Goal: Task Accomplishment & Management: Use online tool/utility

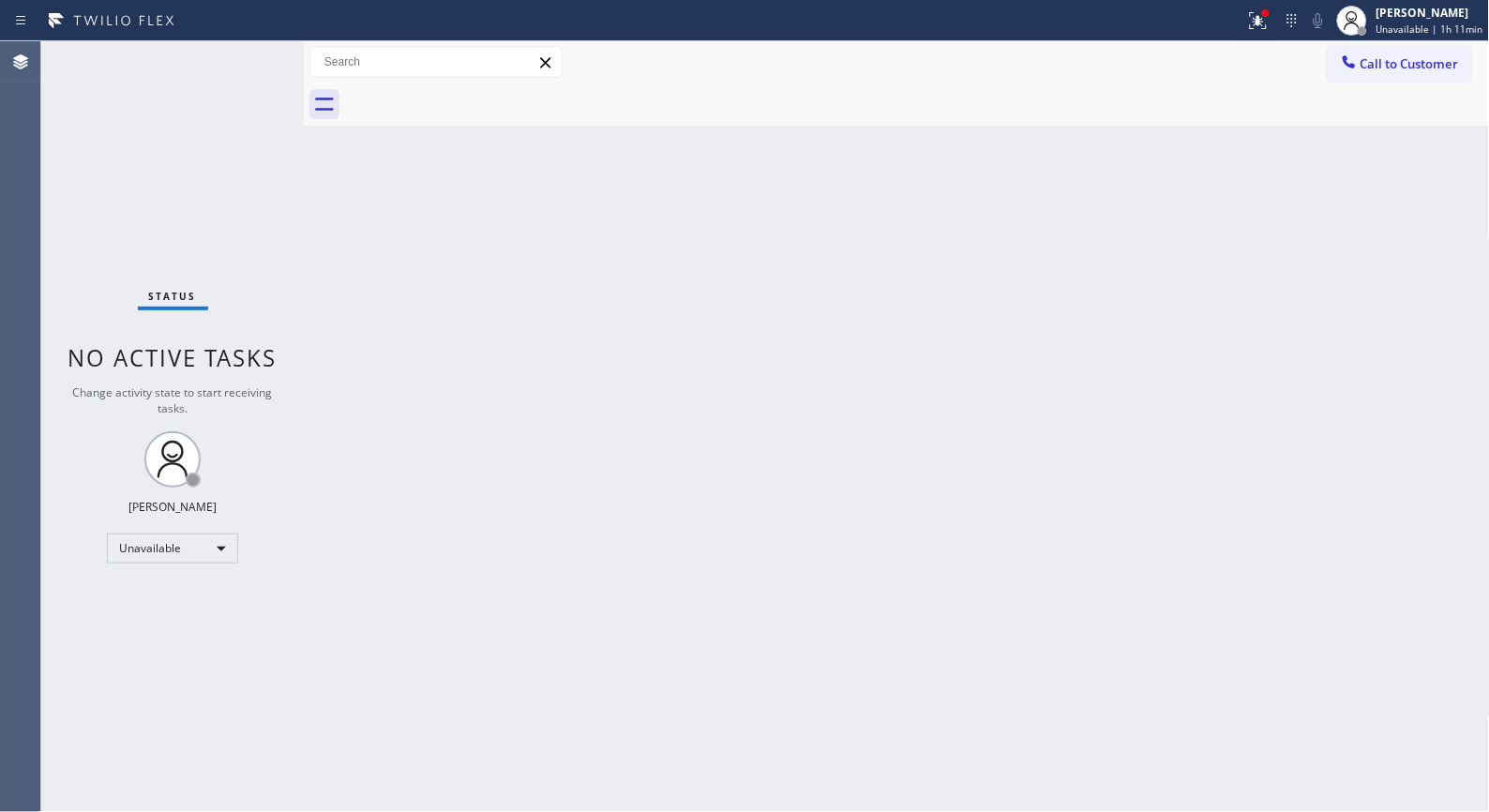
drag, startPoint x: 585, startPoint y: 350, endPoint x: 476, endPoint y: 257, distance: 143.3
click at [585, 350] on div "Back to Dashboard Change Sender ID Customers Technicians Select a contact Outbo…" at bounding box center [897, 427] width 1186 height 770
click at [1422, 8] on div "[PERSON_NAME]" at bounding box center [1430, 12] width 107 height 16
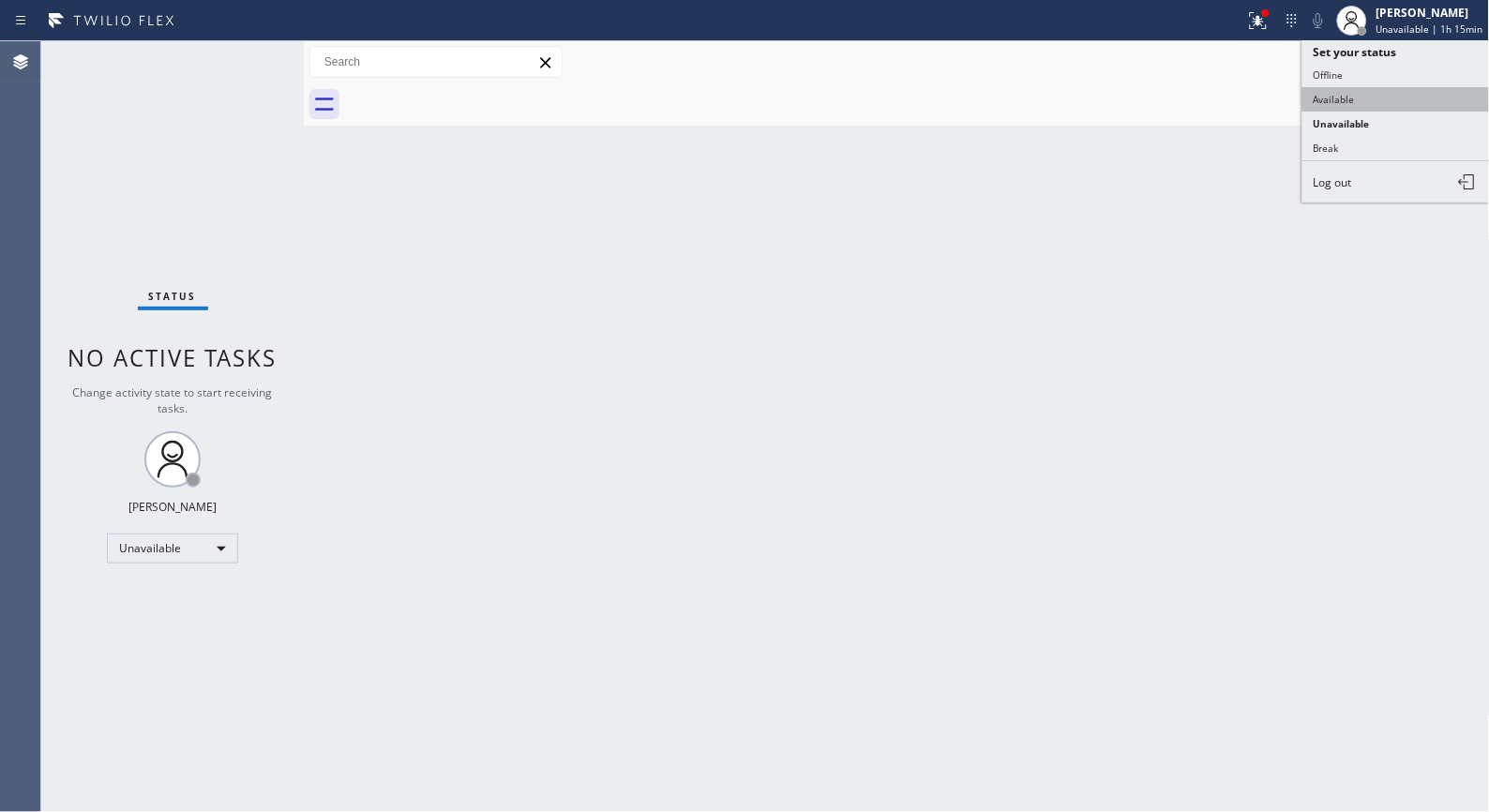
click at [1343, 92] on button "Available" at bounding box center [1396, 99] width 188 height 25
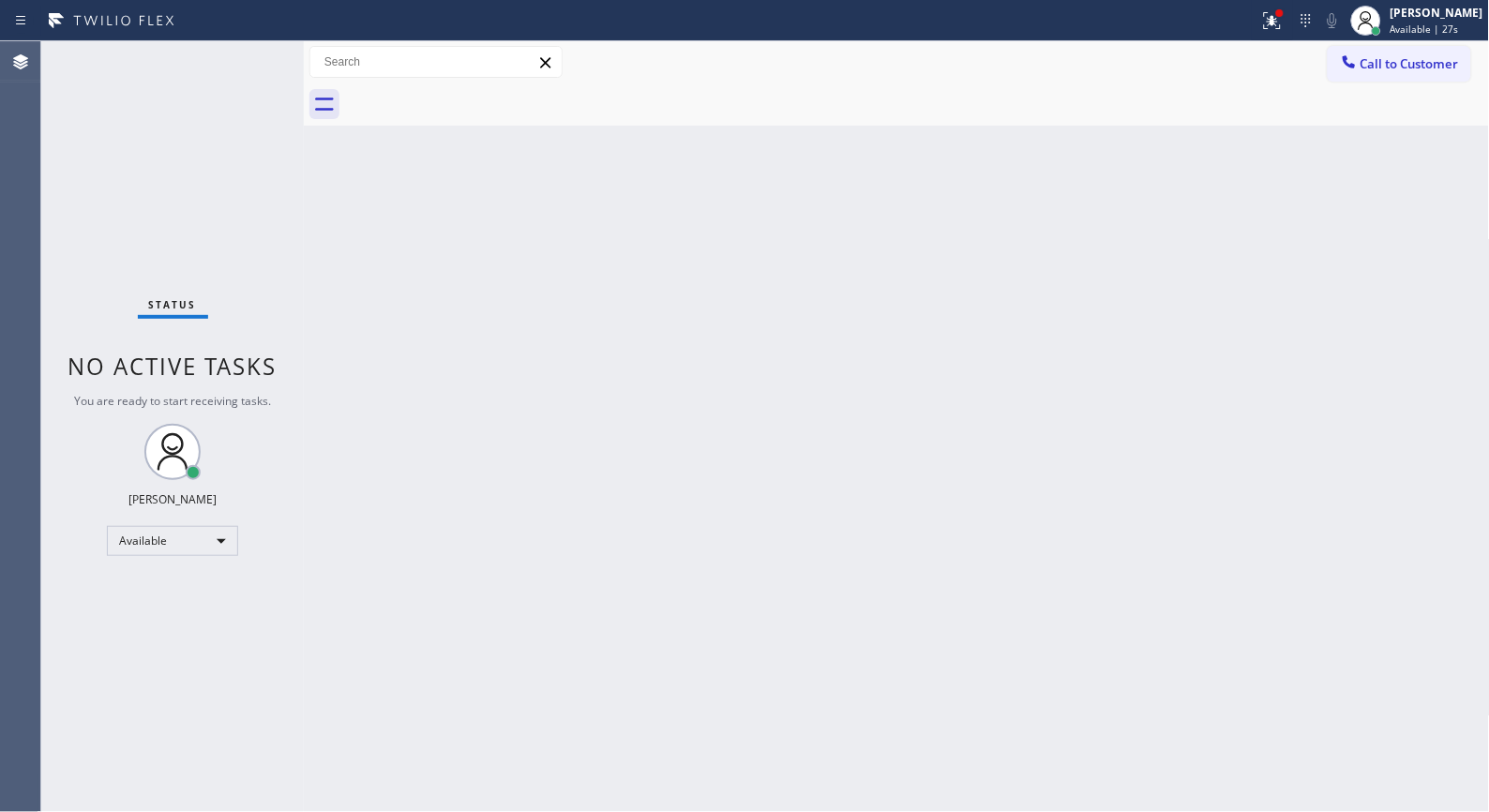
click at [550, 289] on div "Back to Dashboard Change Sender ID Customers Technicians Select a contact Outbo…" at bounding box center [897, 427] width 1186 height 770
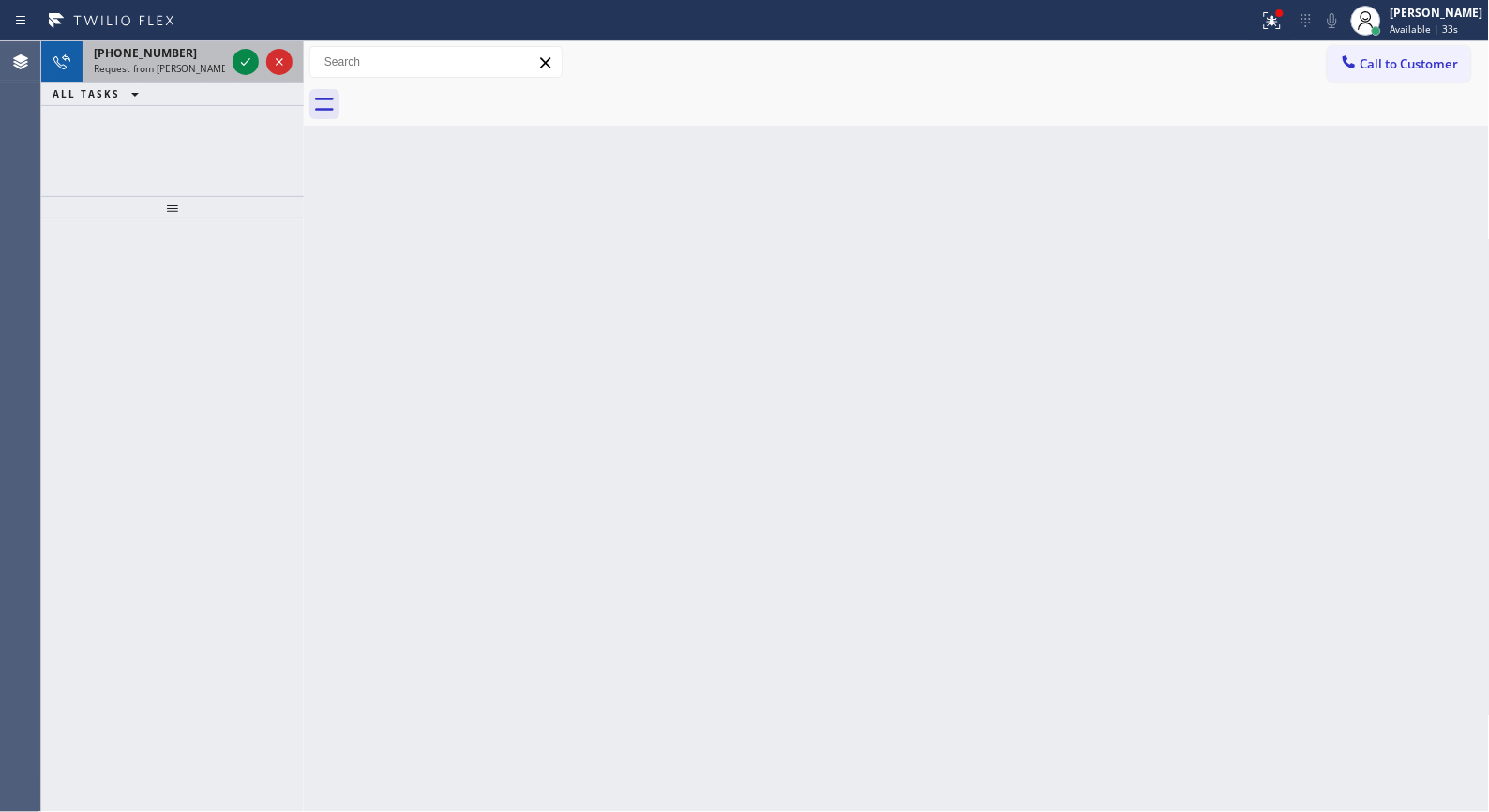
click at [165, 72] on span "Request from [PERSON_NAME] (direct)" at bounding box center [178, 69] width 171 height 13
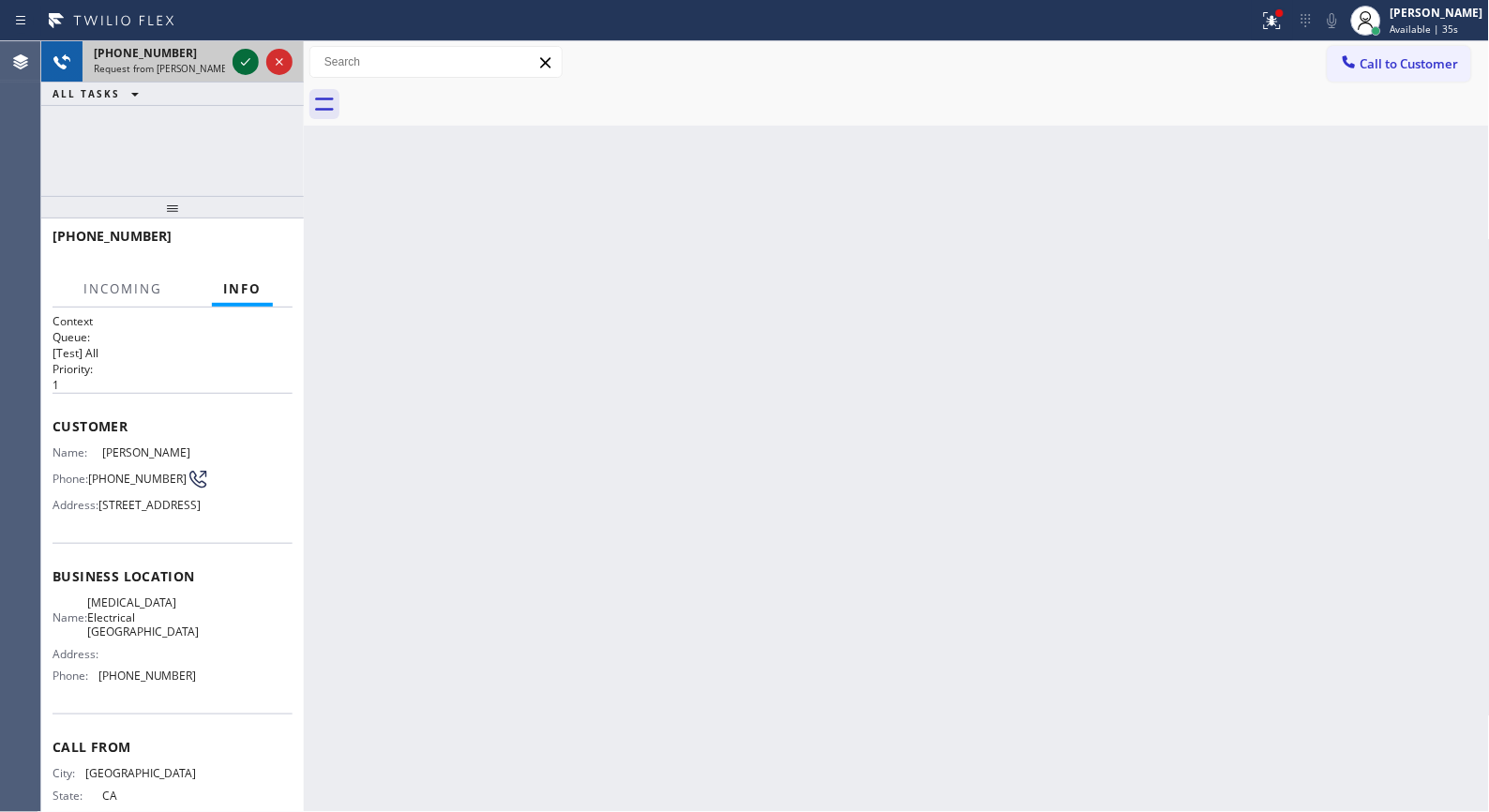
click at [244, 66] on icon at bounding box center [245, 62] width 23 height 23
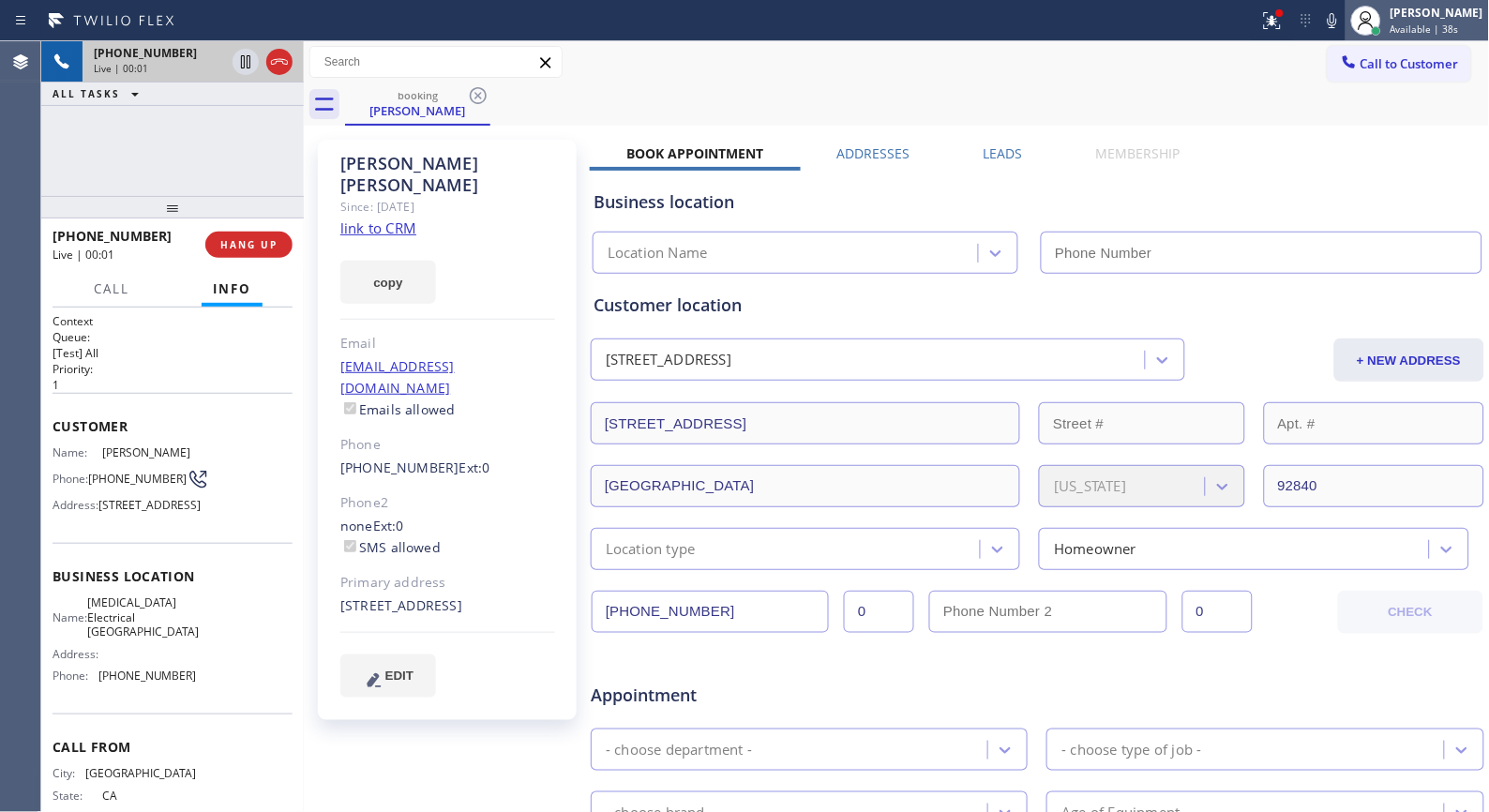
type input "[PHONE_NUMBER]"
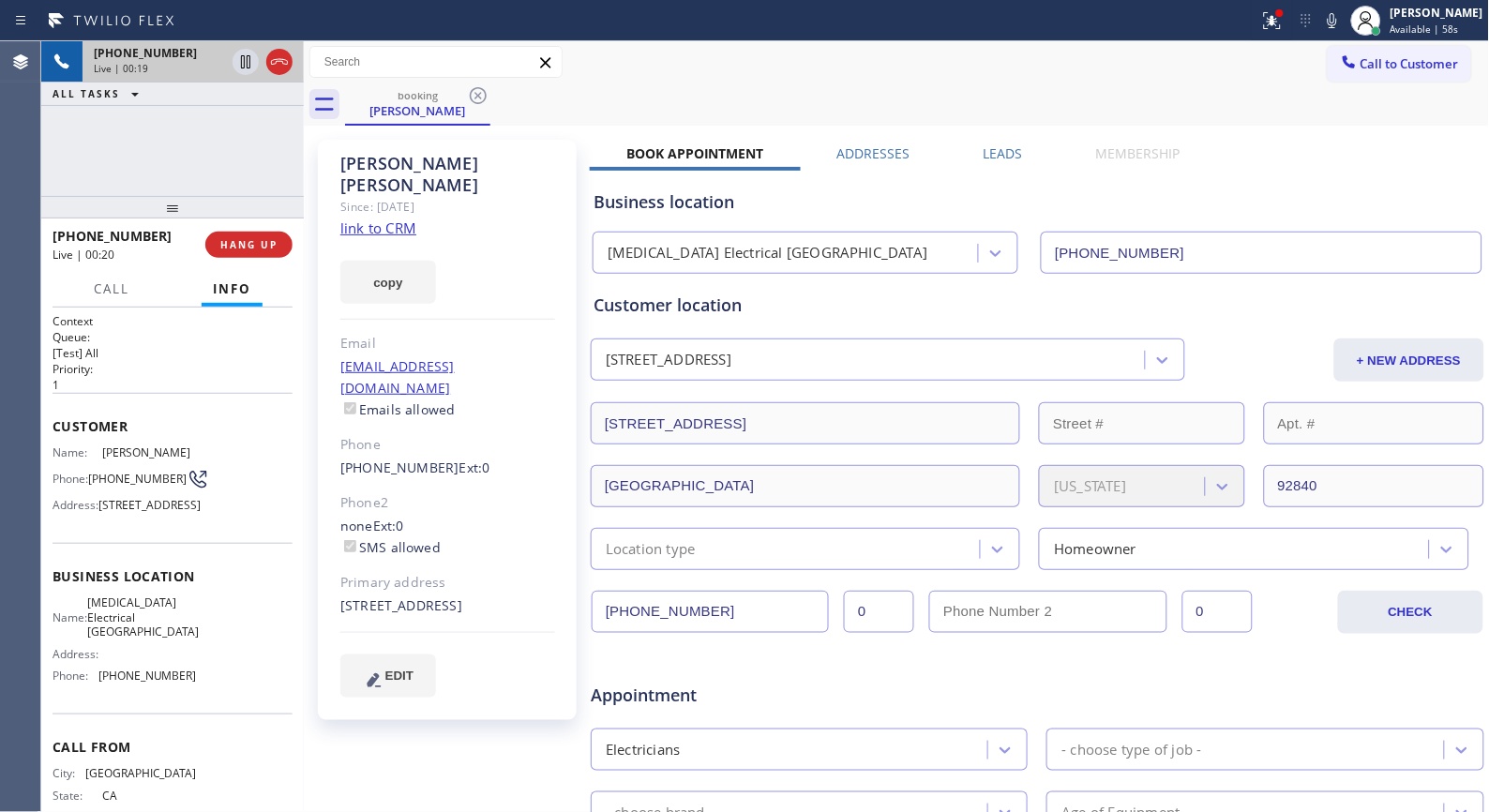
click at [195, 186] on div "[PHONE_NUMBER] Live | 00:19 ALL TASKS ALL TASKS ACTIVE TASKS TASKS IN WRAP UP" at bounding box center [173, 119] width 262 height 155
click at [808, 123] on div "booking [PERSON_NAME]" at bounding box center [918, 104] width 1145 height 42
click at [193, 183] on div "[PHONE_NUMBER] Live | 01:55 ALL TASKS ALL TASKS ACTIVE TASKS TASKS IN WRAP UP" at bounding box center [173, 119] width 262 height 155
click at [265, 245] on span "HANG UP" at bounding box center [248, 245] width 58 height 13
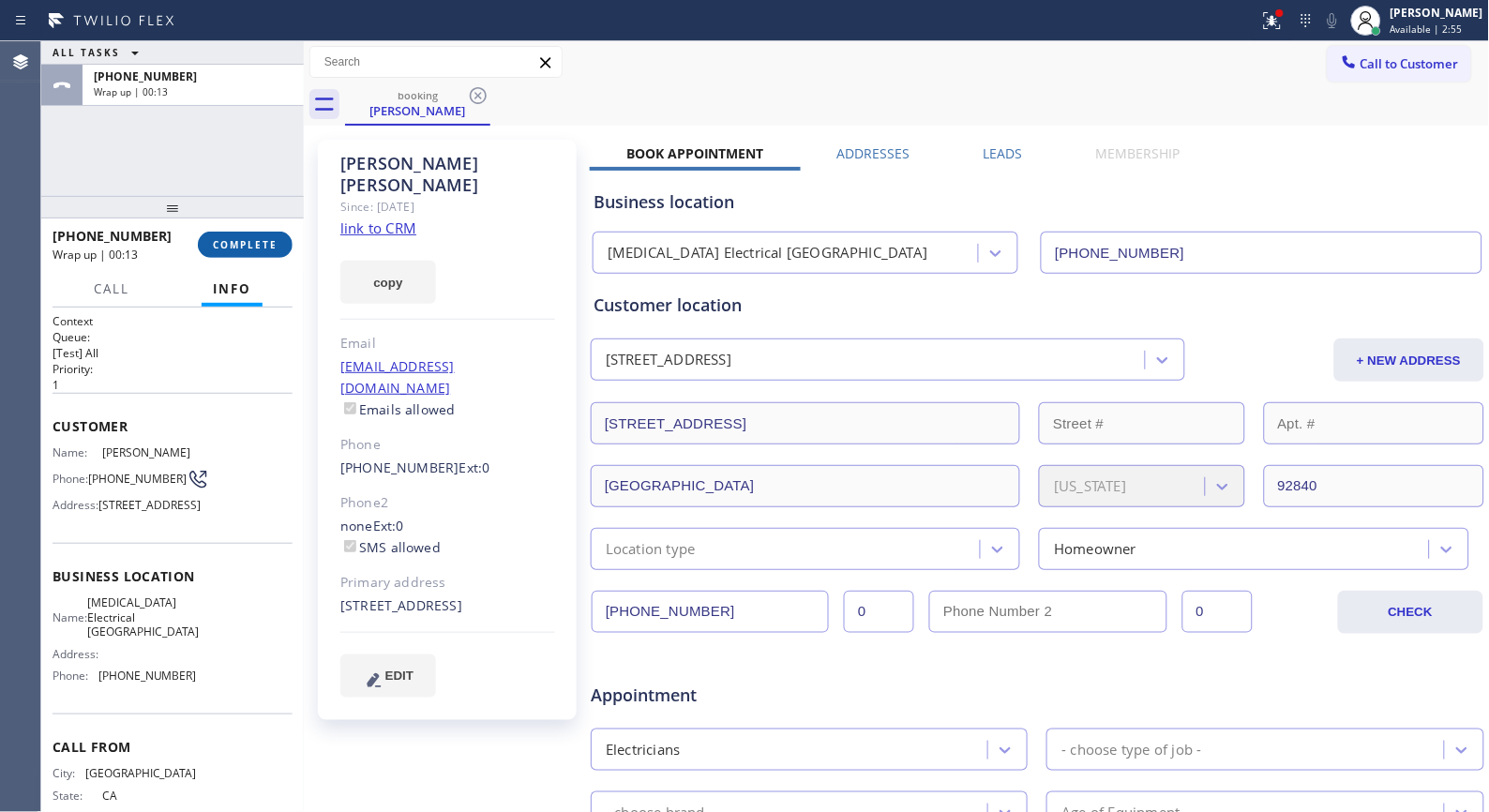
click at [251, 246] on span "COMPLETE" at bounding box center [245, 245] width 65 height 13
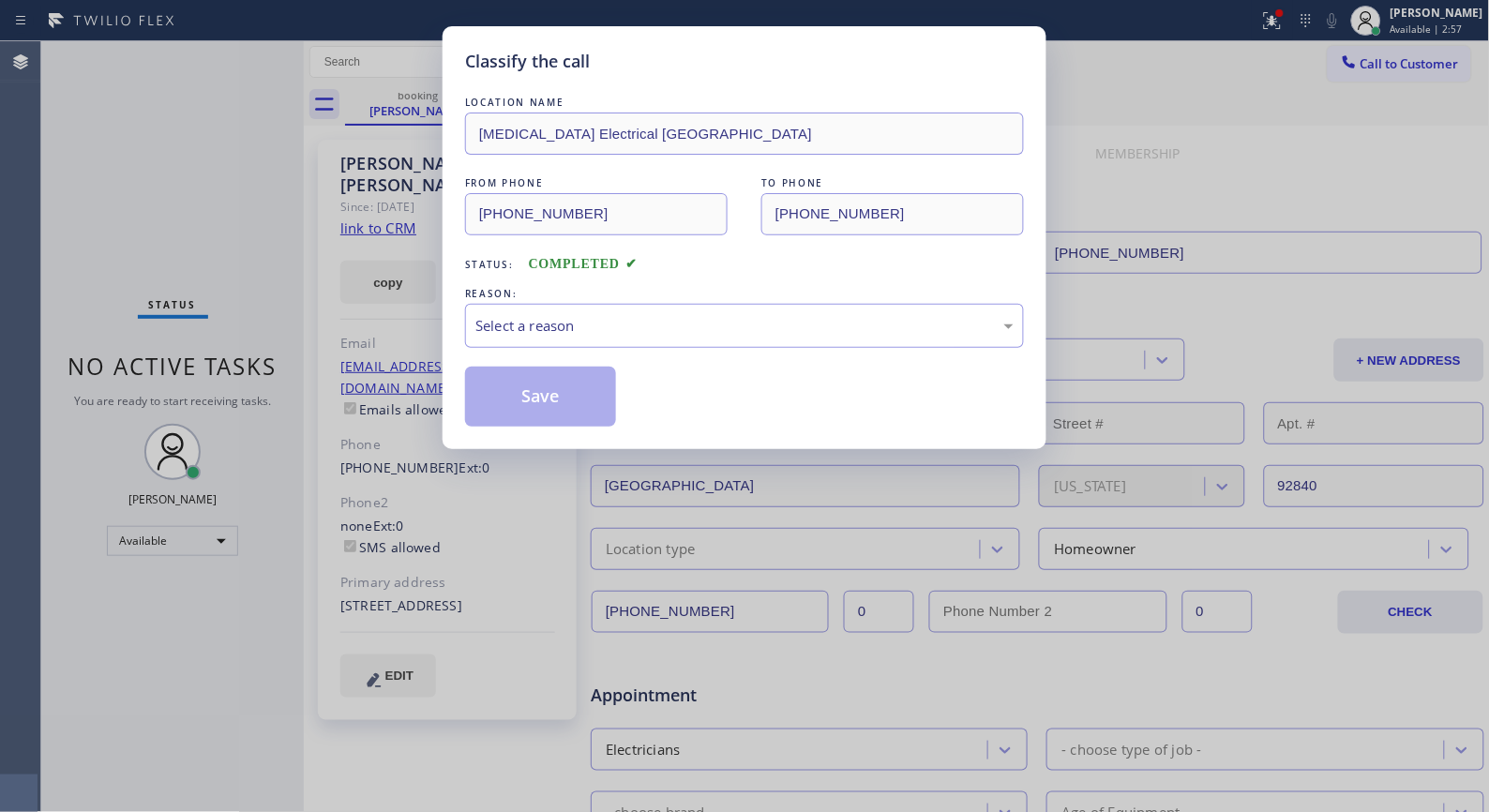
click at [730, 330] on div "Select a reason" at bounding box center [745, 326] width 538 height 22
click at [567, 405] on button "Save" at bounding box center [541, 397] width 151 height 60
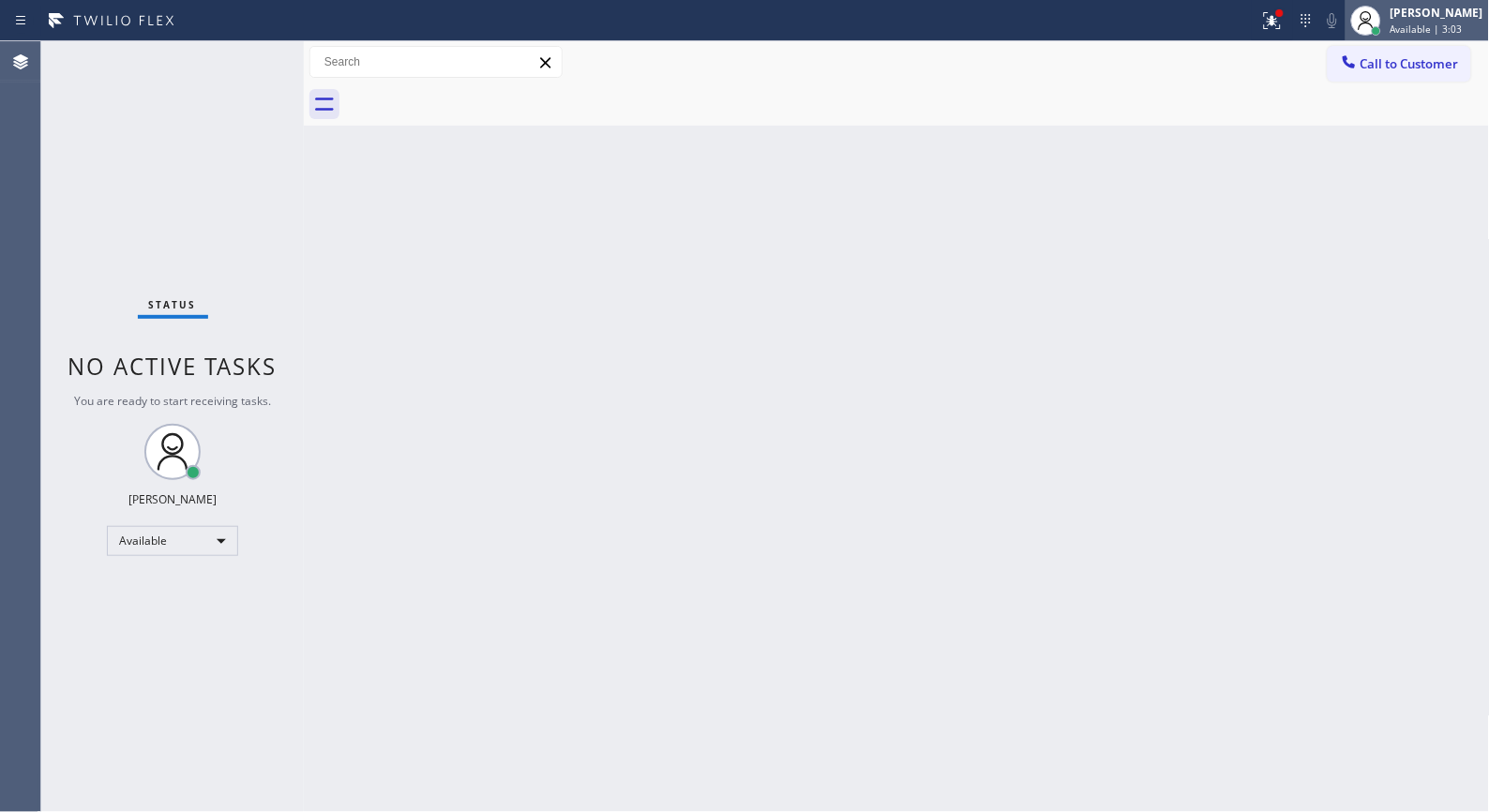
click at [1409, 30] on span "Available | 3:03" at bounding box center [1427, 29] width 72 height 13
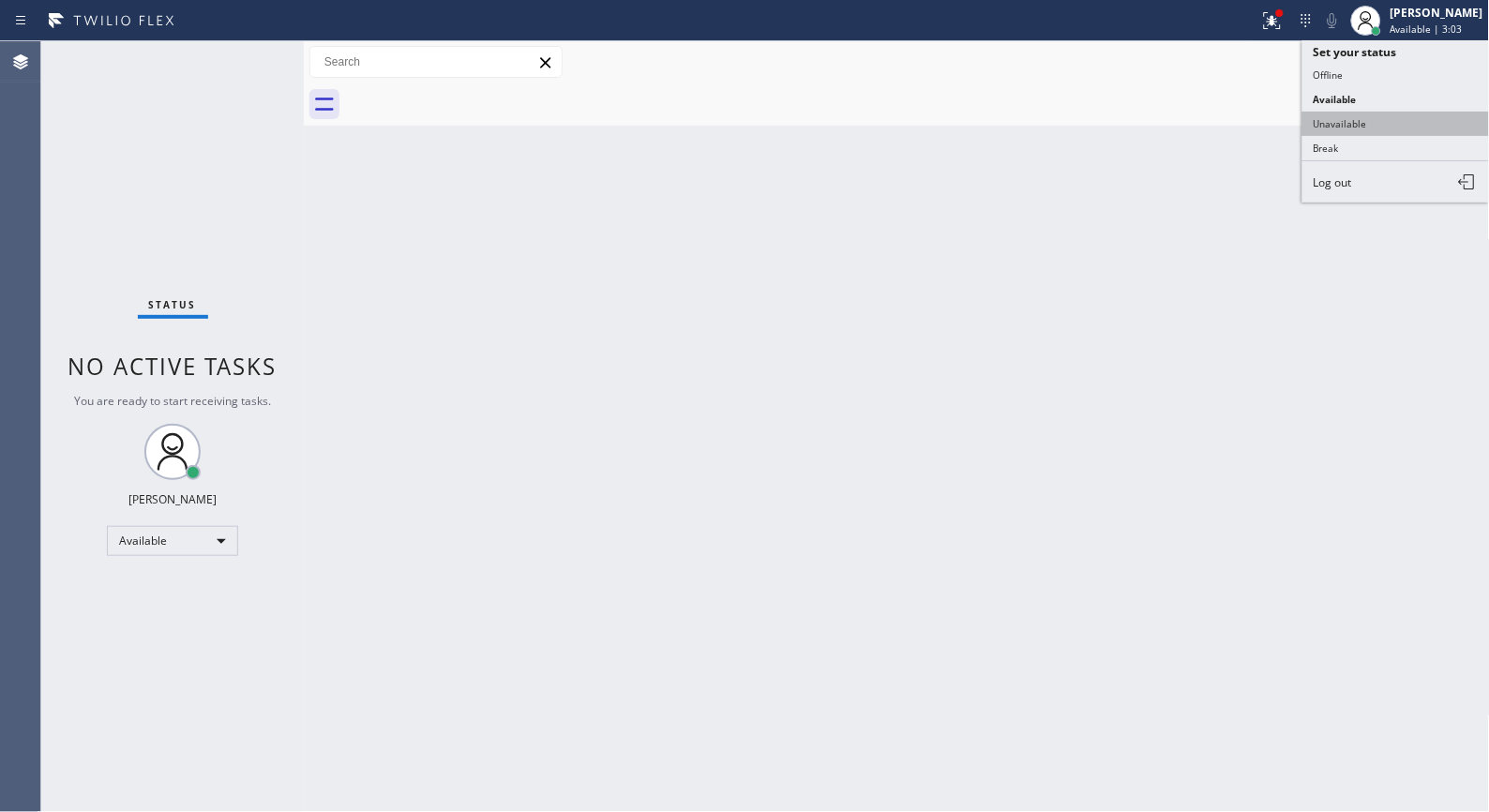
click at [1363, 122] on button "Unavailable" at bounding box center [1396, 124] width 188 height 25
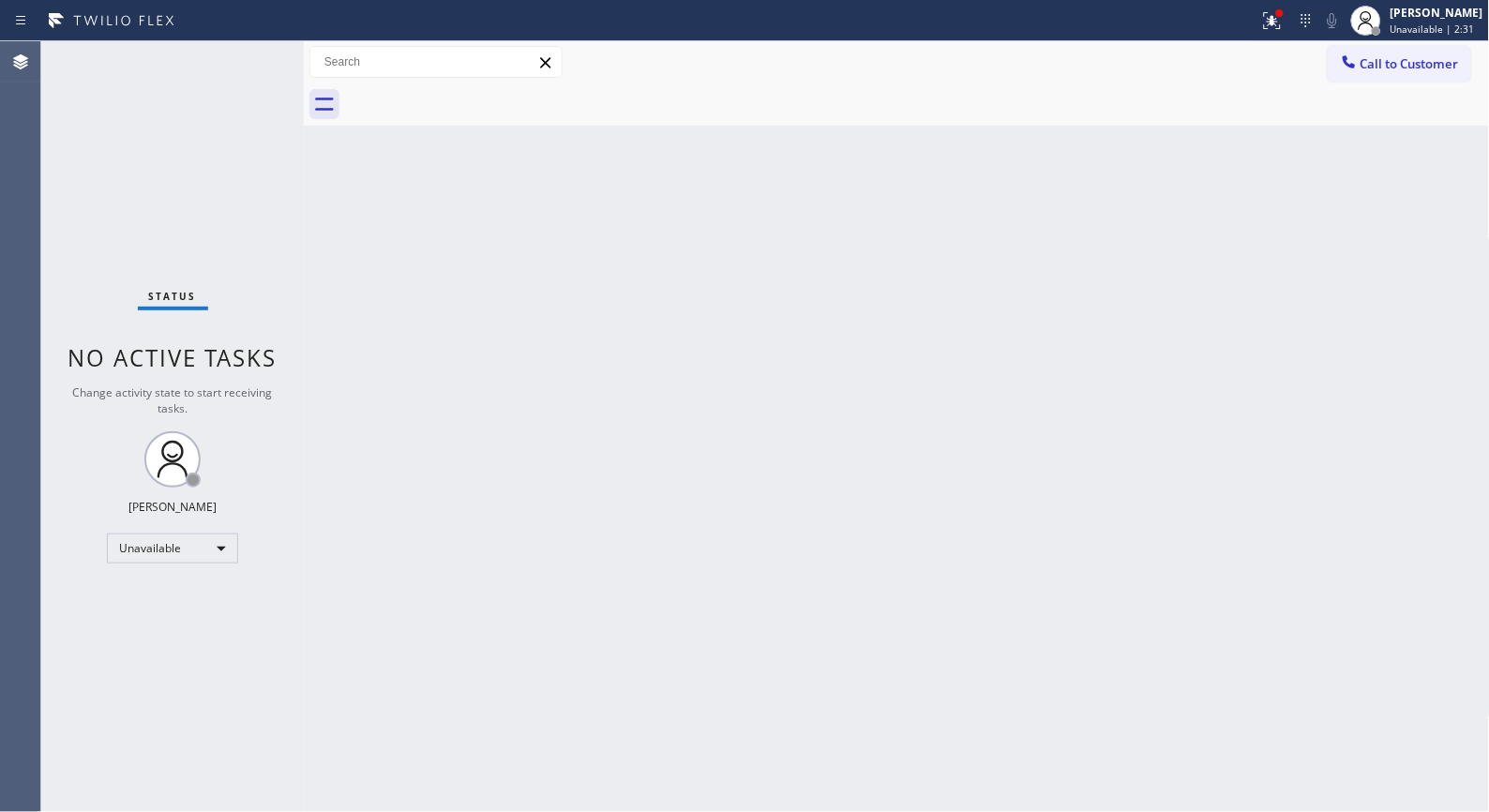
click at [736, 407] on div "Back to Dashboard Change Sender ID Customers Technicians Select a contact Outbo…" at bounding box center [897, 427] width 1186 height 770
click at [1424, 69] on span "Call to Customer" at bounding box center [1410, 64] width 98 height 17
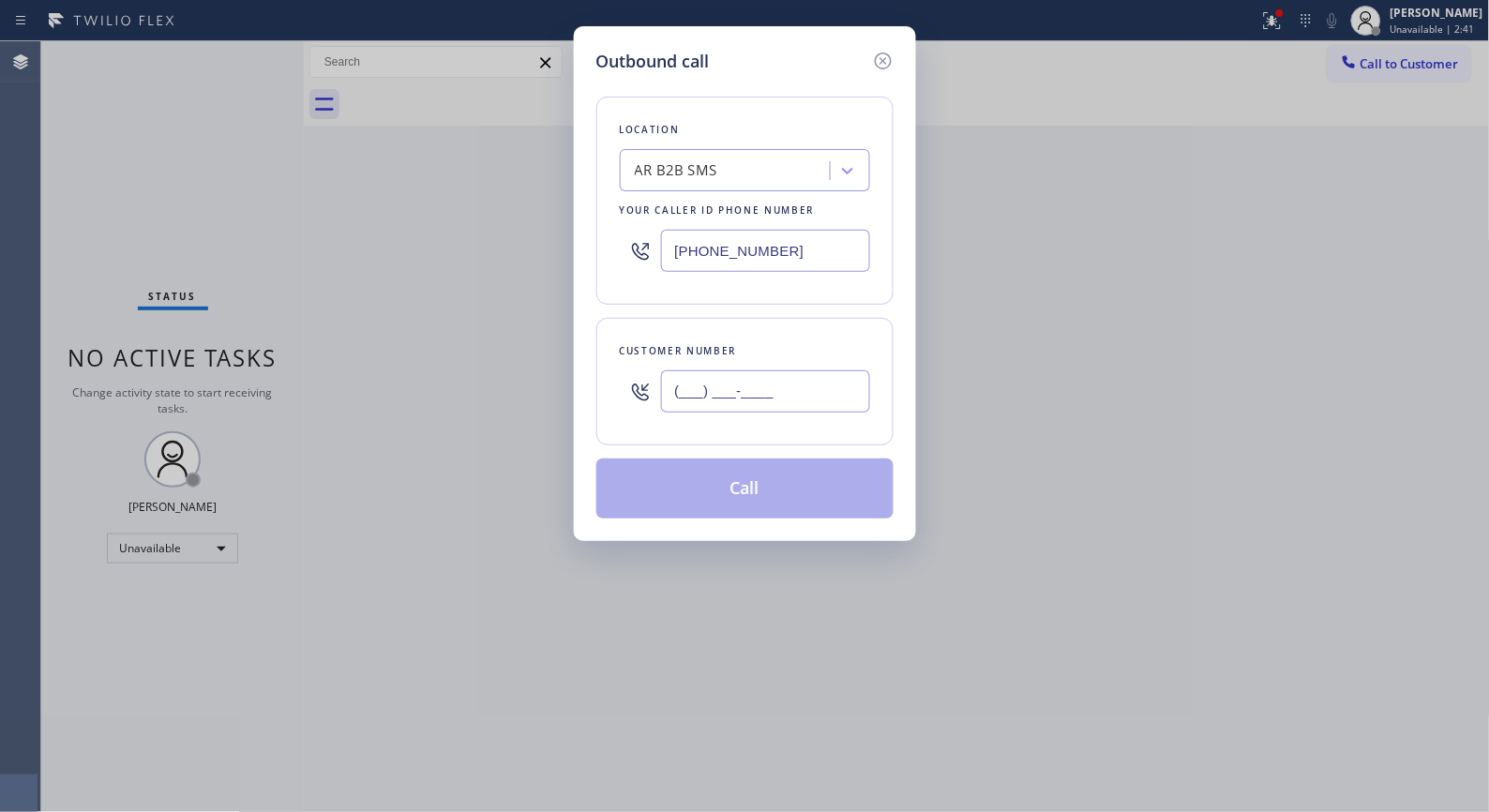
drag, startPoint x: 851, startPoint y: 391, endPoint x: 501, endPoint y: 234, distance: 383.6
click at [604, 310] on div "Location AR B2B SMS Your caller id phone number [PHONE_NUMBER] Customer number …" at bounding box center [745, 296] width 297 height 445
paste input "626) 348-9413"
type input "[PHONE_NUMBER]"
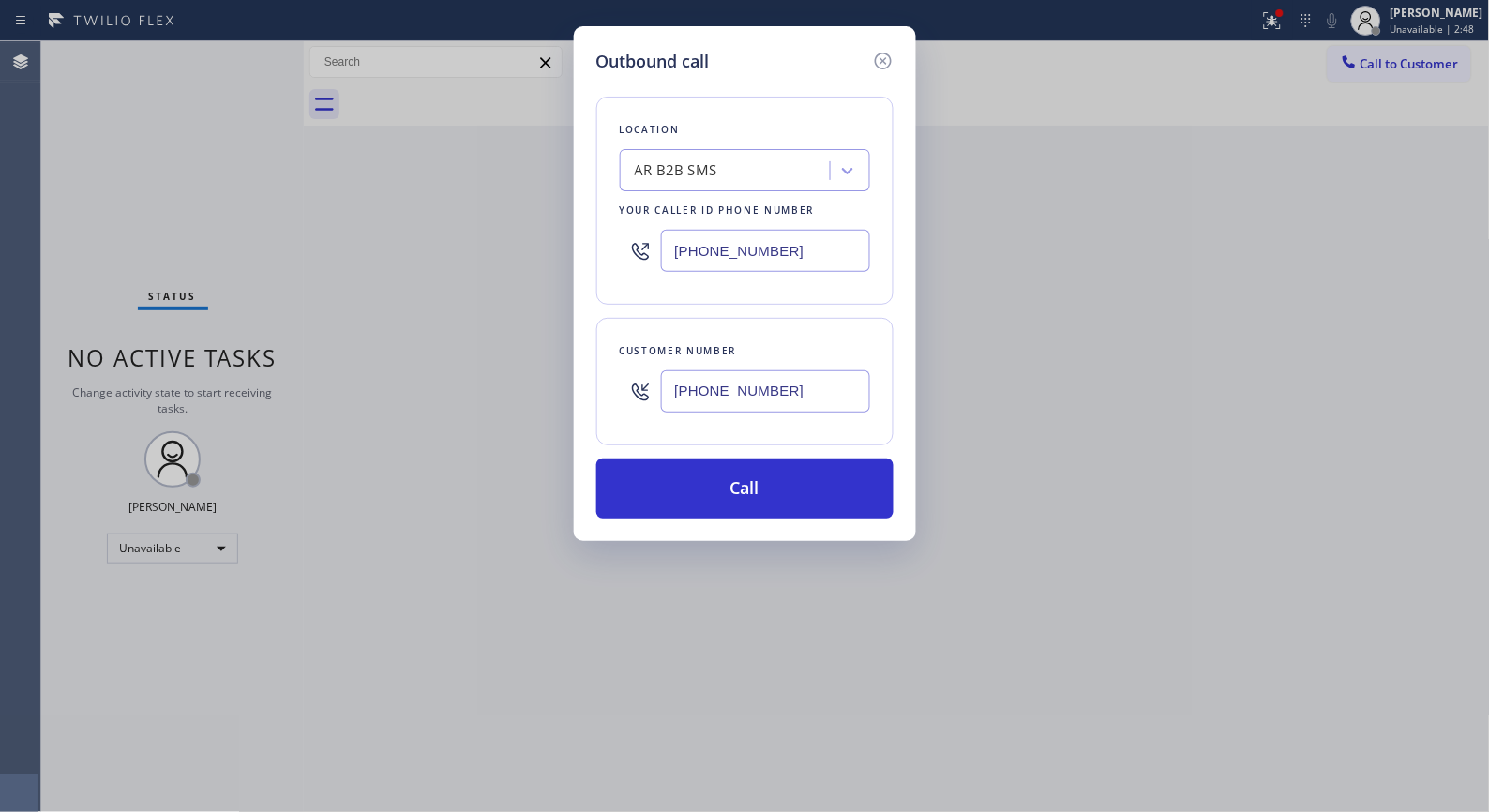
drag, startPoint x: 776, startPoint y: 258, endPoint x: 535, endPoint y: 199, distance: 248.1
click at [586, 251] on div "Outbound call Location AR B2B SMS Your caller id phone number [PHONE_NUMBER] Cu…" at bounding box center [745, 283] width 343 height 515
paste input "18) 812-1077"
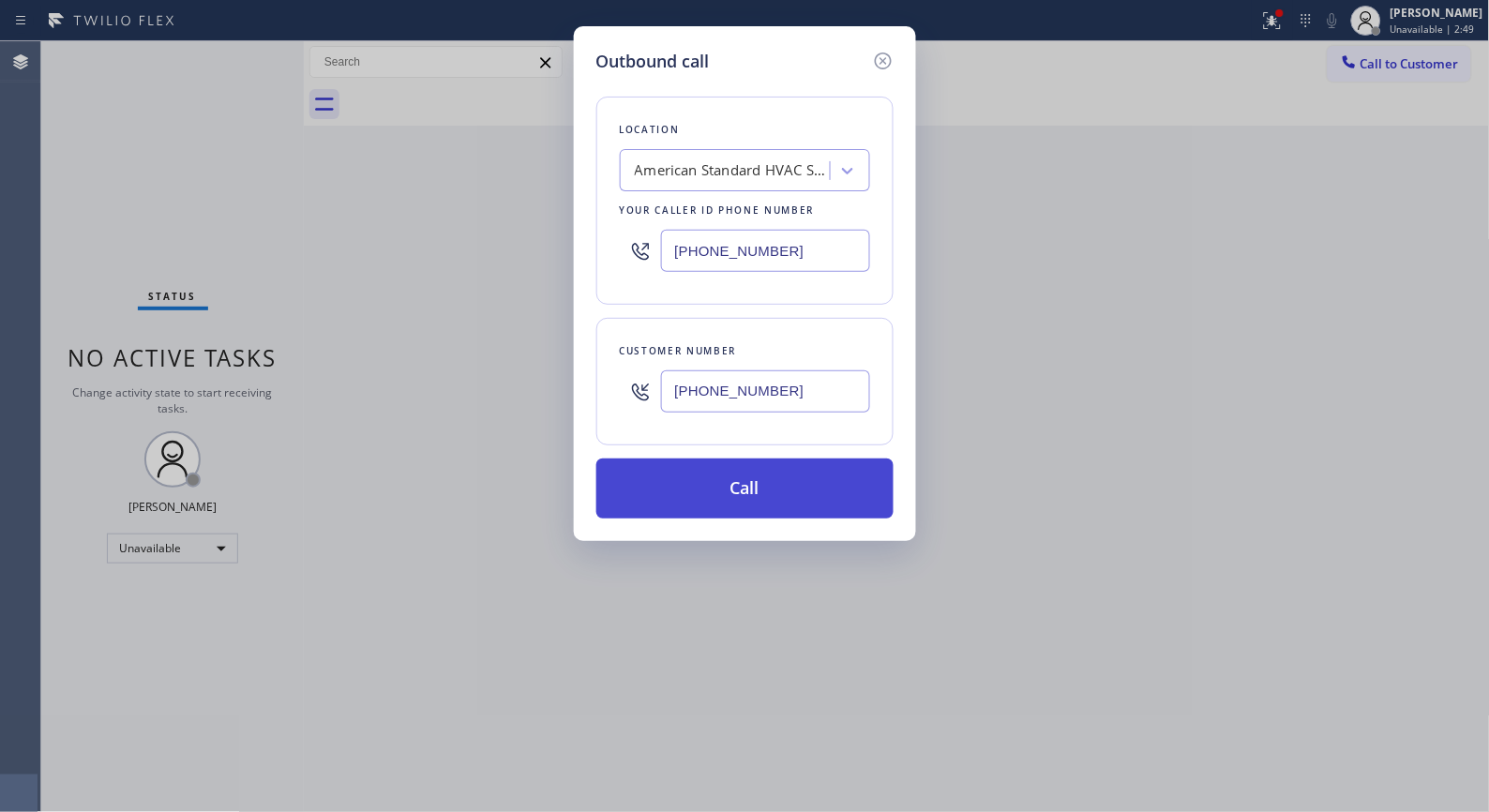
type input "[PHONE_NUMBER]"
click at [767, 517] on button "Call" at bounding box center [745, 489] width 297 height 60
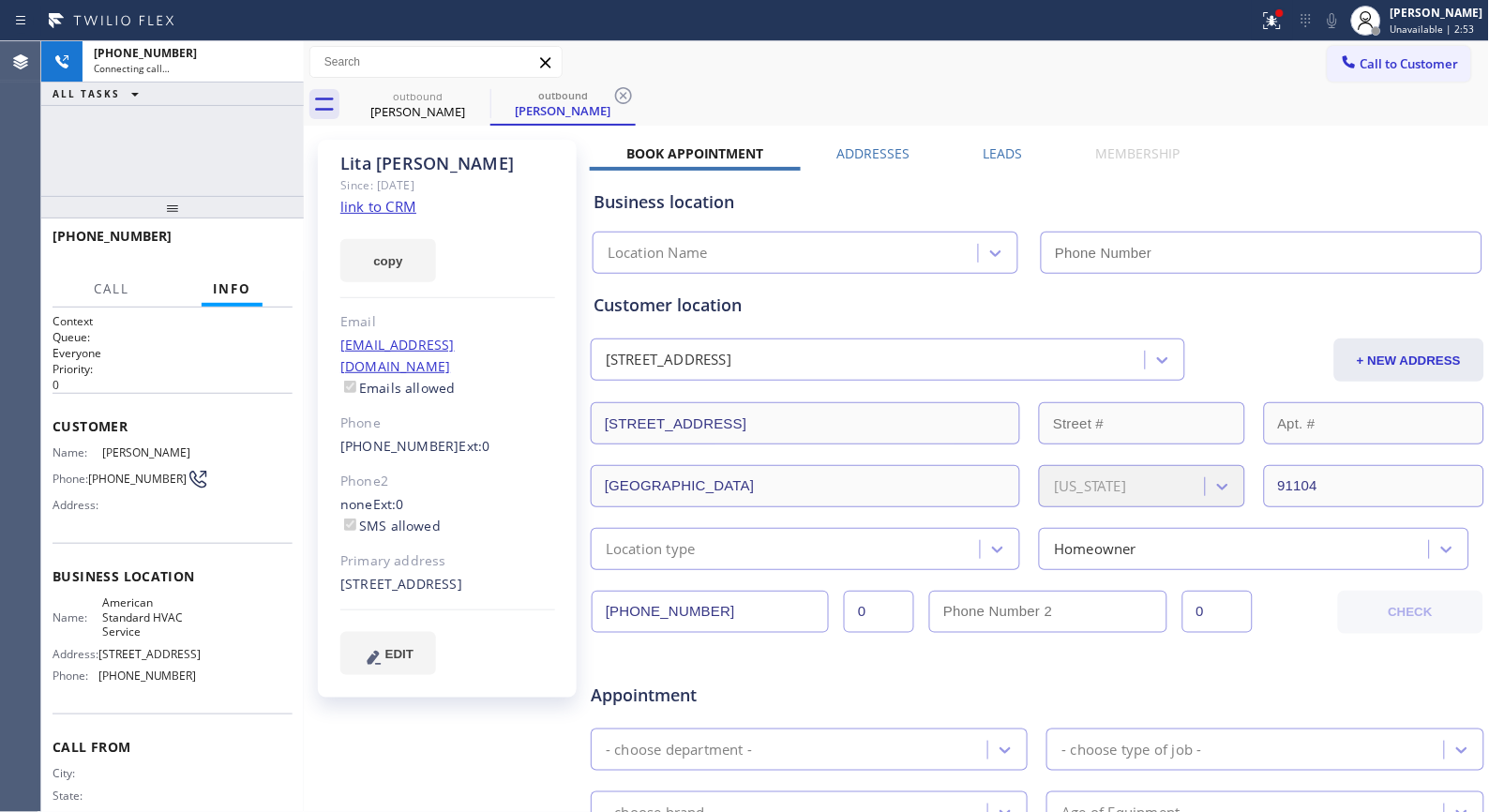
type input "[PHONE_NUMBER]"
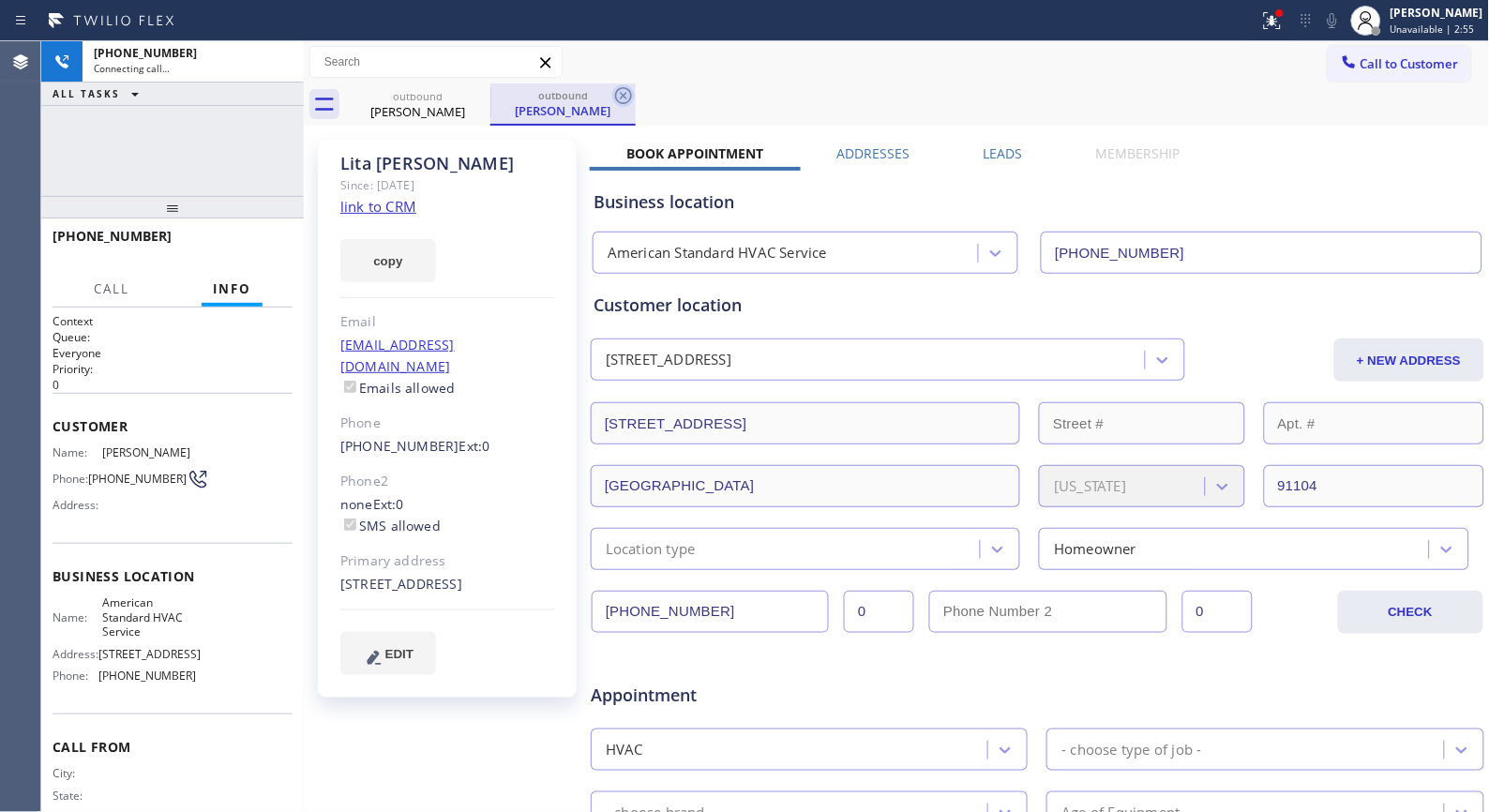
click at [620, 89] on icon at bounding box center [624, 95] width 17 height 17
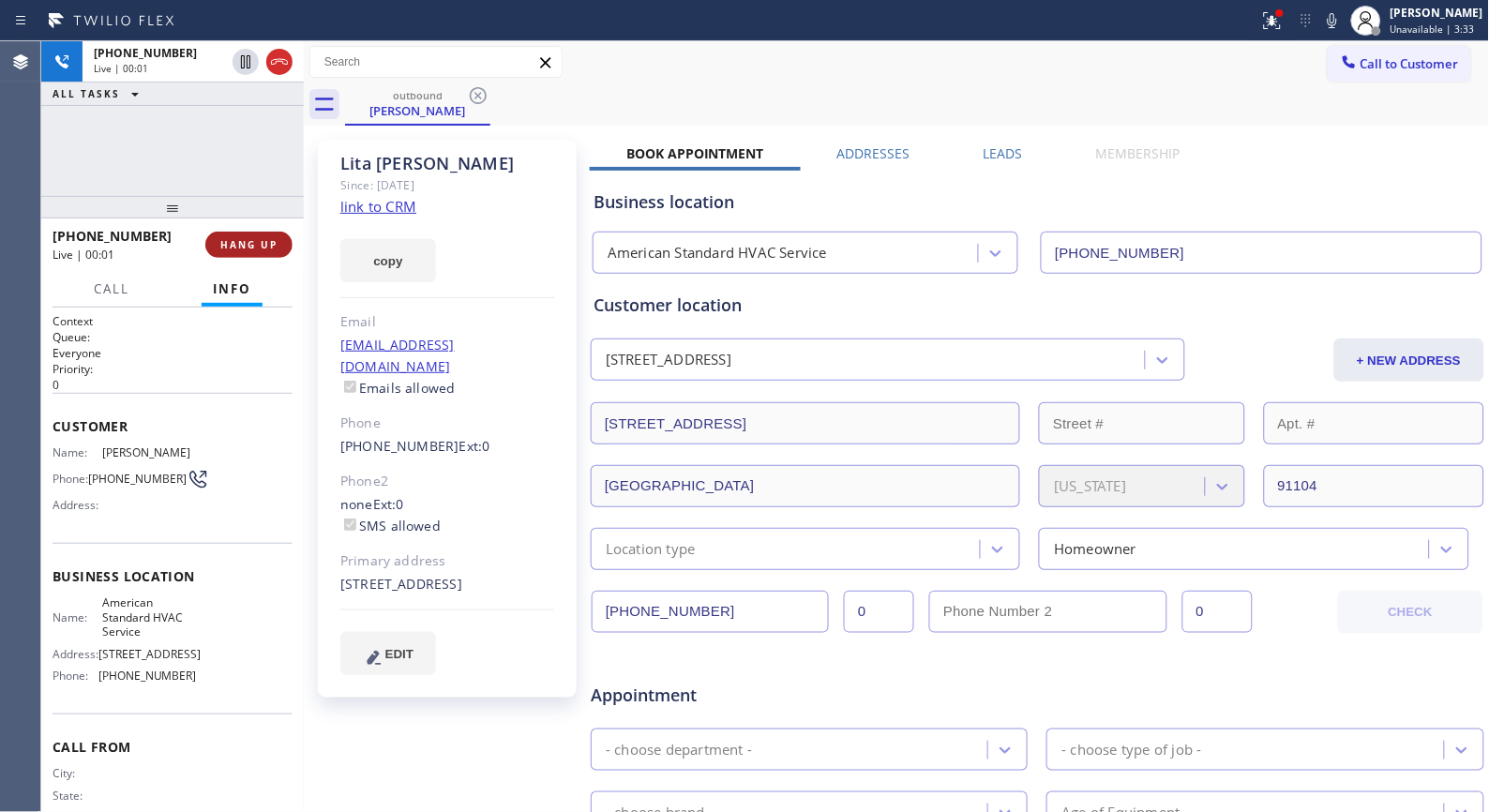
click at [261, 247] on span "HANG UP" at bounding box center [248, 245] width 58 height 13
click at [256, 247] on span "HANG UP" at bounding box center [248, 245] width 58 height 13
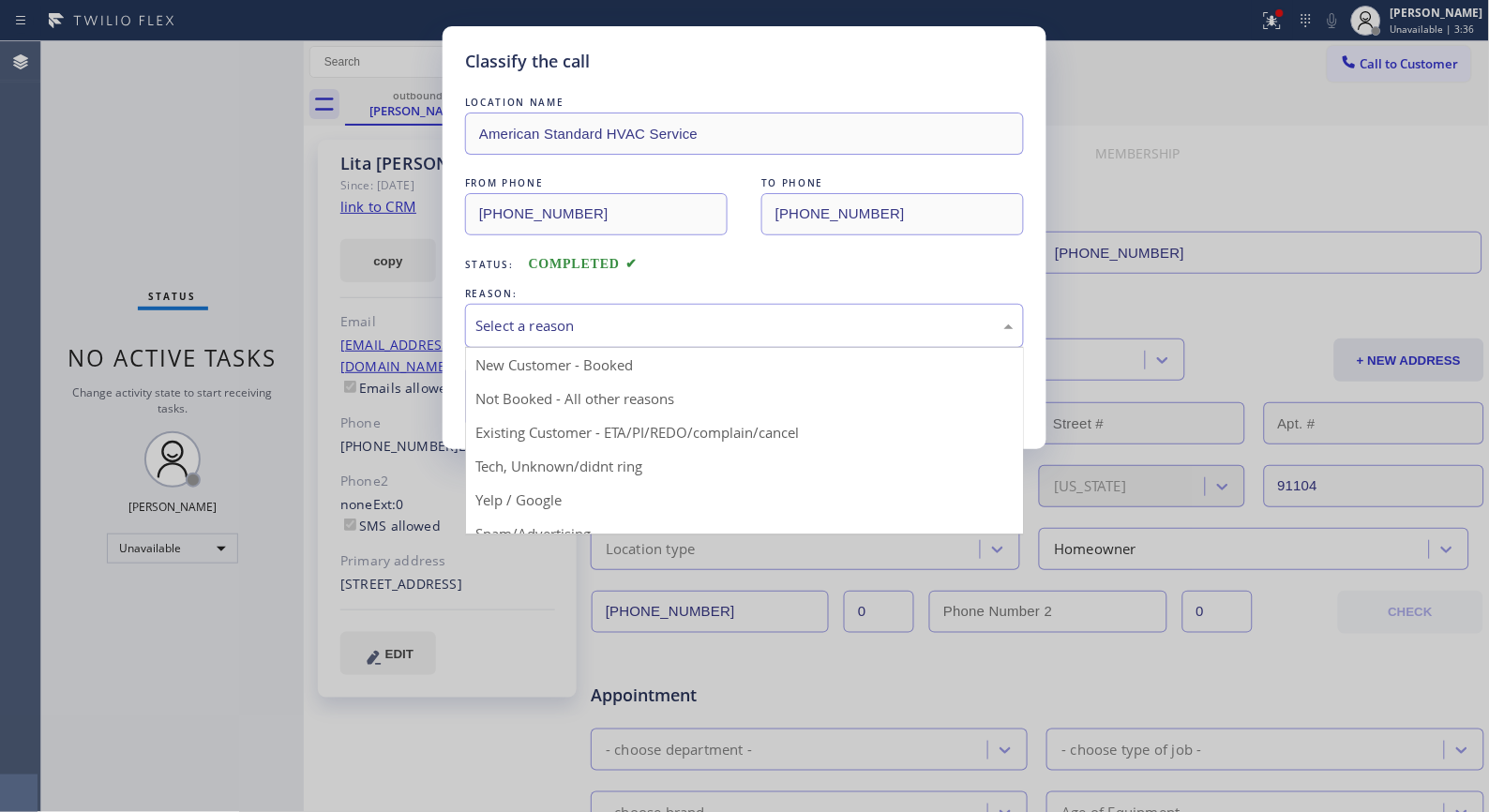
click at [629, 321] on div "Select a reason" at bounding box center [745, 326] width 538 height 22
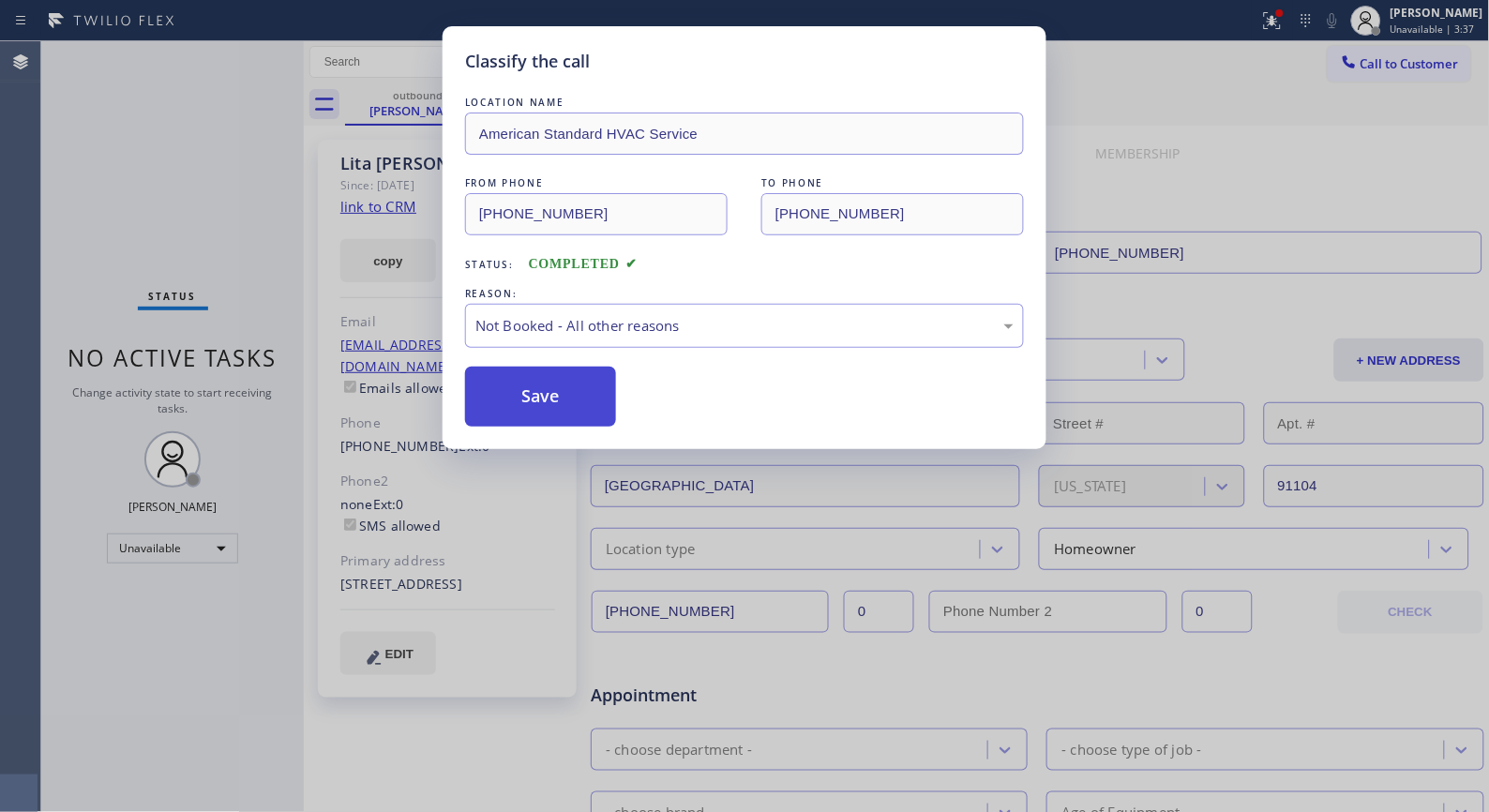
click at [527, 409] on button "Save" at bounding box center [541, 397] width 151 height 60
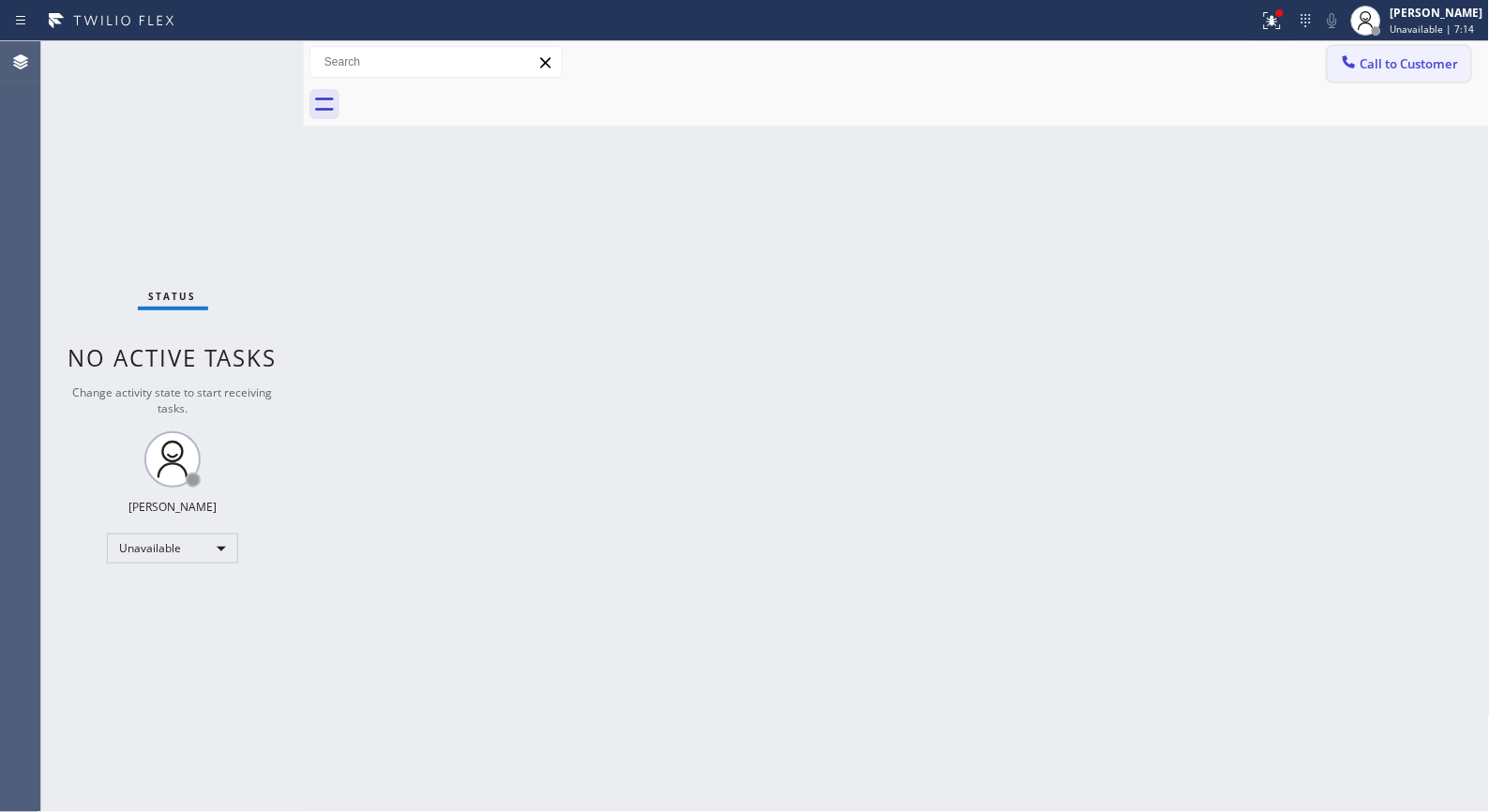
click at [1409, 62] on span "Call to Customer" at bounding box center [1410, 64] width 98 height 17
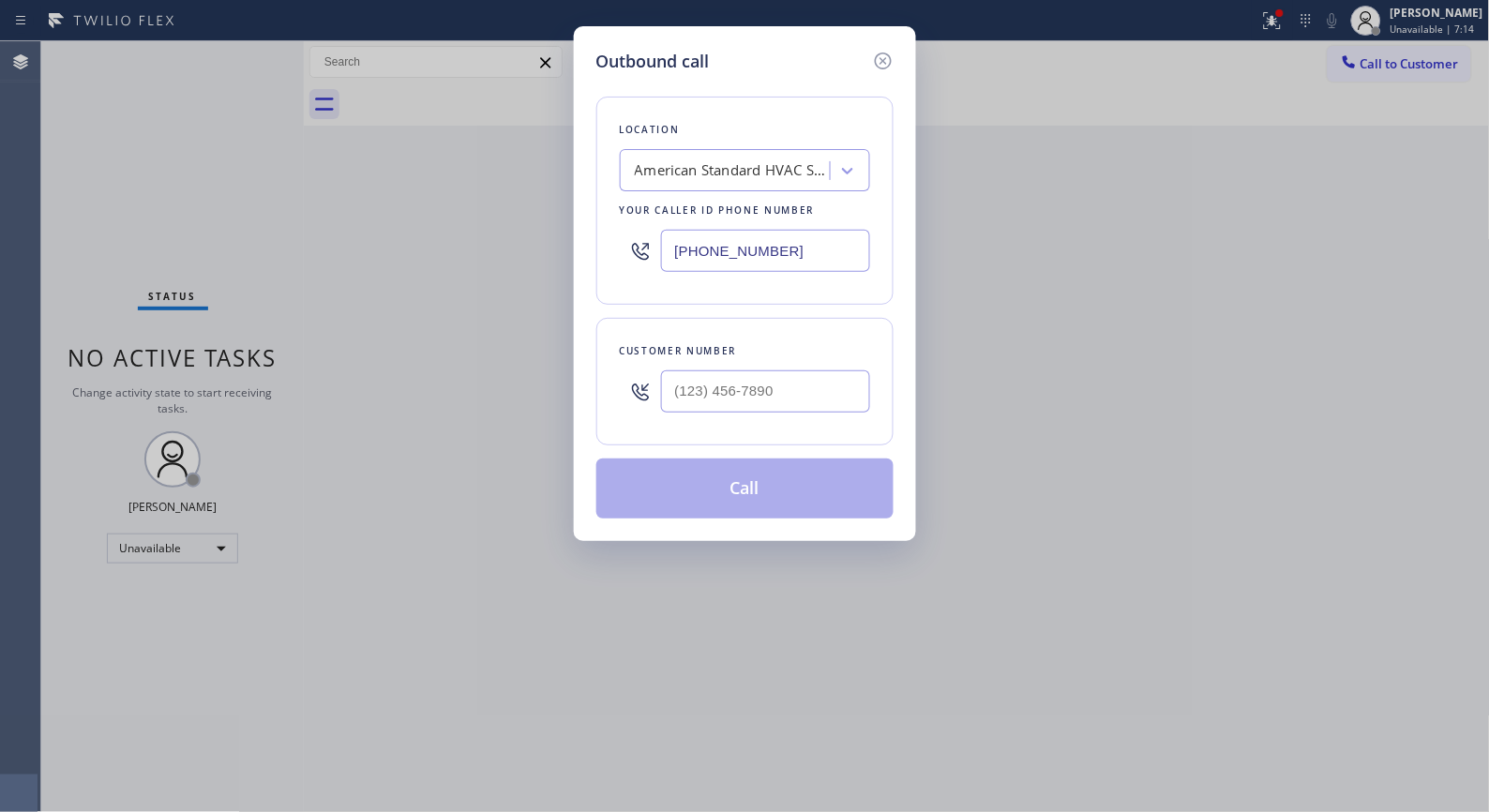
drag, startPoint x: 823, startPoint y: 249, endPoint x: 586, endPoint y: 186, distance: 245.2
click at [594, 193] on div "Outbound call Location American Standard HVAC Service Your caller id phone numb…" at bounding box center [745, 283] width 343 height 515
paste input "55) 731-4952"
type input "[PHONE_NUMBER]"
drag, startPoint x: 812, startPoint y: 398, endPoint x: 707, endPoint y: 381, distance: 106.4
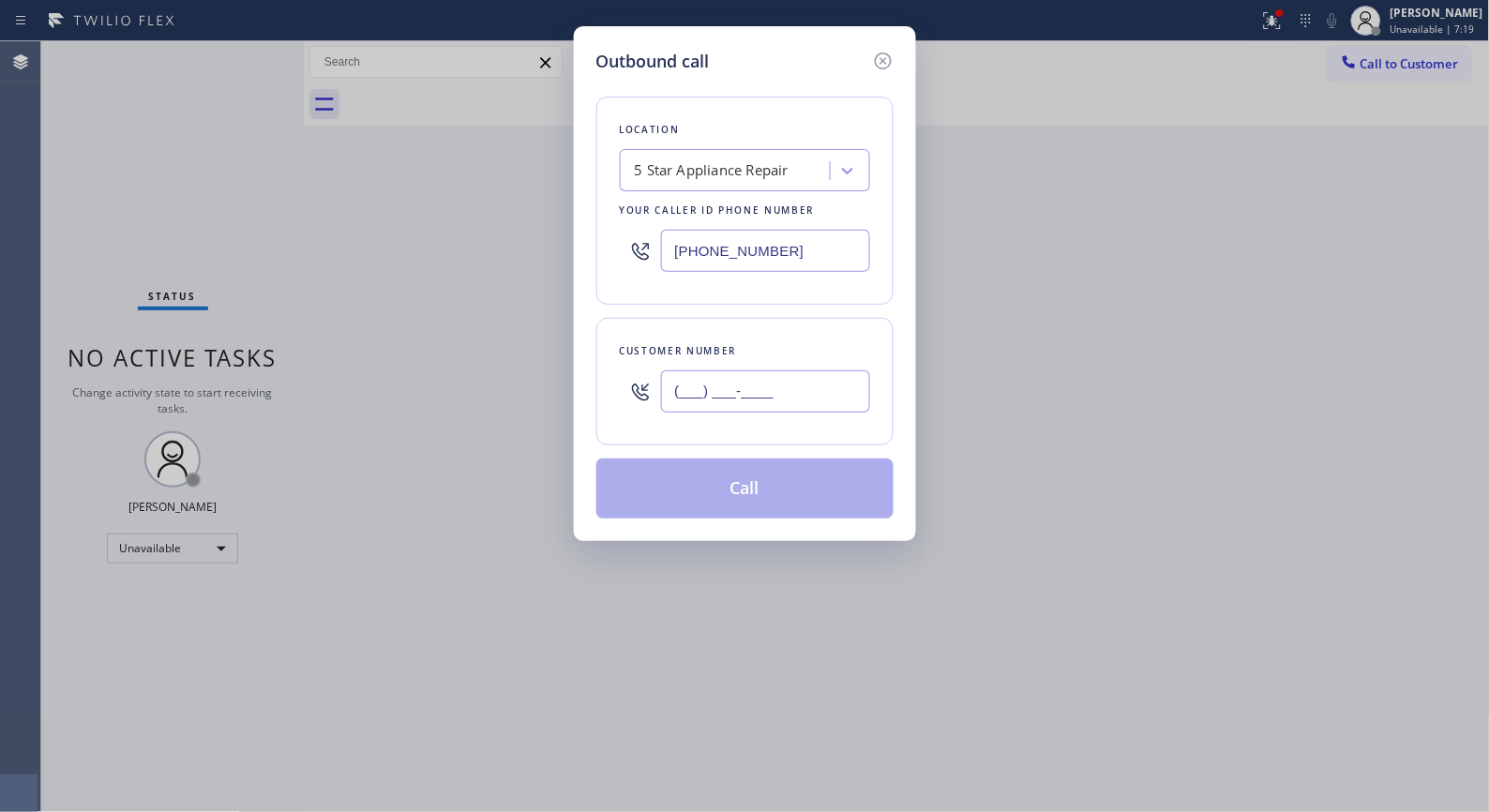
click at [707, 381] on input "(___) ___-____" at bounding box center [765, 391] width 209 height 42
paste input "949-6438"
click at [794, 390] on input "(___) 949-6438" at bounding box center [765, 391] width 209 height 42
drag, startPoint x: 799, startPoint y: 390, endPoint x: 681, endPoint y: 378, distance: 118.6
click at [681, 378] on input "(___) 949-6438" at bounding box center [765, 391] width 209 height 42
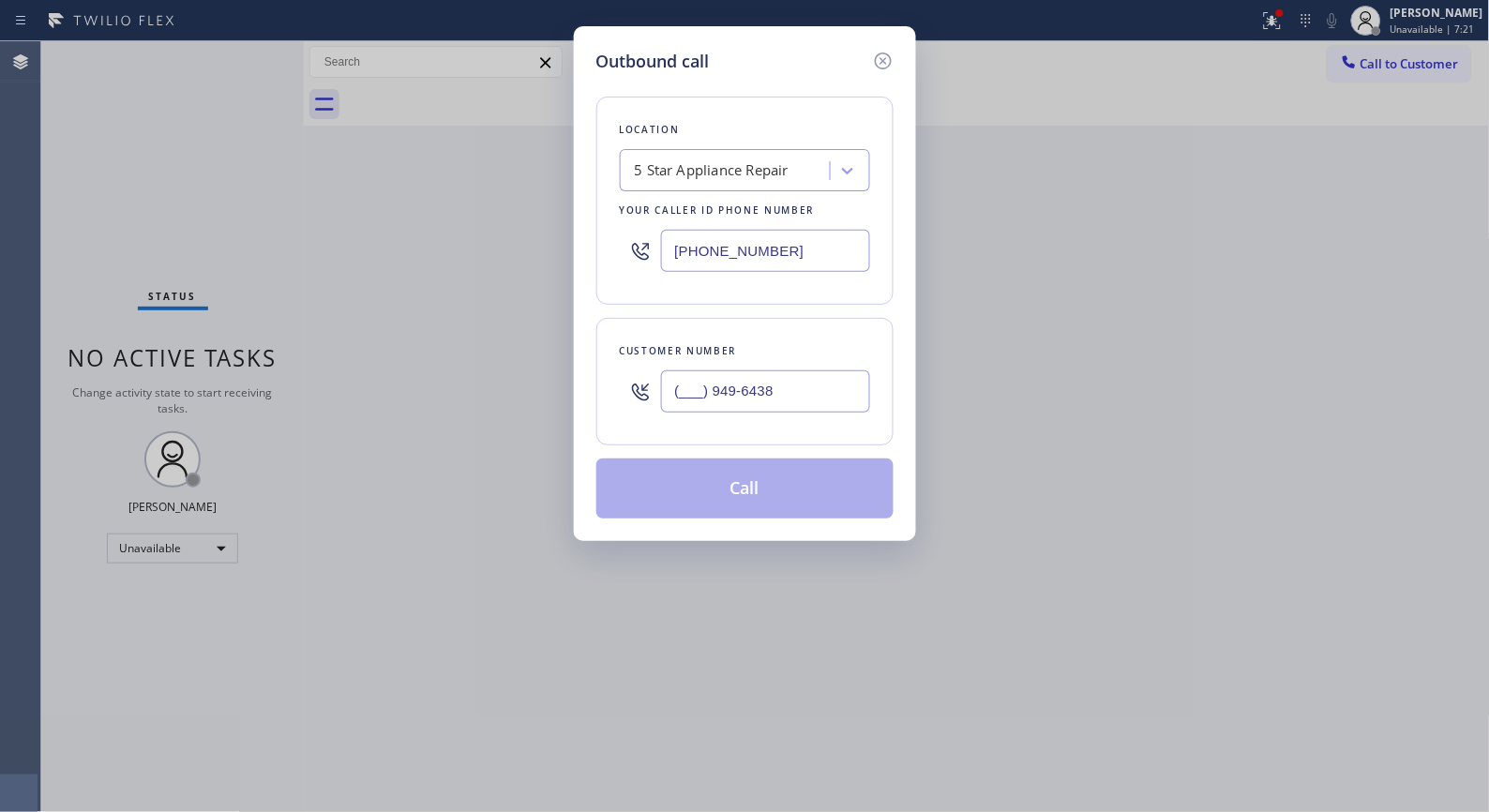
paste input "949) 643-8453"
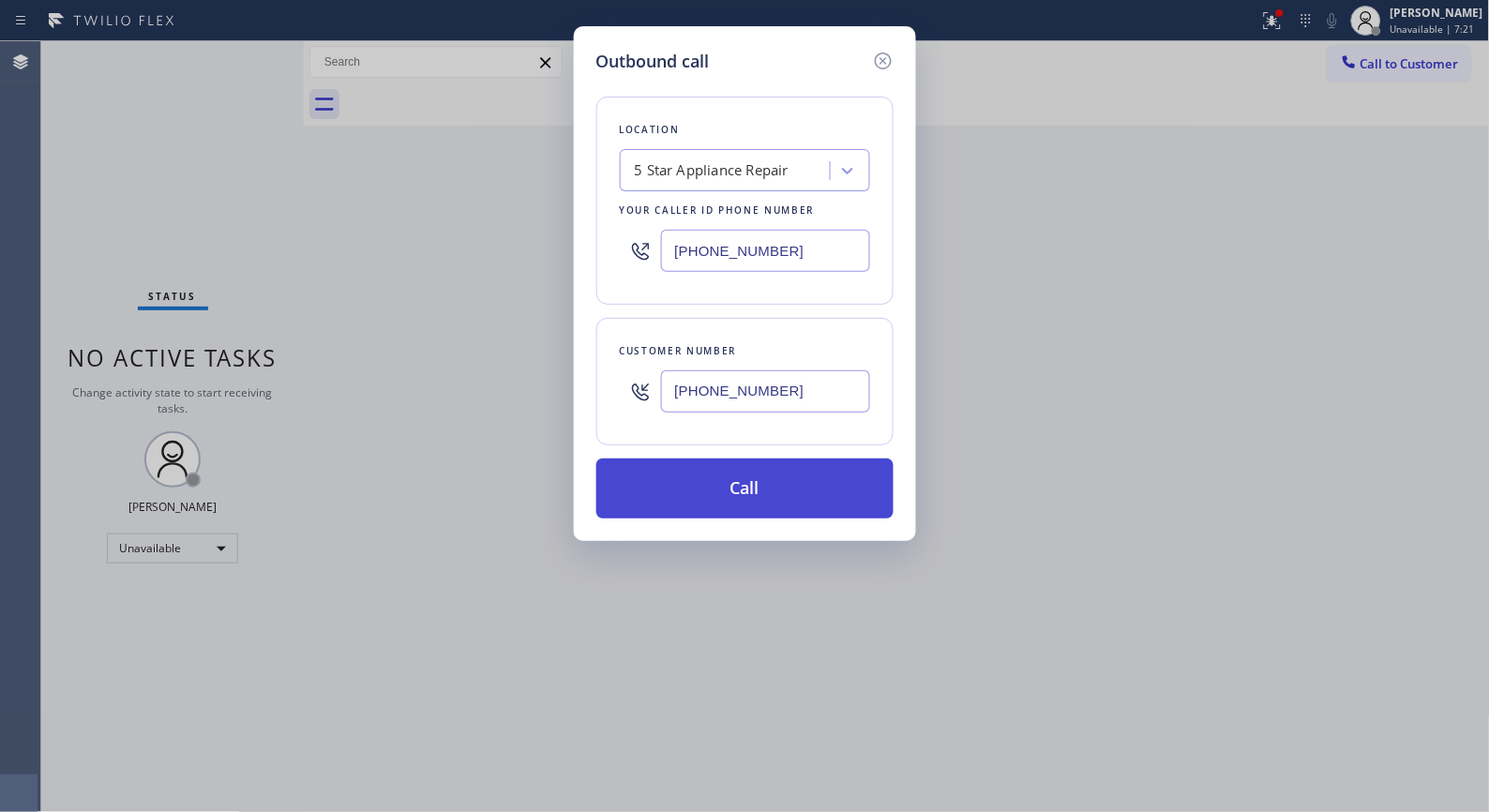
type input "[PHONE_NUMBER]"
click at [765, 499] on button "Call" at bounding box center [745, 489] width 297 height 60
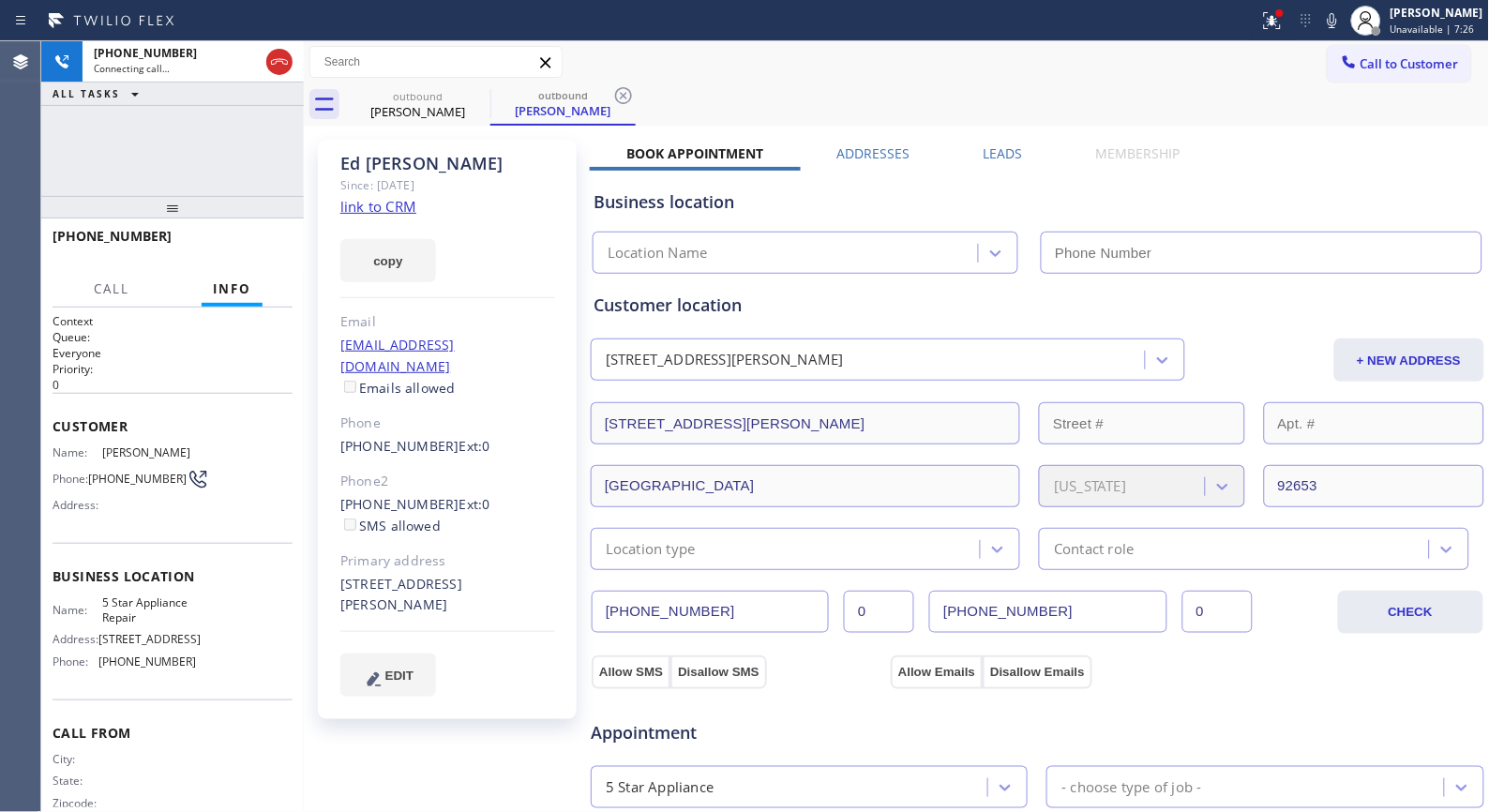
type input "[PHONE_NUMBER]"
click at [611, 88] on div "outbound" at bounding box center [563, 94] width 142 height 14
click at [623, 100] on icon at bounding box center [624, 95] width 23 height 23
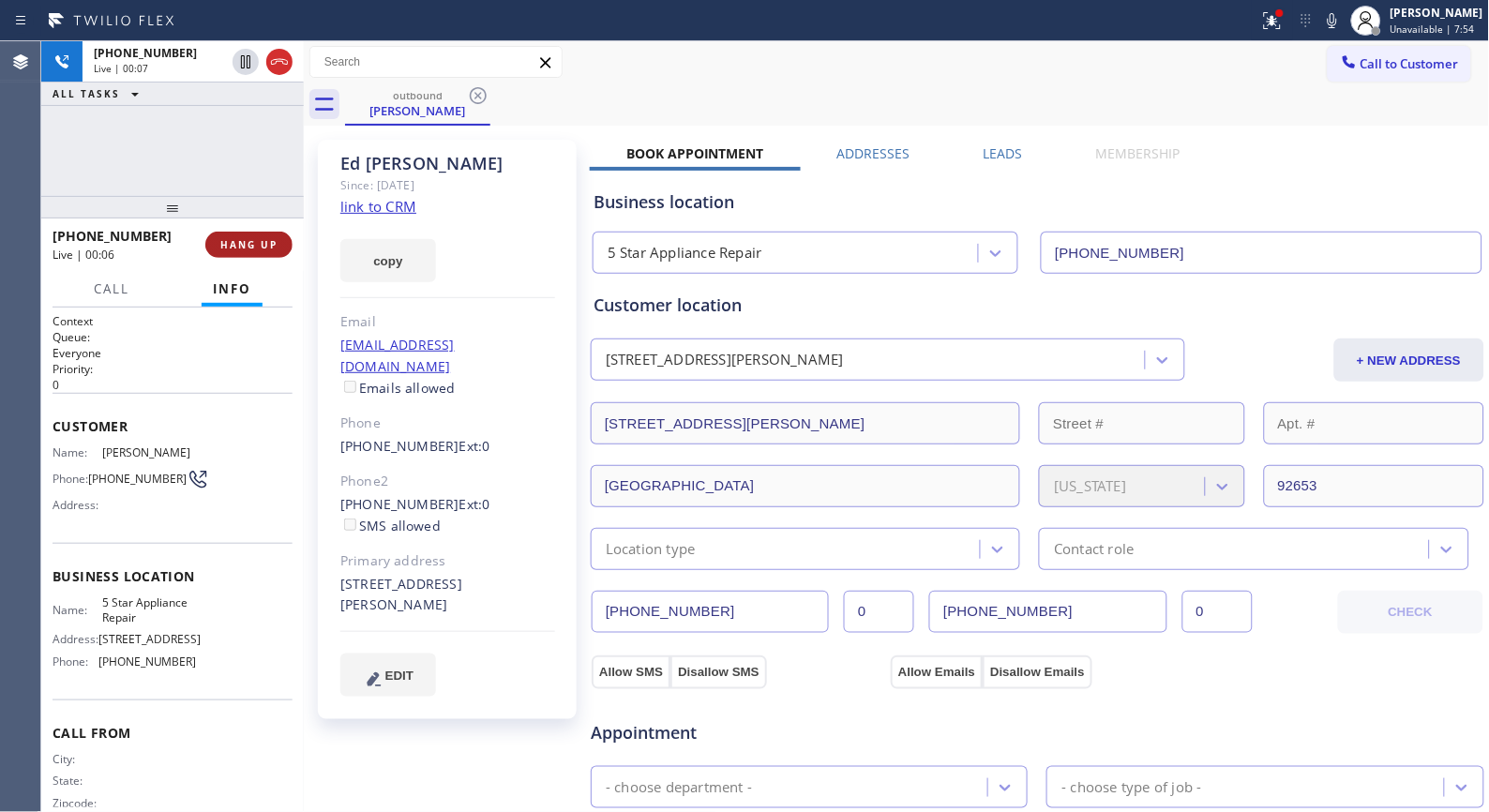
click at [262, 242] on span "HANG UP" at bounding box center [248, 245] width 58 height 13
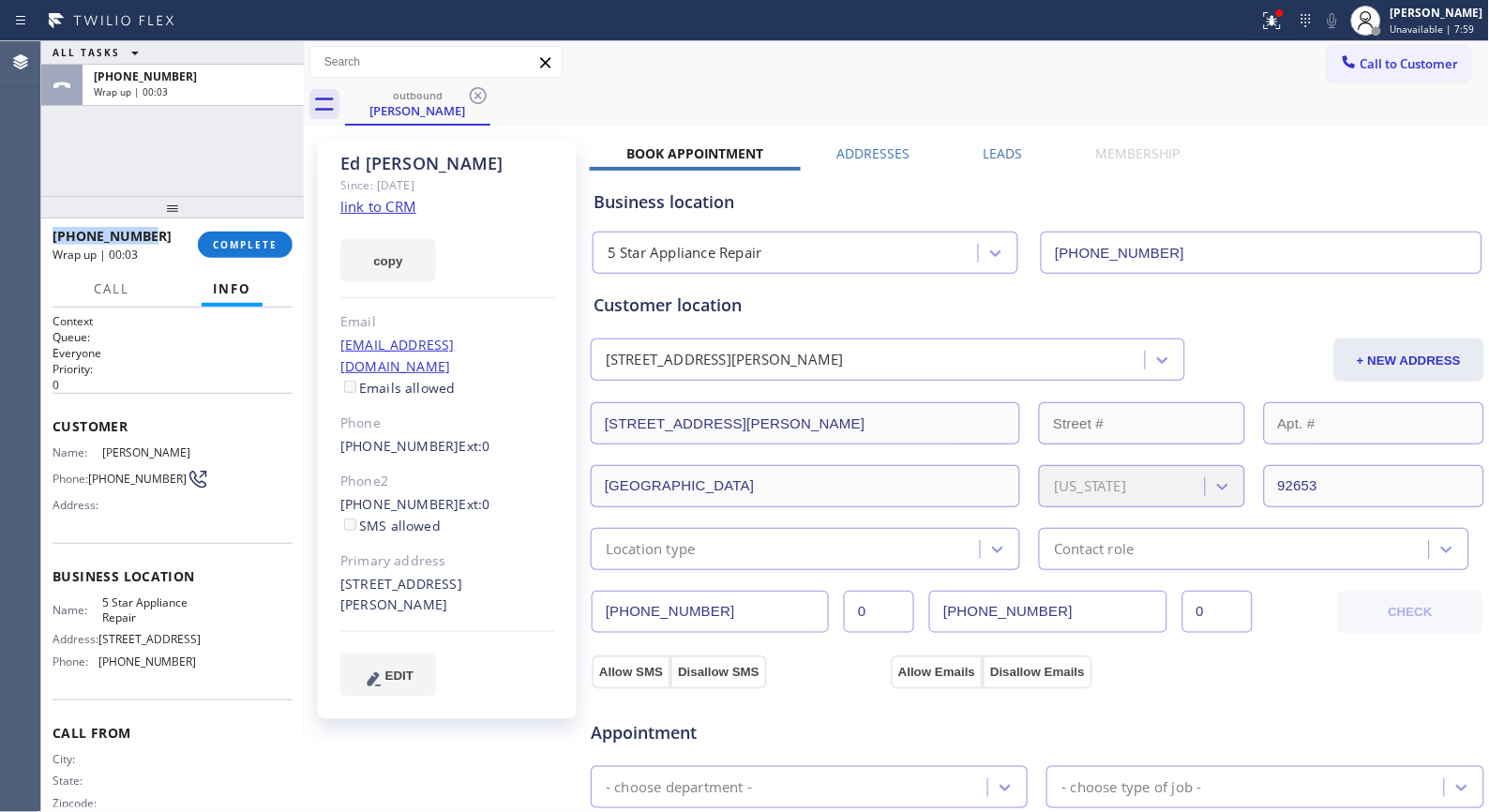
drag, startPoint x: 158, startPoint y: 229, endPoint x: 43, endPoint y: 229, distance: 115.0
click at [43, 229] on div "[PHONE_NUMBER] Wrap up | 00:03 COMPLETE" at bounding box center [173, 245] width 262 height 53
copy span "[PHONE_NUMBER]"
click at [170, 237] on div "[PHONE_NUMBER]" at bounding box center [119, 235] width 132 height 18
drag, startPoint x: 166, startPoint y: 236, endPoint x: 94, endPoint y: 236, distance: 72.0
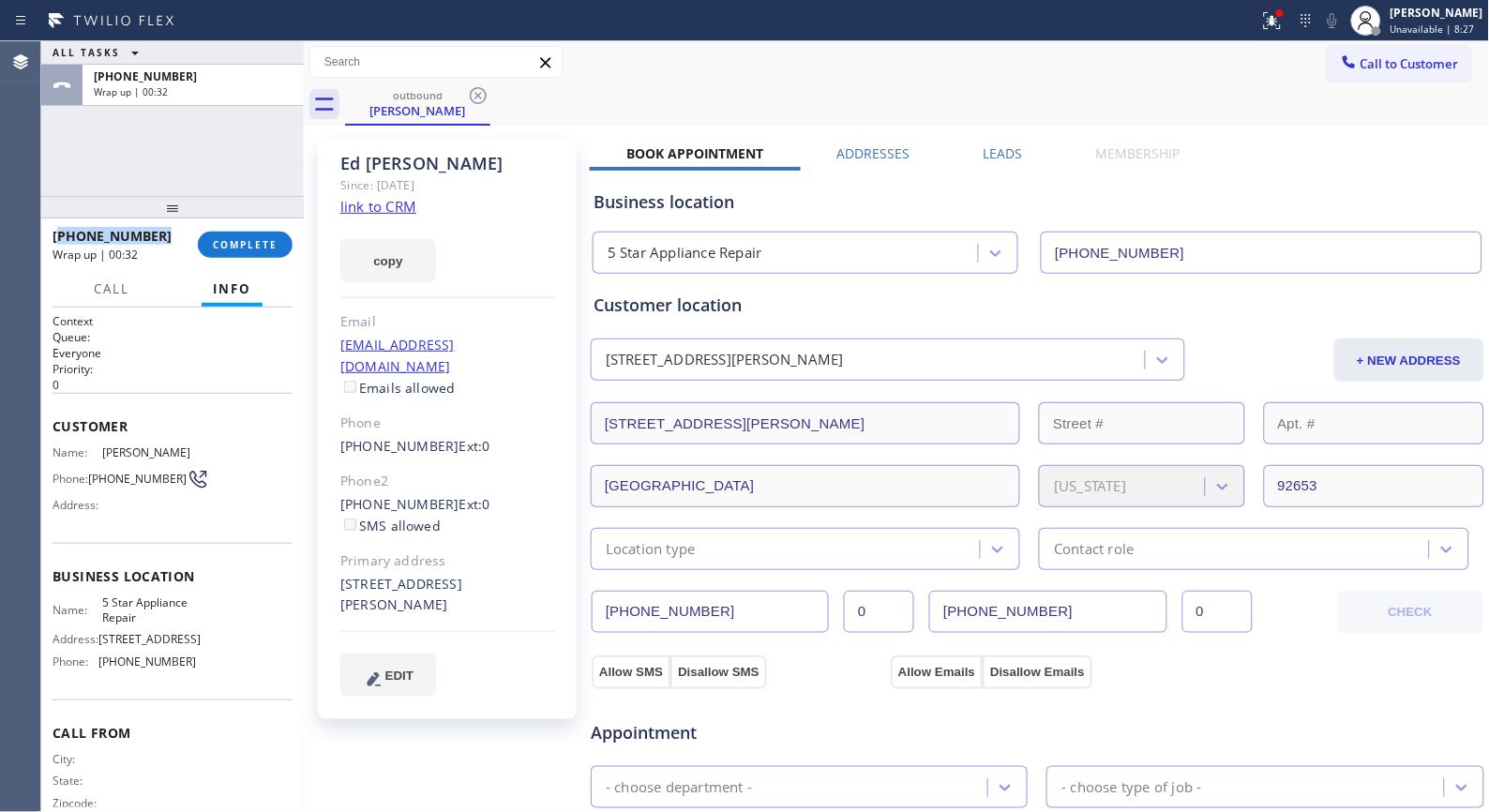
click at [94, 236] on div "[PHONE_NUMBER]" at bounding box center [119, 235] width 132 height 18
click at [144, 232] on div "[PHONE_NUMBER]" at bounding box center [119, 235] width 132 height 18
drag, startPoint x: 119, startPoint y: 234, endPoint x: 68, endPoint y: 234, distance: 51.0
click at [68, 234] on div "[PHONE_NUMBER]" at bounding box center [119, 235] width 132 height 18
copy span "9496438453"
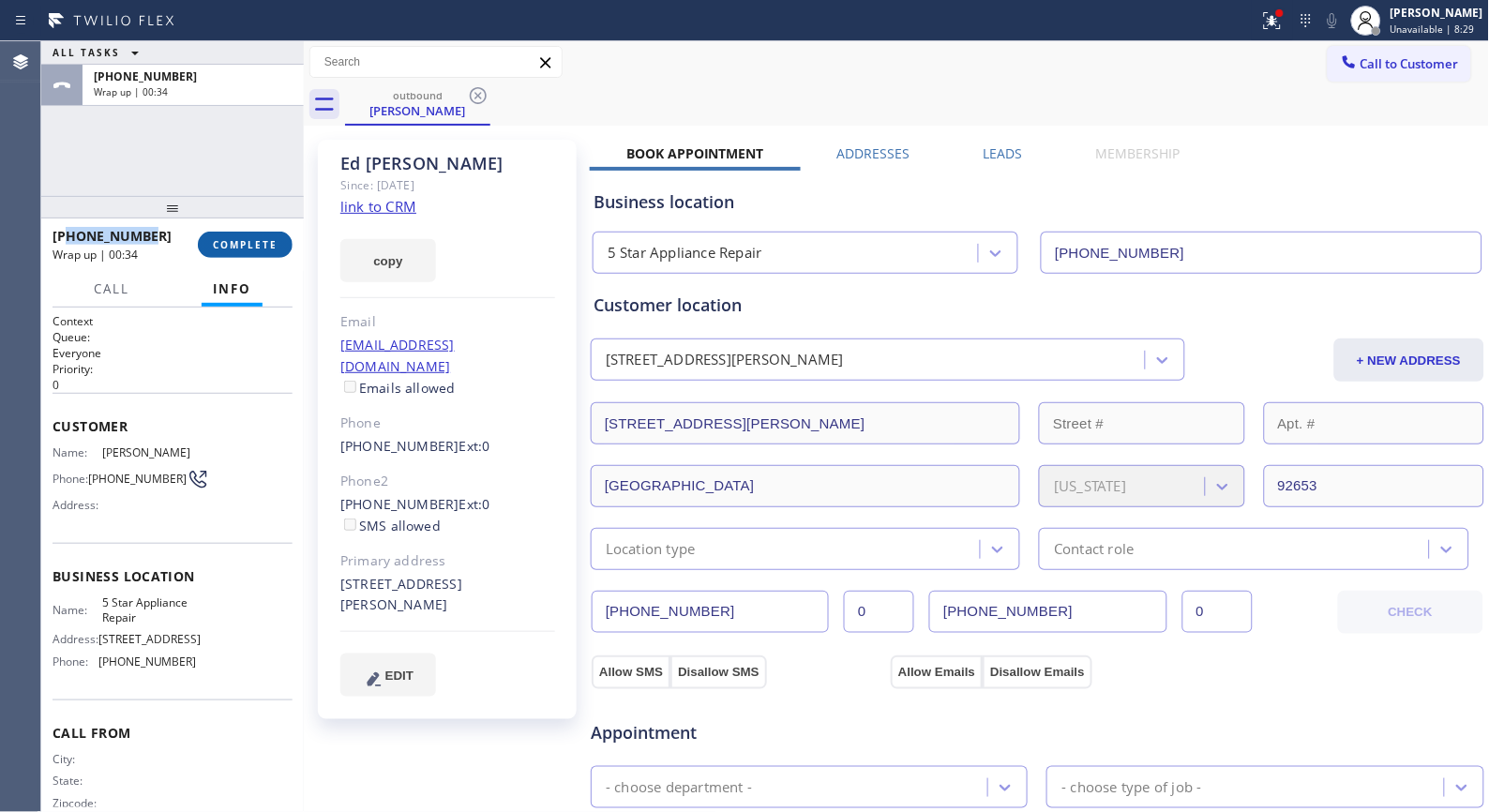
click at [210, 241] on button "COMPLETE" at bounding box center [245, 245] width 94 height 26
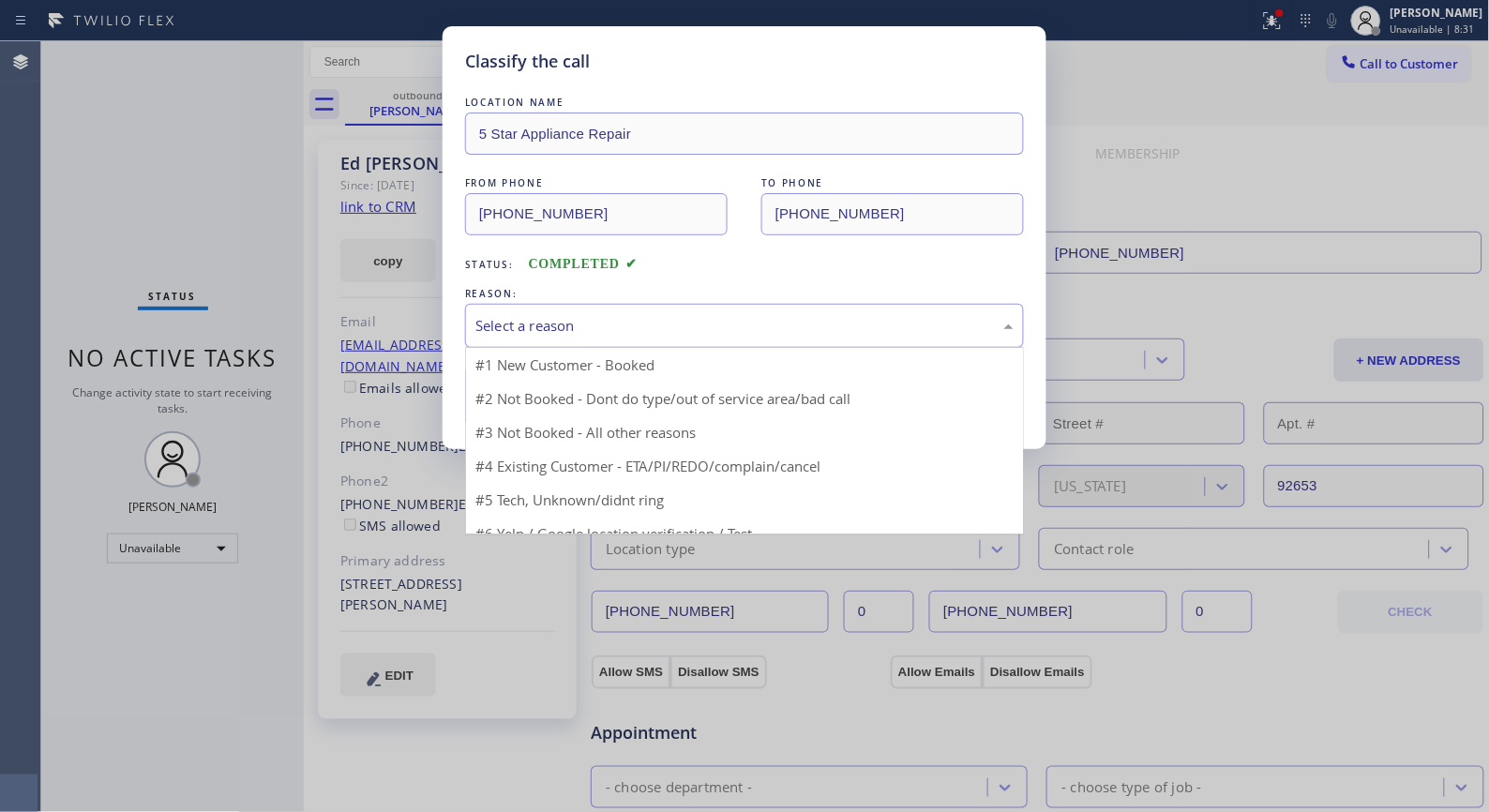
click at [617, 335] on div "Select a reason" at bounding box center [745, 326] width 538 height 22
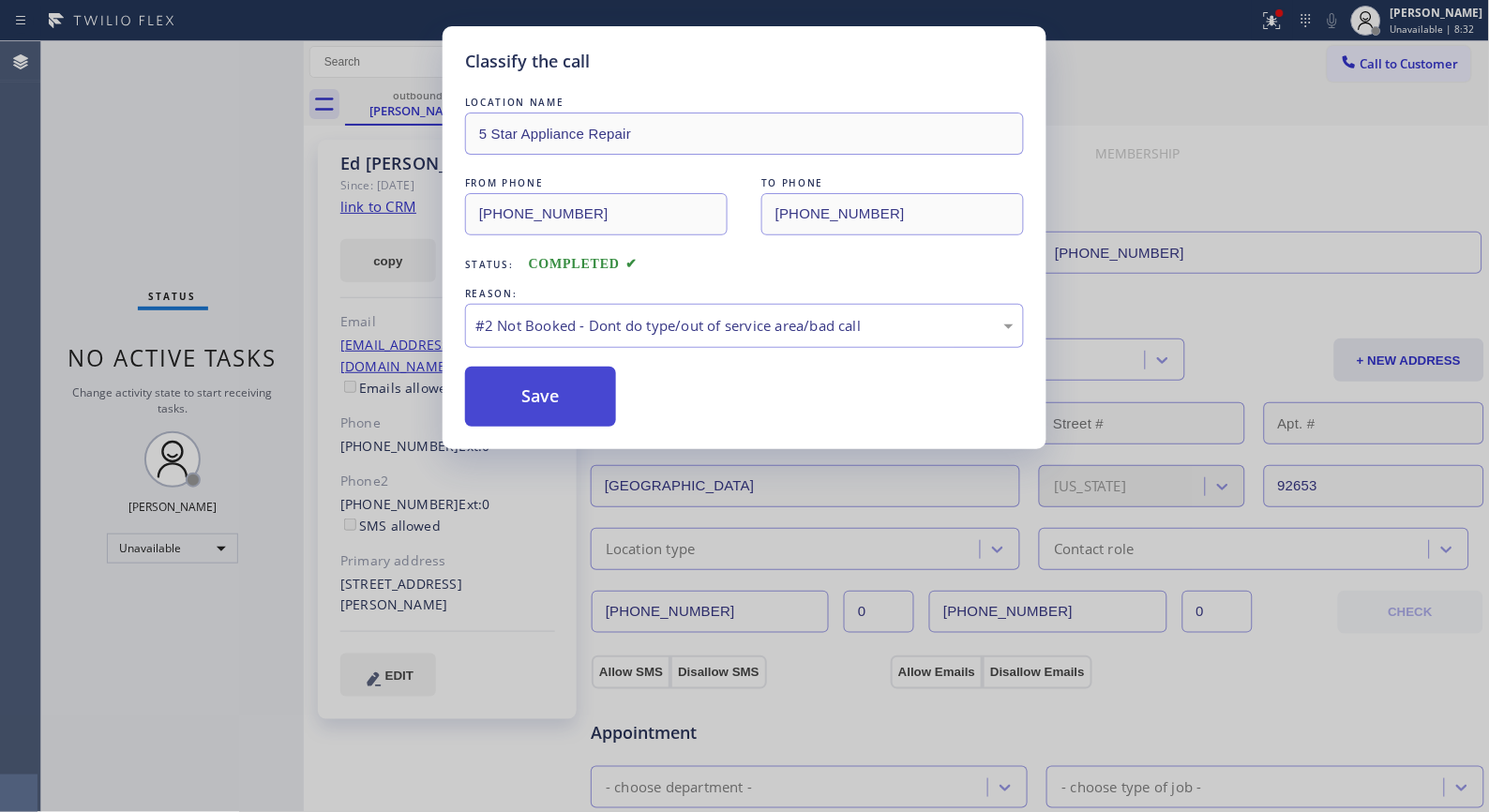
click at [589, 396] on button "Save" at bounding box center [541, 397] width 151 height 60
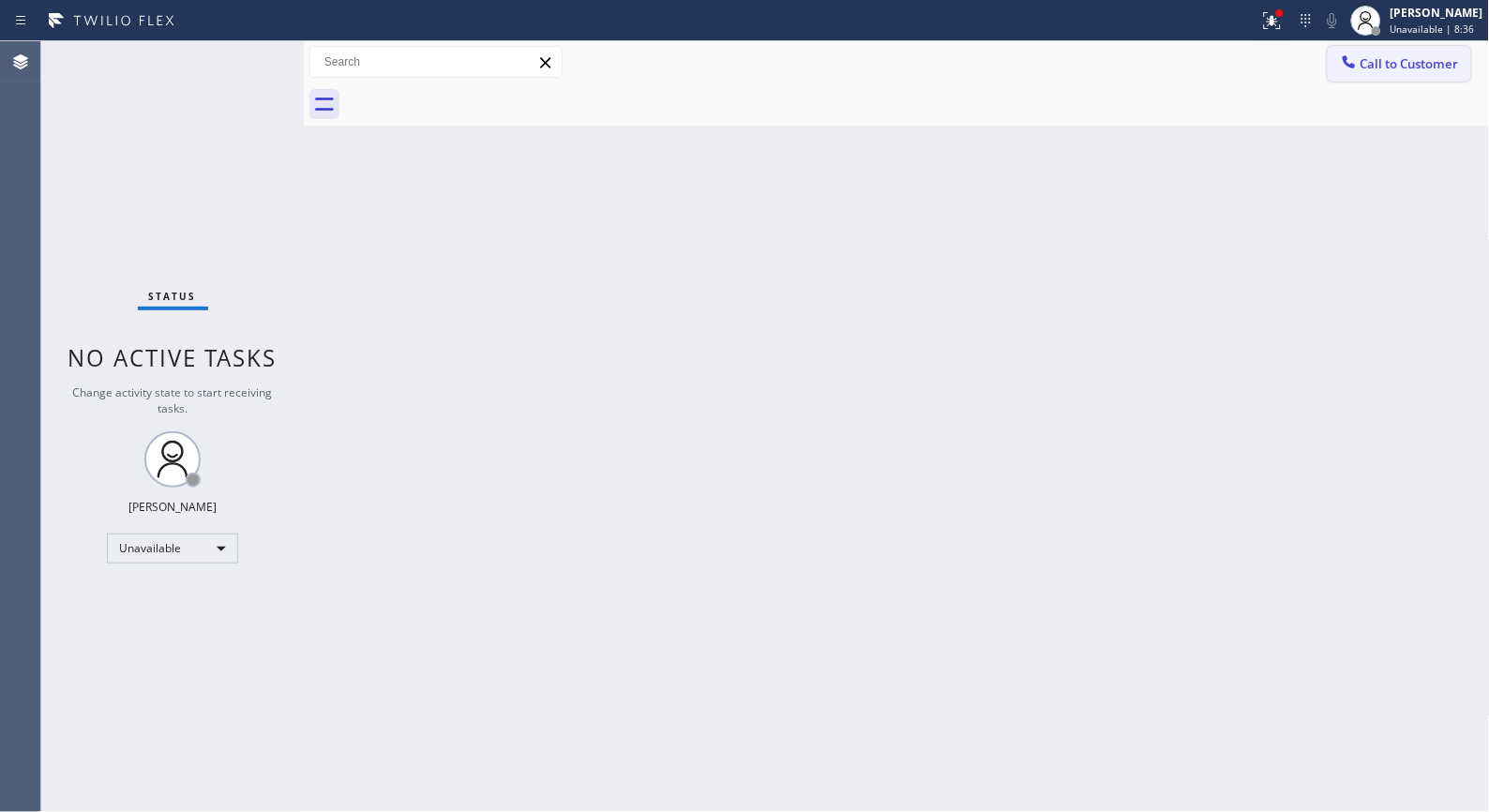
click at [1418, 68] on span "Call to Customer" at bounding box center [1410, 64] width 98 height 17
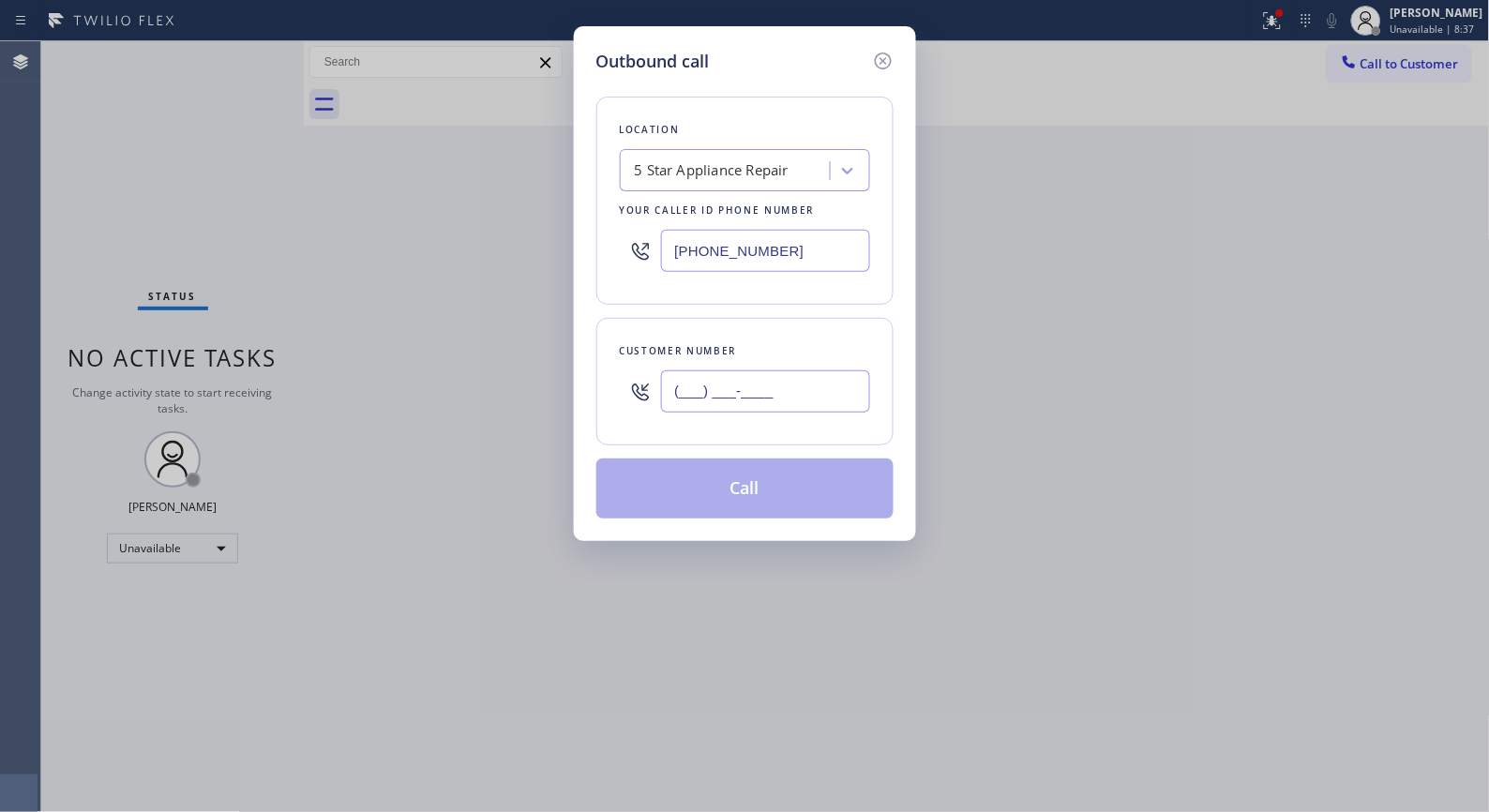
drag, startPoint x: 821, startPoint y: 389, endPoint x: 641, endPoint y: 372, distance: 180.8
click at [642, 372] on div "(___) ___-____" at bounding box center [745, 391] width 250 height 61
paste input "949) 233-6882"
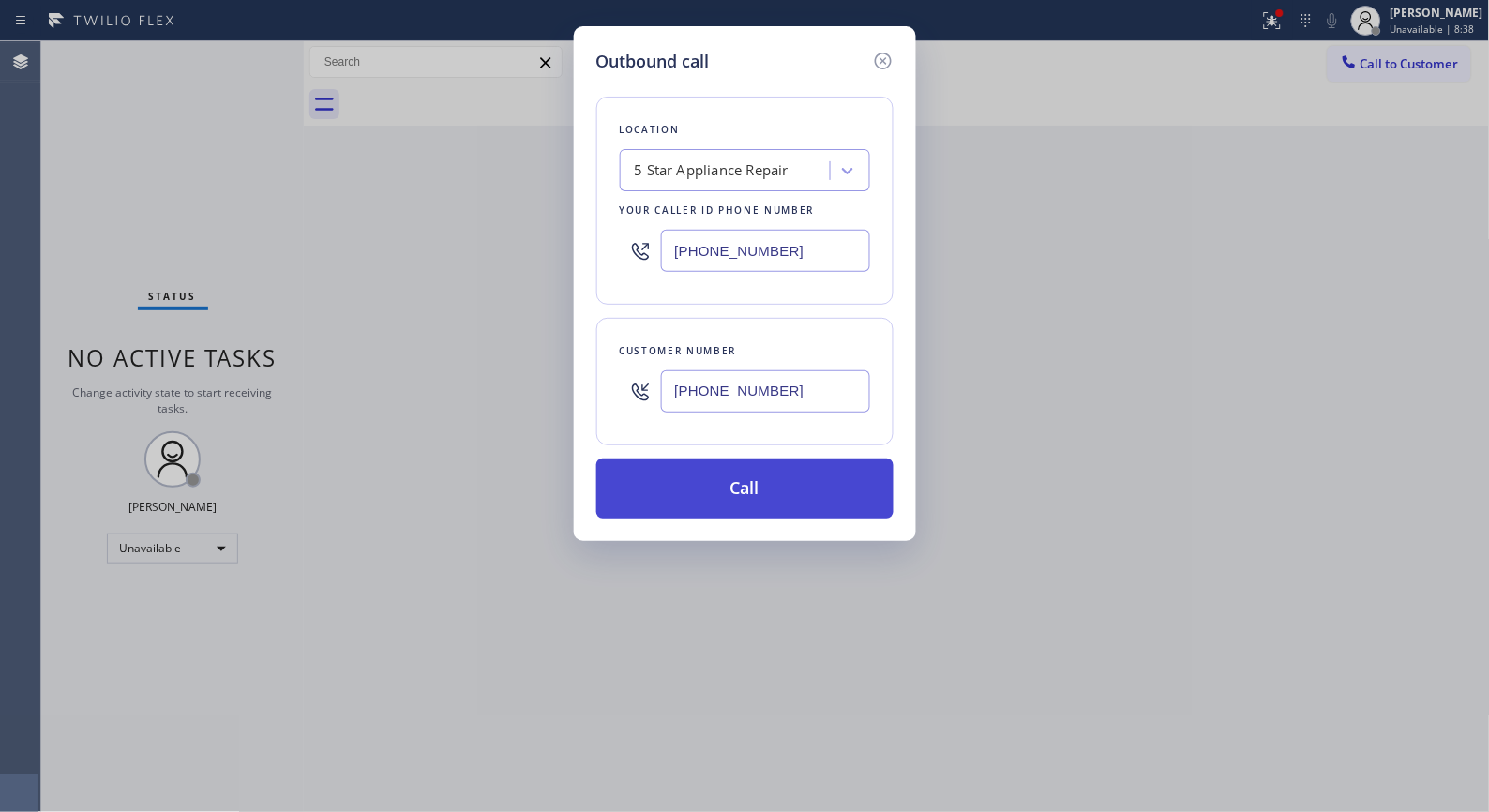
type input "[PHONE_NUMBER]"
click at [821, 482] on button "Call" at bounding box center [745, 489] width 297 height 60
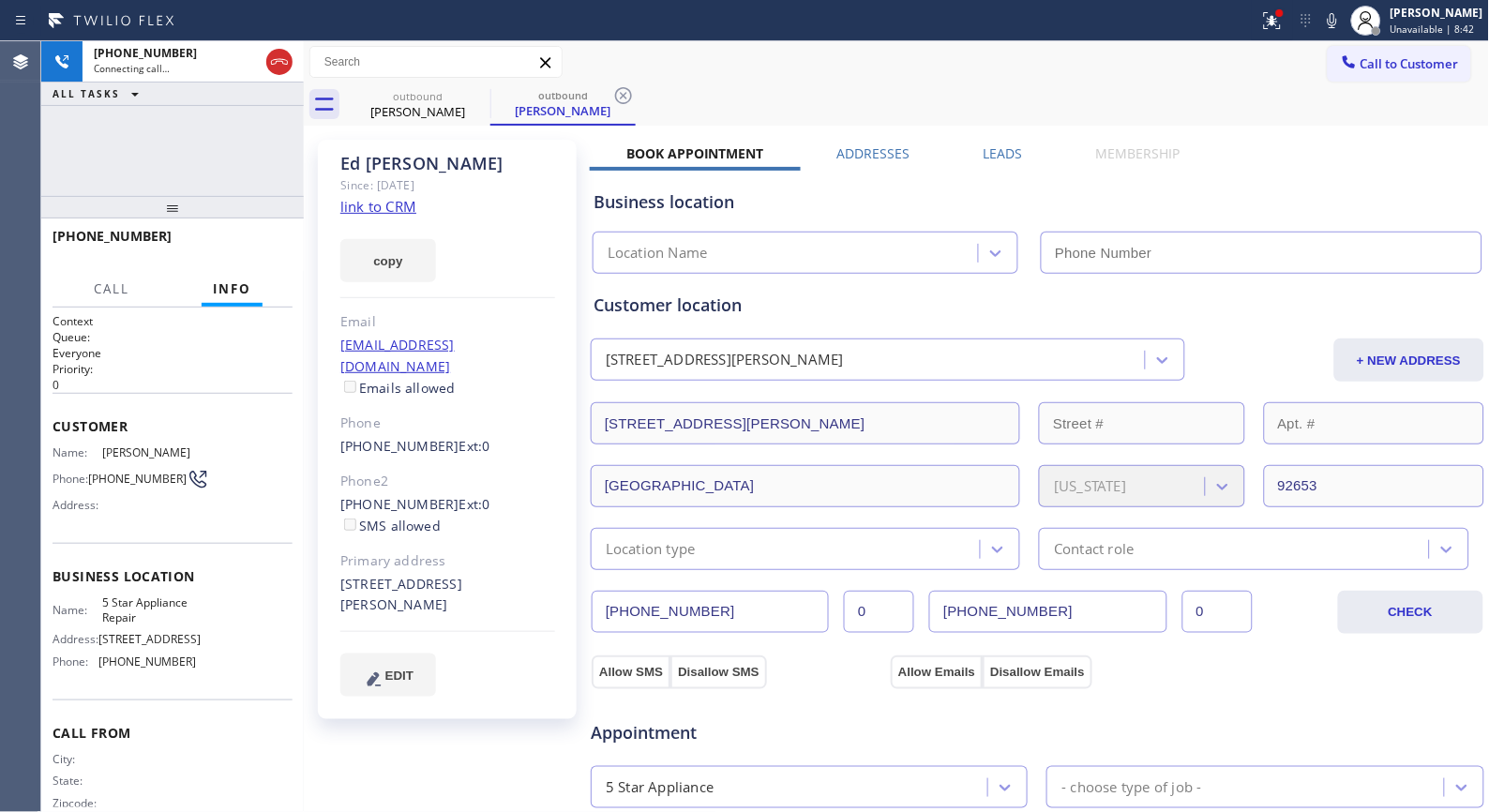
type input "[PHONE_NUMBER]"
click at [615, 98] on icon at bounding box center [624, 95] width 23 height 23
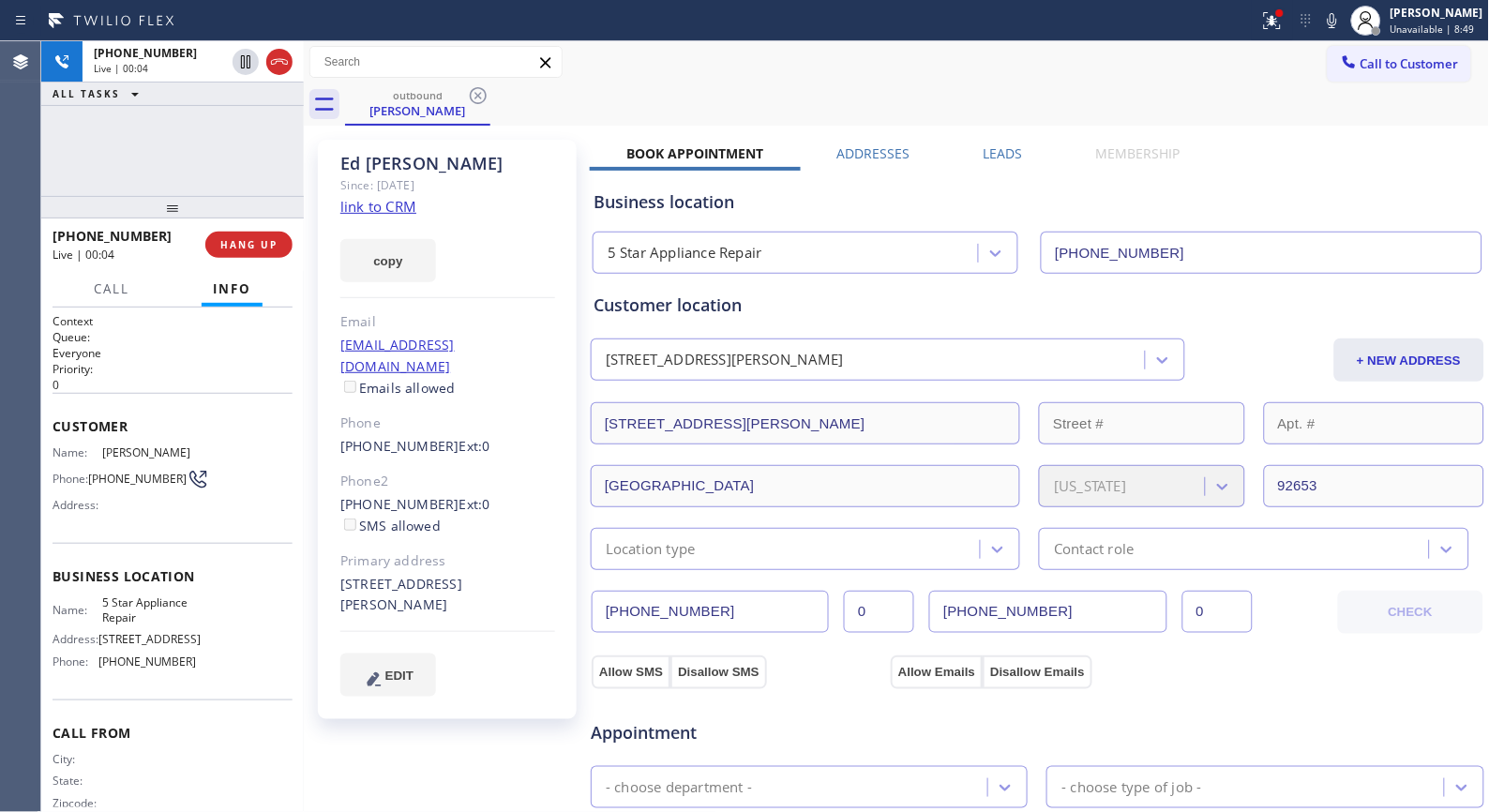
drag, startPoint x: 179, startPoint y: 189, endPoint x: 180, endPoint y: 164, distance: 25.0
click at [180, 164] on div "[PHONE_NUMBER] Live | 00:04 ALL TASKS ALL TASKS ACTIVE TASKS TASKS IN WRAP UP […" at bounding box center [173, 427] width 262 height 770
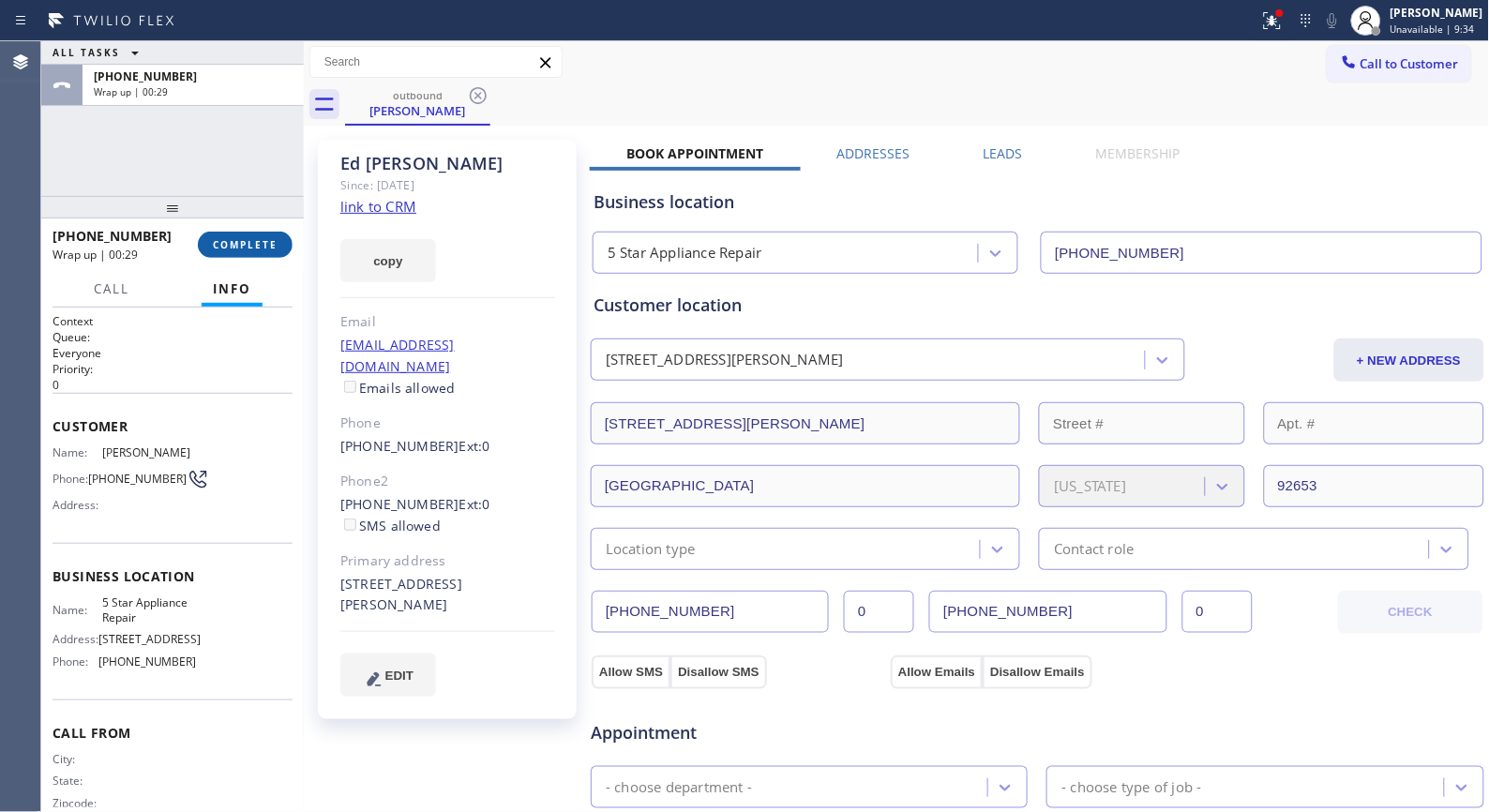
click at [246, 246] on span "COMPLETE" at bounding box center [245, 245] width 65 height 13
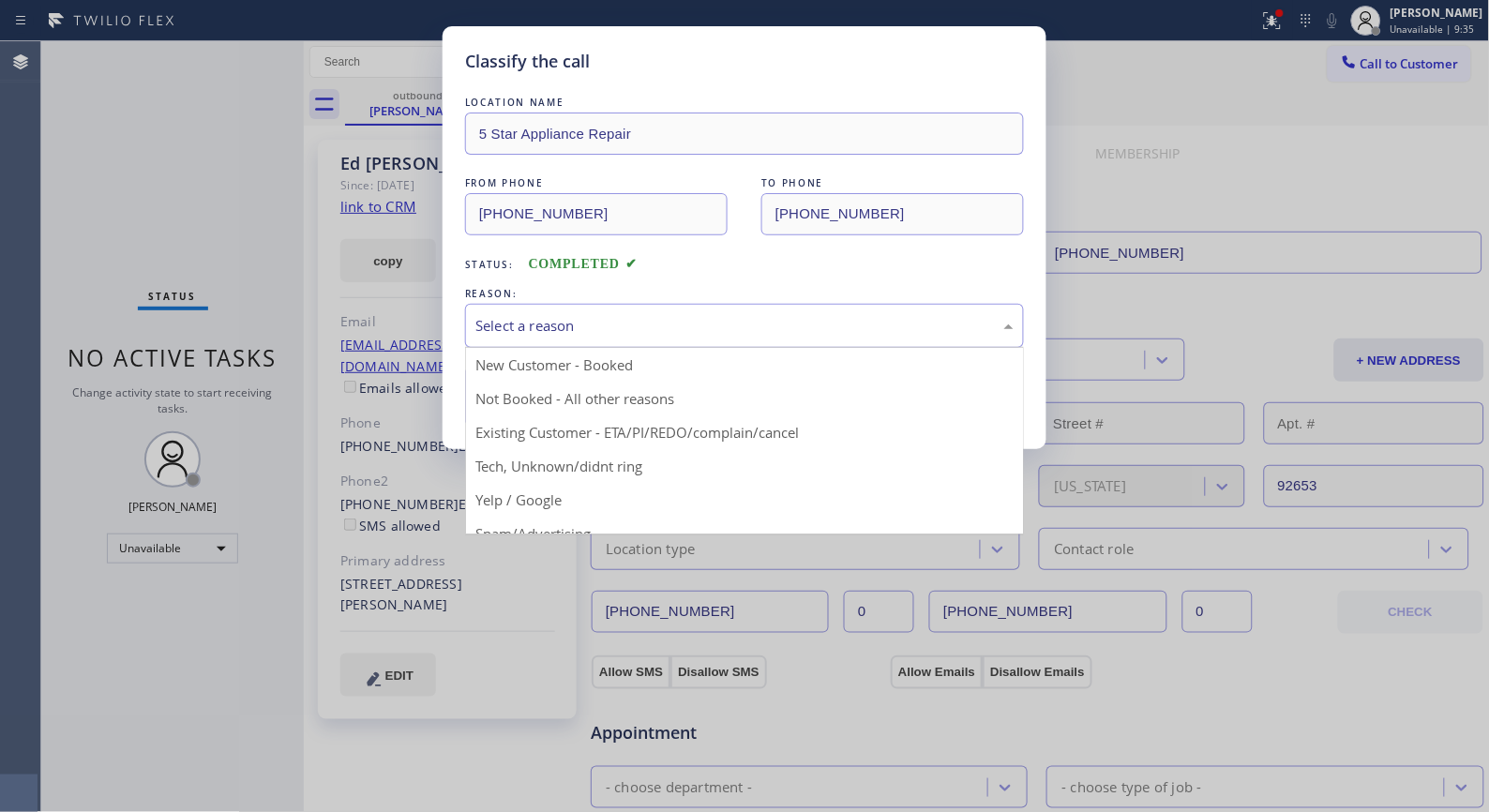
click at [567, 316] on div "Select a reason" at bounding box center [745, 326] width 538 height 22
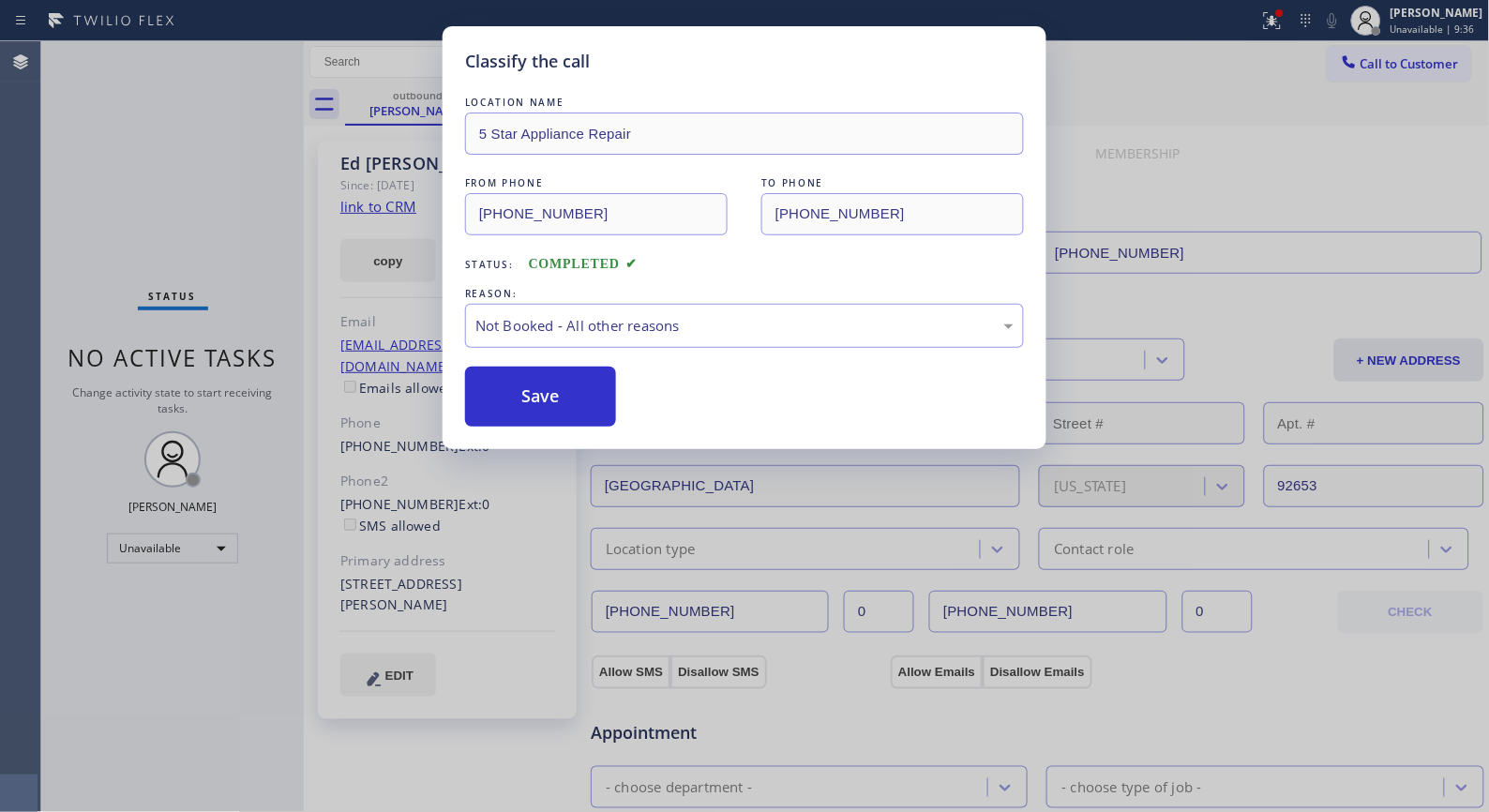
click at [529, 387] on button "Save" at bounding box center [541, 397] width 151 height 60
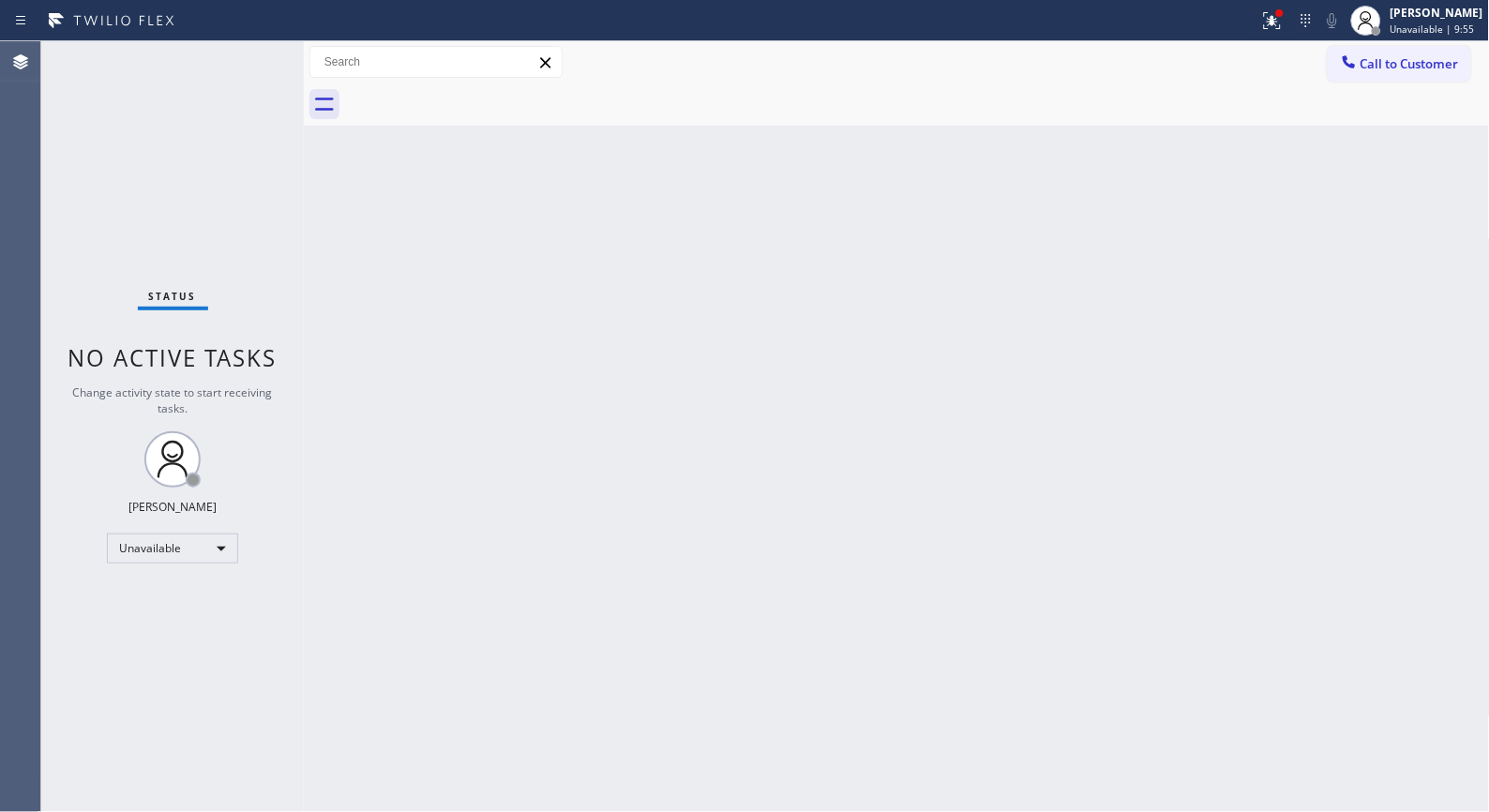
click at [682, 324] on div "Back to Dashboard Change Sender ID Customers Technicians Select a contact Outbo…" at bounding box center [897, 427] width 1186 height 770
click at [1417, 69] on span "Call to Customer" at bounding box center [1410, 64] width 98 height 17
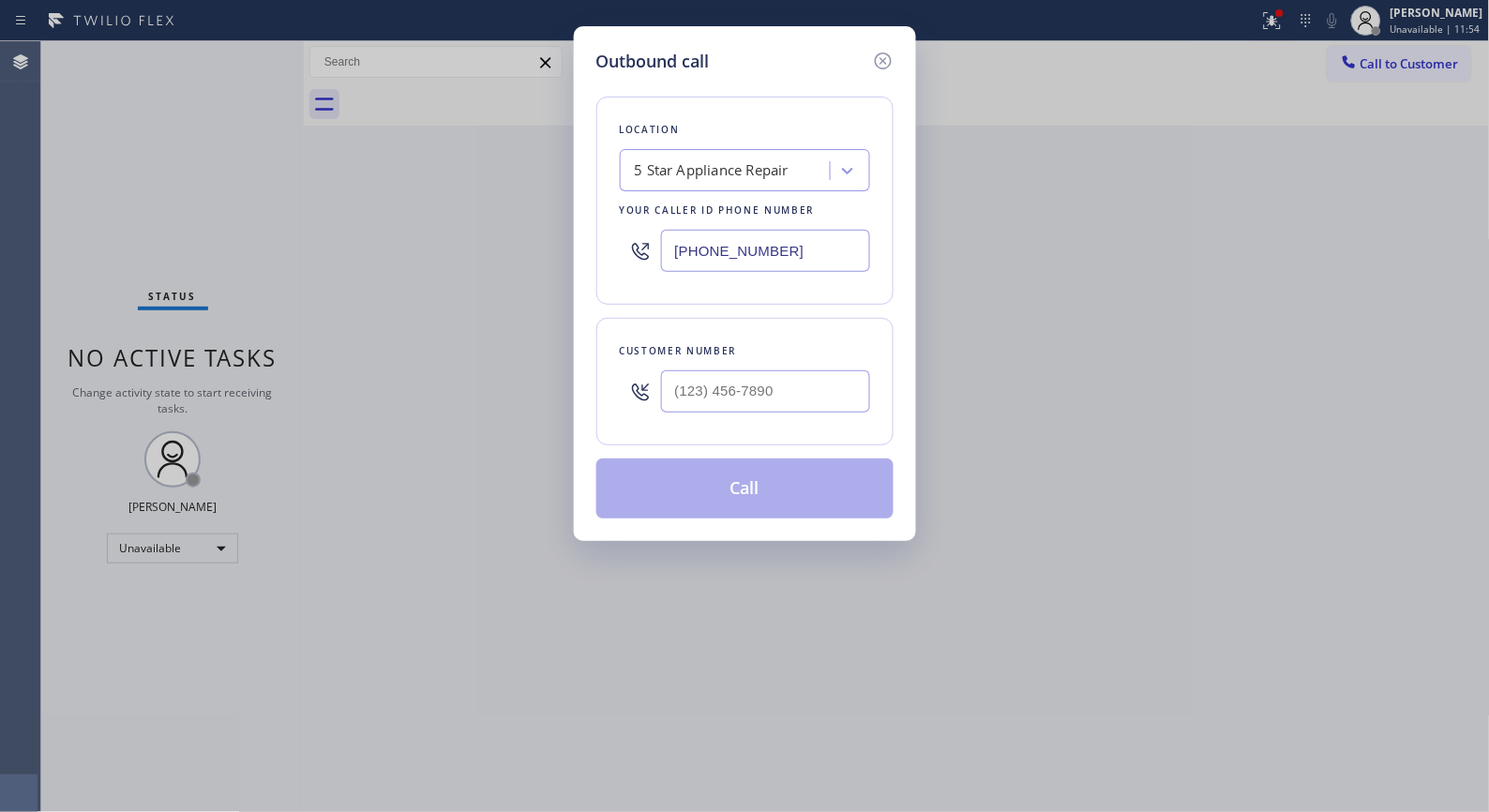
drag, startPoint x: 583, startPoint y: 216, endPoint x: 506, endPoint y: 2, distance: 227.4
click at [521, 192] on div "Outbound call Location 5 Star Appliance Repair Your caller id phone number [PHO…" at bounding box center [744, 406] width 1489 height 812
paste input "206) 202-1006"
type input "[PHONE_NUMBER]"
drag, startPoint x: 798, startPoint y: 399, endPoint x: 584, endPoint y: 331, distance: 224.5
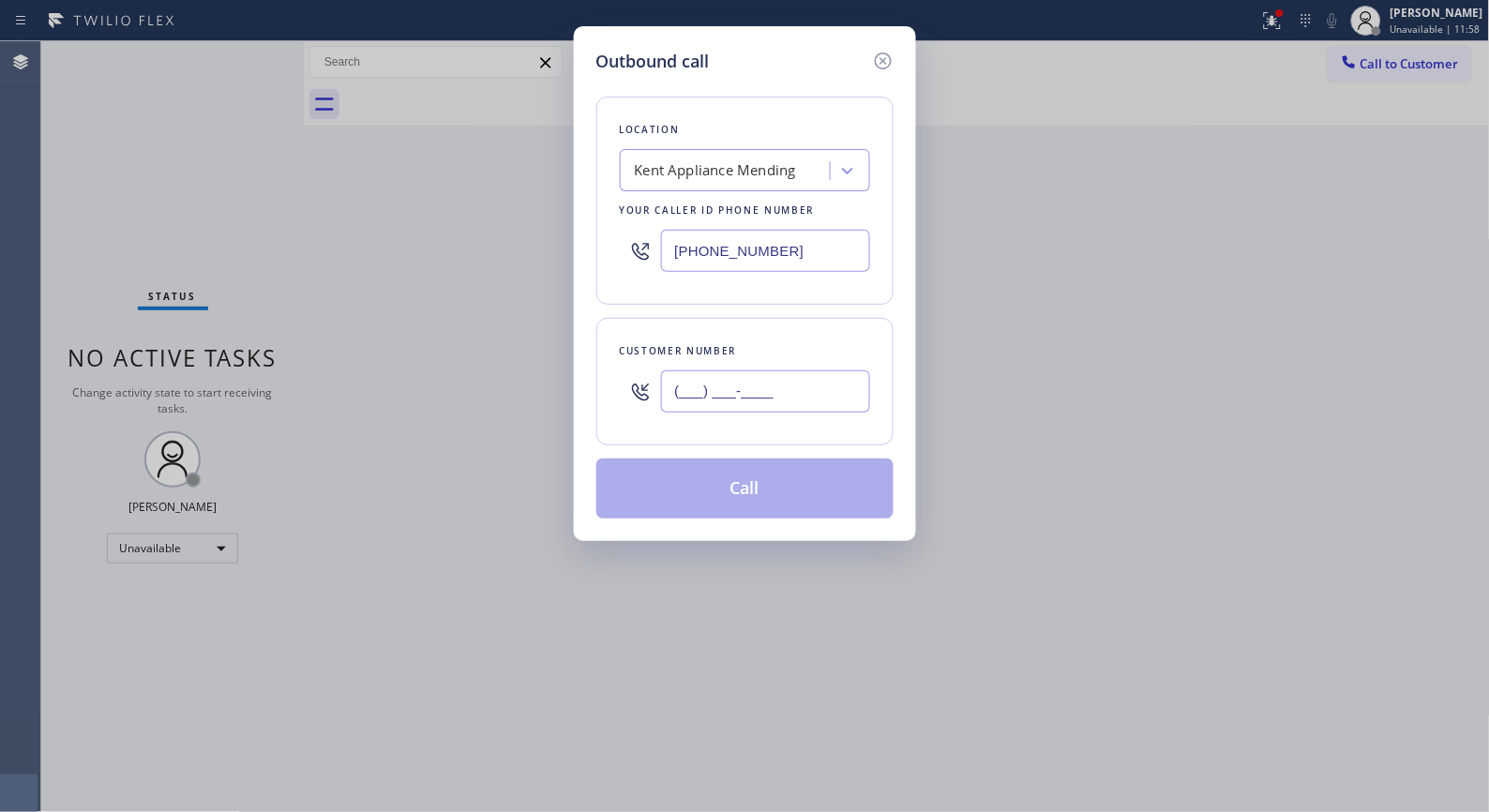
click at [625, 381] on div "(___) ___-____" at bounding box center [745, 391] width 250 height 61
paste input "206) 939-0346"
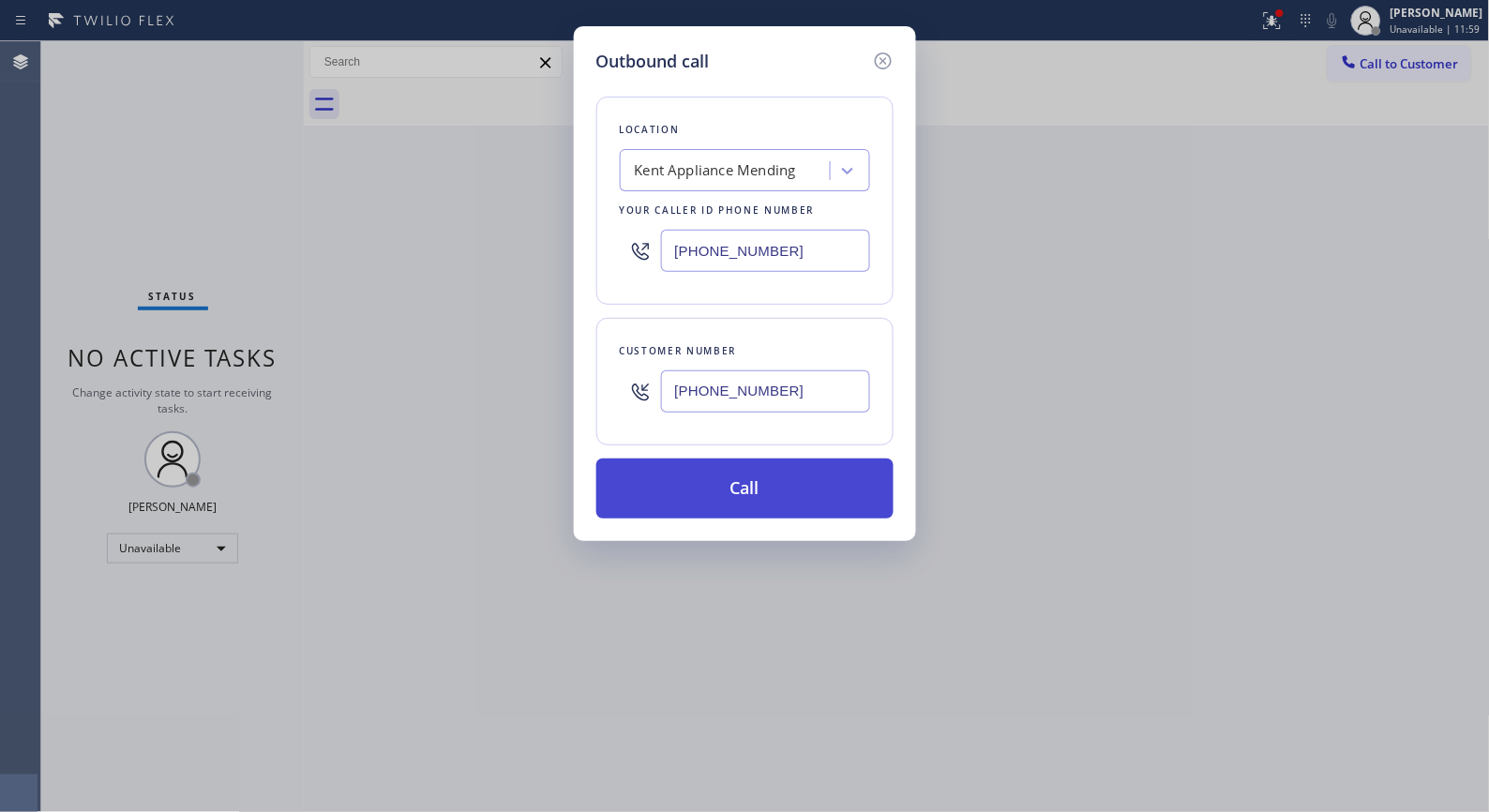
type input "[PHONE_NUMBER]"
click at [788, 493] on button "Call" at bounding box center [745, 489] width 297 height 60
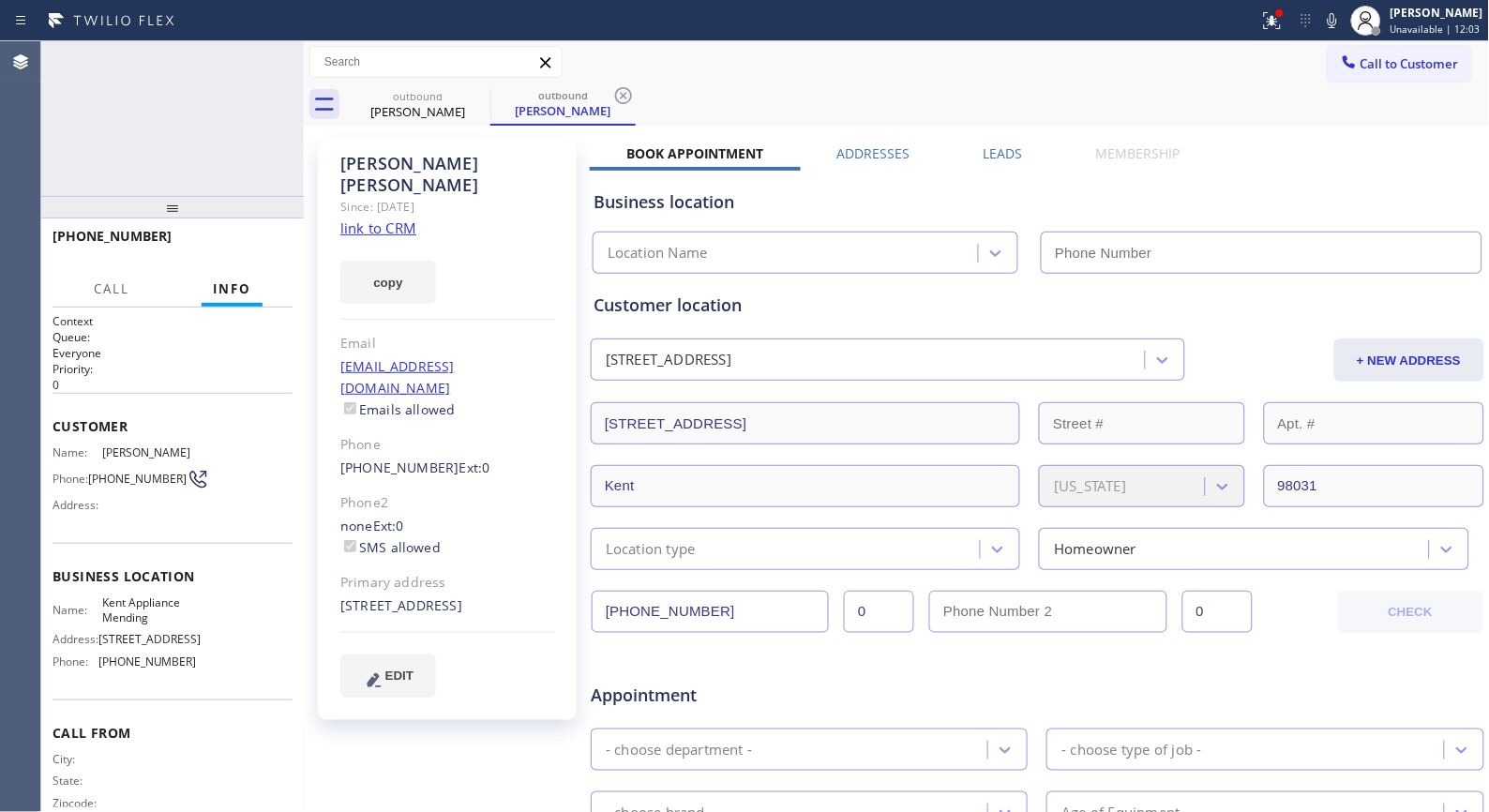
type input "[PHONE_NUMBER]"
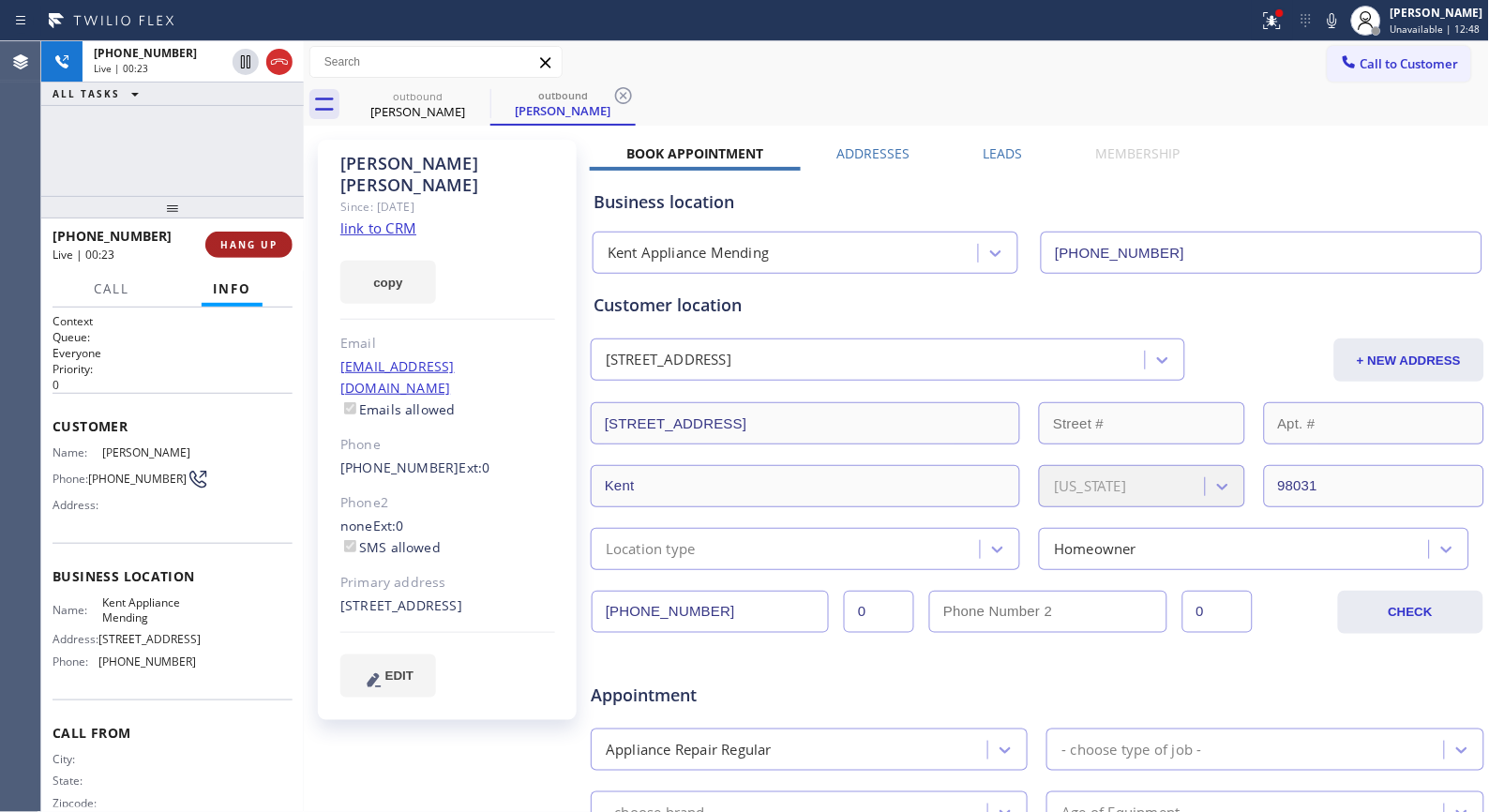
click at [245, 239] on span "HANG UP" at bounding box center [248, 245] width 58 height 13
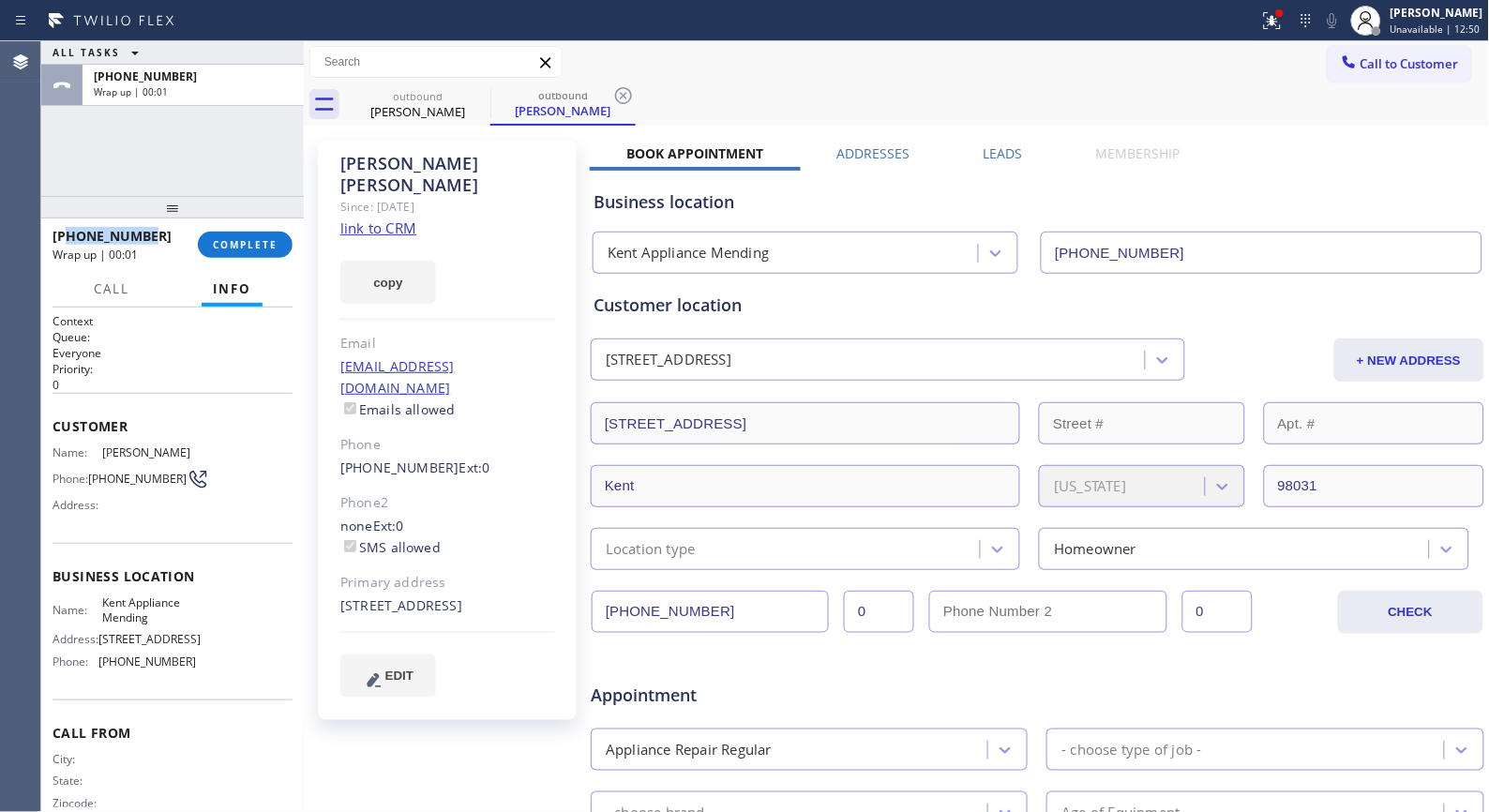
drag, startPoint x: 154, startPoint y: 229, endPoint x: 69, endPoint y: 232, distance: 85.1
click at [69, 232] on div "[PHONE_NUMBER]" at bounding box center [119, 235] width 132 height 18
copy span "2069390346"
click at [1394, 73] on button "Call to Customer" at bounding box center [1399, 64] width 144 height 36
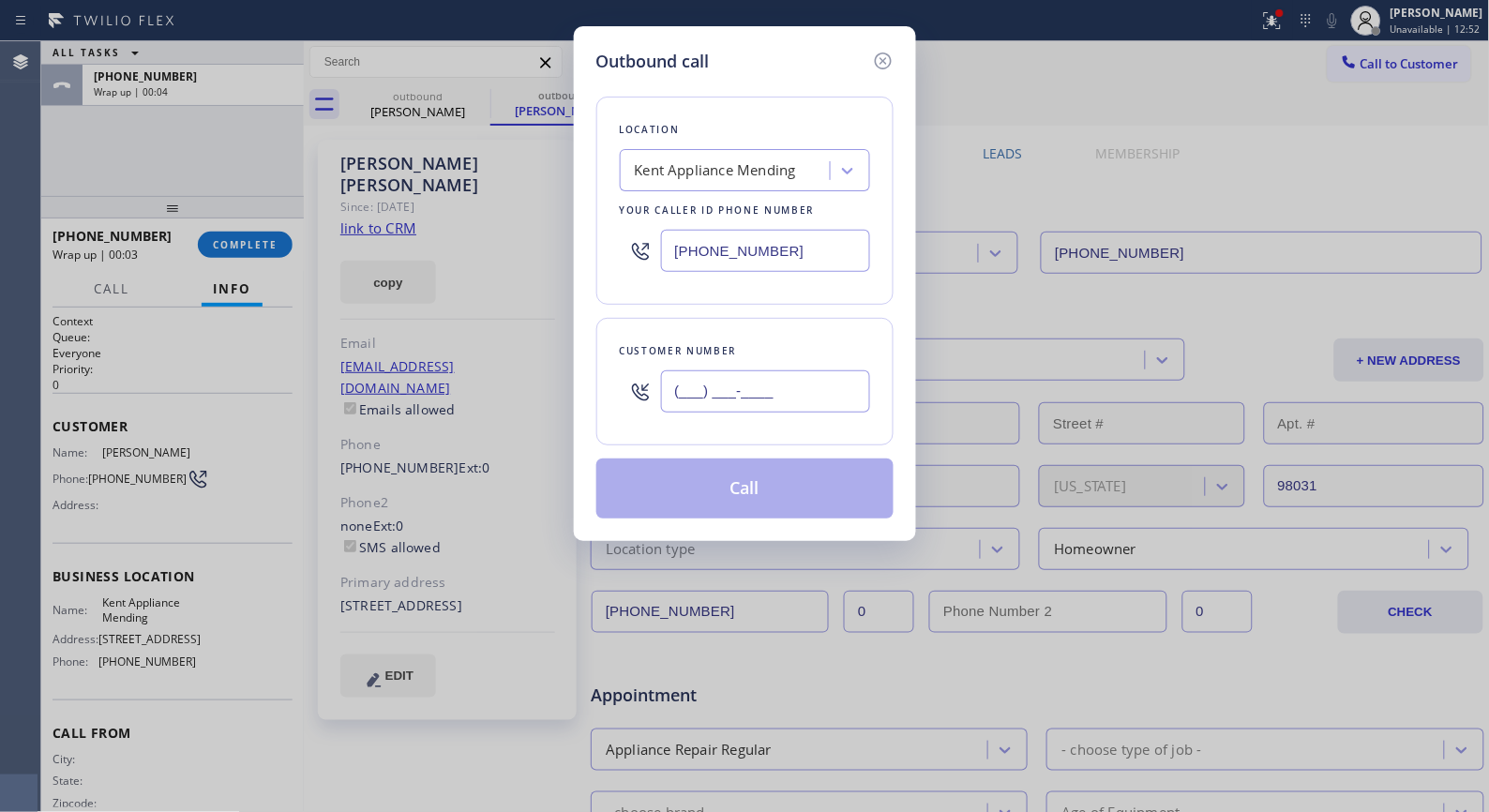
paste input "206) 939-0346"
drag, startPoint x: 830, startPoint y: 381, endPoint x: 565, endPoint y: 372, distance: 265.2
click at [565, 372] on div "Outbound call Location [GEOGRAPHIC_DATA] Appliance Mending Your caller id phone…" at bounding box center [744, 406] width 1489 height 812
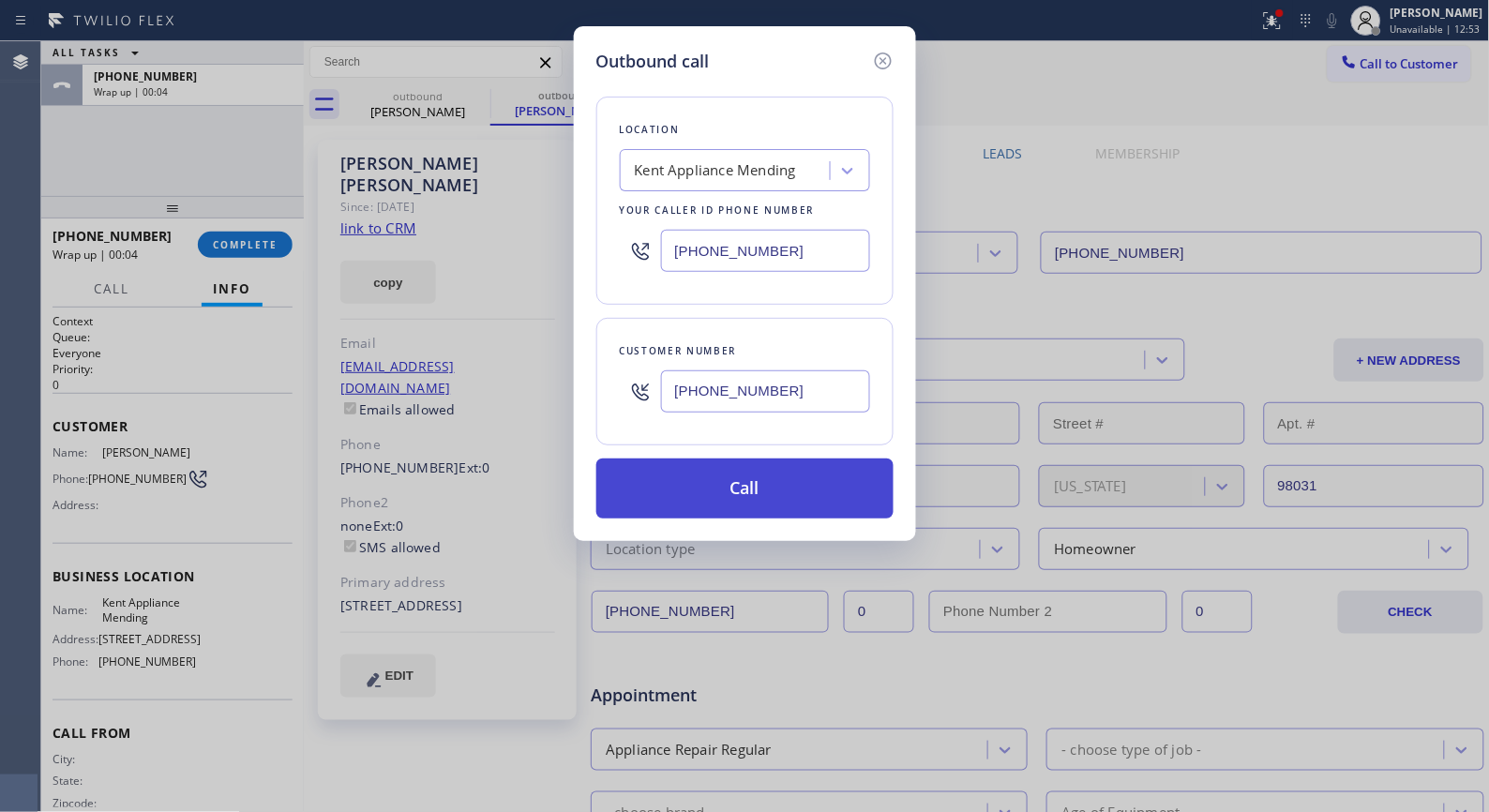
type input "[PHONE_NUMBER]"
click at [801, 476] on button "Call" at bounding box center [745, 489] width 297 height 60
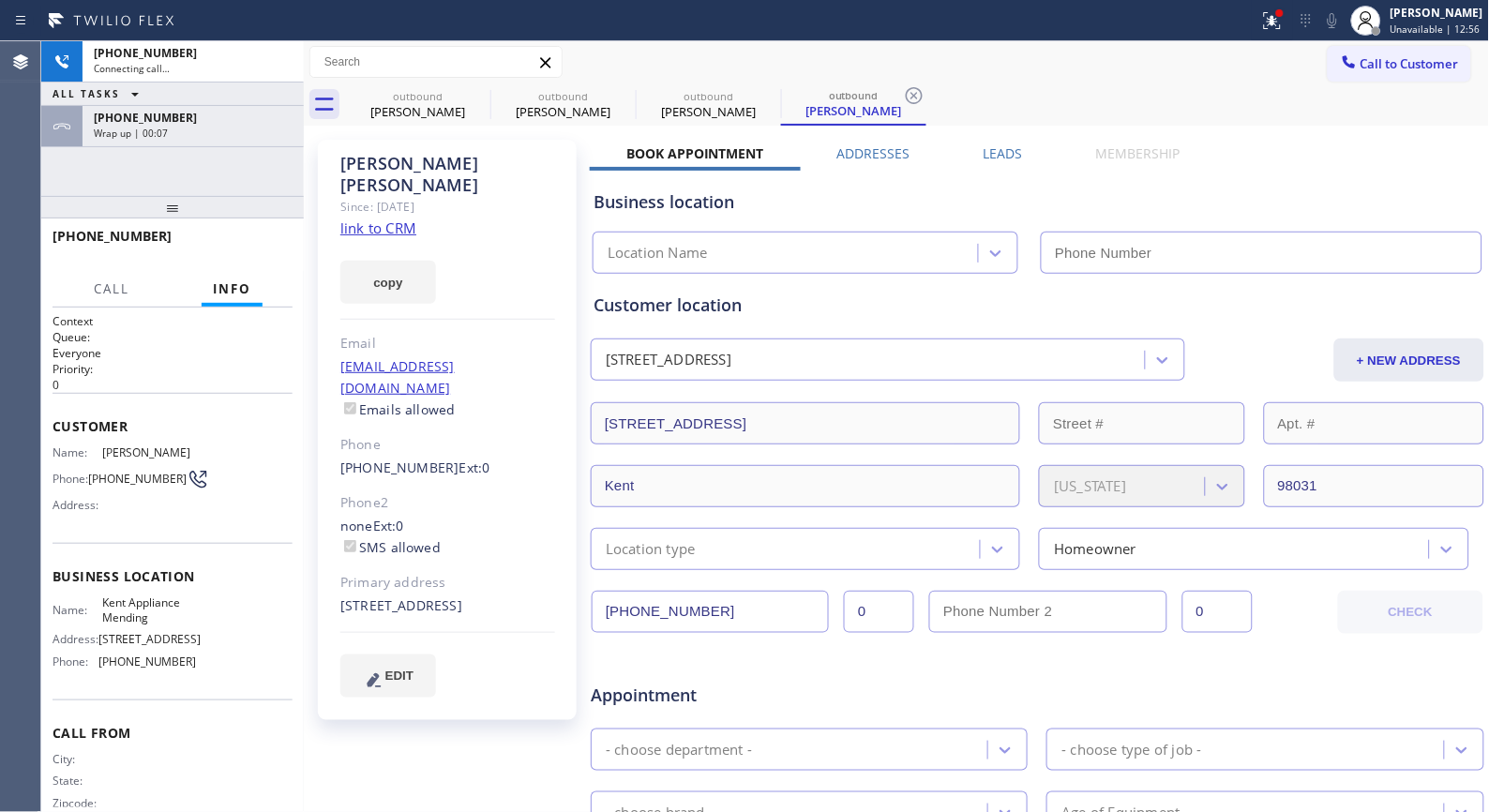
drag, startPoint x: 219, startPoint y: 137, endPoint x: 241, endPoint y: 184, distance: 51.9
click at [219, 137] on div "Wrap up | 00:07" at bounding box center [193, 133] width 199 height 13
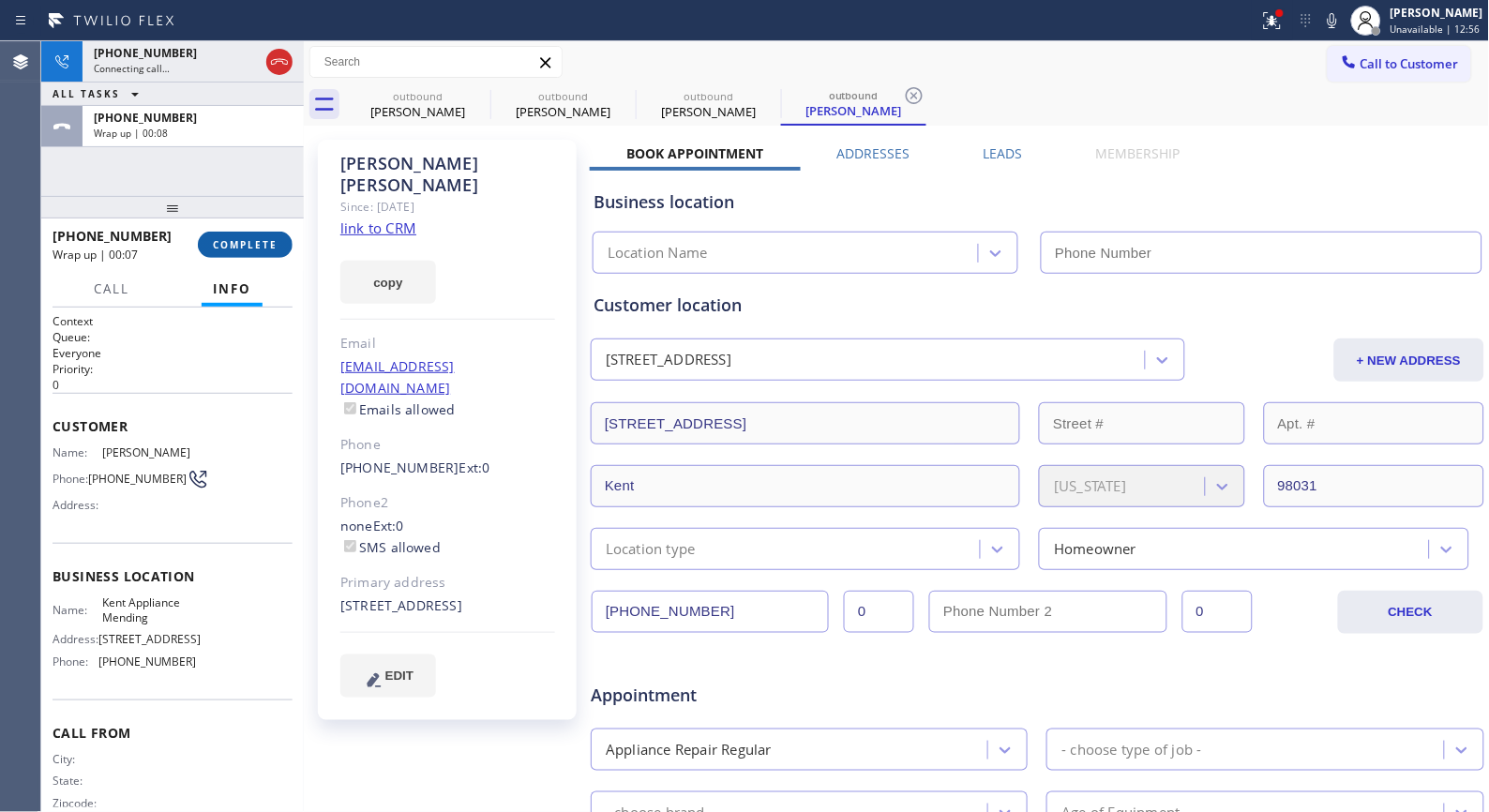
click at [256, 245] on span "COMPLETE" at bounding box center [245, 245] width 65 height 13
type input "[PHONE_NUMBER]"
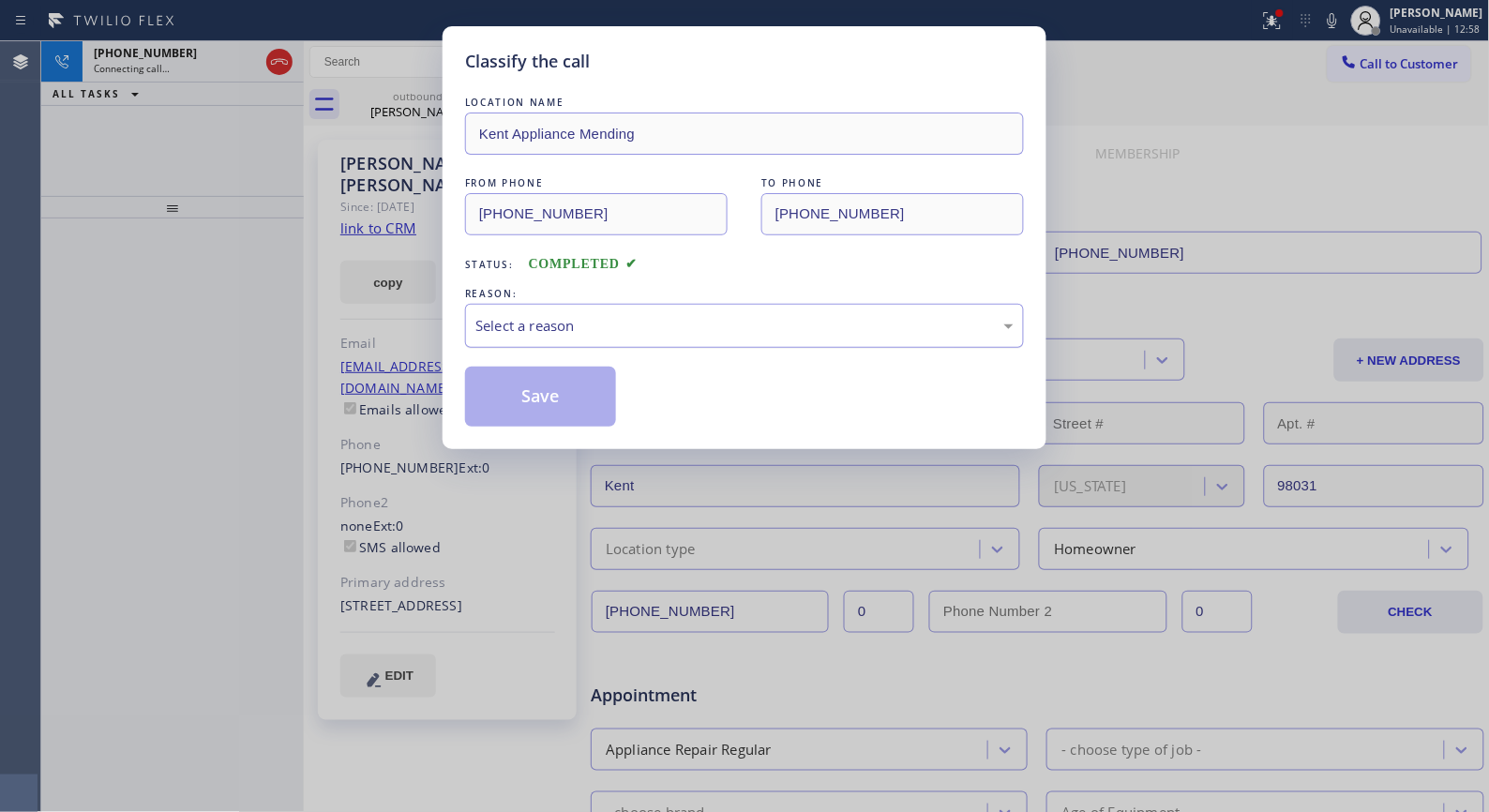
click at [567, 324] on div "Select a reason" at bounding box center [745, 326] width 538 height 22
drag, startPoint x: 534, startPoint y: 398, endPoint x: 245, endPoint y: 232, distance: 333.3
click at [534, 398] on button "Save" at bounding box center [541, 397] width 151 height 60
click at [241, 230] on div "Classify the call LOCATION NAME Kent Appliance Mending FROM PHONE [PHONE_NUMBER…" at bounding box center [744, 406] width 1489 height 812
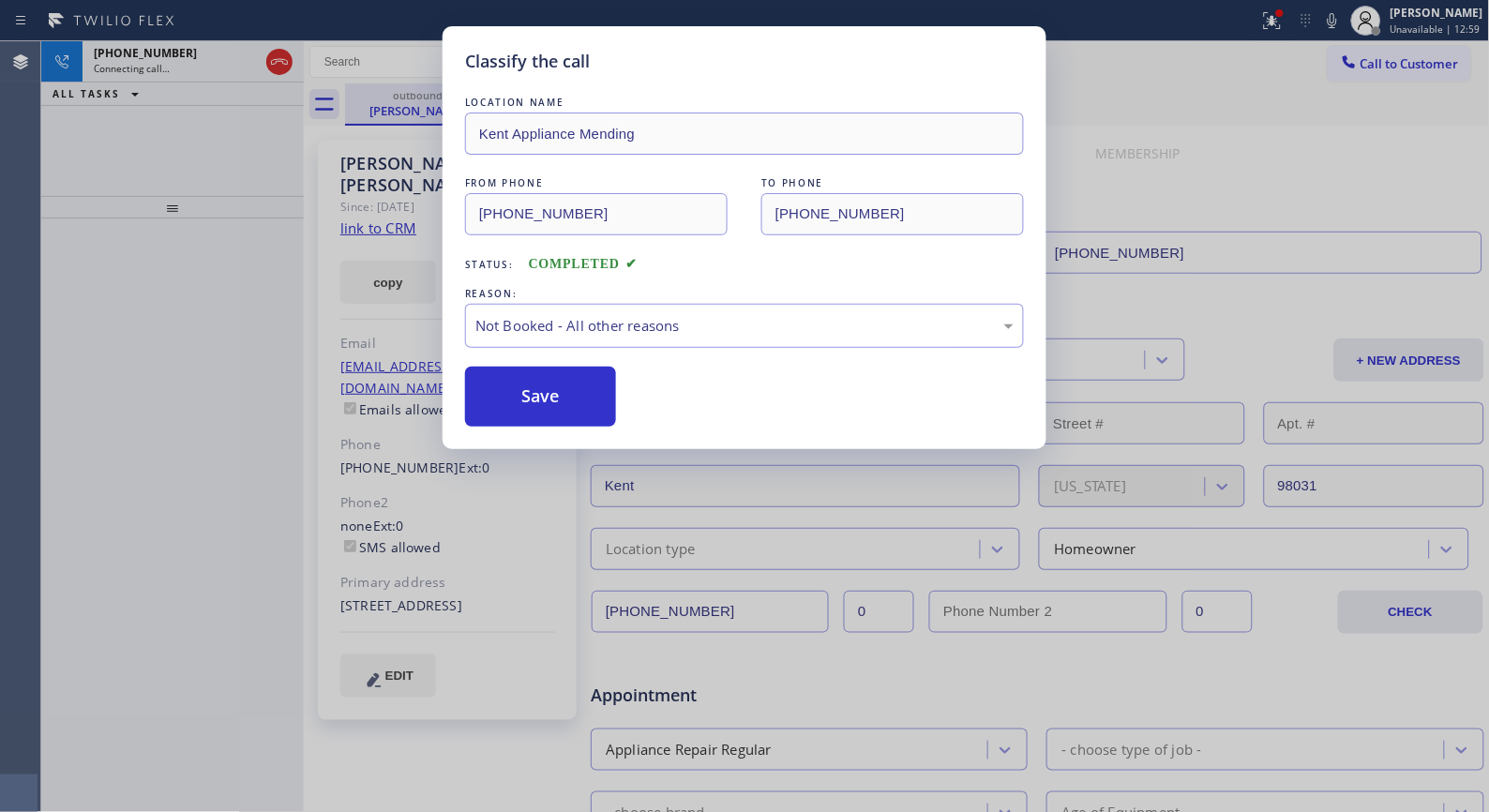
click at [398, 101] on div "outbound" at bounding box center [417, 94] width 142 height 14
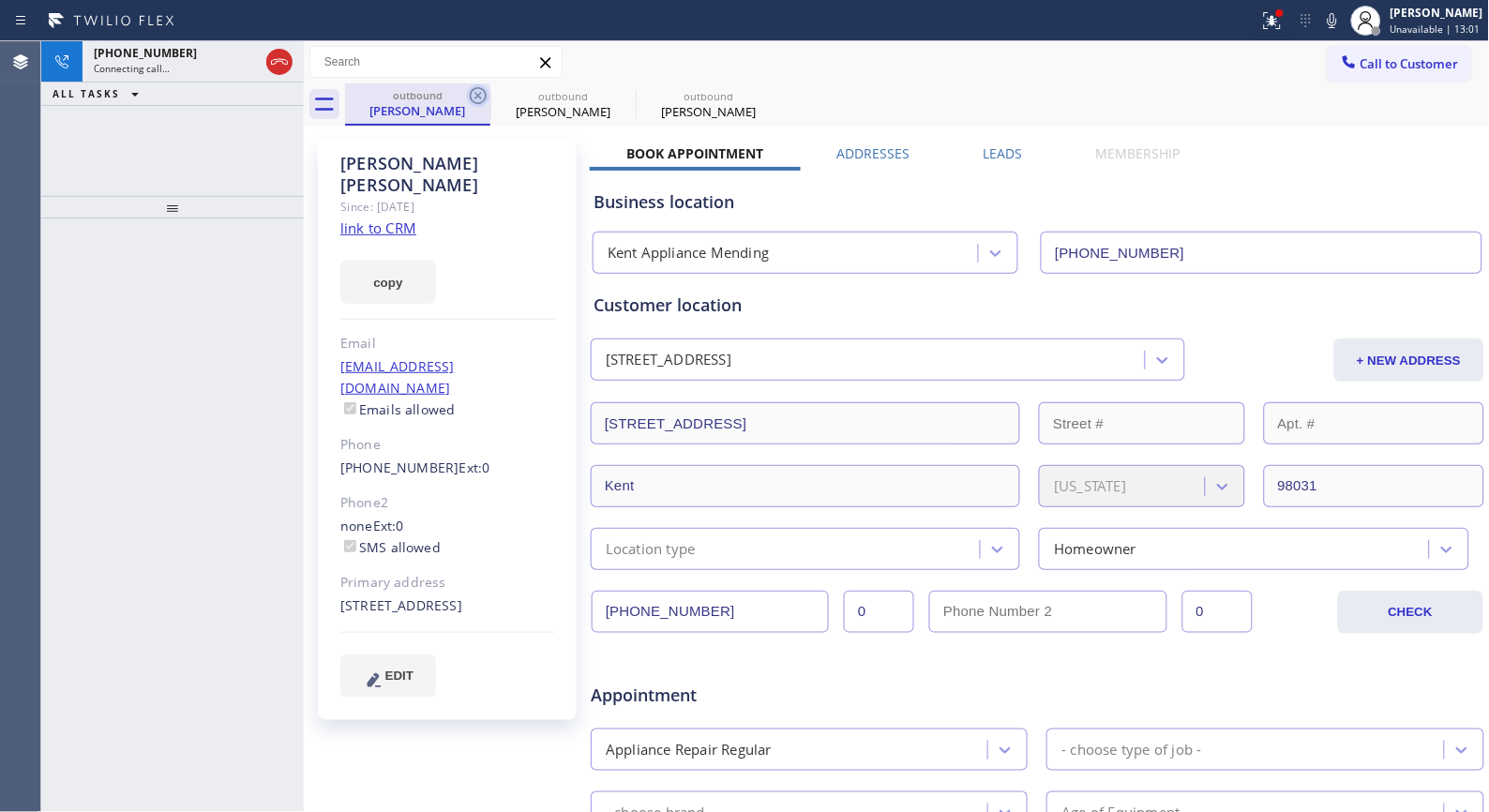
click at [480, 93] on icon at bounding box center [479, 95] width 17 height 17
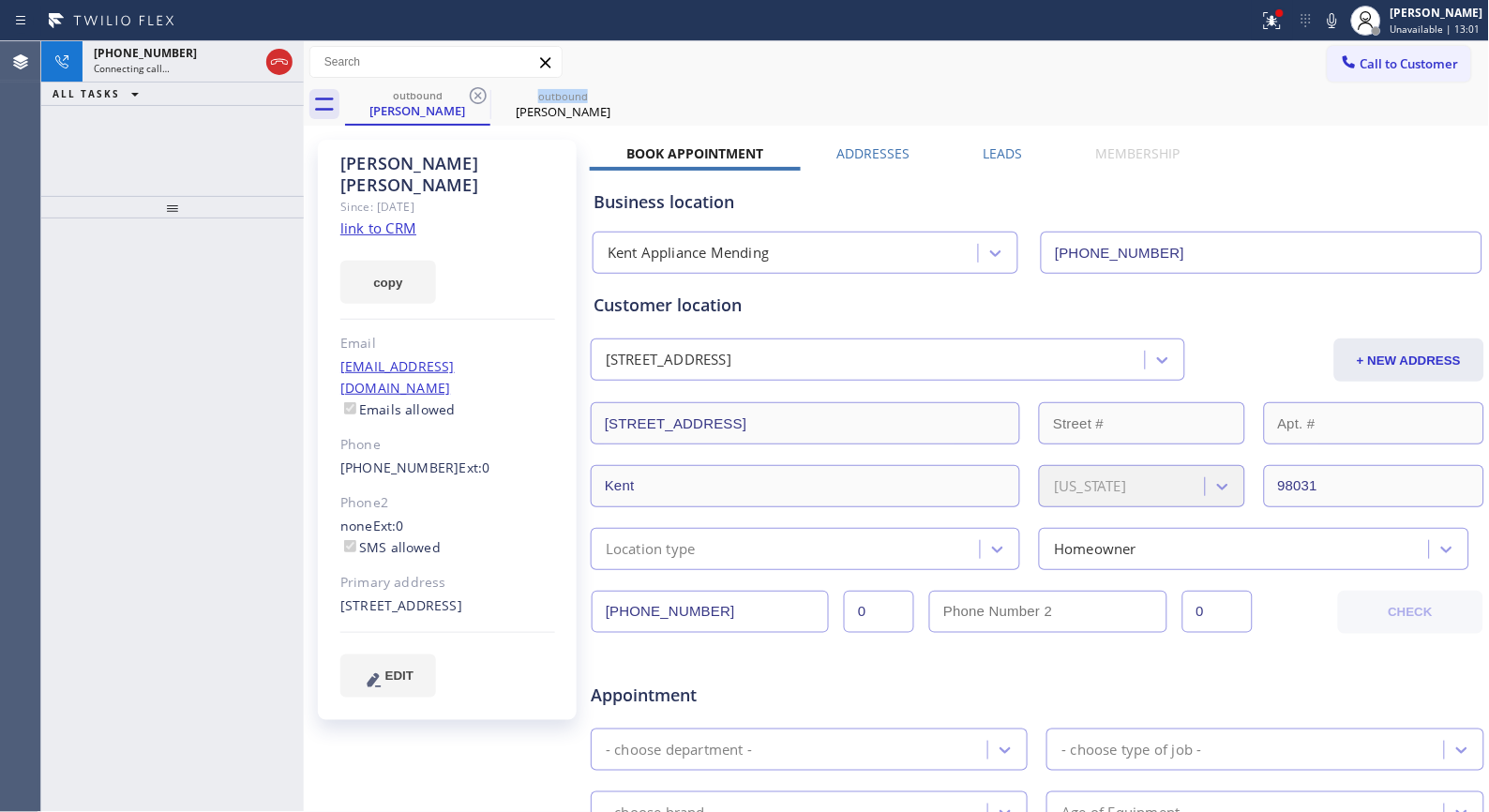
click at [480, 93] on icon at bounding box center [479, 95] width 17 height 17
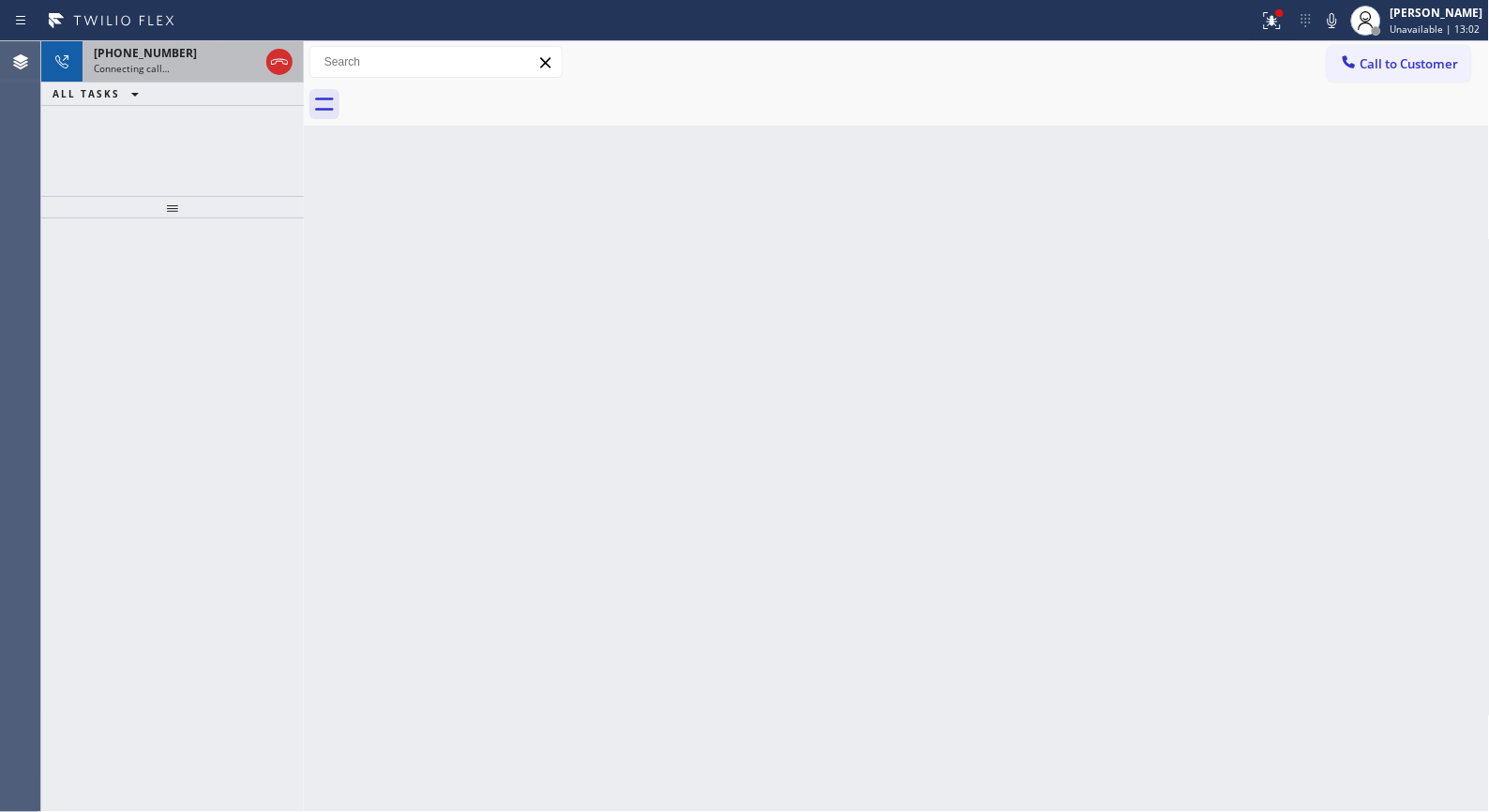
click at [141, 63] on span "Connecting call…" at bounding box center [131, 69] width 76 height 13
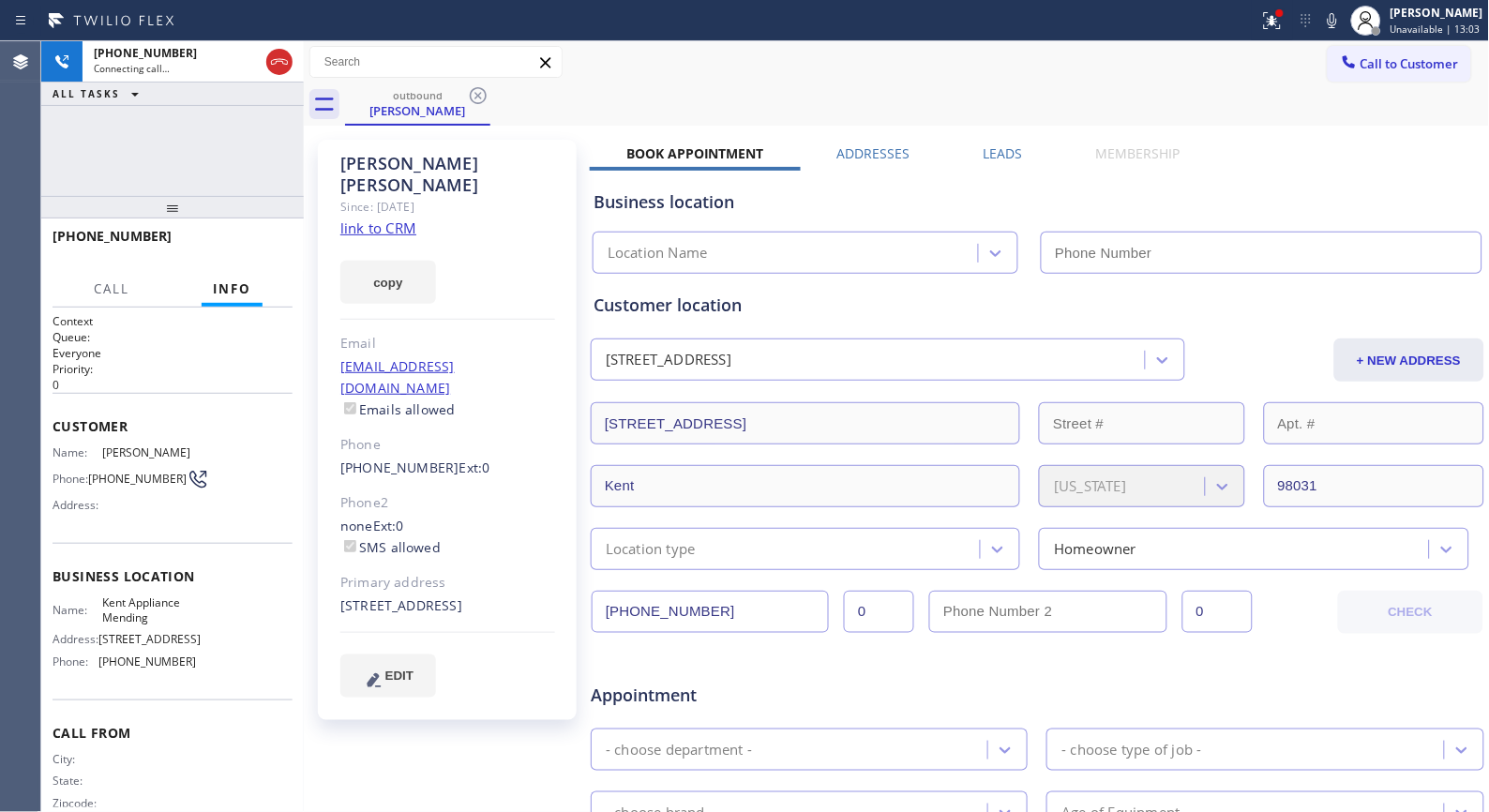
type input "[PHONE_NUMBER]"
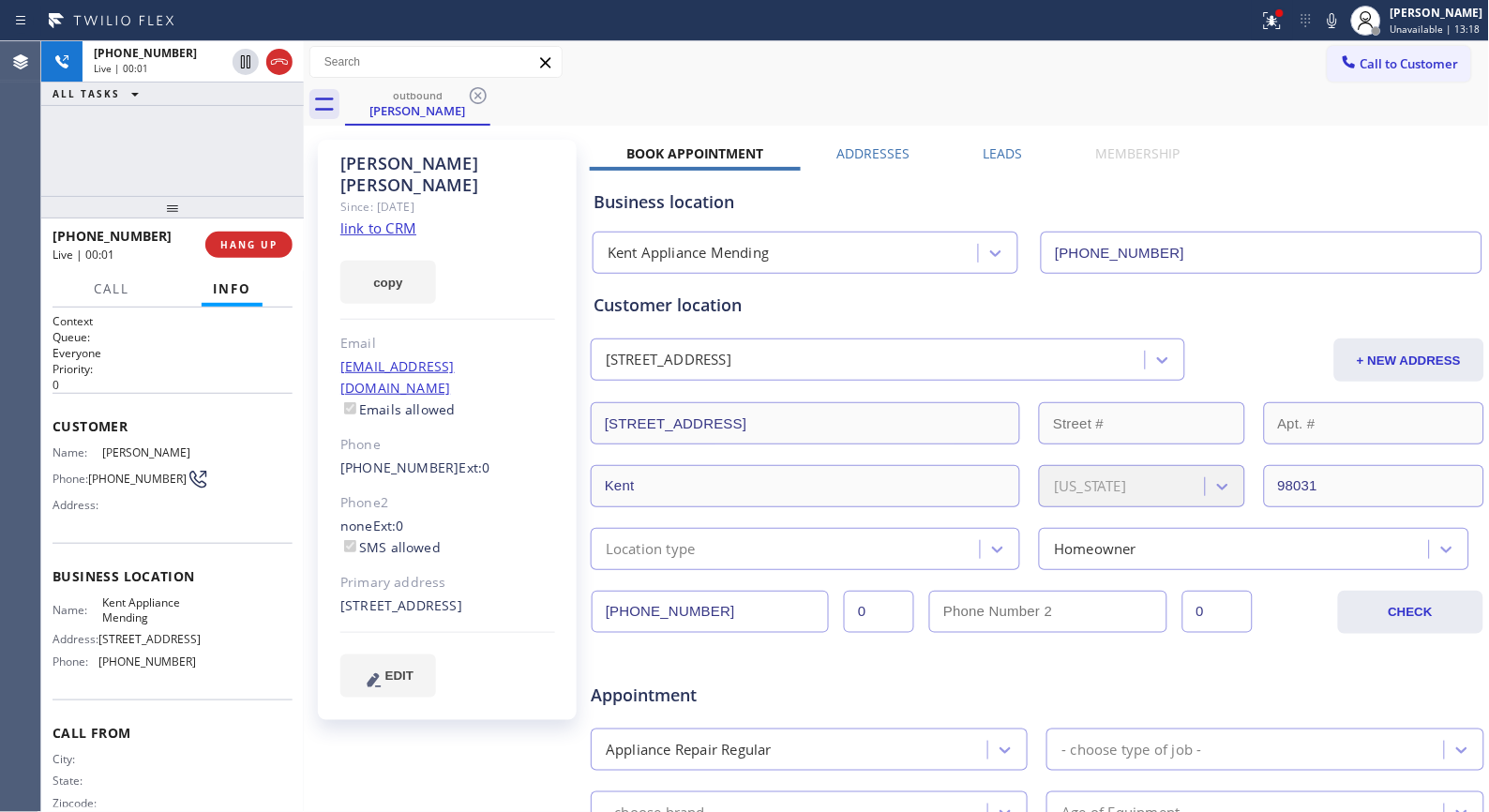
click at [778, 76] on div "Call to Customer Outbound call Location [GEOGRAPHIC_DATA] Appliance Mending You…" at bounding box center [897, 62] width 1186 height 33
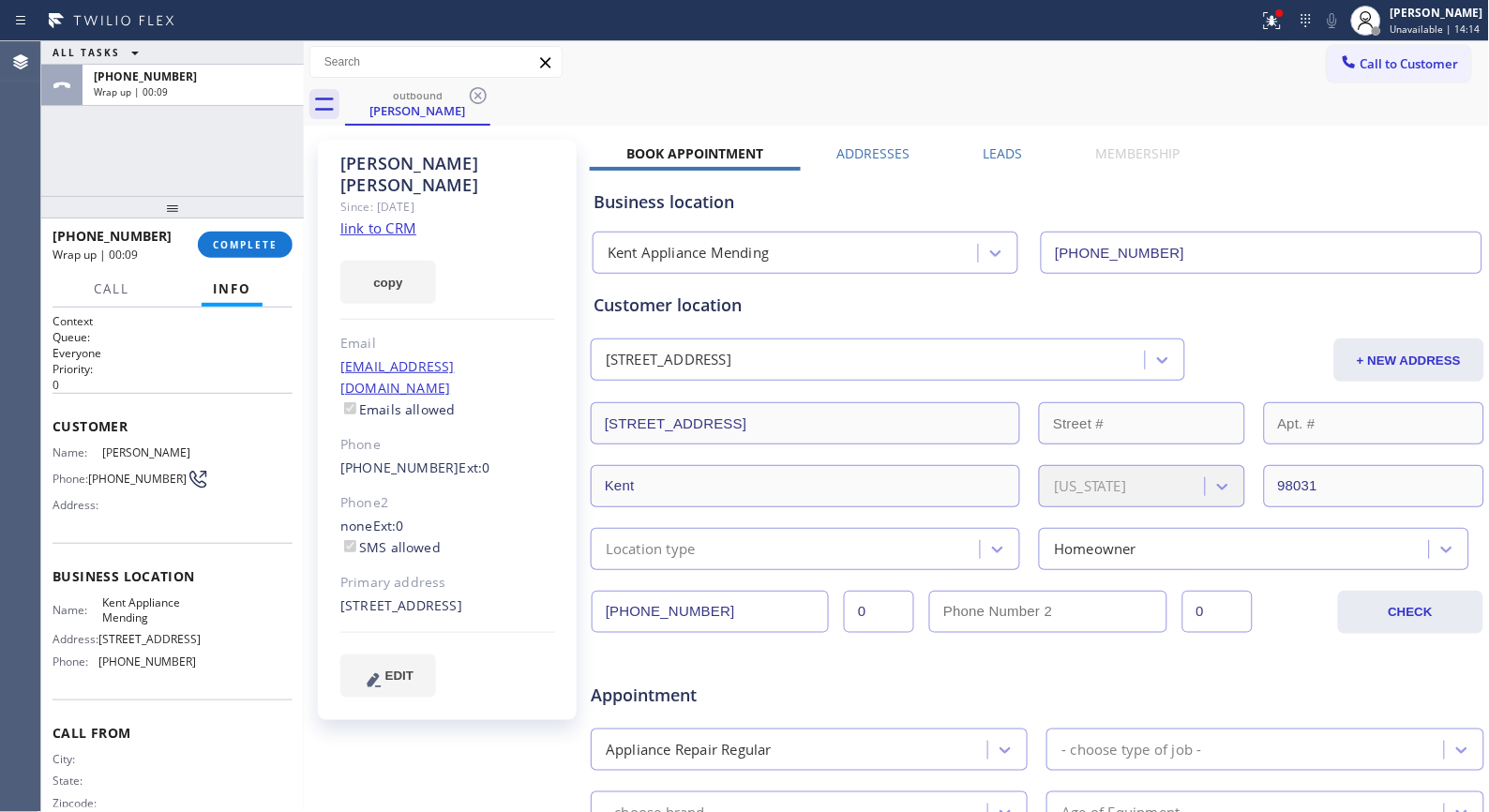
drag, startPoint x: 461, startPoint y: 582, endPoint x: 340, endPoint y: 569, distance: 121.7
click at [341, 596] on div "[STREET_ADDRESS]" at bounding box center [448, 606] width 214 height 22
copy div "[STREET_ADDRESS]"
click at [255, 245] on span "COMPLETE" at bounding box center [245, 245] width 65 height 13
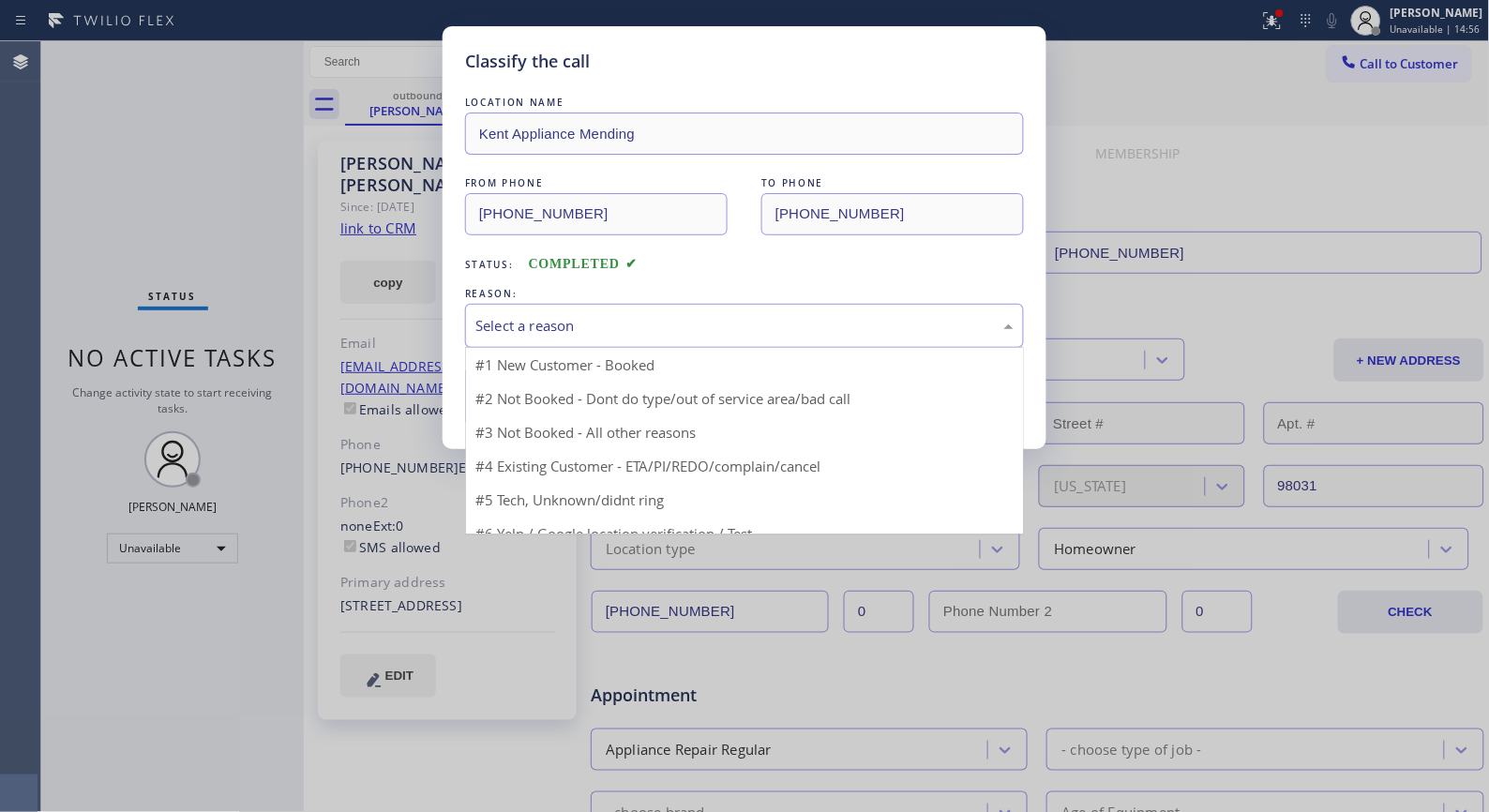
click at [743, 330] on div "Select a reason" at bounding box center [745, 326] width 538 height 22
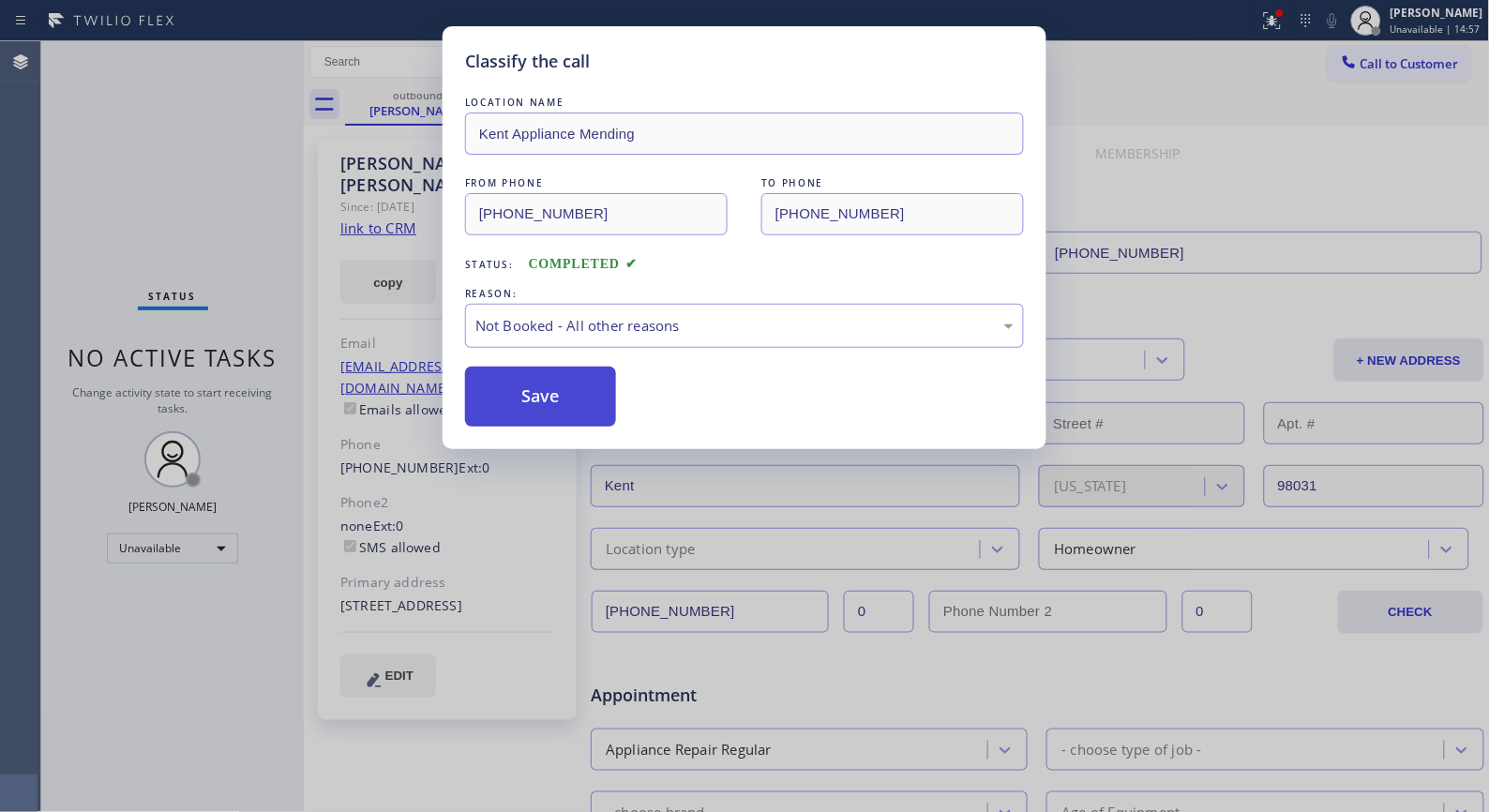
click at [560, 406] on button "Save" at bounding box center [541, 397] width 151 height 60
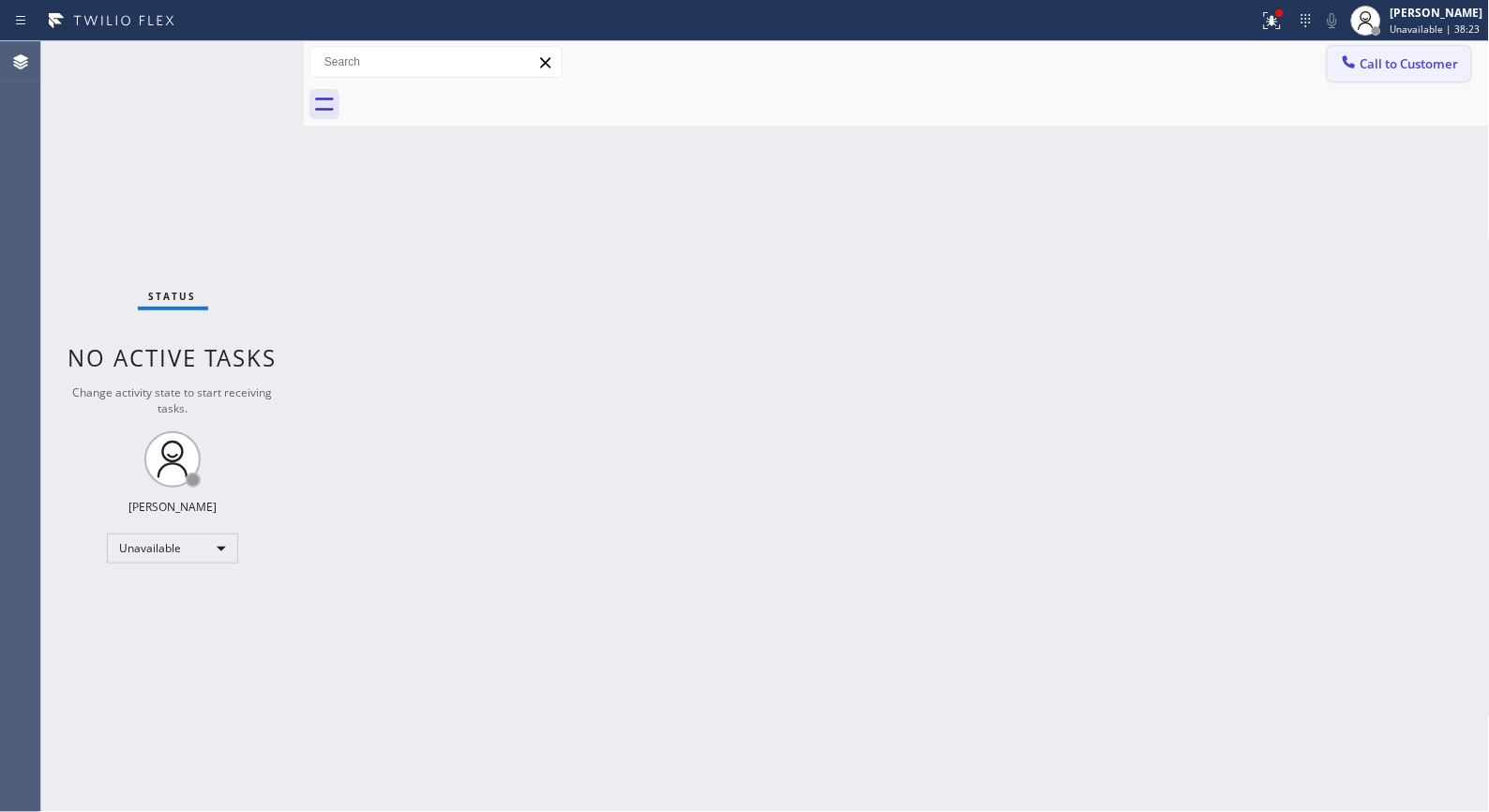
click at [1413, 58] on span "Call to Customer" at bounding box center [1410, 64] width 98 height 17
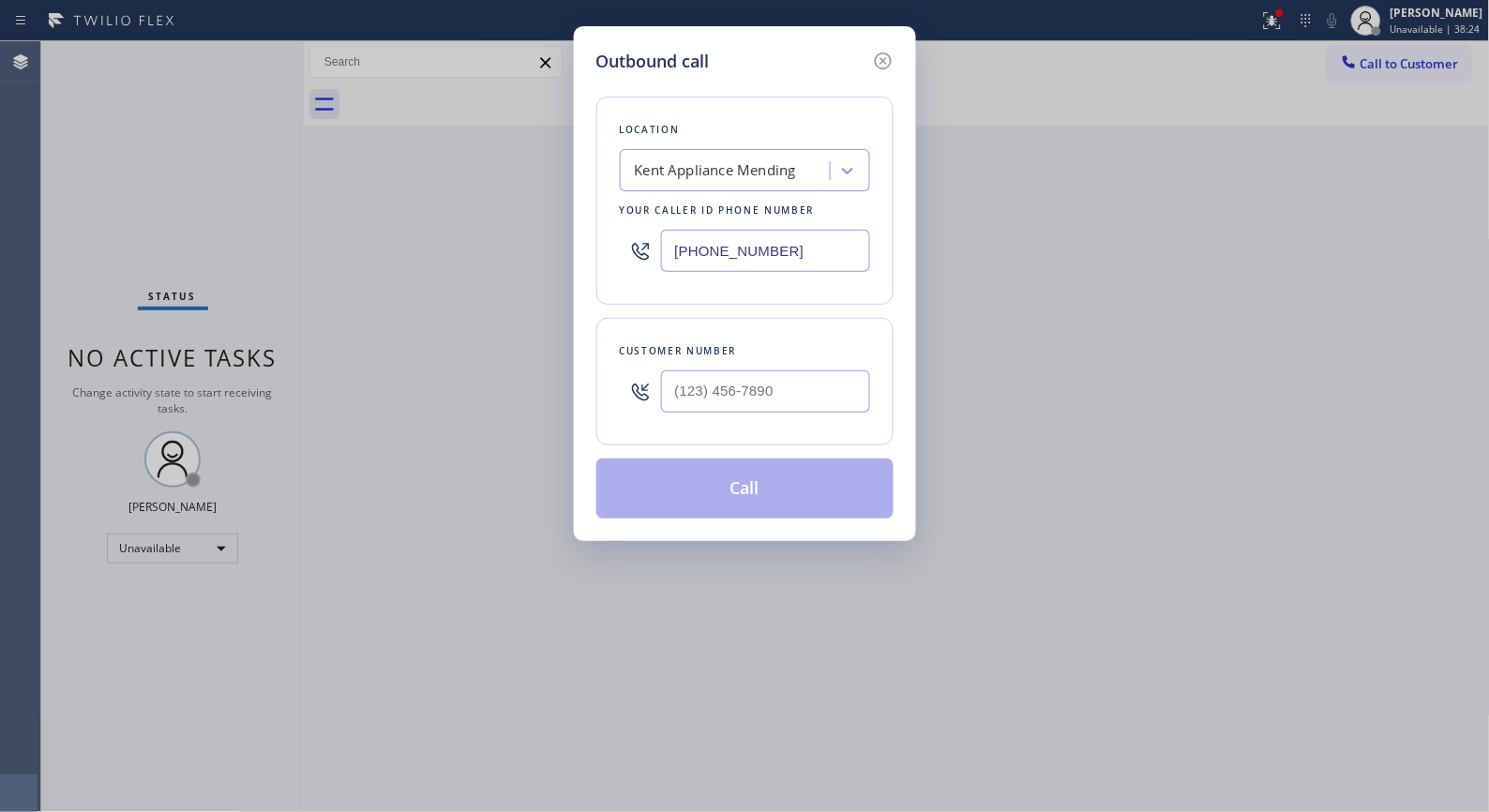
drag, startPoint x: 808, startPoint y: 248, endPoint x: 490, endPoint y: 170, distance: 327.4
click at [497, 180] on div "Outbound call Location [GEOGRAPHIC_DATA] Appliance Mending Your caller id phone…" at bounding box center [744, 406] width 1489 height 812
paste input "818) 672-1119"
type input "[PHONE_NUMBER]"
drag, startPoint x: 692, startPoint y: 399, endPoint x: 510, endPoint y: 330, distance: 194.6
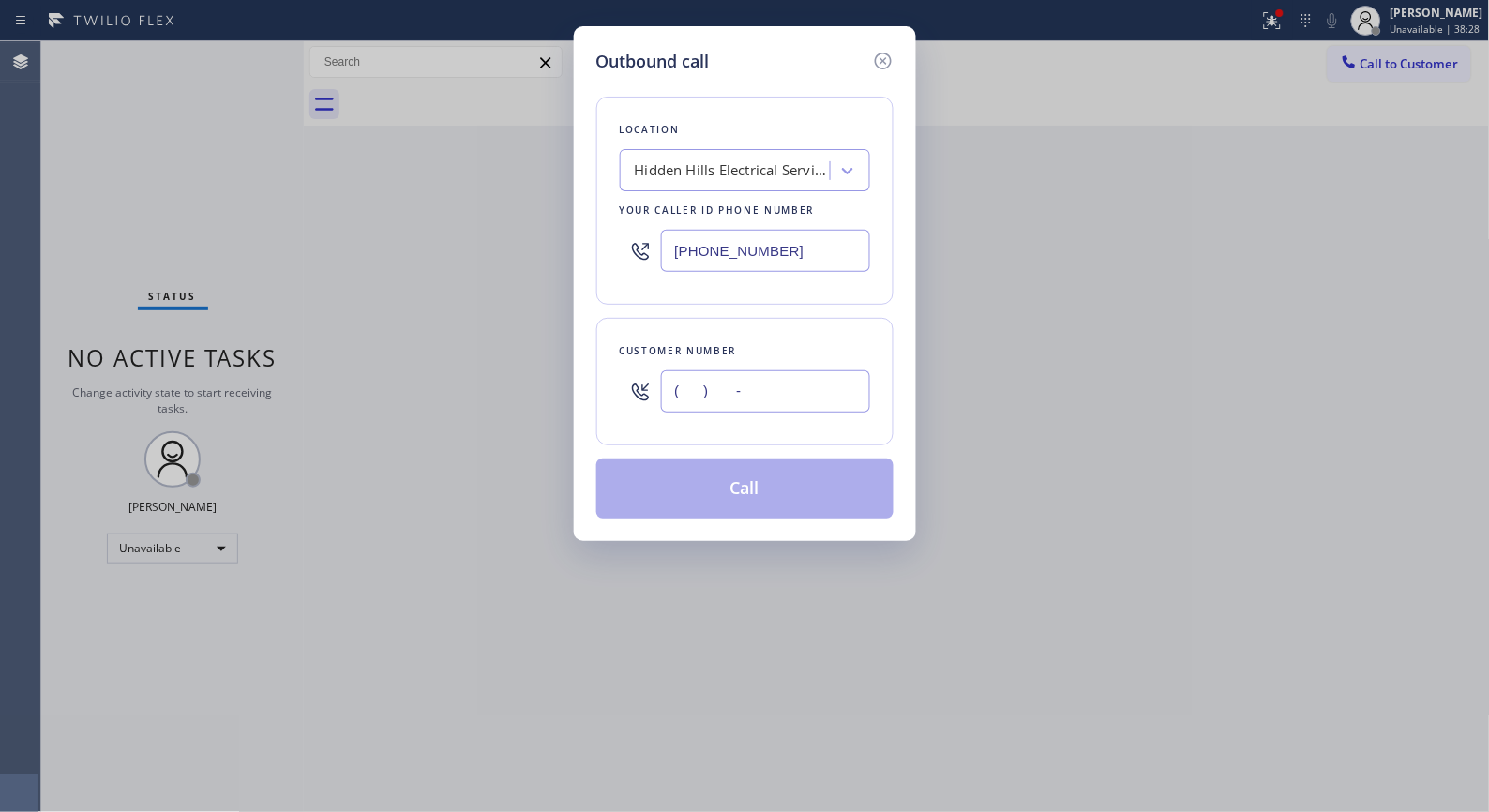
click at [526, 392] on div "Outbound call Location Hidden Hills Electrical Services Your caller id phone nu…" at bounding box center [744, 406] width 1489 height 812
paste input "310) 857-4515"
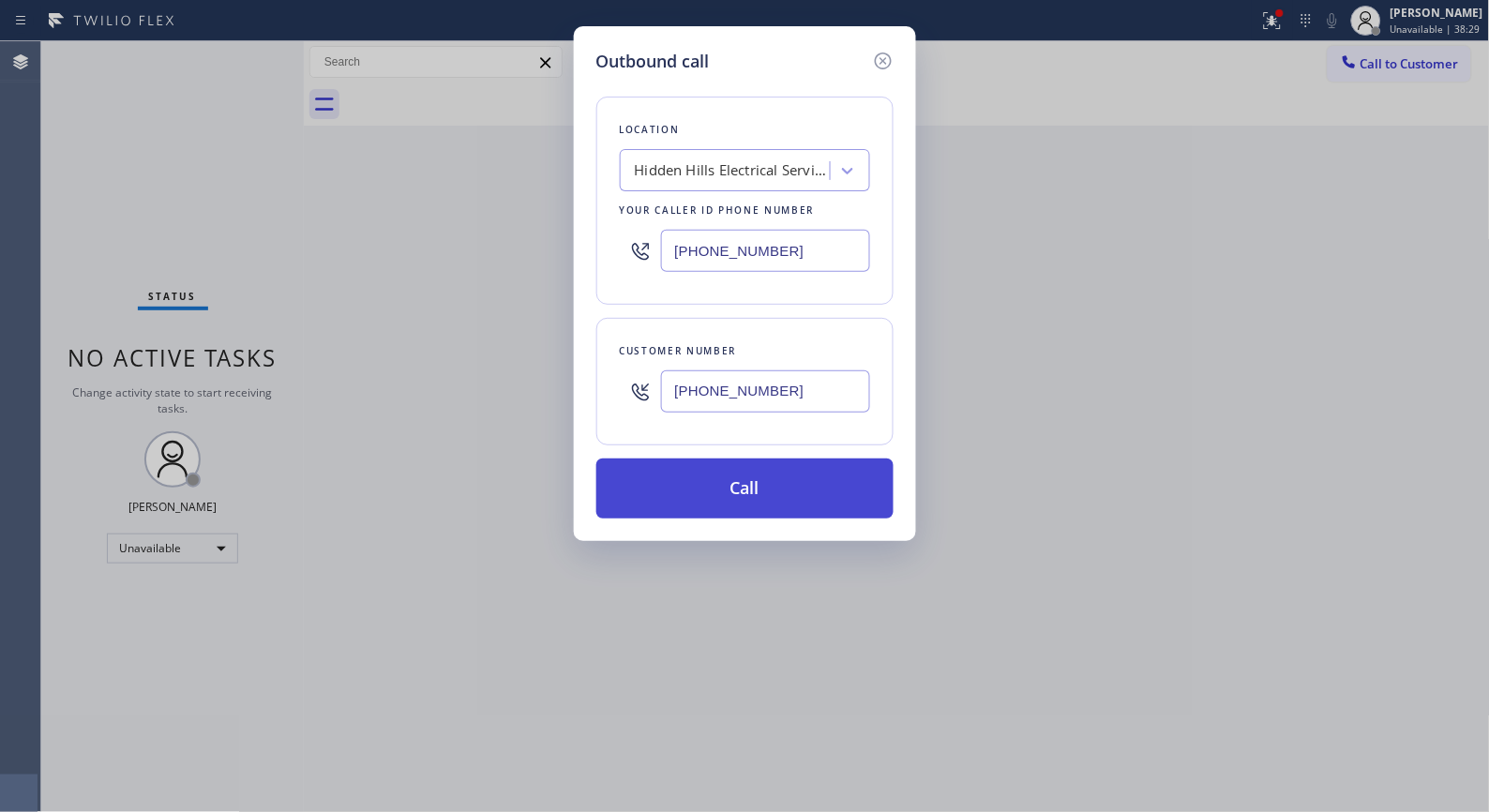
type input "[PHONE_NUMBER]"
click at [775, 490] on button "Call" at bounding box center [745, 489] width 297 height 60
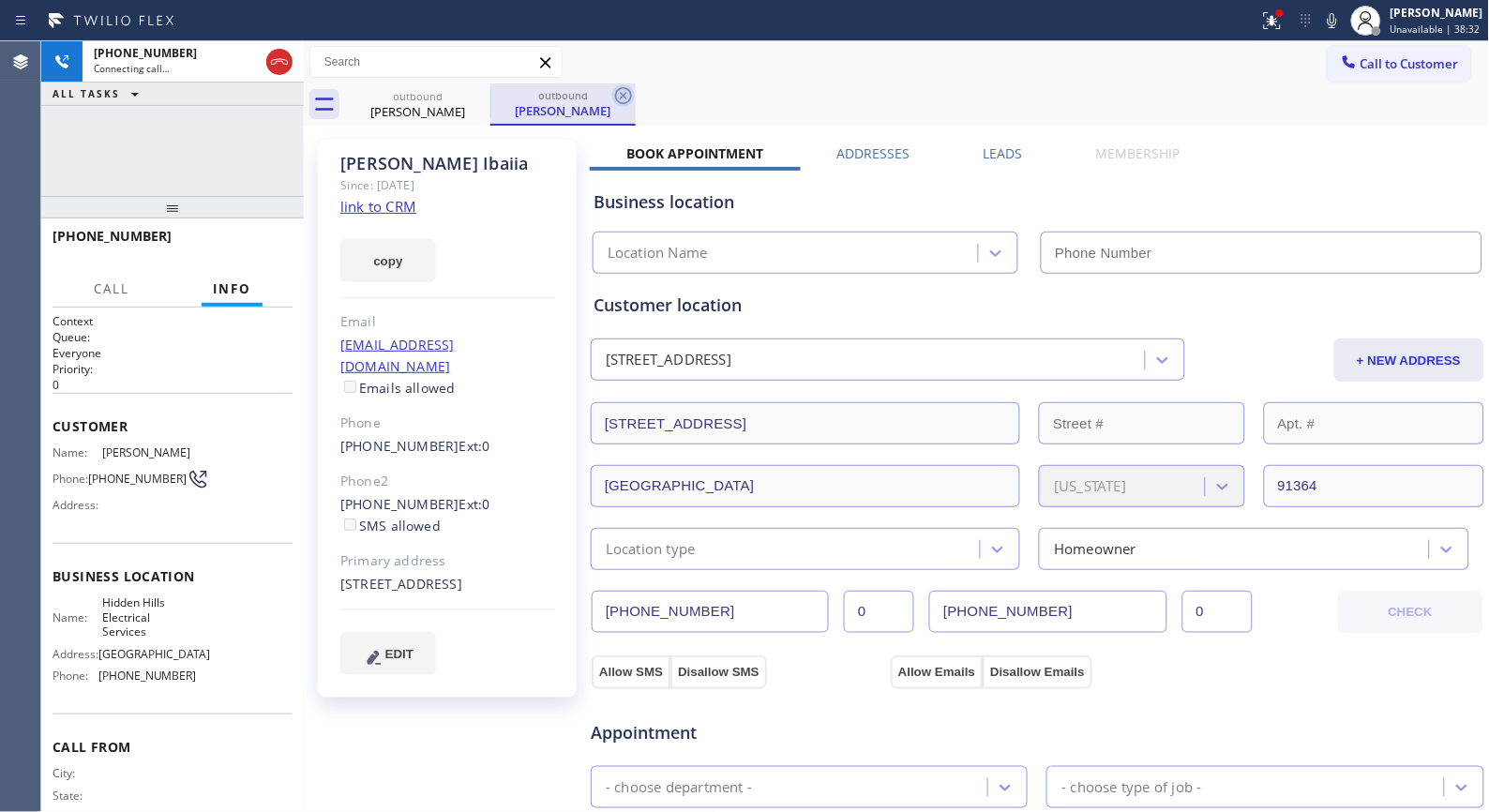
click at [615, 86] on icon at bounding box center [624, 95] width 23 height 23
type input "[PHONE_NUMBER]"
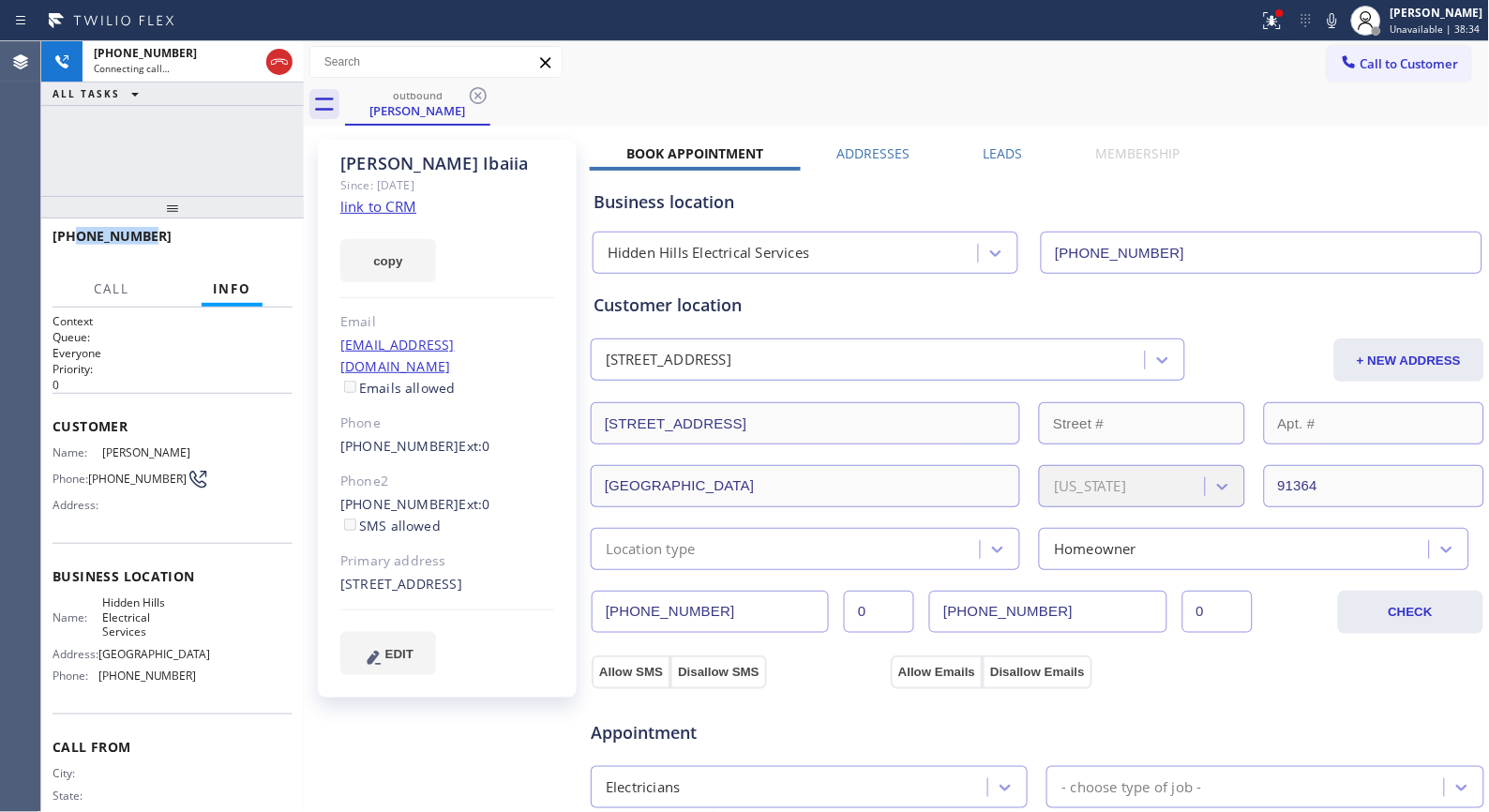
drag, startPoint x: 171, startPoint y: 241, endPoint x: 72, endPoint y: 235, distance: 99.2
click at [72, 235] on div "[PHONE_NUMBER]" at bounding box center [166, 235] width 227 height 18
click at [1337, 25] on icon at bounding box center [1332, 21] width 23 height 23
click at [1337, 25] on icon at bounding box center [1332, 21] width 9 height 15
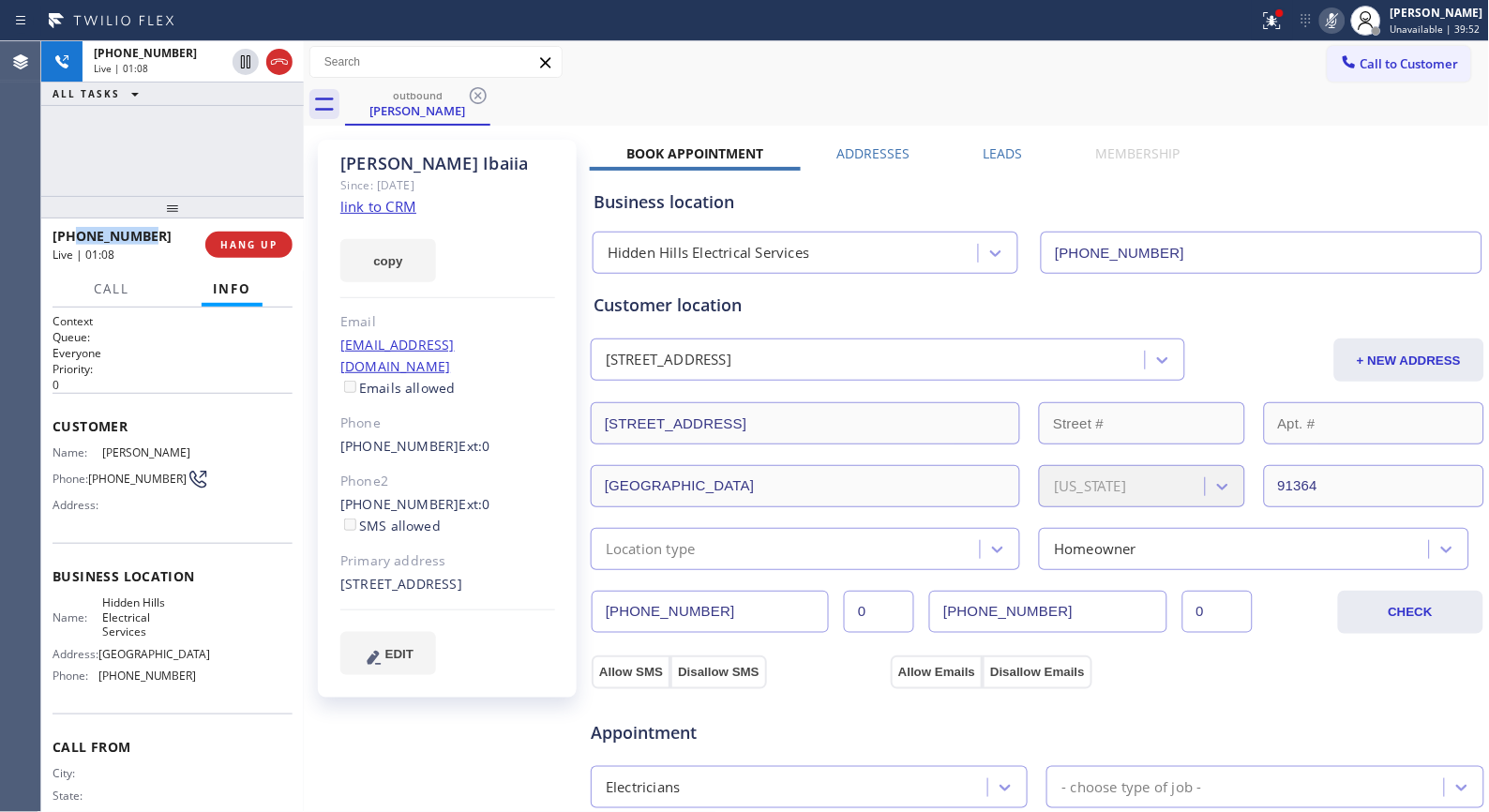
drag, startPoint x: 1341, startPoint y: 25, endPoint x: 1176, endPoint y: 86, distance: 175.9
click at [1337, 26] on icon at bounding box center [1332, 21] width 23 height 23
click at [269, 239] on span "HANG UP" at bounding box center [248, 245] width 58 height 13
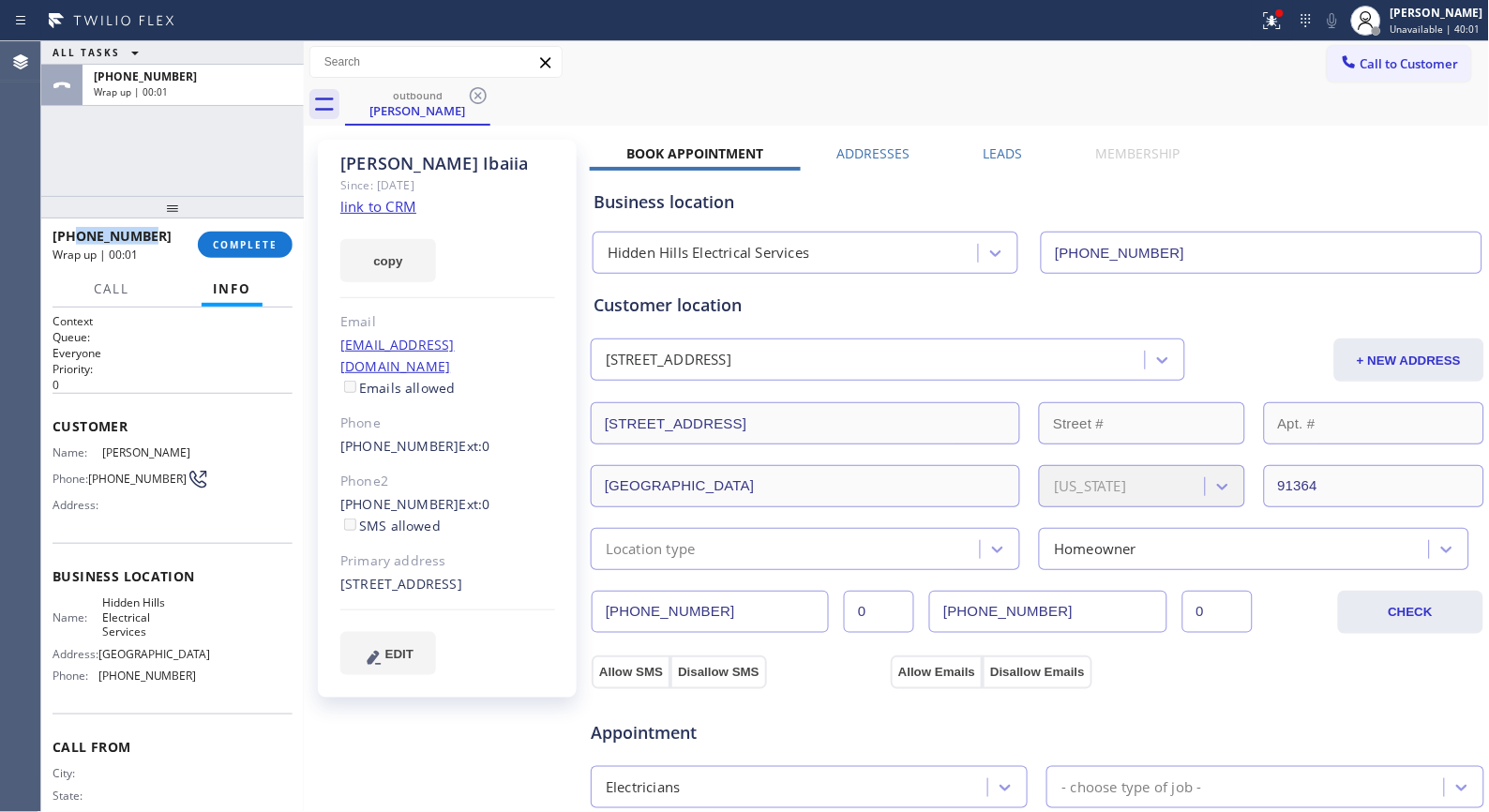
click at [255, 251] on button "COMPLETE" at bounding box center [245, 245] width 94 height 26
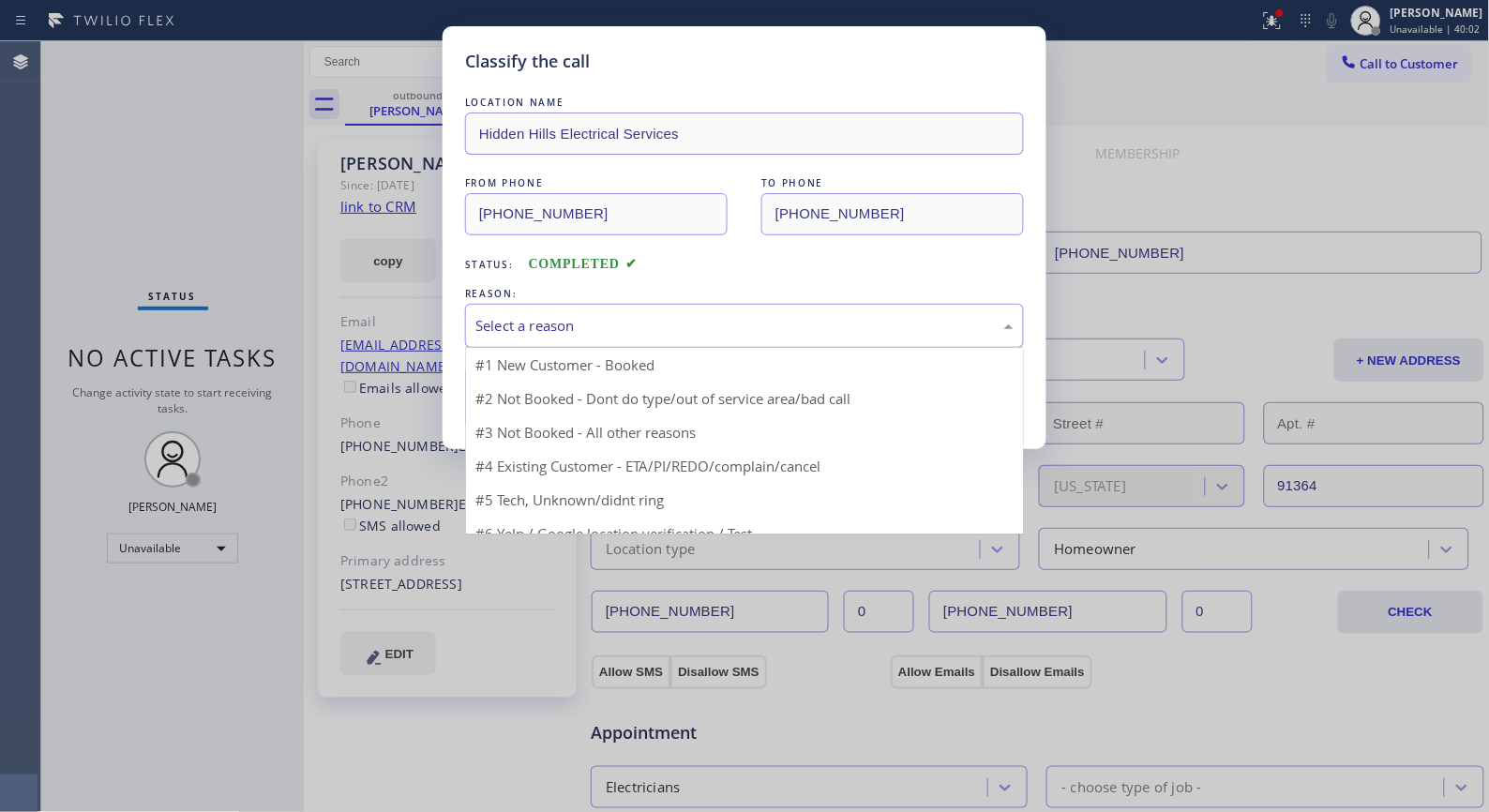
click at [668, 326] on div "Select a reason" at bounding box center [745, 326] width 538 height 22
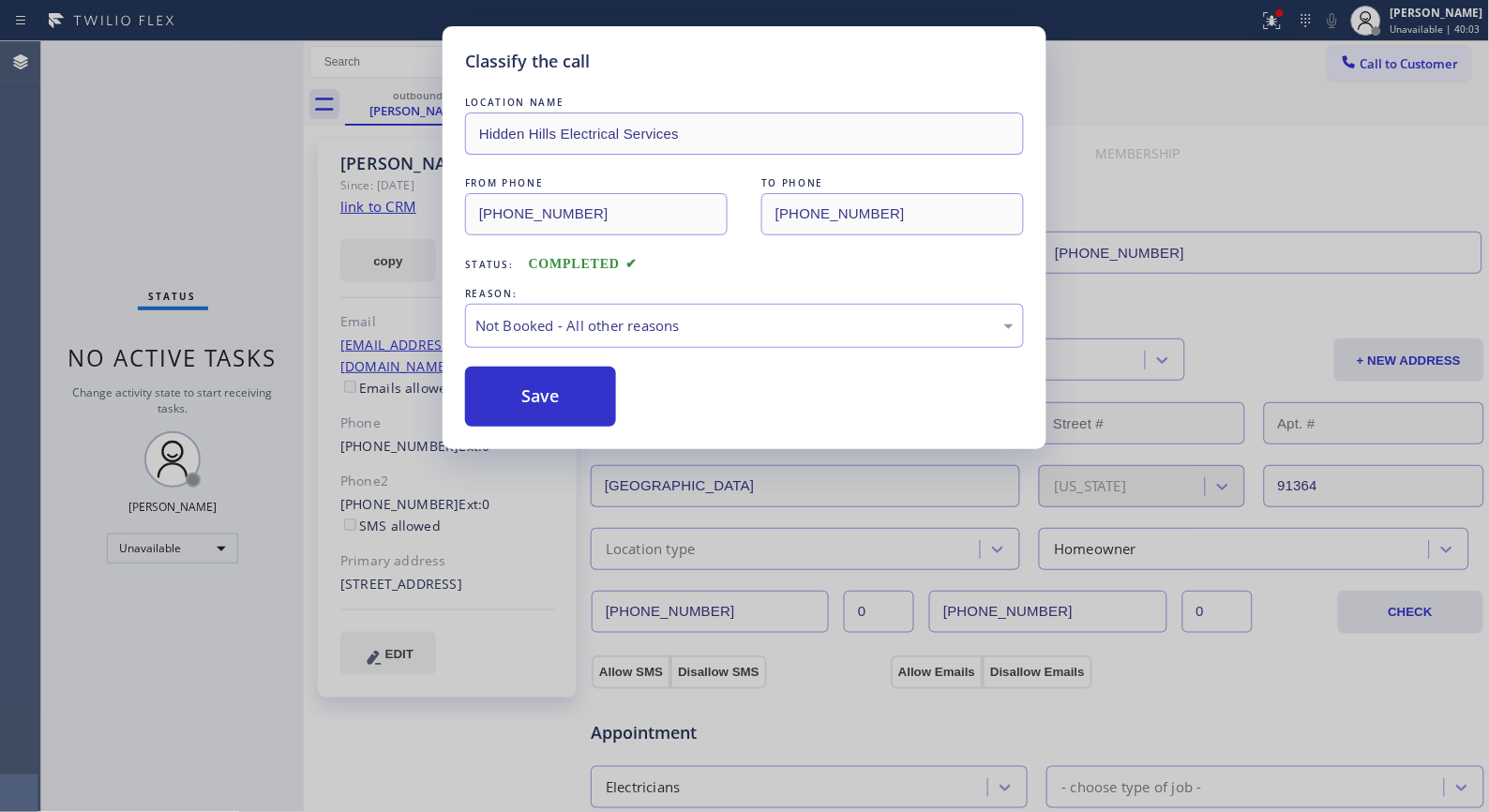
click at [538, 395] on button "Save" at bounding box center [541, 397] width 151 height 60
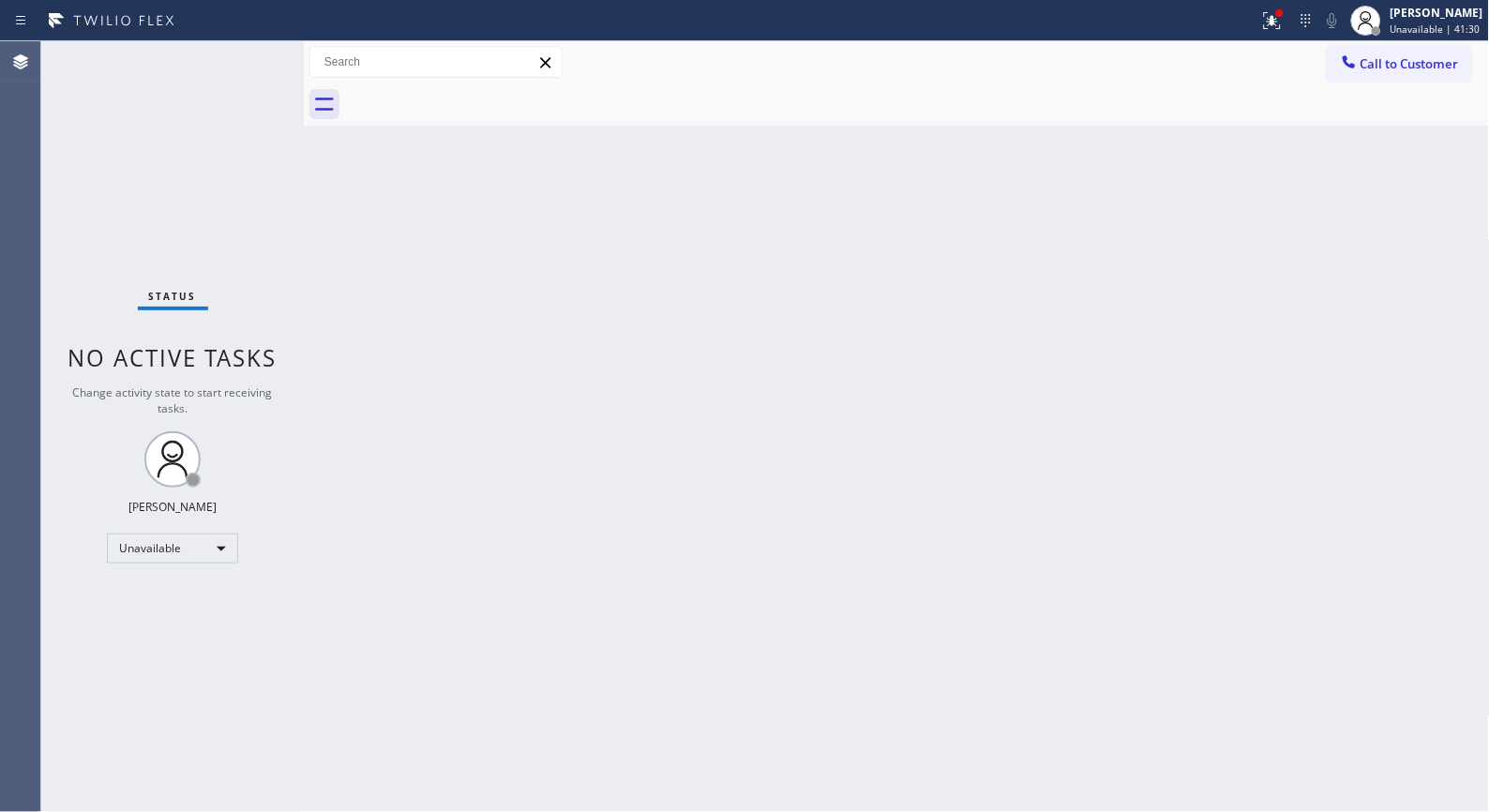
drag, startPoint x: 1402, startPoint y: 67, endPoint x: 758, endPoint y: 151, distance: 649.5
click at [1382, 67] on span "Call to Customer" at bounding box center [1410, 64] width 98 height 17
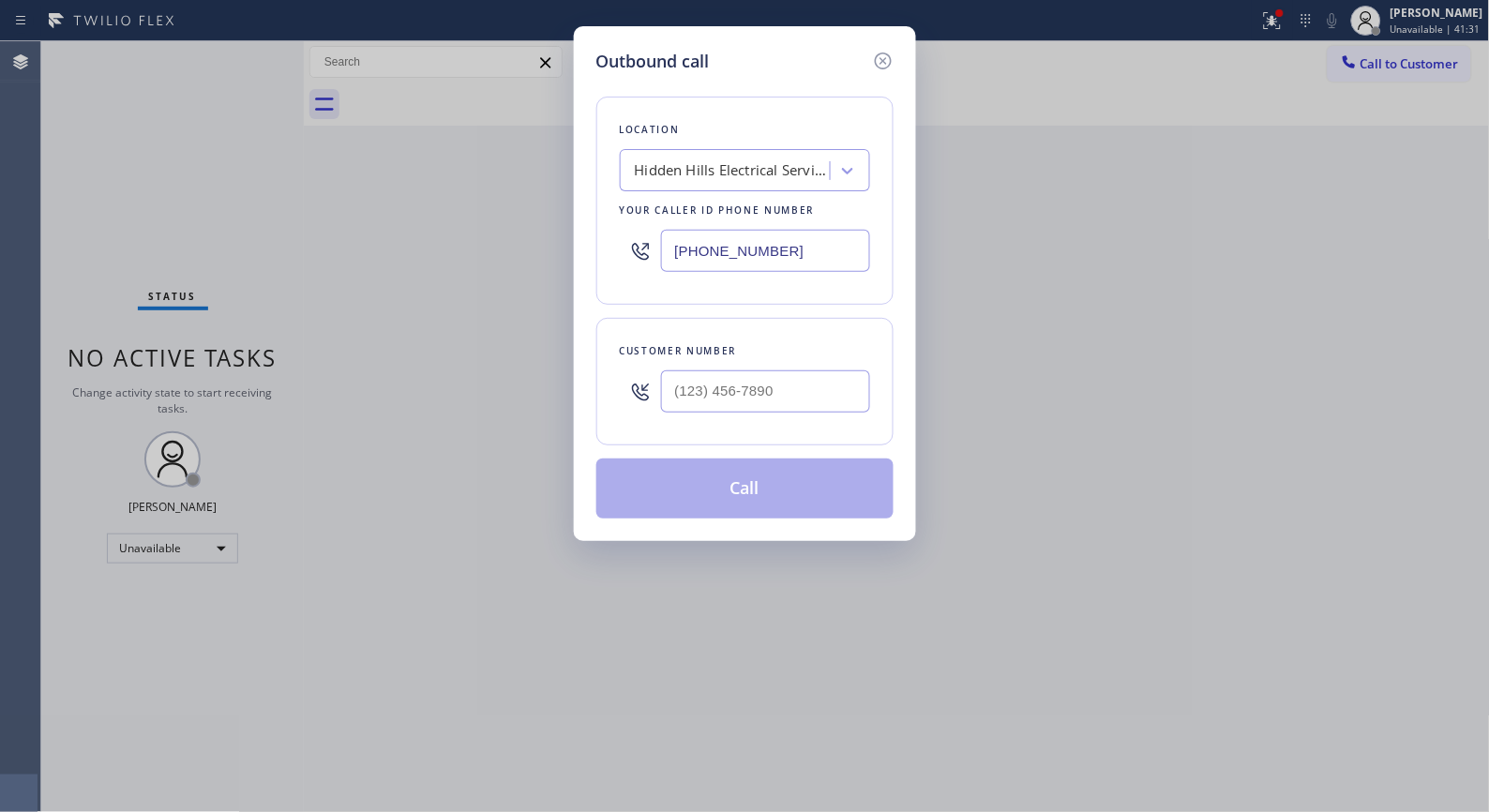
drag, startPoint x: 798, startPoint y: 255, endPoint x: 584, endPoint y: 208, distance: 219.1
click at [621, 222] on div "[PHONE_NUMBER]" at bounding box center [745, 250] width 250 height 61
paste input "55) 999-4417"
type input "[PHONE_NUMBER]"
click at [756, 384] on input "(___) ___-____" at bounding box center [765, 391] width 209 height 42
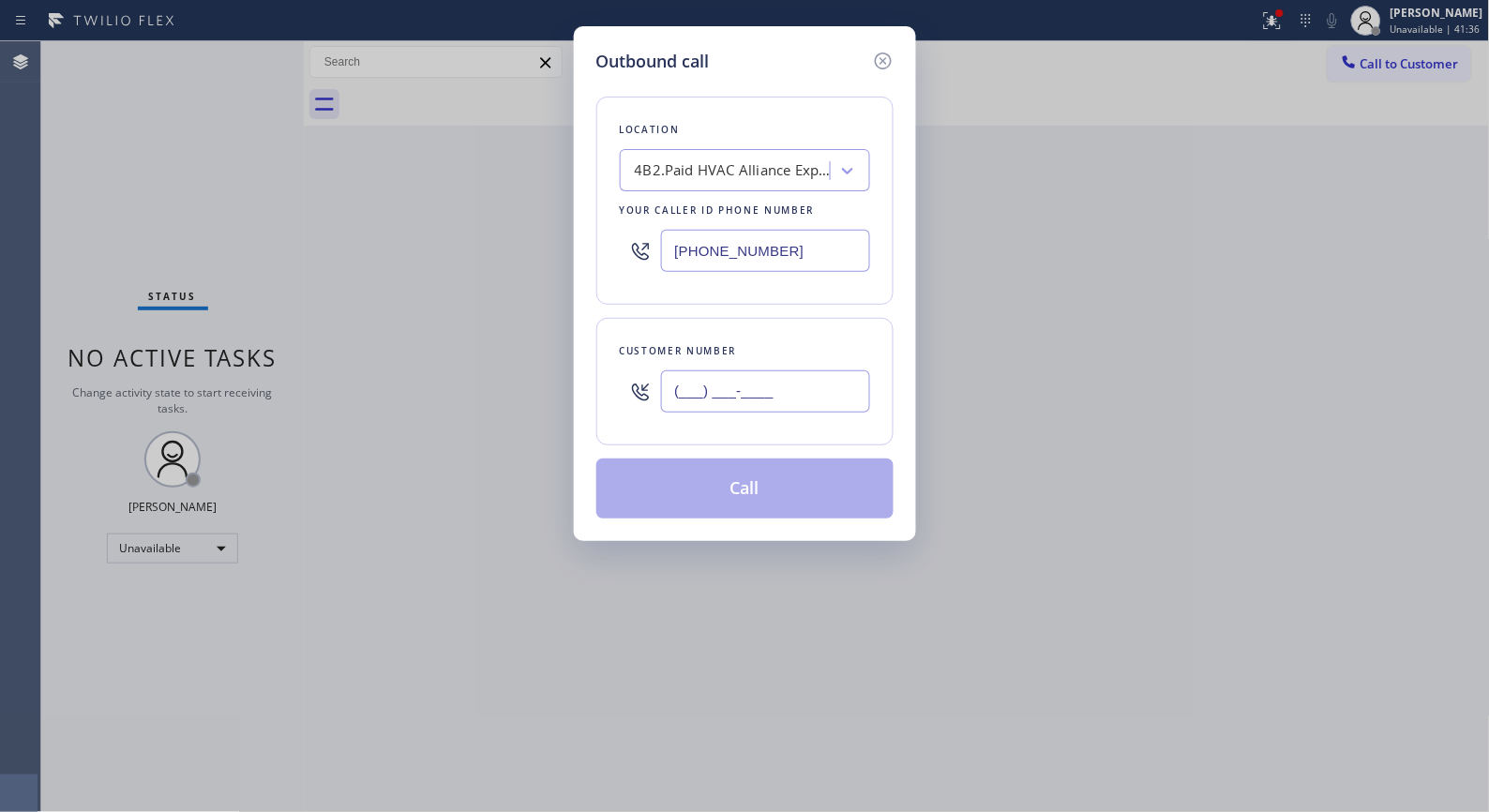
paste input "424) 210-0276"
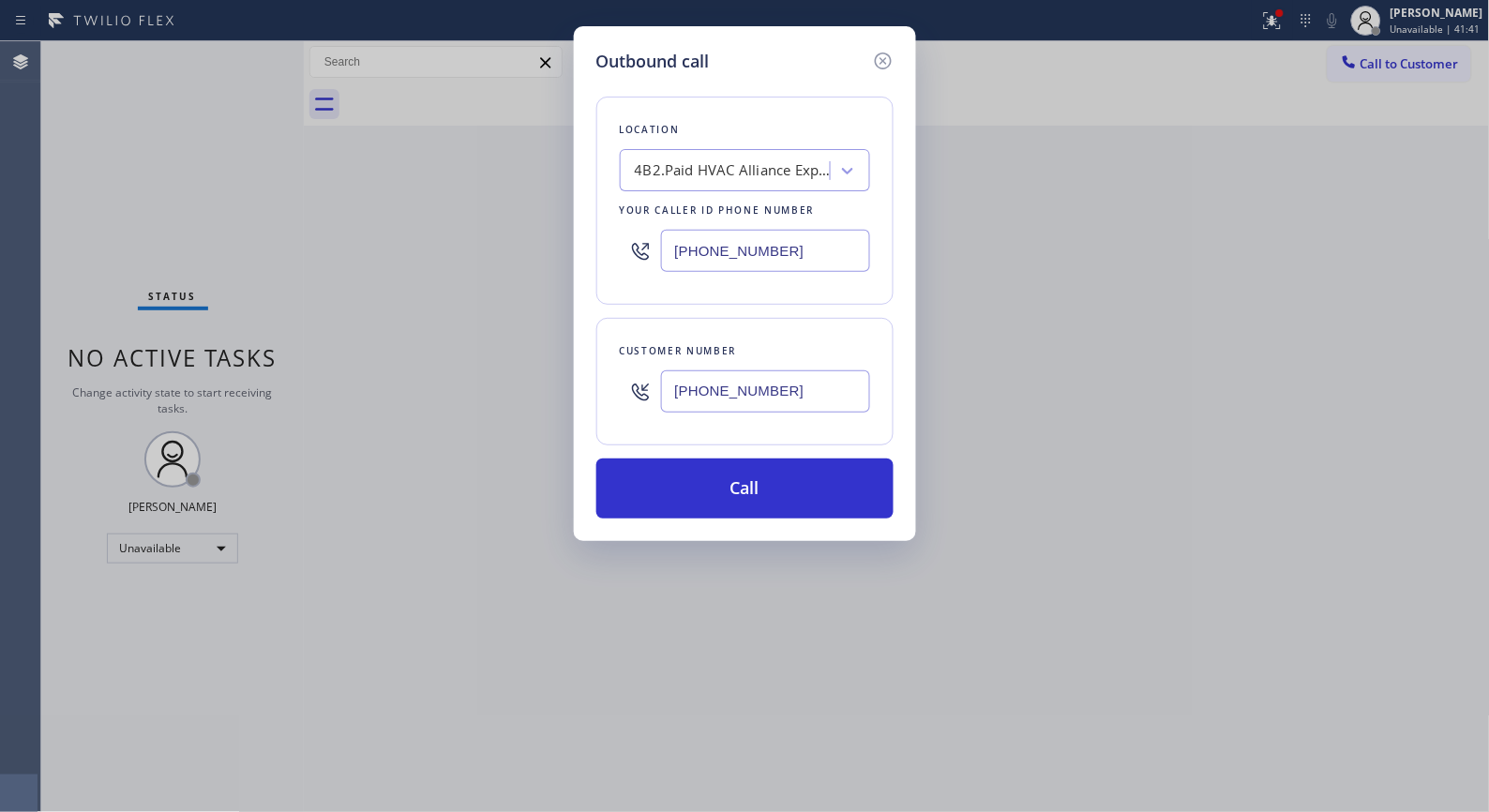
type input "[PHONE_NUMBER]"
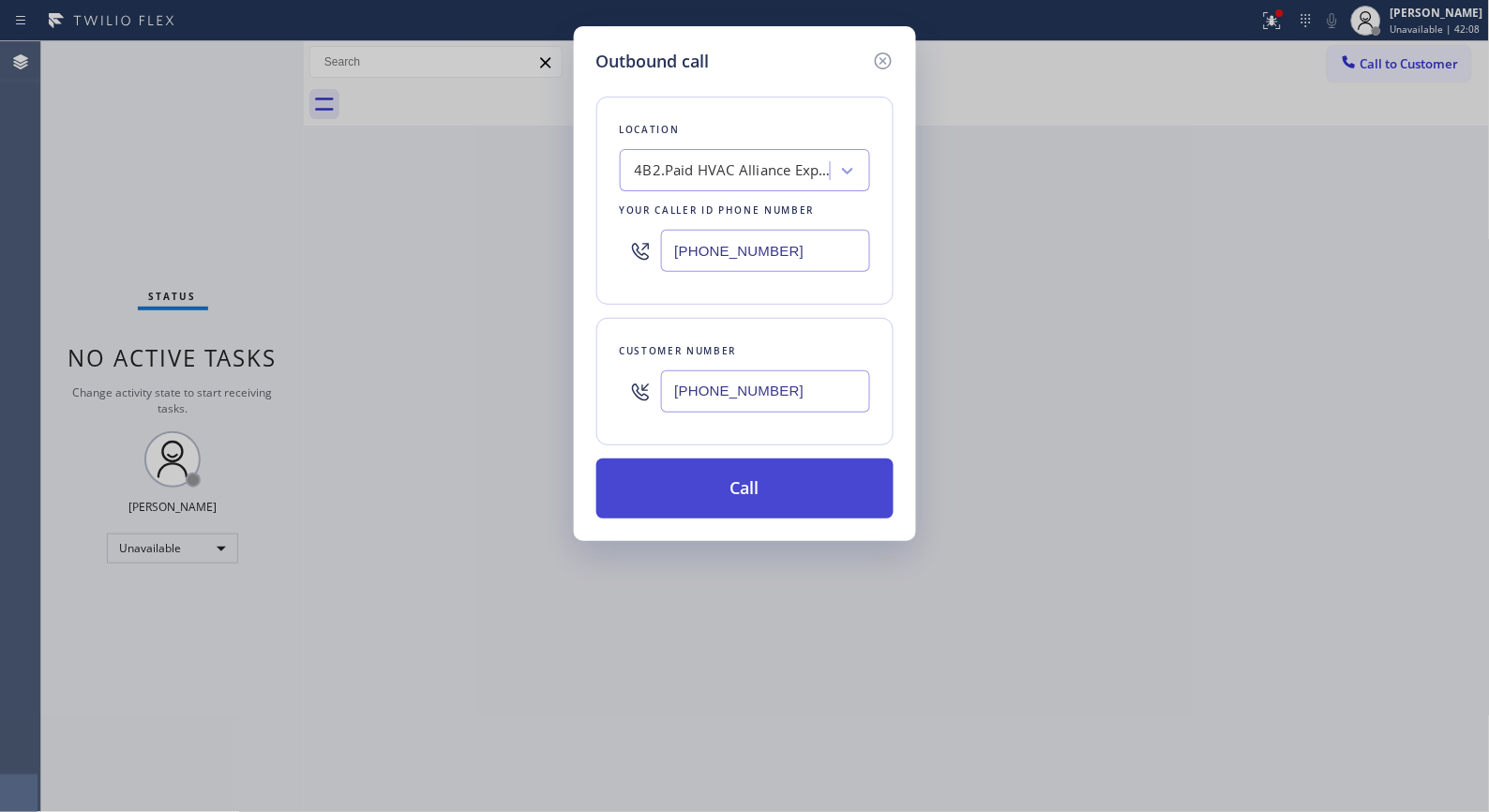
click at [826, 487] on button "Call" at bounding box center [745, 489] width 297 height 60
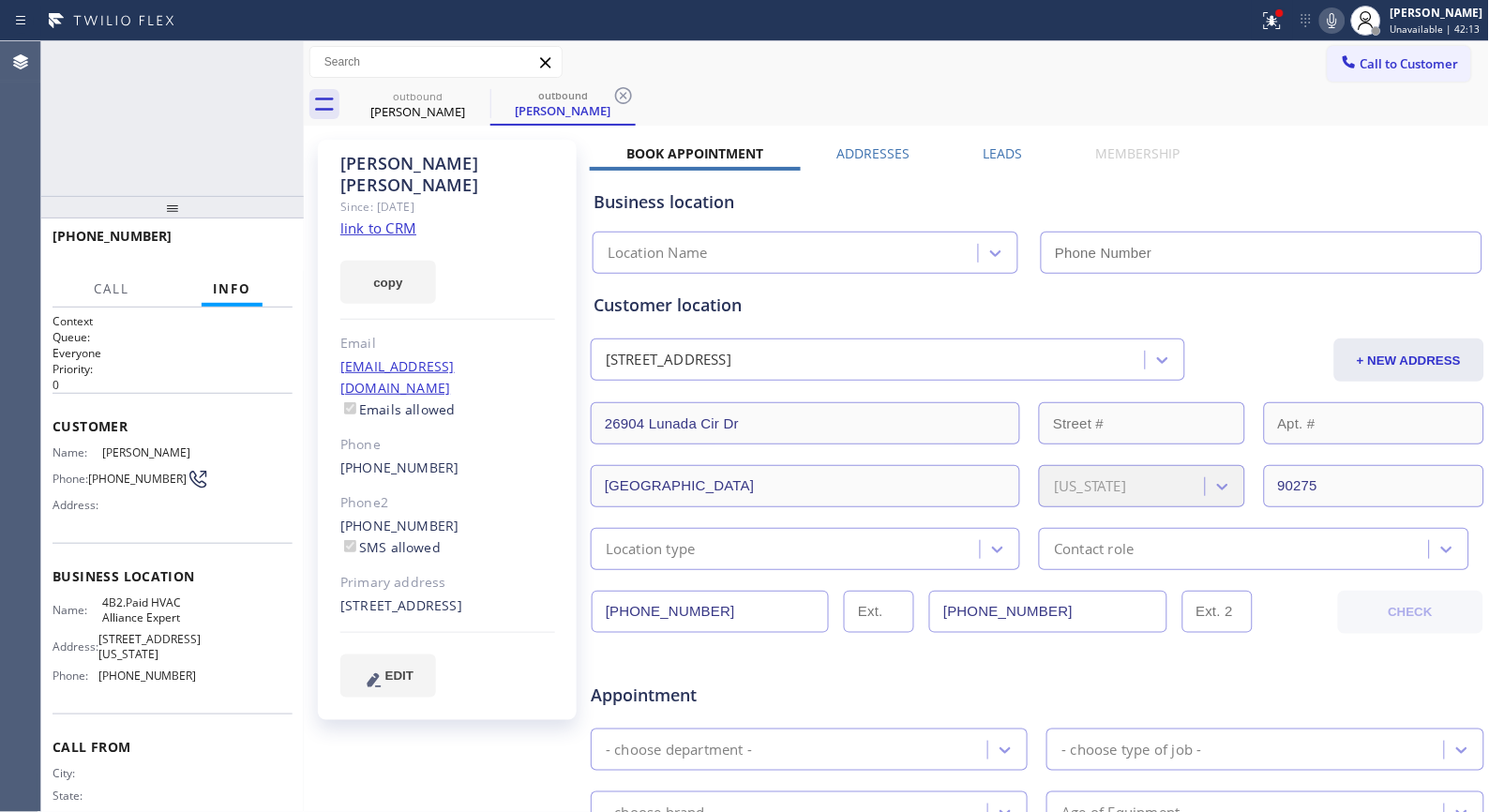
type input "[PHONE_NUMBER]"
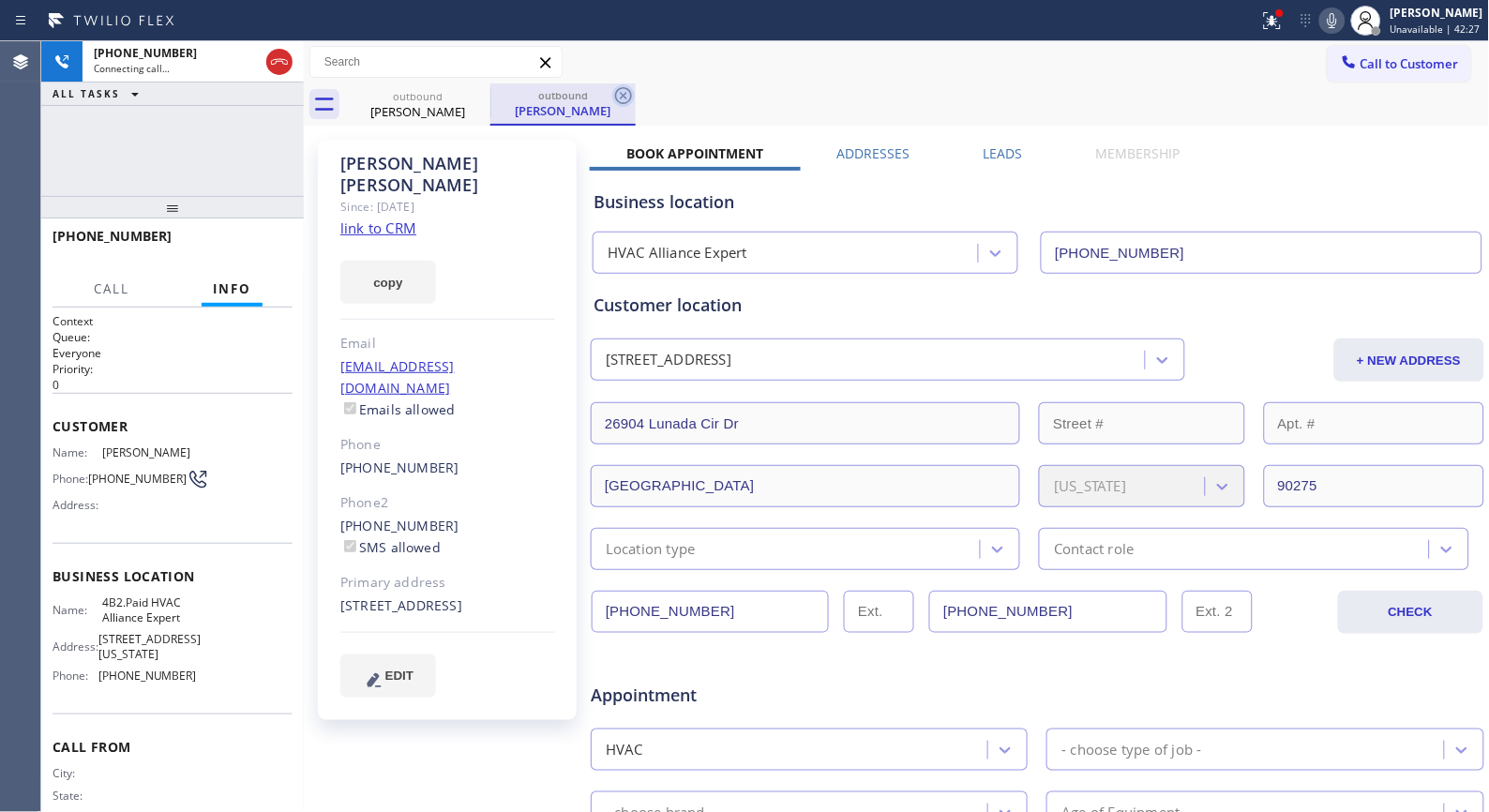
click at [617, 95] on icon at bounding box center [624, 95] width 23 height 23
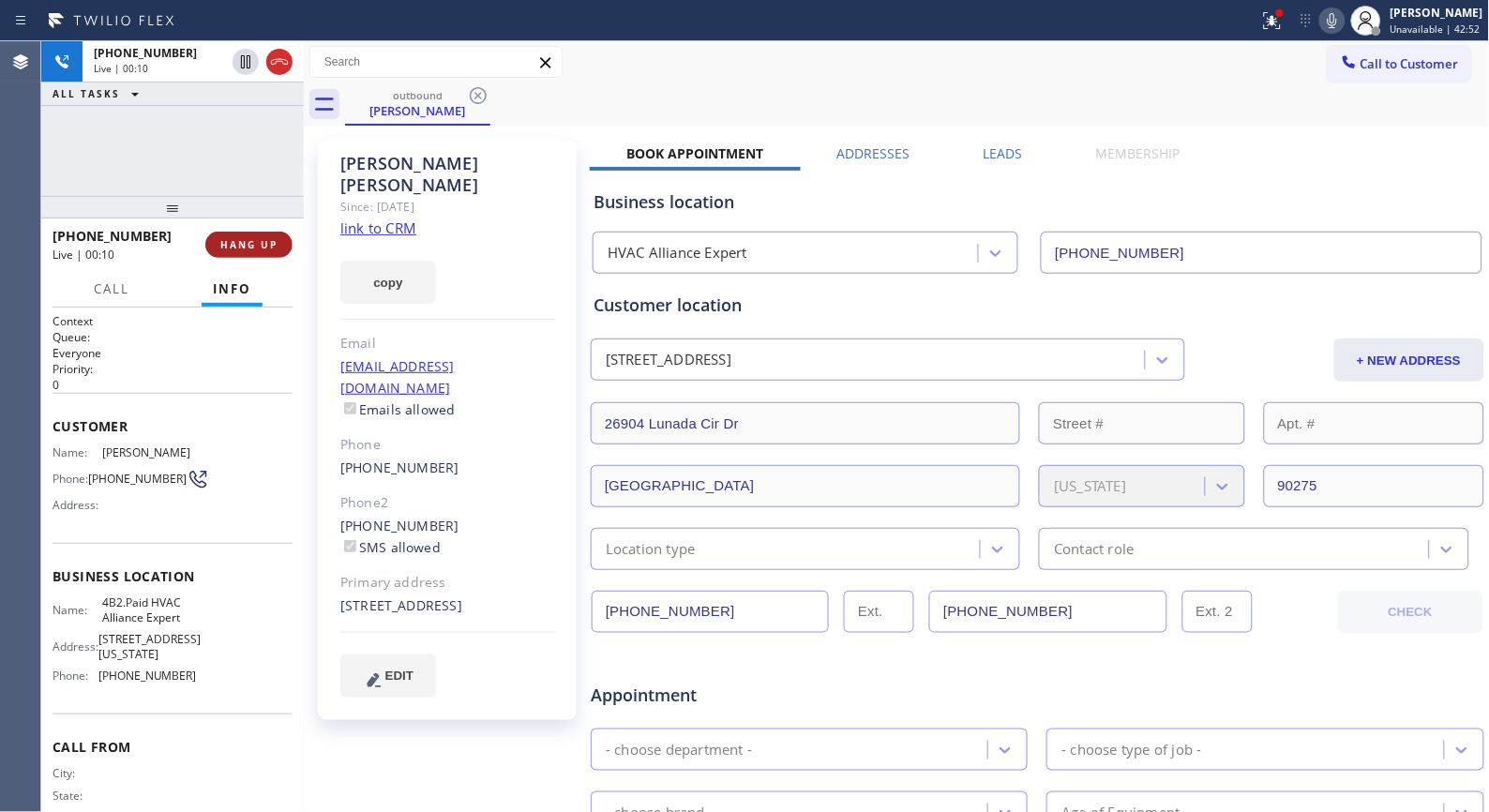
click at [236, 253] on button "HANG UP" at bounding box center [249, 245] width 87 height 26
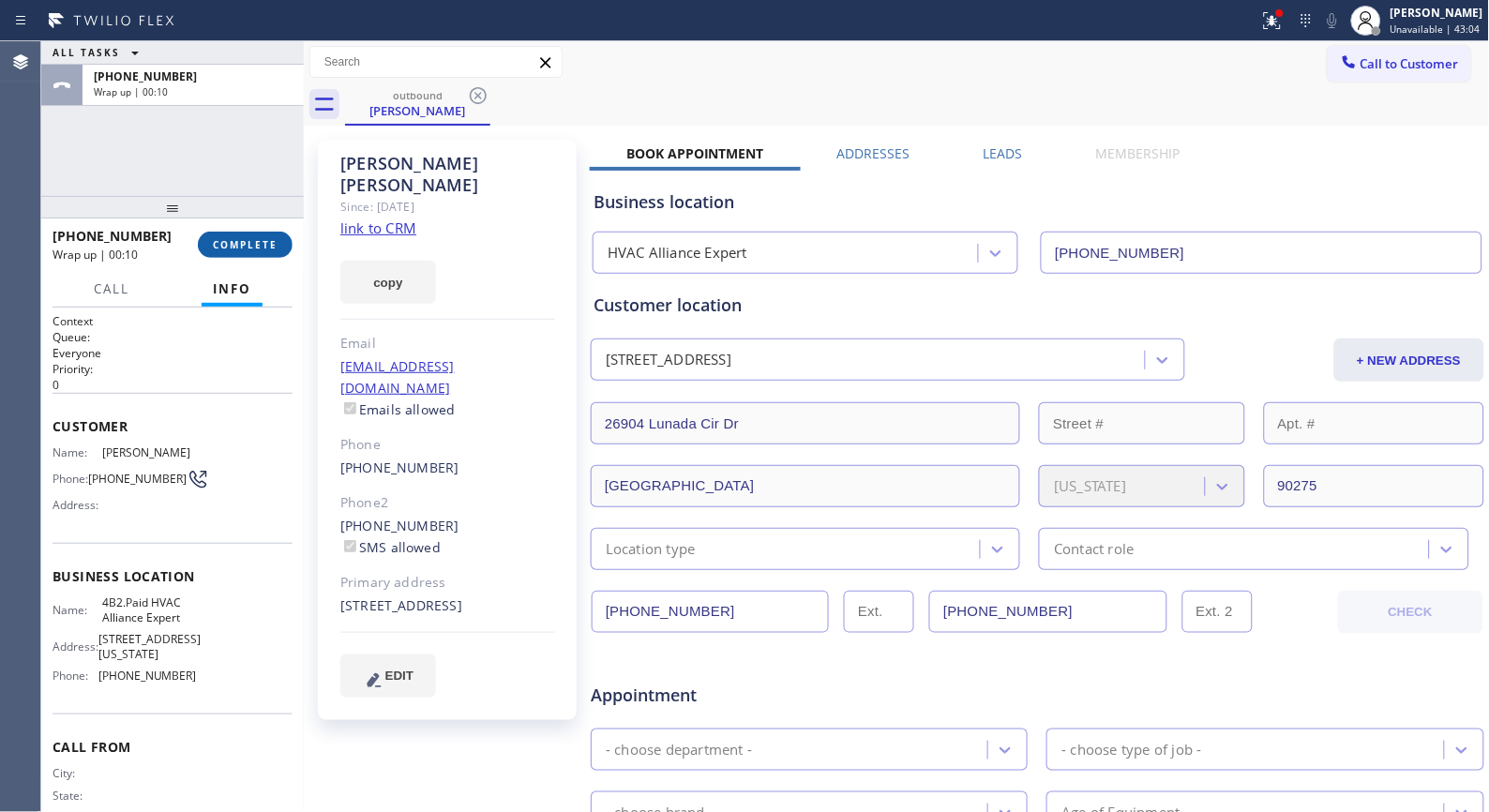
click at [262, 246] on span "COMPLETE" at bounding box center [245, 245] width 65 height 13
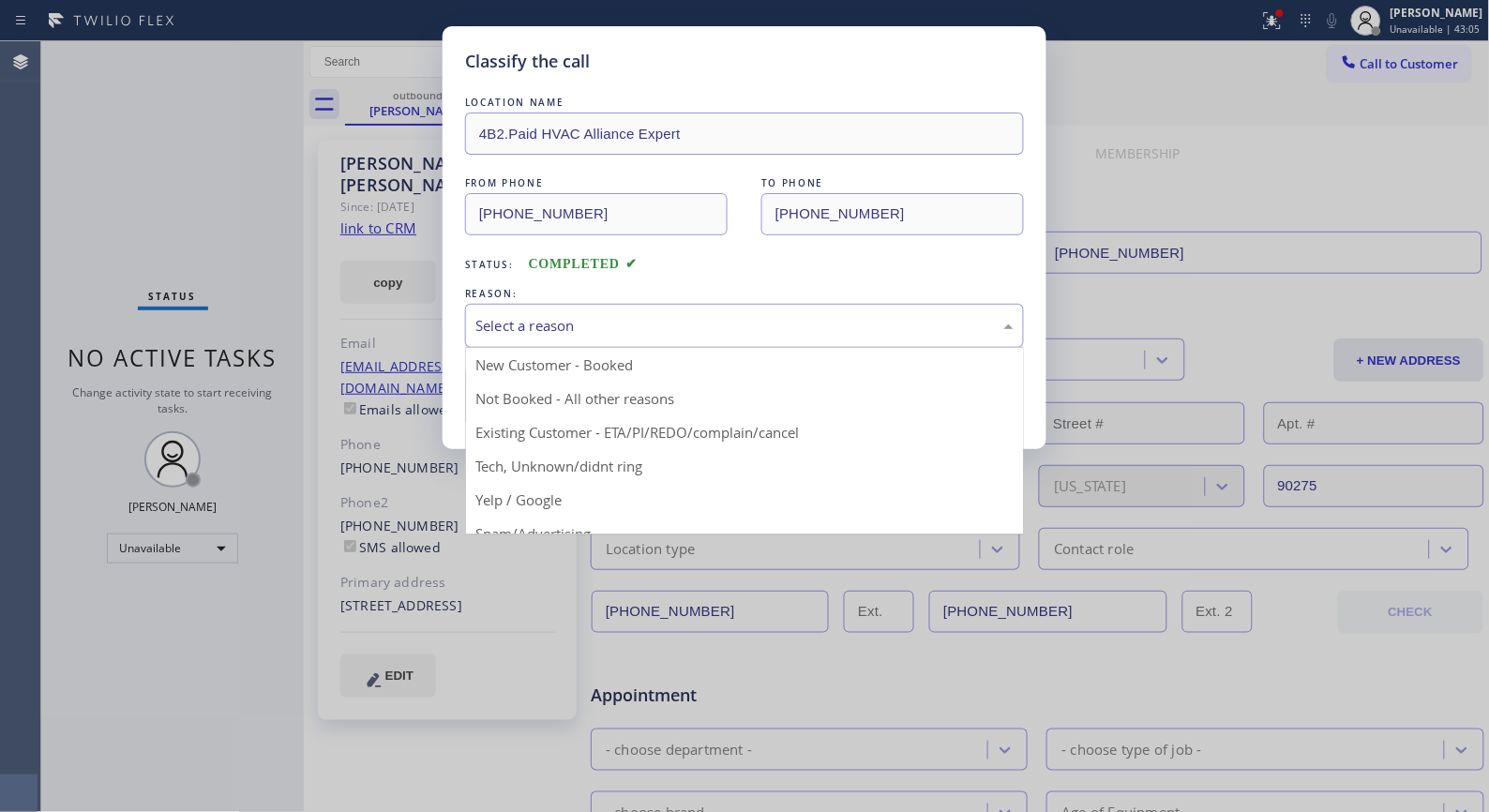
click at [774, 331] on div "Select a reason" at bounding box center [745, 326] width 538 height 22
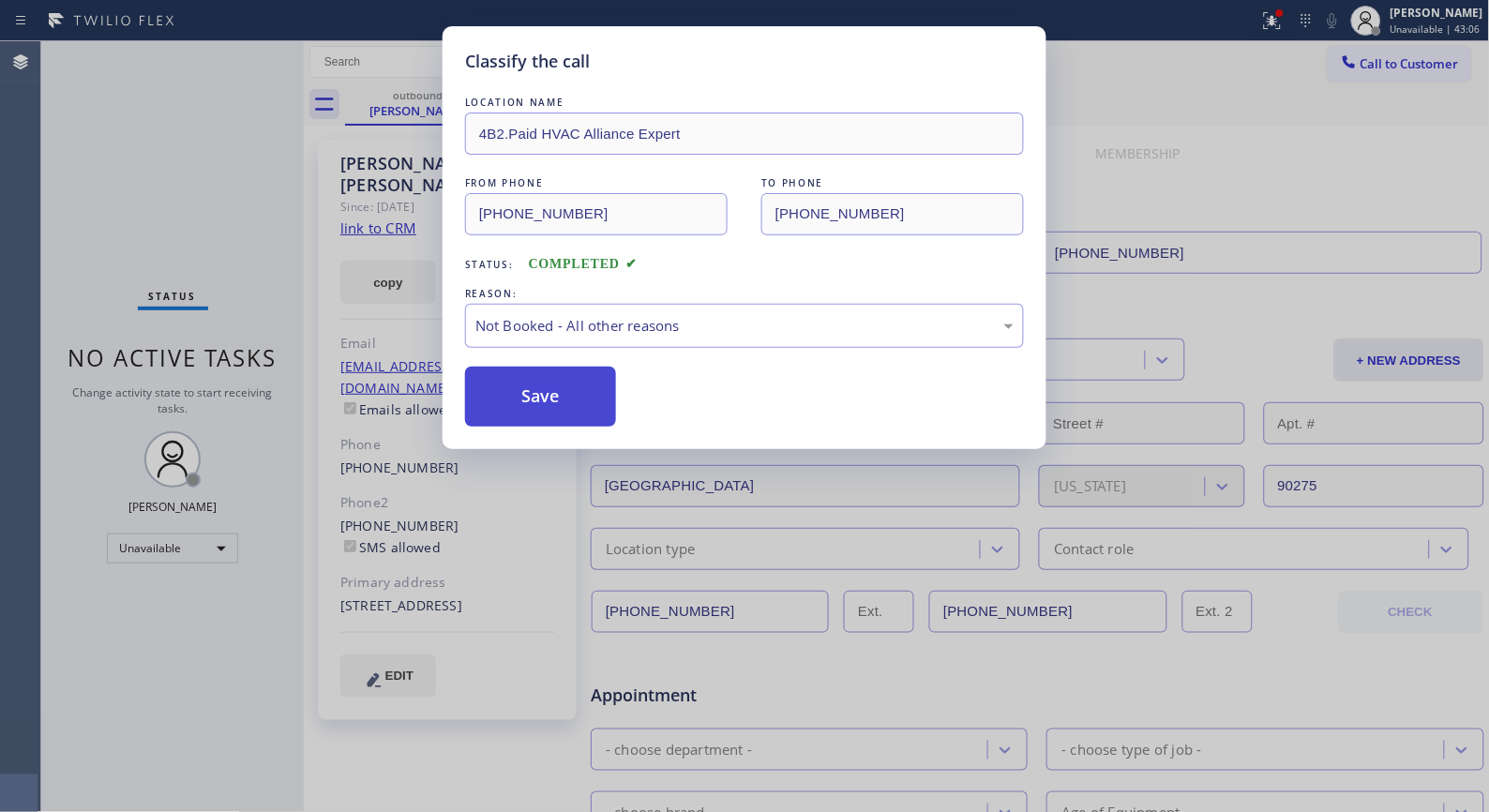
click at [584, 401] on button "Save" at bounding box center [541, 397] width 151 height 60
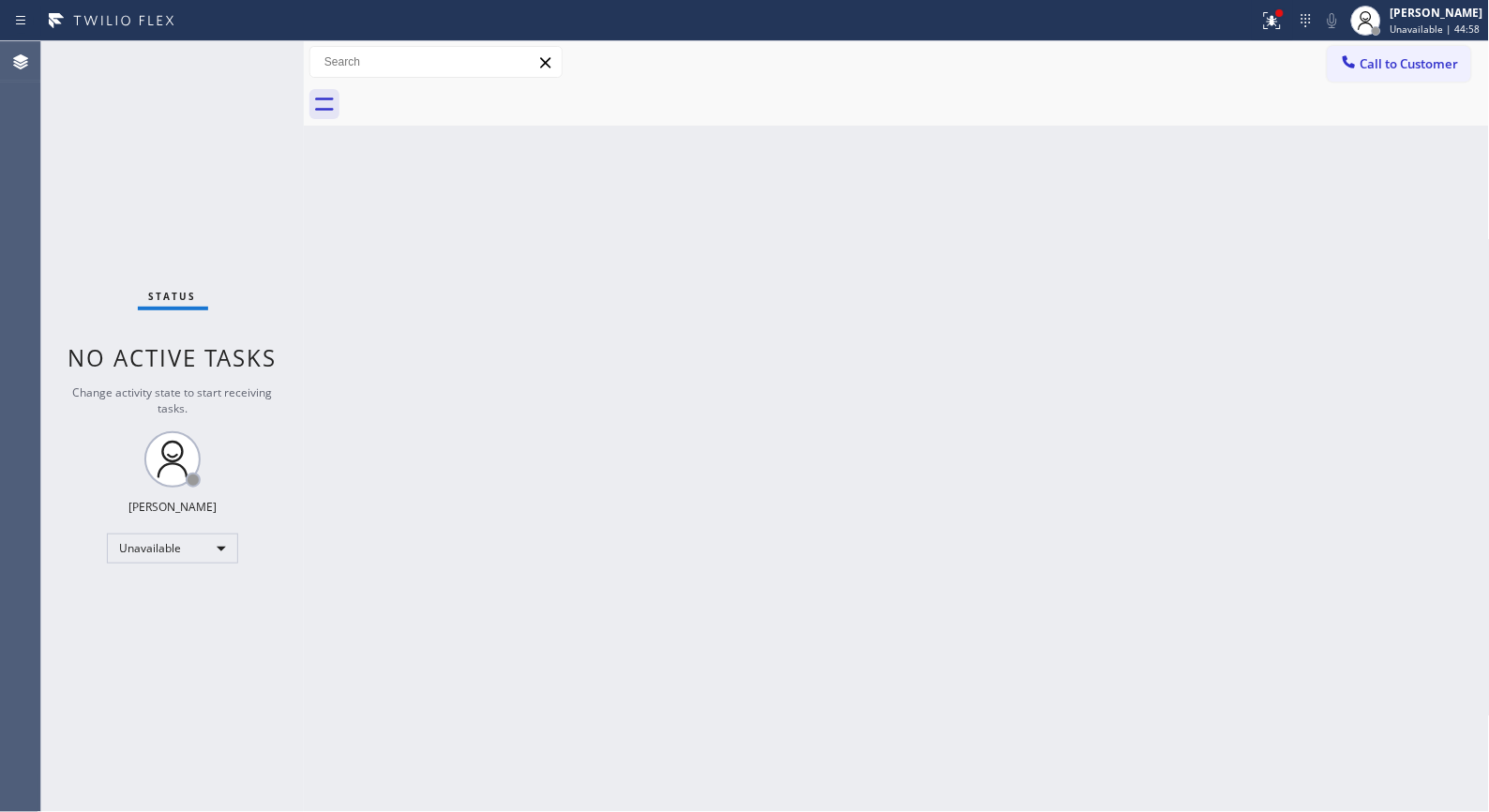
click at [1389, 69] on span "Call to Customer" at bounding box center [1410, 64] width 98 height 17
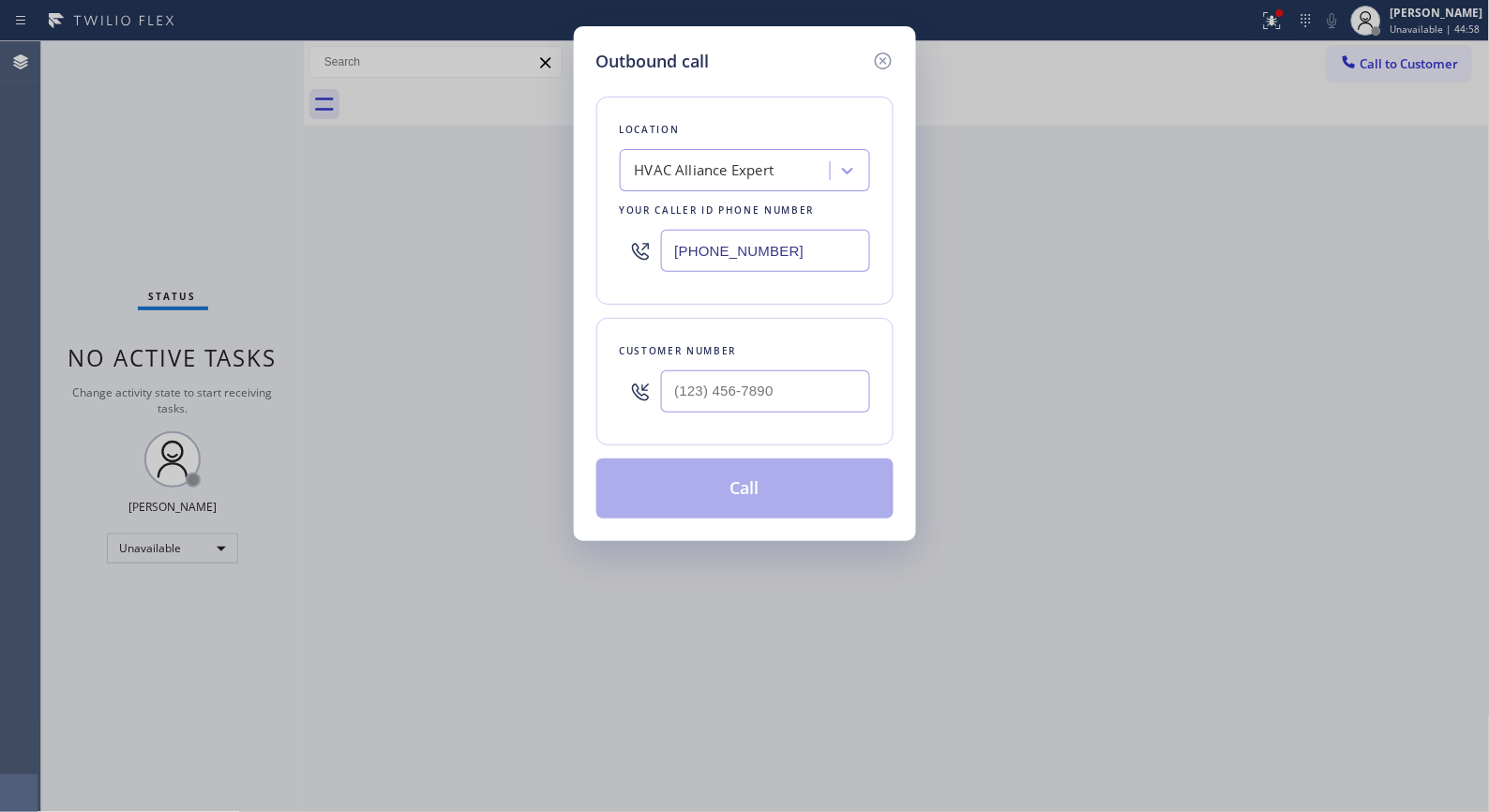
drag, startPoint x: 821, startPoint y: 240, endPoint x: 488, endPoint y: 109, distance: 357.8
click at [498, 151] on div "Outbound call Location HVAC Alliance Expert Your caller id phone number [PHONE_…" at bounding box center [744, 406] width 1489 height 812
paste input "text"
type input "[PHONE_NUMBER]"
drag, startPoint x: 730, startPoint y: 396, endPoint x: 559, endPoint y: 385, distance: 171.4
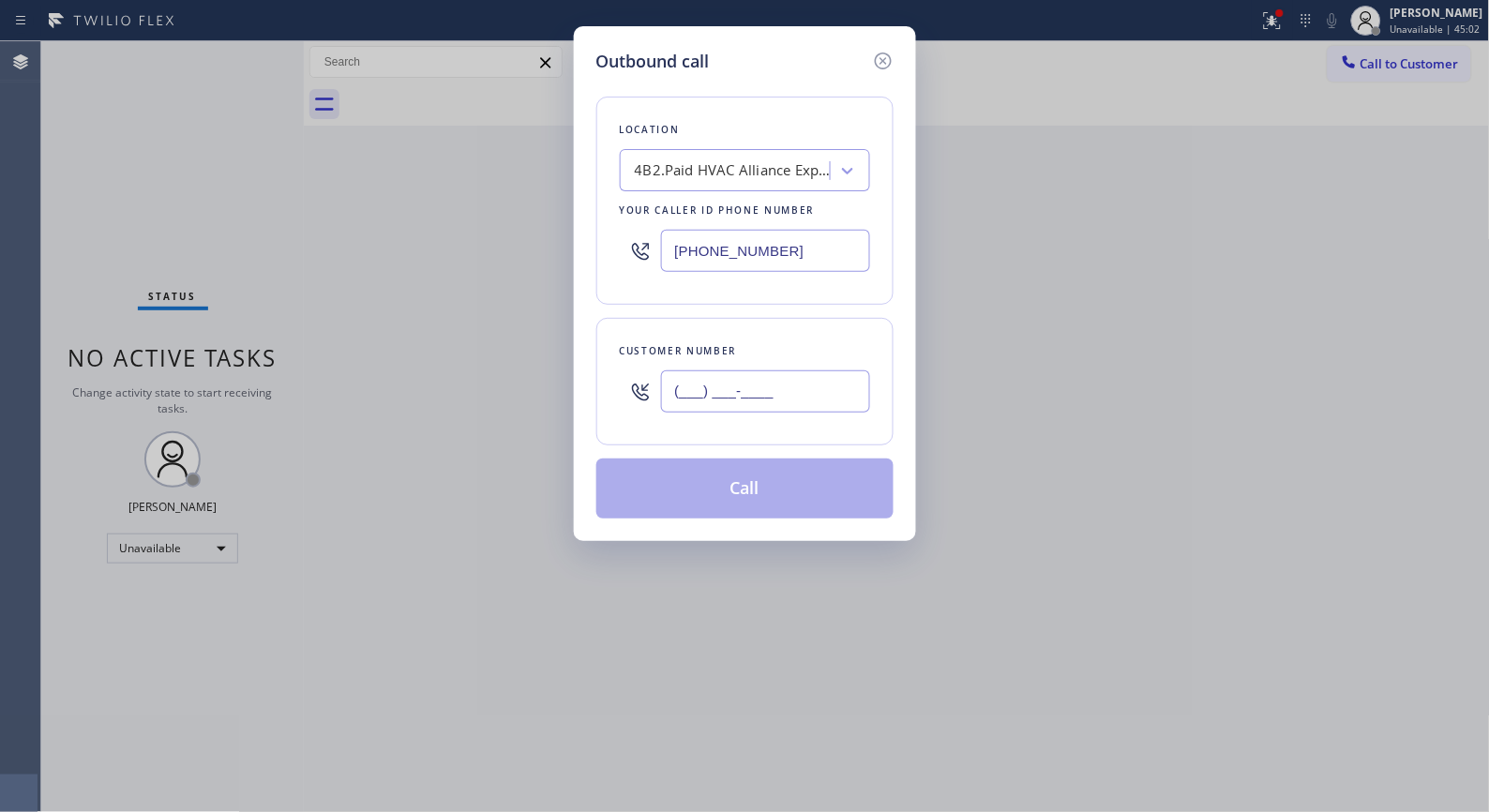
click at [577, 388] on div "Outbound call Location 4B2.Paid HVAC Alliance Expert Your caller id phone numbe…" at bounding box center [745, 283] width 343 height 515
paste input "626) 384-1604"
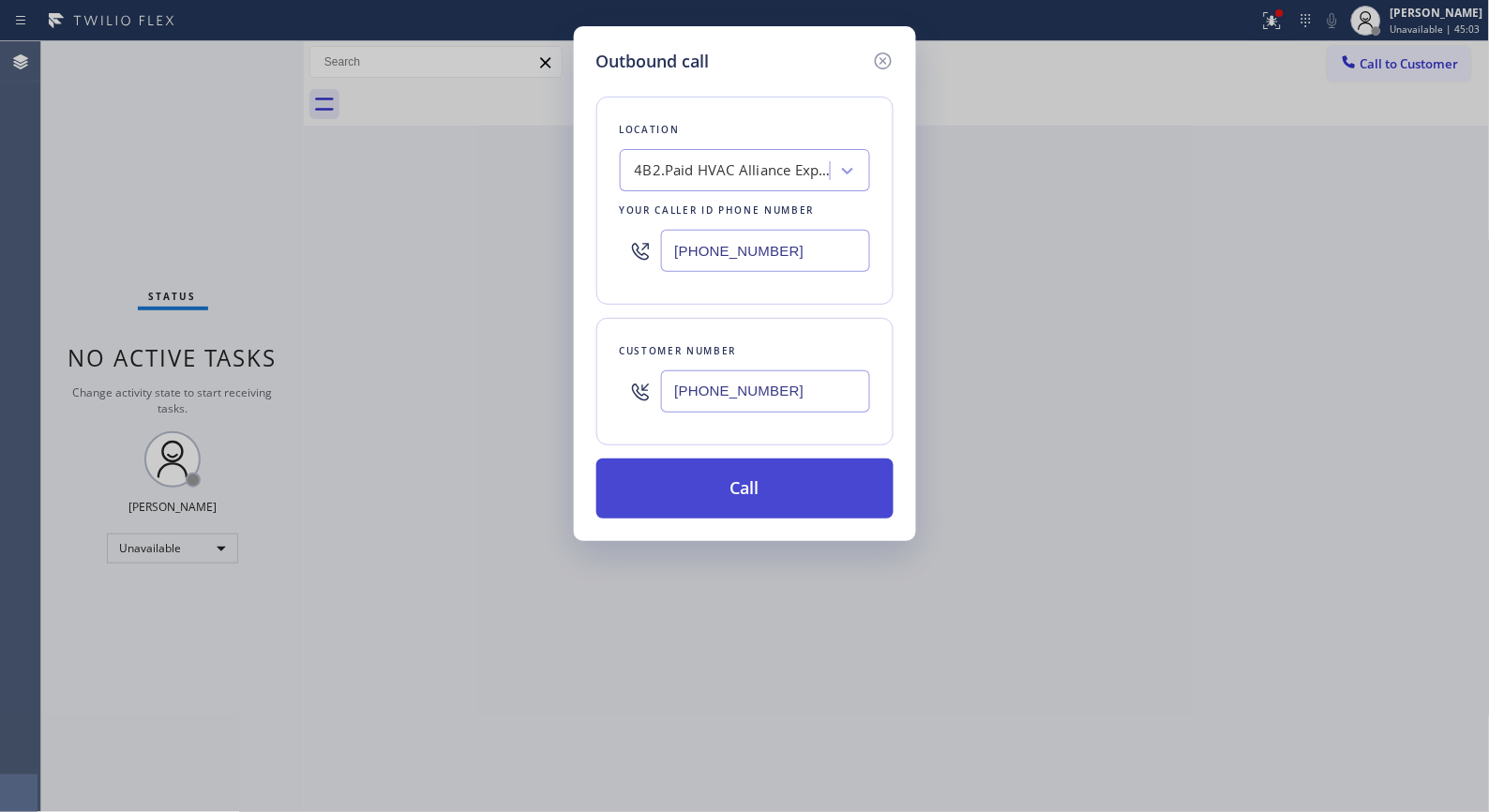
type input "[PHONE_NUMBER]"
click at [802, 482] on button "Call" at bounding box center [745, 489] width 297 height 60
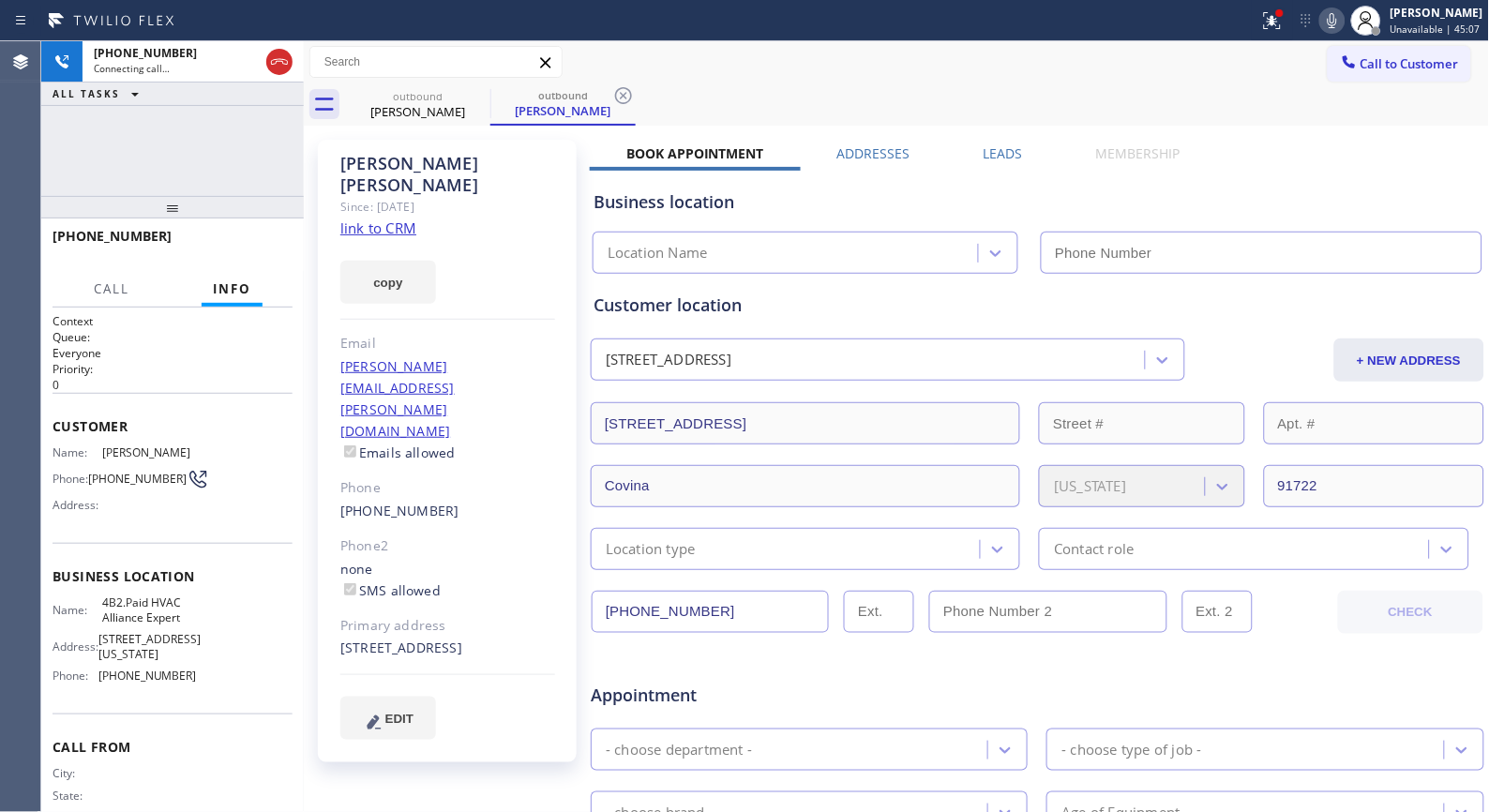
type input "[PHONE_NUMBER]"
drag, startPoint x: 618, startPoint y: 101, endPoint x: 603, endPoint y: 86, distance: 21.2
click at [618, 101] on icon at bounding box center [624, 95] width 23 height 23
drag, startPoint x: 180, startPoint y: 217, endPoint x: 192, endPoint y: 152, distance: 66.1
click at [192, 152] on div "[PHONE_NUMBER] Connecting call… ALL TASKS ALL TASKS ACTIVE TASKS TASKS IN WRAP …" at bounding box center [173, 427] width 262 height 770
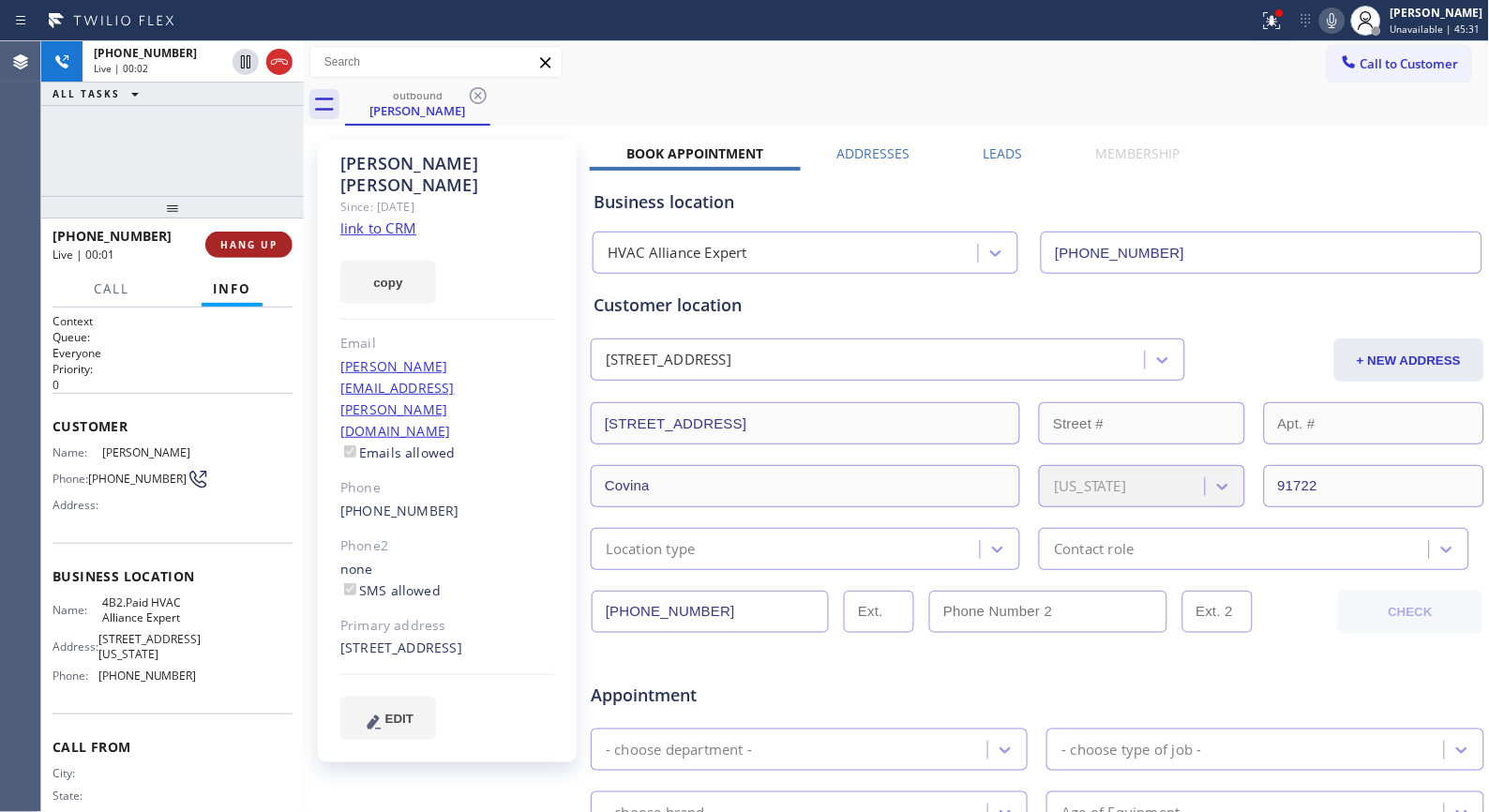
click at [229, 247] on span "HANG UP" at bounding box center [248, 245] width 58 height 13
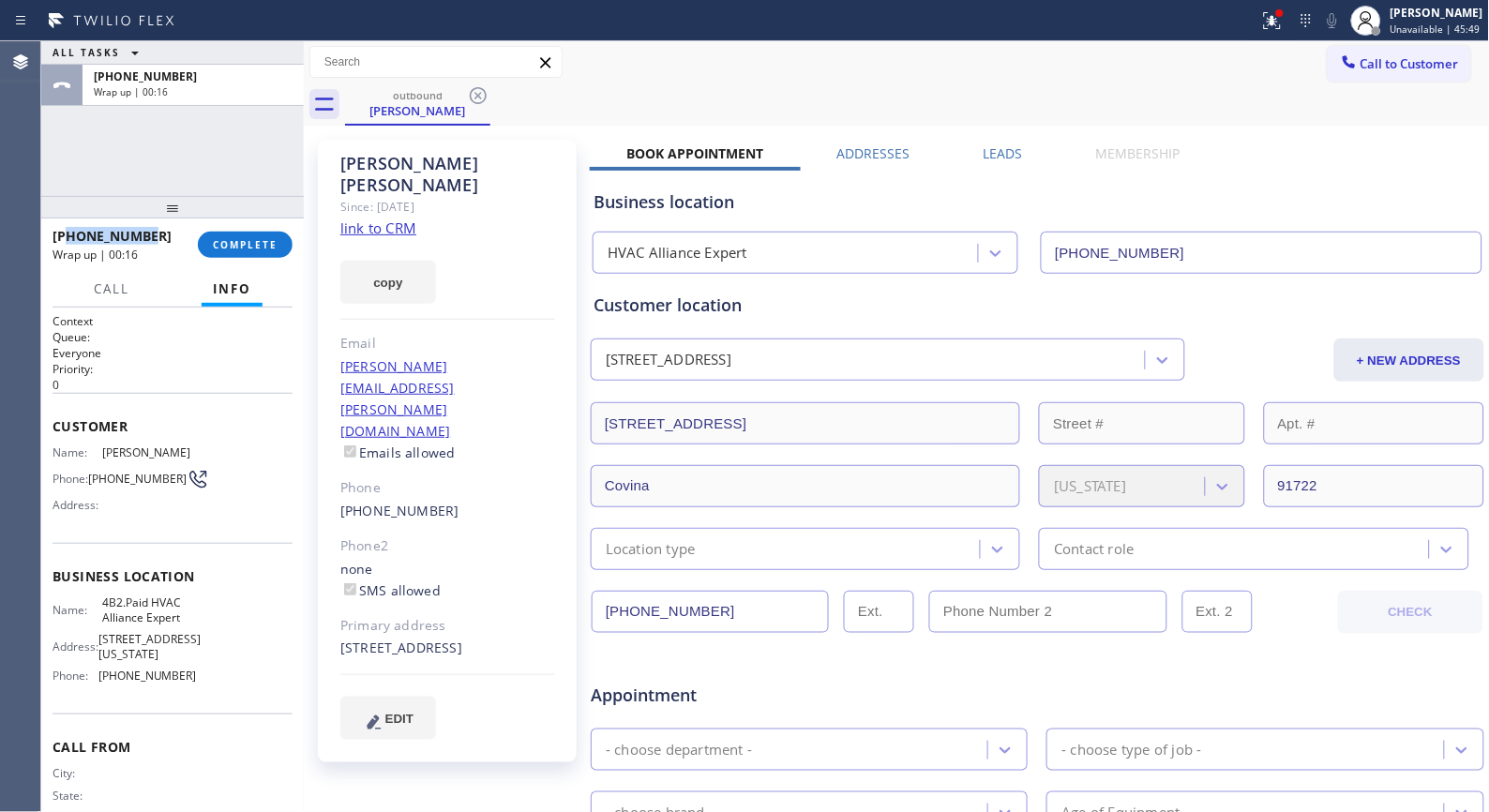
drag, startPoint x: 158, startPoint y: 240, endPoint x: 67, endPoint y: 235, distance: 91.1
click at [67, 235] on div "[PHONE_NUMBER]" at bounding box center [119, 235] width 132 height 18
copy span "6263841604"
click at [223, 238] on span "COMPLETE" at bounding box center [245, 245] width 65 height 13
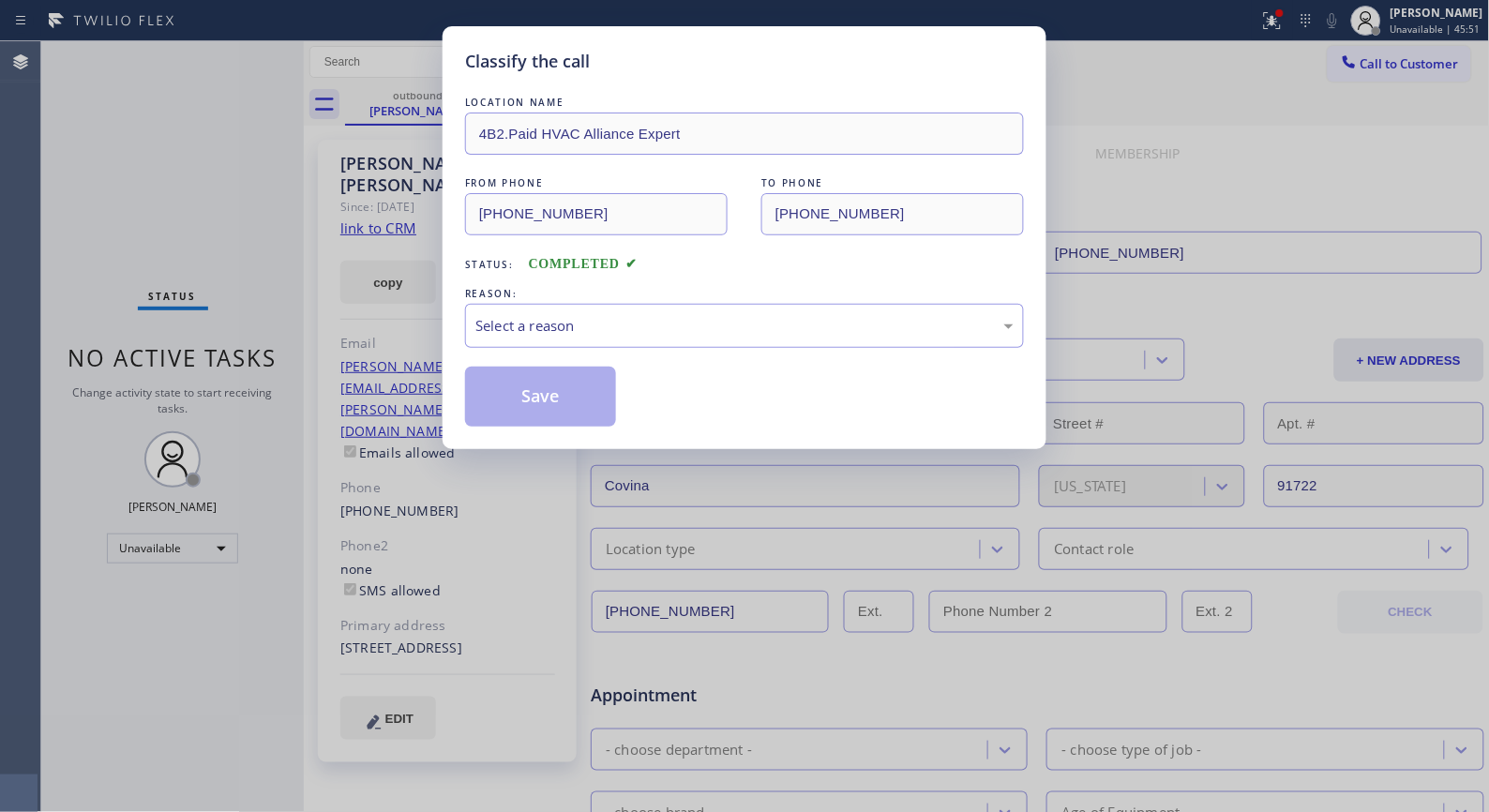
click at [739, 330] on div "Select a reason" at bounding box center [745, 326] width 538 height 22
click at [539, 403] on button "Save" at bounding box center [541, 397] width 151 height 60
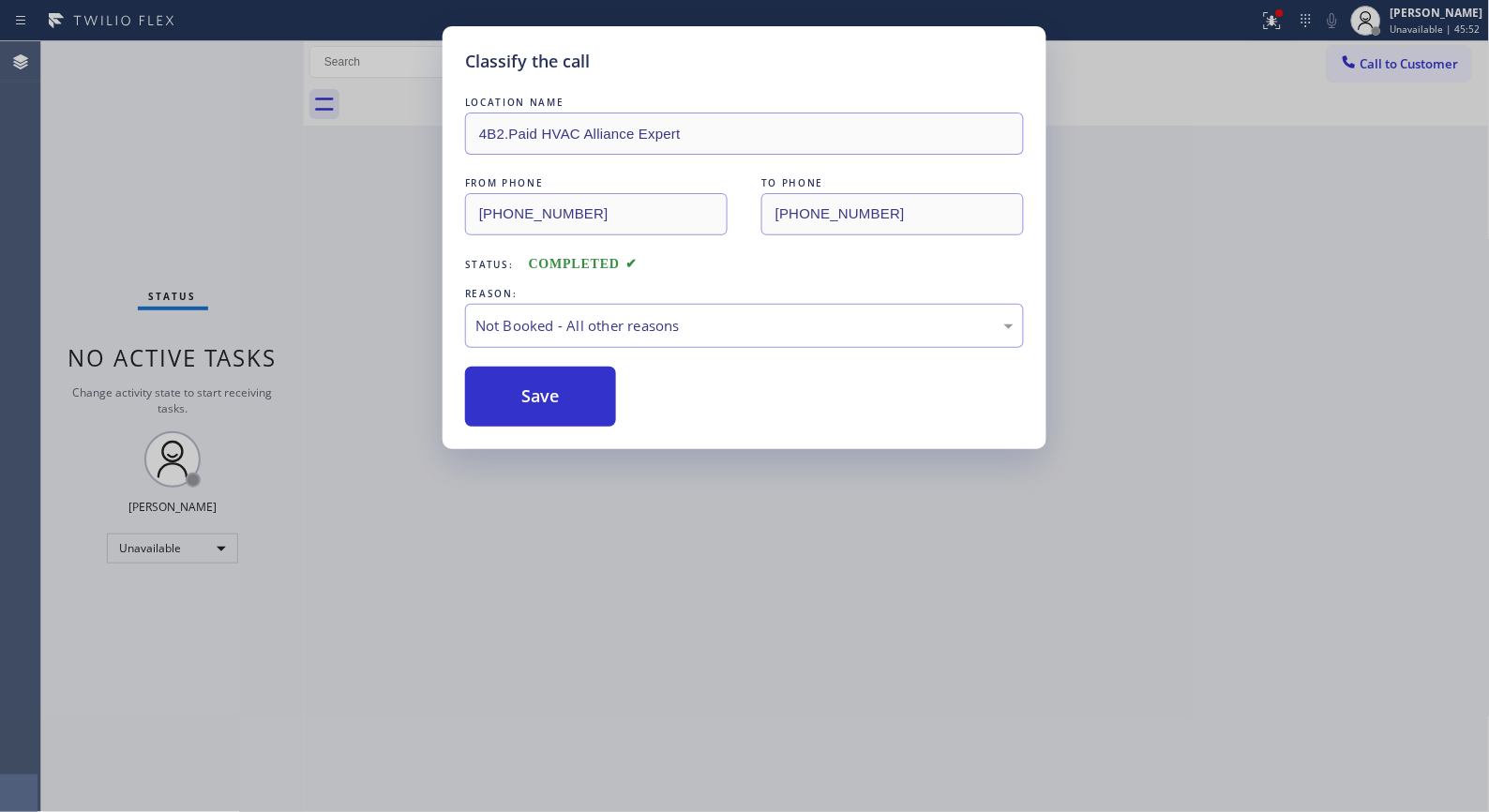
click at [1389, 69] on div "Classify the call LOCATION NAME 4B2.Paid HVAC Alliance Expert FROM PHONE [PHONE…" at bounding box center [744, 406] width 1489 height 812
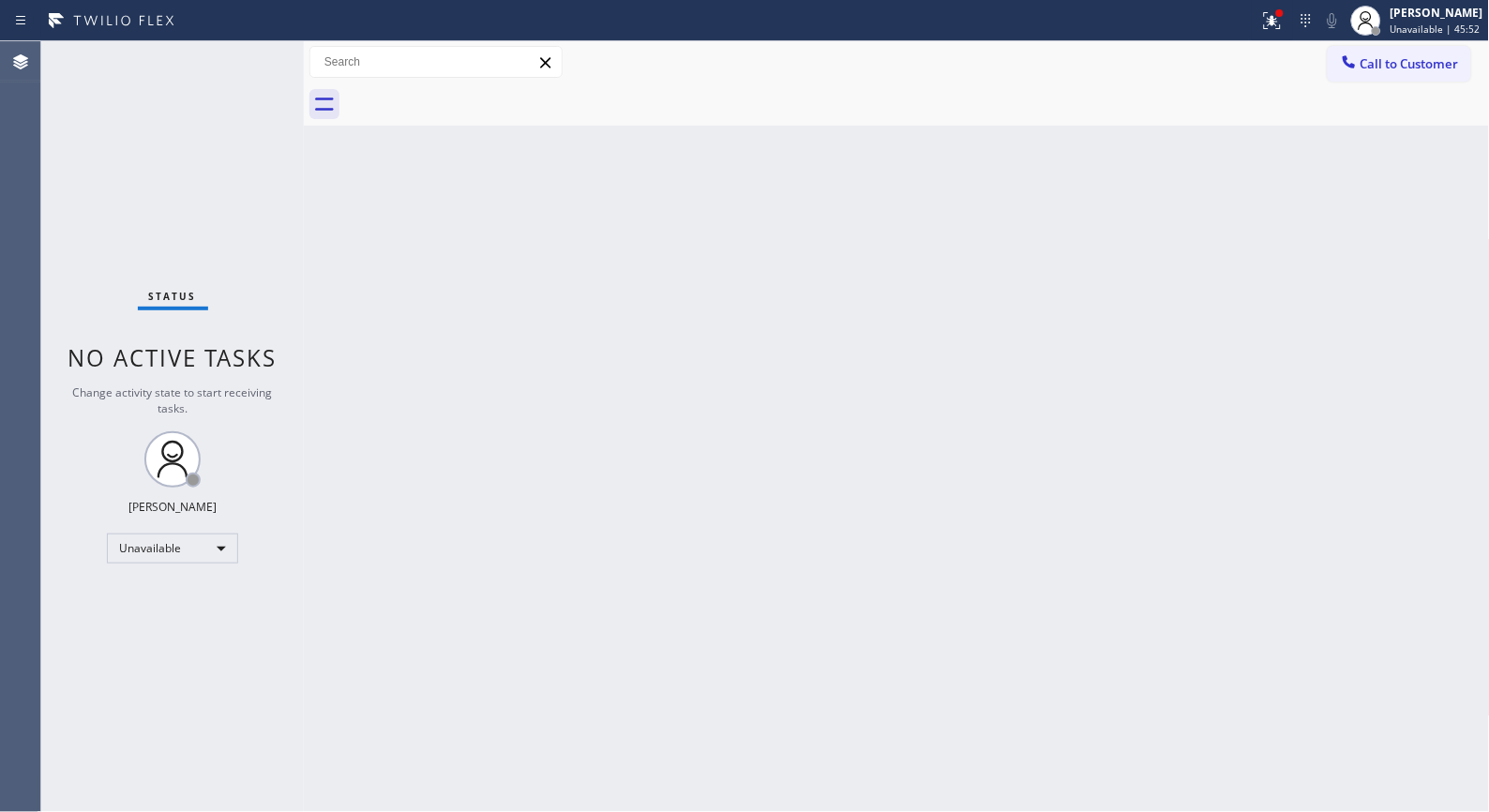
click at [1389, 69] on span "Call to Customer" at bounding box center [1410, 64] width 98 height 17
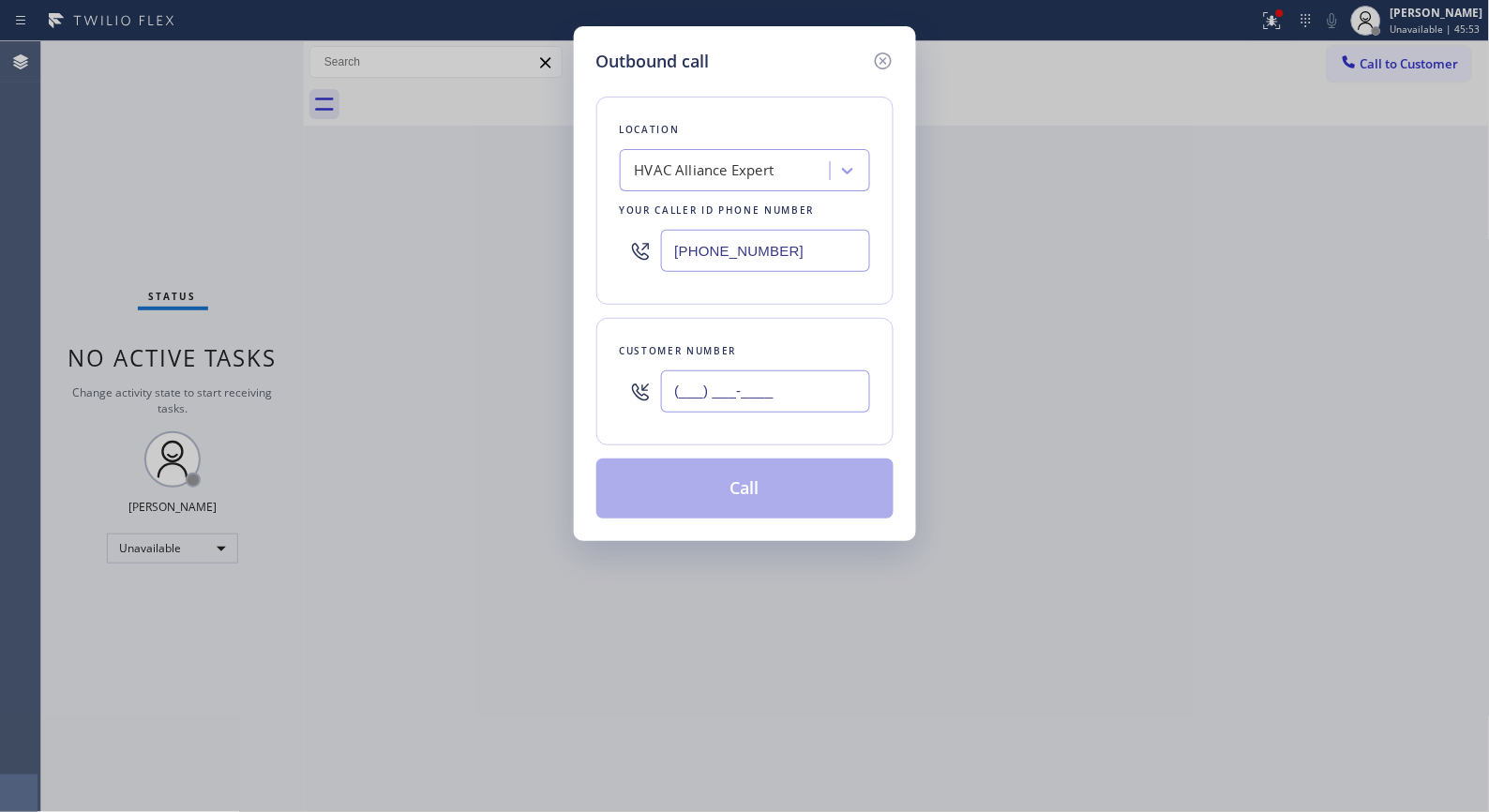
drag, startPoint x: 822, startPoint y: 399, endPoint x: 554, endPoint y: 369, distance: 269.7
click at [554, 369] on div "Outbound call Location HVAC Alliance Expert Your caller id phone number [PHONE_…" at bounding box center [744, 406] width 1489 height 812
paste input "626) 384-1604"
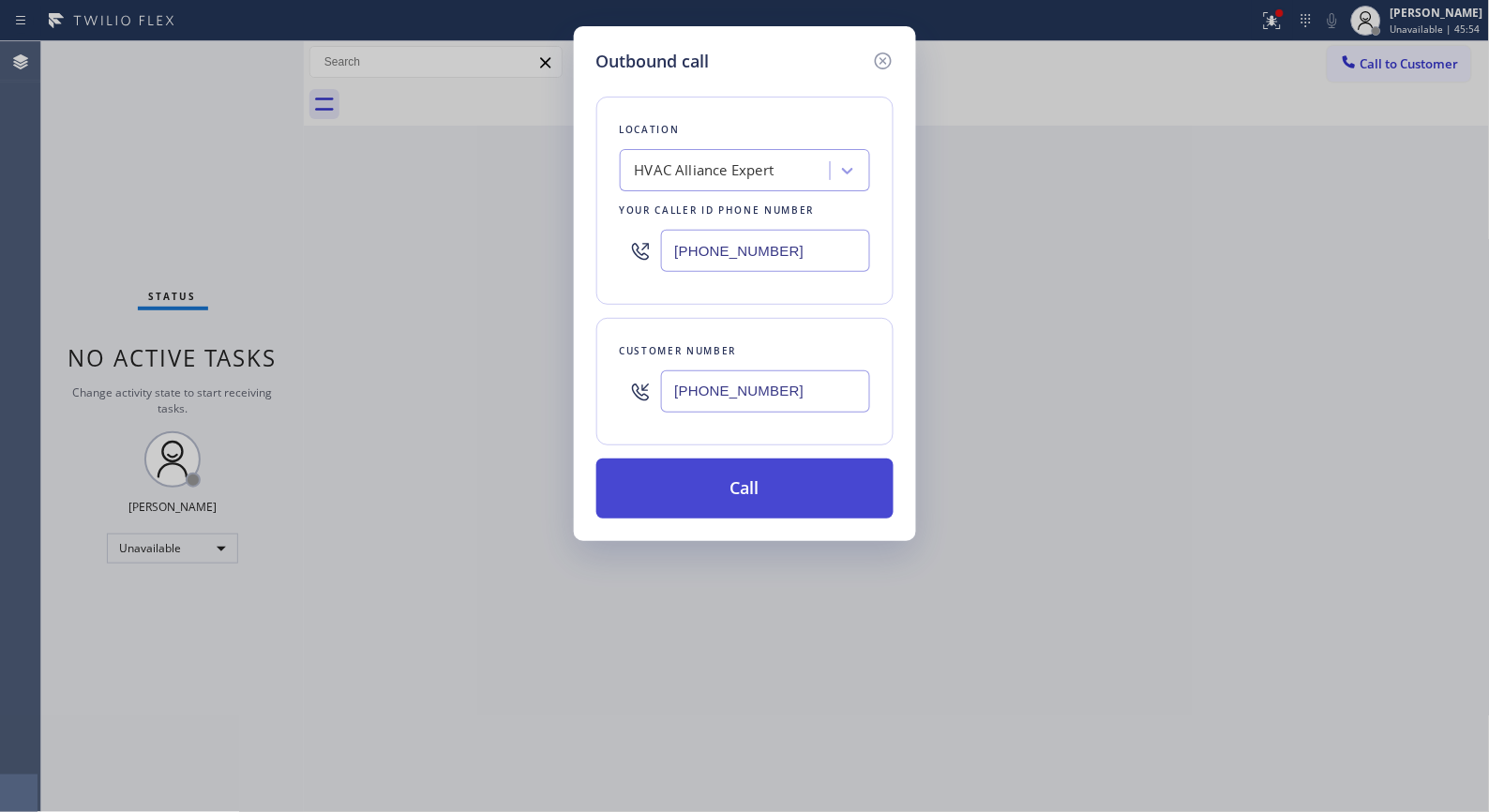
type input "[PHONE_NUMBER]"
click at [817, 507] on button "Call" at bounding box center [745, 489] width 297 height 60
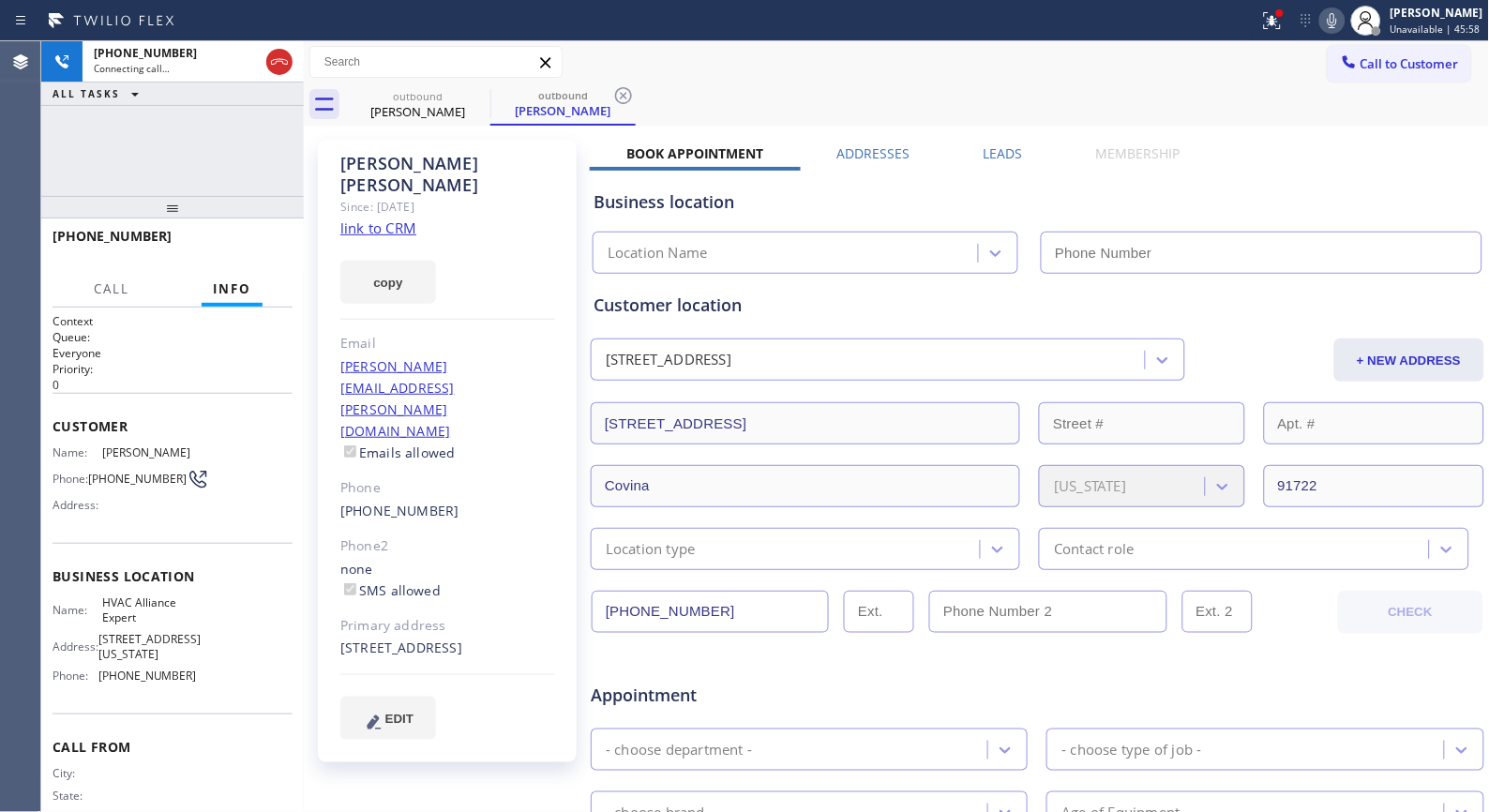
type input "[PHONE_NUMBER]"
click at [625, 86] on icon at bounding box center [624, 95] width 23 height 23
drag, startPoint x: 161, startPoint y: 212, endPoint x: 178, endPoint y: 170, distance: 45.3
click at [178, 170] on div "[PHONE_NUMBER] Connecting call… ALL TASKS ALL TASKS ACTIVE TASKS TASKS IN WRAP …" at bounding box center [173, 427] width 262 height 770
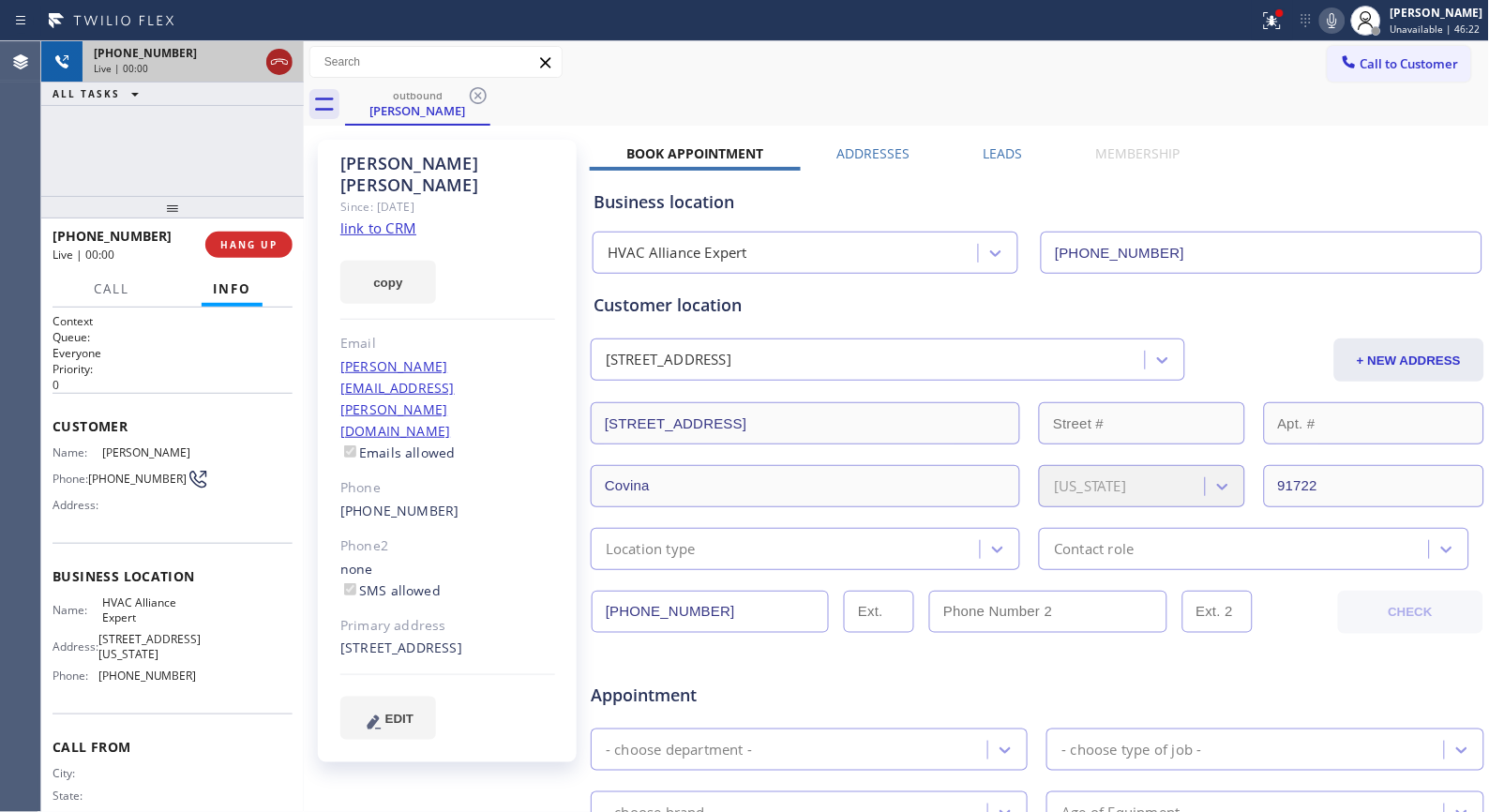
click at [276, 64] on icon at bounding box center [279, 62] width 23 height 23
click at [254, 235] on button "HANG UP" at bounding box center [249, 245] width 87 height 26
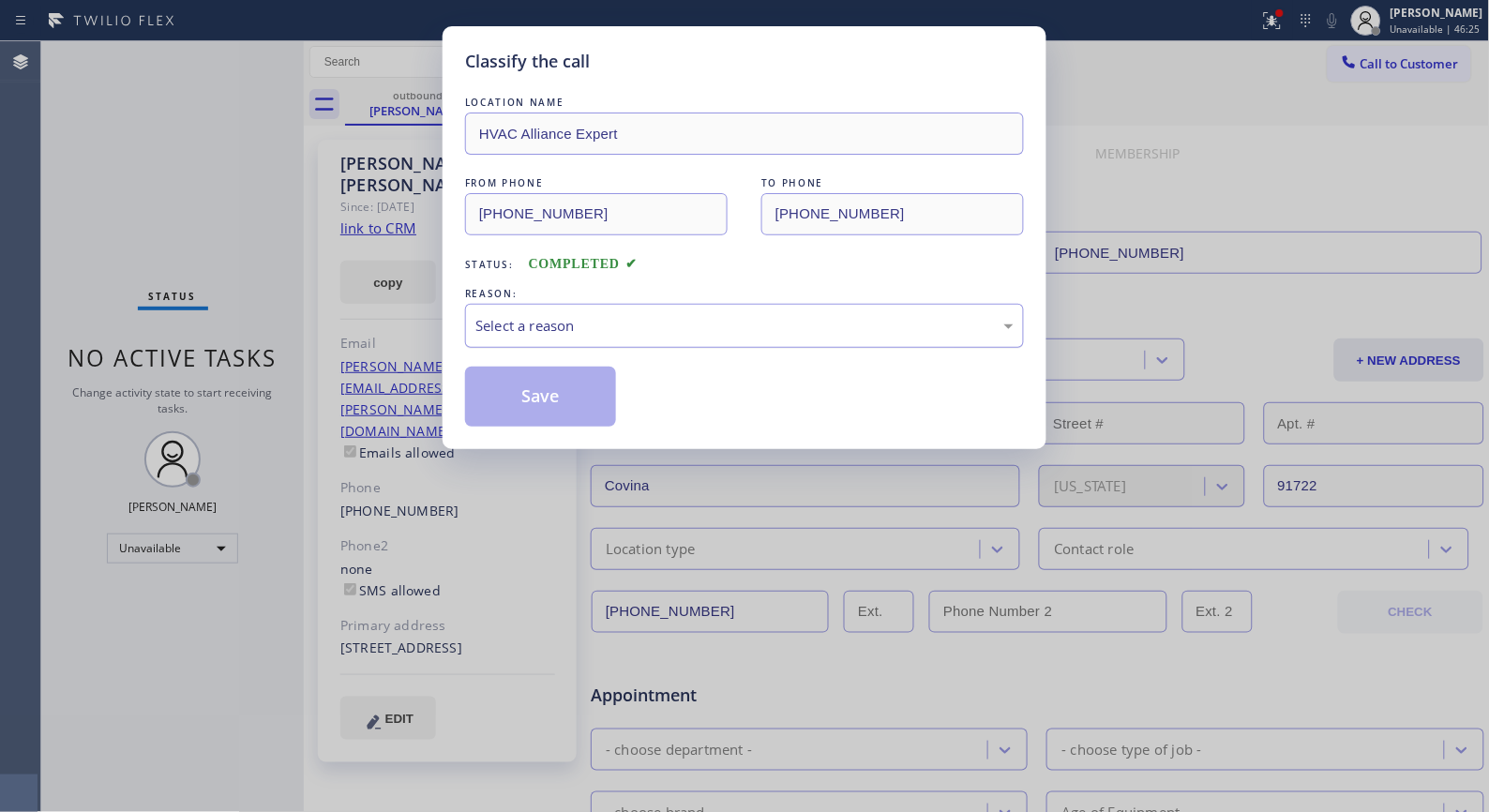
click at [719, 320] on div "Select a reason" at bounding box center [745, 326] width 538 height 22
drag, startPoint x: 565, startPoint y: 411, endPoint x: 482, endPoint y: 21, distance: 398.7
click at [565, 411] on button "Save" at bounding box center [541, 397] width 151 height 60
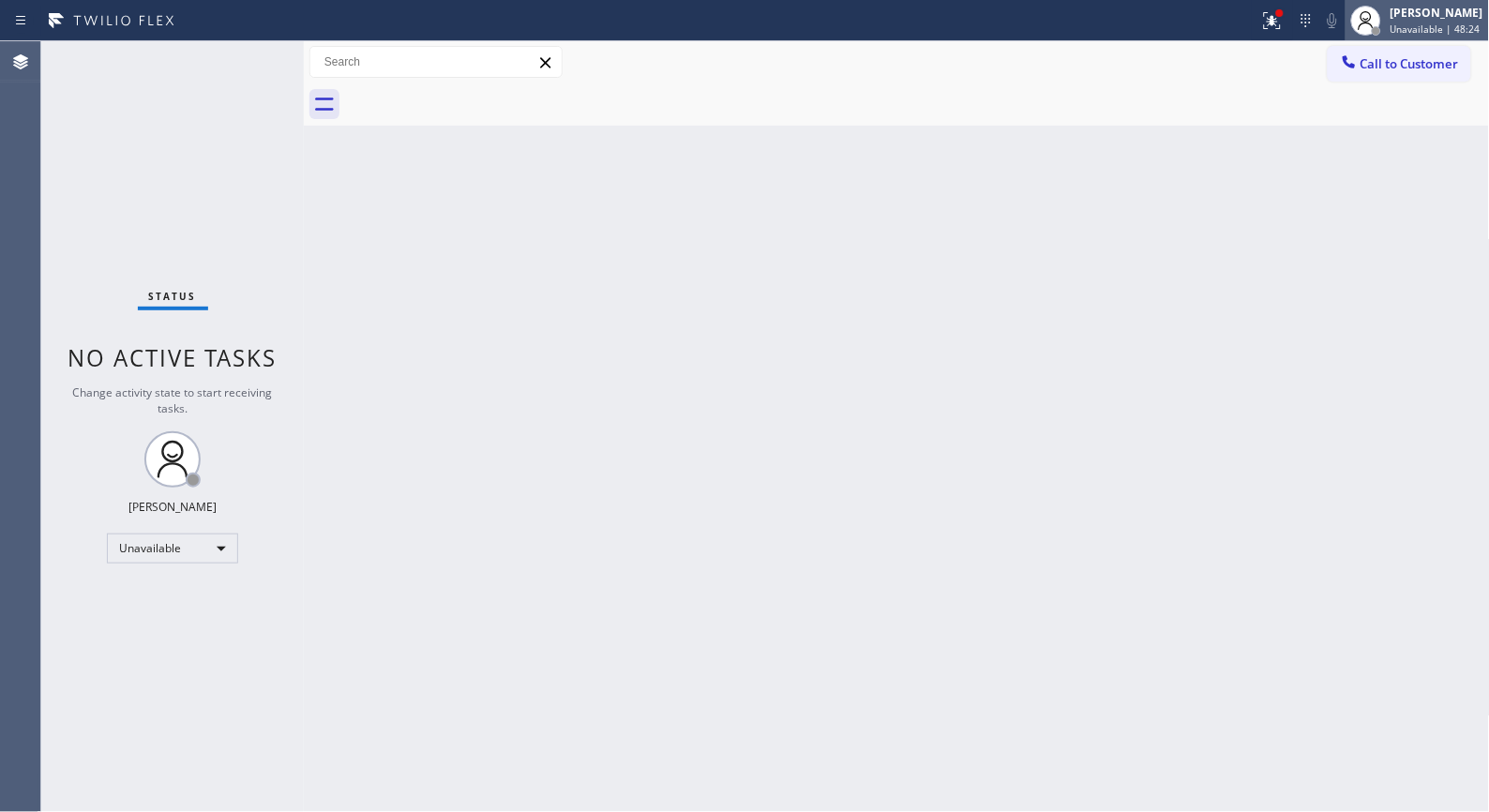
click at [1464, 17] on div "[PERSON_NAME]" at bounding box center [1437, 12] width 93 height 16
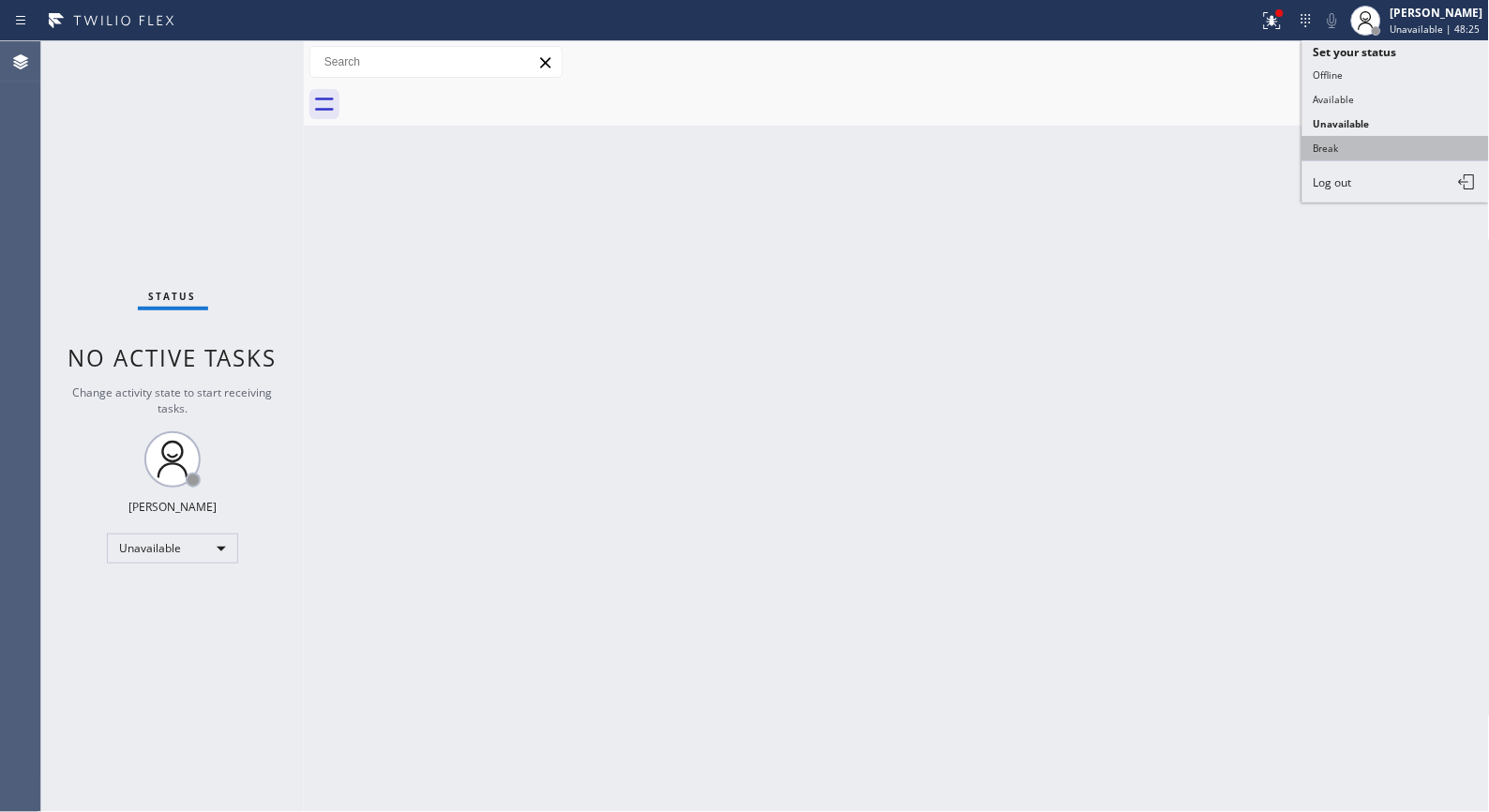
click at [1372, 143] on button "Break" at bounding box center [1396, 148] width 188 height 25
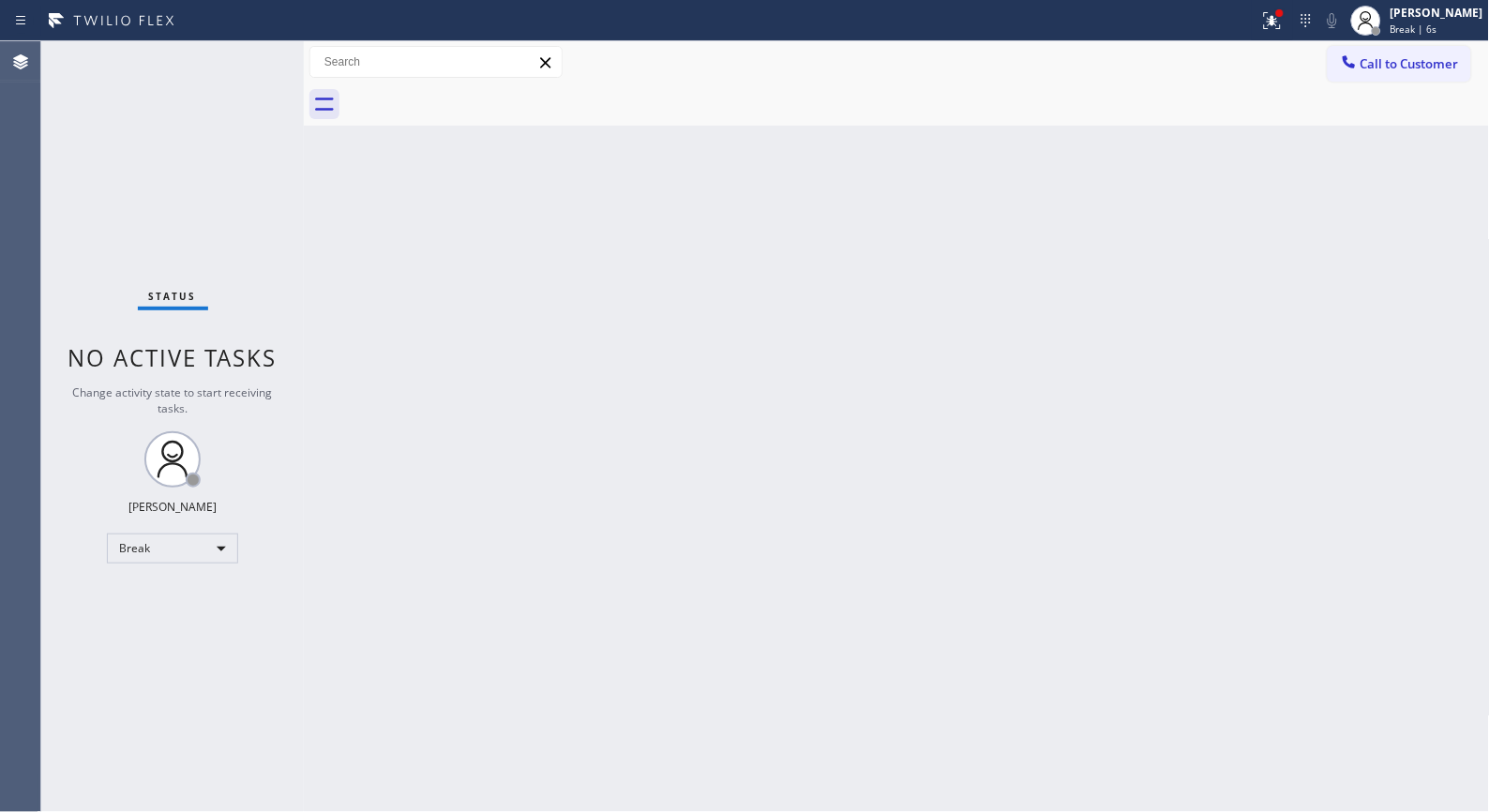
click at [735, 493] on div "Back to Dashboard Change Sender ID Customers Technicians Select a contact Outbo…" at bounding box center [897, 427] width 1186 height 770
click at [715, 376] on div "Back to Dashboard Change Sender ID Customers Technicians Select a contact Outbo…" at bounding box center [897, 427] width 1186 height 770
click at [618, 532] on div "Back to Dashboard Change Sender ID Customers Technicians Select a contact Outbo…" at bounding box center [897, 427] width 1186 height 770
click at [836, 257] on div "Back to Dashboard Change Sender ID Customers Technicians Select a contact Outbo…" at bounding box center [897, 427] width 1186 height 770
click at [1448, 31] on span "Break | 56:15" at bounding box center [1422, 29] width 62 height 13
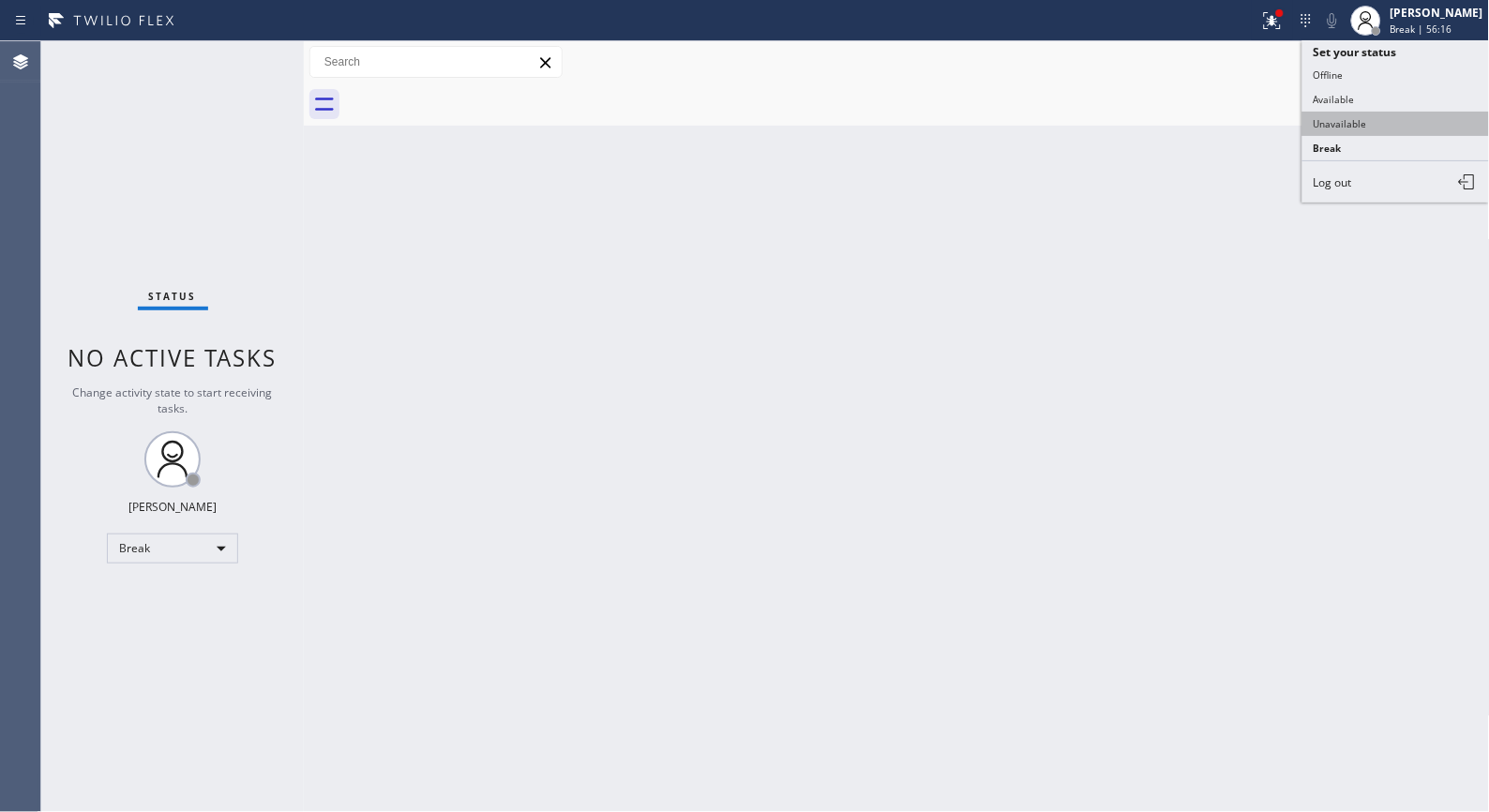
click at [1379, 126] on button "Unavailable" at bounding box center [1396, 124] width 188 height 25
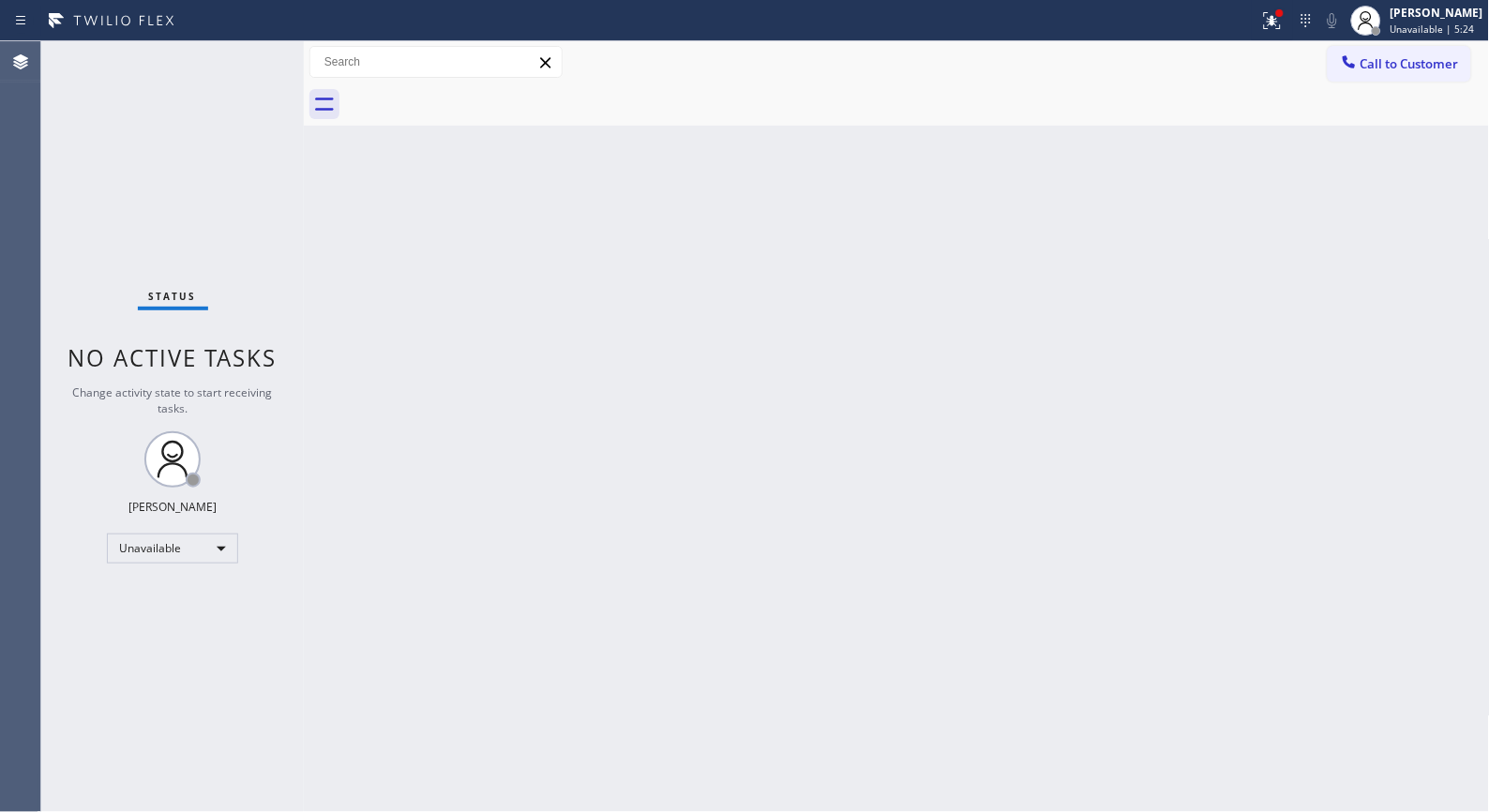
click at [683, 507] on div "Back to Dashboard Change Sender ID Customers Technicians Select a contact Outbo…" at bounding box center [897, 427] width 1186 height 770
click at [1367, 72] on button "Call to Customer" at bounding box center [1399, 64] width 144 height 36
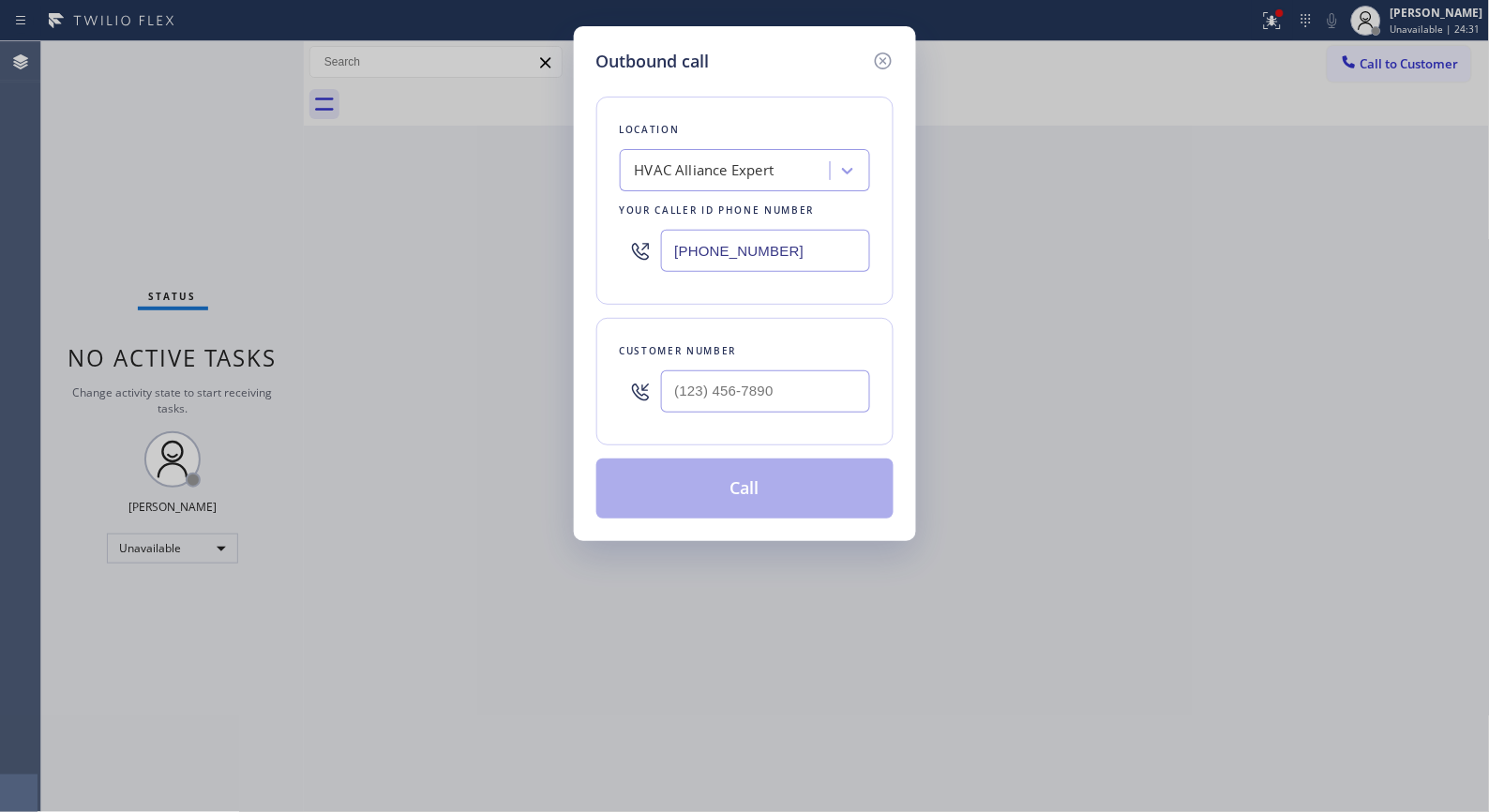
drag, startPoint x: 817, startPoint y: 247, endPoint x: 651, endPoint y: 41, distance: 264.6
click at [591, 211] on div "Outbound call Location HVAC Alliance Expert Your caller id phone number [PHONE_…" at bounding box center [745, 283] width 343 height 515
paste input "44) 462-8198"
type input "[PHONE_NUMBER]"
drag, startPoint x: 780, startPoint y: 399, endPoint x: 660, endPoint y: 379, distance: 121.7
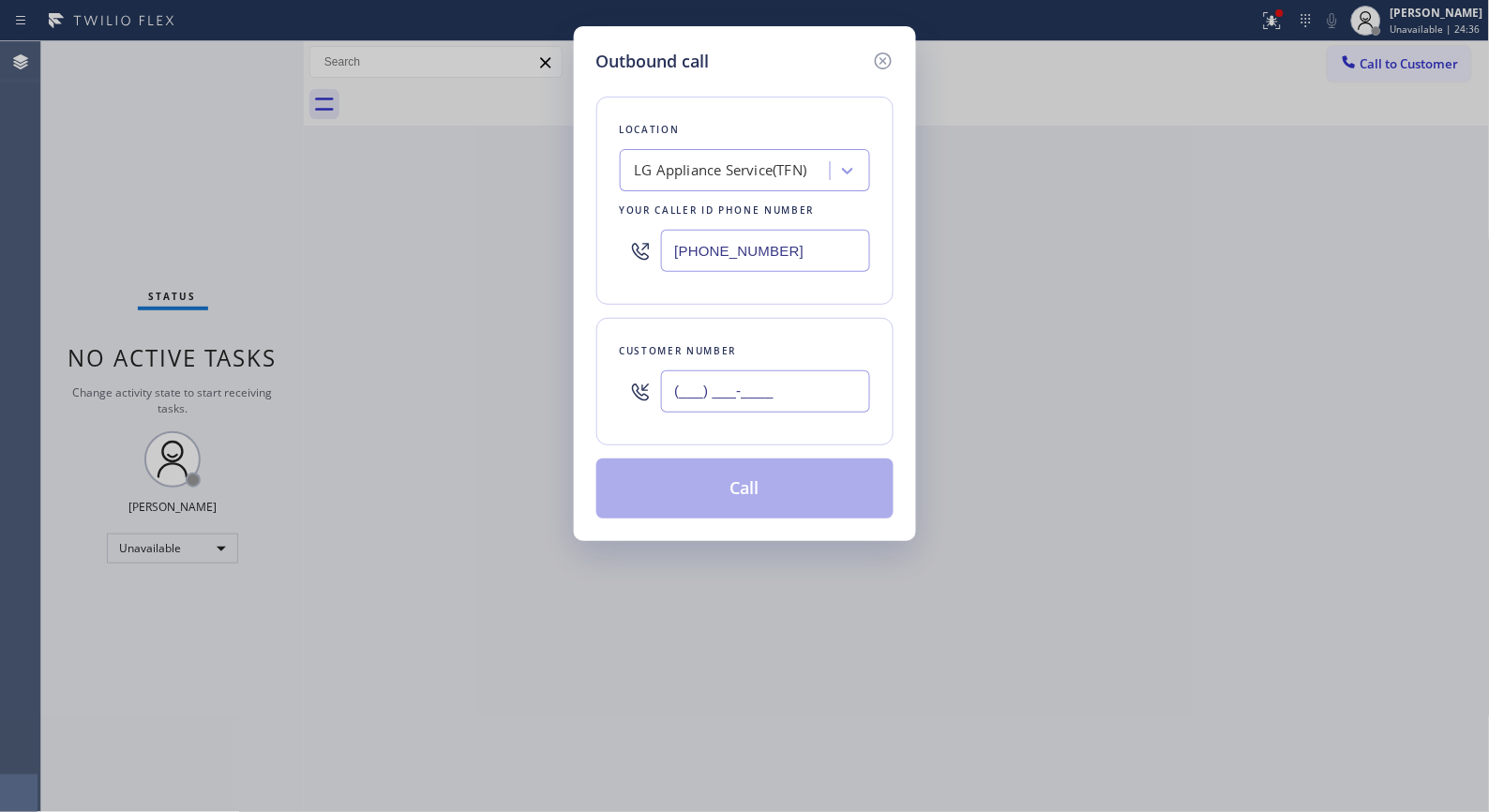
click at [605, 377] on div "Customer number (___) ___-____" at bounding box center [745, 381] width 297 height 127
paste input "646) 856-6242"
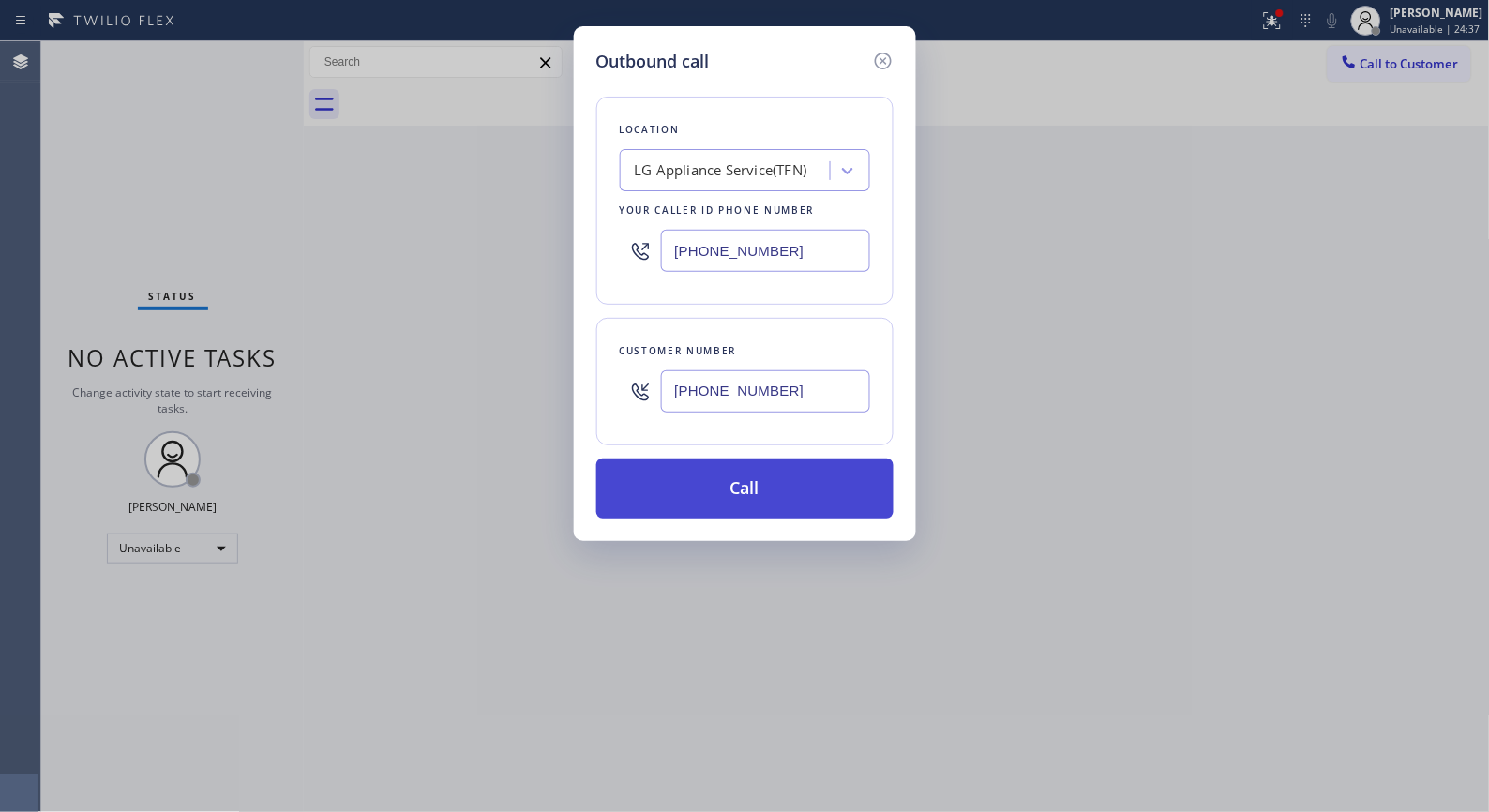
type input "[PHONE_NUMBER]"
click at [806, 487] on button "Call" at bounding box center [745, 489] width 297 height 60
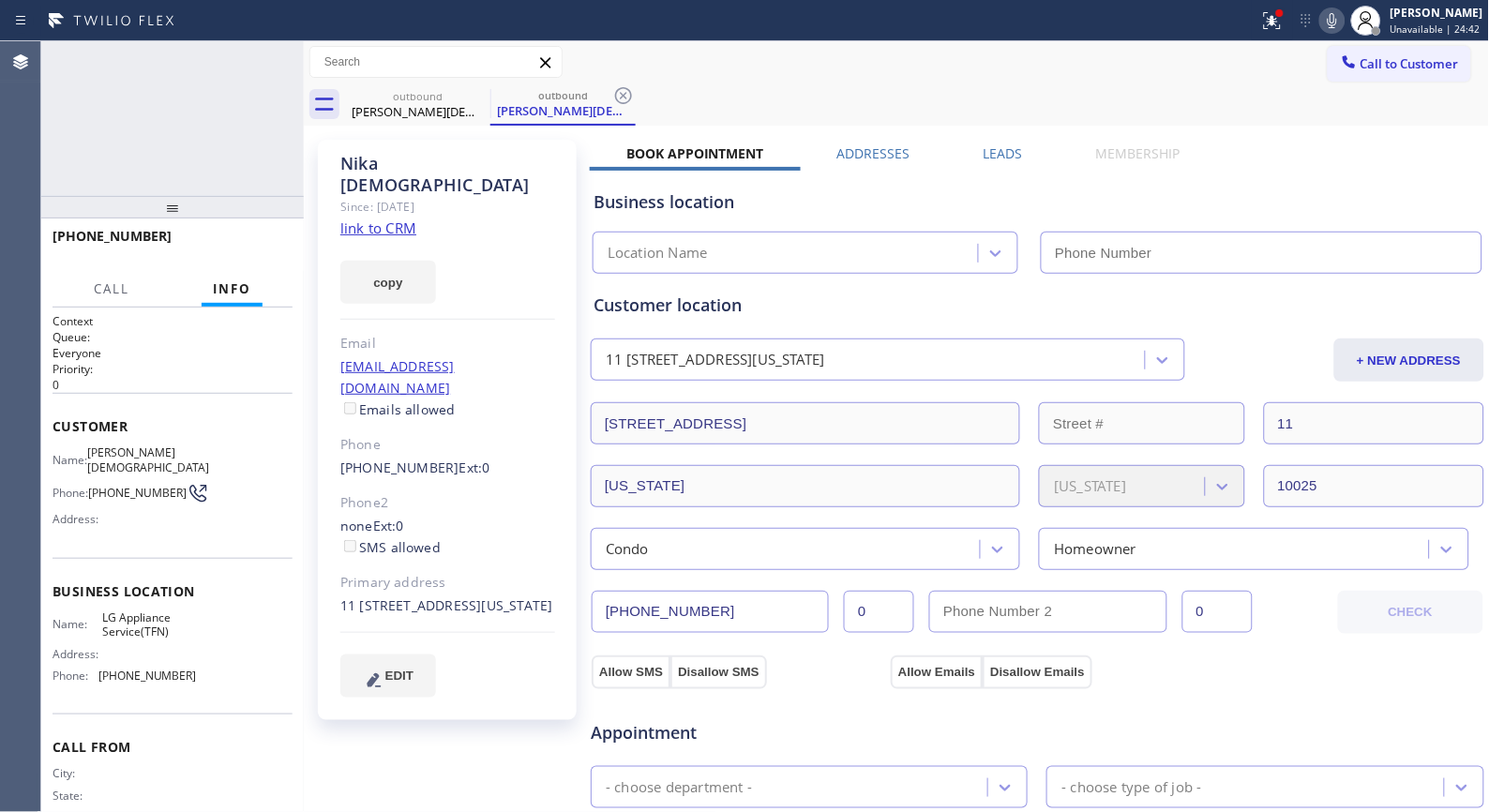
type input "[PHONE_NUMBER]"
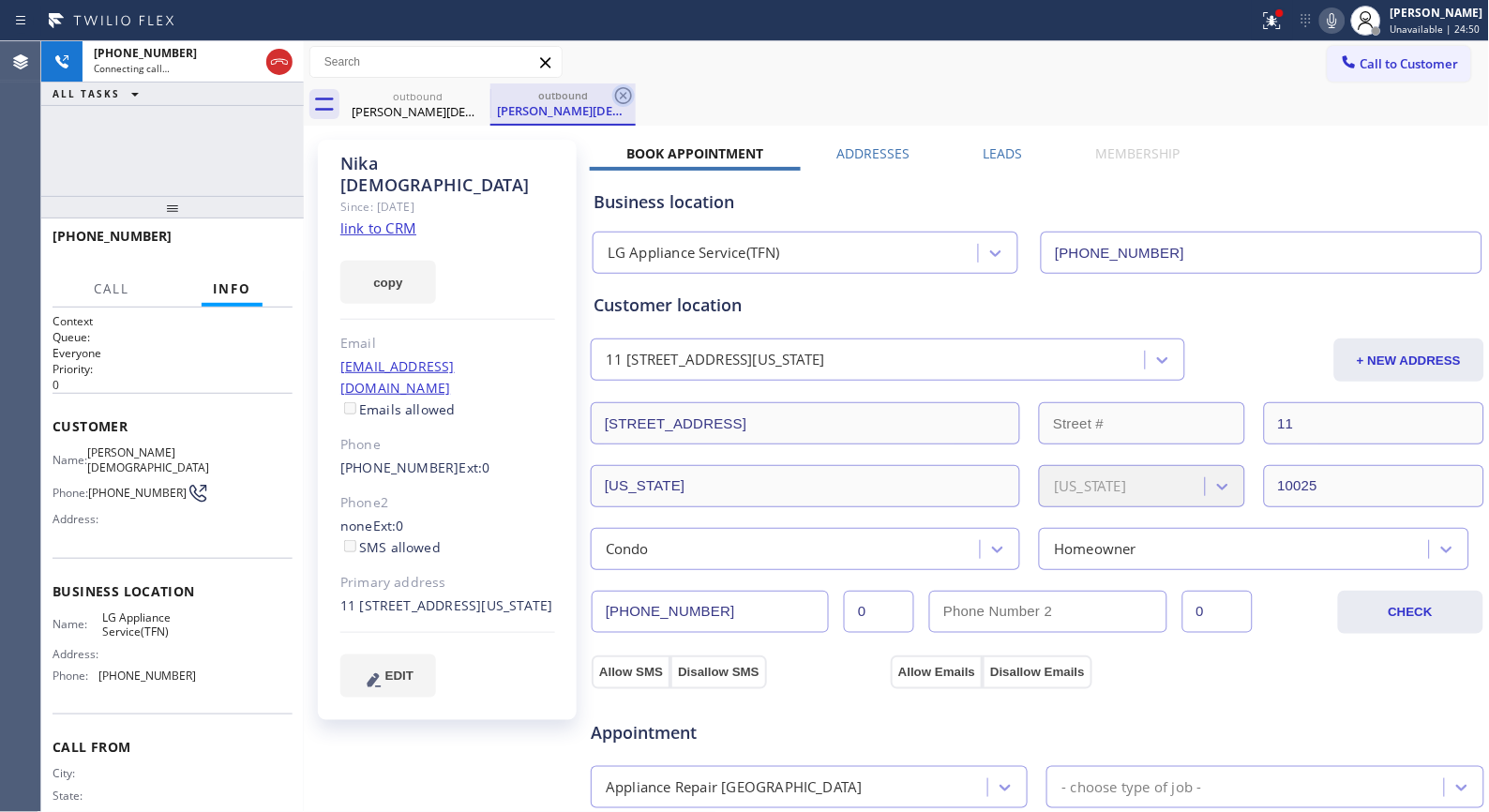
click at [624, 92] on icon at bounding box center [624, 95] width 23 height 23
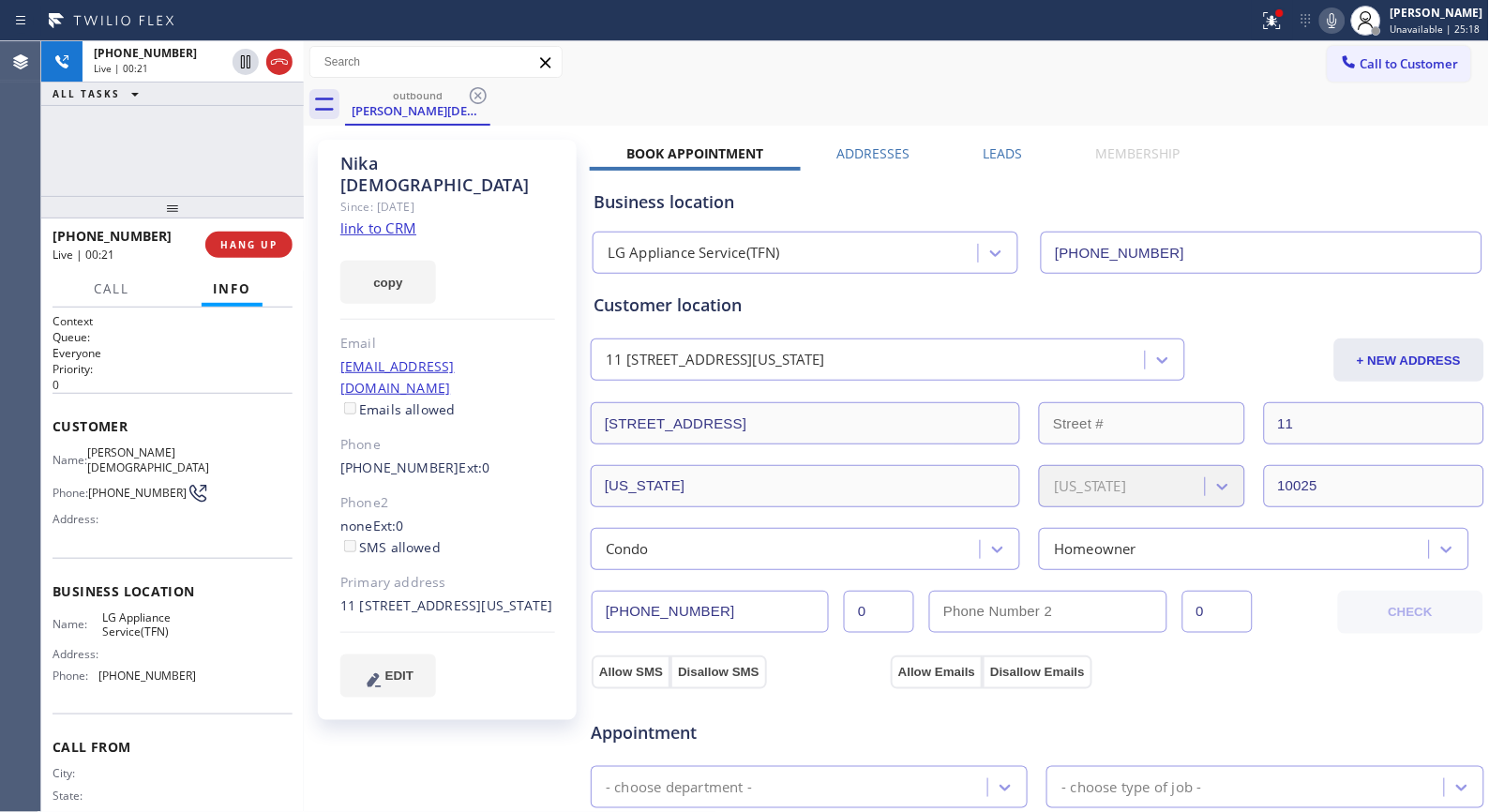
click at [1337, 21] on icon at bounding box center [1332, 21] width 23 height 23
click at [1336, 26] on icon at bounding box center [1332, 21] width 23 height 23
click at [261, 242] on span "HANG UP" at bounding box center [248, 245] width 58 height 13
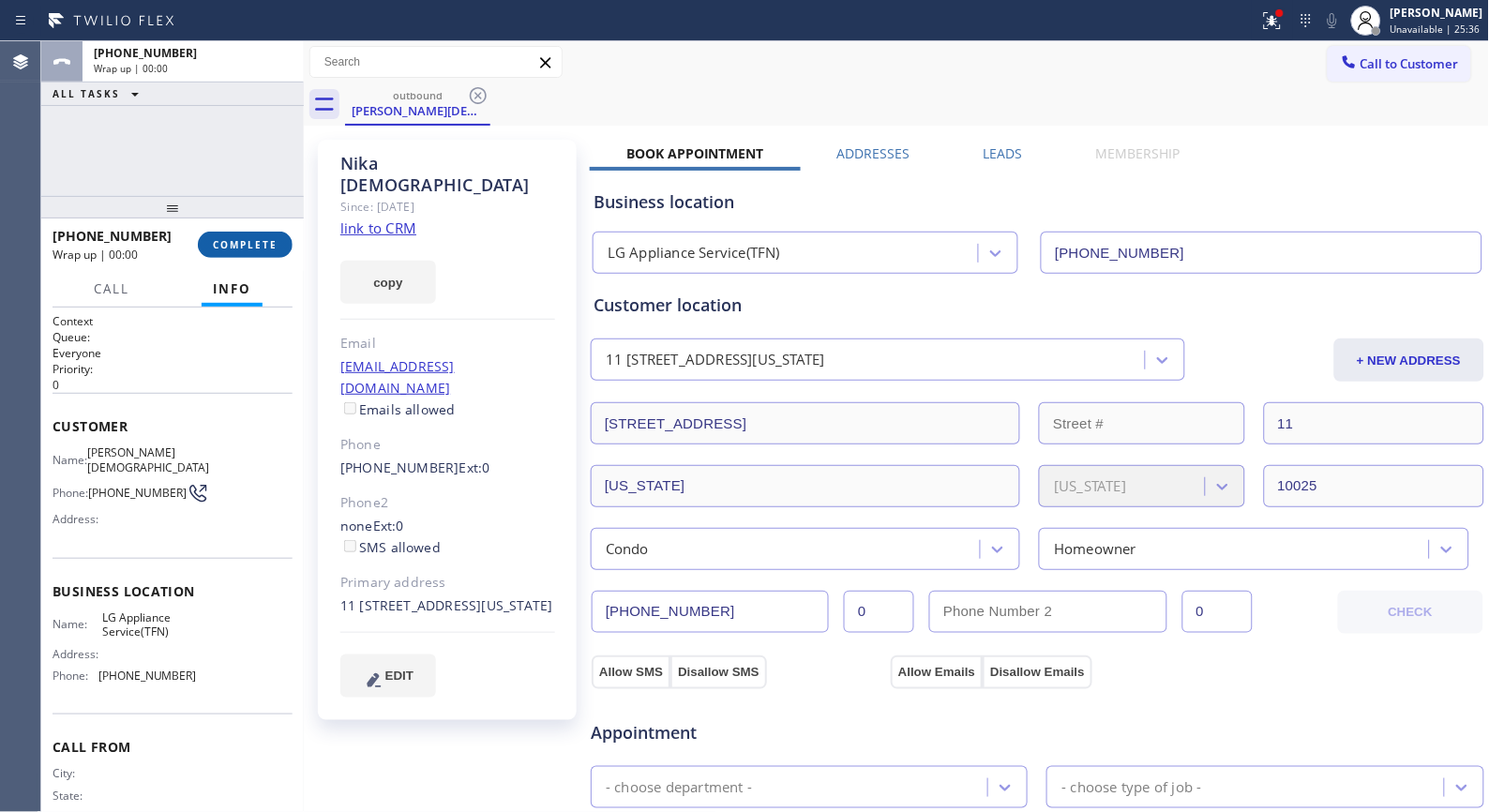
click at [261, 242] on span "COMPLETE" at bounding box center [245, 245] width 65 height 13
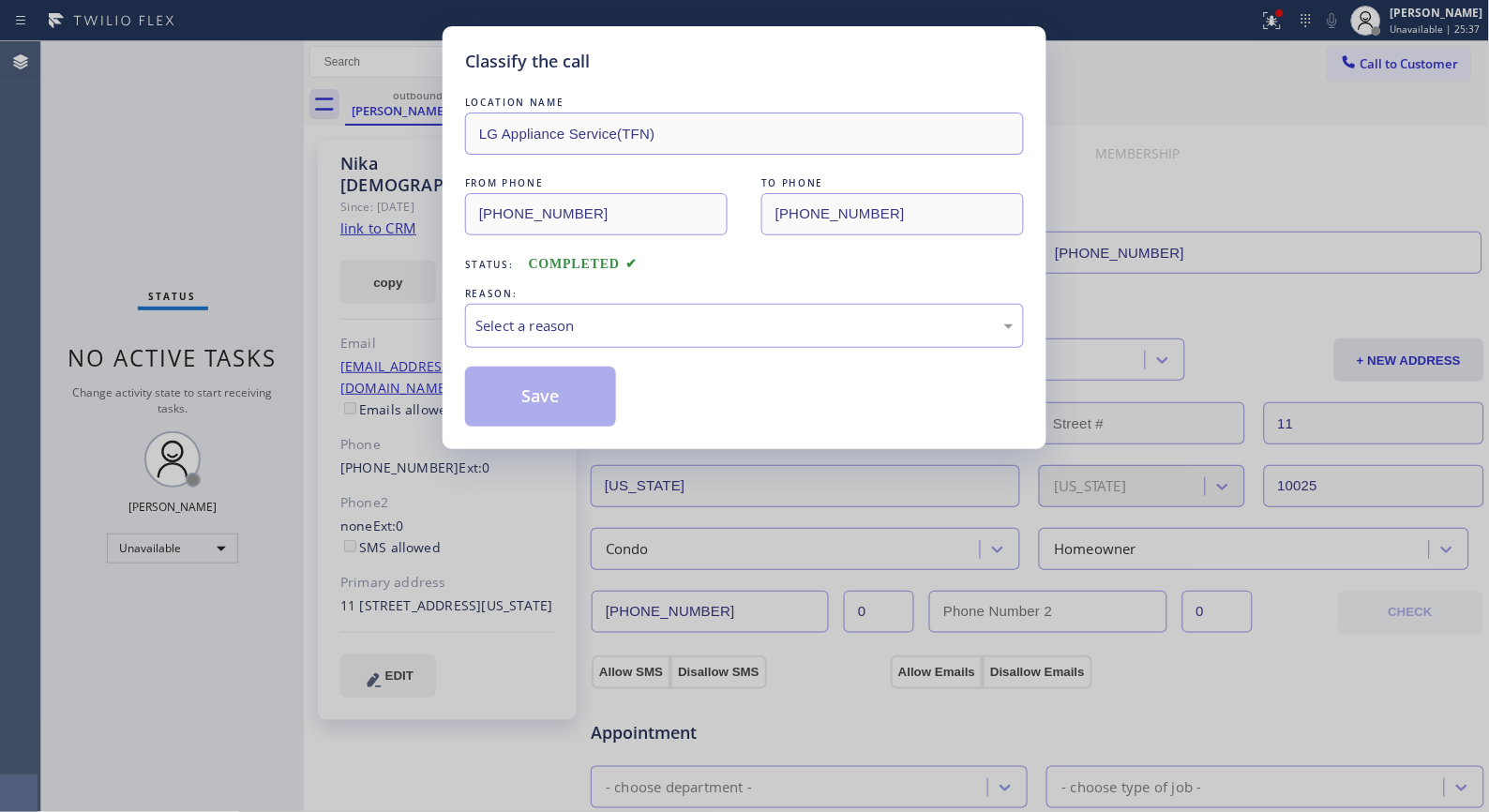
click at [844, 363] on div "LOCATION NAME LG Appliance Service(TFN) FROM PHONE [PHONE_NUMBER] TO PHONE [PHO…" at bounding box center [745, 260] width 559 height 334
click at [859, 339] on div "Select a reason" at bounding box center [745, 326] width 559 height 44
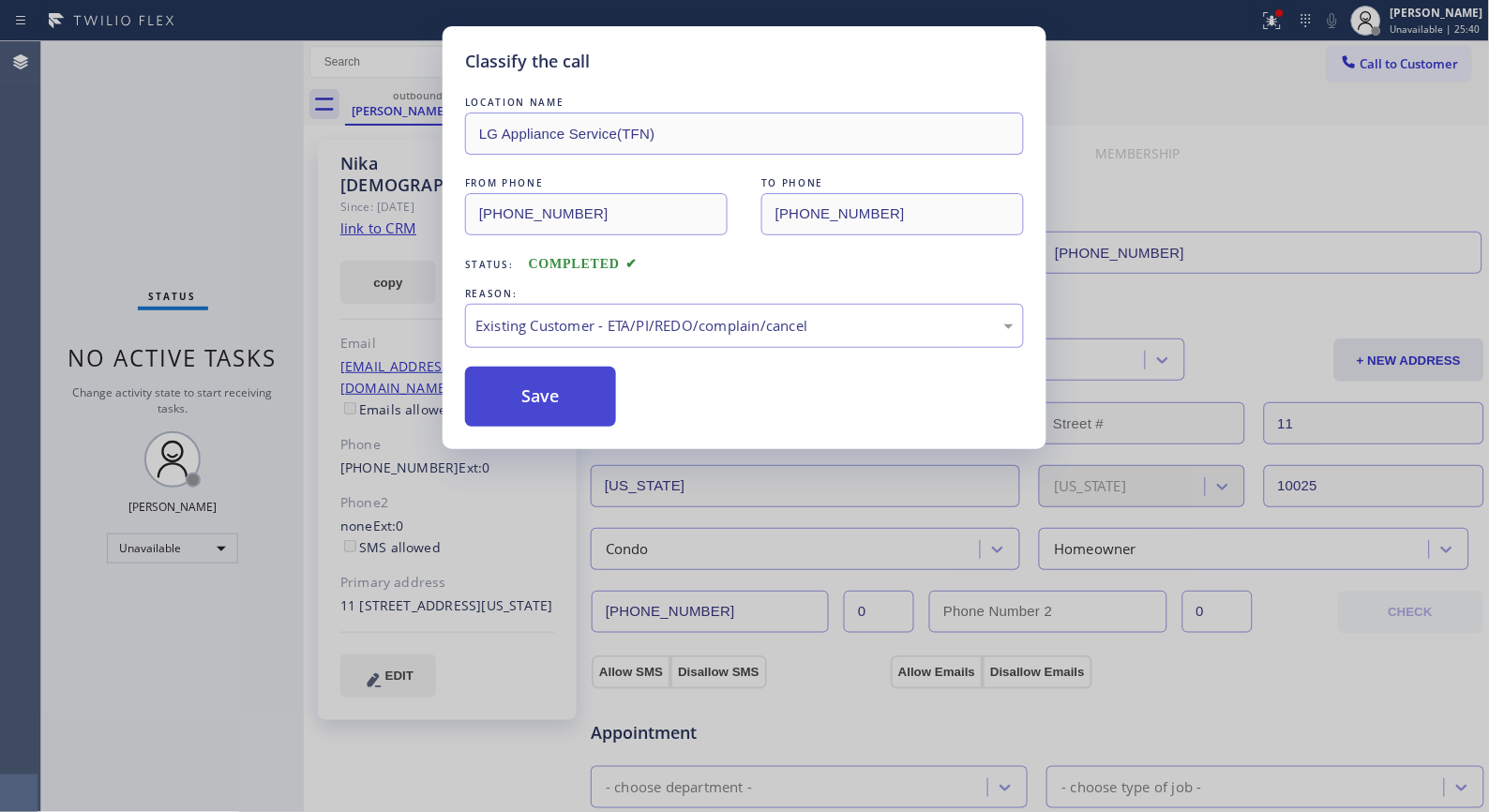
click at [513, 418] on button "Save" at bounding box center [541, 397] width 151 height 60
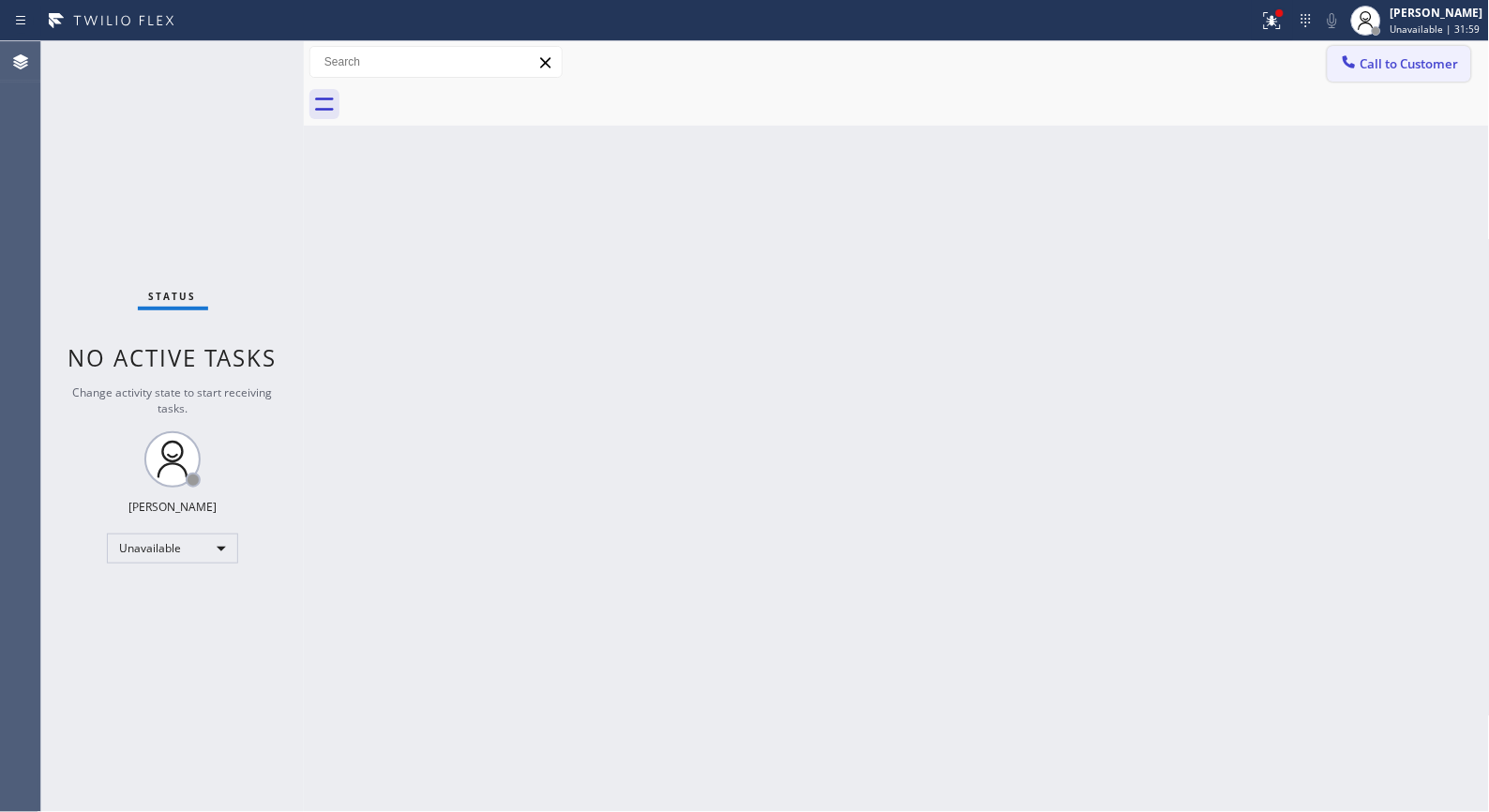
drag, startPoint x: 1427, startPoint y: 75, endPoint x: 1123, endPoint y: 110, distance: 306.0
click at [1426, 75] on button "Call to Customer" at bounding box center [1399, 64] width 144 height 36
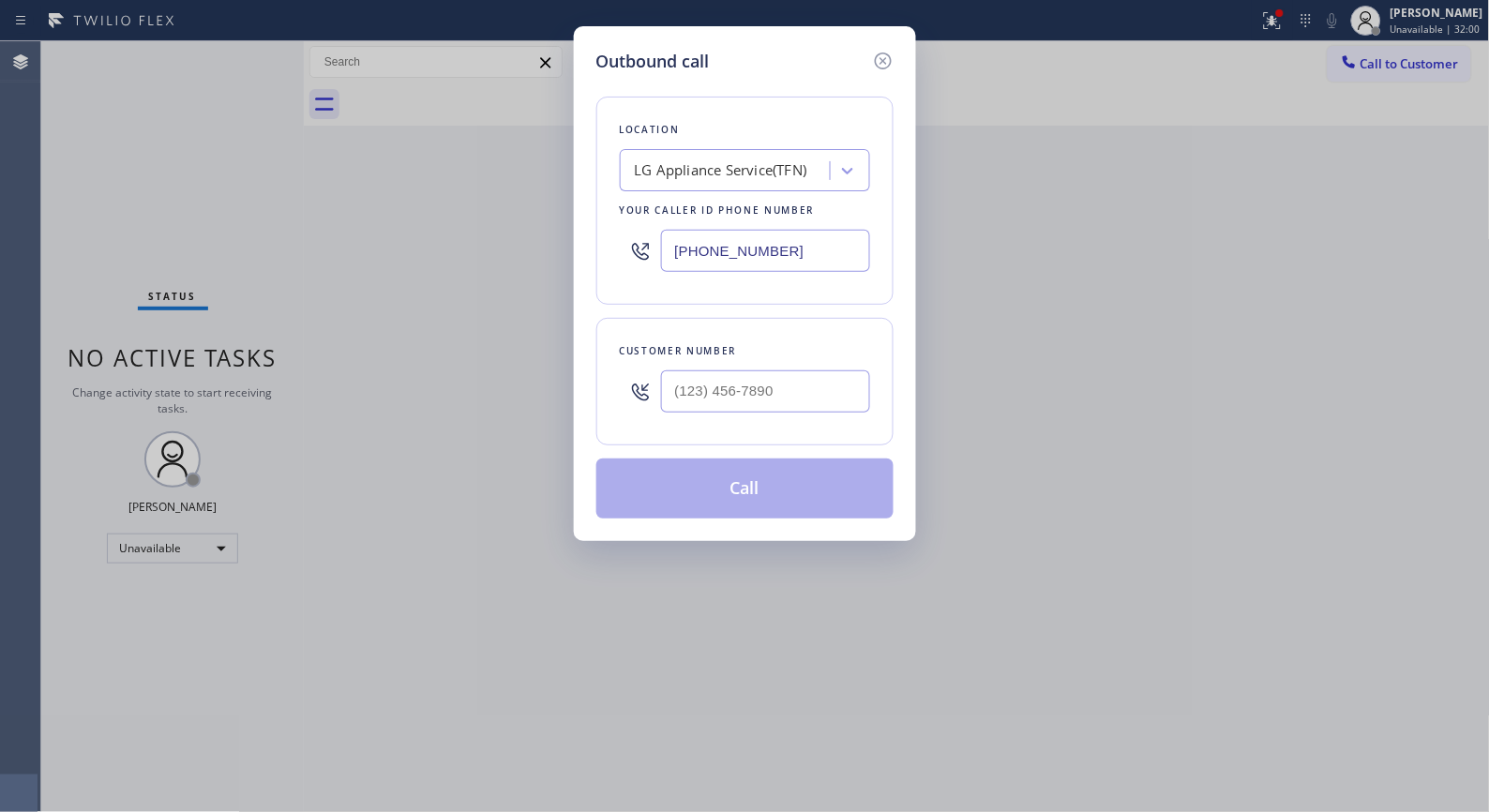
click at [770, 257] on input "[PHONE_NUMBER]" at bounding box center [765, 250] width 209 height 42
drag, startPoint x: 606, startPoint y: 249, endPoint x: 585, endPoint y: 246, distance: 21.2
click at [585, 246] on div "Outbound call Location LG Appliance Service(TFN) Your caller id phone number [P…" at bounding box center [745, 283] width 343 height 515
paste input "55) 920-083"
type input "[PHONE_NUMBER]"
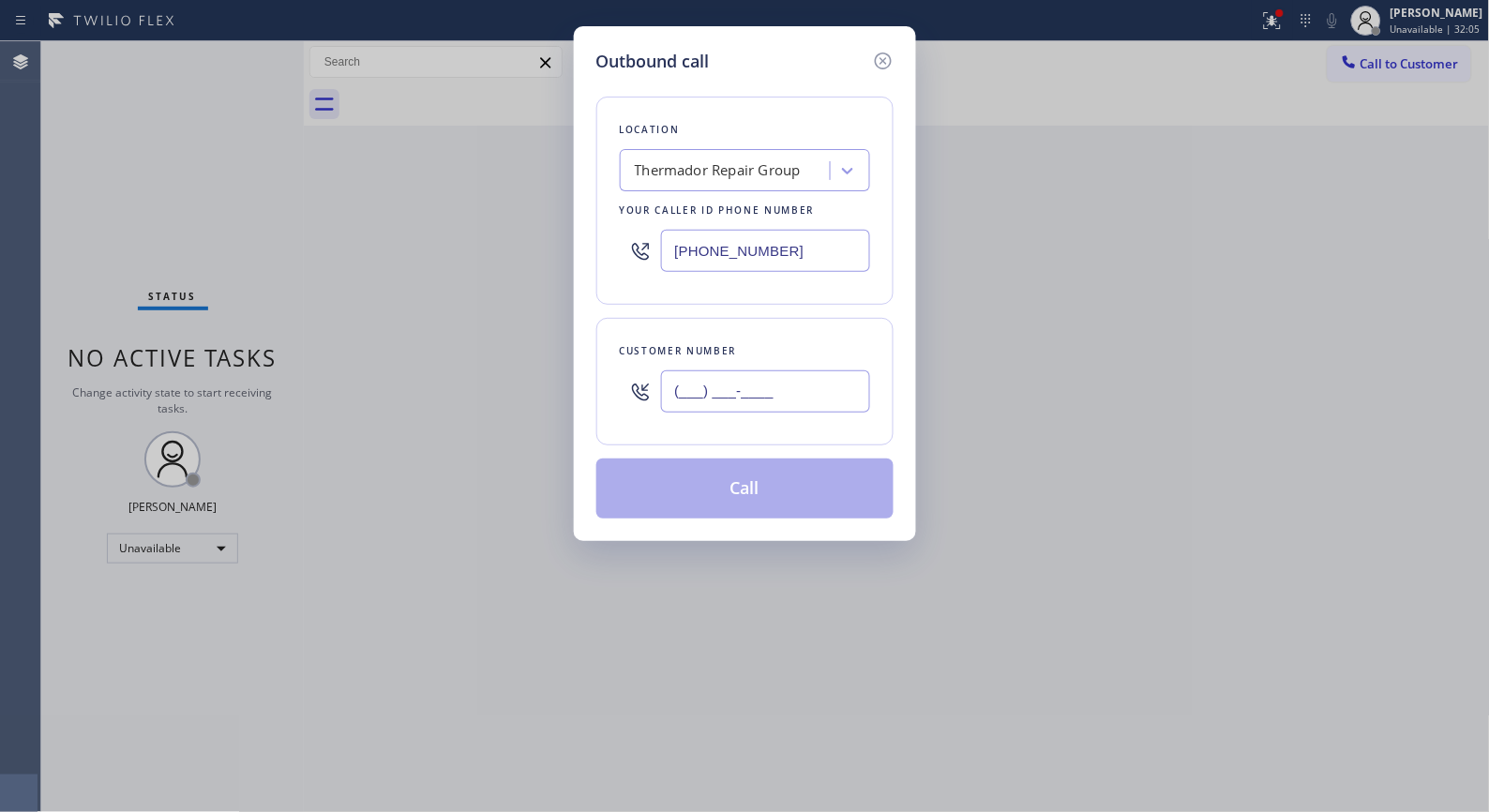
drag, startPoint x: 542, startPoint y: 353, endPoint x: 455, endPoint y: 336, distance: 88.6
click at [492, 353] on div "Outbound call Location Thermador Repair Group Your caller id phone number [PHON…" at bounding box center [744, 406] width 1489 height 812
paste input "954) 529-5567"
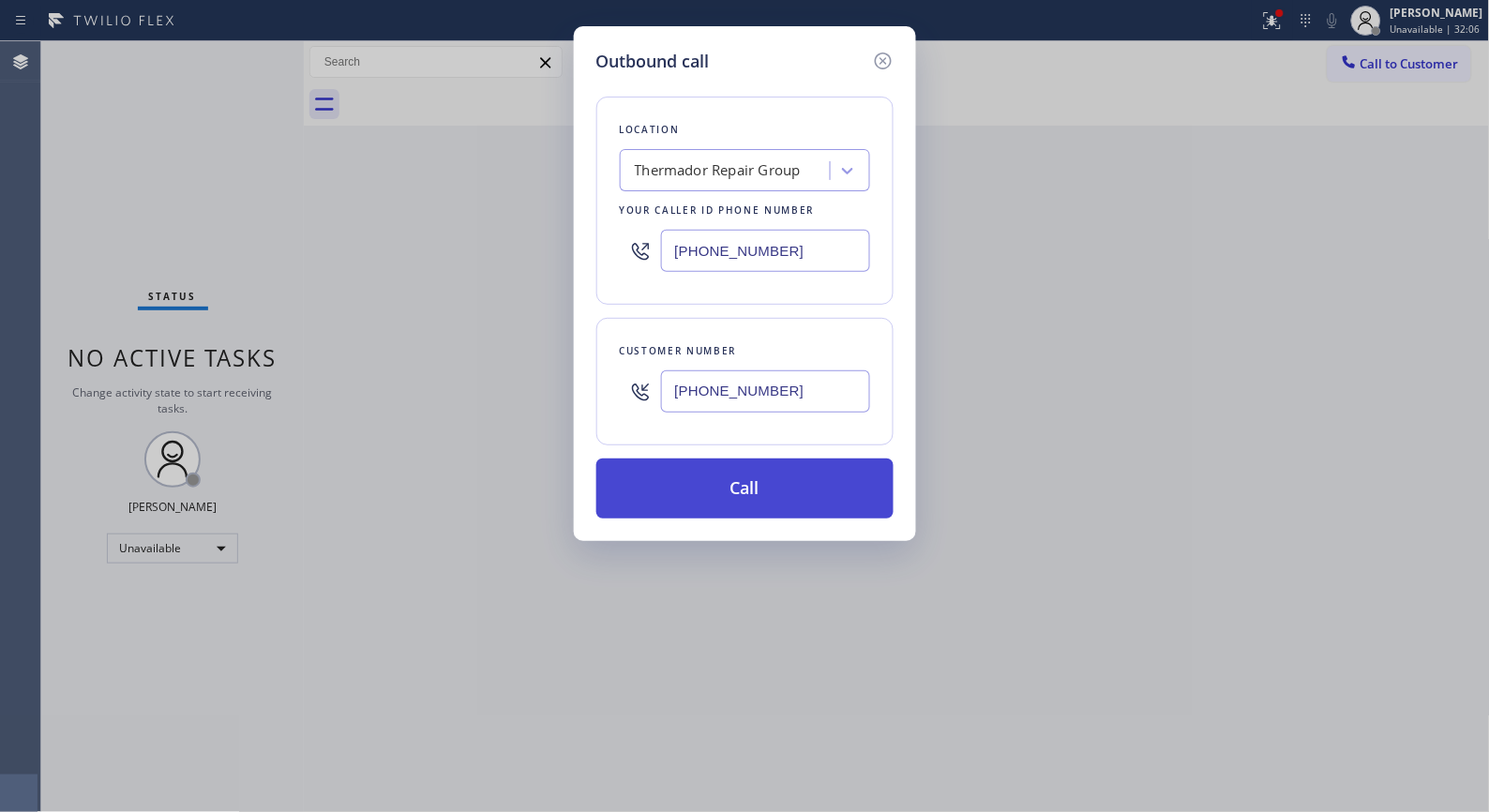
type input "[PHONE_NUMBER]"
click at [751, 489] on button "Call" at bounding box center [745, 489] width 297 height 60
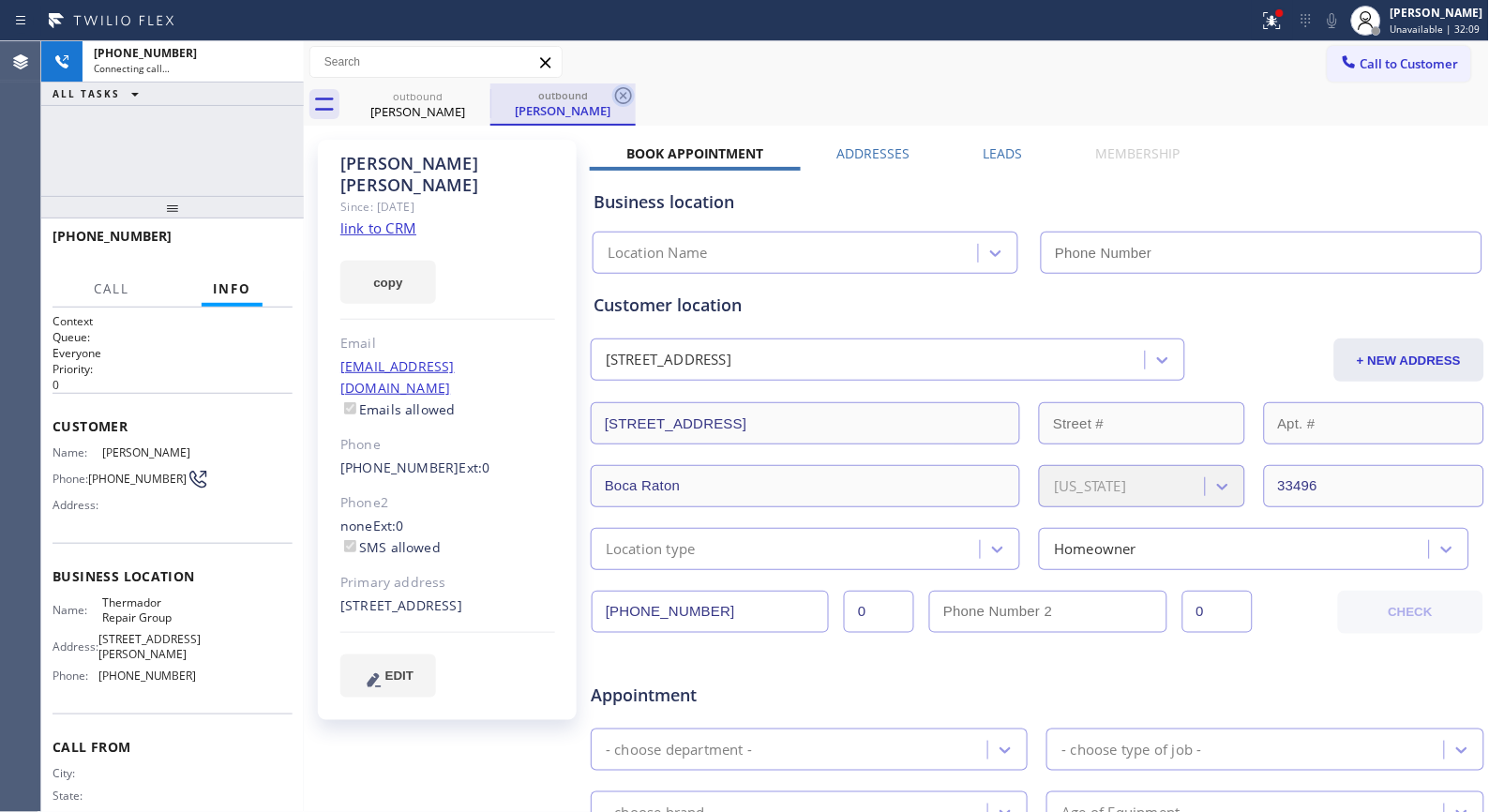
click at [622, 103] on icon at bounding box center [624, 95] width 17 height 17
type input "[PHONE_NUMBER]"
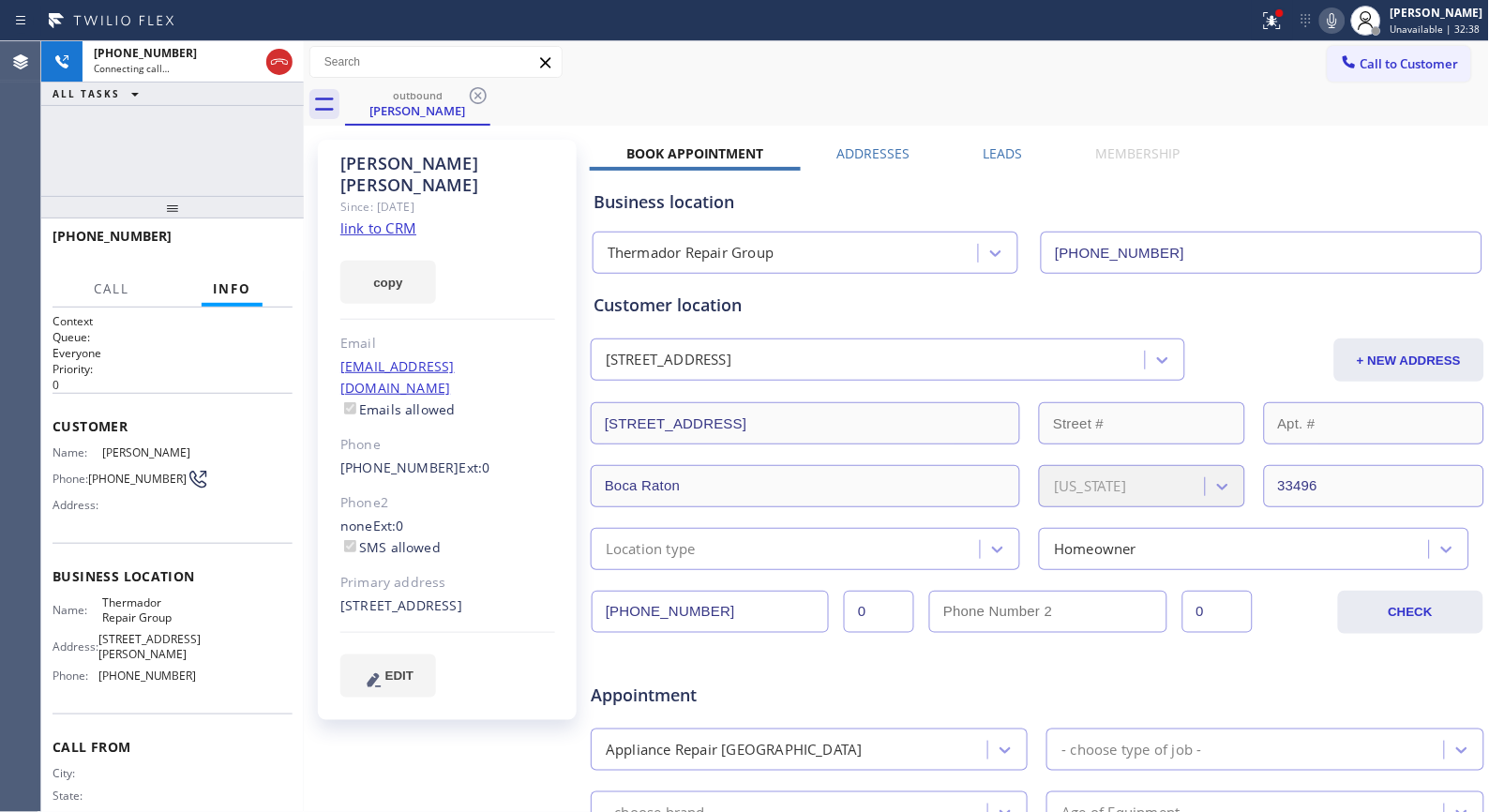
click at [807, 94] on div "outbound [PERSON_NAME]" at bounding box center [918, 104] width 1145 height 42
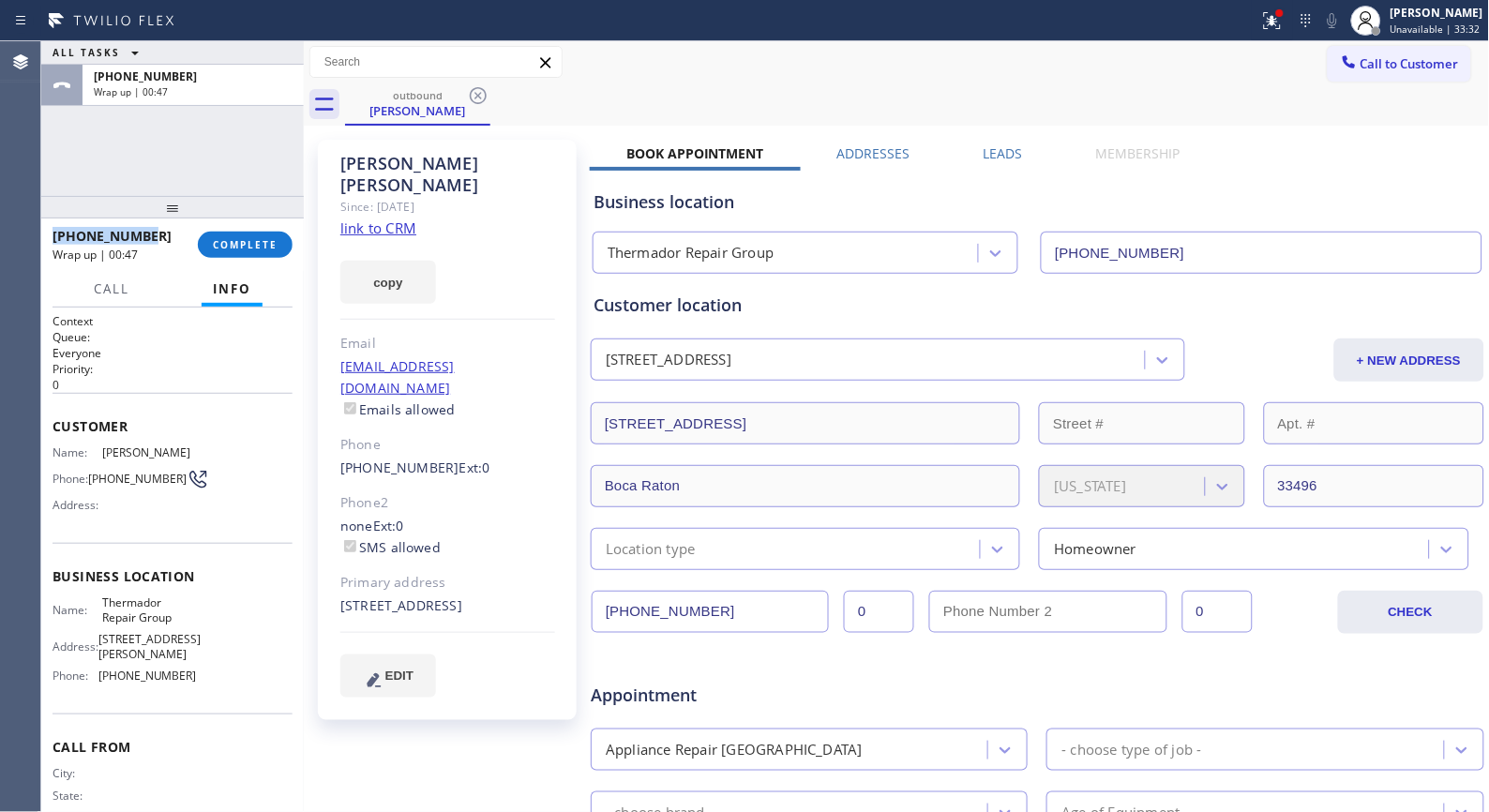
drag, startPoint x: 91, startPoint y: 235, endPoint x: 49, endPoint y: 235, distance: 42.0
click at [49, 235] on div "[PHONE_NUMBER] Wrap up | 00:47 COMPLETE" at bounding box center [173, 245] width 262 height 53
copy span "[PHONE_NUMBER]"
click at [249, 234] on button "COMPLETE" at bounding box center [245, 245] width 94 height 26
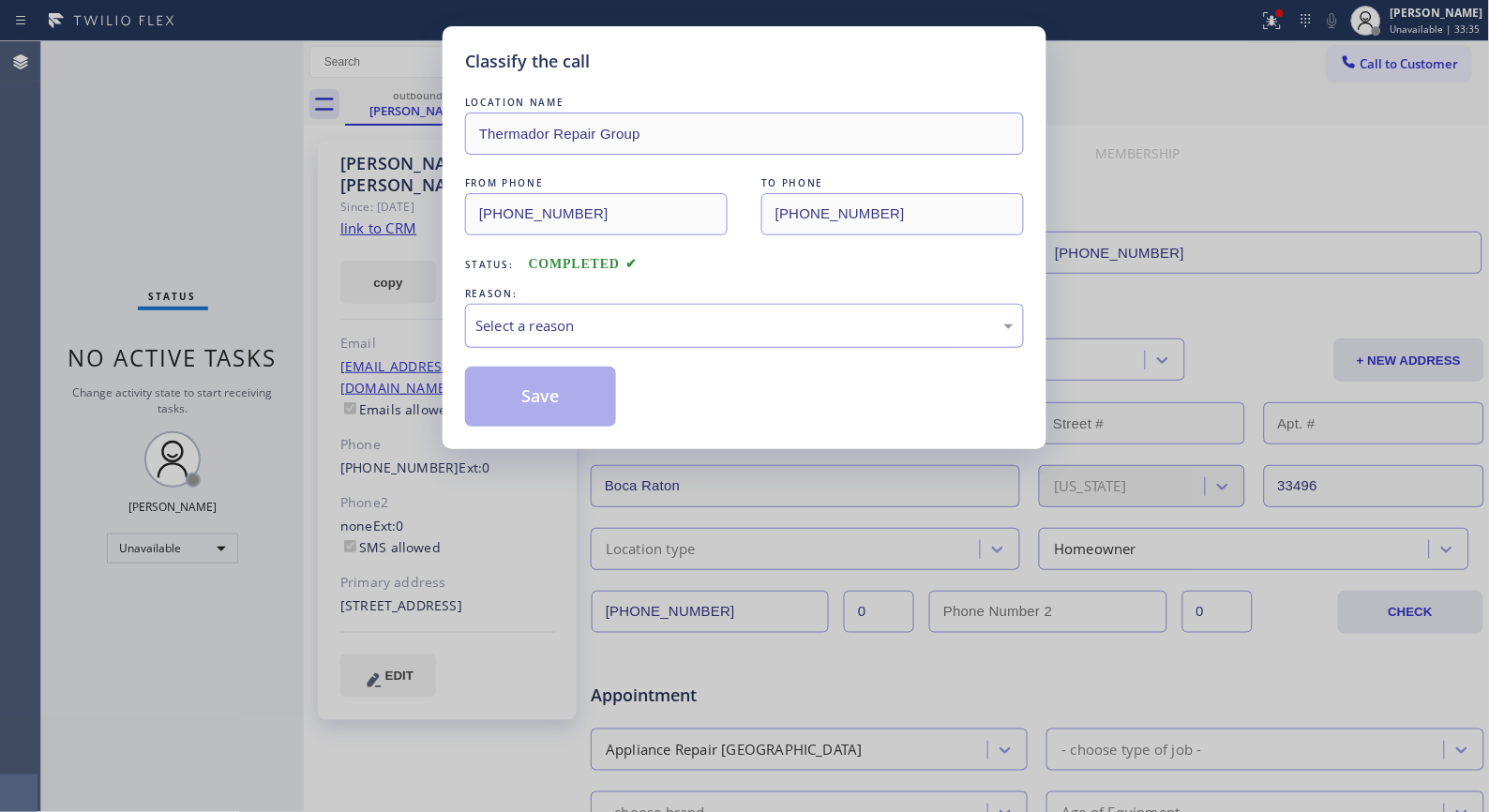
click at [705, 325] on div "Select a reason" at bounding box center [745, 326] width 538 height 22
click at [547, 403] on button "Save" at bounding box center [541, 397] width 151 height 60
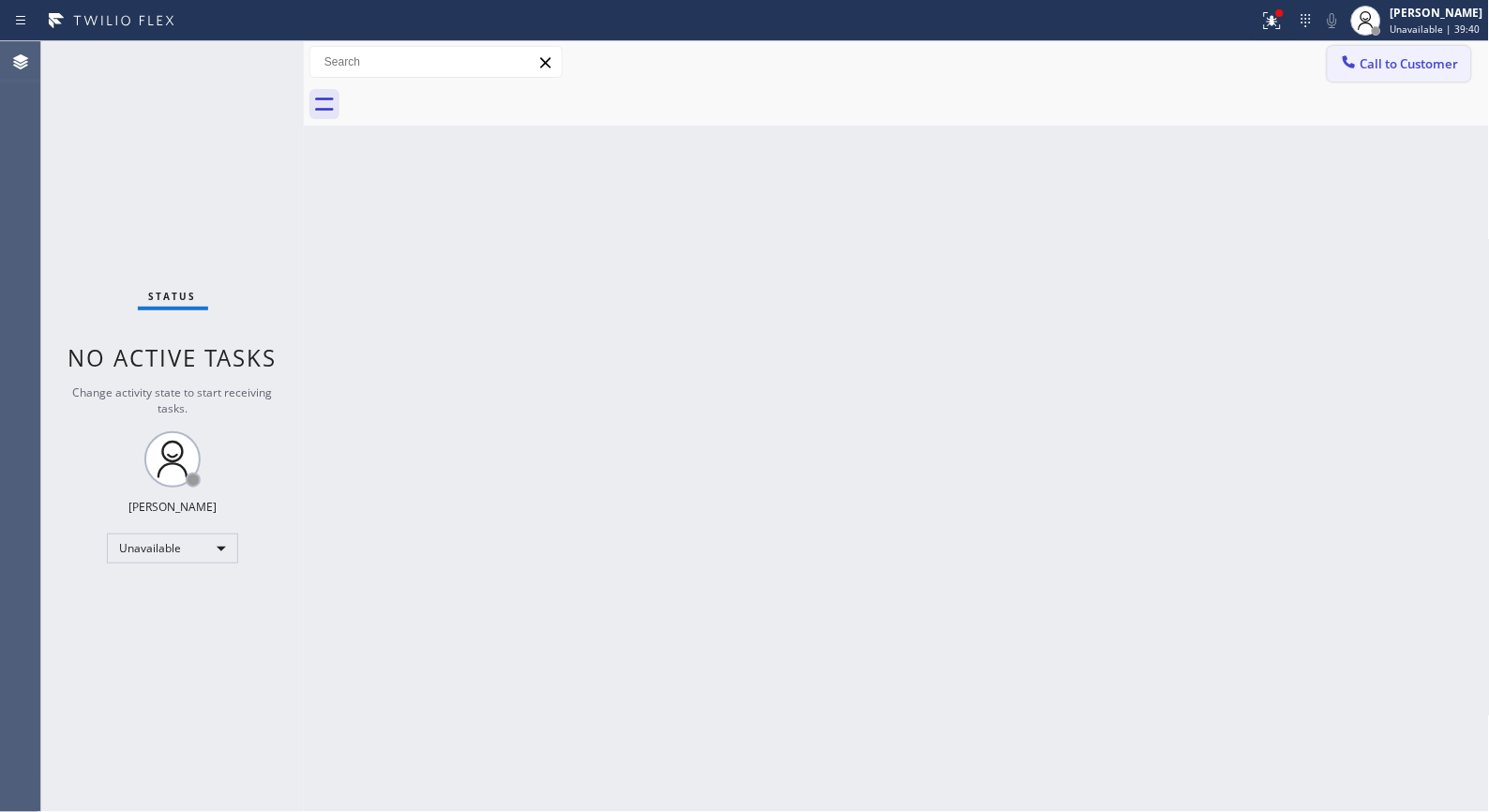
click at [1412, 60] on span "Call to Customer" at bounding box center [1410, 64] width 98 height 17
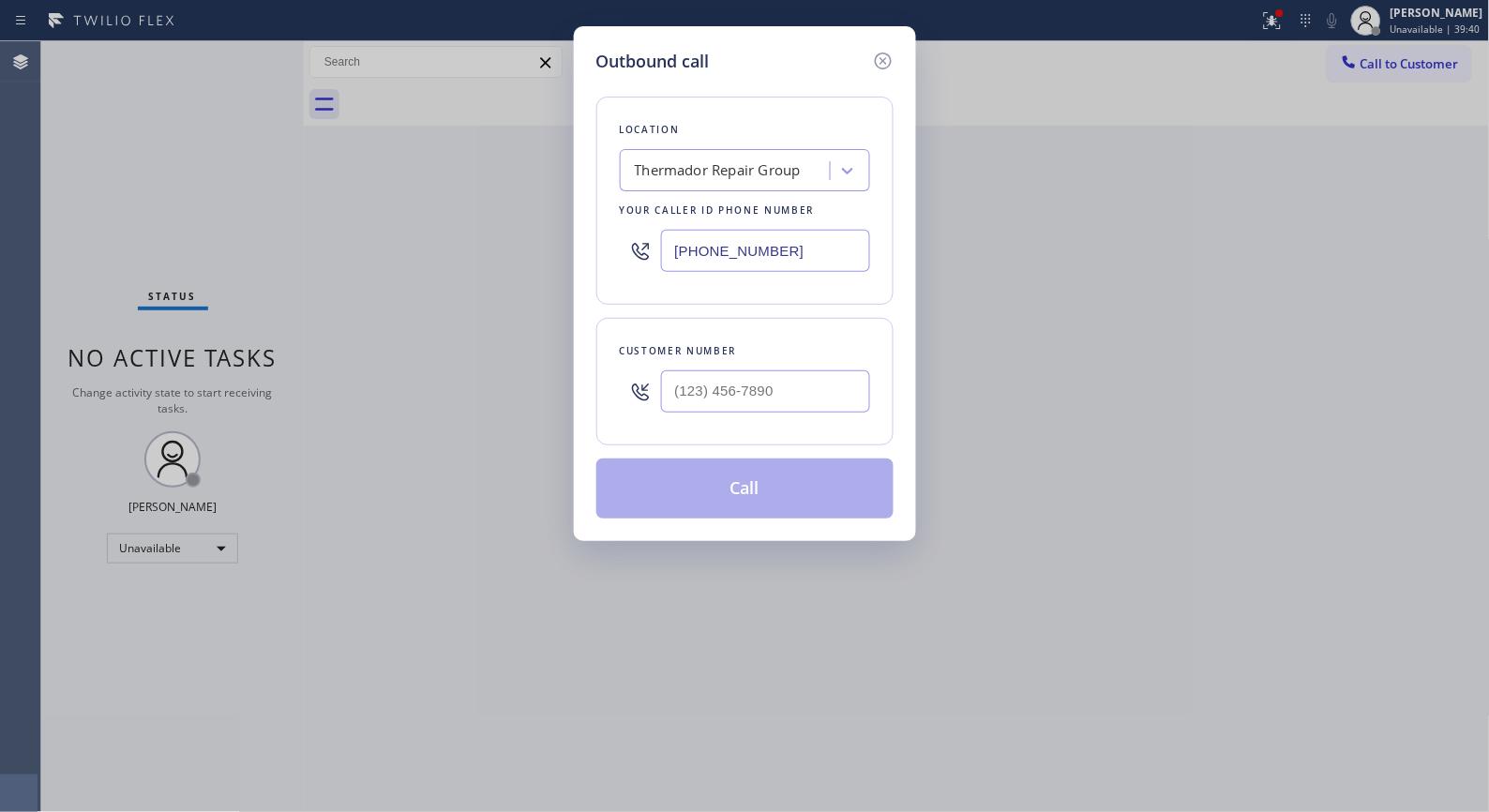
drag, startPoint x: 823, startPoint y: 231, endPoint x: 366, endPoint y: 6, distance: 509.4
click at [458, 135] on div "Outbound call Location Thermador Repair Group Your caller id phone number [PHON…" at bounding box center [744, 406] width 1489 height 812
paste input "949) 334-248"
type input "[PHONE_NUMBER]"
click at [784, 387] on input "(___) ___-____" at bounding box center [765, 391] width 209 height 42
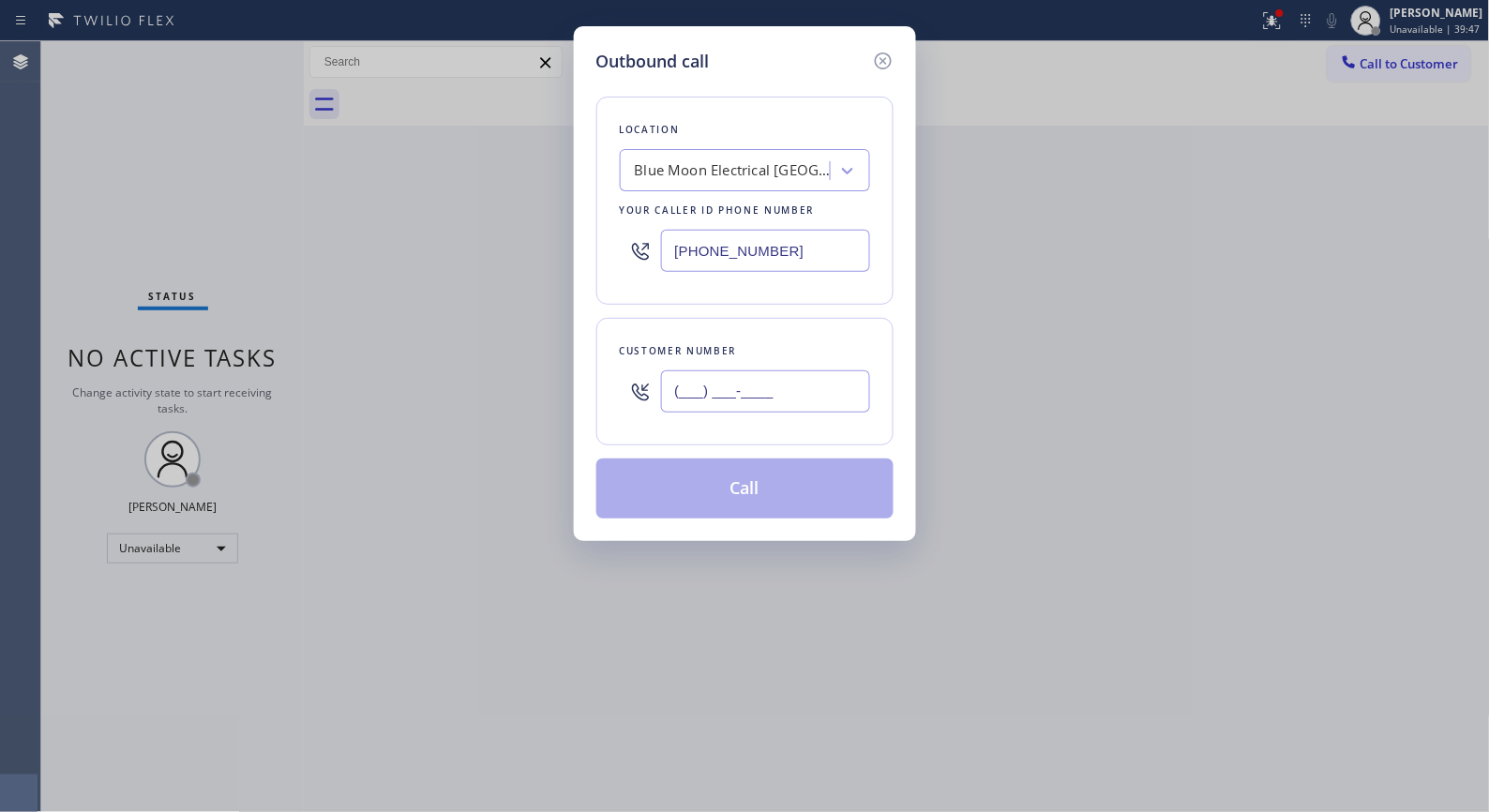
paste input "949) 201-7422"
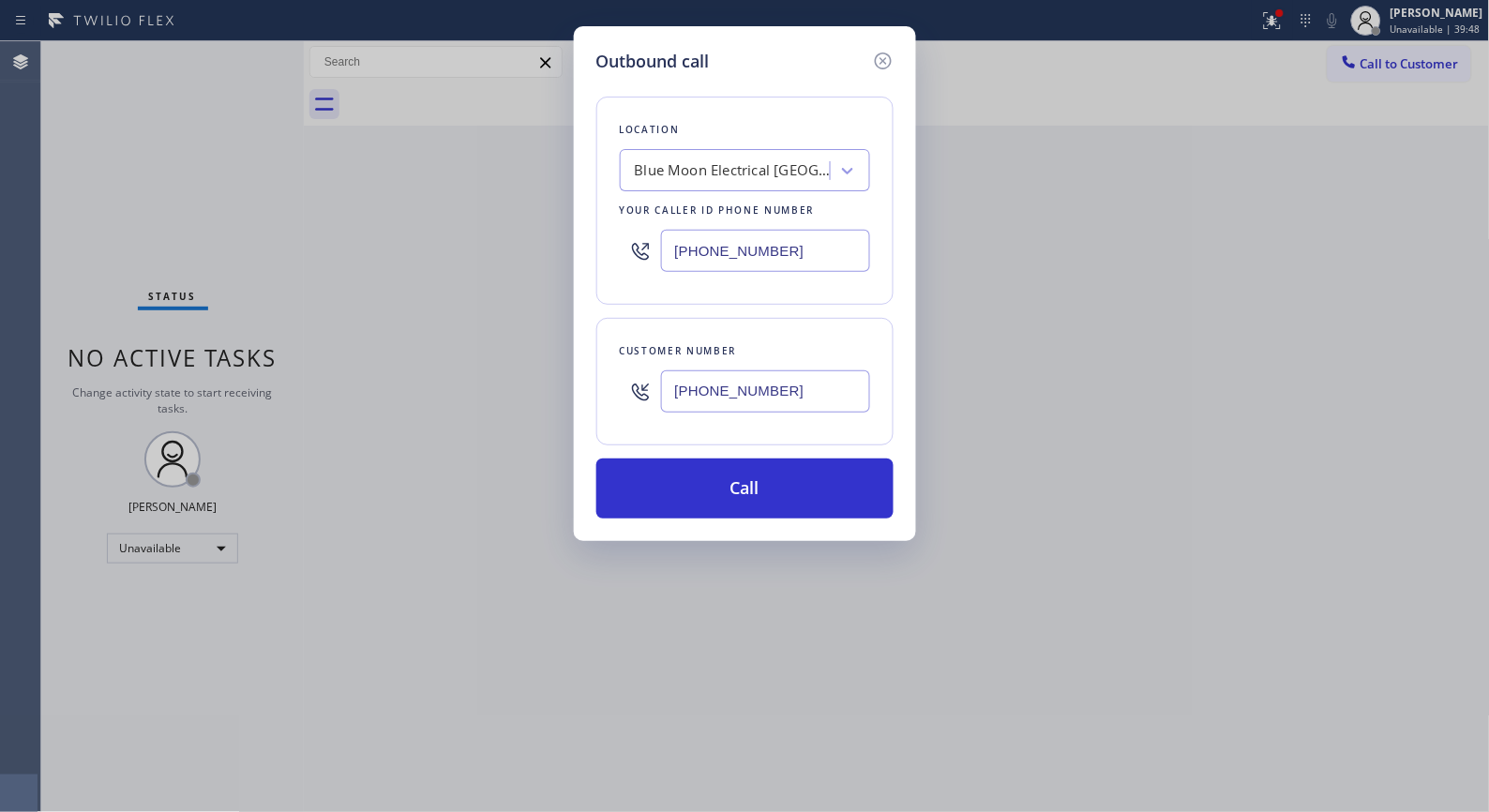
type input "[PHONE_NUMBER]"
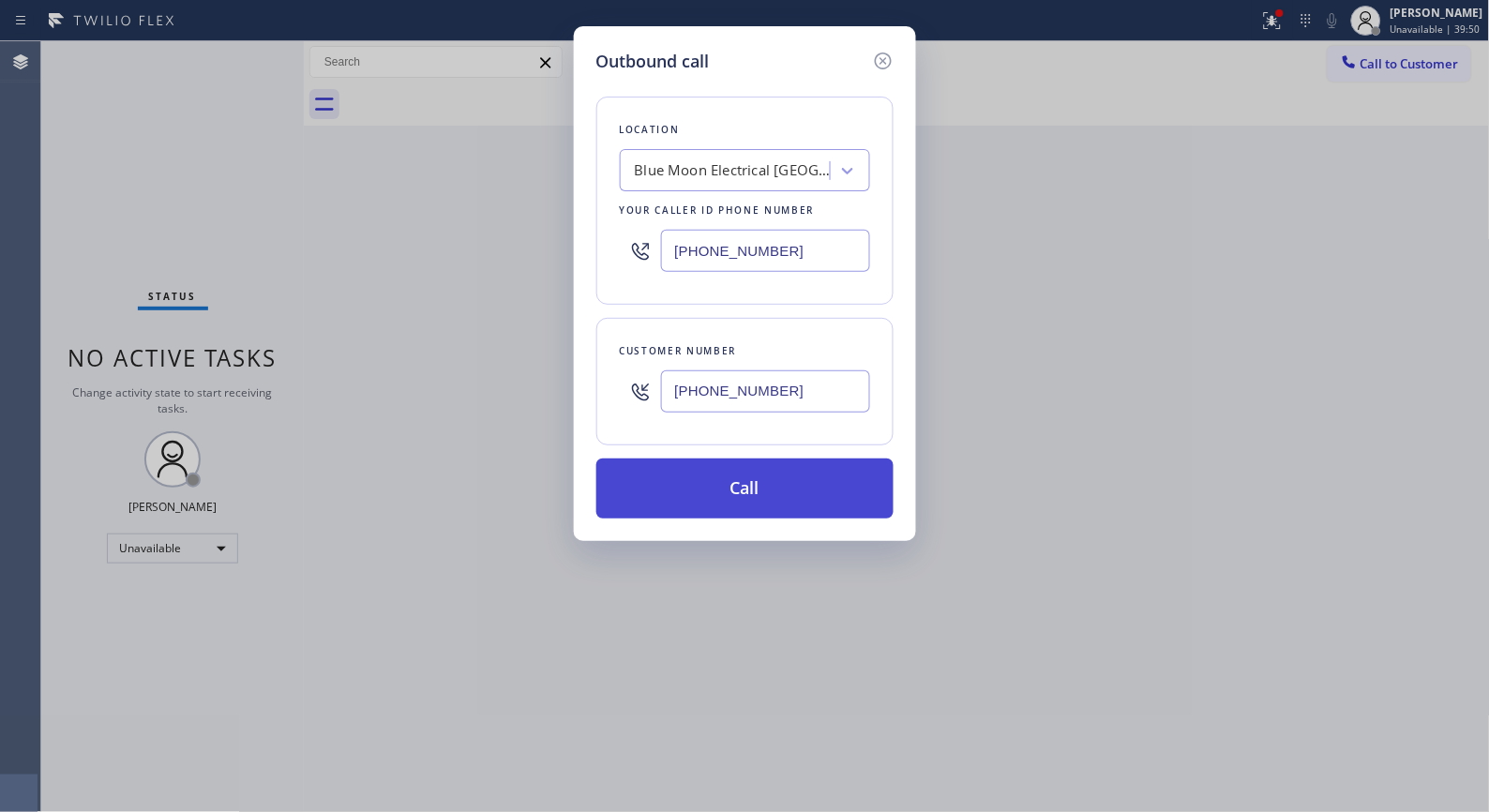
drag, startPoint x: 764, startPoint y: 497, endPoint x: 754, endPoint y: 482, distance: 18.0
click at [764, 495] on button "Call" at bounding box center [745, 489] width 297 height 60
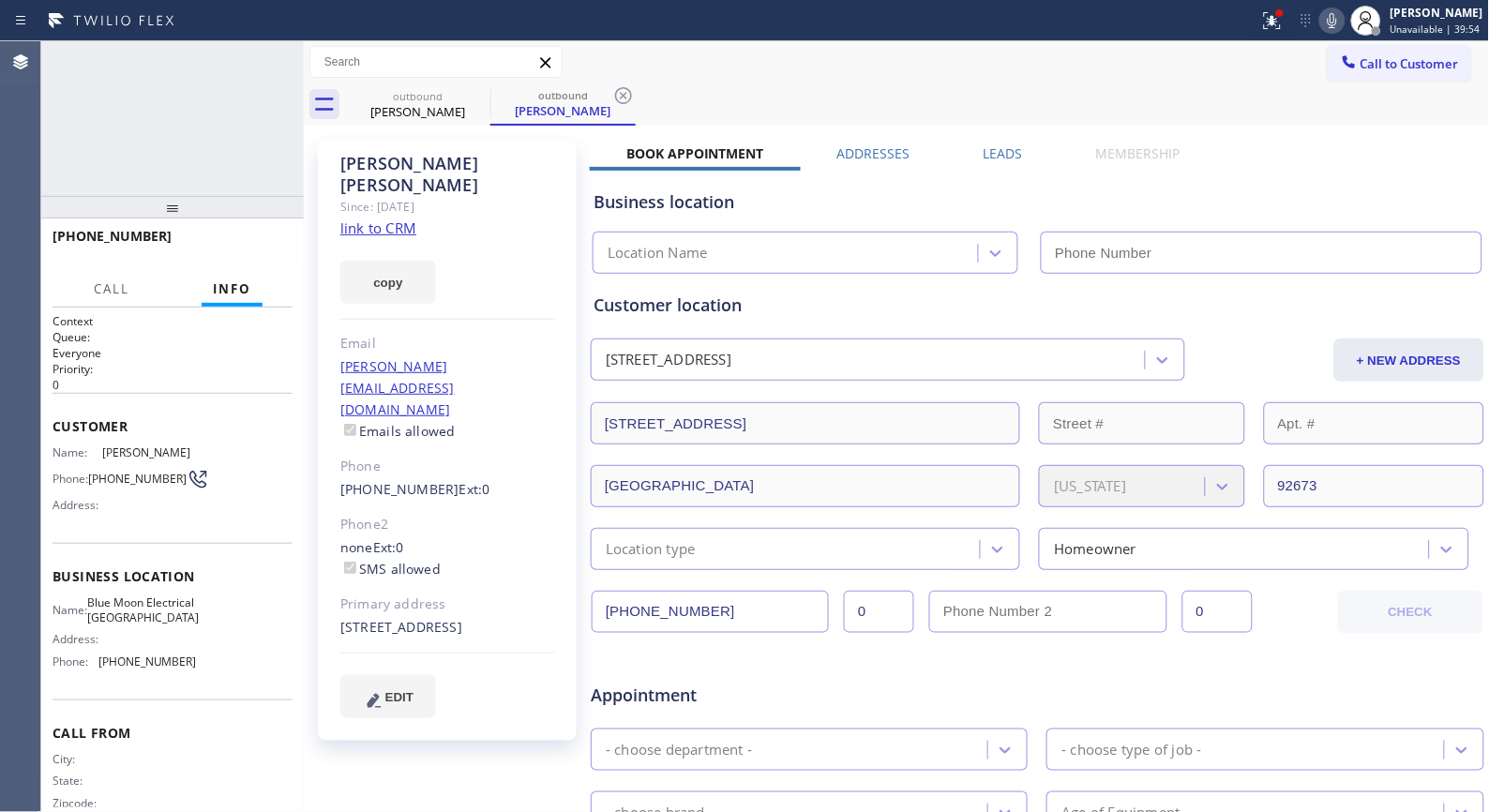
type input "[PHONE_NUMBER]"
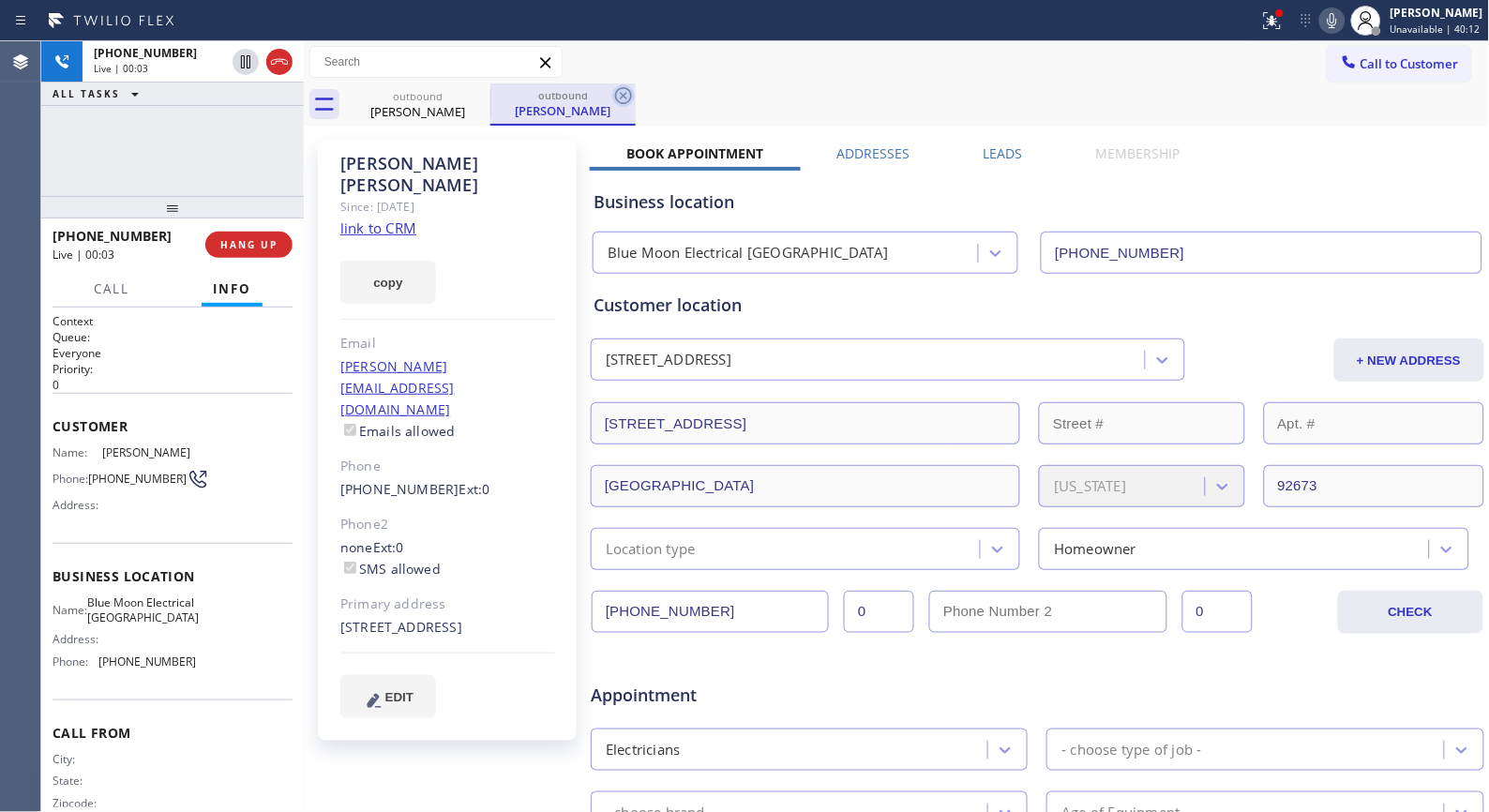
click at [621, 95] on icon at bounding box center [624, 95] width 23 height 23
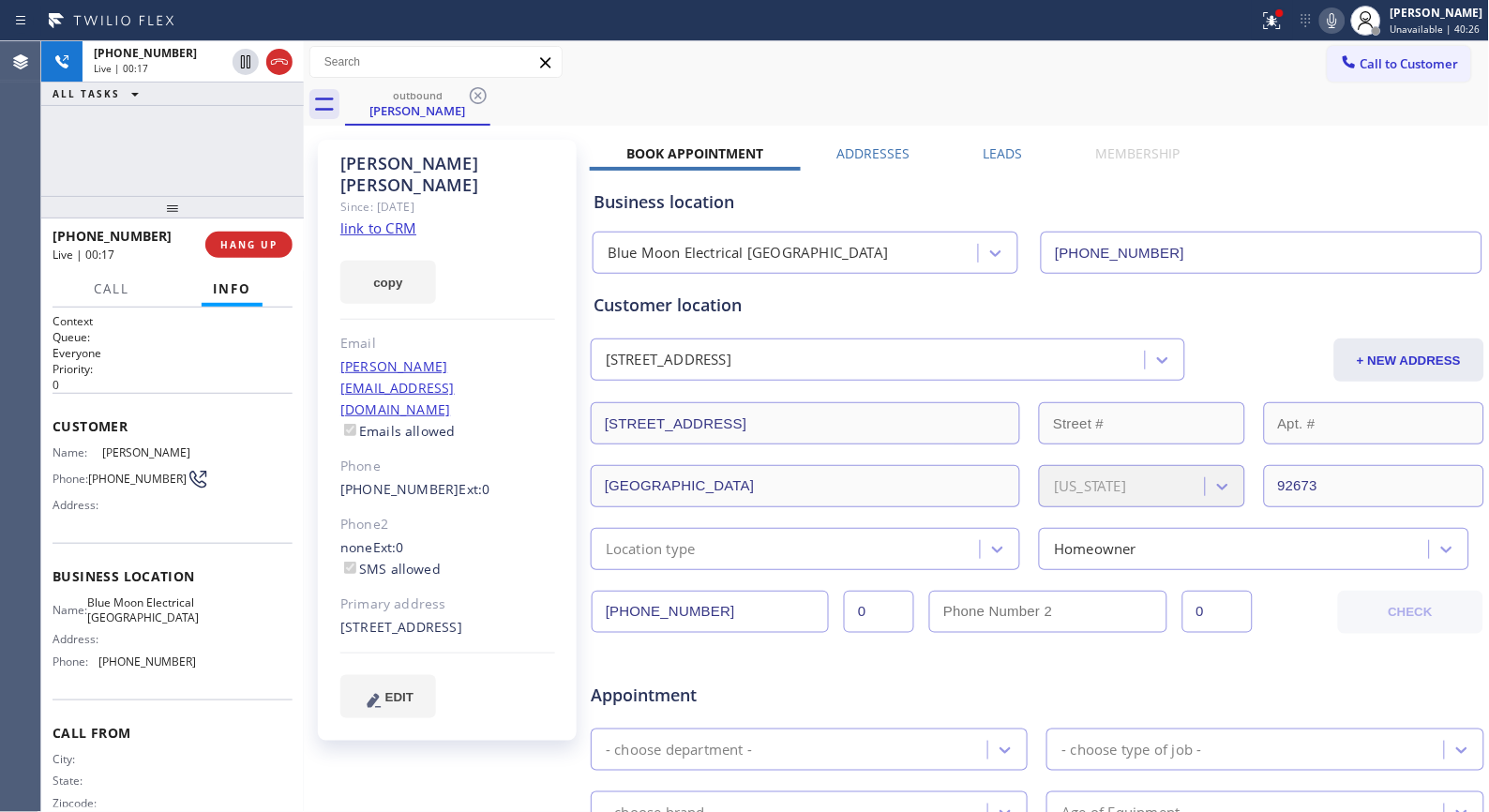
click at [1337, 26] on icon at bounding box center [1332, 21] width 9 height 15
drag, startPoint x: 1339, startPoint y: 24, endPoint x: 1300, endPoint y: 156, distance: 137.6
click at [1300, 156] on div "Status report Issues detected These issues could affect your workflow. Please c…" at bounding box center [744, 406] width 1489 height 812
click at [1339, 19] on rect at bounding box center [1332, 19] width 13 height 13
click at [770, 87] on div "outbound [PERSON_NAME]" at bounding box center [918, 104] width 1145 height 42
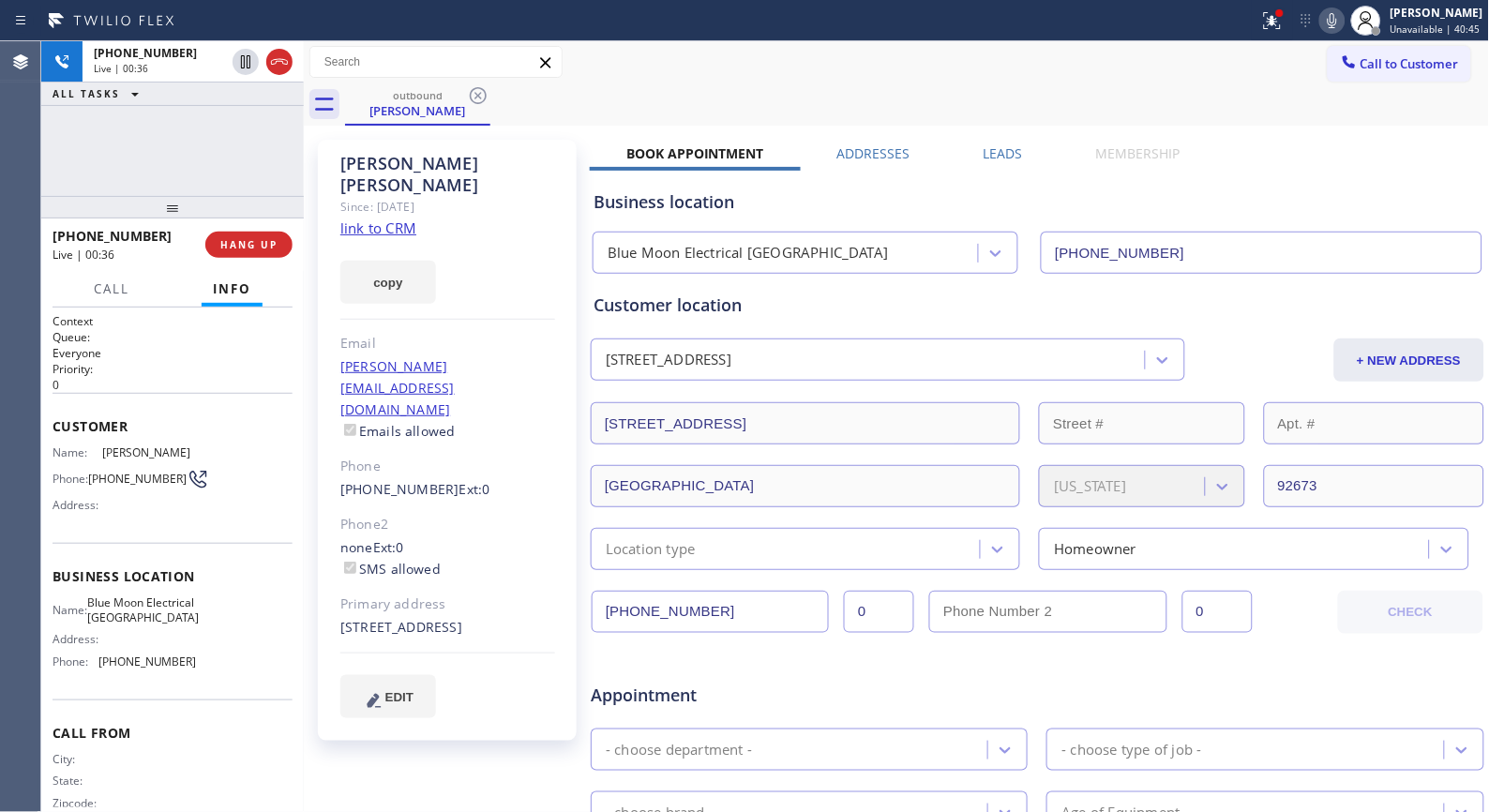
click at [1332, 25] on icon at bounding box center [1332, 21] width 23 height 23
click at [1334, 25] on icon at bounding box center [1332, 21] width 23 height 23
click at [238, 173] on div "[PHONE_NUMBER] Live | 00:41 ALL TASKS ALL TASKS ACTIVE TASKS TASKS IN WRAP UP" at bounding box center [173, 119] width 262 height 155
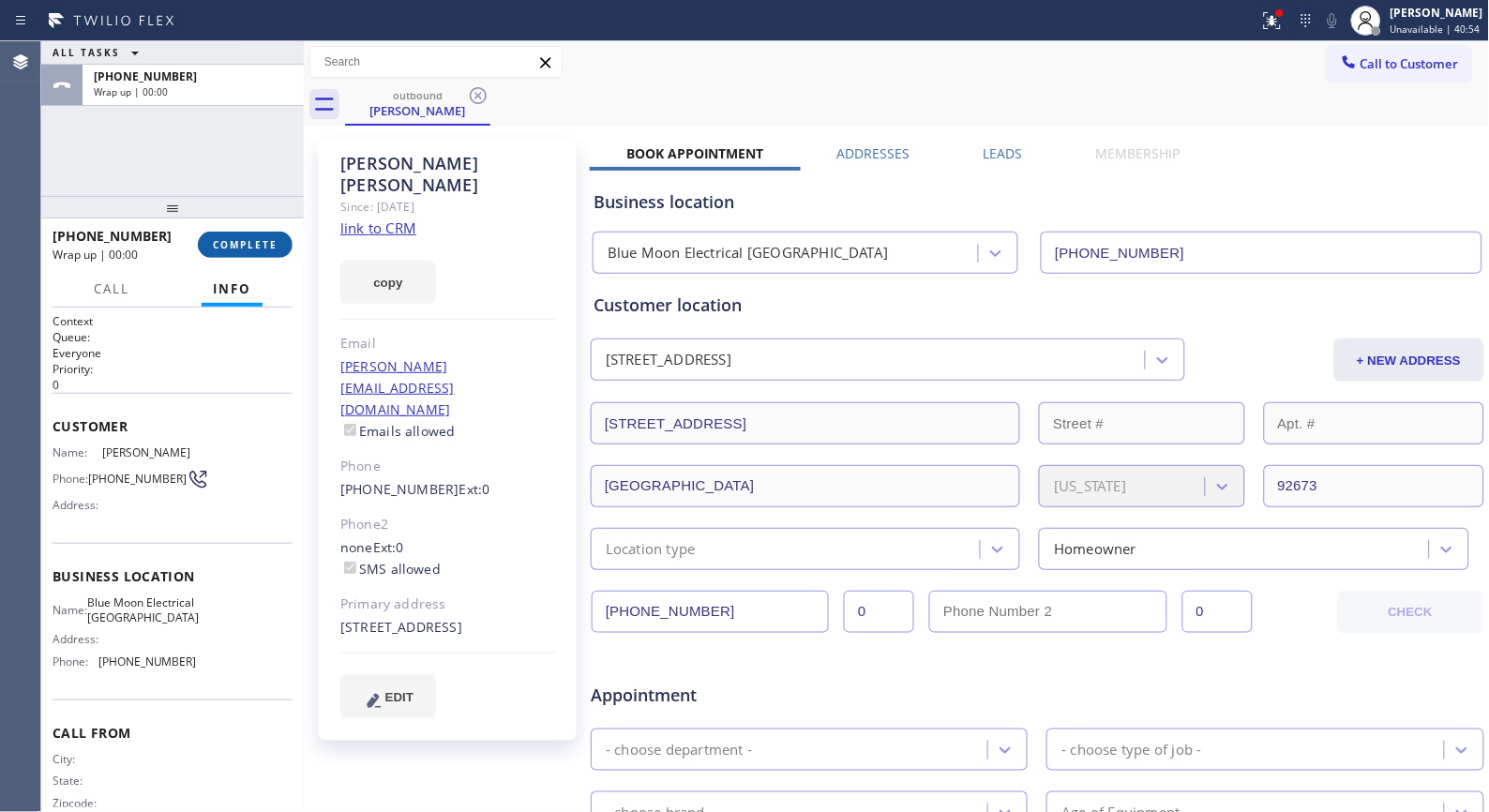
click at [260, 242] on span "COMPLETE" at bounding box center [245, 245] width 65 height 13
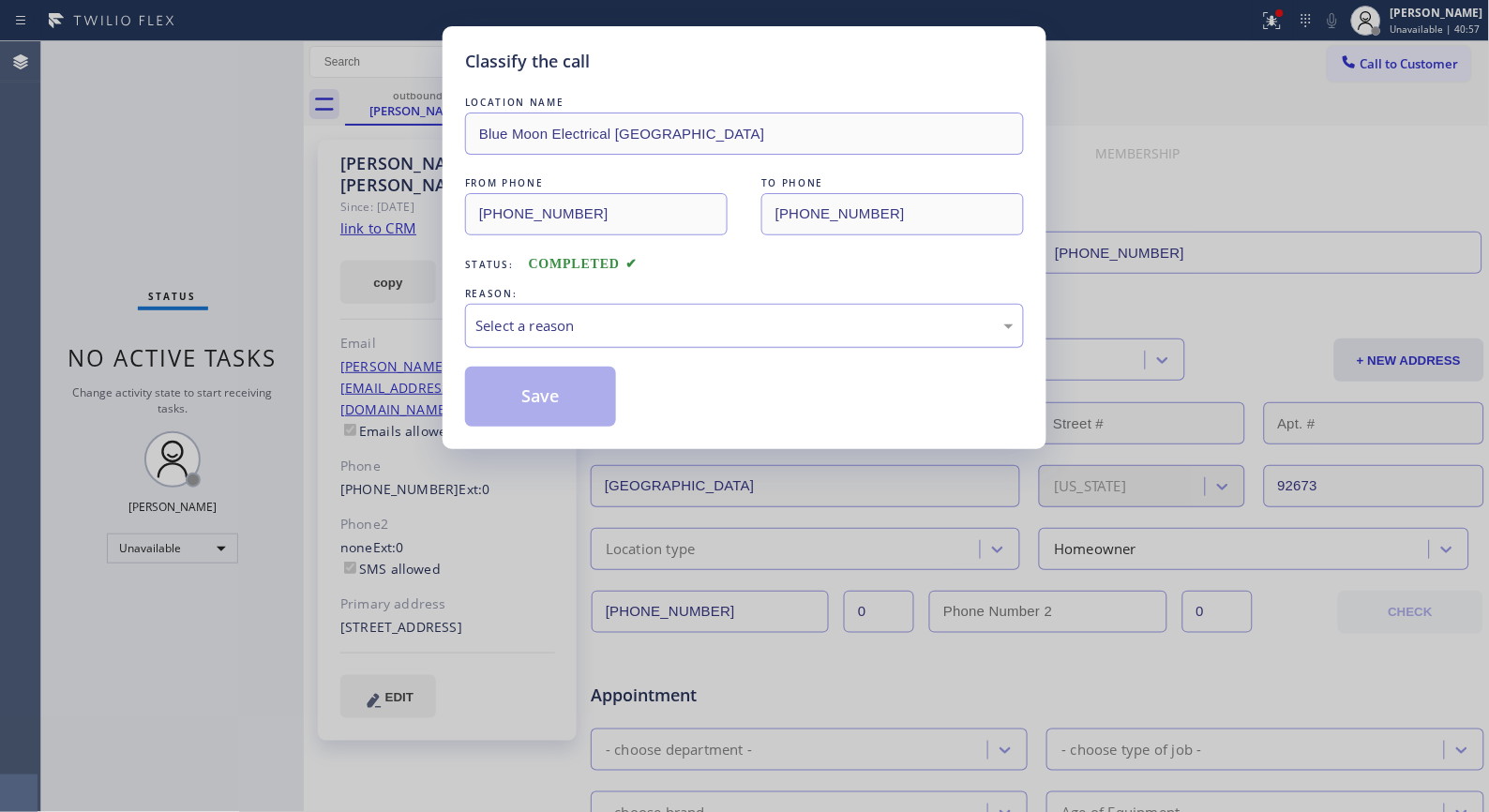
click at [963, 340] on div "Select a reason" at bounding box center [745, 326] width 559 height 44
click at [550, 408] on button "Save" at bounding box center [541, 397] width 151 height 60
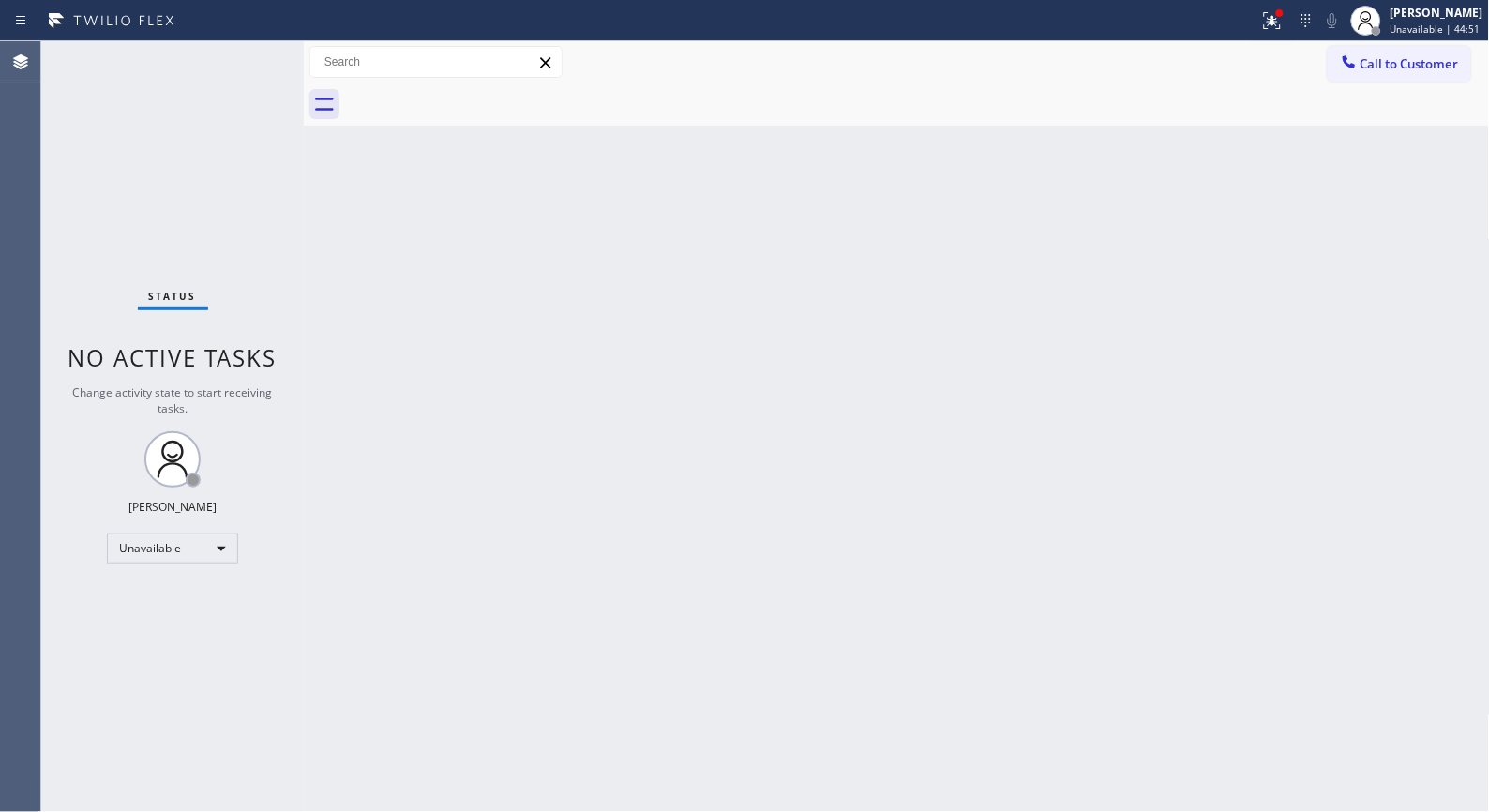
click at [685, 561] on div "Back to Dashboard Change Sender ID Customers Technicians Select a contact Outbo…" at bounding box center [897, 427] width 1186 height 770
click at [1430, 64] on span "Call to Customer" at bounding box center [1410, 64] width 98 height 17
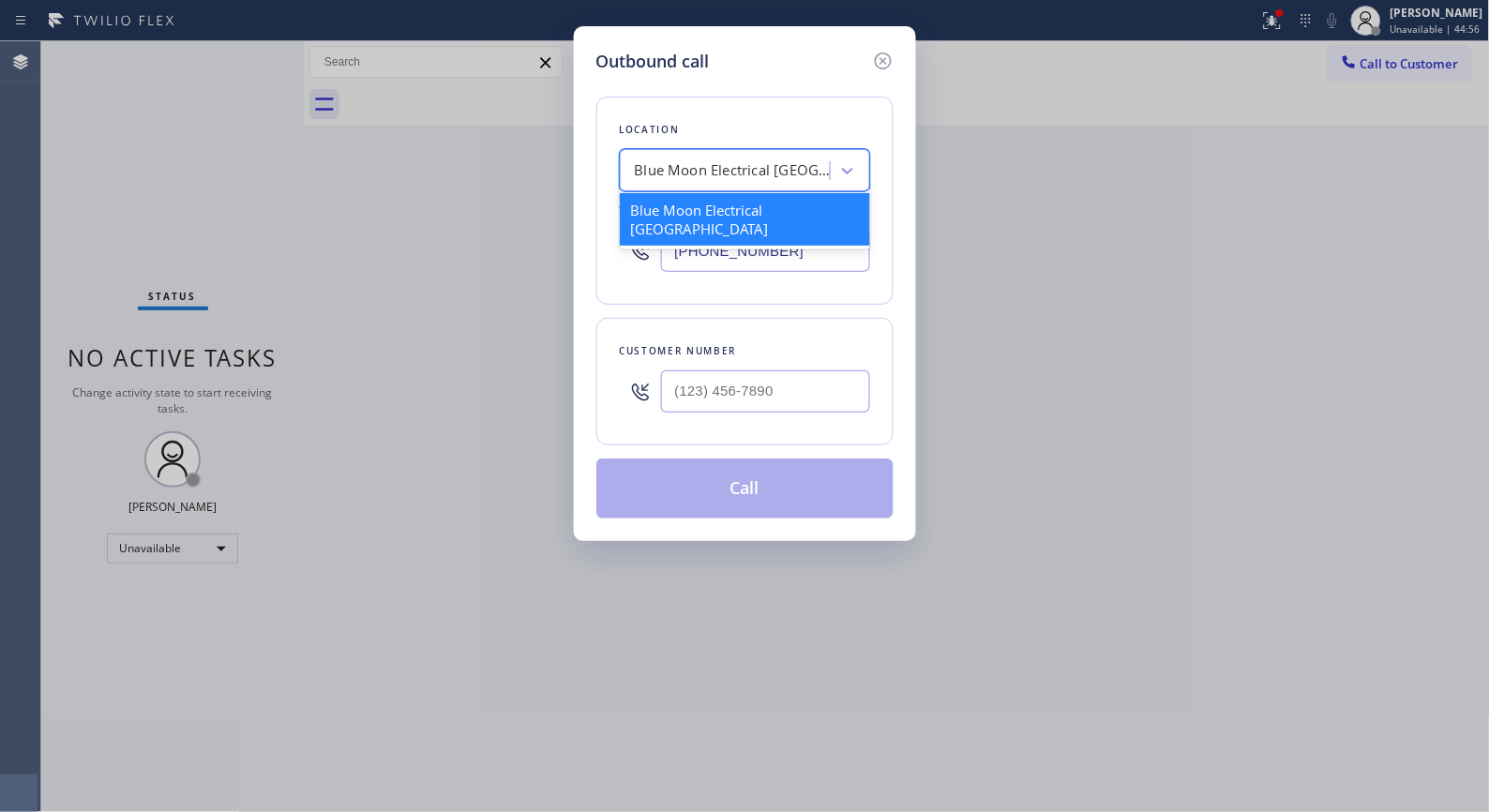
click at [749, 174] on div "Blue Moon Electrical [GEOGRAPHIC_DATA]" at bounding box center [733, 171] width 197 height 22
paste input "Sunset Air Conditioning & Heating Bermuda Dunes"
type input "Sunset Air Conditioning & Heating Bermuda Dunes"
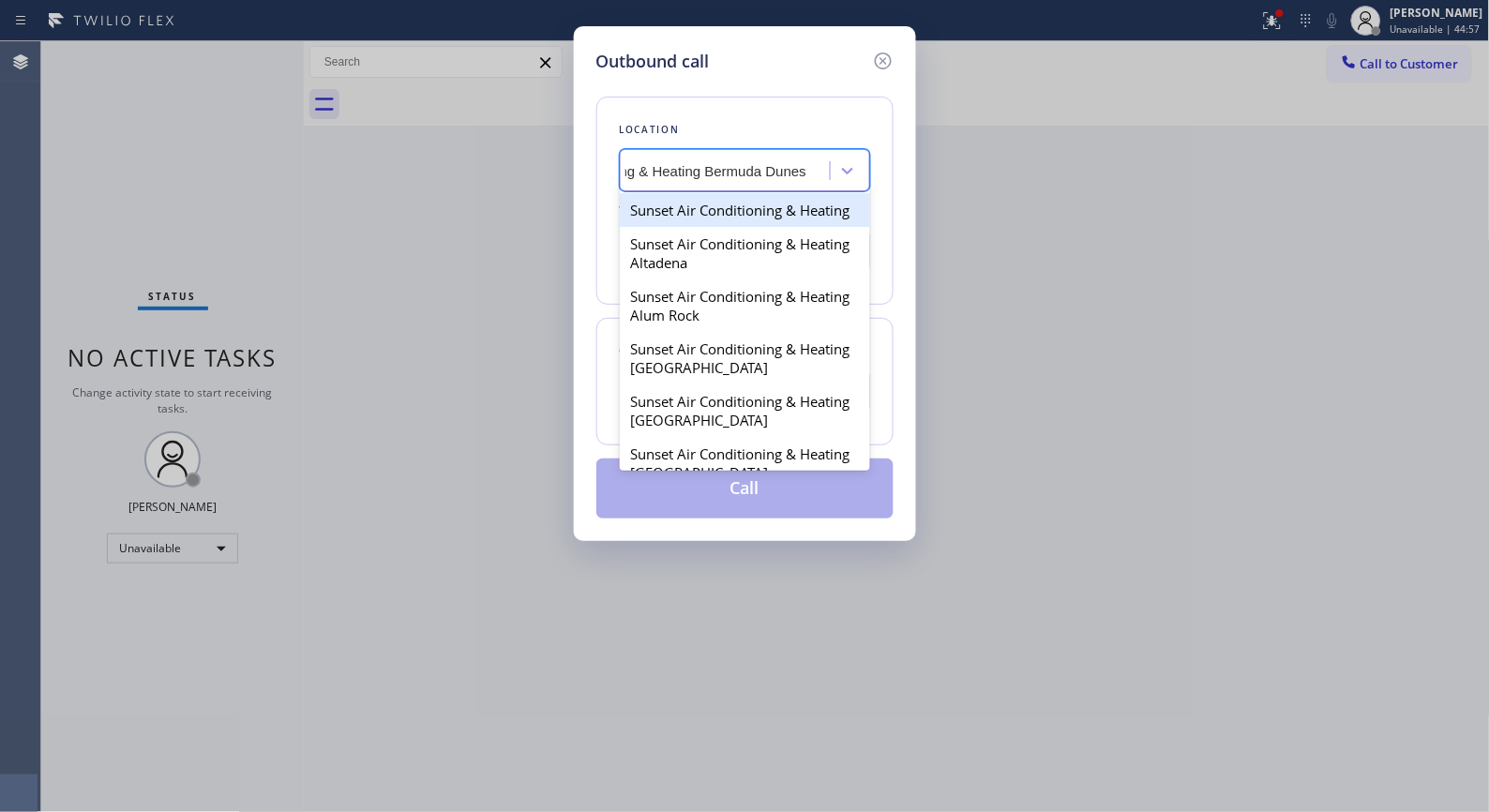
click at [729, 213] on div "Sunset Air Conditioning & Heating" at bounding box center [745, 211] width 250 height 34
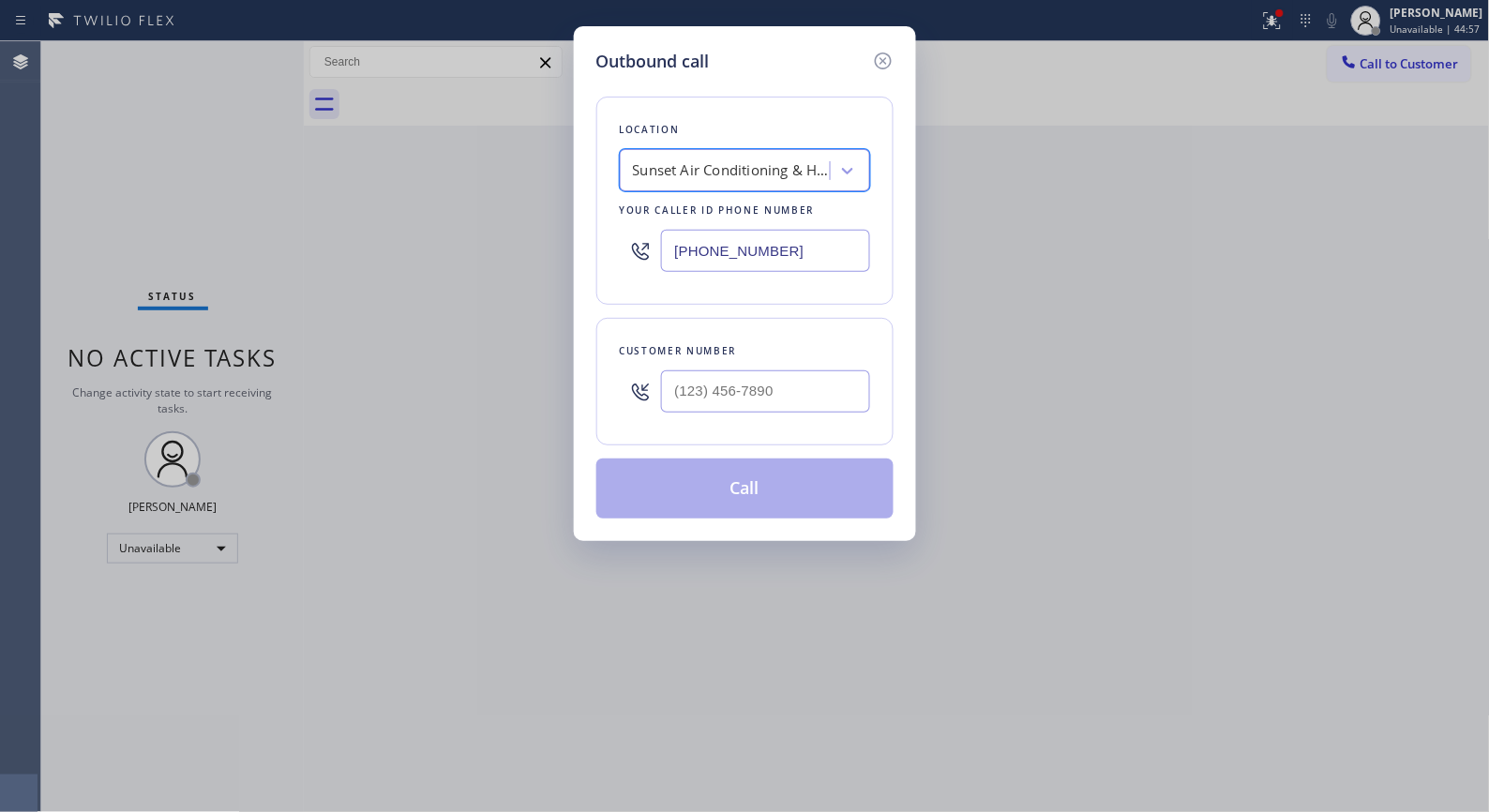
scroll to position [0, 2]
drag, startPoint x: 795, startPoint y: 250, endPoint x: 593, endPoint y: 31, distance: 297.9
click at [586, 205] on div "Outbound call Location Sunset Air Conditioning & Heating Your caller id phone n…" at bounding box center [745, 283] width 343 height 515
paste input "760) 284-8394"
type input "[PHONE_NUMBER]"
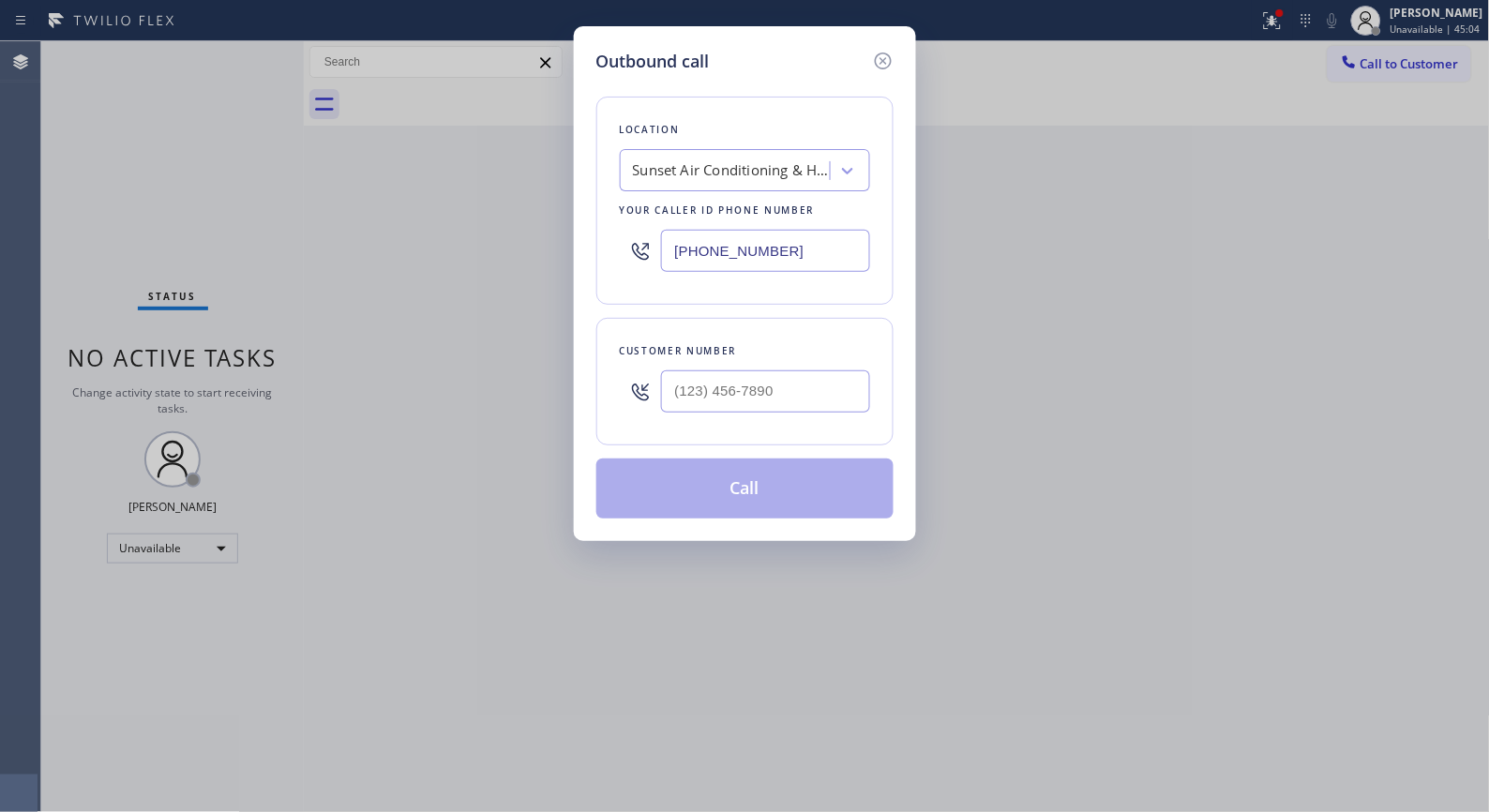
scroll to position [0, 0]
drag, startPoint x: 808, startPoint y: 390, endPoint x: 485, endPoint y: 330, distance: 328.5
click at [555, 363] on div "Outbound call Location Sunset Air Conditioning & Heating [GEOGRAPHIC_DATA] Dune…" at bounding box center [744, 406] width 1489 height 812
paste input "310) 625-2877"
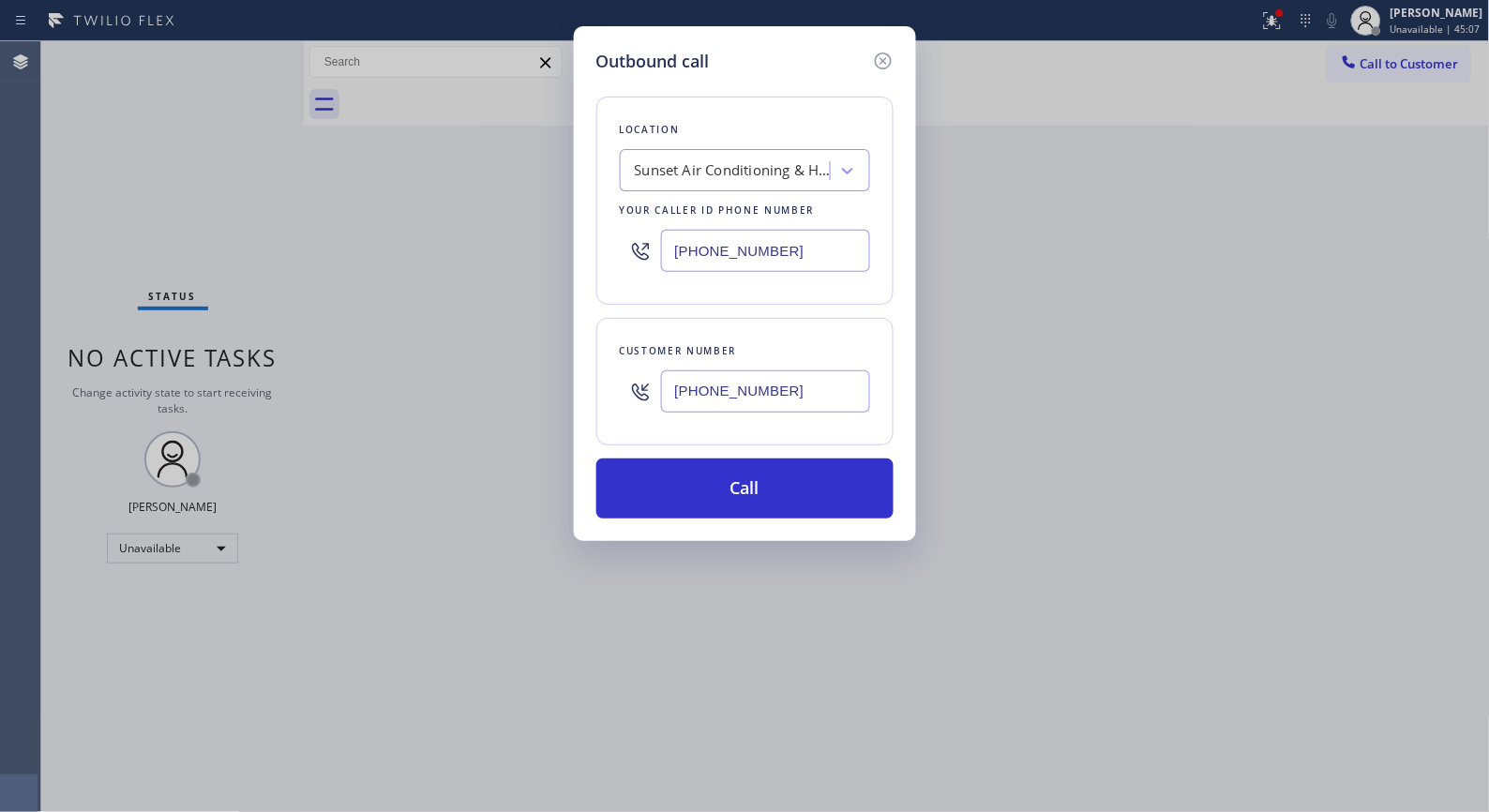
type input "[PHONE_NUMBER]"
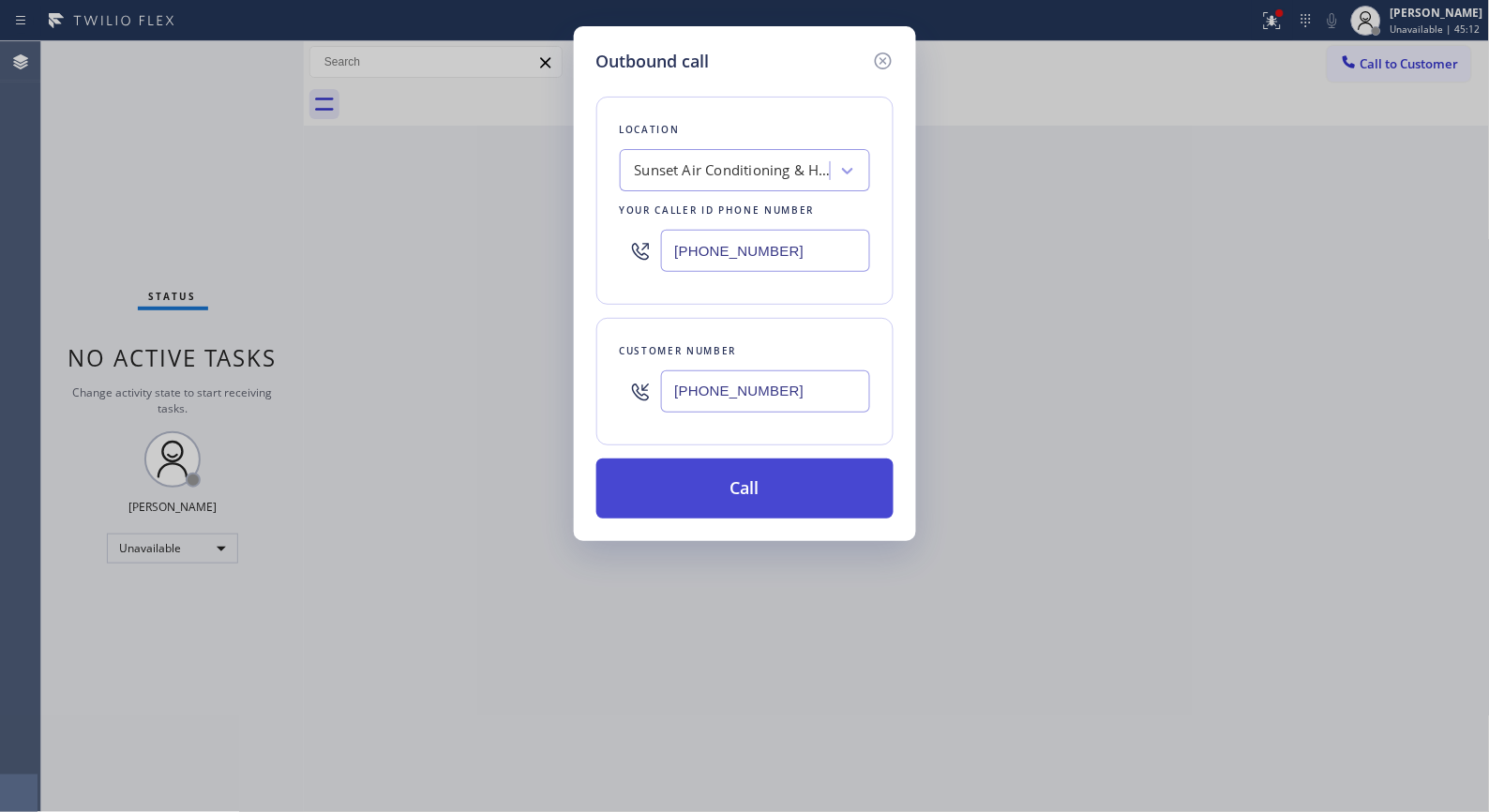
click at [811, 476] on button "Call" at bounding box center [745, 489] width 297 height 60
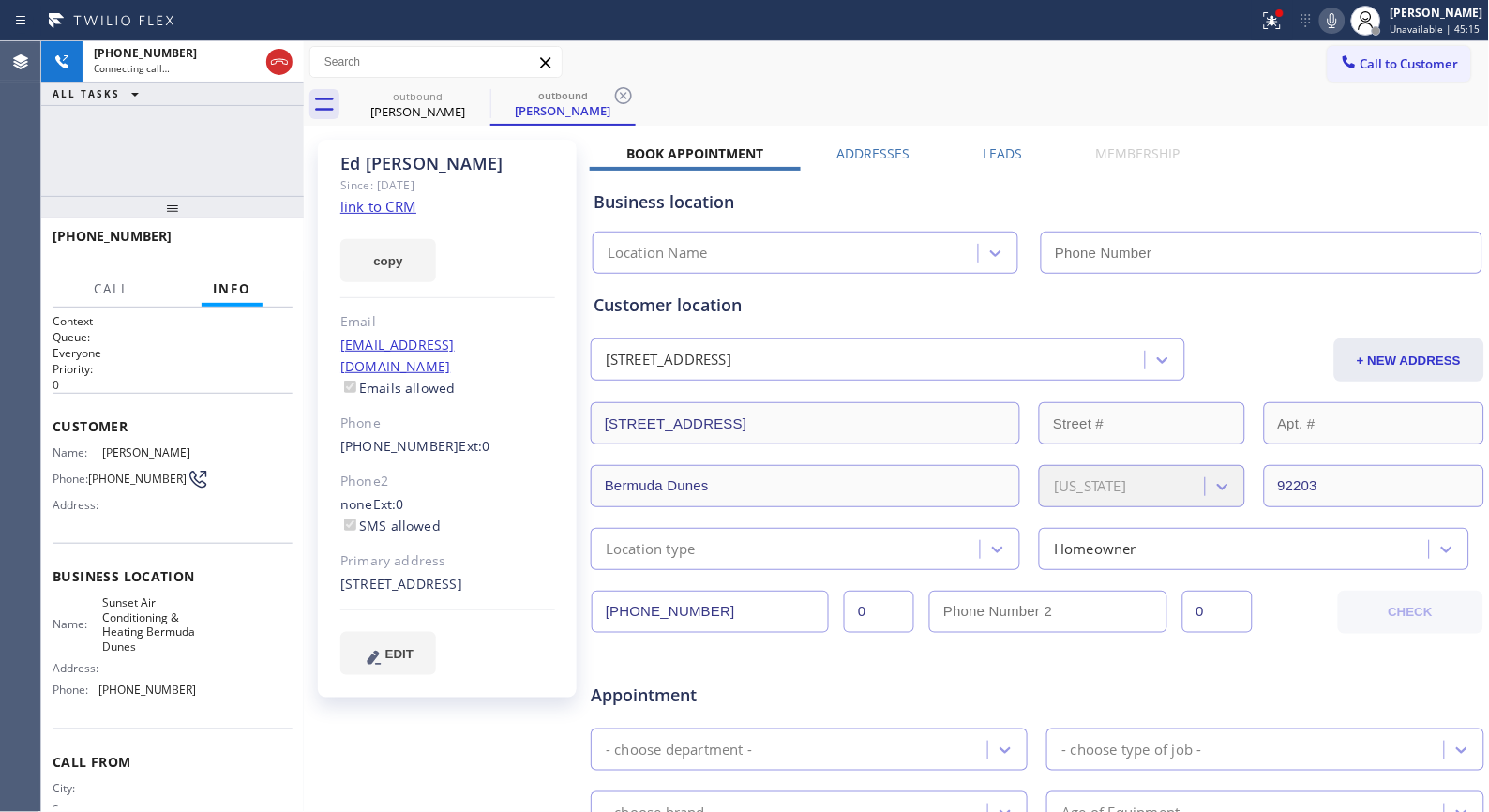
type input "[PHONE_NUMBER]"
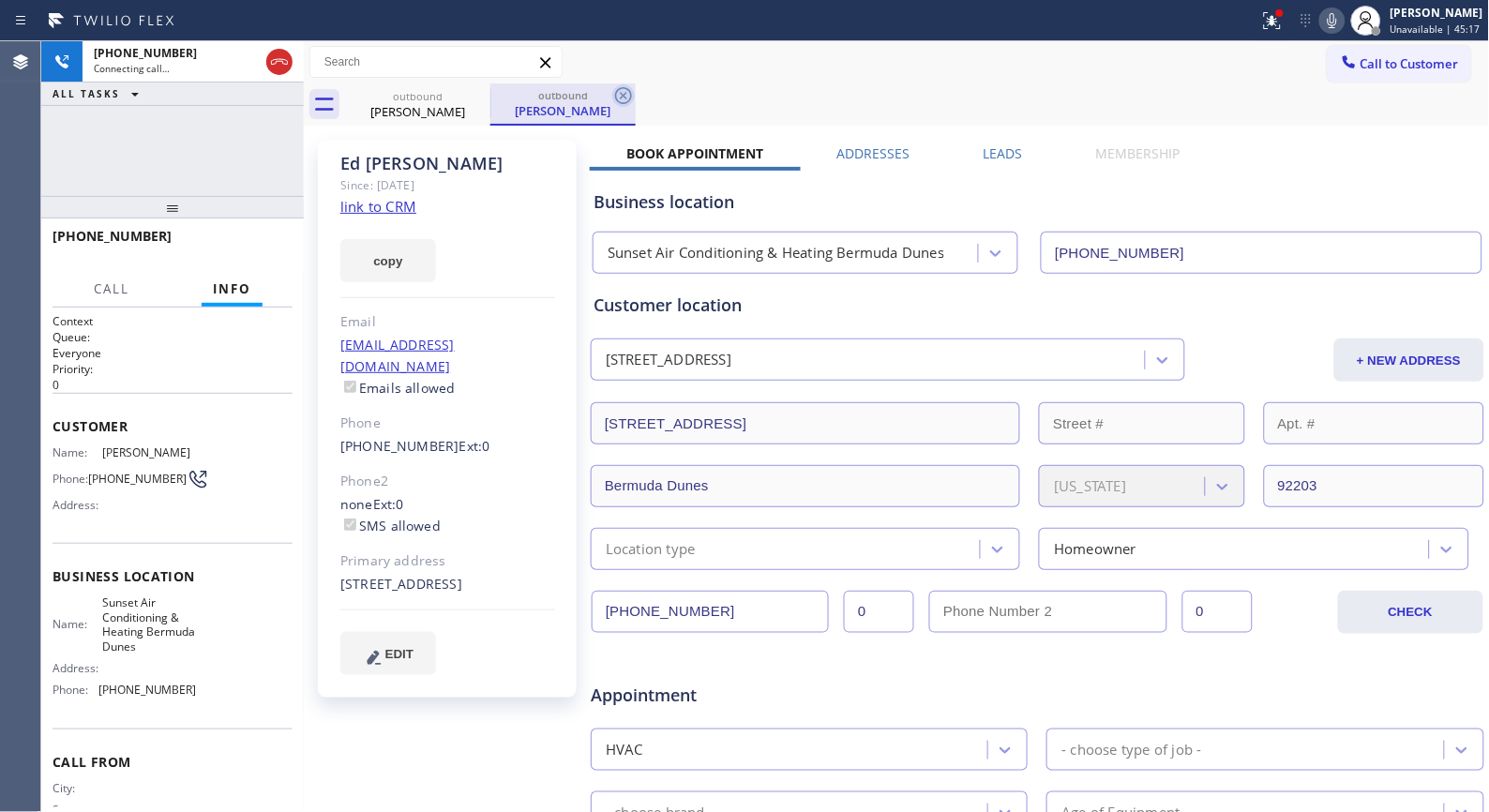
click at [624, 94] on icon at bounding box center [624, 95] width 17 height 17
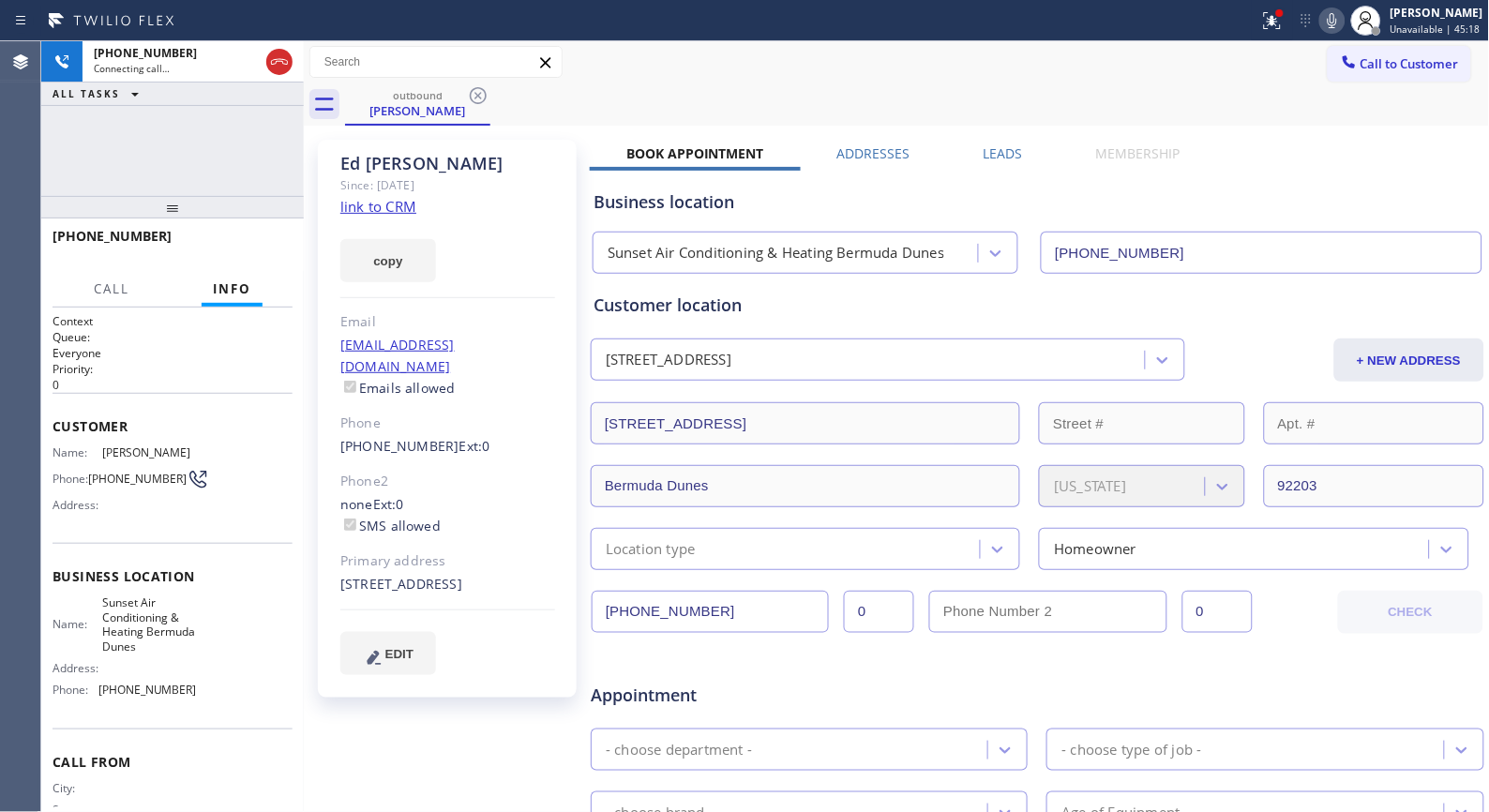
drag, startPoint x: 200, startPoint y: 210, endPoint x: 210, endPoint y: 185, distance: 26.9
click at [210, 185] on div "[PHONE_NUMBER] Connecting call… ALL TASKS ALL TASKS ACTIVE TASKS TASKS IN WRAP …" at bounding box center [173, 427] width 262 height 770
click at [281, 64] on icon at bounding box center [279, 62] width 23 height 23
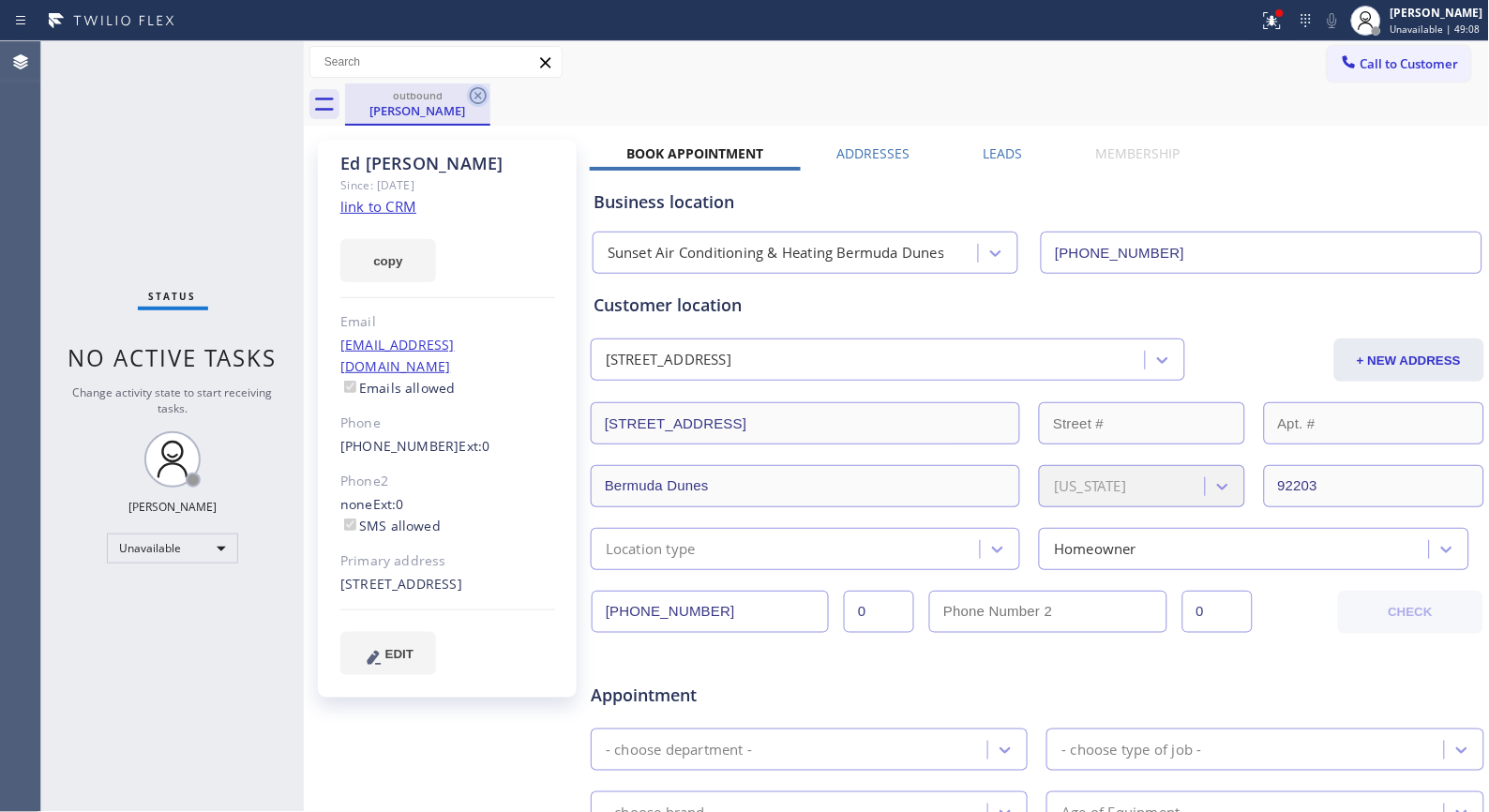
click at [476, 92] on icon at bounding box center [479, 95] width 17 height 17
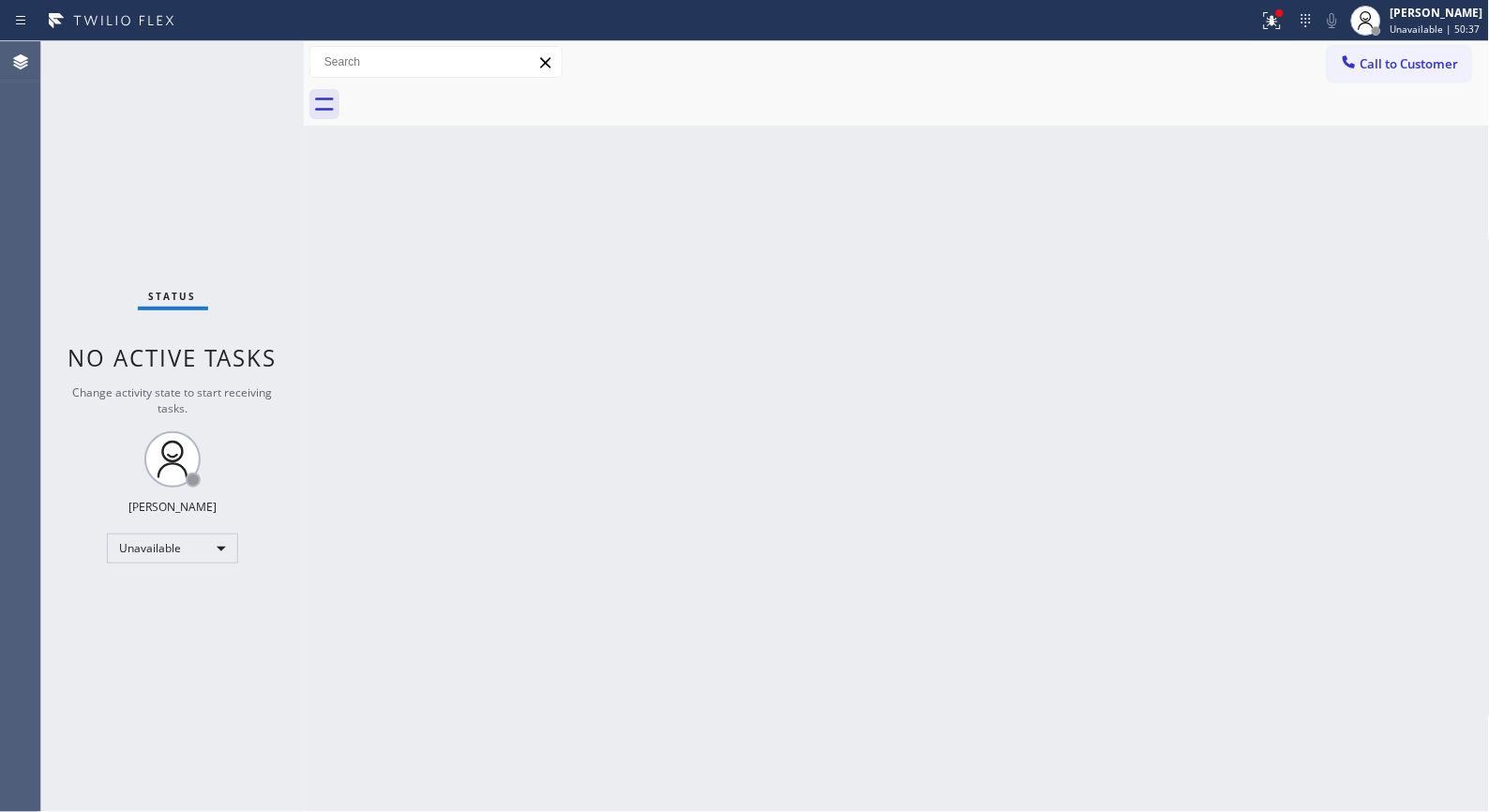
click at [1046, 398] on div "Back to Dashboard Change Sender ID Customers Technicians Select a contact Outbo…" at bounding box center [897, 427] width 1186 height 770
click at [1429, 69] on span "Call to Customer" at bounding box center [1410, 64] width 98 height 17
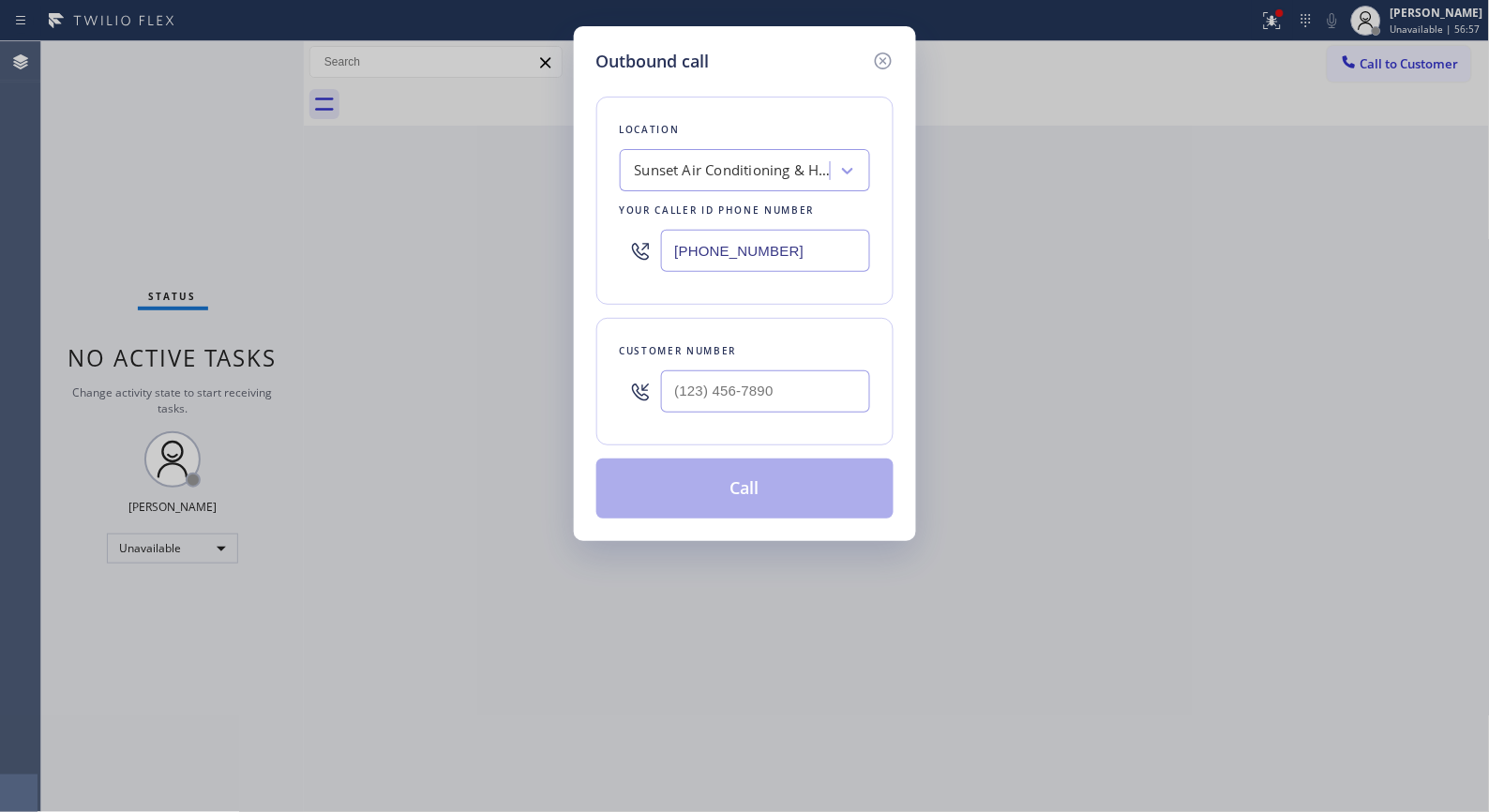
drag, startPoint x: 572, startPoint y: 230, endPoint x: 563, endPoint y: 227, distance: 9.5
click at [563, 227] on div "Outbound call Location Sunset Air Conditioning & Heating [GEOGRAPHIC_DATA] Dune…" at bounding box center [744, 406] width 1489 height 812
paste input "562) 378-3598"
type input "[PHONE_NUMBER]"
drag, startPoint x: 813, startPoint y: 379, endPoint x: 535, endPoint y: 356, distance: 278.9
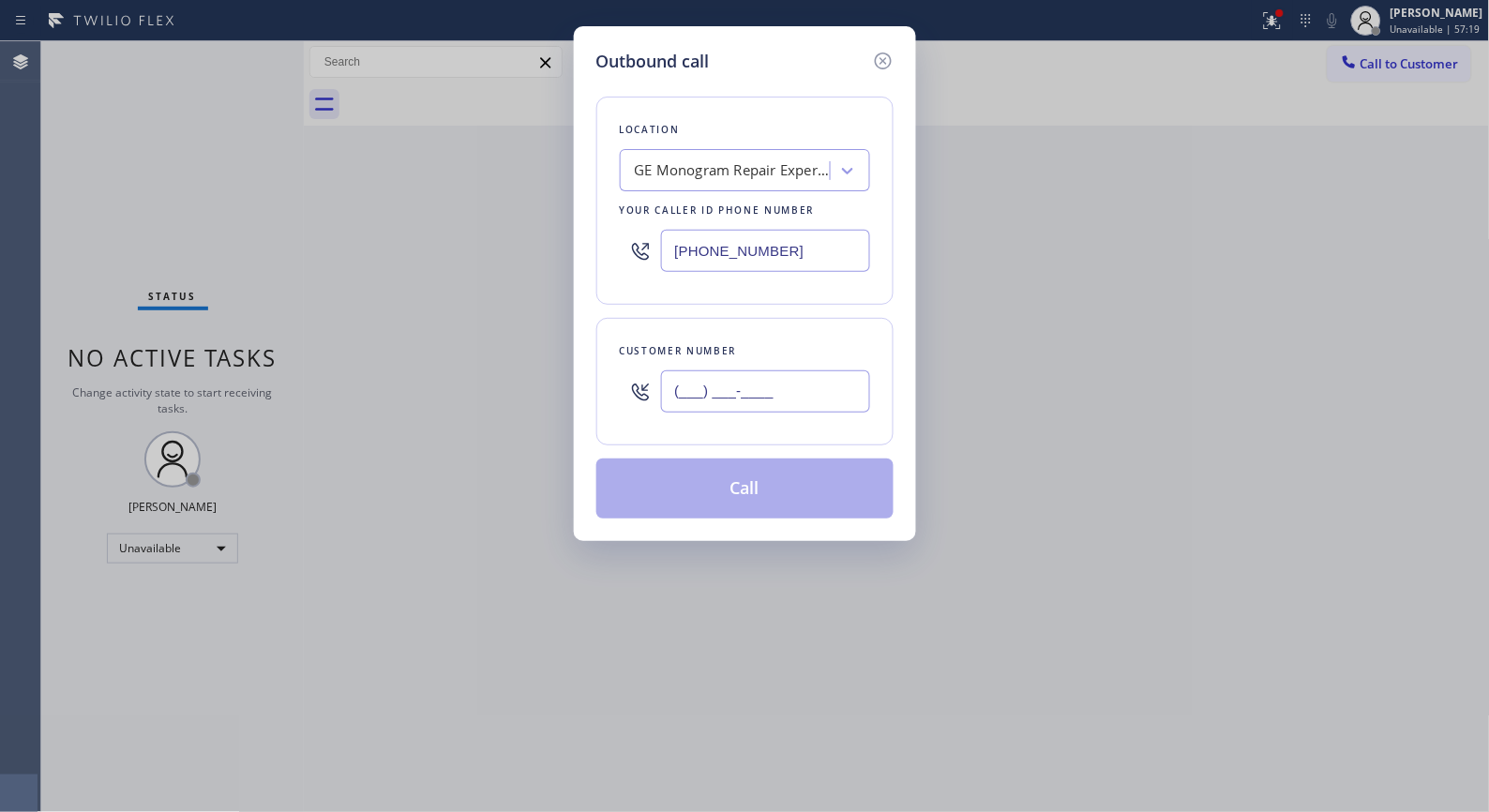
click at [535, 356] on div "Outbound call Location GE Monogram Repair Expert La Habra Your caller id phone …" at bounding box center [744, 406] width 1489 height 812
paste input "714) 342-8398"
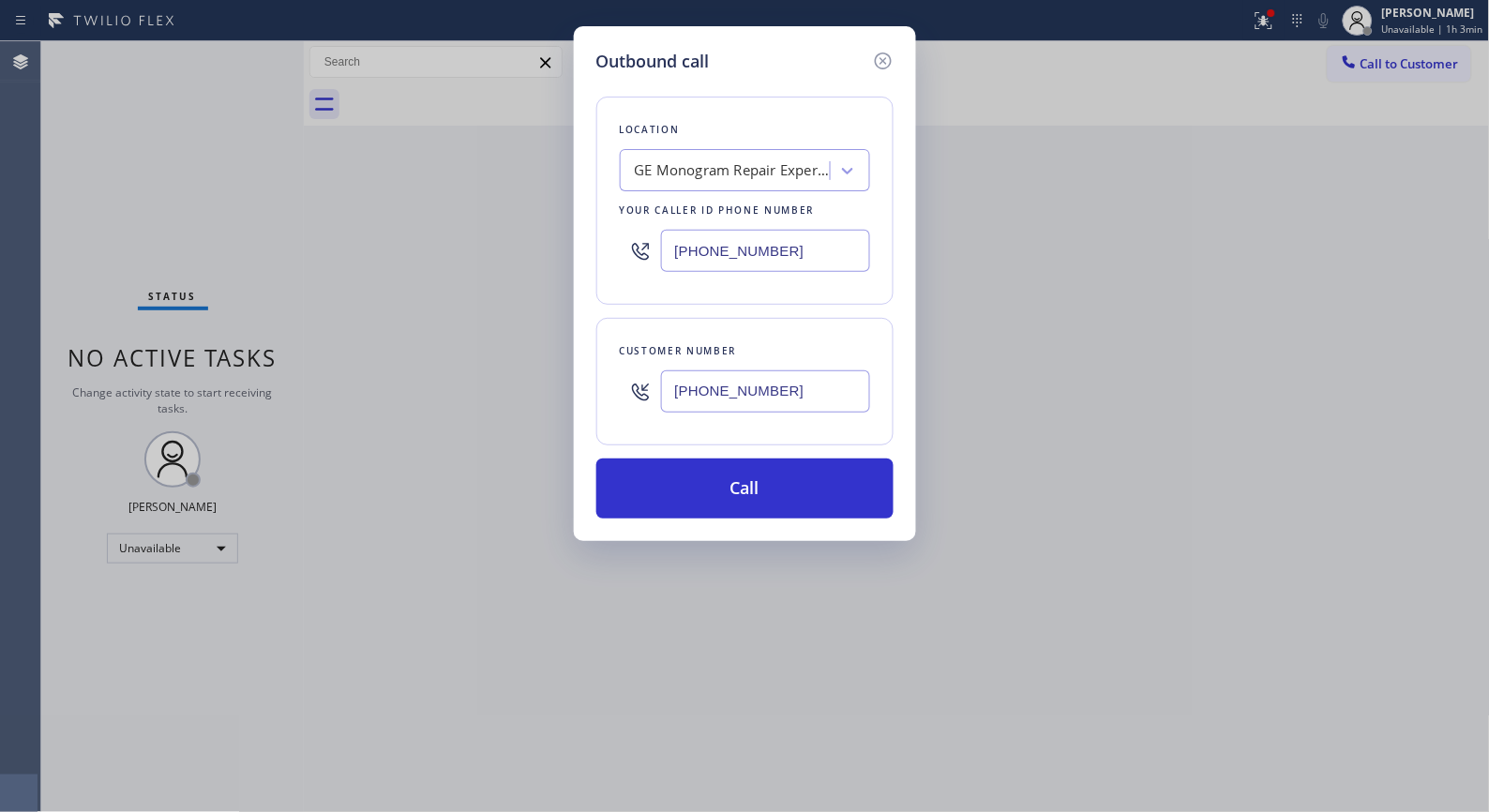
drag, startPoint x: 835, startPoint y: 398, endPoint x: 494, endPoint y: 218, distance: 385.6
click at [561, 344] on div "Outbound call Location GE Monogram Repair Expert La Habra Your caller id phone …" at bounding box center [744, 406] width 1489 height 812
paste input "323) 358-5046"
type input "[PHONE_NUMBER]"
click at [699, 177] on div "GE Monogram Repair Expert La Habra" at bounding box center [733, 171] width 197 height 22
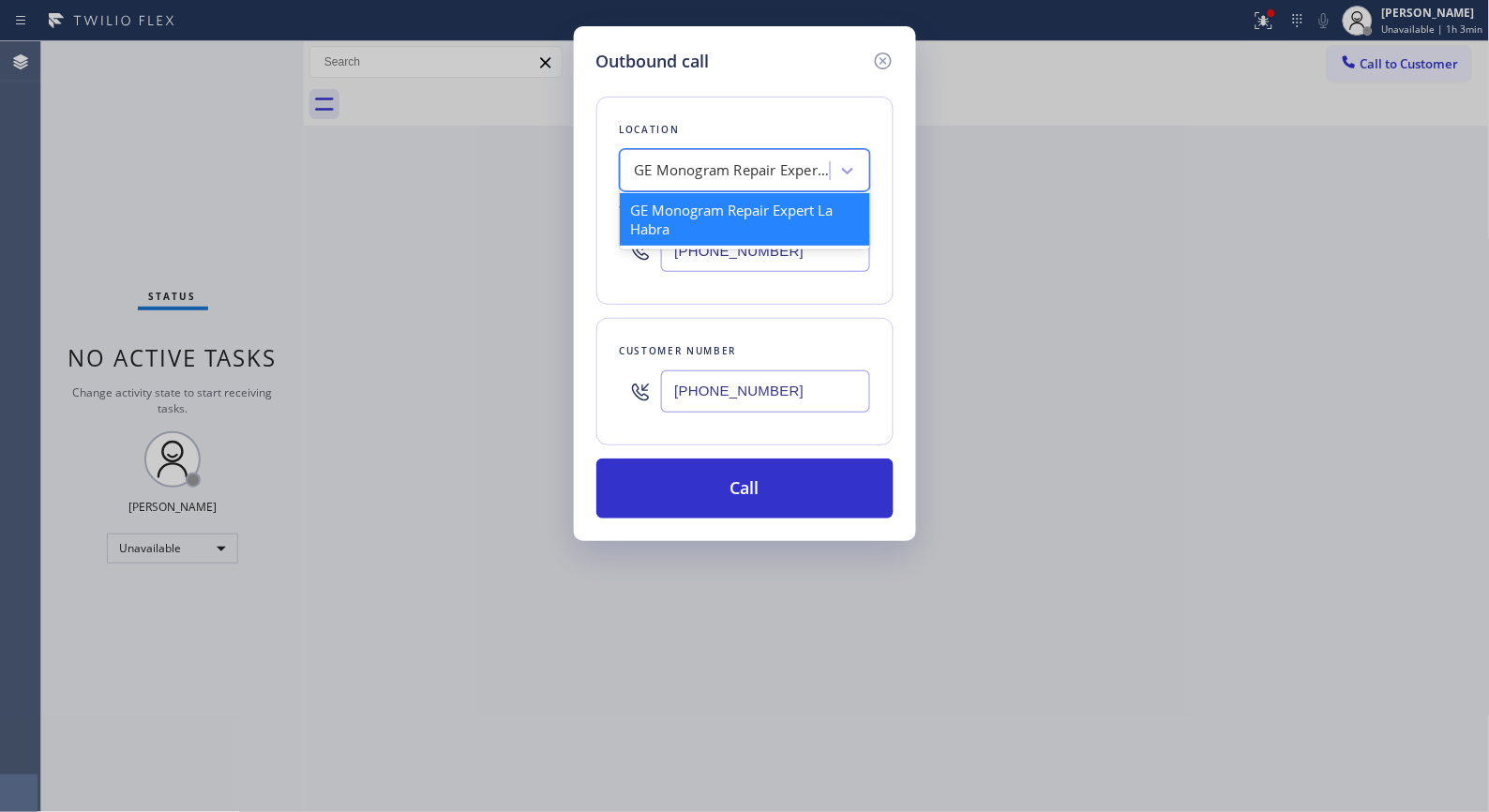
paste input "[PHONE_NUMBER]"
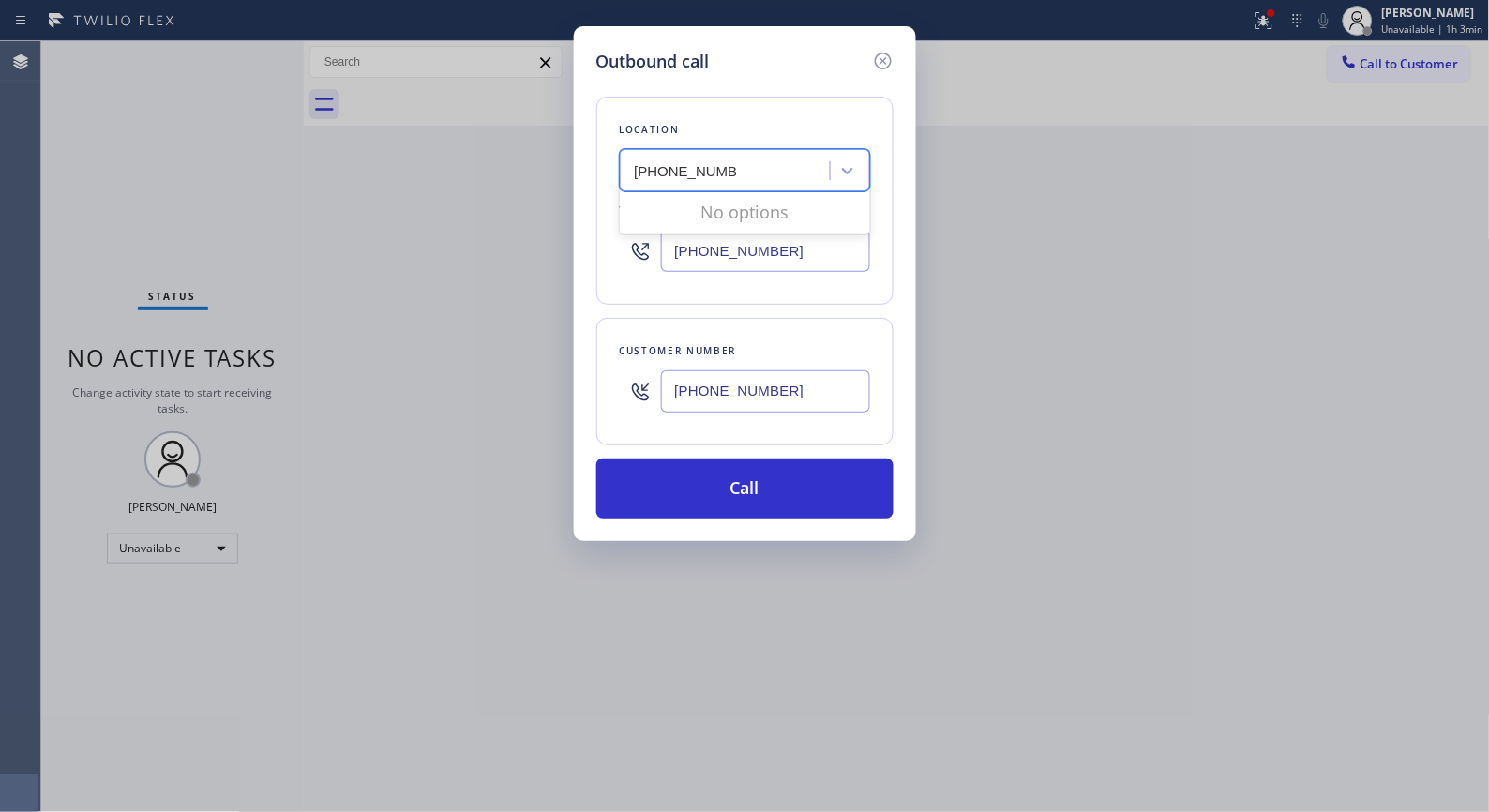
type input "[PHONE_NUMBER]"
paste input "213) 408-7895"
drag, startPoint x: 803, startPoint y: 247, endPoint x: 567, endPoint y: 247, distance: 236.0
click at [567, 247] on div "Outbound call Location GE Monogram Repair Expert La Habra Your caller id phone …" at bounding box center [744, 406] width 1489 height 812
type input "[PHONE_NUMBER]"
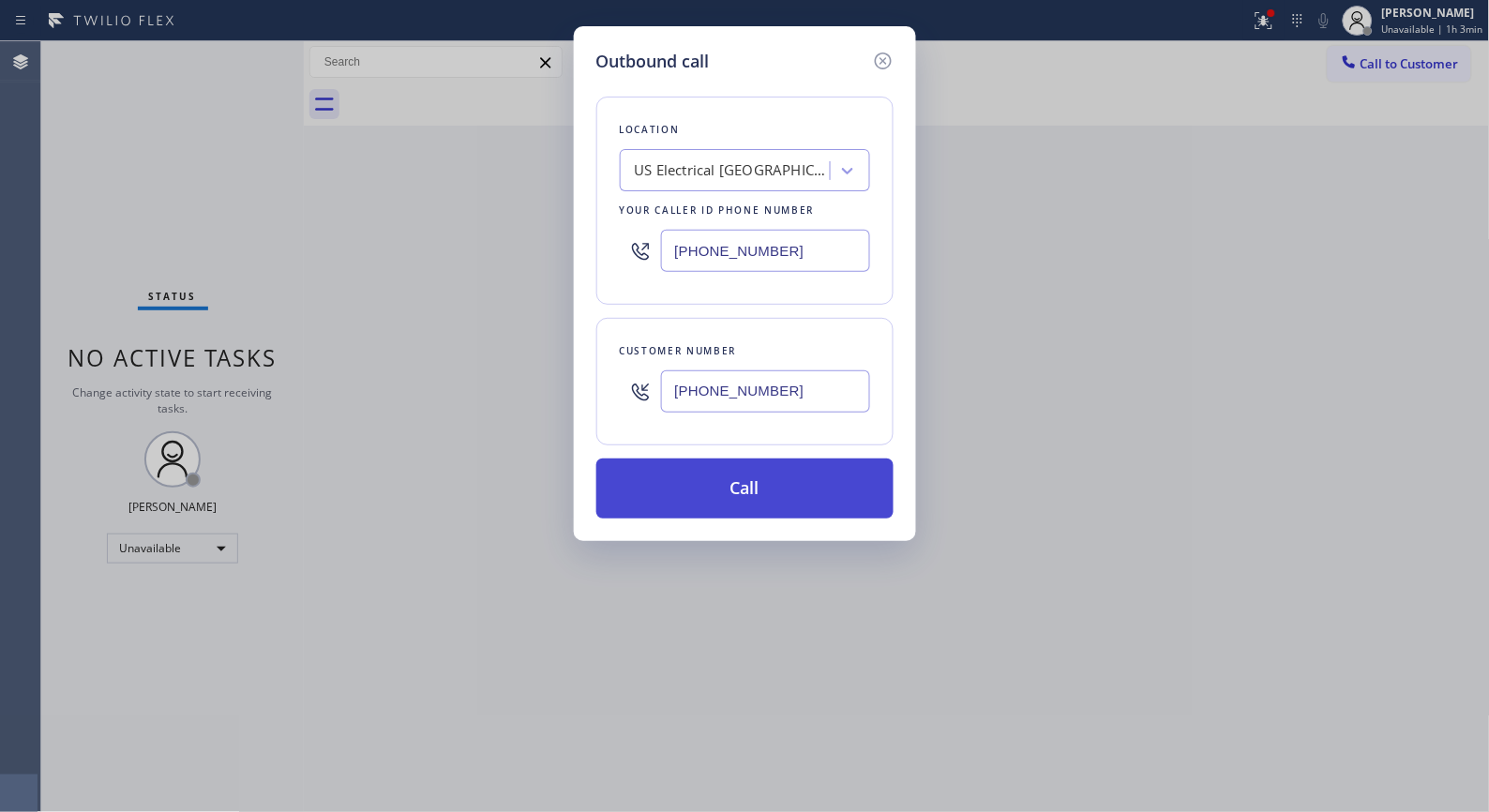
click at [771, 472] on button "Call" at bounding box center [745, 489] width 297 height 60
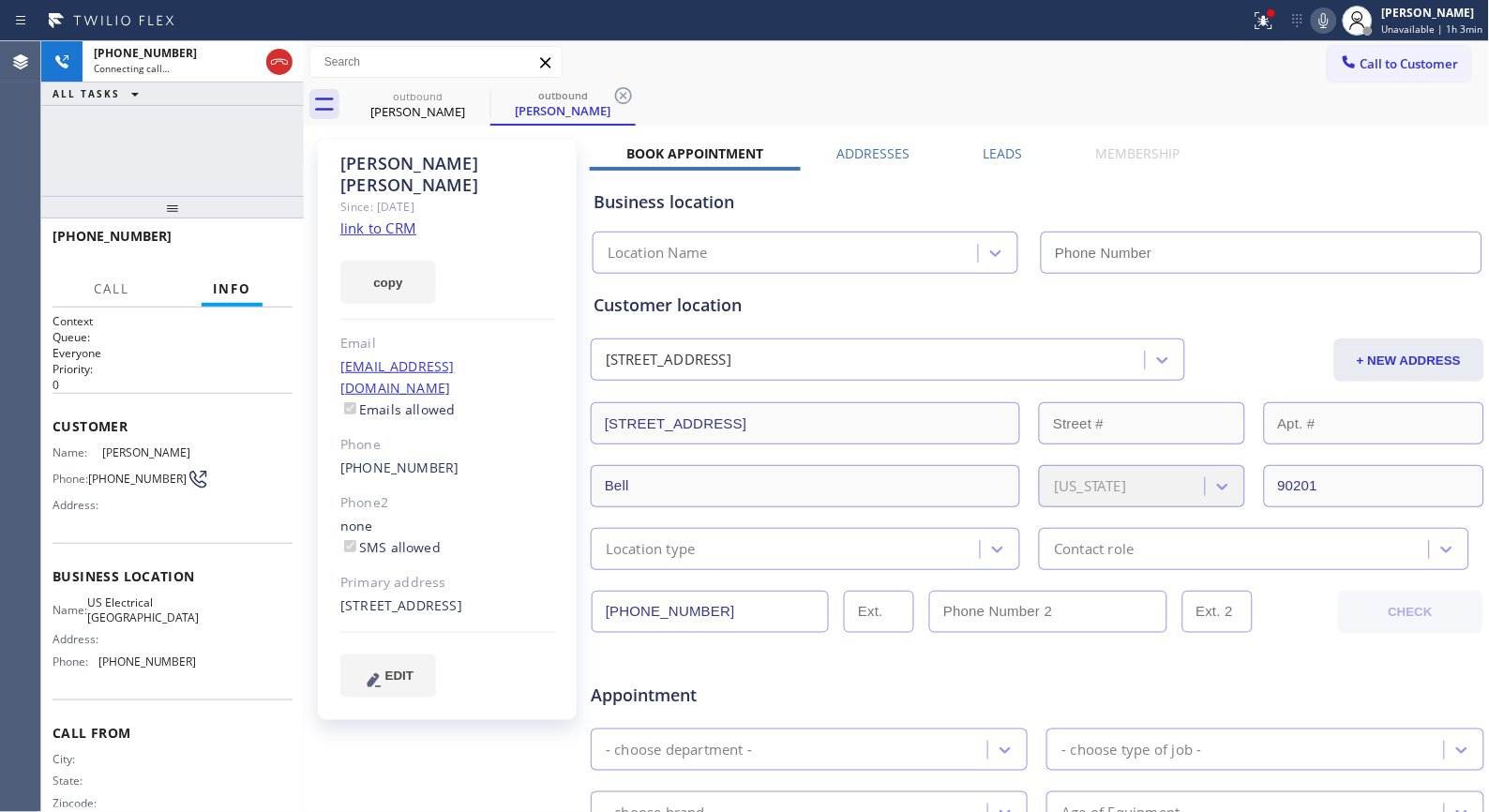
type input "[PHONE_NUMBER]"
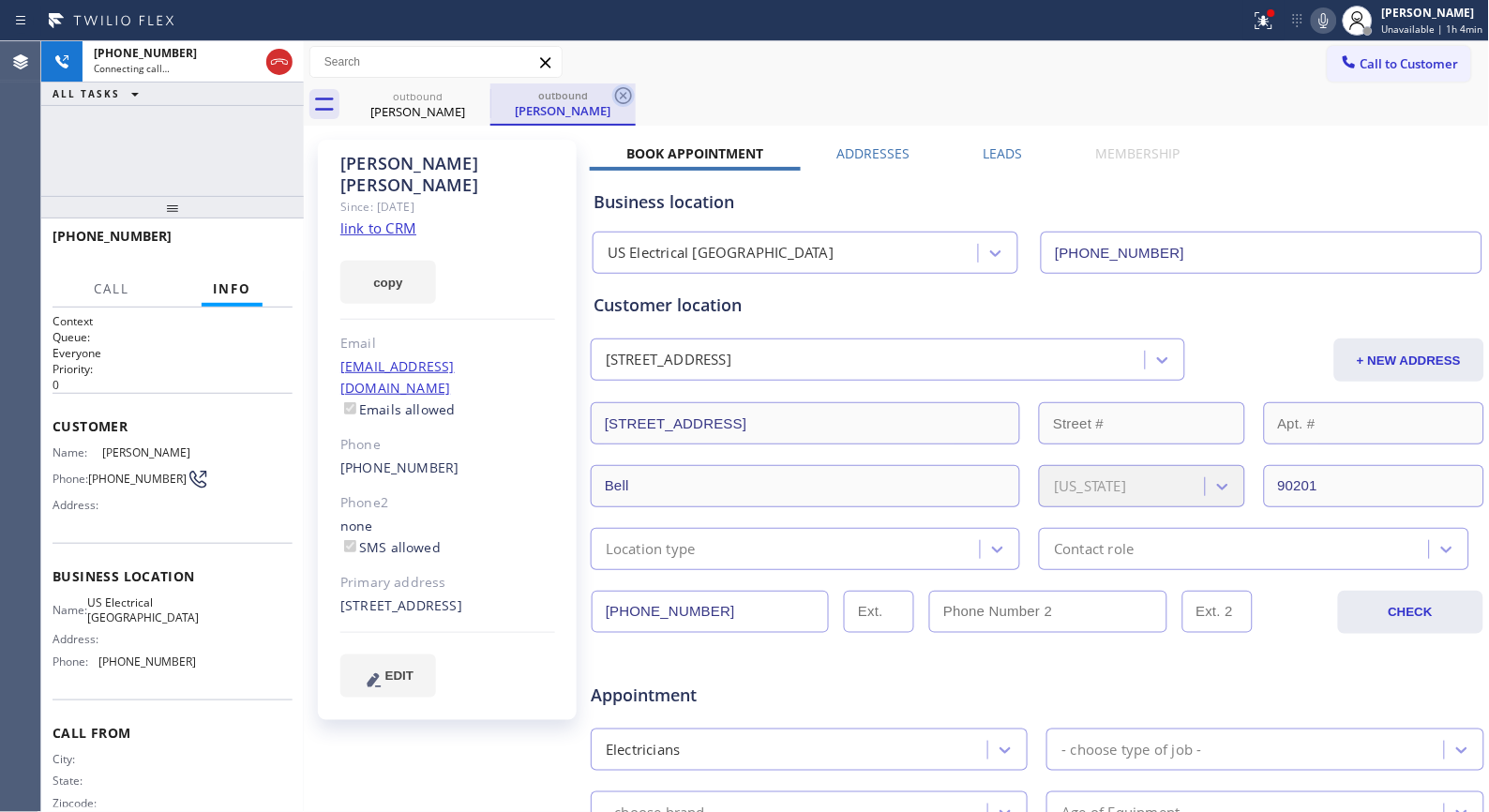
click at [625, 92] on icon at bounding box center [624, 95] width 17 height 17
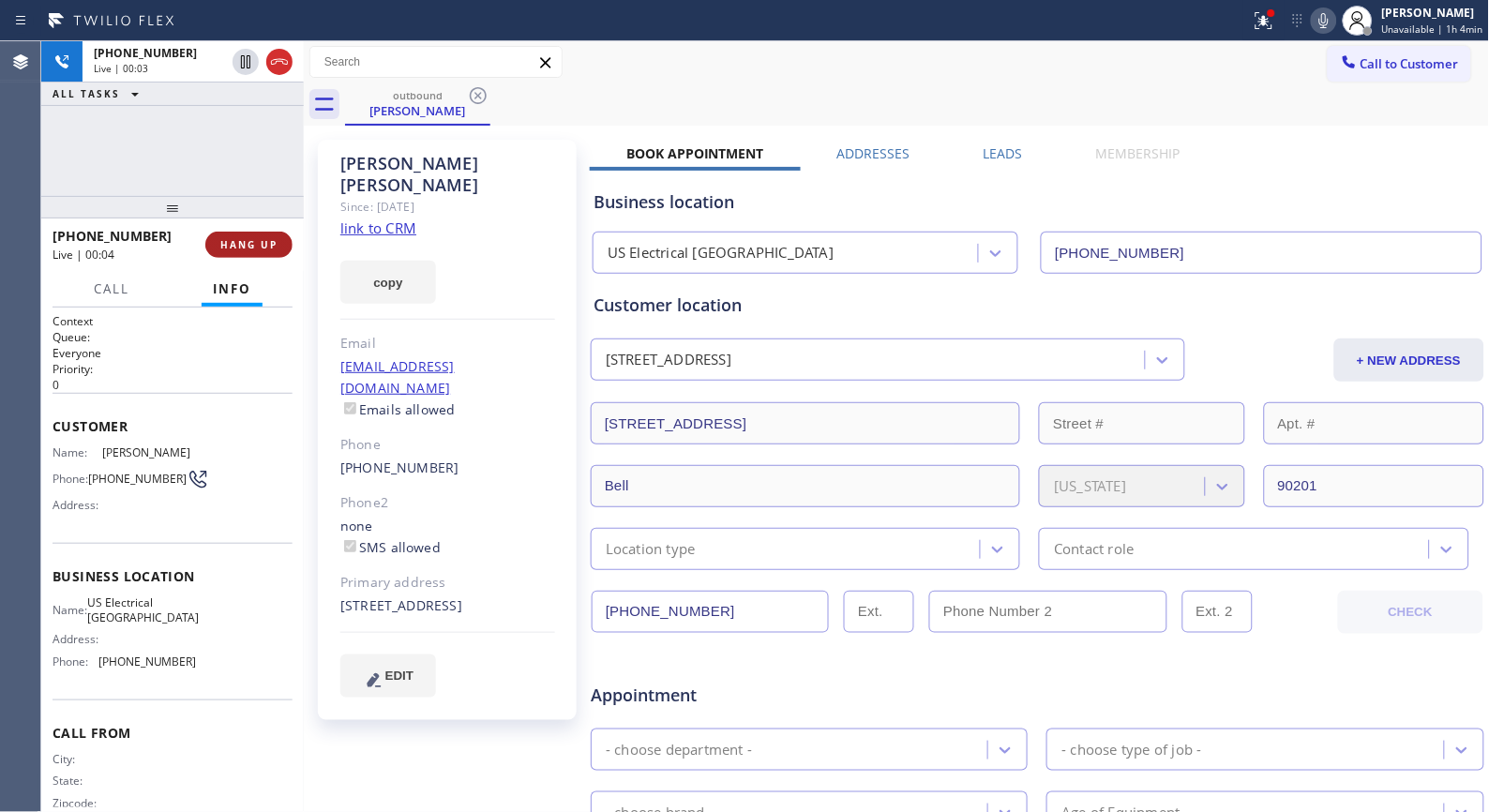
click at [245, 235] on button "HANG UP" at bounding box center [249, 245] width 87 height 26
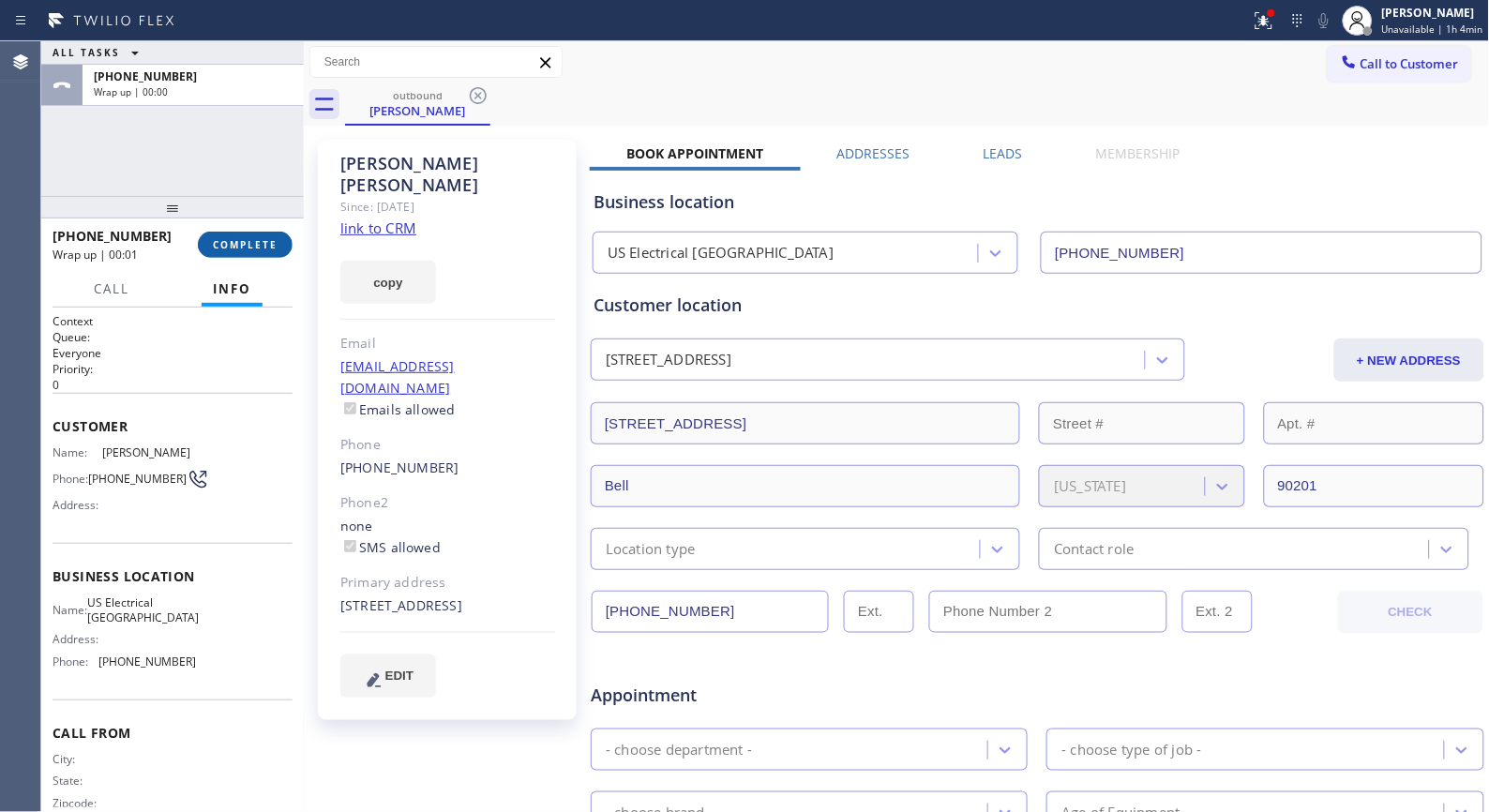
click at [254, 238] on span "COMPLETE" at bounding box center [245, 245] width 65 height 13
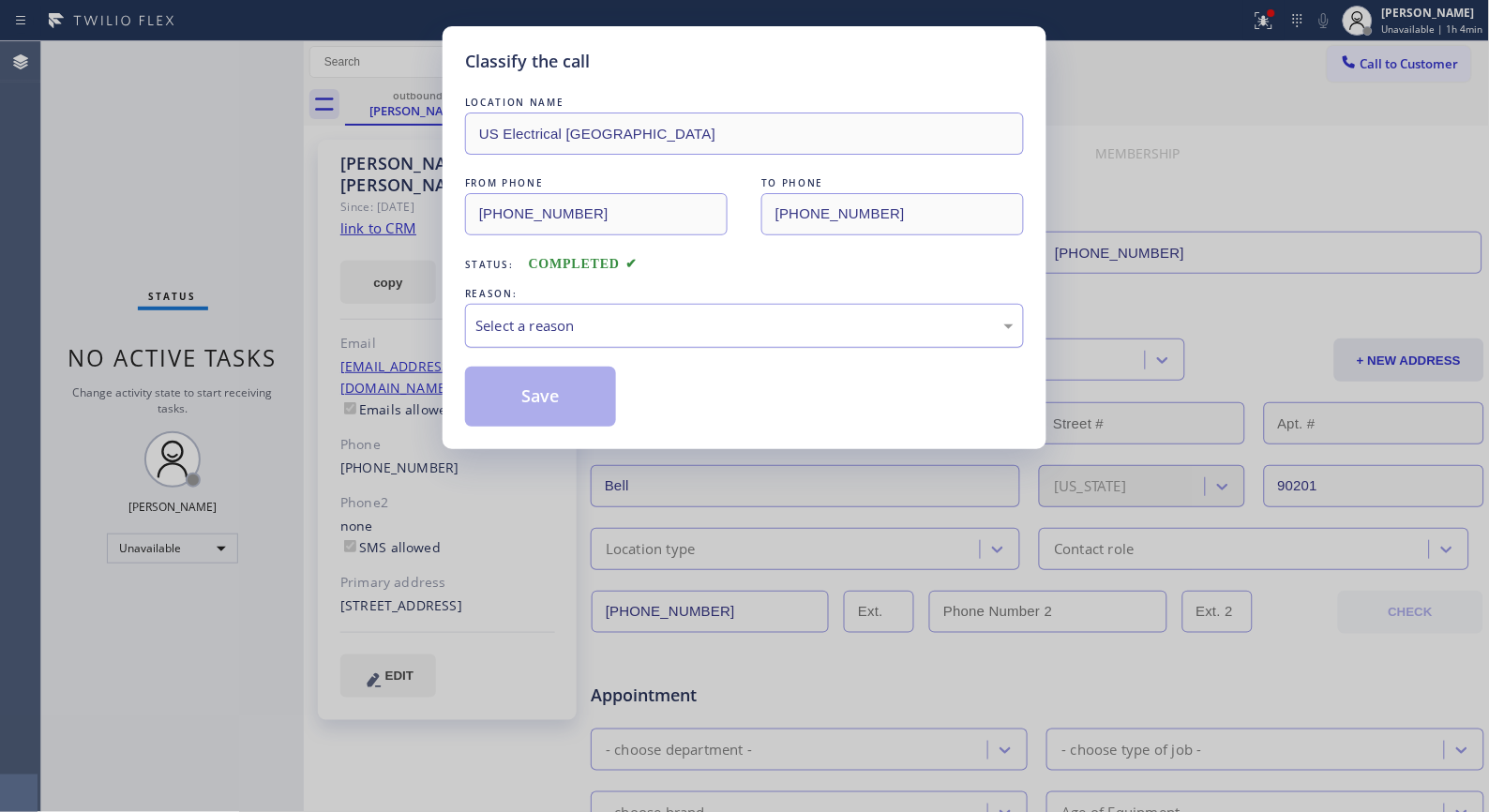
click at [863, 331] on div "Select a reason" at bounding box center [745, 326] width 538 height 22
click at [537, 397] on button "Save" at bounding box center [541, 397] width 151 height 60
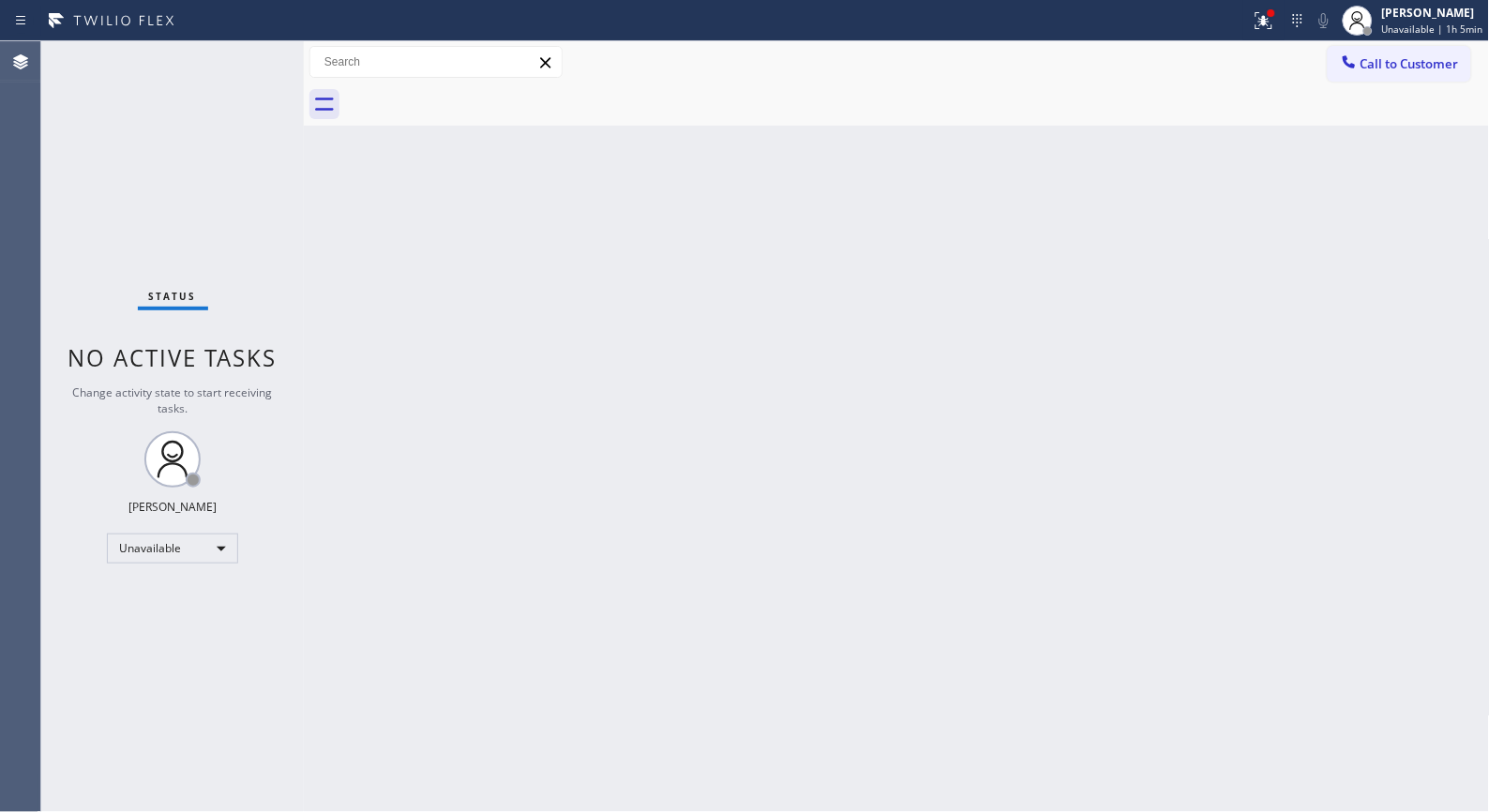
drag, startPoint x: 1400, startPoint y: 71, endPoint x: 1196, endPoint y: 147, distance: 217.7
click at [1400, 70] on span "Call to Customer" at bounding box center [1410, 64] width 98 height 17
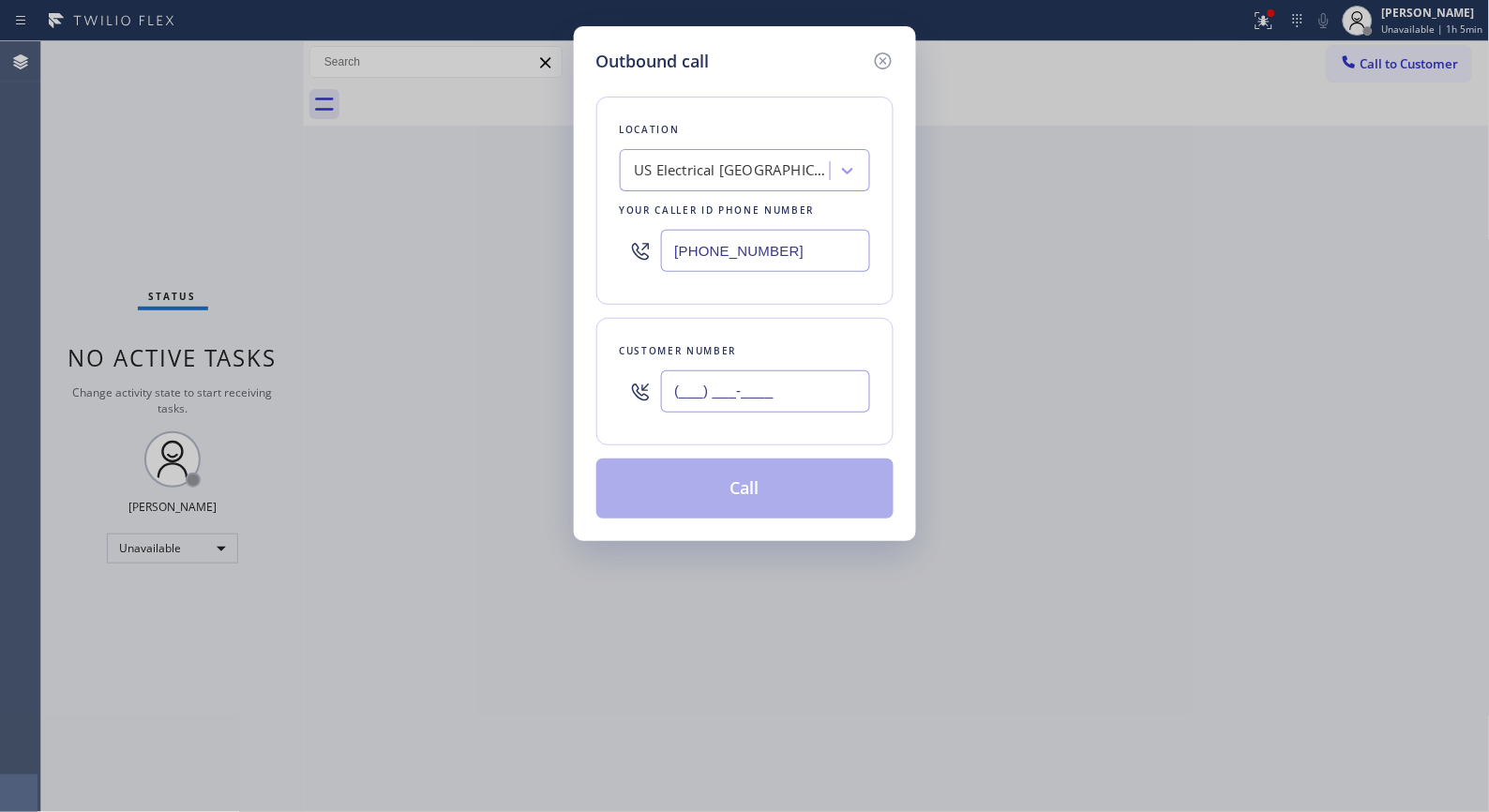
drag, startPoint x: 851, startPoint y: 386, endPoint x: 347, endPoint y: 296, distance: 512.0
click at [419, 341] on div "Outbound call Location [GEOGRAPHIC_DATA] Electrical [GEOGRAPHIC_DATA] Your call…" at bounding box center [744, 406] width 1489 height 812
paste input "323) 358-5046"
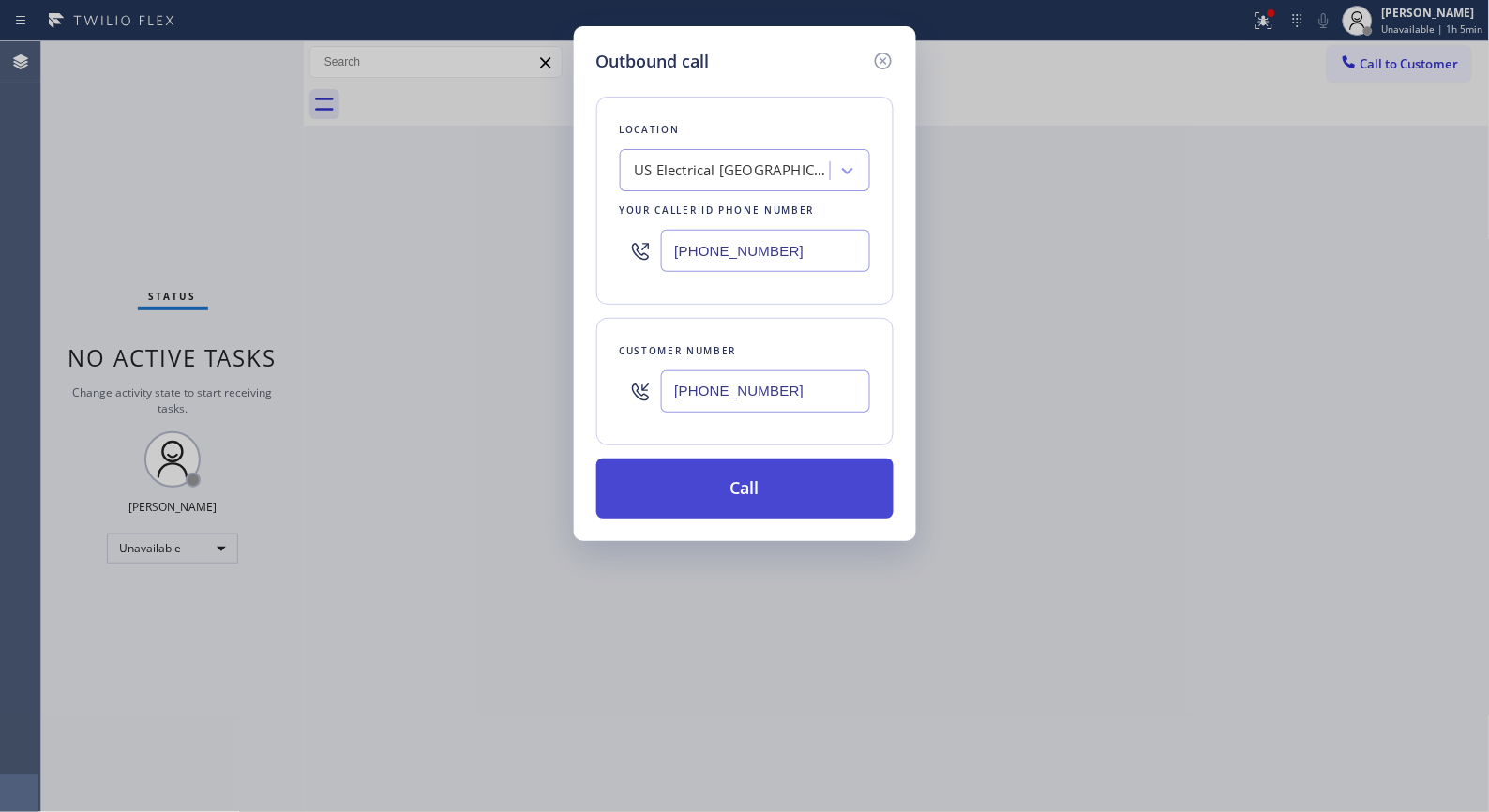
type input "[PHONE_NUMBER]"
click at [755, 498] on button "Call" at bounding box center [745, 489] width 297 height 60
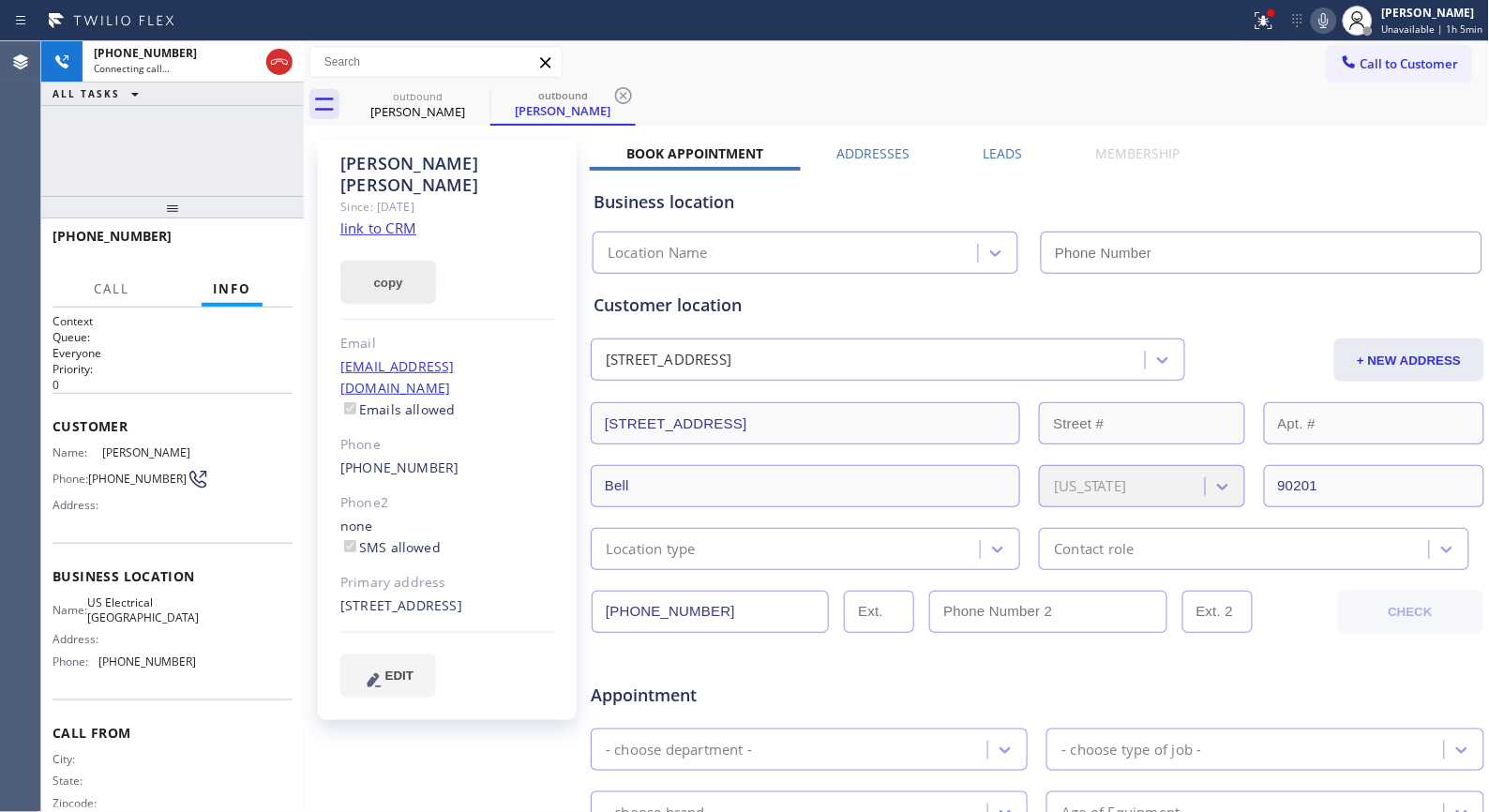
type input "[PHONE_NUMBER]"
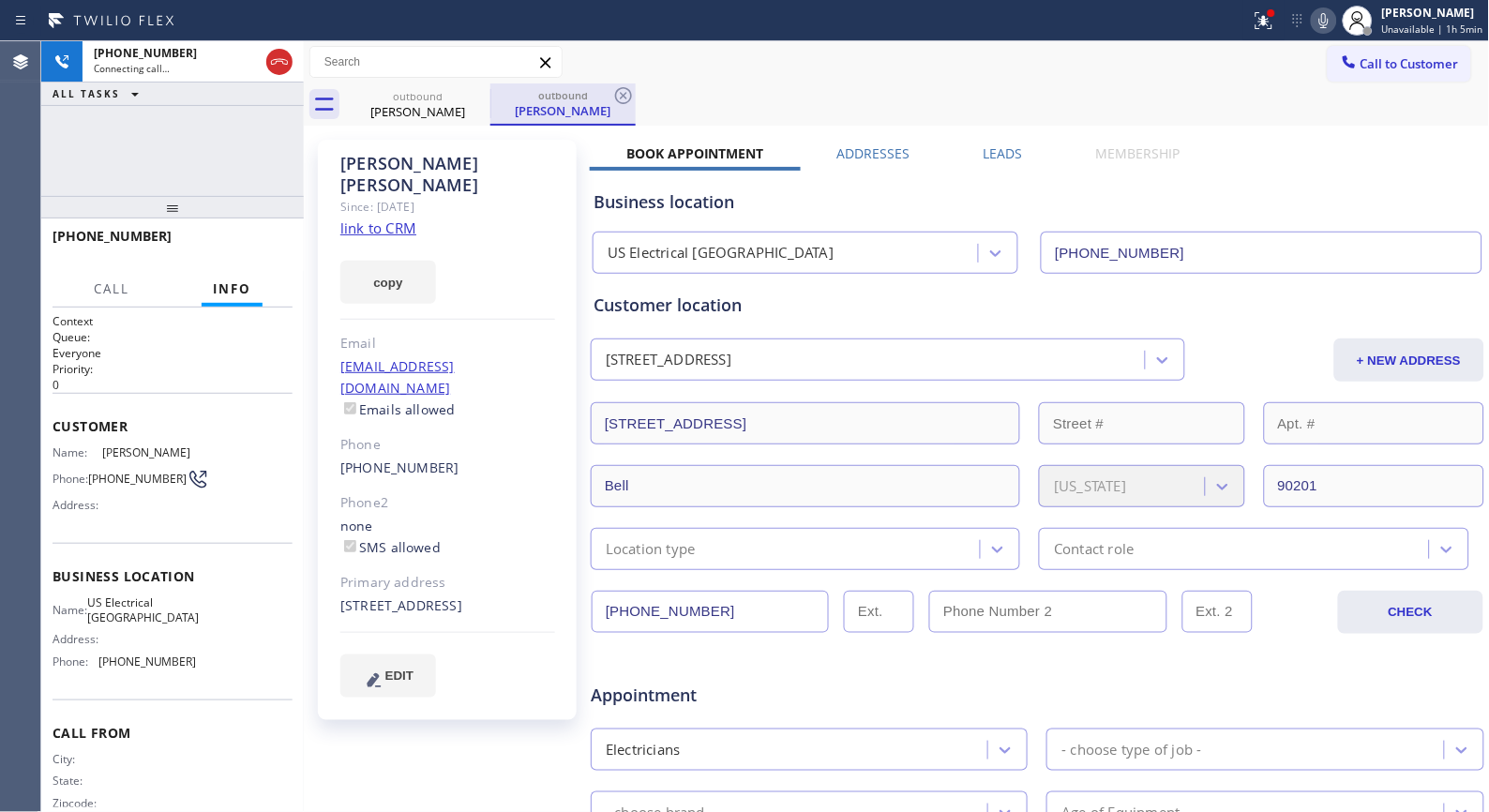
click at [611, 97] on div "outbound" at bounding box center [563, 94] width 142 height 14
click at [623, 96] on icon at bounding box center [624, 95] width 17 height 17
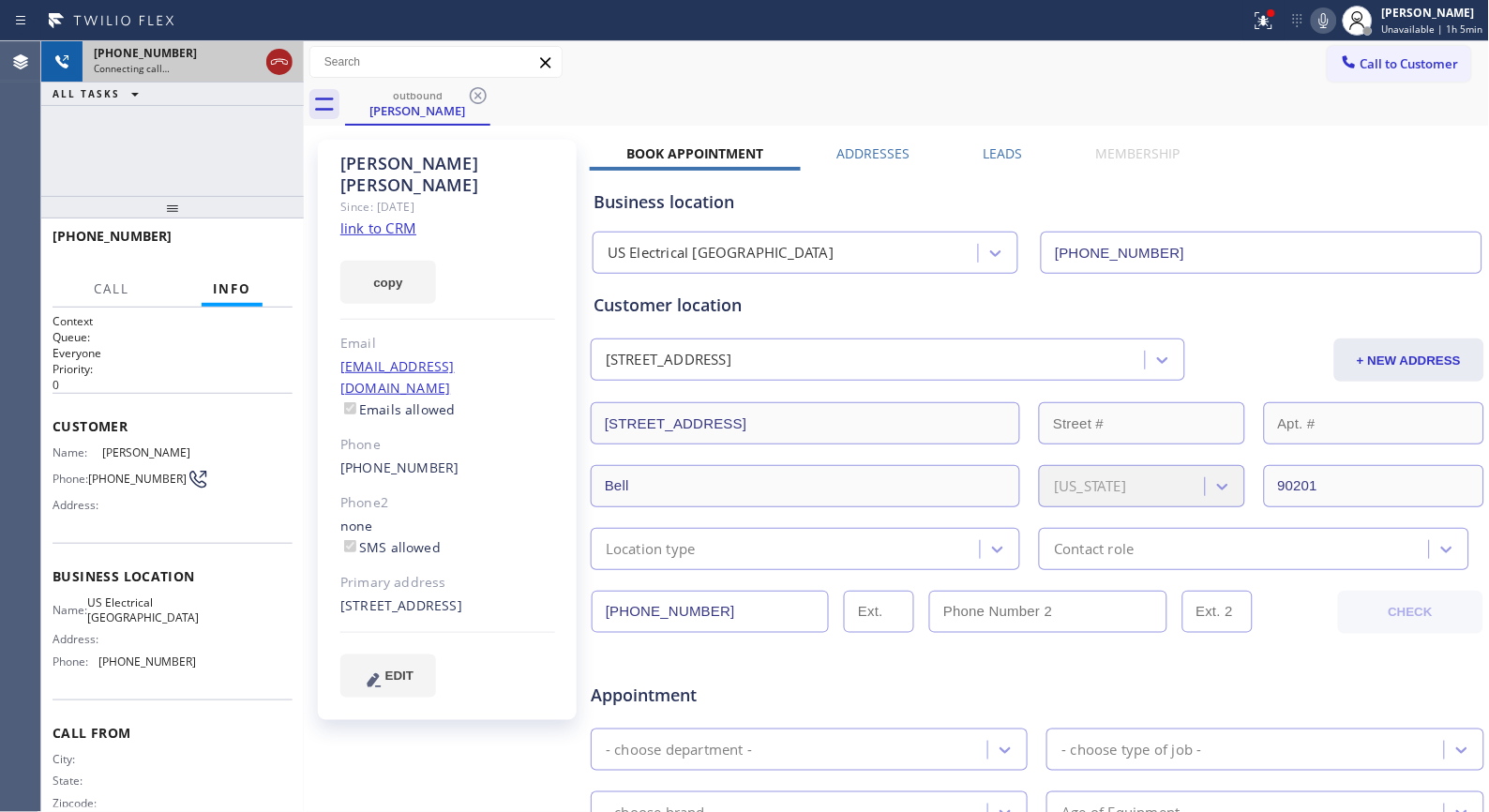
click at [273, 57] on icon at bounding box center [279, 62] width 23 height 23
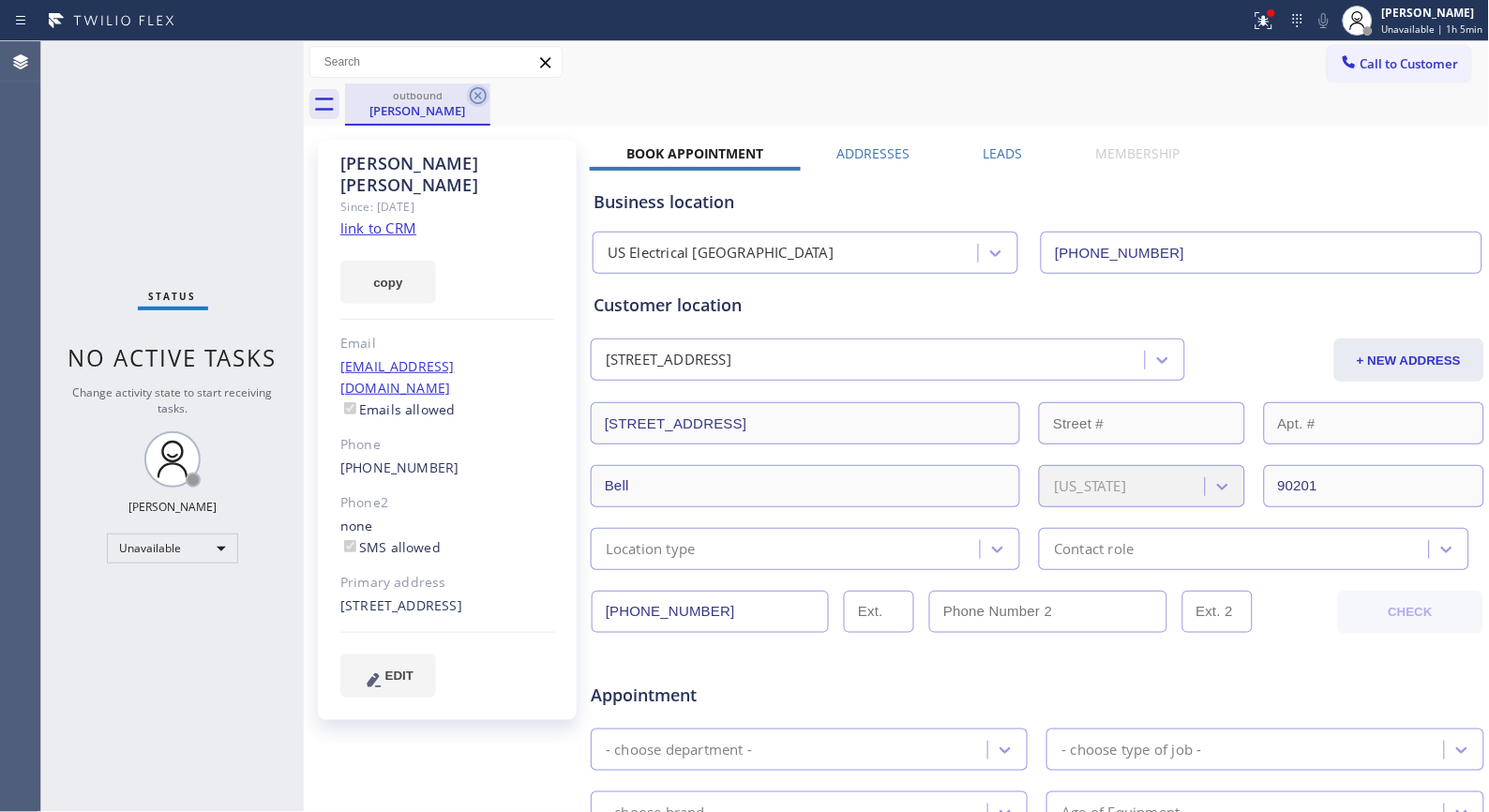
click at [479, 90] on icon at bounding box center [479, 95] width 23 height 23
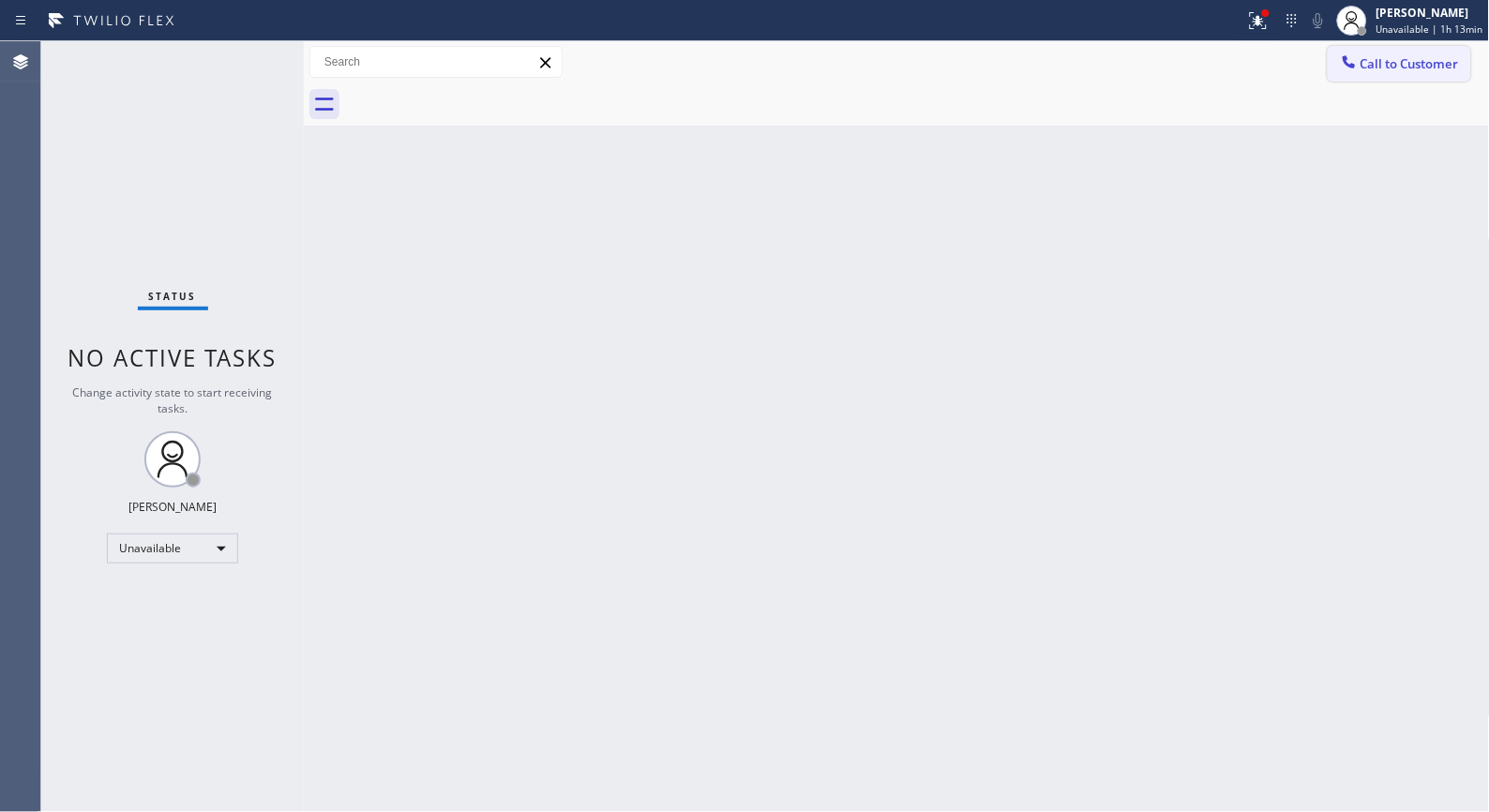
click at [1412, 60] on span "Call to Customer" at bounding box center [1410, 64] width 98 height 17
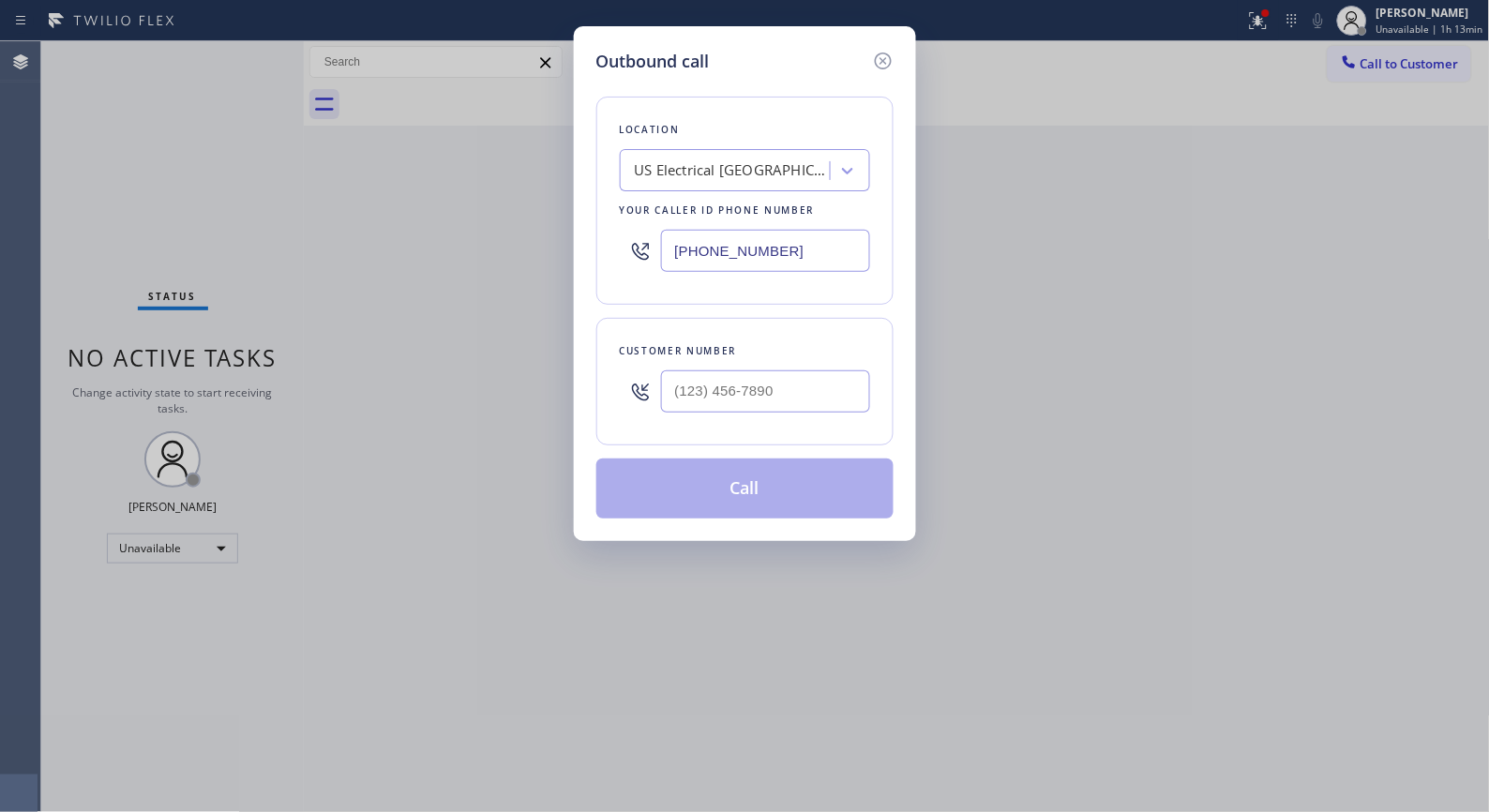
drag, startPoint x: 818, startPoint y: 230, endPoint x: 620, endPoint y: 200, distance: 200.3
click at [624, 208] on div "Location [GEOGRAPHIC_DATA] Electrical [GEOGRAPHIC_DATA] Your caller id phone nu…" at bounding box center [745, 200] width 297 height 208
paste input "562) 378-3598"
type input "[PHONE_NUMBER]"
drag, startPoint x: 785, startPoint y: 389, endPoint x: 643, endPoint y: 384, distance: 142.1
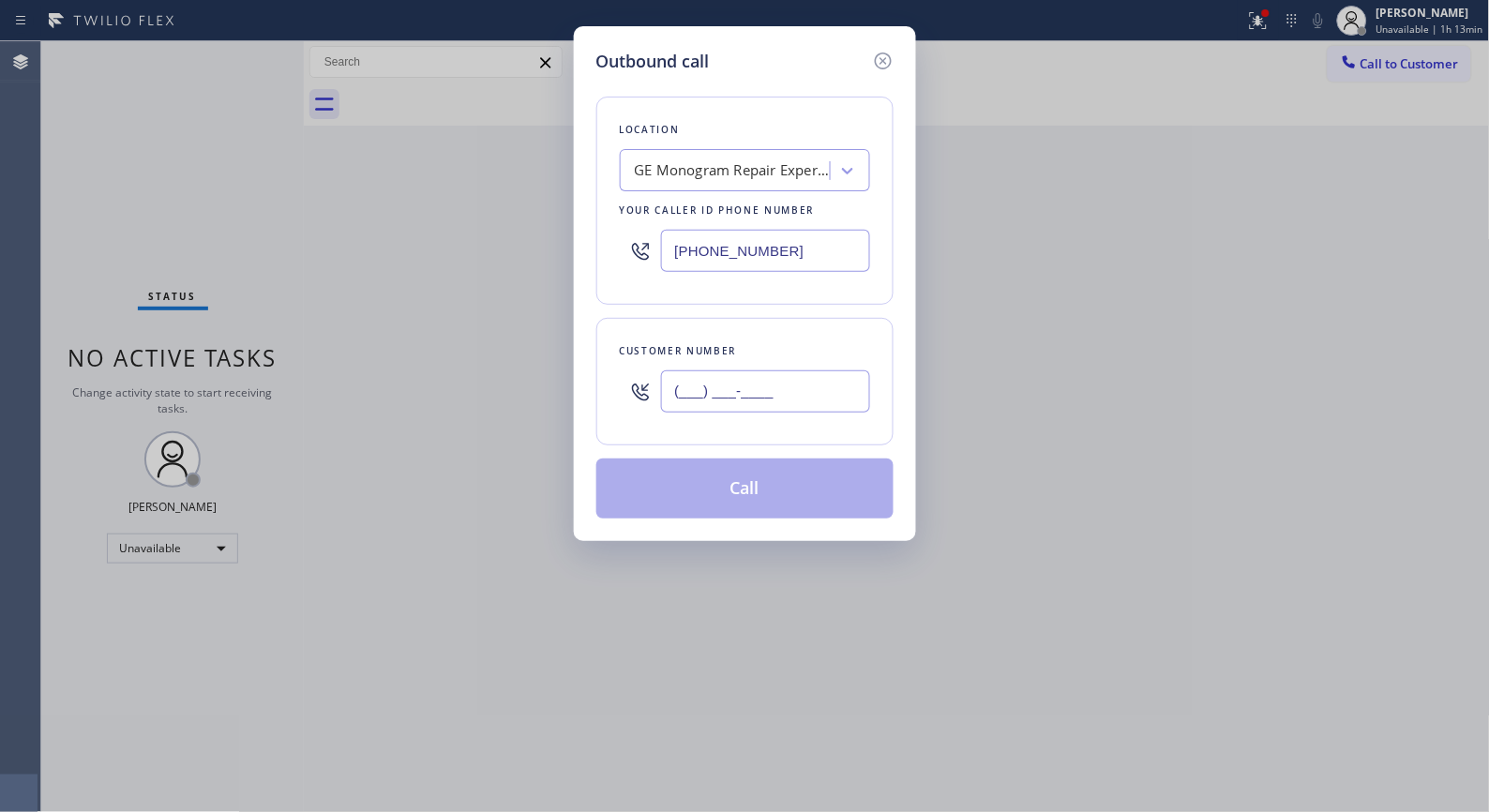
click at [643, 384] on div "(___) ___-____" at bounding box center [745, 391] width 250 height 61
paste input "714) 342-8398"
type input "[PHONE_NUMBER]"
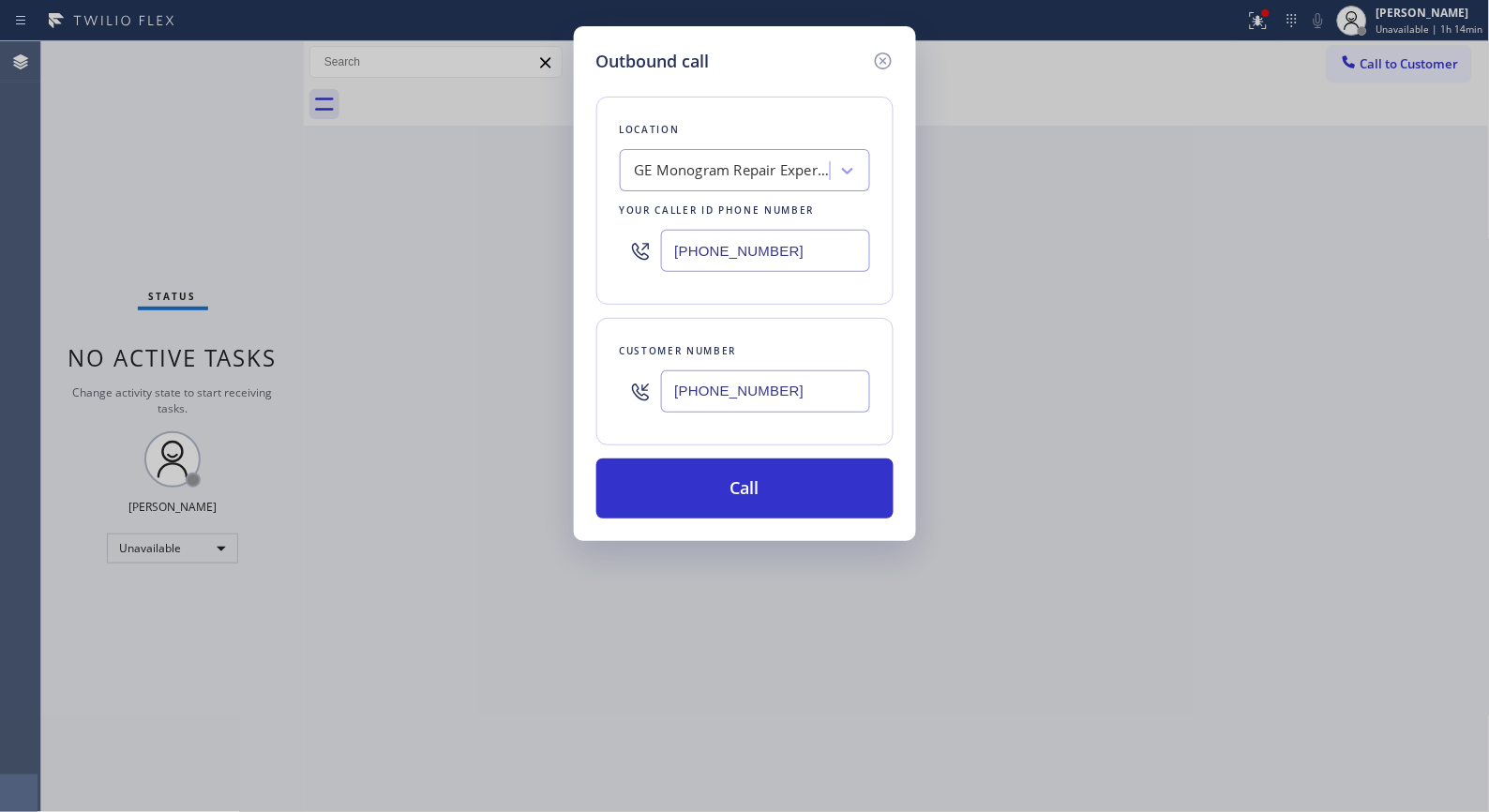
drag, startPoint x: 720, startPoint y: 492, endPoint x: 726, endPoint y: 452, distance: 40.4
click at [723, 489] on button "Call" at bounding box center [745, 489] width 297 height 60
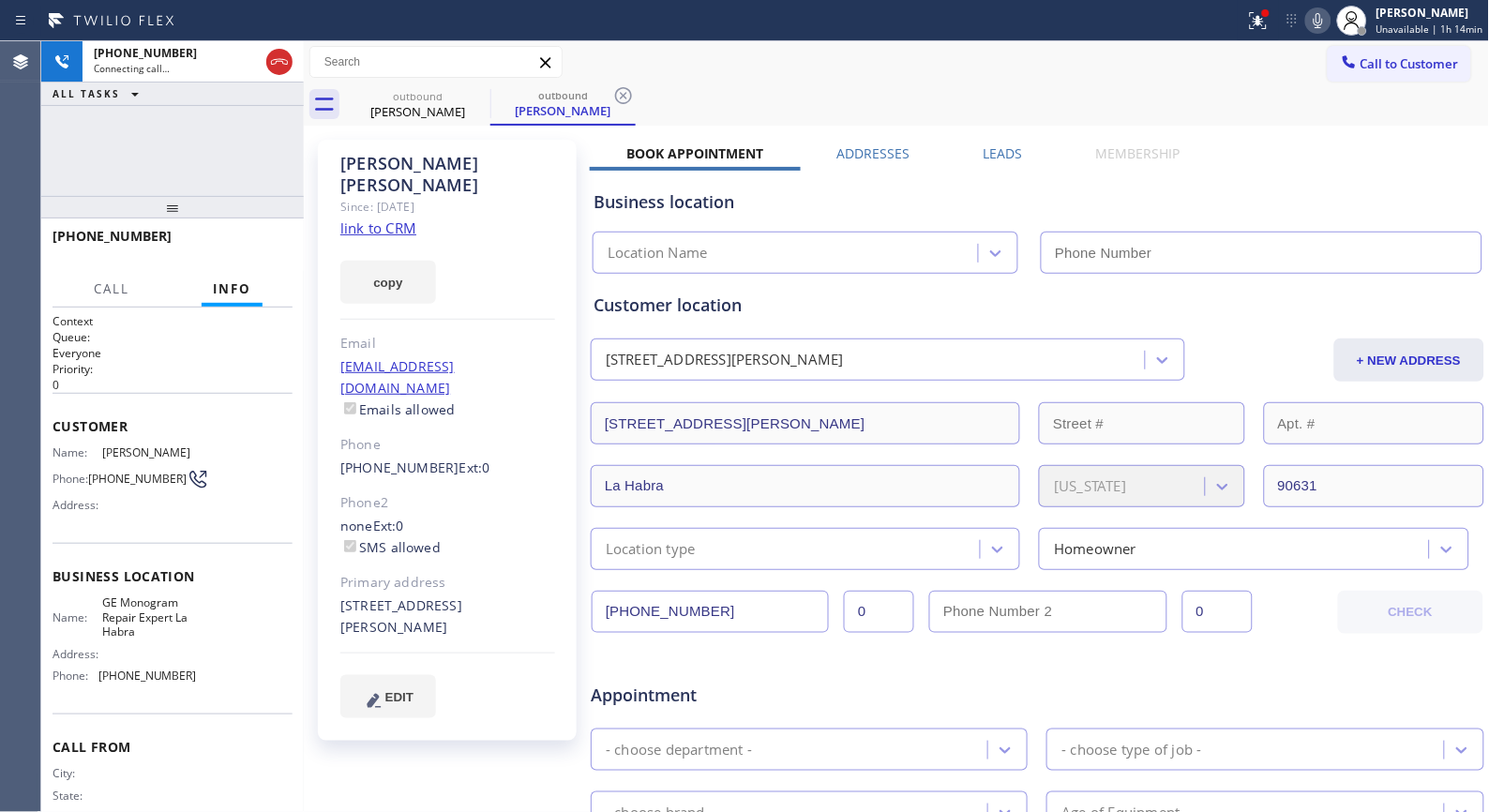
type input "[PHONE_NUMBER]"
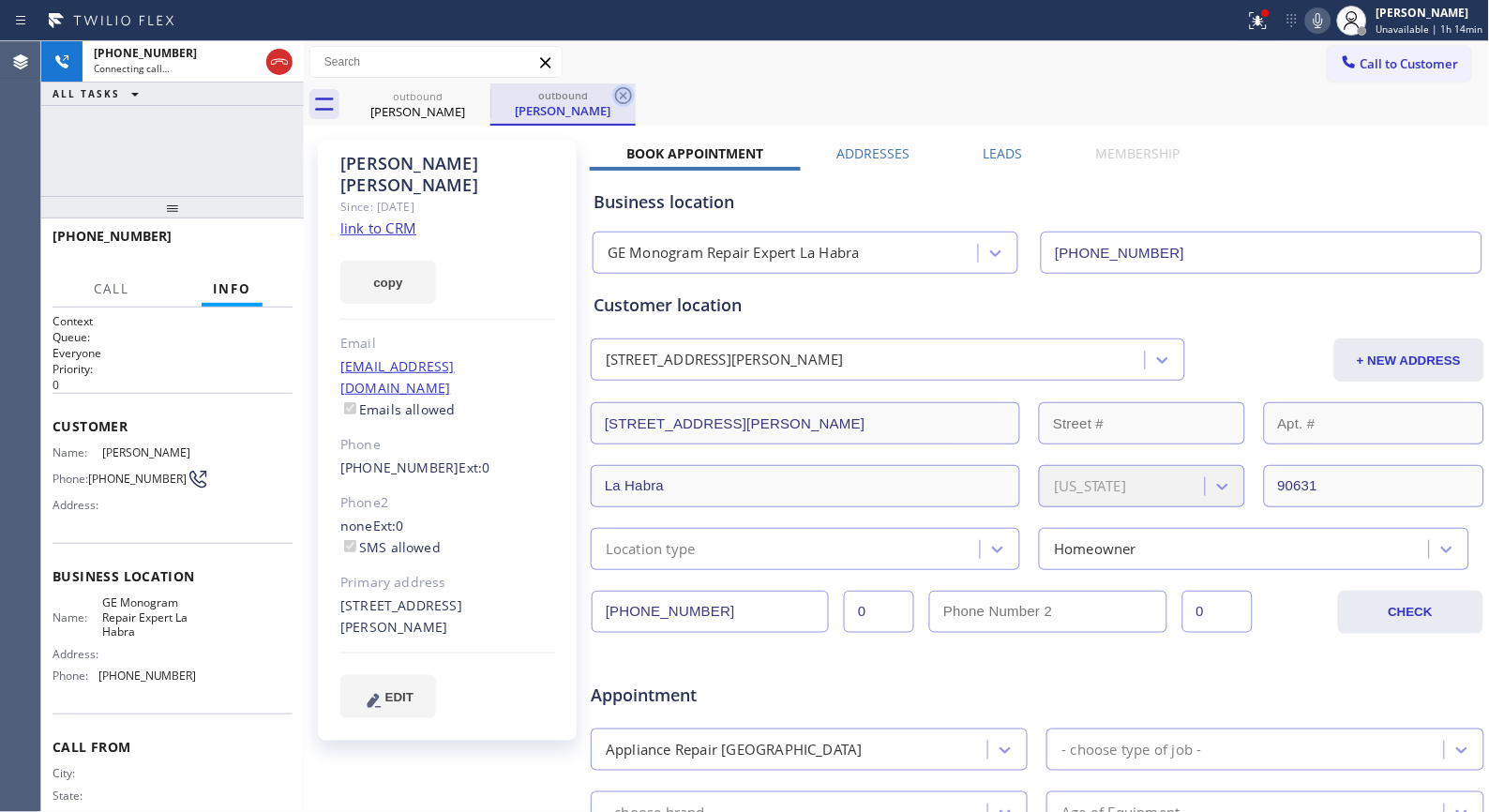
click at [619, 92] on icon at bounding box center [624, 95] width 23 height 23
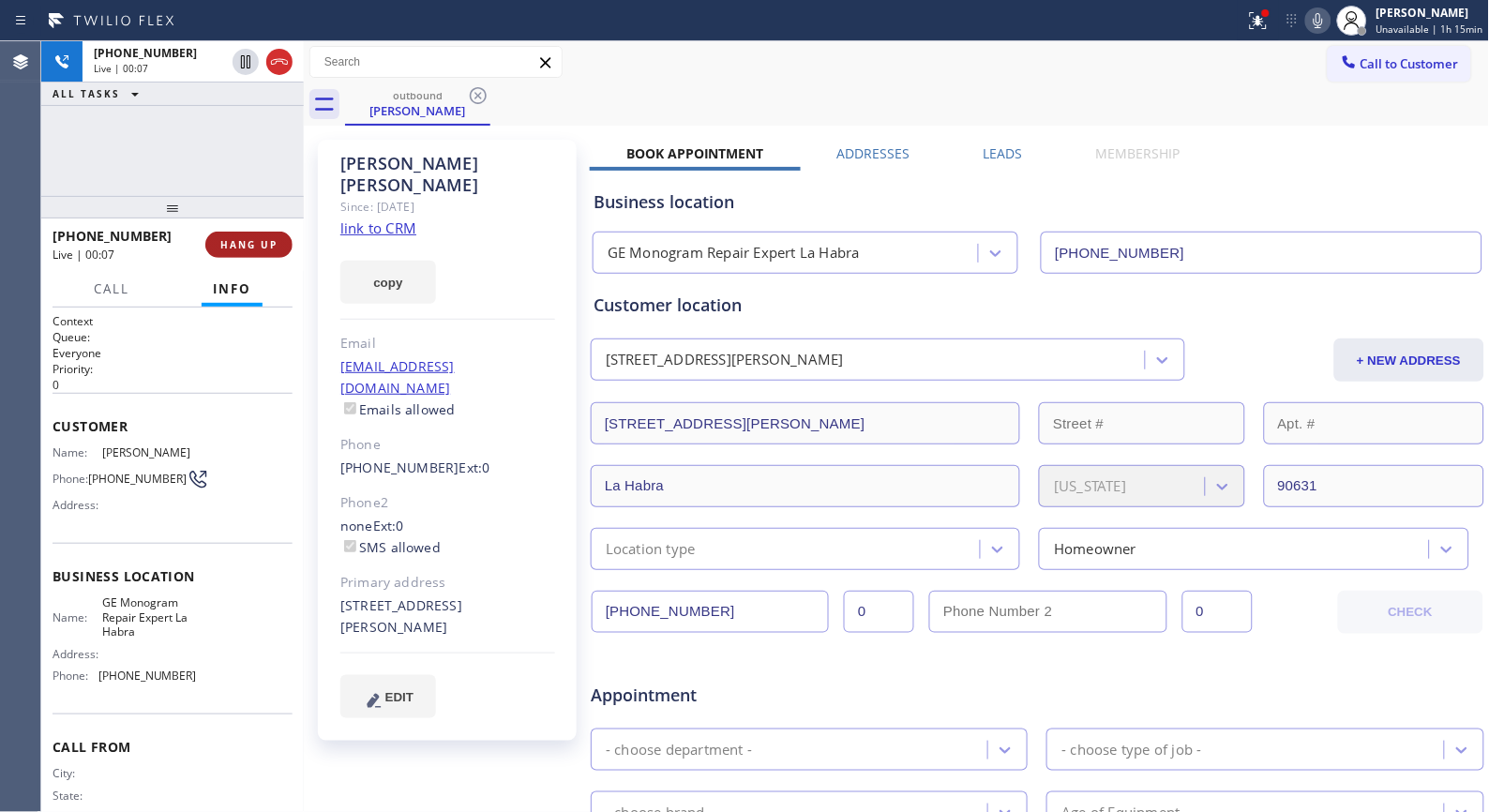
click at [229, 253] on button "HANG UP" at bounding box center [249, 245] width 87 height 26
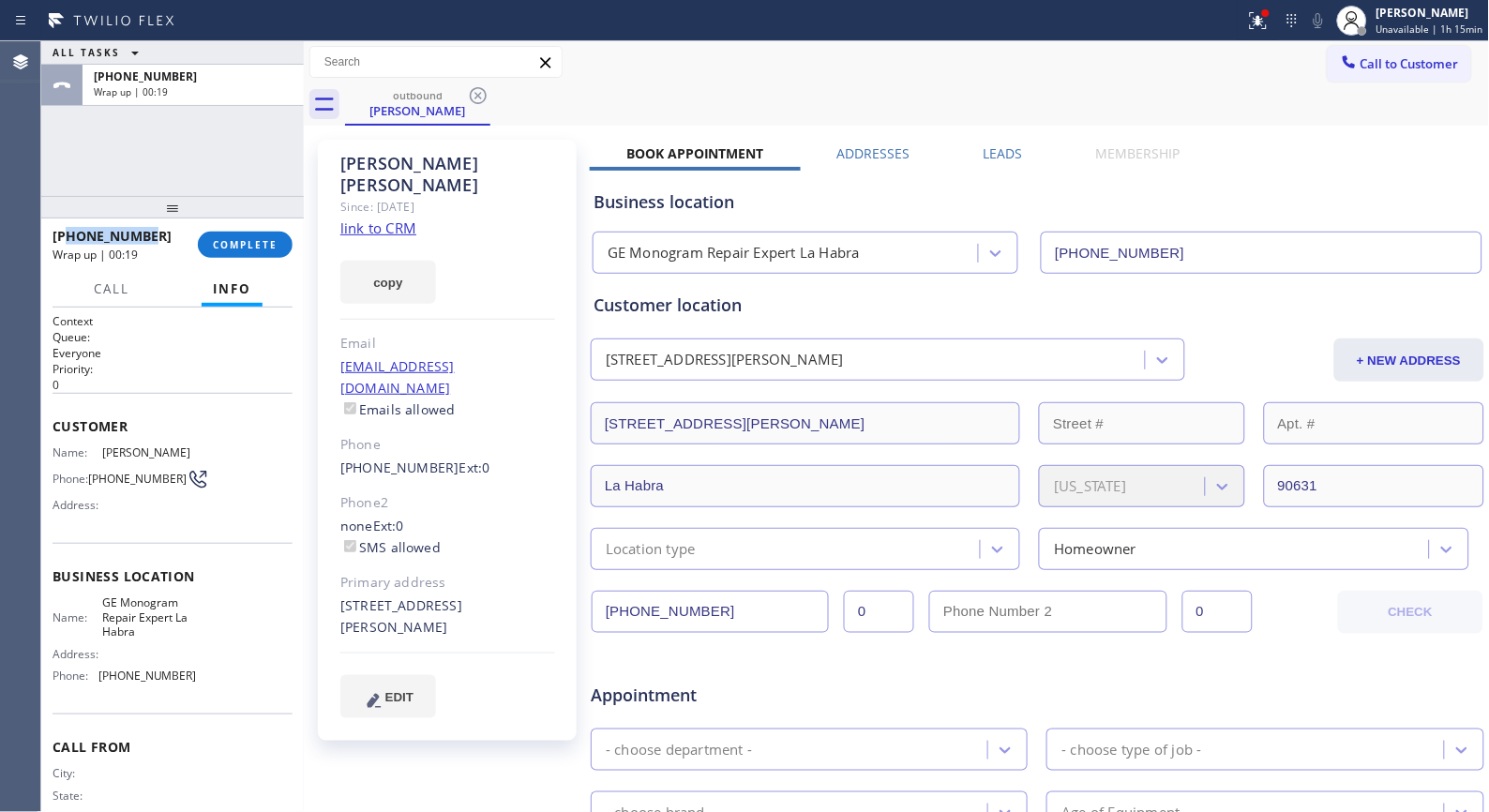
drag, startPoint x: 161, startPoint y: 239, endPoint x: 69, endPoint y: 237, distance: 92.0
click at [69, 237] on div "[PHONE_NUMBER]" at bounding box center [119, 235] width 132 height 18
copy span "7143428398"
click at [259, 238] on span "COMPLETE" at bounding box center [245, 245] width 65 height 13
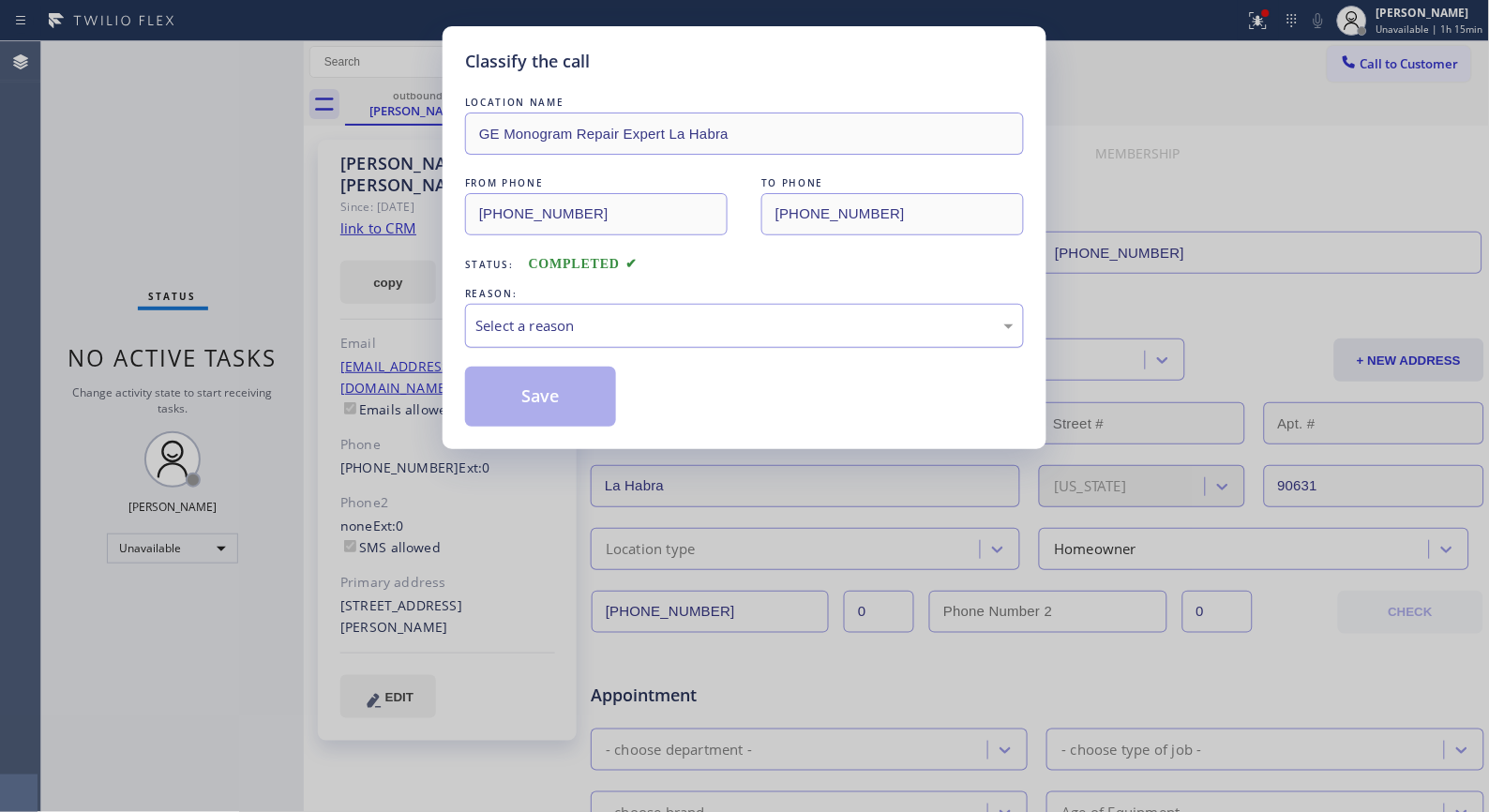
click at [803, 338] on div "Select a reason" at bounding box center [745, 326] width 559 height 44
click at [511, 408] on button "Save" at bounding box center [541, 397] width 151 height 60
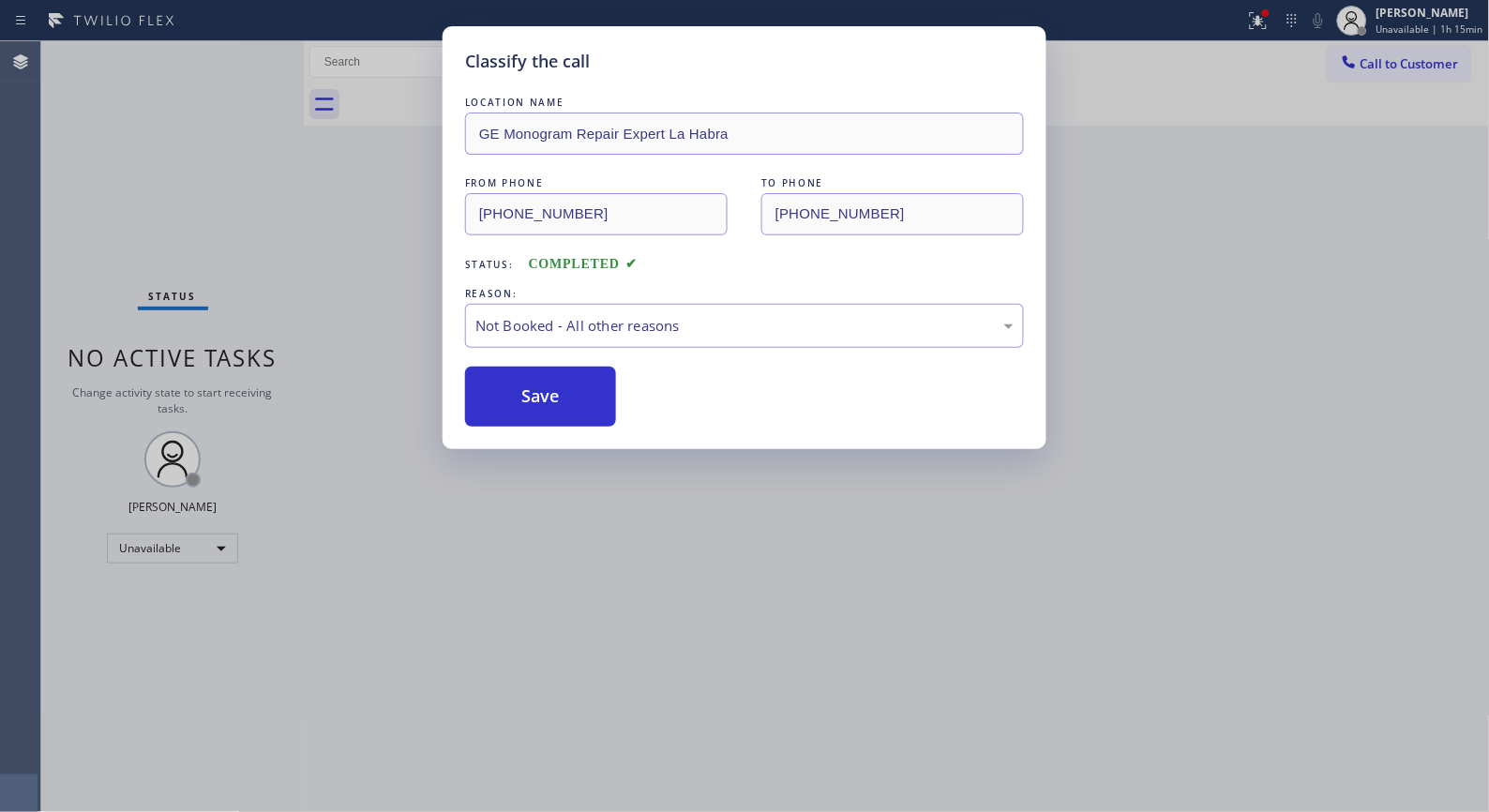
click at [1417, 57] on div "Classify the call LOCATION NAME [MEDICAL_DATA] Electrical [GEOGRAPHIC_DATA] FRO…" at bounding box center [766, 427] width 1448 height 770
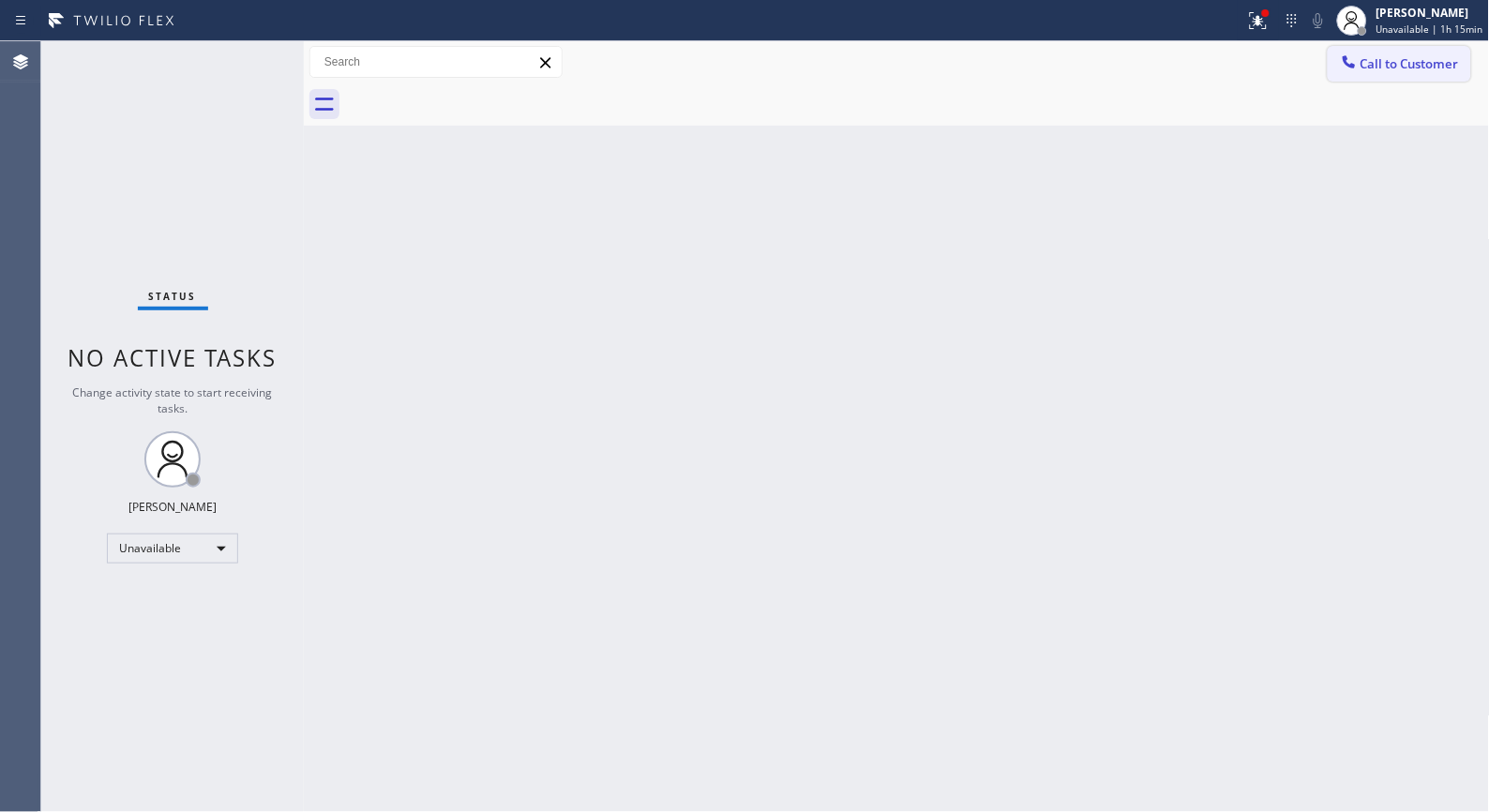
click at [1385, 76] on button "Call to Customer" at bounding box center [1399, 64] width 144 height 36
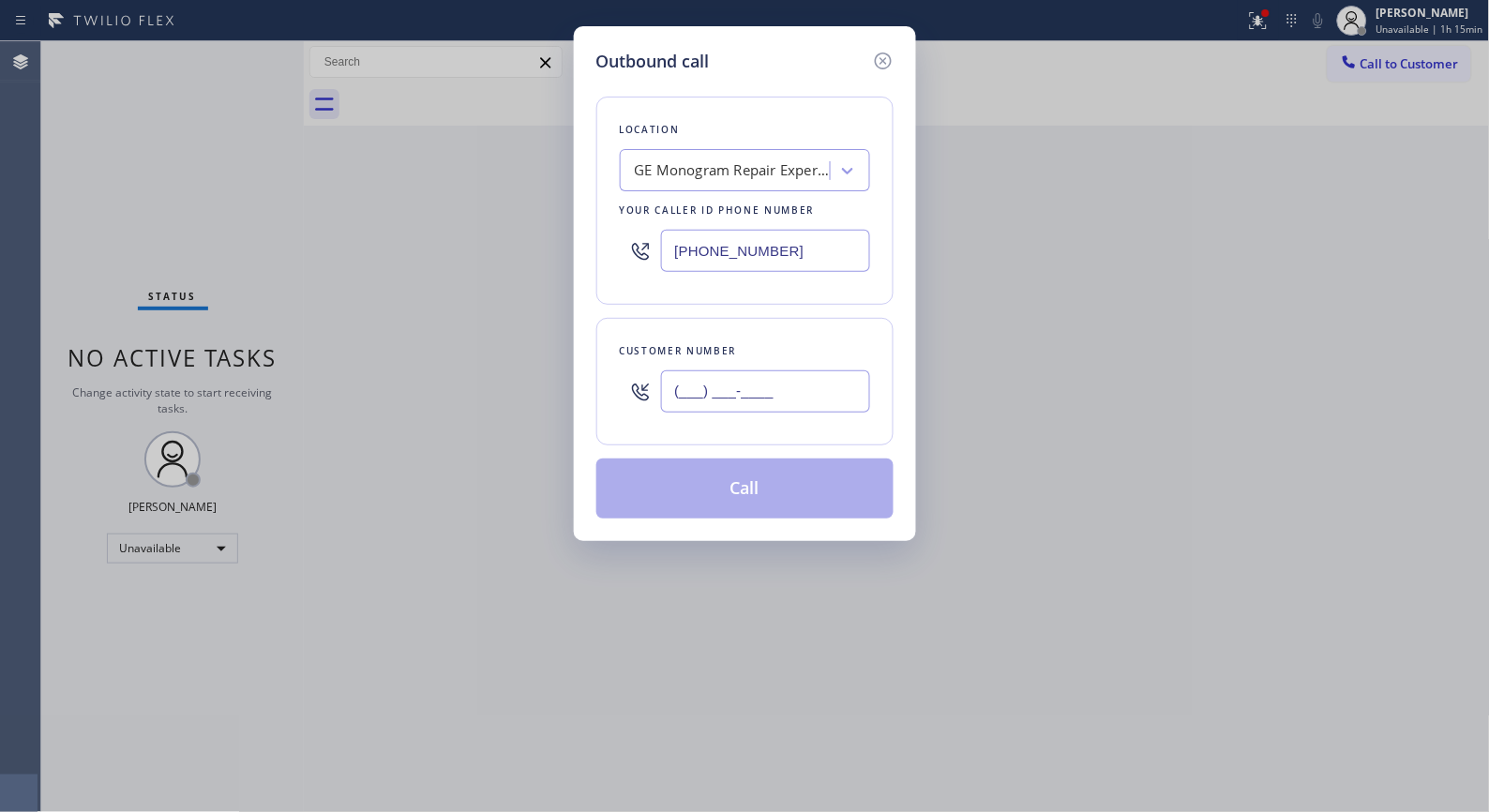
drag, startPoint x: 865, startPoint y: 387, endPoint x: 664, endPoint y: 347, distance: 204.9
click at [669, 352] on div "Customer number (___) ___-____" at bounding box center [745, 381] width 297 height 127
paste input "714) 342-8398"
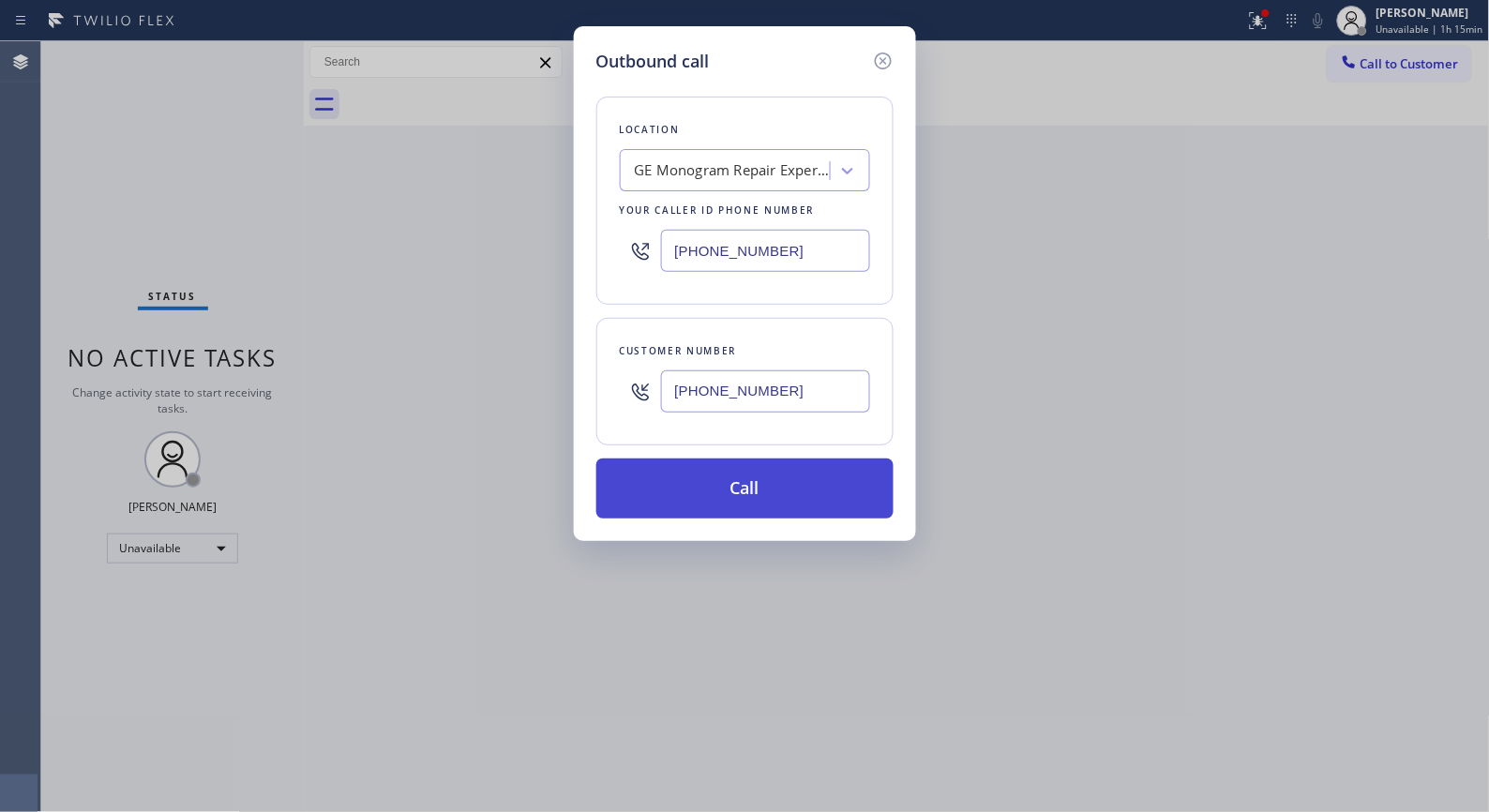
type input "[PHONE_NUMBER]"
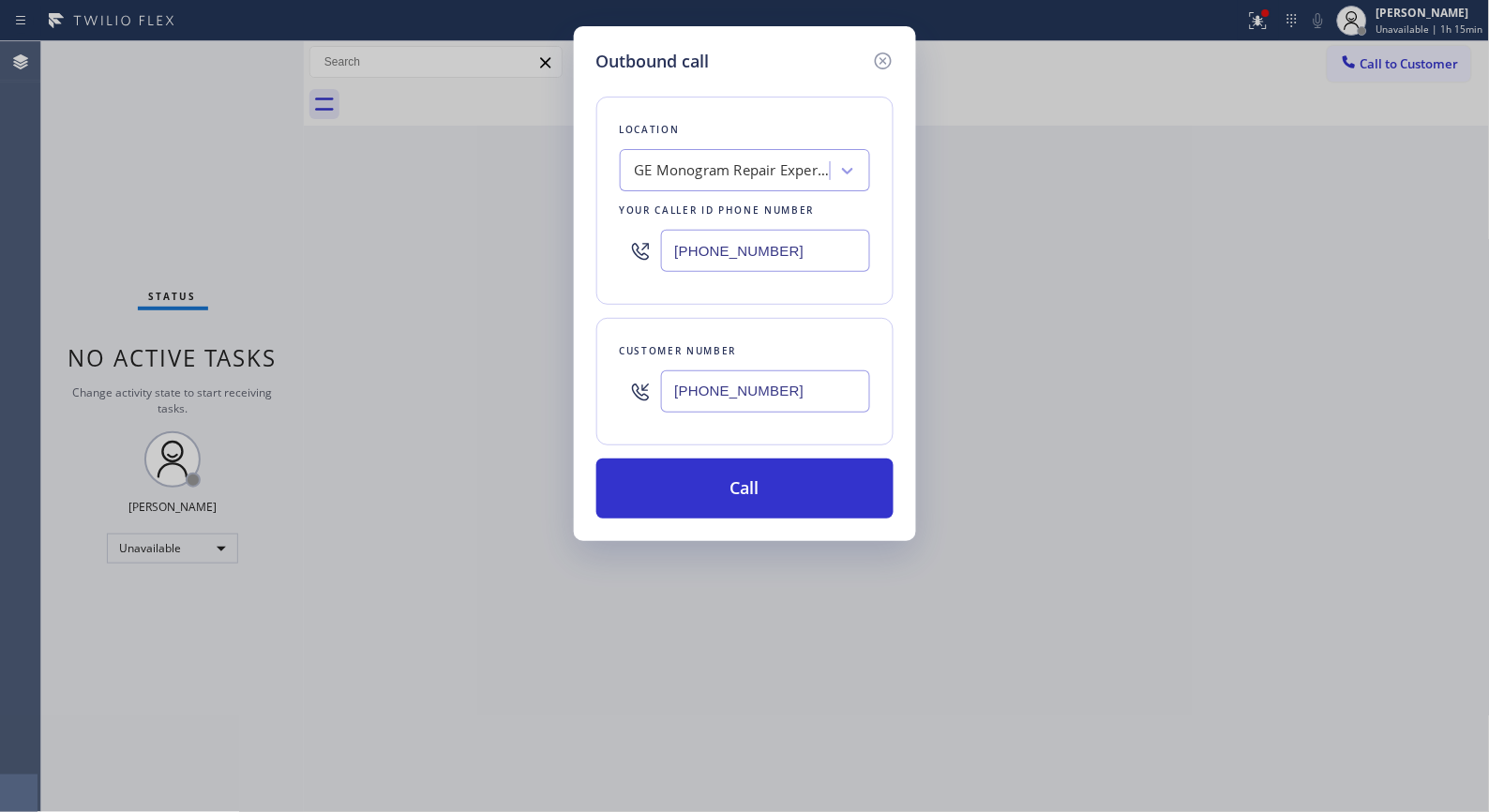
drag, startPoint x: 784, startPoint y: 482, endPoint x: 666, endPoint y: 16, distance: 480.7
click at [783, 477] on button "Call" at bounding box center [745, 489] width 297 height 60
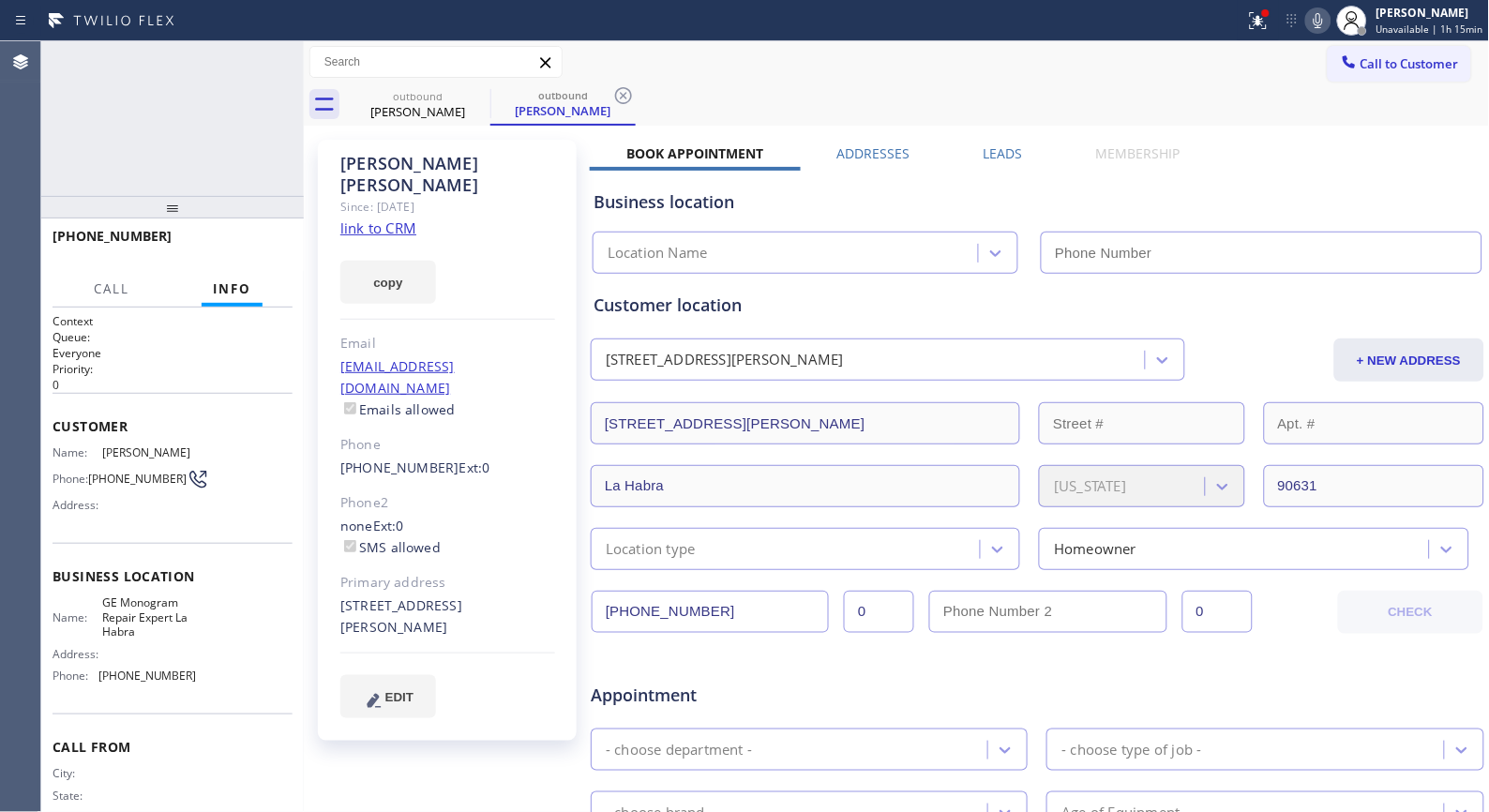
type input "[PHONE_NUMBER]"
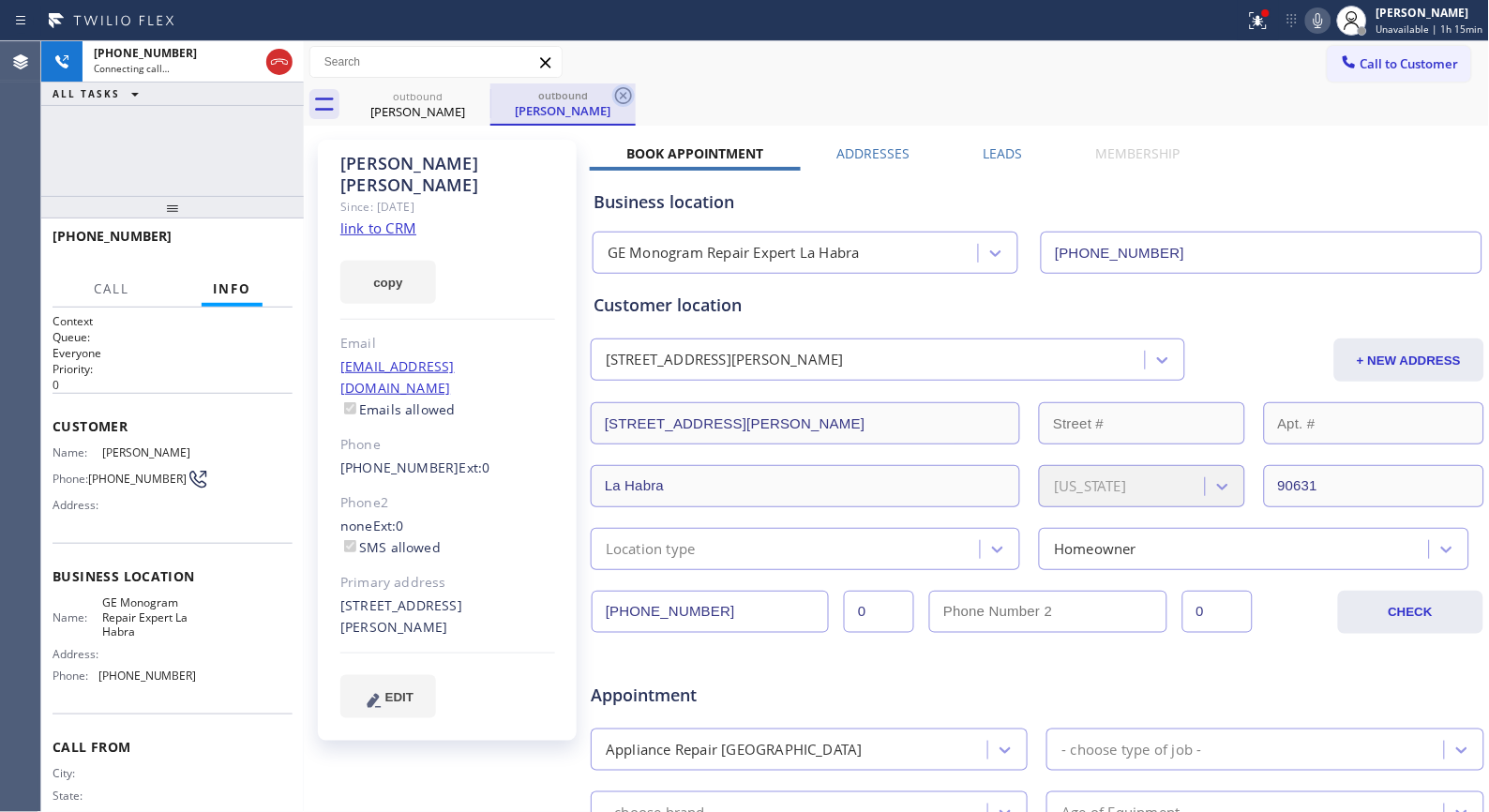
click at [623, 92] on icon at bounding box center [624, 95] width 23 height 23
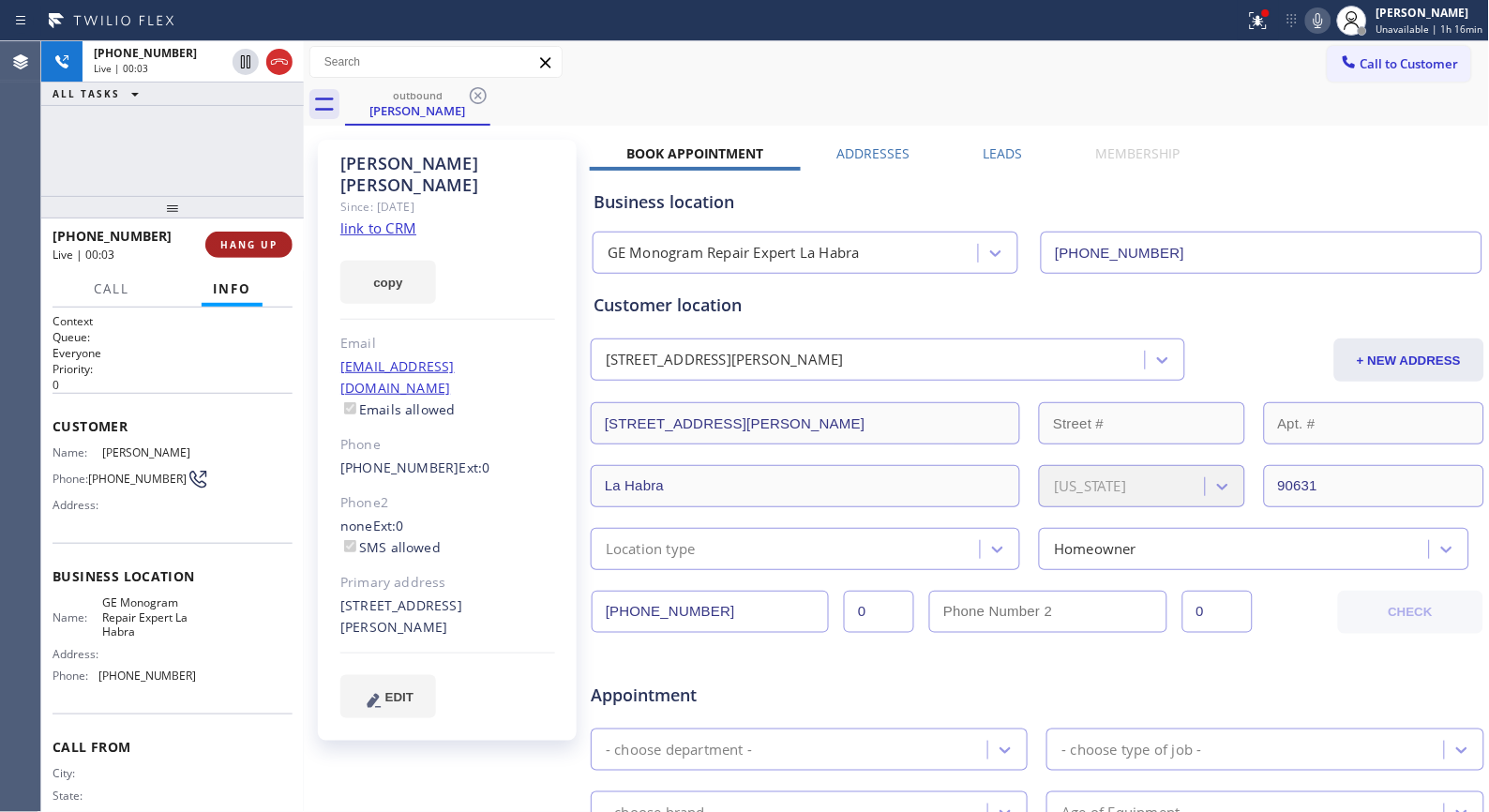
click at [254, 246] on span "HANG UP" at bounding box center [248, 245] width 58 height 13
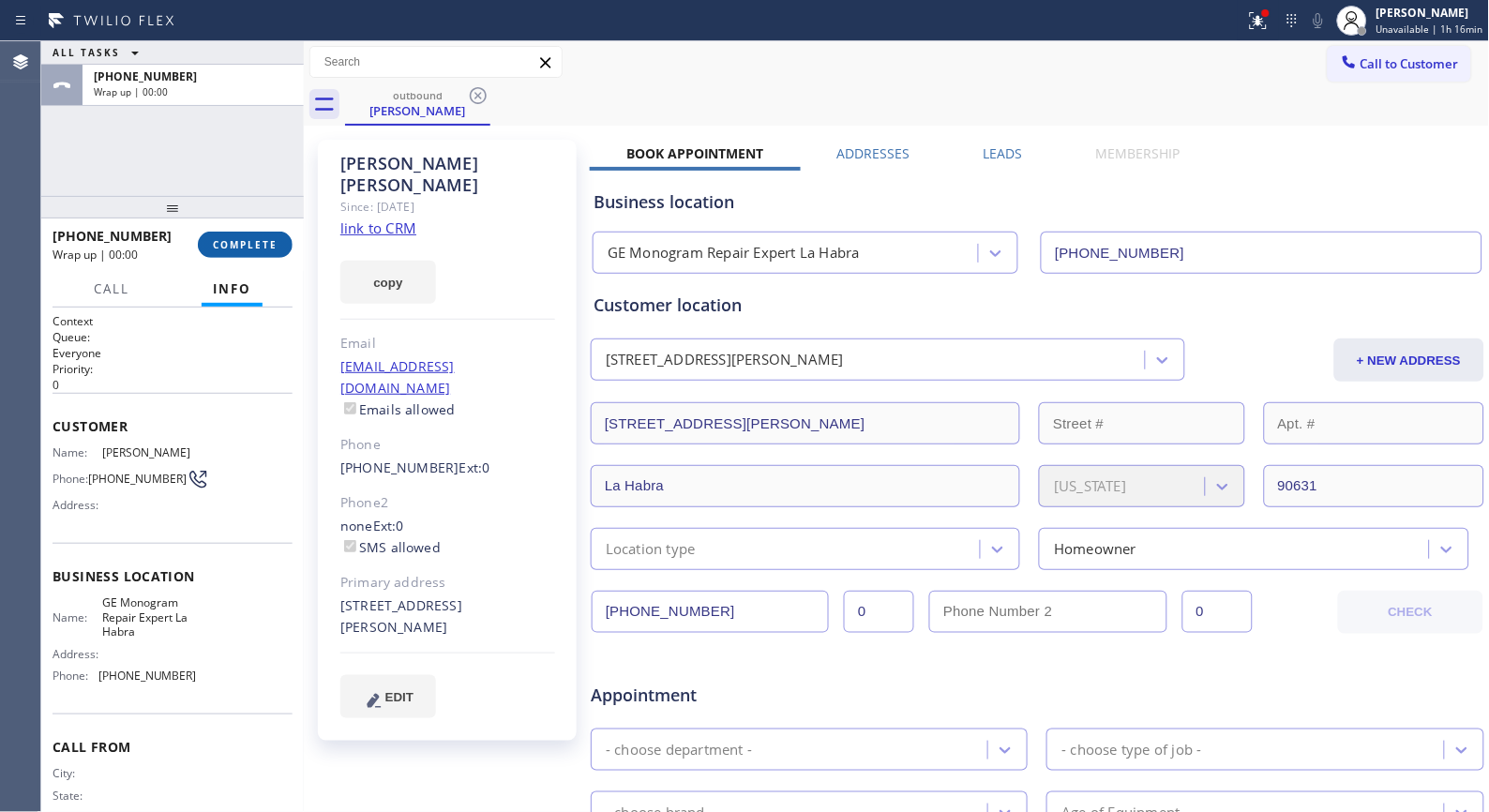
click at [259, 245] on span "COMPLETE" at bounding box center [245, 245] width 65 height 13
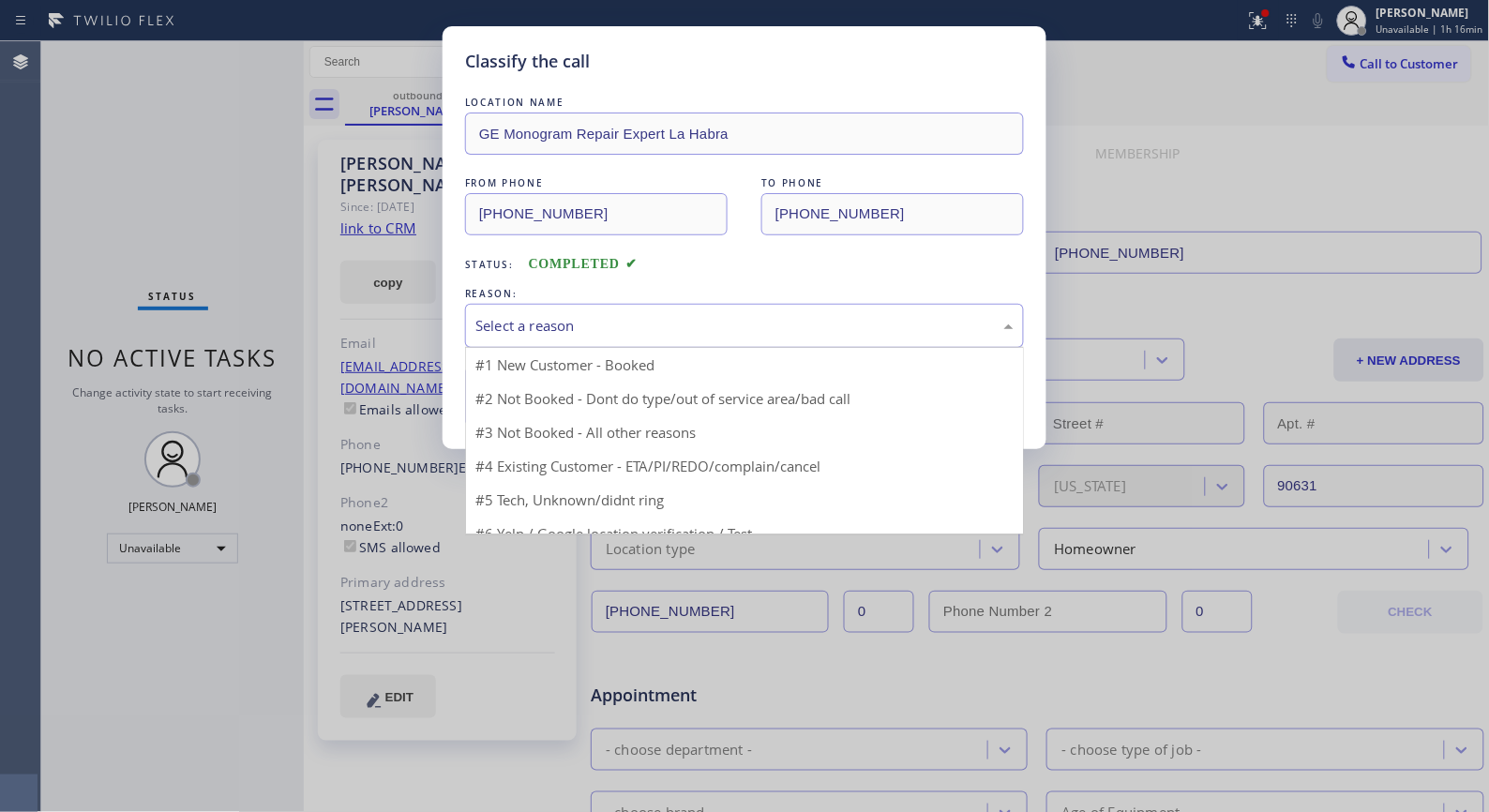
click at [873, 329] on div "Select a reason" at bounding box center [745, 326] width 538 height 22
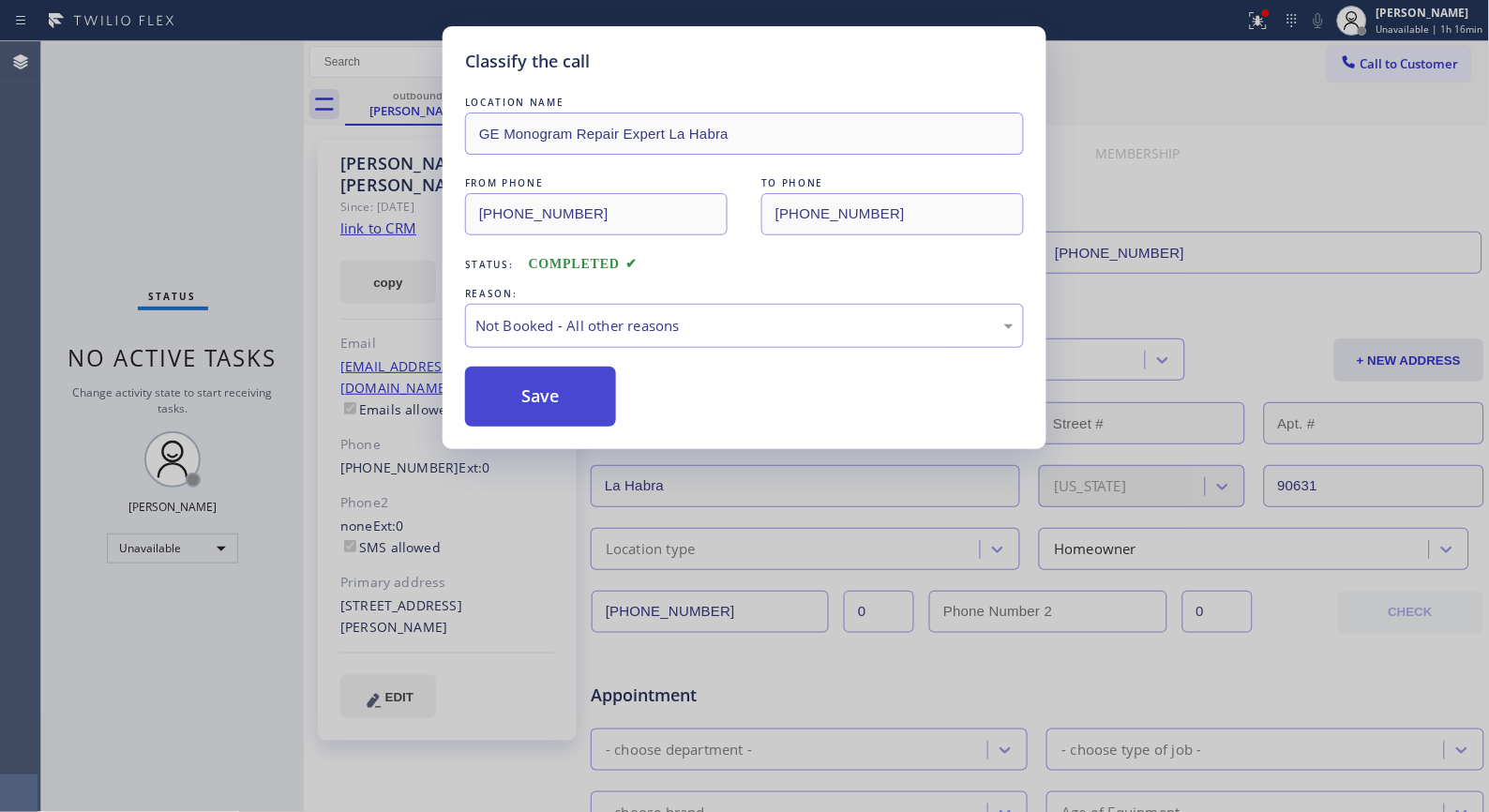
click at [527, 399] on button "Save" at bounding box center [541, 397] width 151 height 60
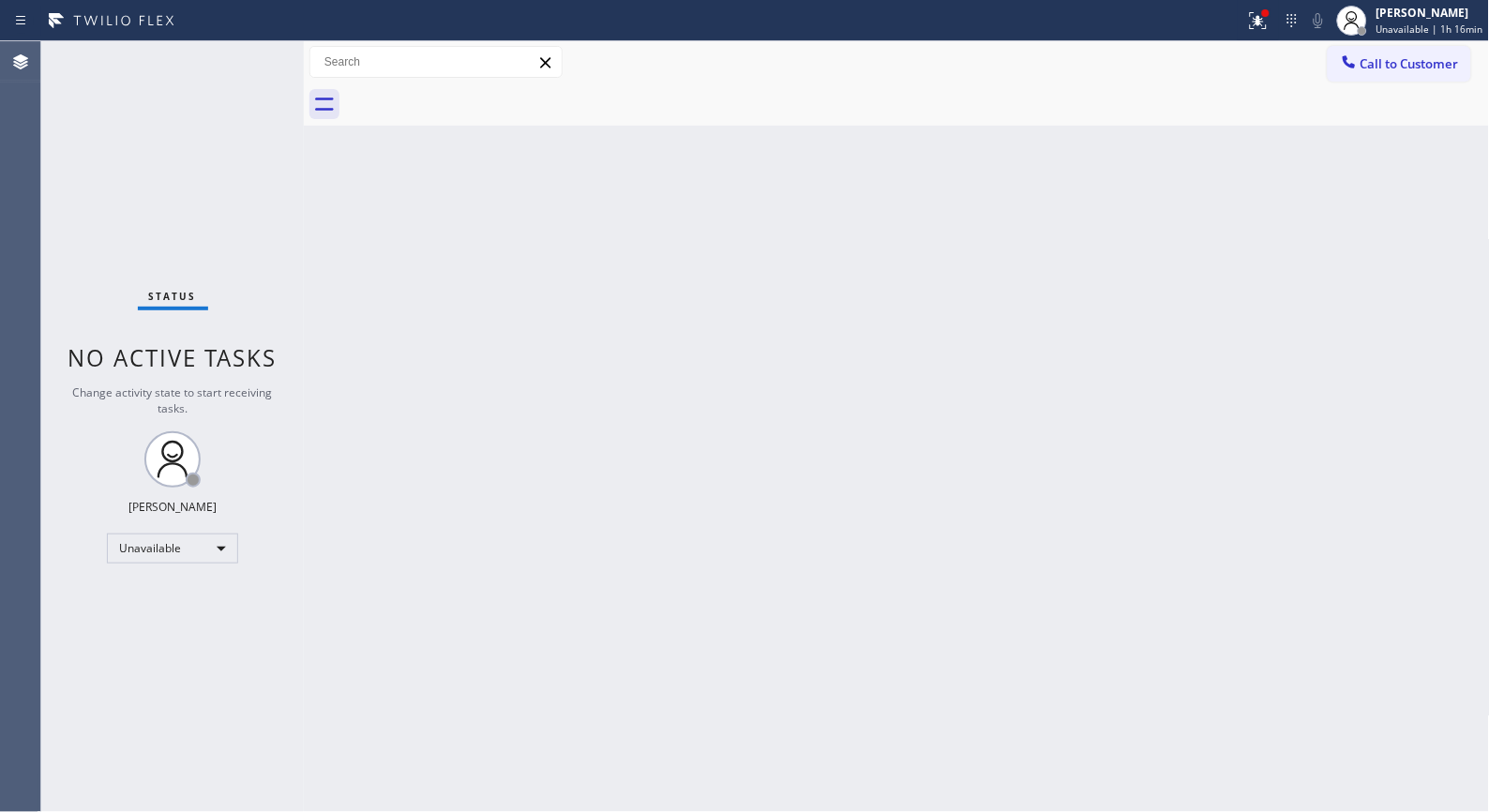
drag, startPoint x: 753, startPoint y: 267, endPoint x: 681, endPoint y: 53, distance: 225.8
click at [753, 267] on div "Back to Dashboard Change Sender ID Customers Technicians Select a contact Outbo…" at bounding box center [897, 427] width 1186 height 770
click at [1401, 64] on span "Call to Customer" at bounding box center [1410, 64] width 98 height 17
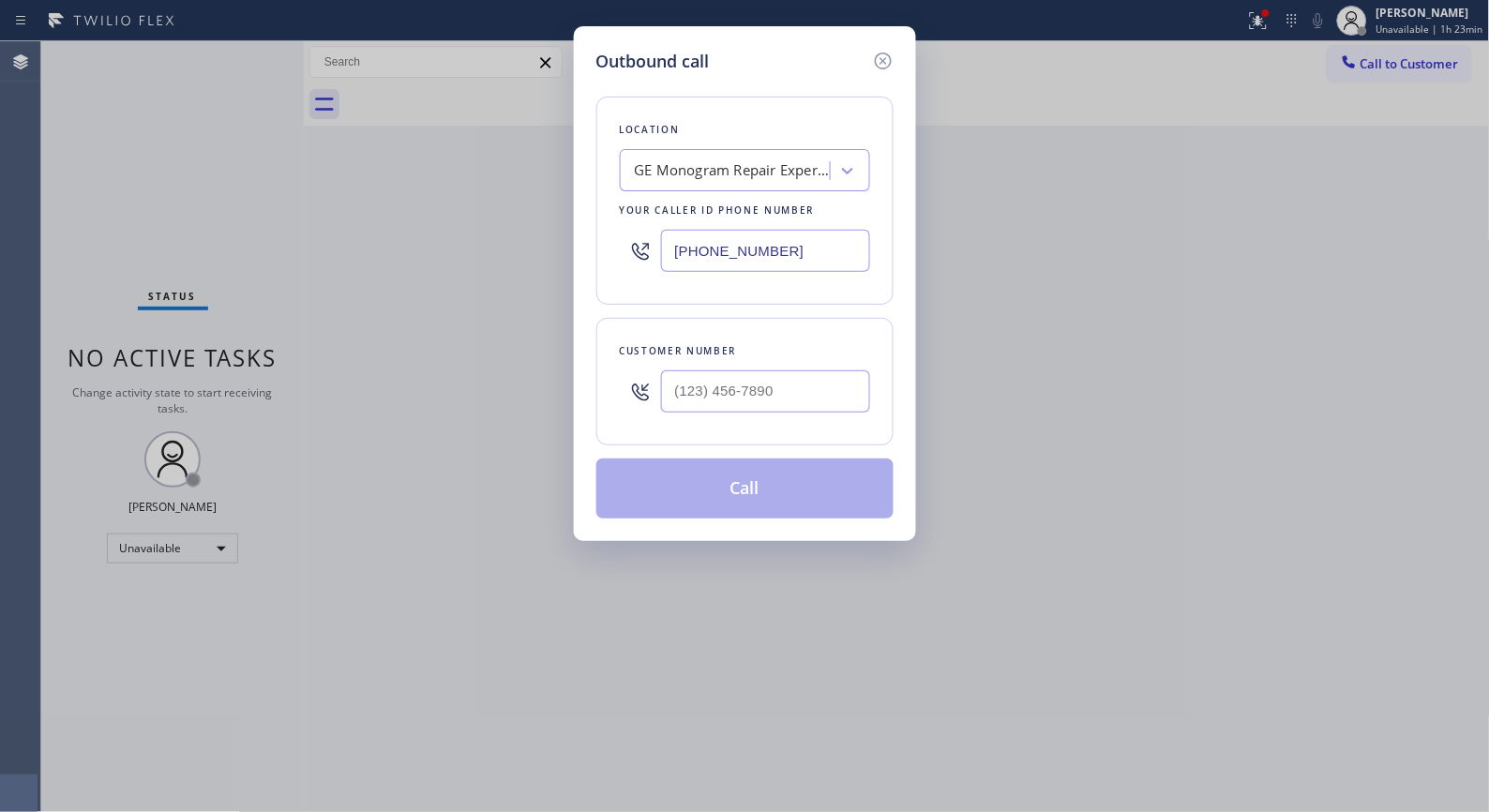
drag, startPoint x: 828, startPoint y: 248, endPoint x: 599, endPoint y: 183, distance: 238.0
click at [607, 194] on div "Location GE Monogram Repair Expert La Habra Your caller id phone number [PHONE_…" at bounding box center [745, 200] width 297 height 208
paste input "619) 930-9126"
type input "[PHONE_NUMBER]"
drag, startPoint x: 749, startPoint y: 401, endPoint x: 585, endPoint y: 385, distance: 164.8
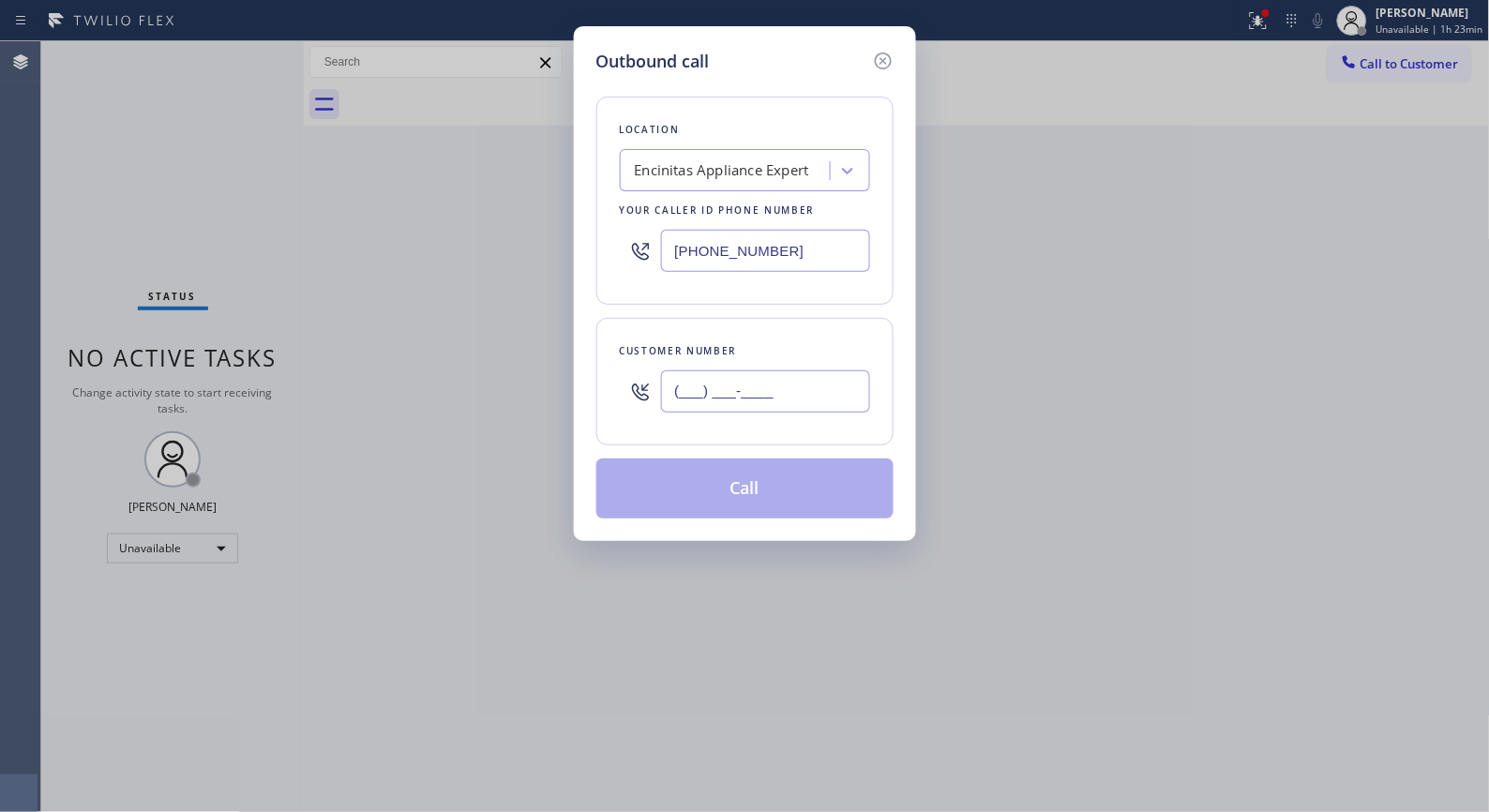
click at [597, 387] on div "Customer number (___) ___-____" at bounding box center [745, 381] width 297 height 127
paste input "760) 518-5527"
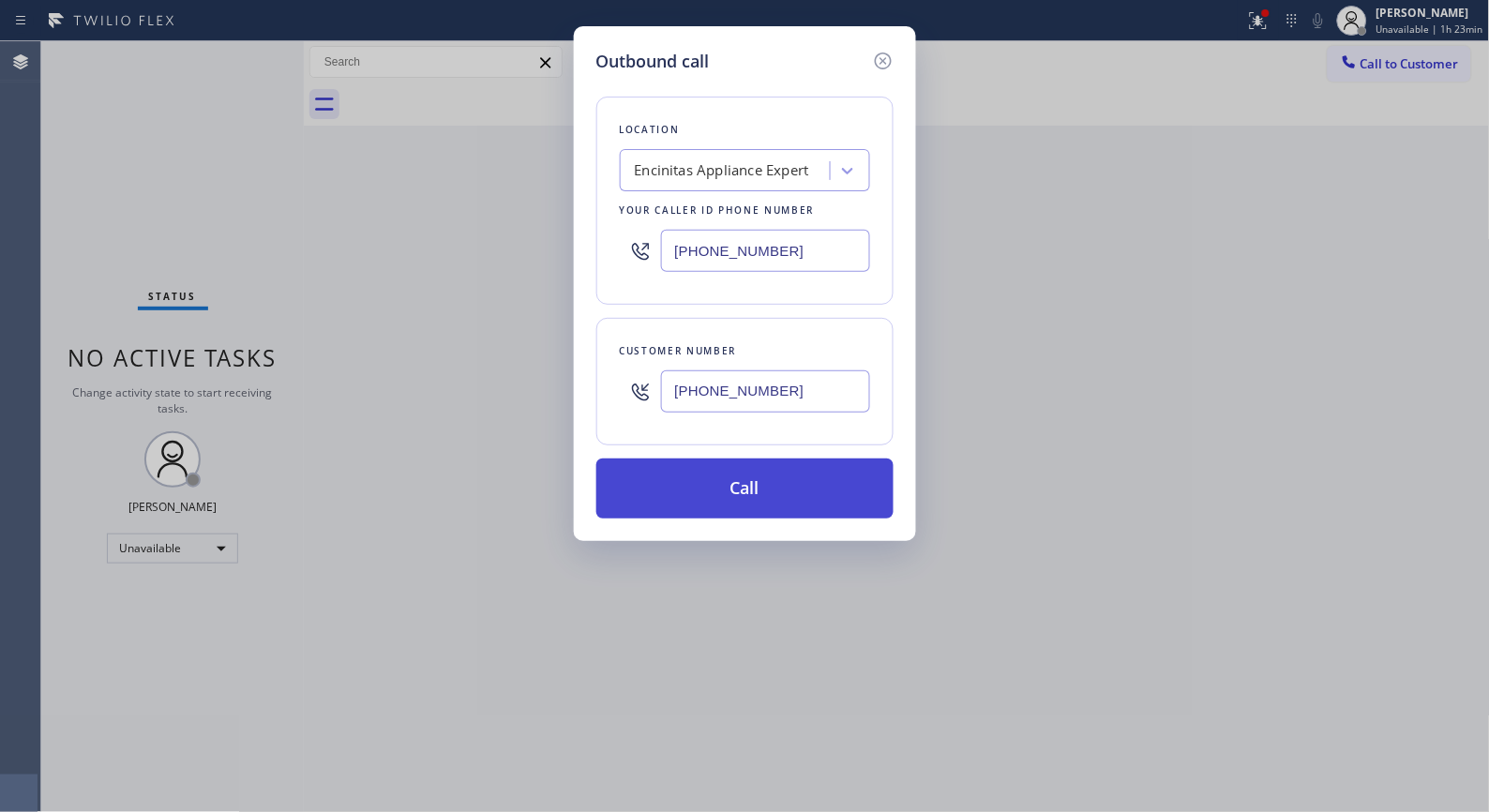
type input "[PHONE_NUMBER]"
click at [752, 484] on button "Call" at bounding box center [745, 489] width 297 height 60
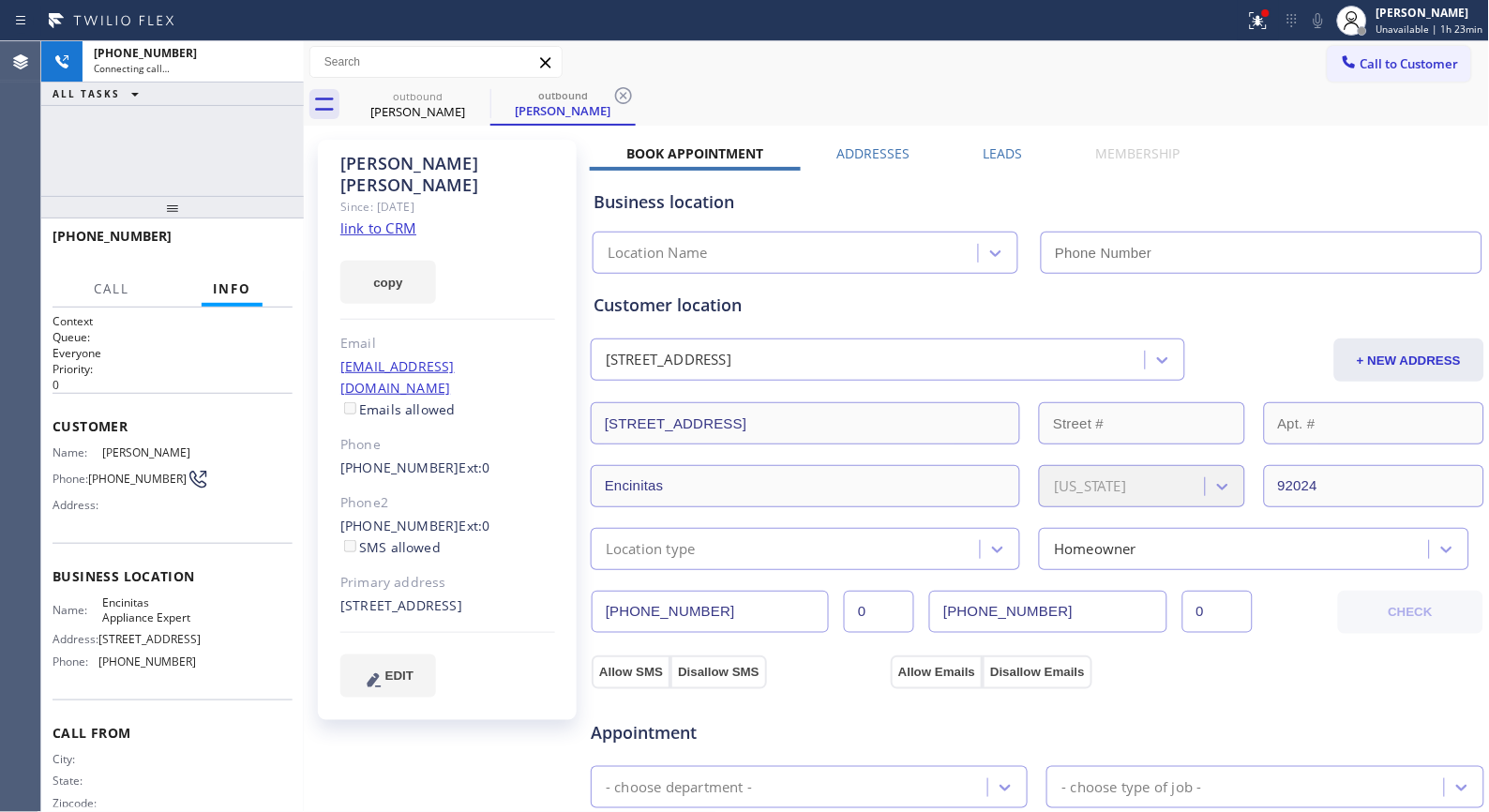
drag, startPoint x: 623, startPoint y: 100, endPoint x: 614, endPoint y: 76, distance: 25.6
click at [623, 100] on icon at bounding box center [624, 95] width 23 height 23
type input "[PHONE_NUMBER]"
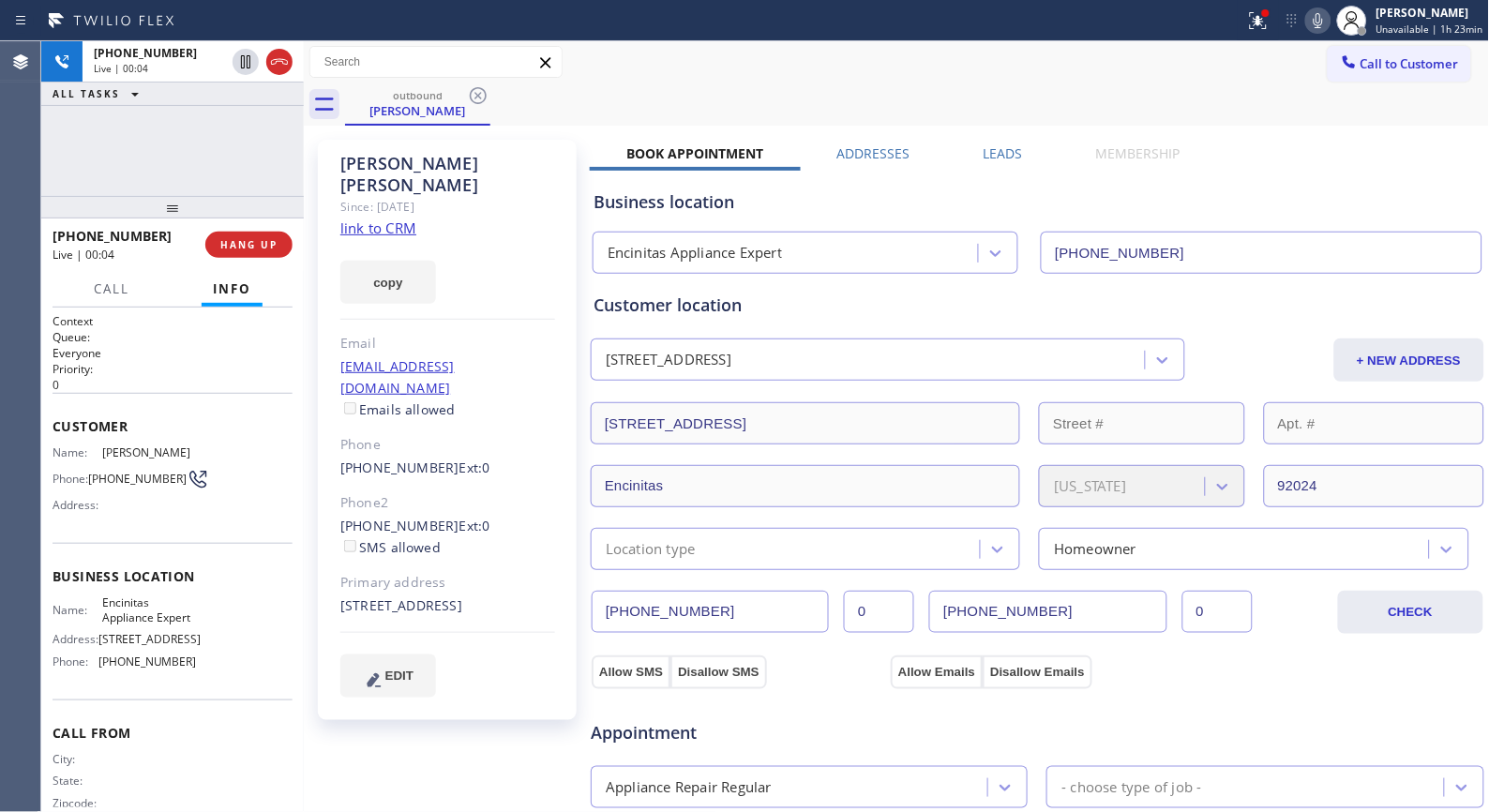
click at [668, 122] on div "outbound [PERSON_NAME]" at bounding box center [918, 104] width 1145 height 42
click at [285, 72] on icon at bounding box center [279, 62] width 23 height 23
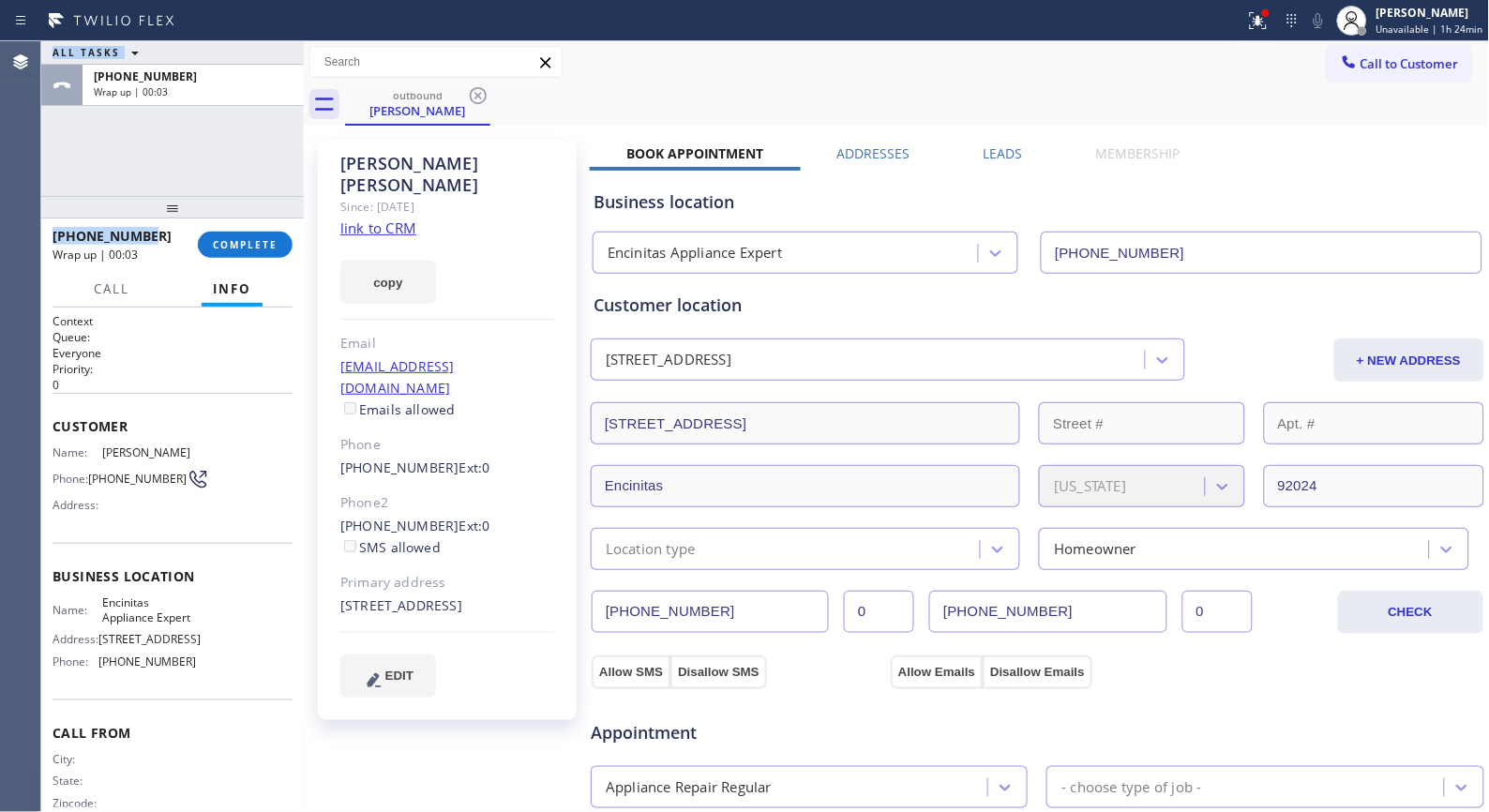
drag, startPoint x: 76, startPoint y: 234, endPoint x: 31, endPoint y: 241, distance: 45.5
click at [31, 241] on div "Agent Desktop Classify the call LOCATION NAME [MEDICAL_DATA] Electrical [GEOGRA…" at bounding box center [744, 427] width 1489 height 770
copy div "Classify the call LOCATION NAME FROM PHONE TO PHONE Status: COMPLETED REASON: N…"
click at [245, 238] on button "COMPLETE" at bounding box center [245, 245] width 94 height 26
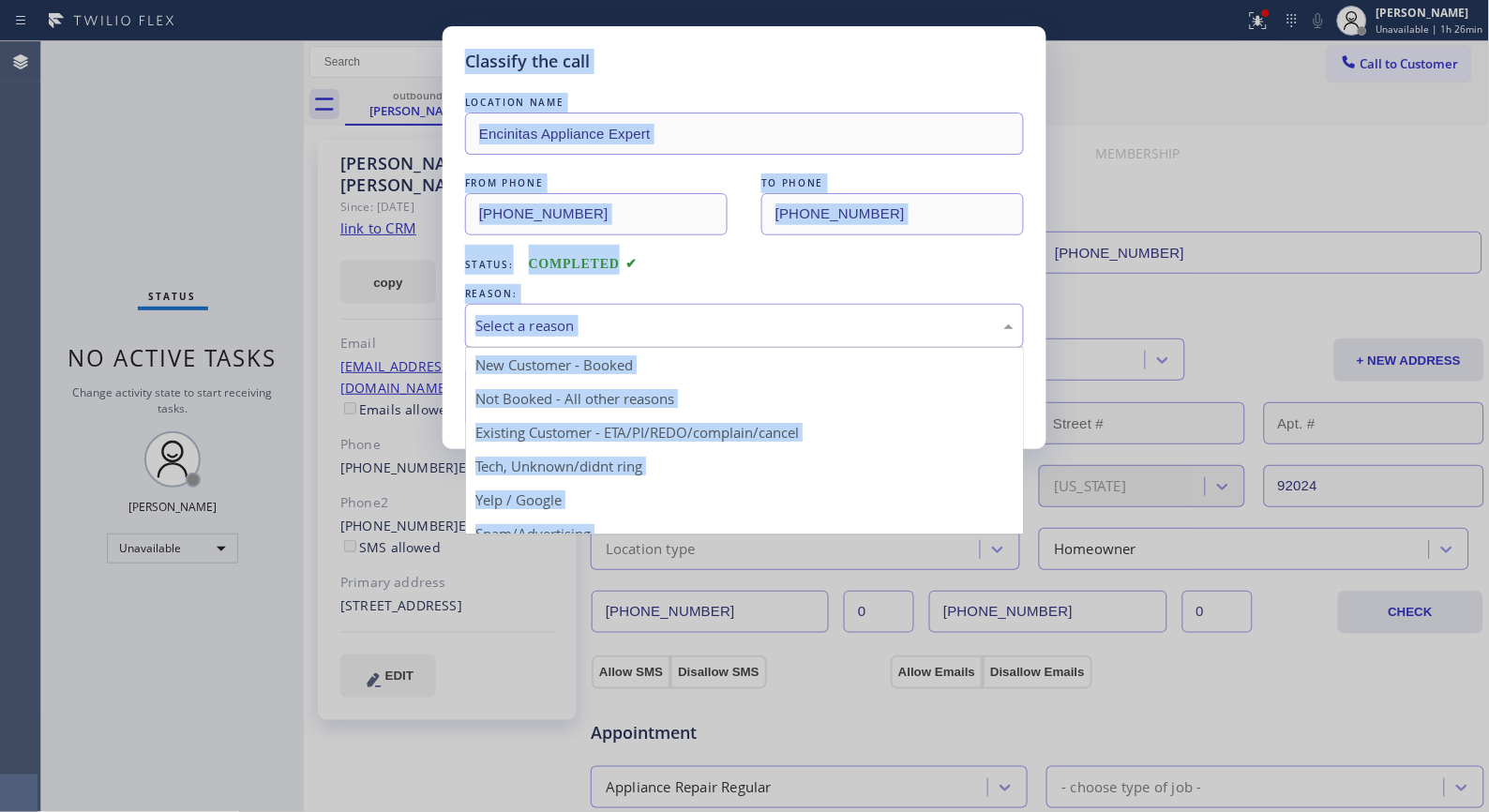
click at [742, 332] on div "Select a reason" at bounding box center [745, 326] width 538 height 22
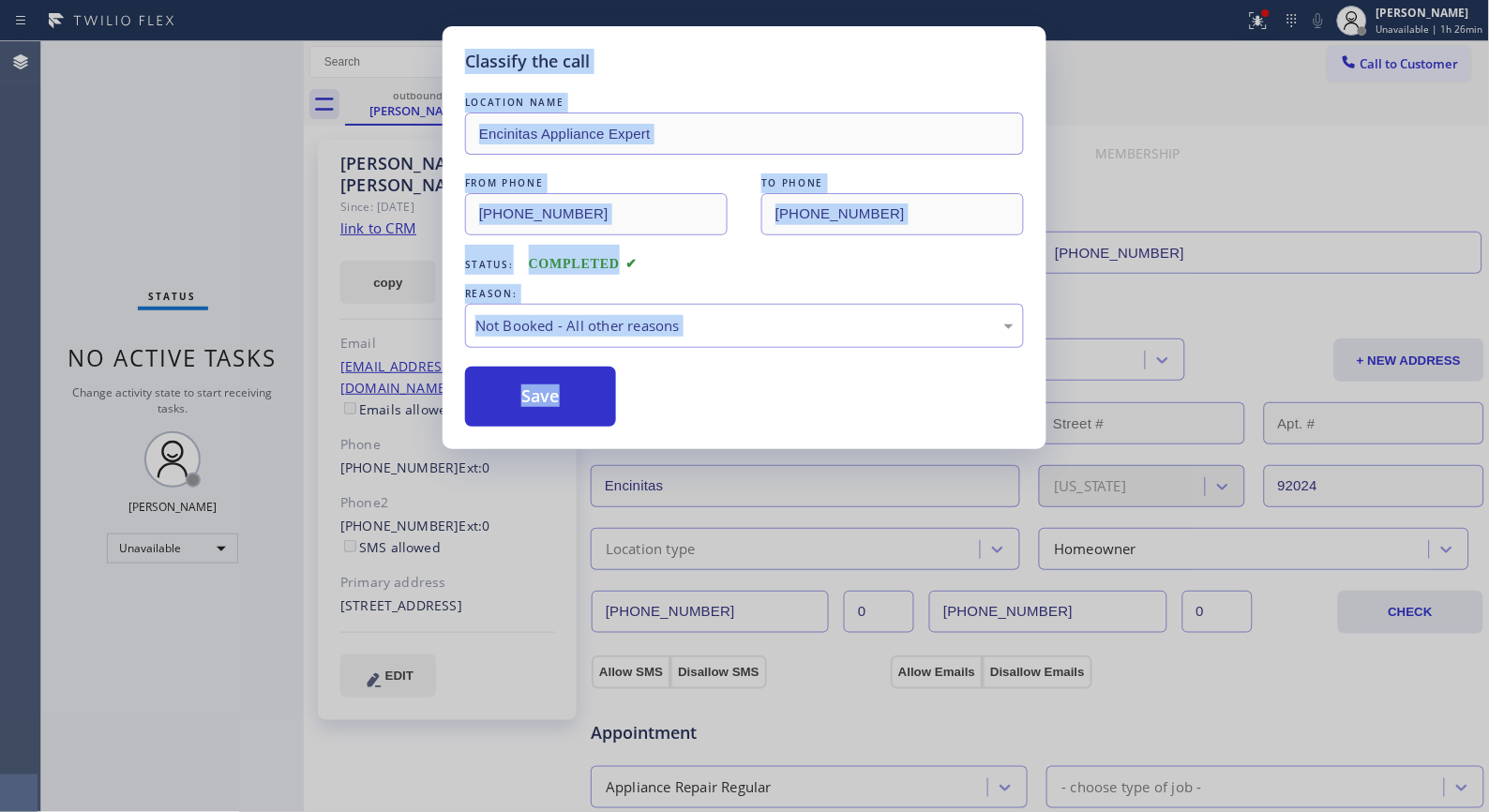
click at [580, 396] on button "Save" at bounding box center [541, 397] width 151 height 60
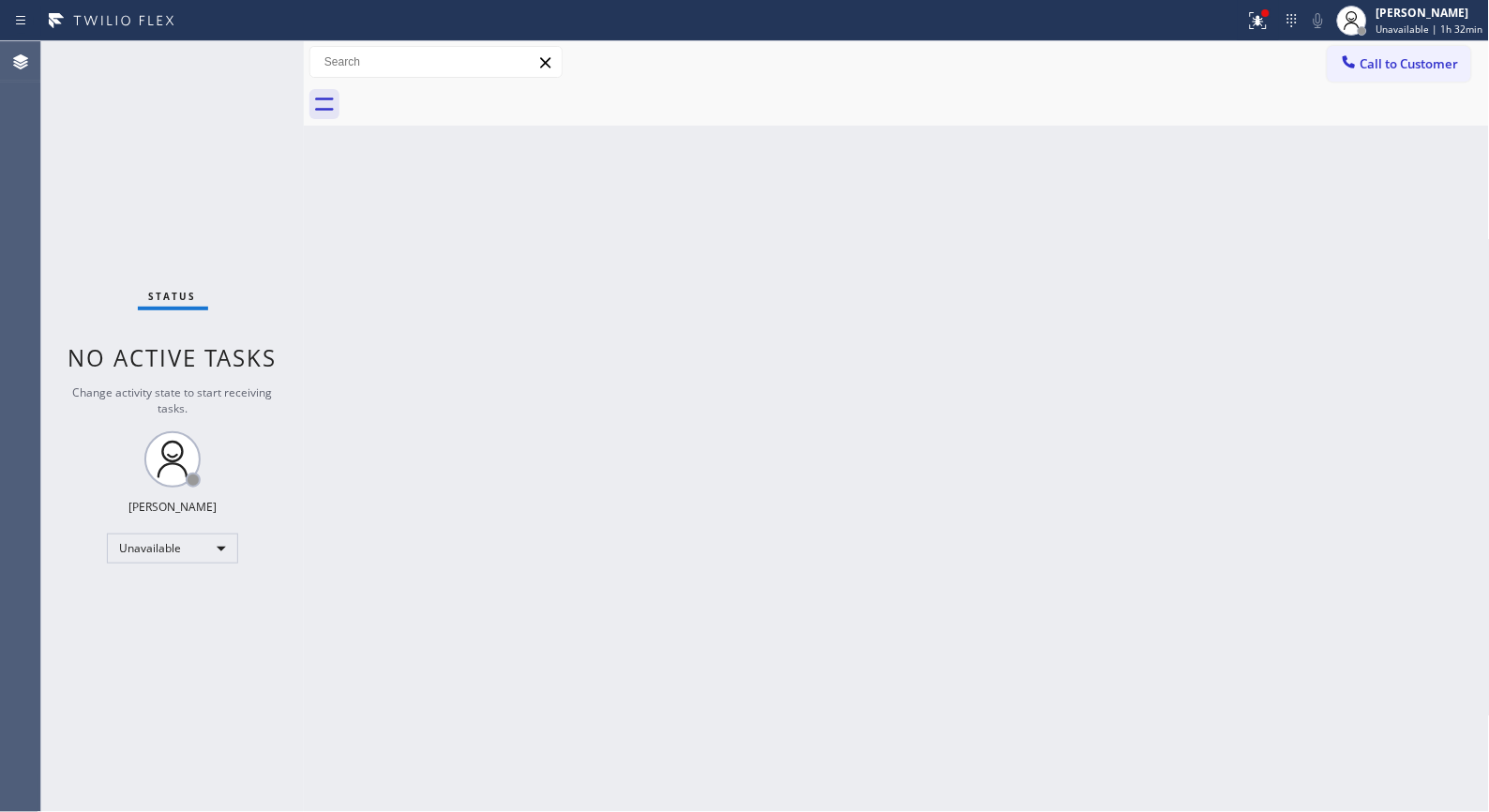
click at [1397, 57] on span "Call to Customer" at bounding box center [1410, 64] width 98 height 17
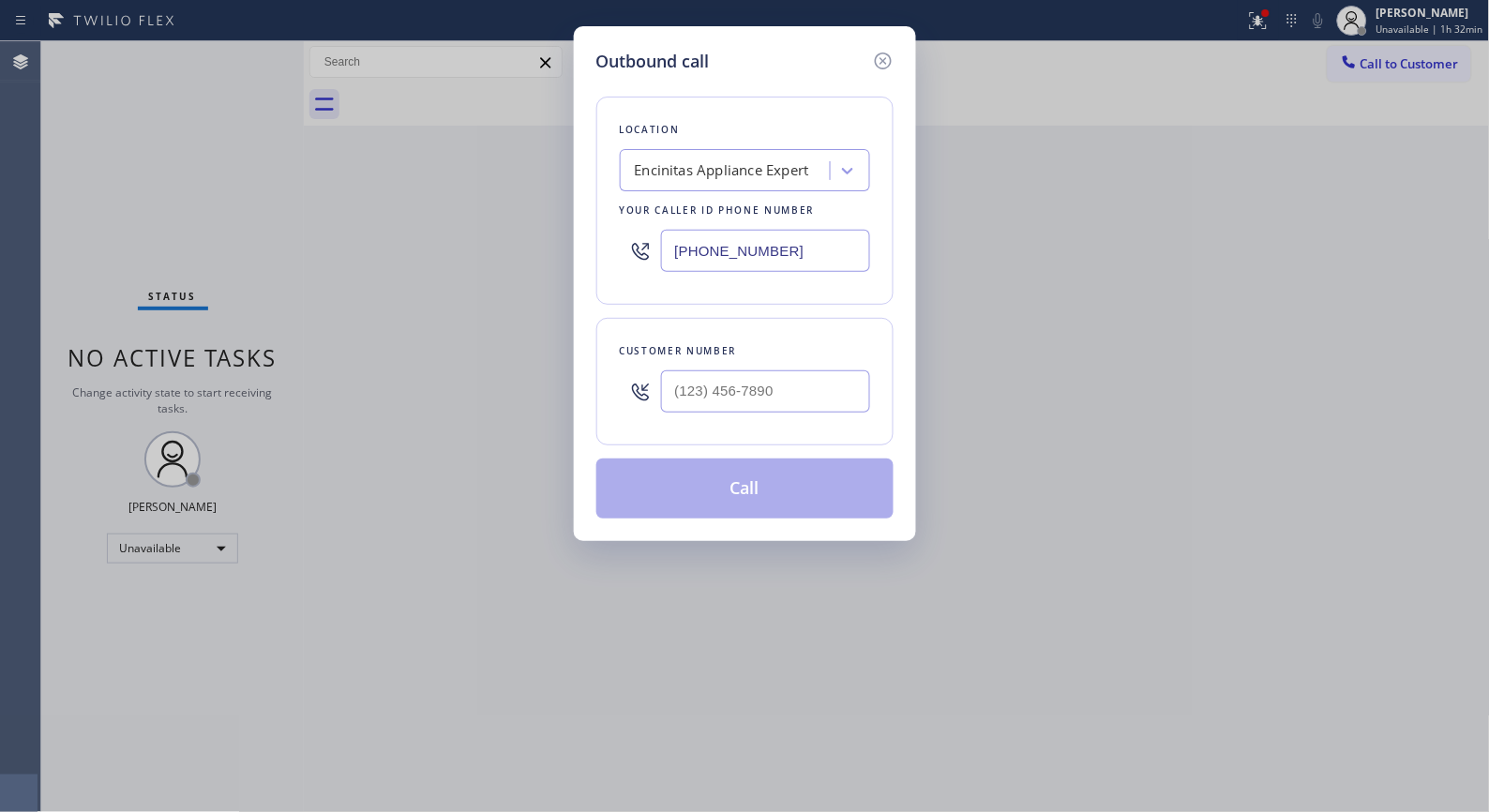
drag, startPoint x: 723, startPoint y: 246, endPoint x: 466, endPoint y: 184, distance: 264.4
click at [544, 213] on div "Outbound call Location Encinitas Appliance Expert Your caller id phone number […" at bounding box center [744, 406] width 1489 height 812
paste input "949) 239-1524"
type input "[PHONE_NUMBER]"
click at [880, 57] on icon at bounding box center [884, 61] width 23 height 23
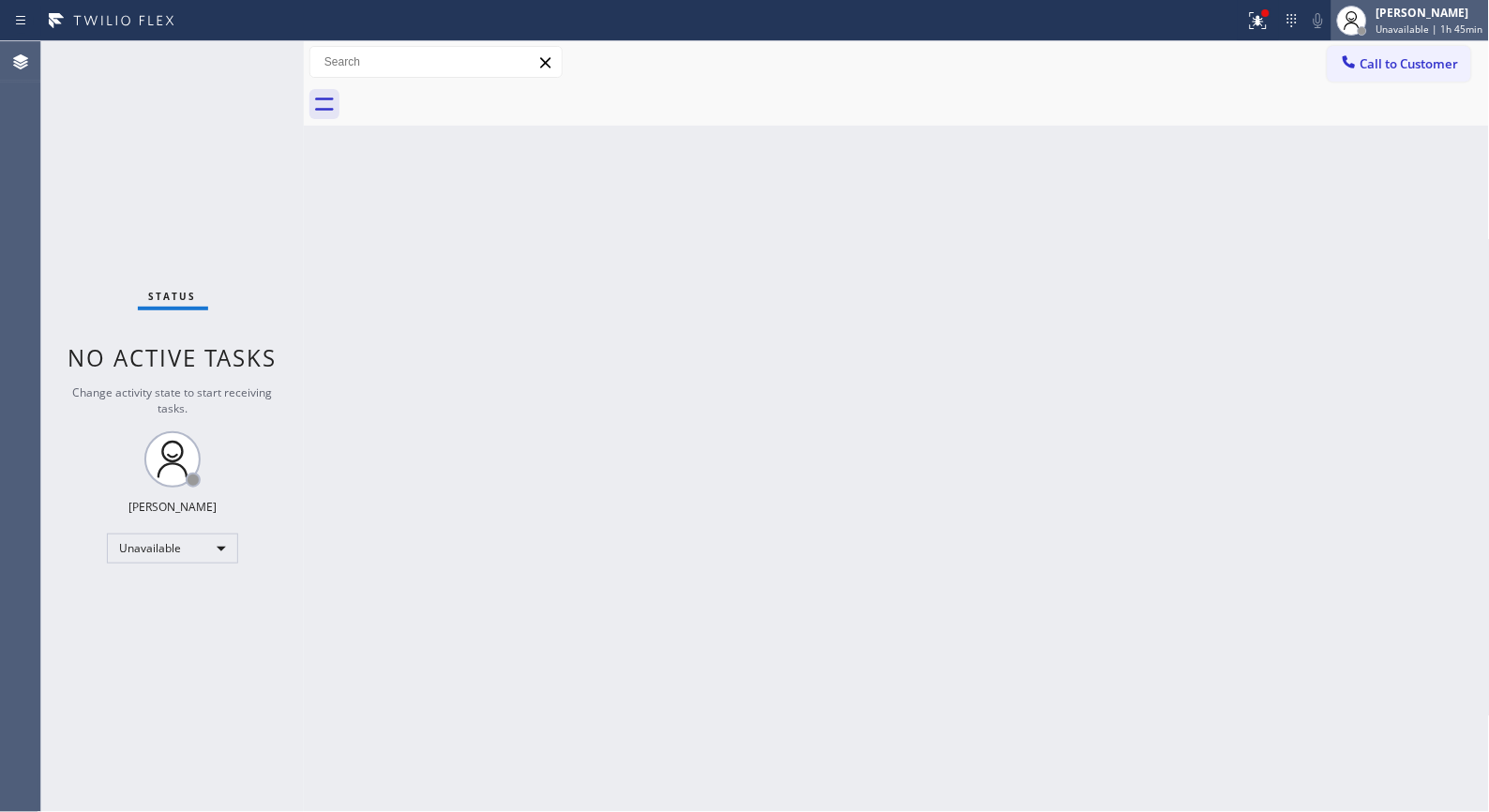
click at [1464, 23] on span "Unavailable | 1h 45min" at bounding box center [1430, 29] width 107 height 13
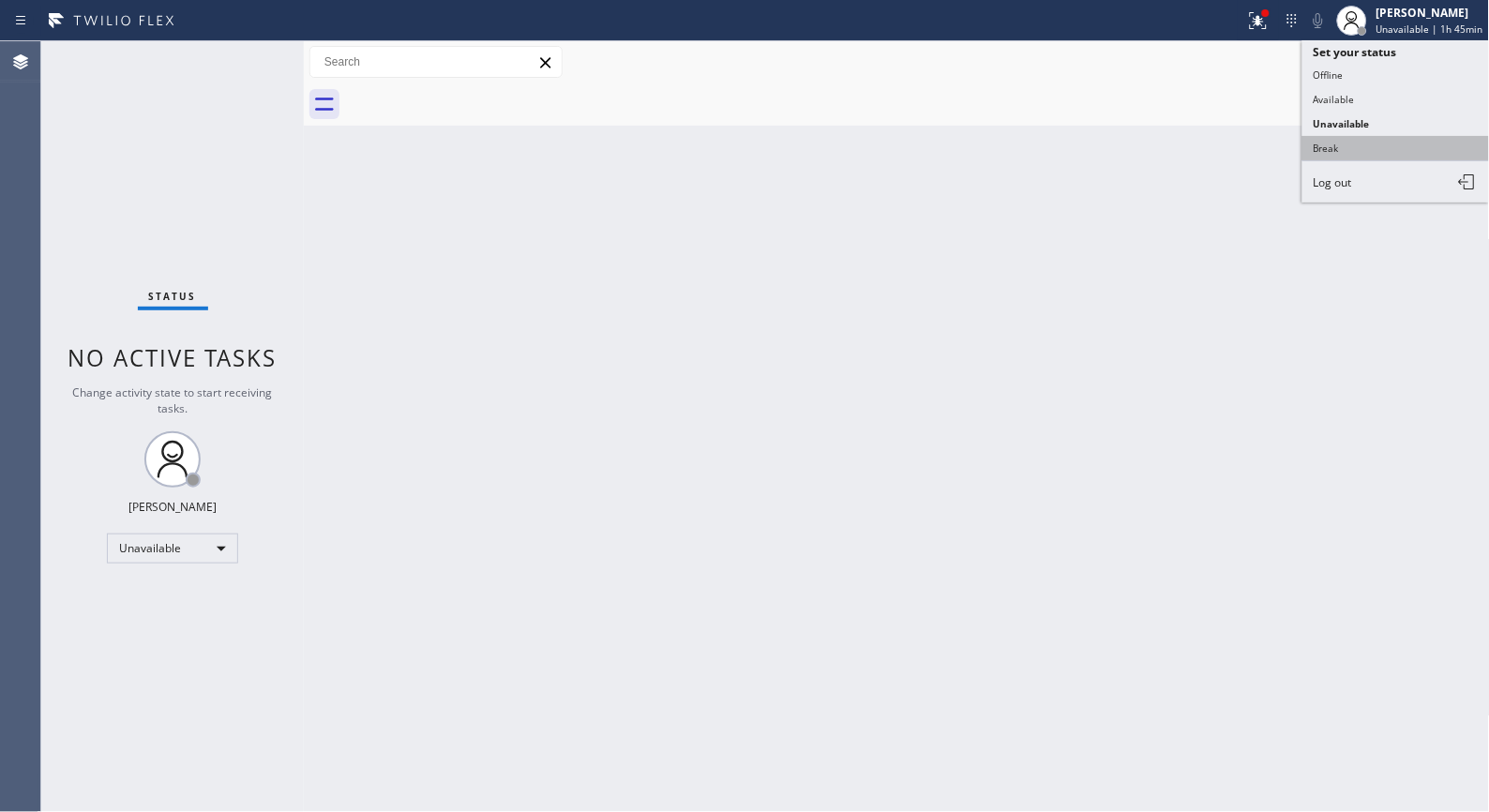
click at [1332, 144] on button "Break" at bounding box center [1396, 148] width 188 height 25
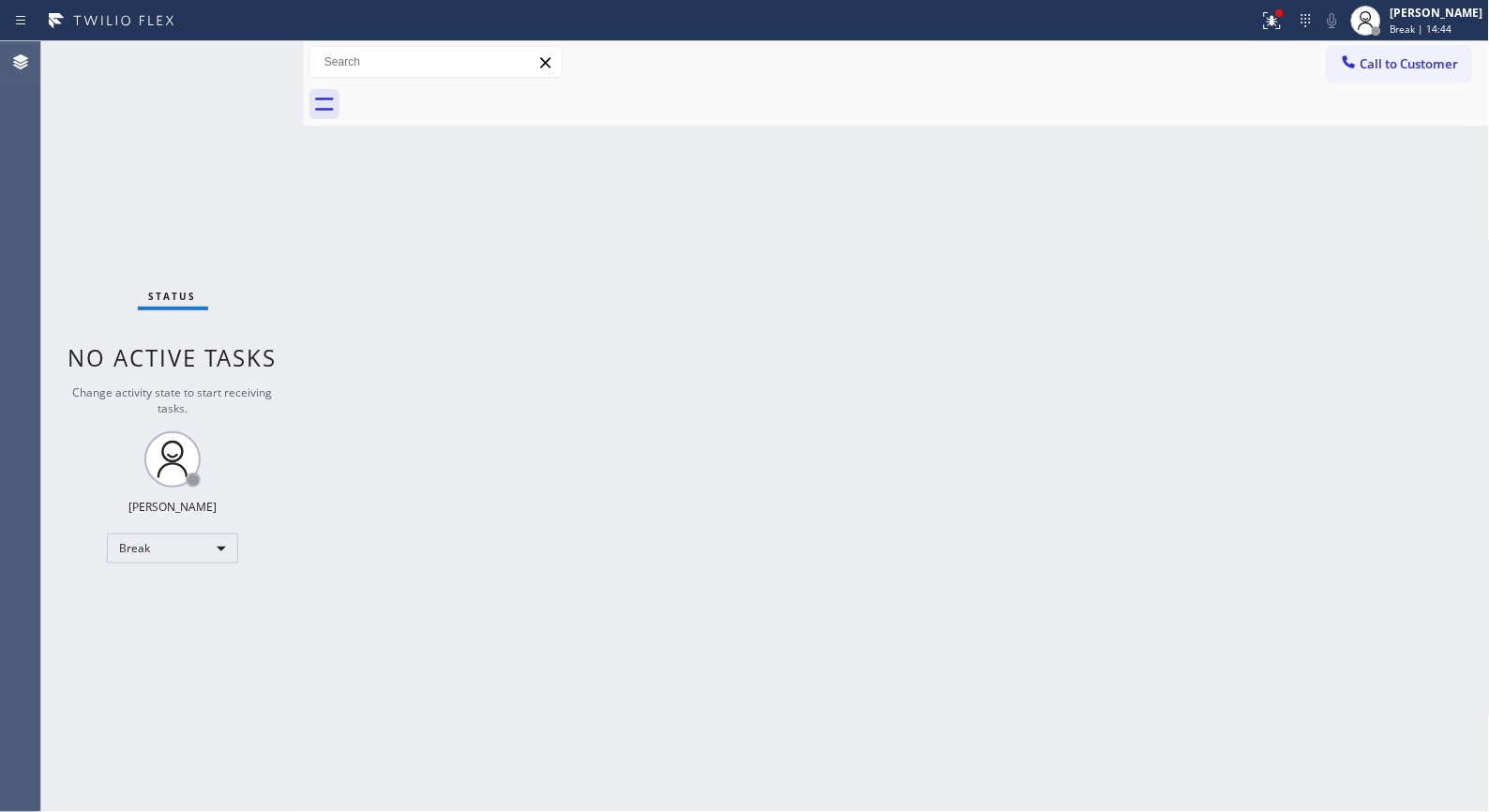
click at [659, 436] on div "Back to Dashboard Change Sender ID Customers Technicians Select a contact Outbo…" at bounding box center [897, 427] width 1186 height 770
click at [573, 281] on div "Back to Dashboard Change Sender ID Customers Technicians Select a contact Outbo…" at bounding box center [897, 427] width 1186 height 770
click at [1355, 73] on div at bounding box center [1349, 64] width 23 height 23
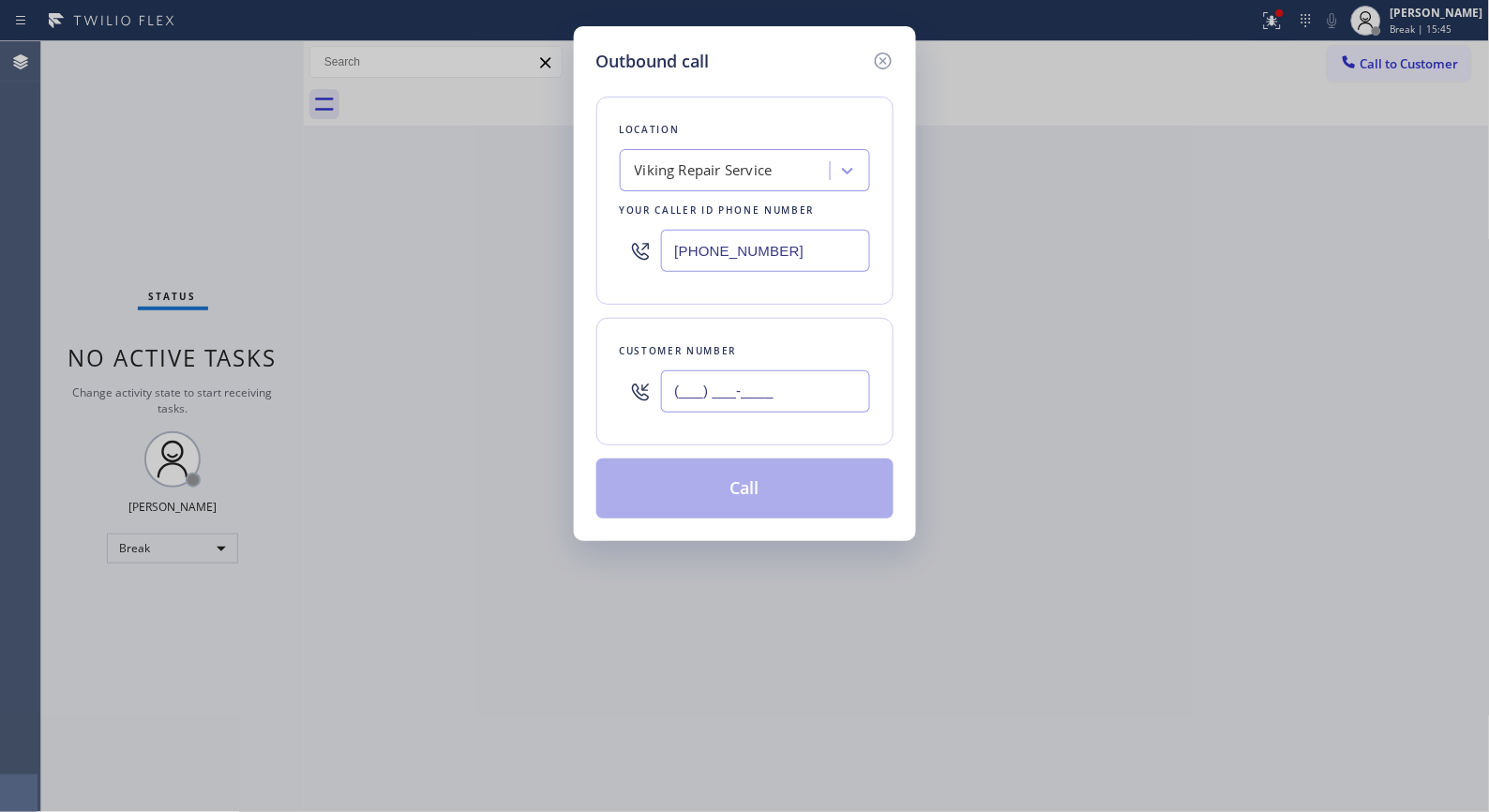
drag, startPoint x: 811, startPoint y: 396, endPoint x: 561, endPoint y: 390, distance: 250.1
click at [561, 390] on div "Outbound call Location Viking Repair Service Your caller id phone number [PHONE…" at bounding box center [744, 406] width 1489 height 812
paste input "520) 527-2906"
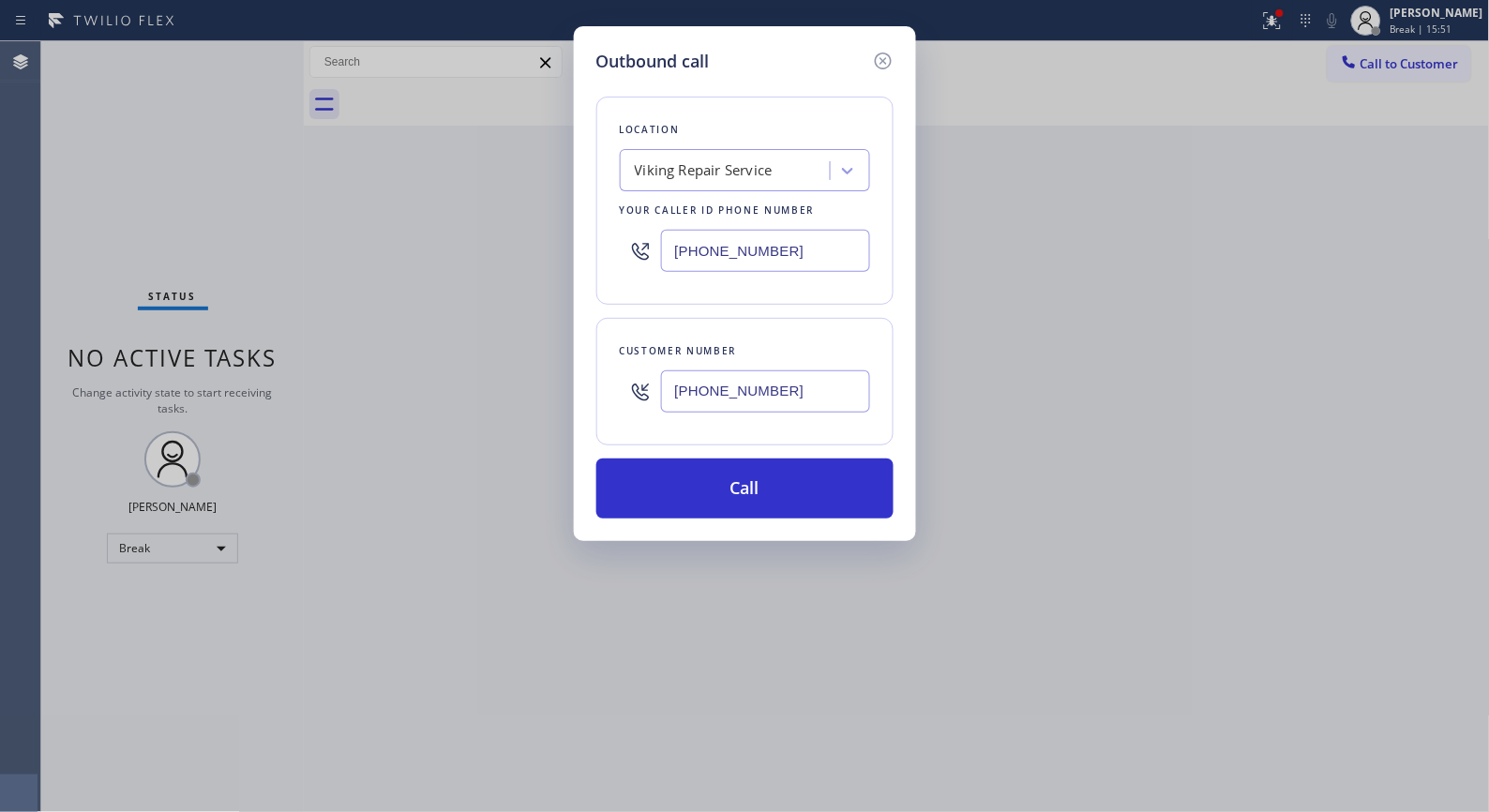
type input "[PHONE_NUMBER]"
click at [692, 177] on div "Viking Repair Service" at bounding box center [703, 171] width 138 height 22
type input "e"
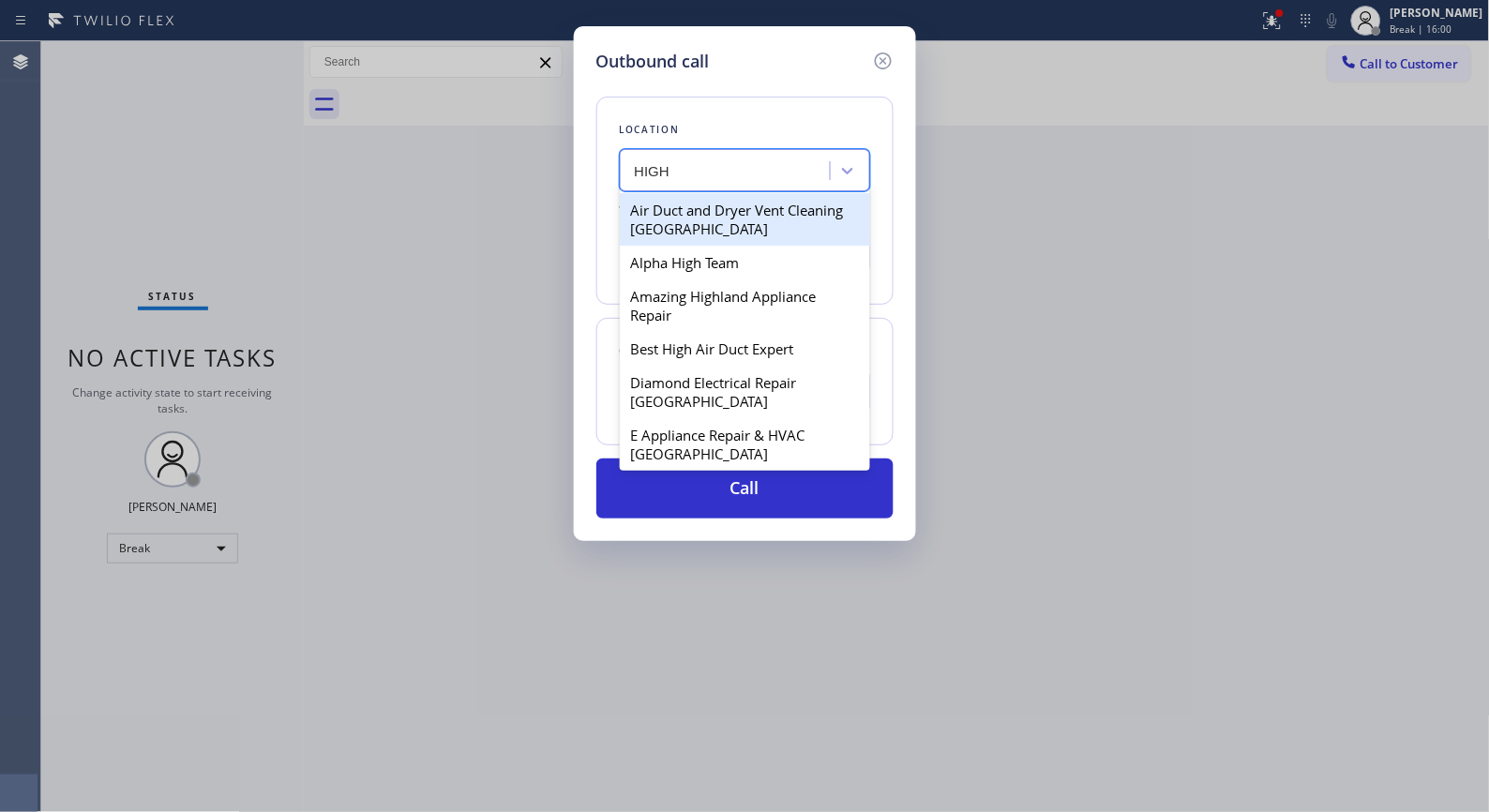
type input "HIGH Q"
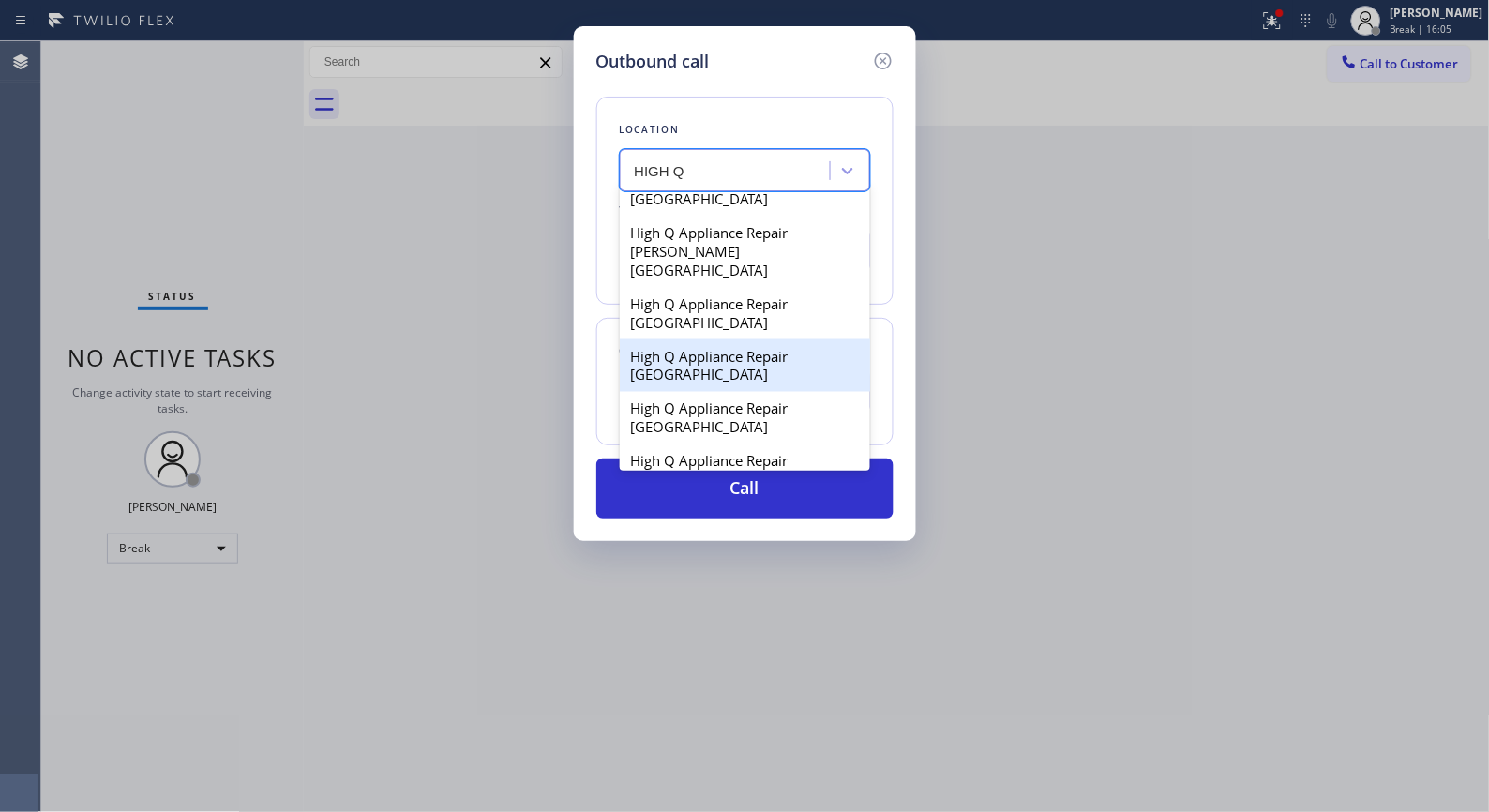
scroll to position [833, 0]
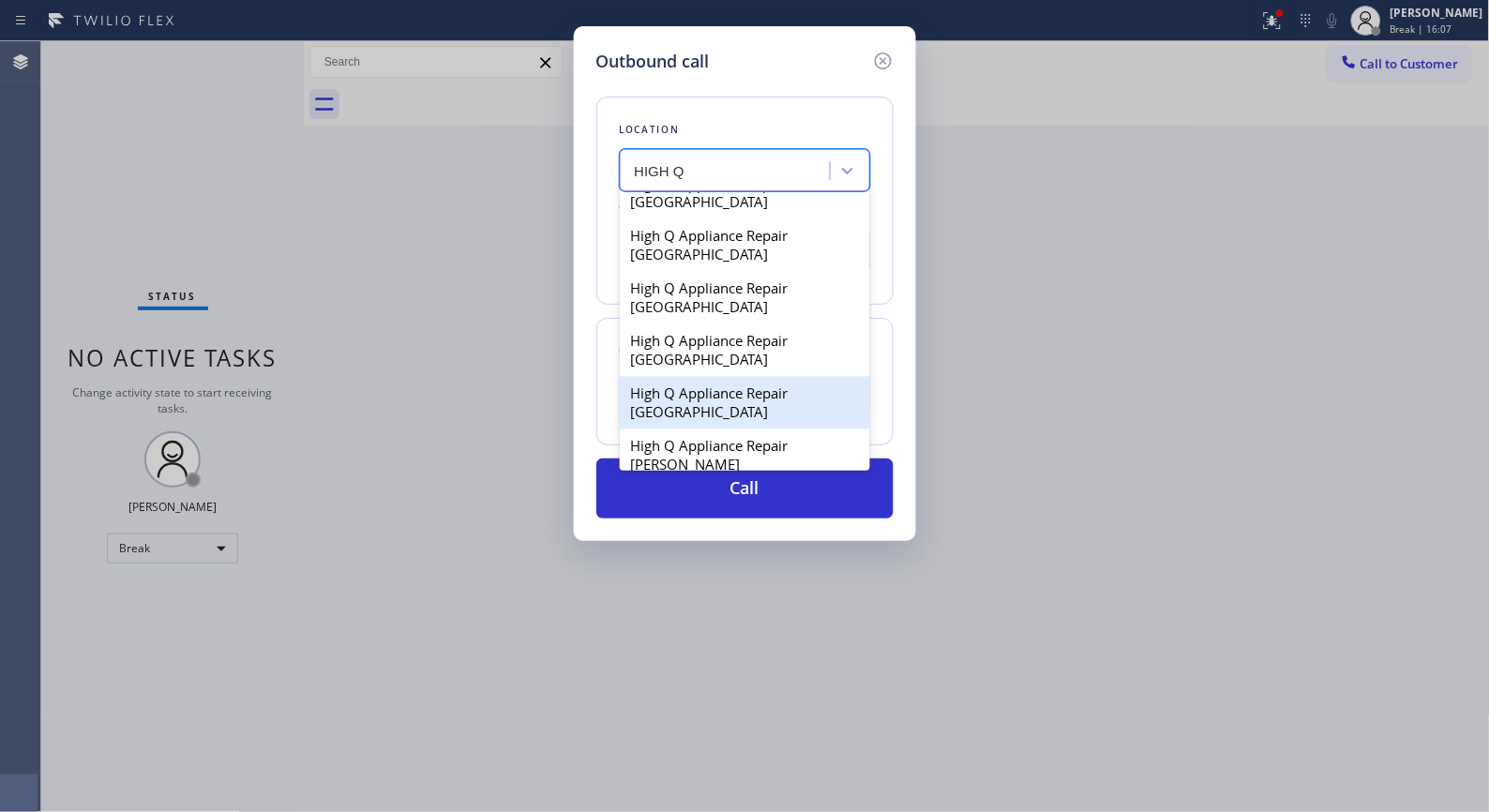
click at [736, 377] on div "High Q Appliance Repair [GEOGRAPHIC_DATA]" at bounding box center [745, 403] width 250 height 53
type input "[PHONE_NUMBER]"
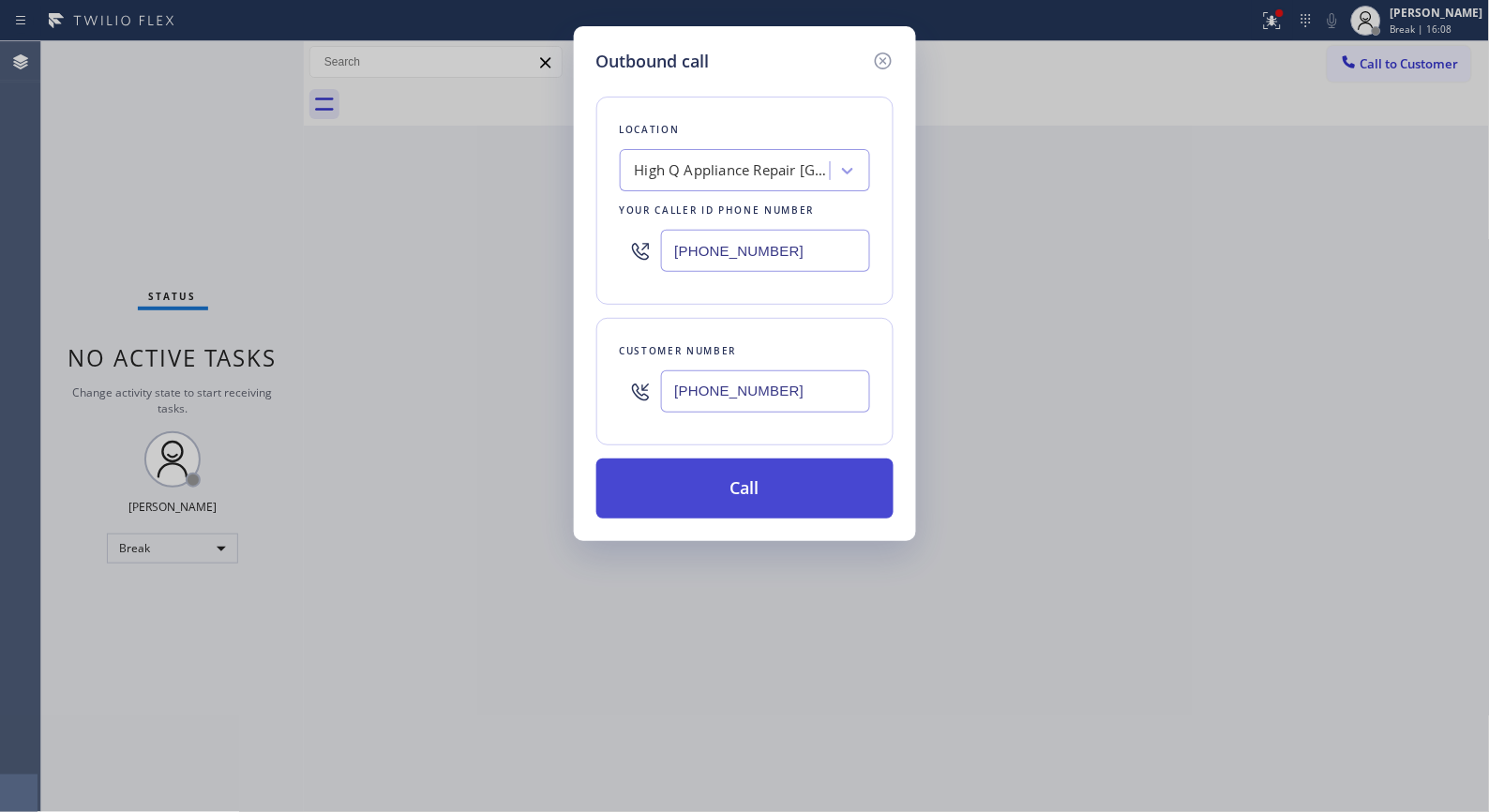
click at [758, 471] on button "Call" at bounding box center [745, 489] width 297 height 60
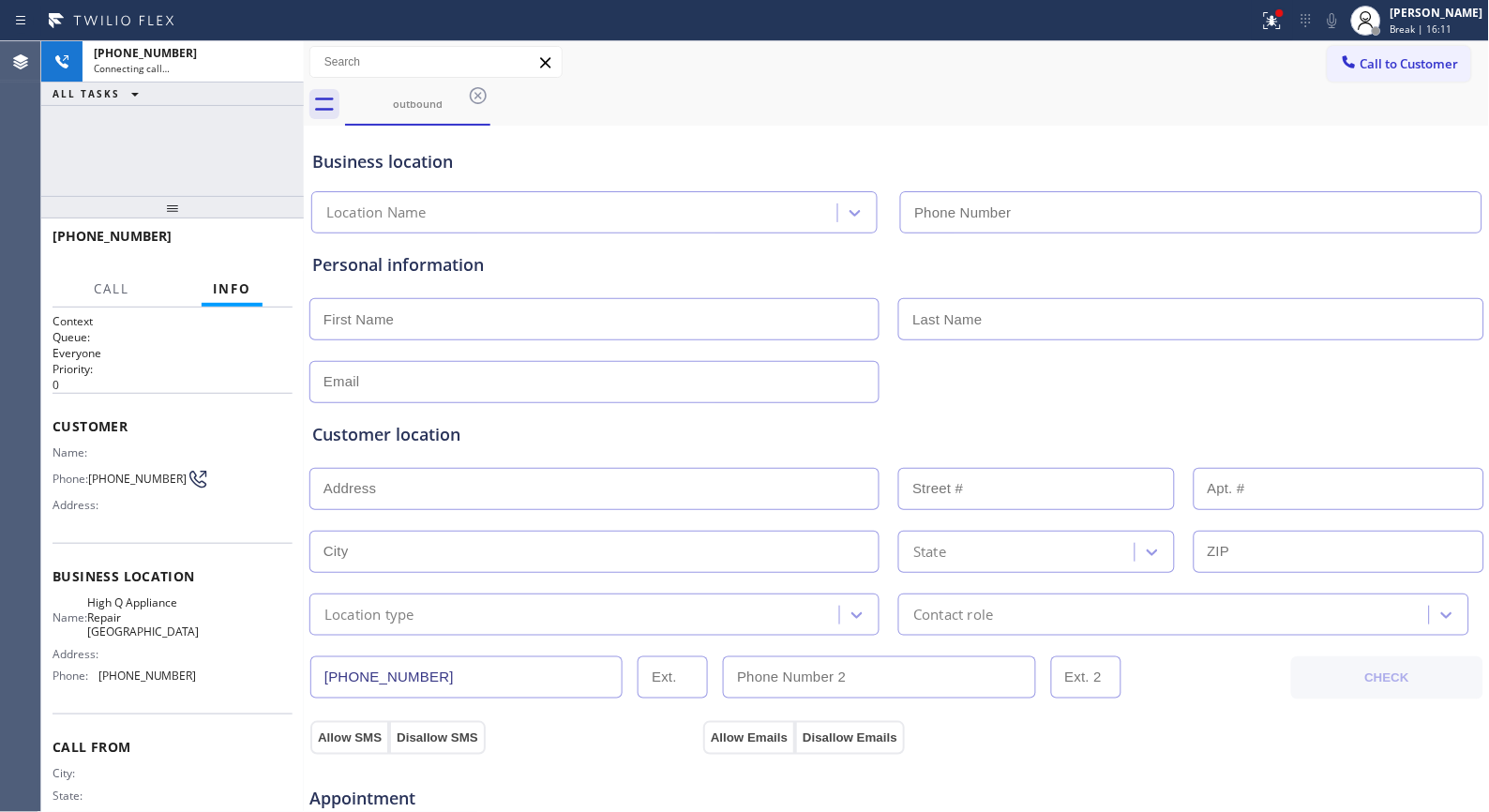
type input "[PHONE_NUMBER]"
drag, startPoint x: 184, startPoint y: 239, endPoint x: 70, endPoint y: 232, distance: 114.2
click at [70, 232] on div "[PHONE_NUMBER]" at bounding box center [166, 235] width 227 height 18
copy span "5205272906"
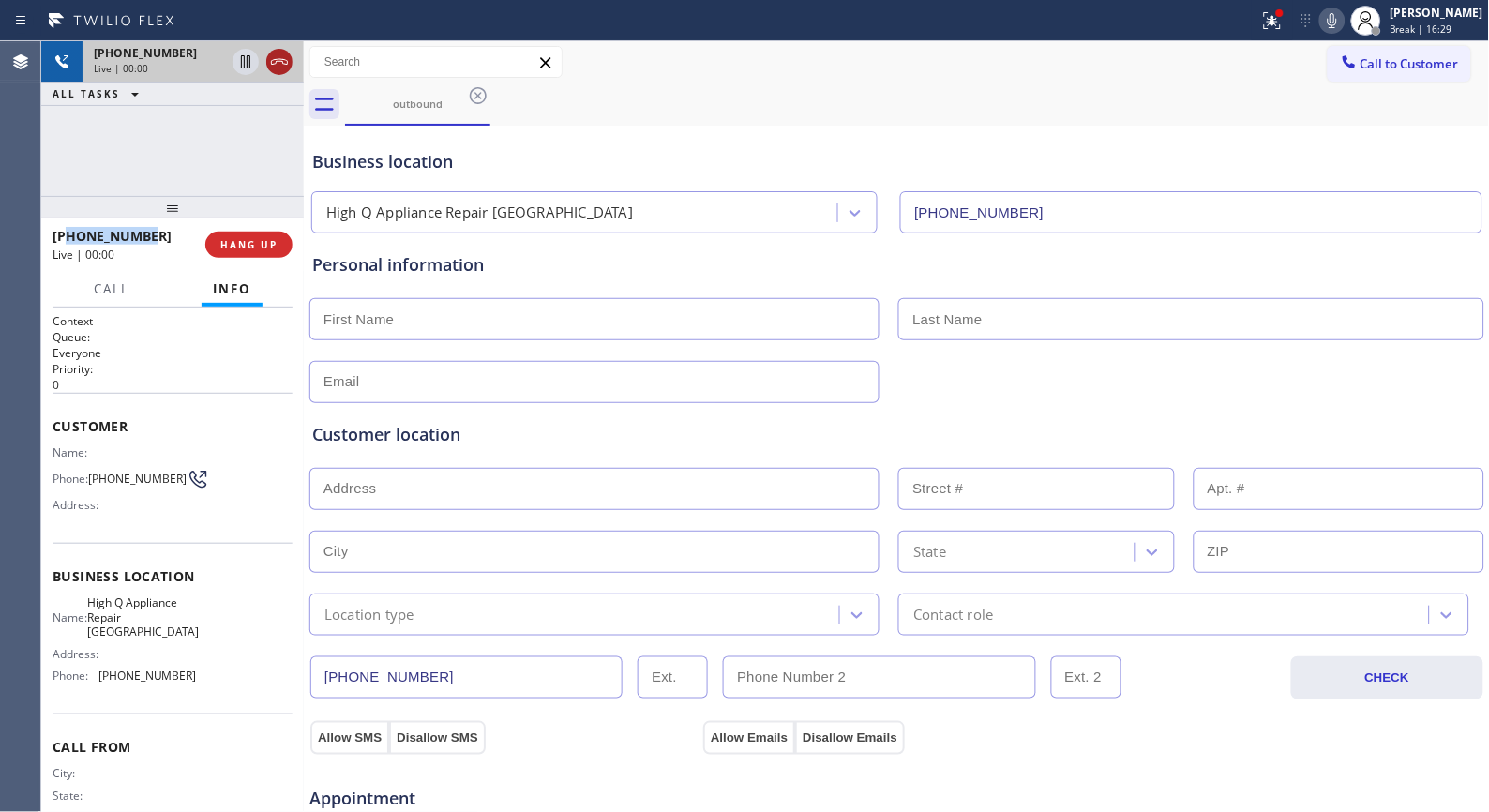
click at [286, 60] on icon at bounding box center [279, 62] width 17 height 6
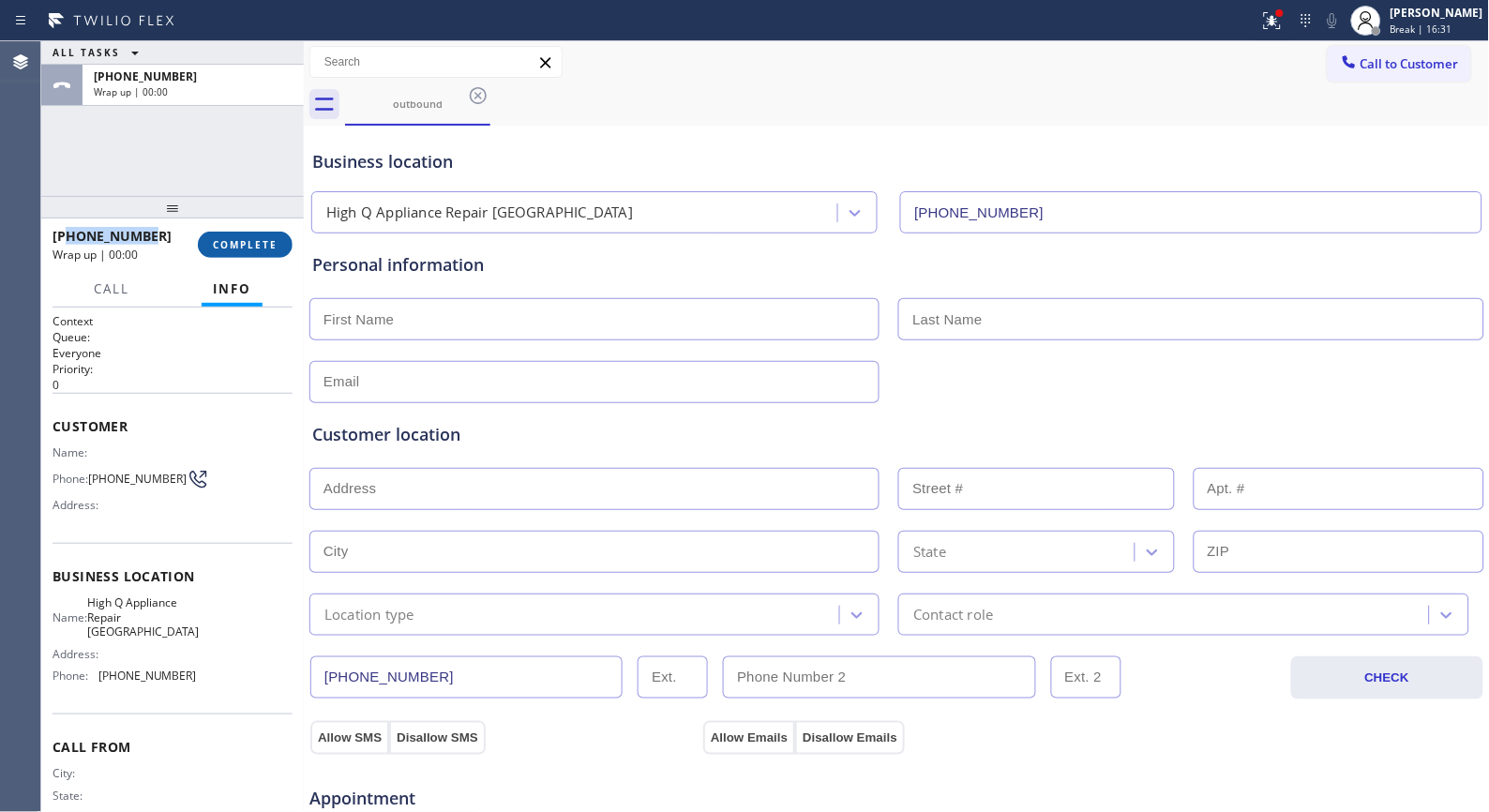
click at [259, 241] on span "COMPLETE" at bounding box center [245, 245] width 65 height 13
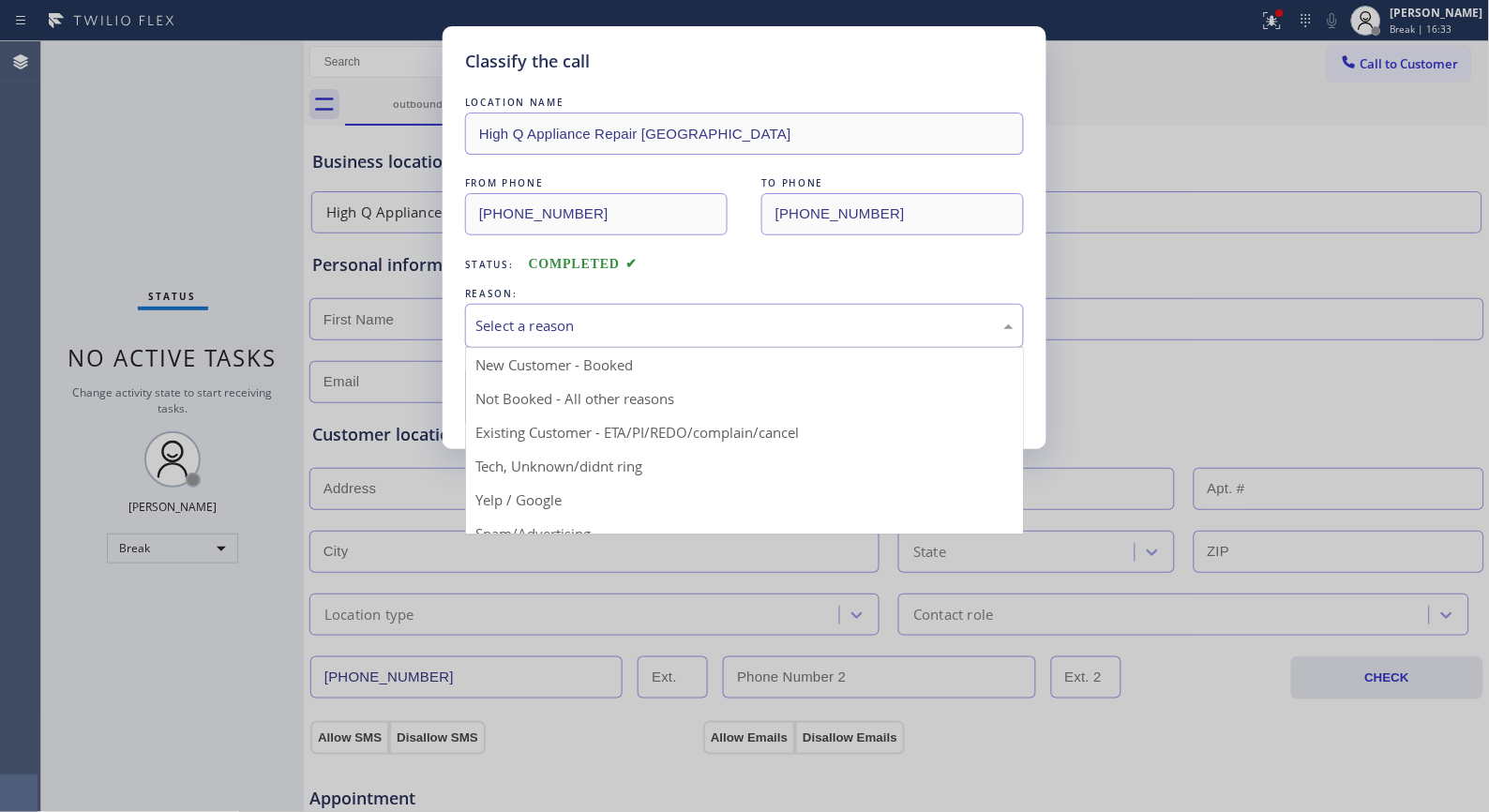
click at [619, 324] on div "Select a reason" at bounding box center [745, 326] width 538 height 22
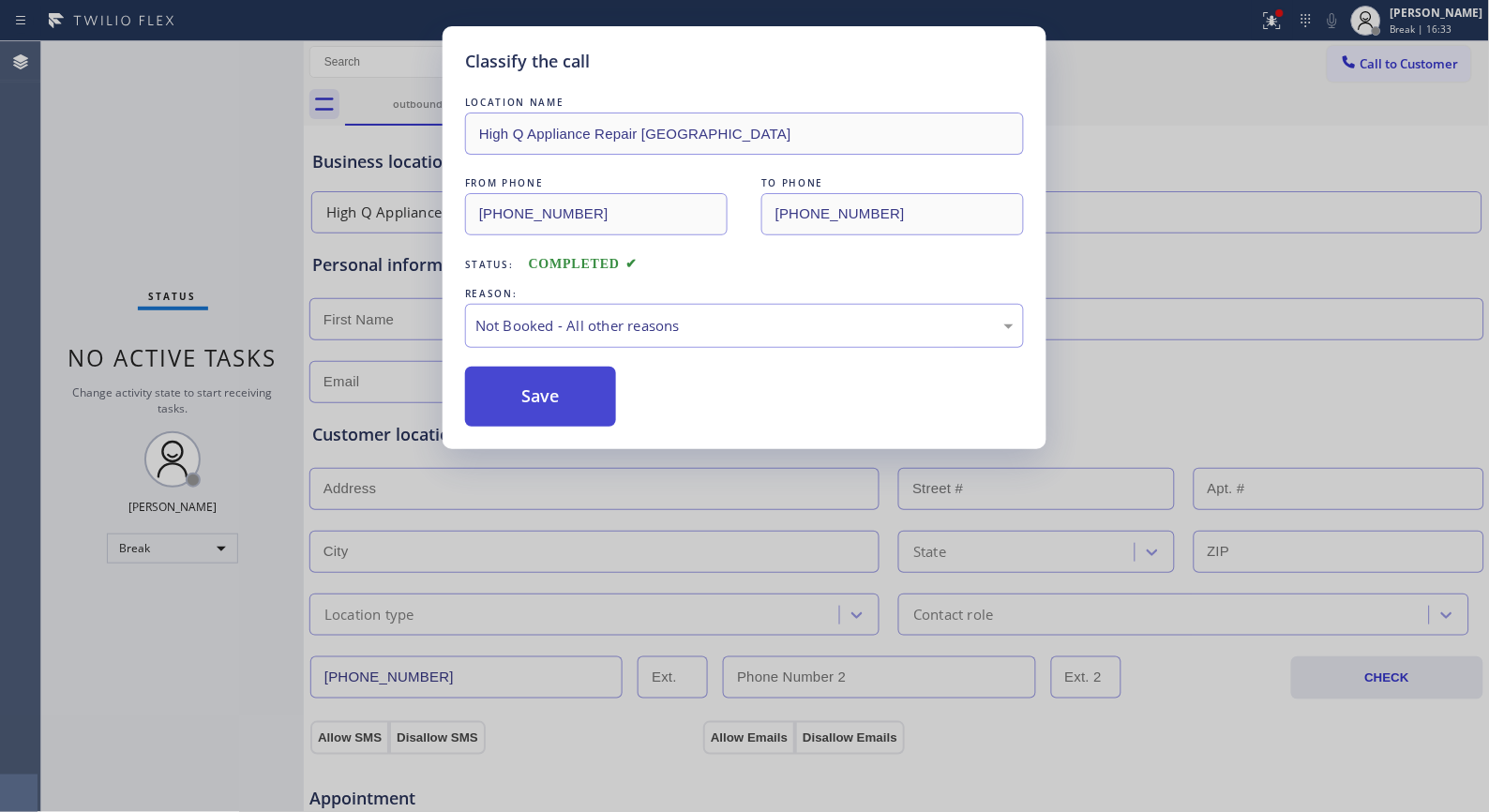
click at [538, 396] on button "Save" at bounding box center [541, 397] width 151 height 60
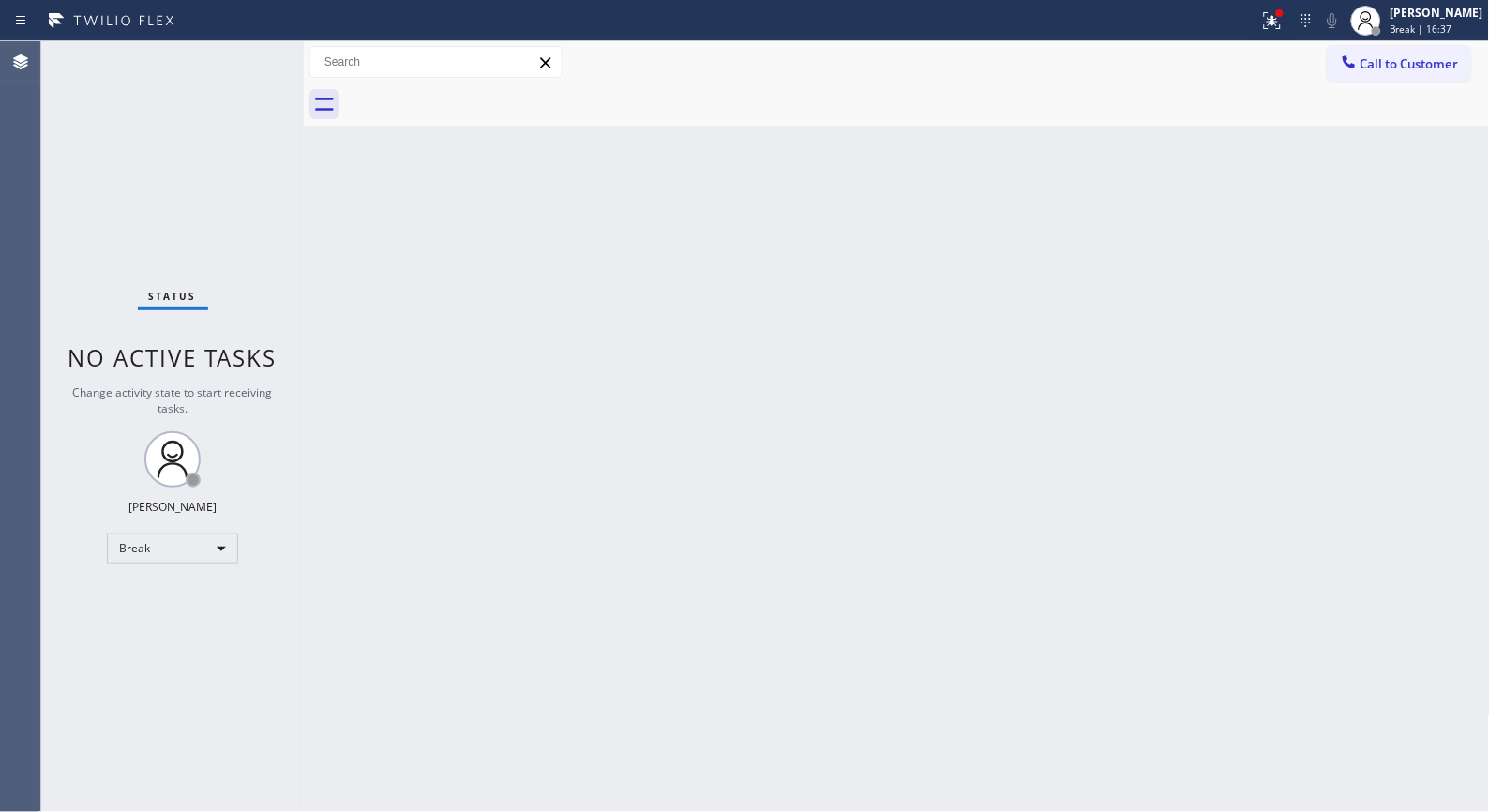
click at [698, 364] on div "Back to Dashboard Change Sender ID Customers Technicians Select a contact Outbo…" at bounding box center [897, 427] width 1186 height 770
click at [1440, 72] on button "Call to Customer" at bounding box center [1399, 64] width 144 height 36
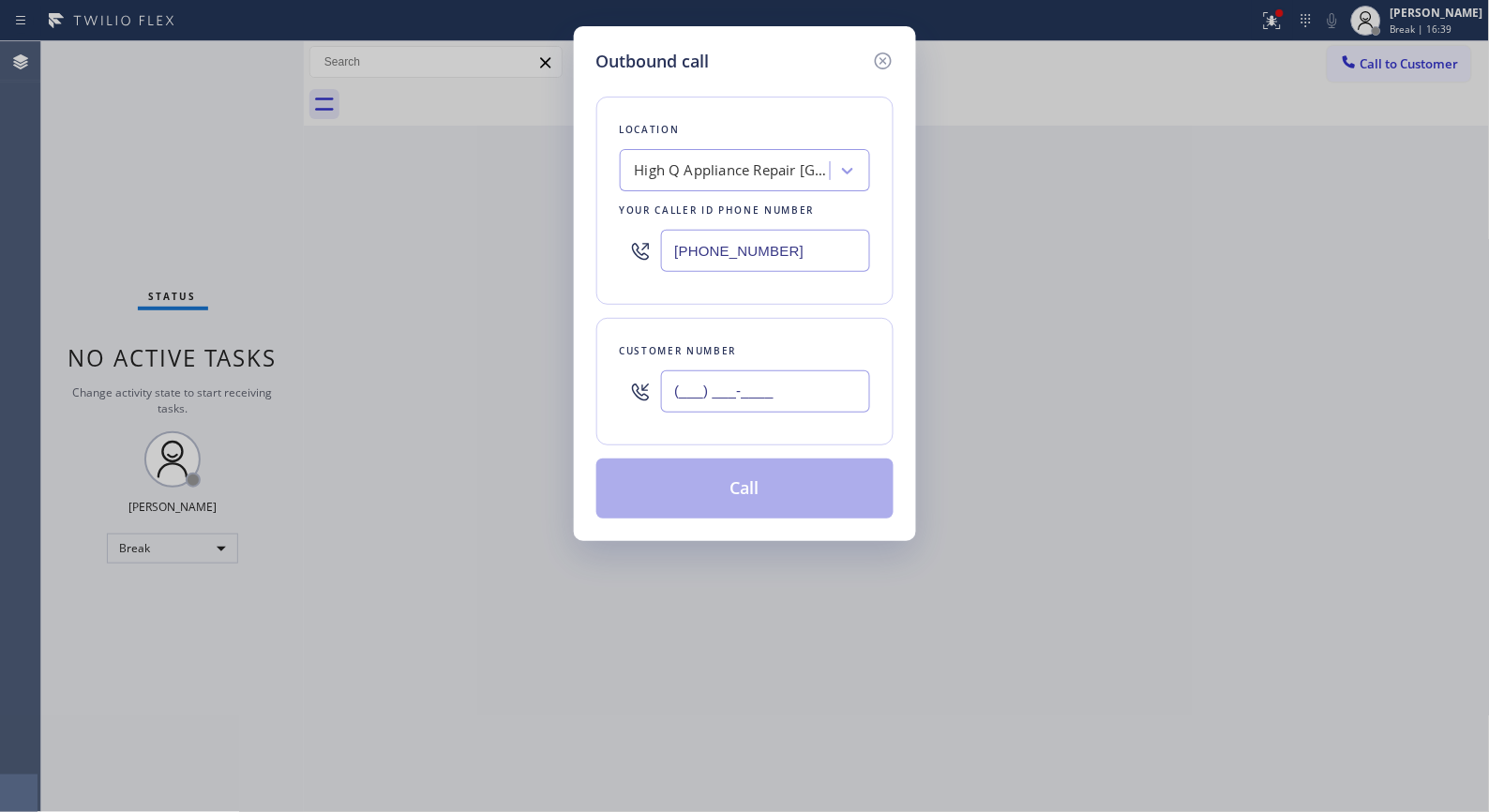
drag, startPoint x: 835, startPoint y: 389, endPoint x: 630, endPoint y: 410, distance: 206.1
click at [630, 410] on div "(___) ___-____" at bounding box center [745, 391] width 250 height 61
paste input "520) 527-2906"
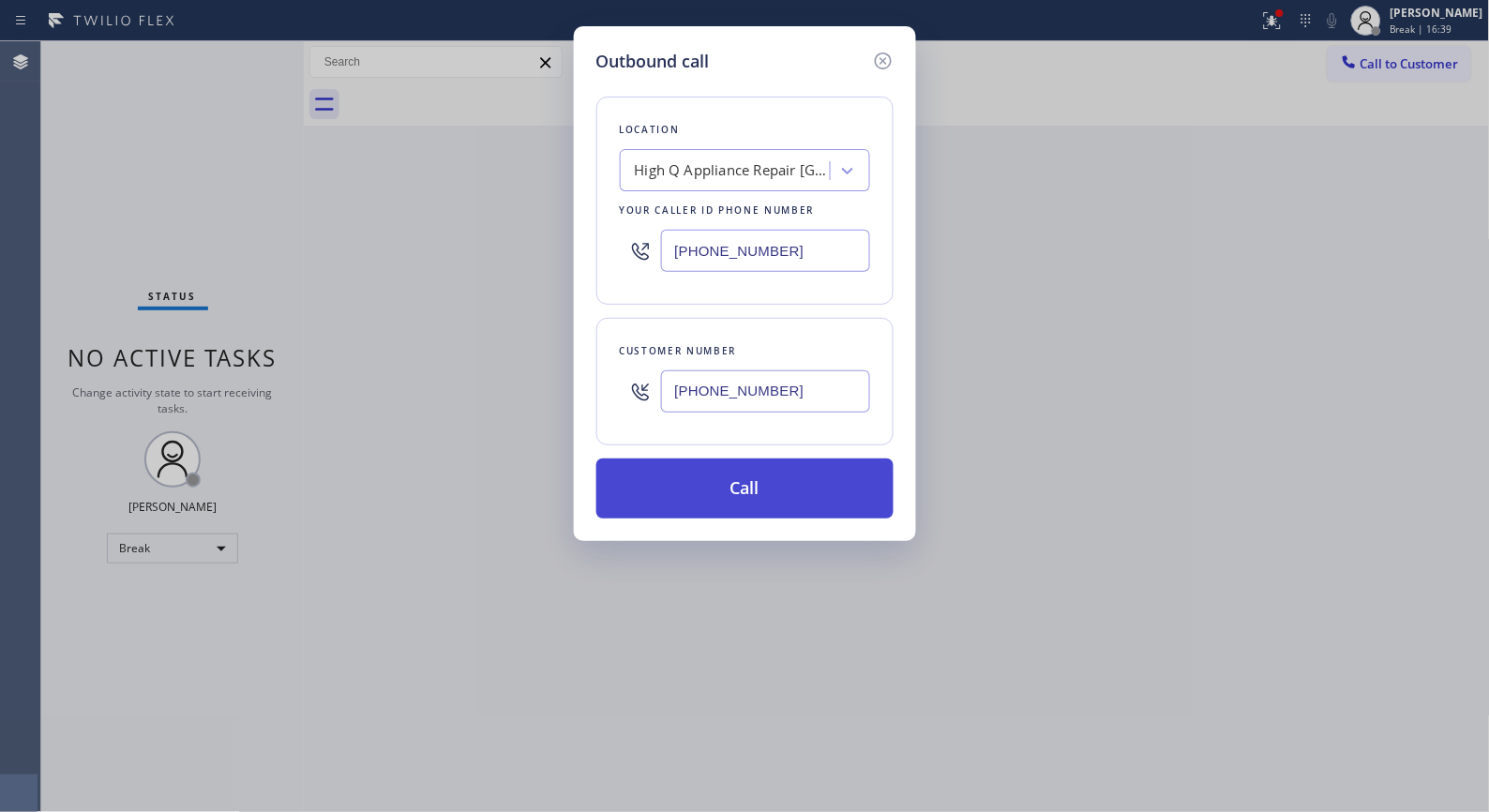
type input "[PHONE_NUMBER]"
click at [733, 484] on button "Call" at bounding box center [745, 489] width 297 height 60
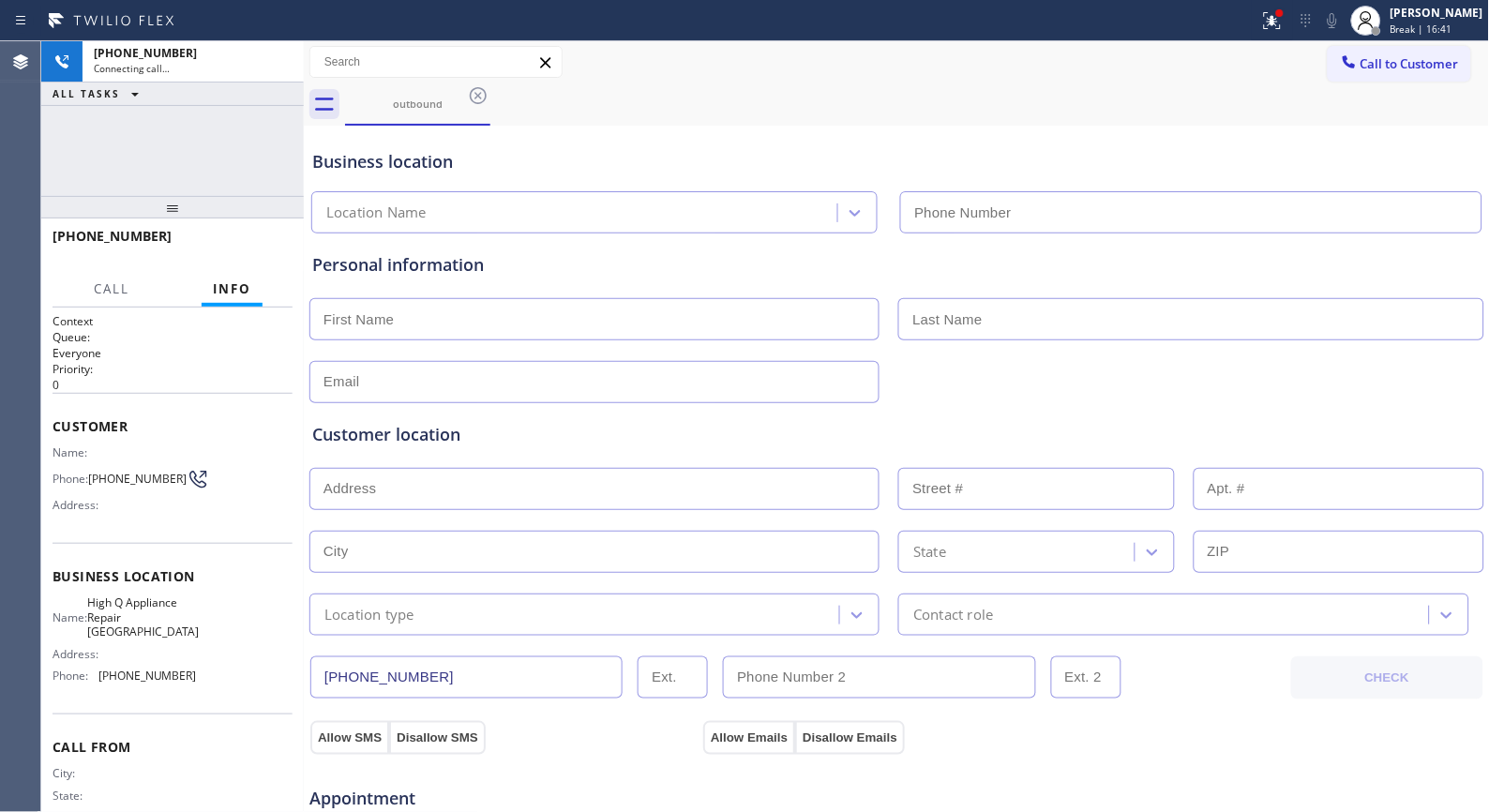
type input "[PHONE_NUMBER]"
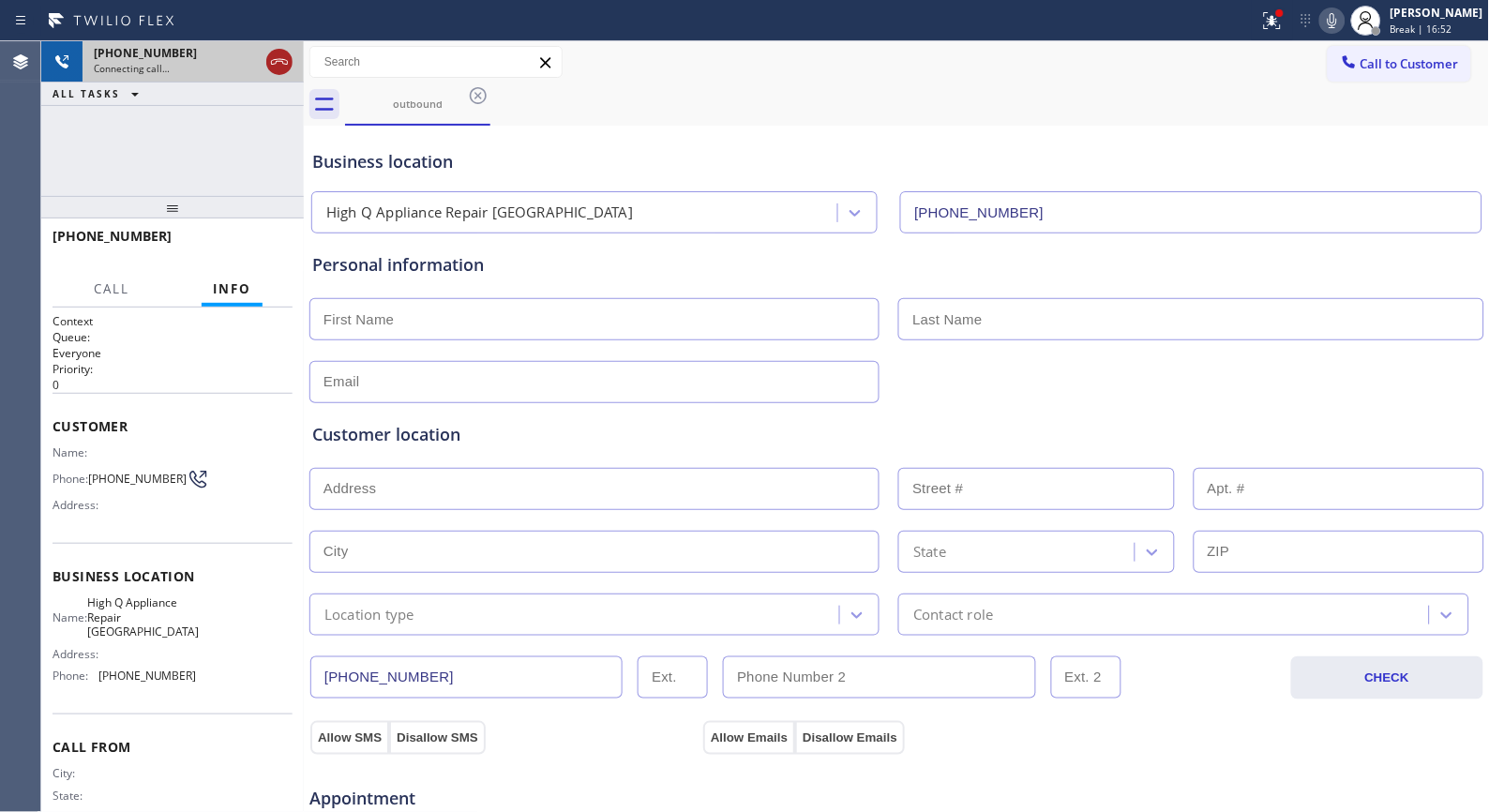
click at [282, 55] on icon at bounding box center [279, 62] width 23 height 23
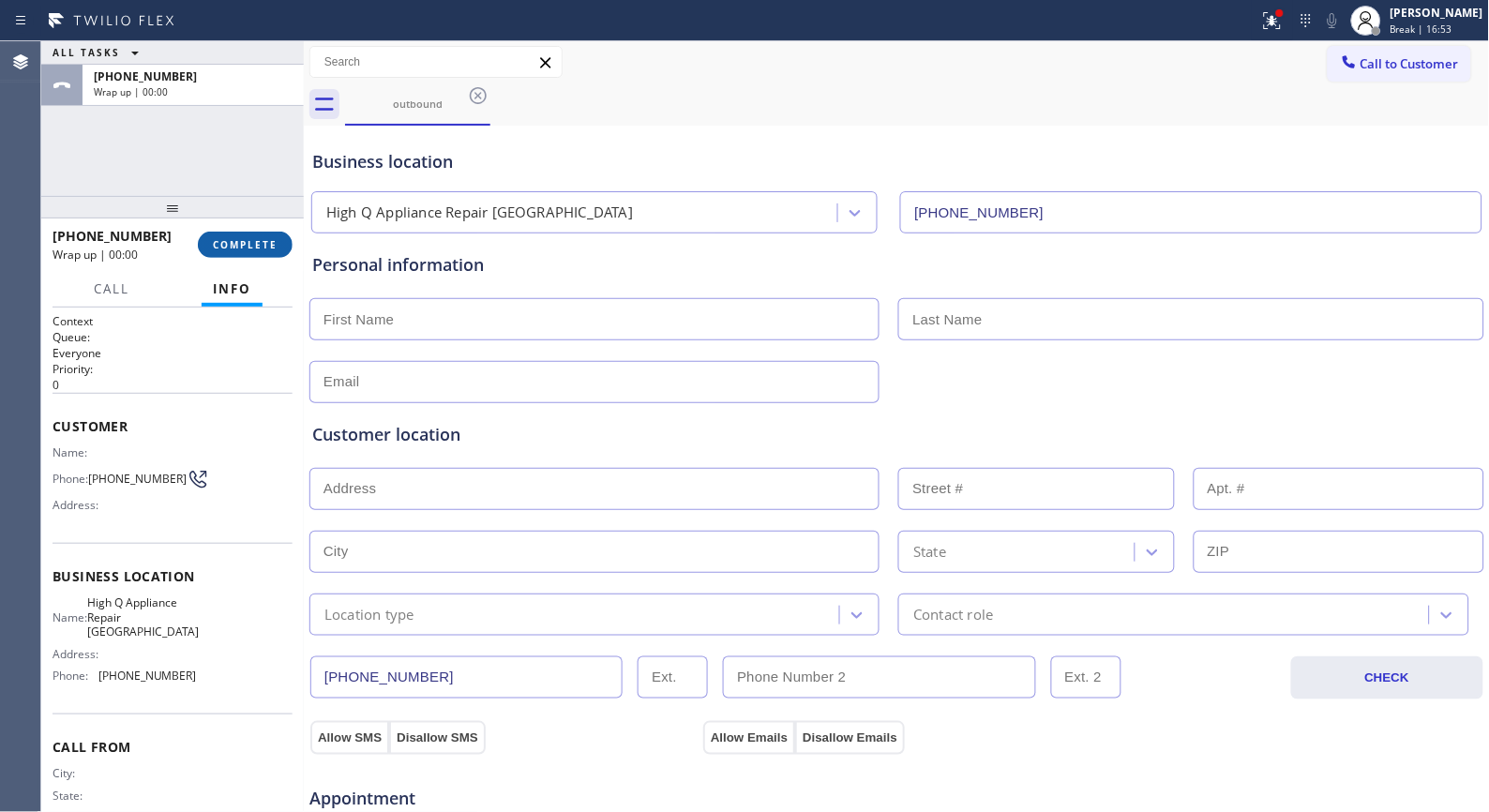
click at [251, 240] on span "COMPLETE" at bounding box center [245, 245] width 65 height 13
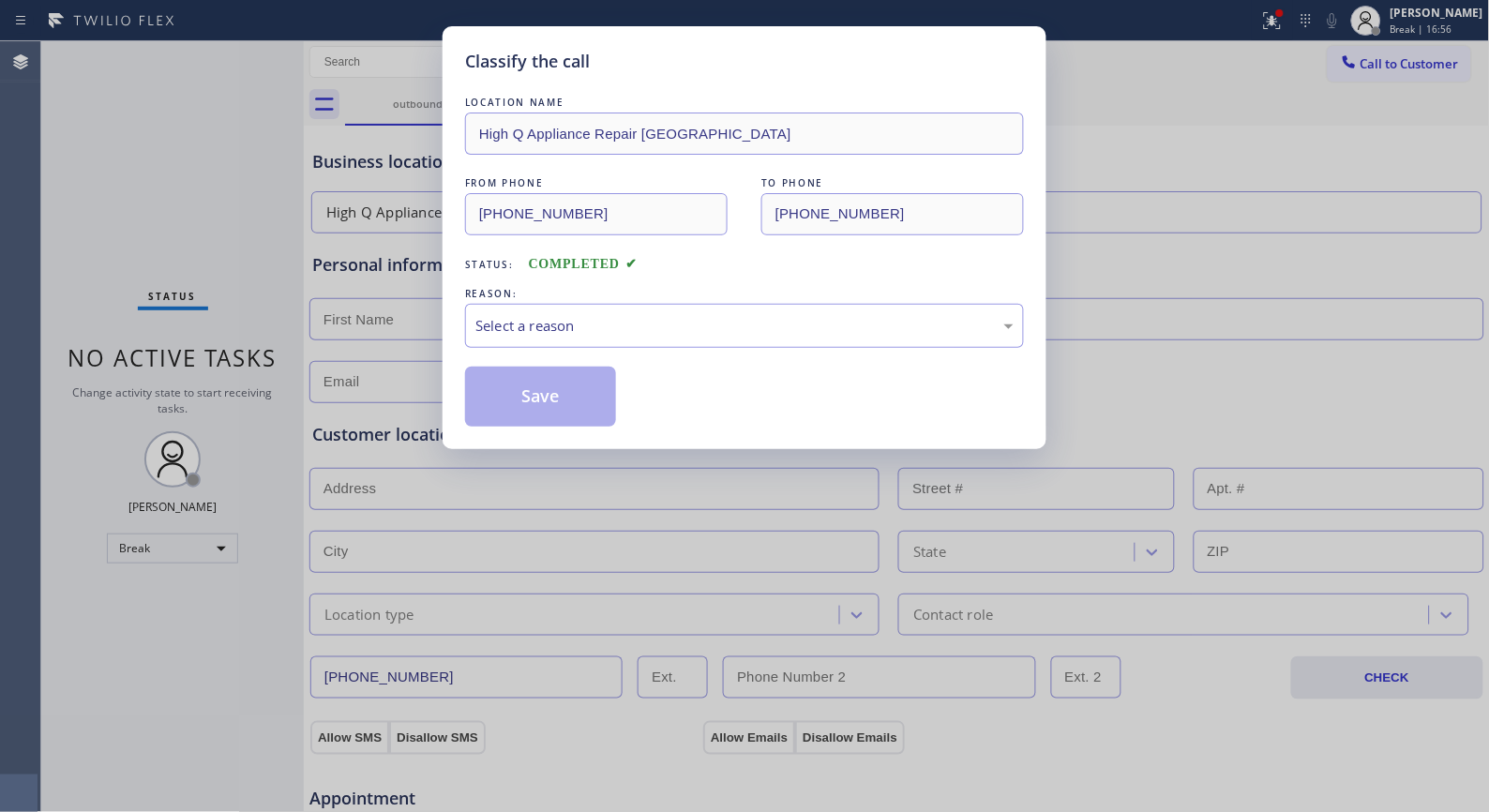
click at [623, 302] on div "REASON:" at bounding box center [745, 294] width 559 height 20
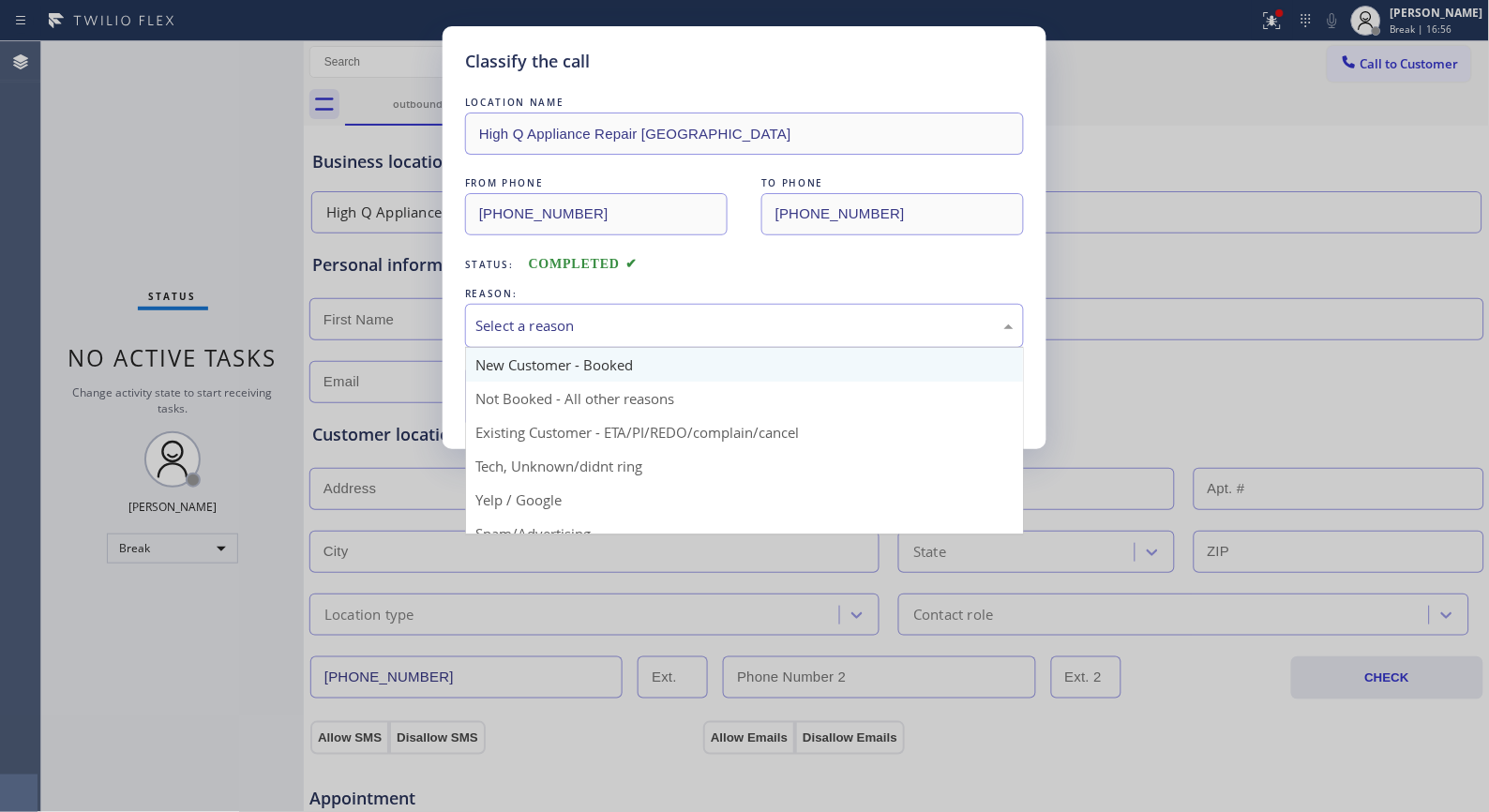
drag, startPoint x: 591, startPoint y: 338, endPoint x: 576, endPoint y: 364, distance: 30.0
click at [591, 338] on div "Select a reason" at bounding box center [745, 326] width 559 height 44
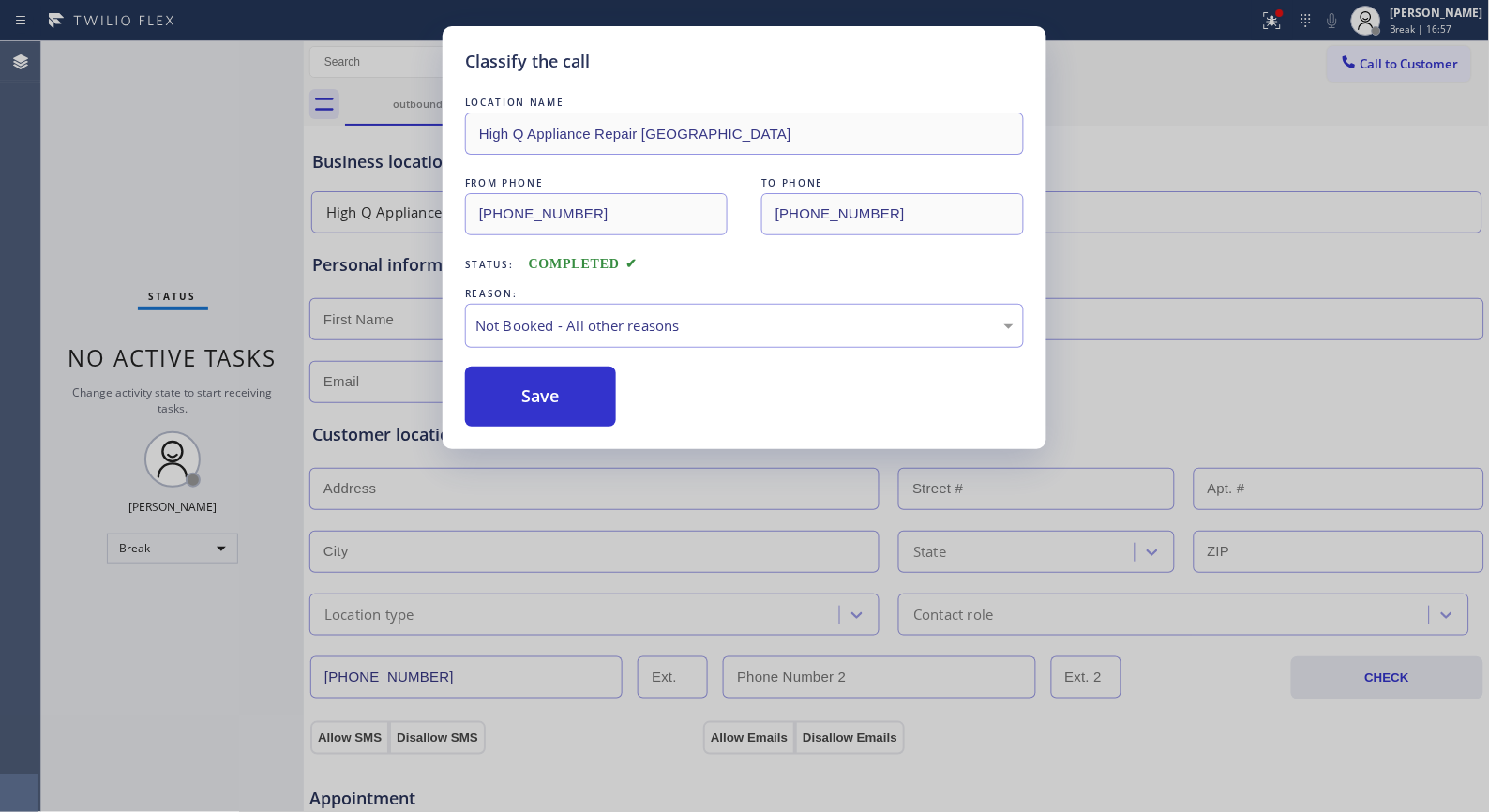
click at [550, 403] on button "Save" at bounding box center [541, 397] width 151 height 60
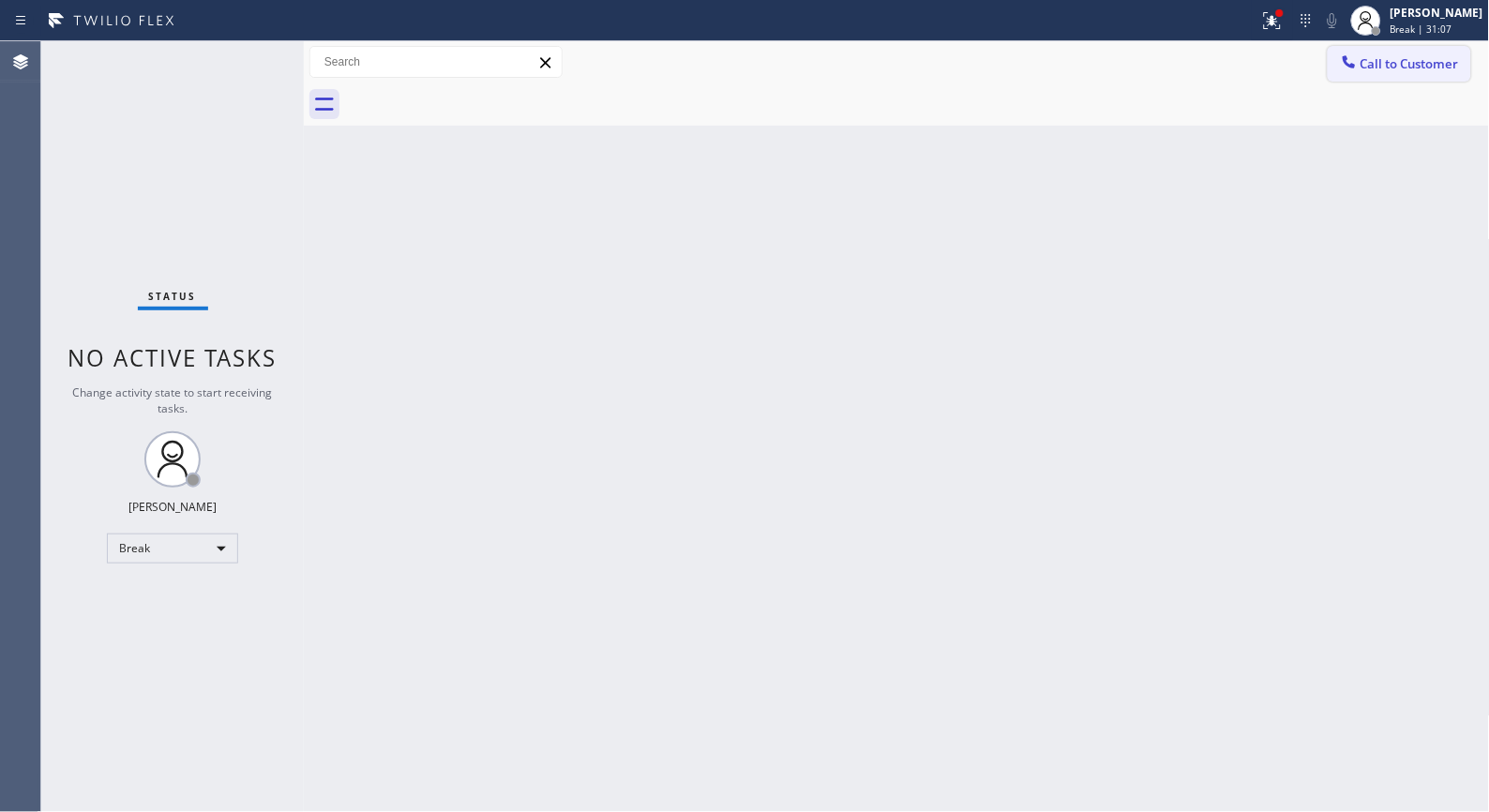
click at [1429, 63] on span "Call to Customer" at bounding box center [1410, 64] width 98 height 17
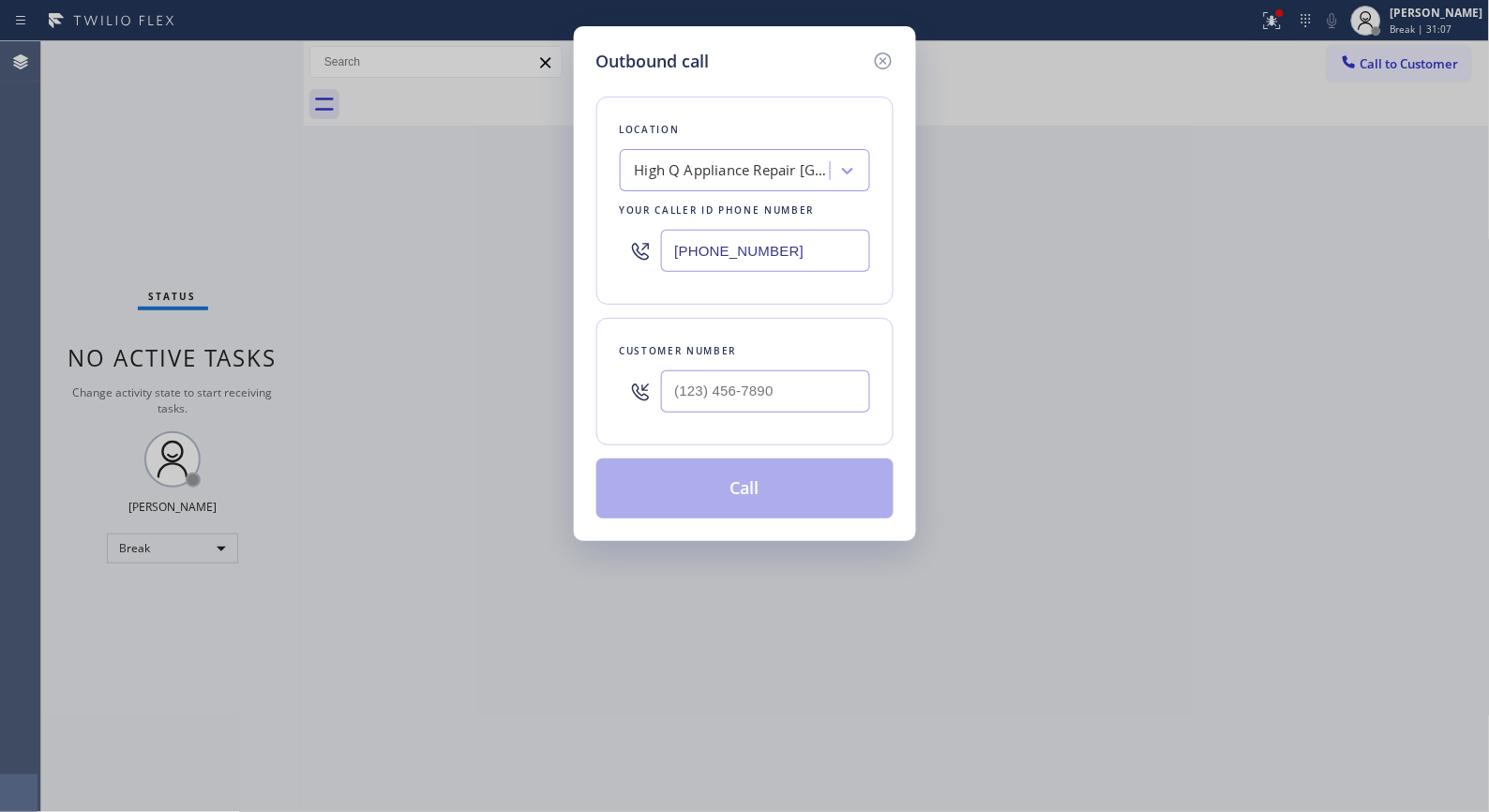
drag, startPoint x: 811, startPoint y: 256, endPoint x: 555, endPoint y: 178, distance: 267.6
click at [579, 199] on div "Outbound call Location High Q Appliance Repair [GEOGRAPHIC_DATA] Your caller id…" at bounding box center [745, 283] width 343 height 515
paste input "562) 553-3424"
type input "[PHONE_NUMBER]"
drag, startPoint x: 803, startPoint y: 379, endPoint x: 632, endPoint y: 372, distance: 171.1
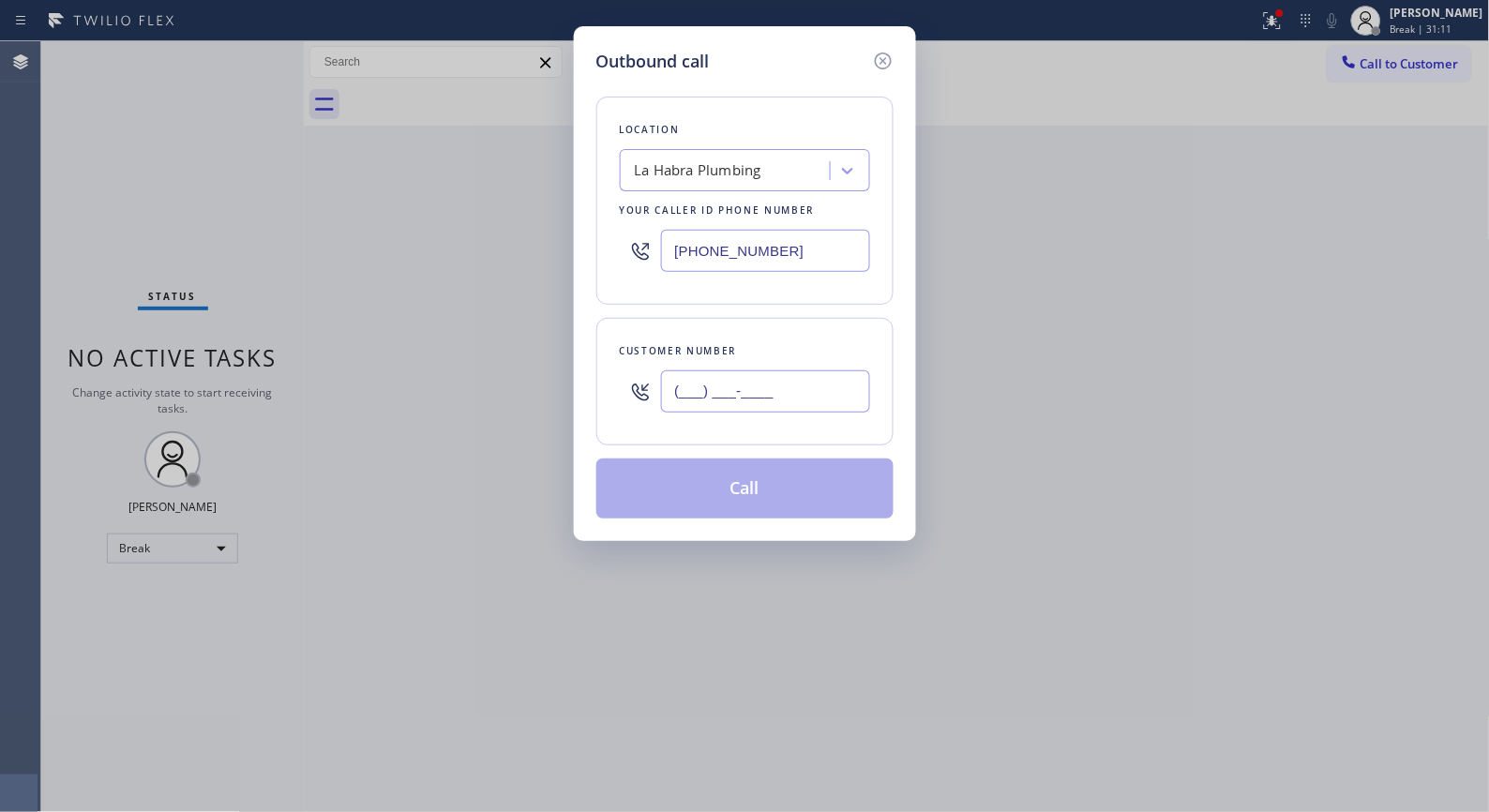
click at [632, 372] on div "(___) ___-____" at bounding box center [745, 391] width 250 height 61
paste input "562) 451-7274"
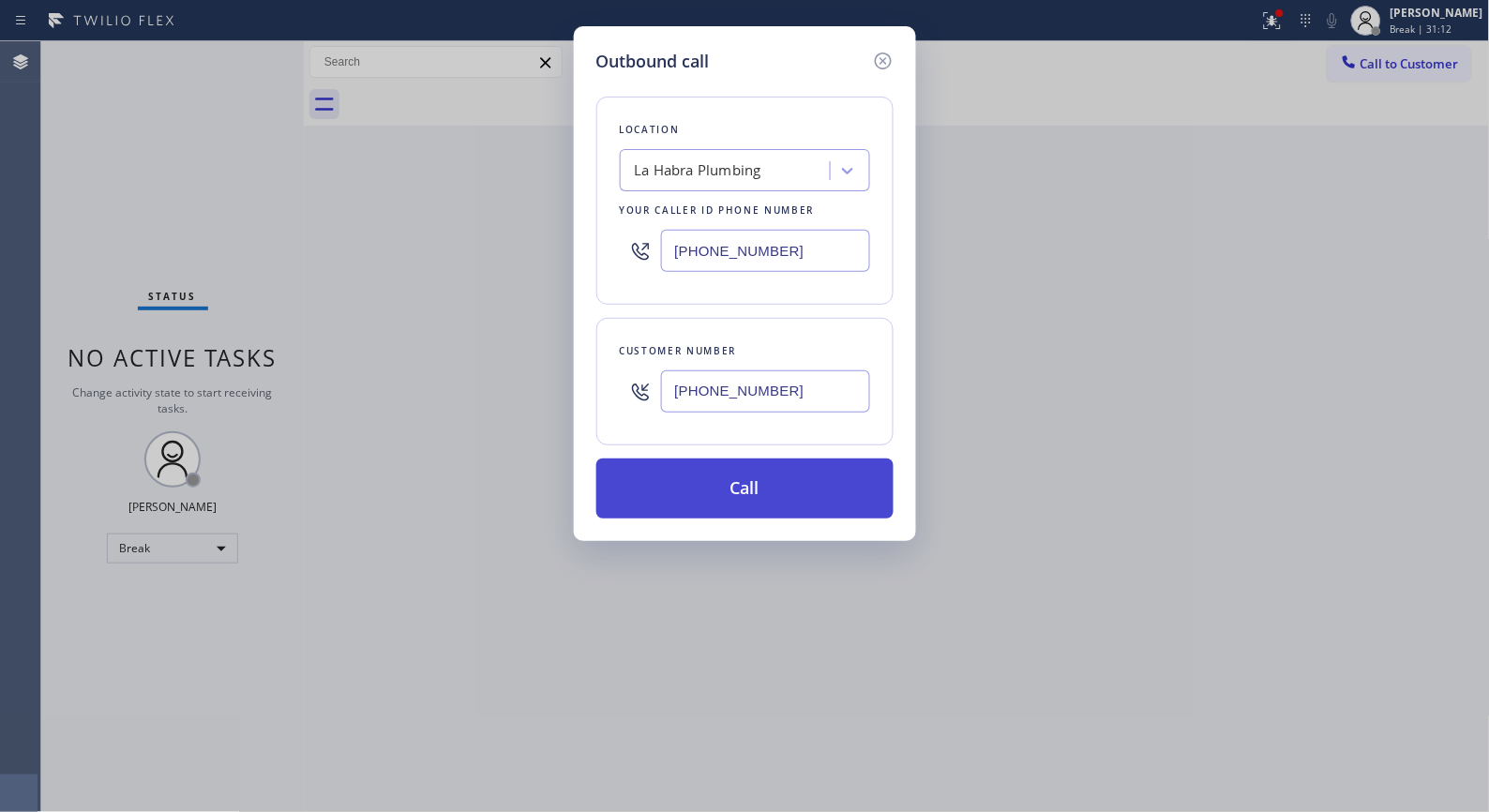
type input "[PHONE_NUMBER]"
click at [780, 482] on button "Call" at bounding box center [745, 489] width 297 height 60
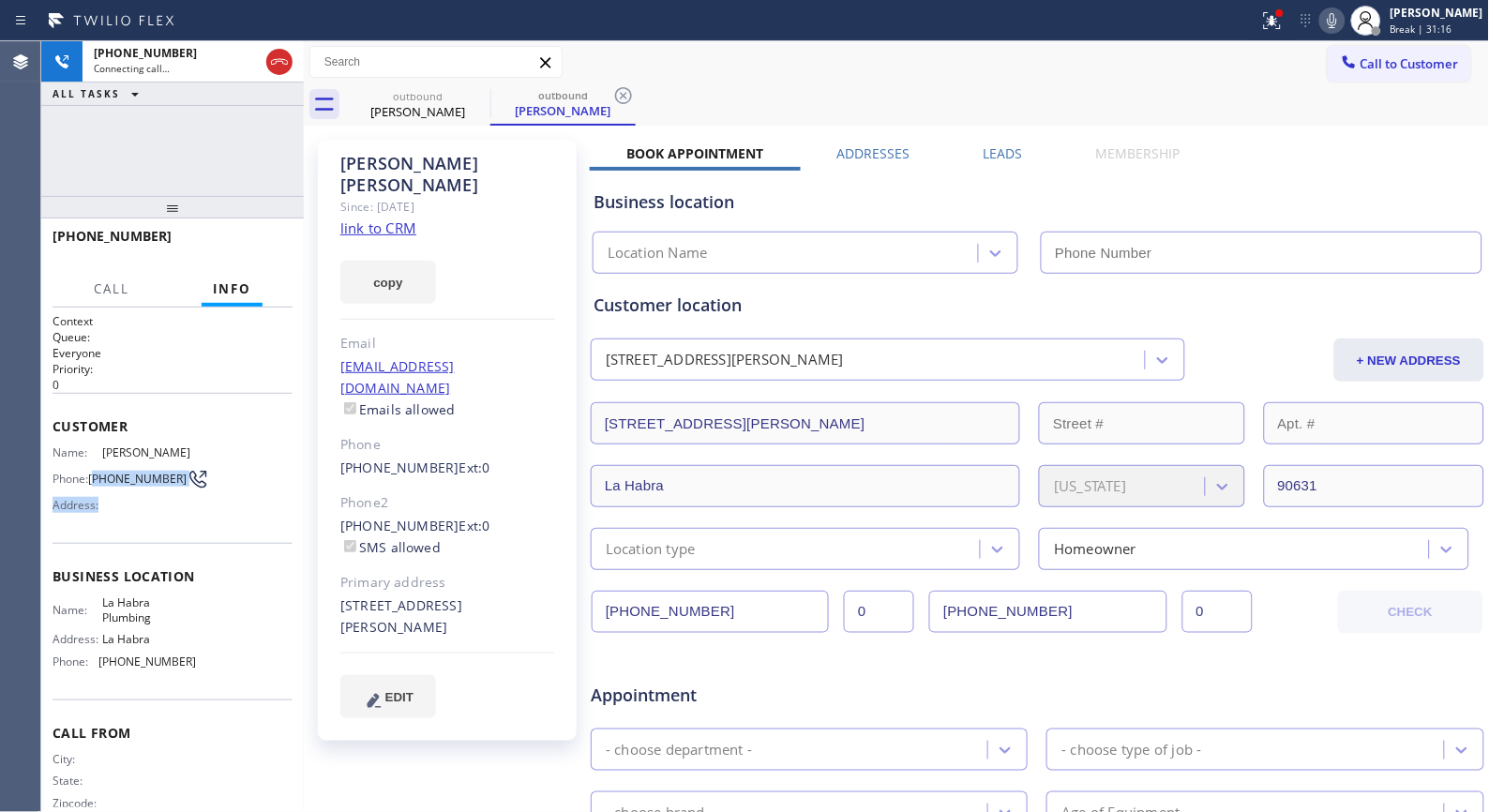
drag, startPoint x: 144, startPoint y: 502, endPoint x: 97, endPoint y: 480, distance: 51.9
click at [97, 480] on div "Name: [PERSON_NAME] Phone: [PHONE_NUMBER] Address:" at bounding box center [125, 482] width 144 height 74
click at [194, 380] on p "0" at bounding box center [173, 384] width 240 height 16
type input "[PHONE_NUMBER]"
drag, startPoint x: 138, startPoint y: 482, endPoint x: 90, endPoint y: 481, distance: 48.0
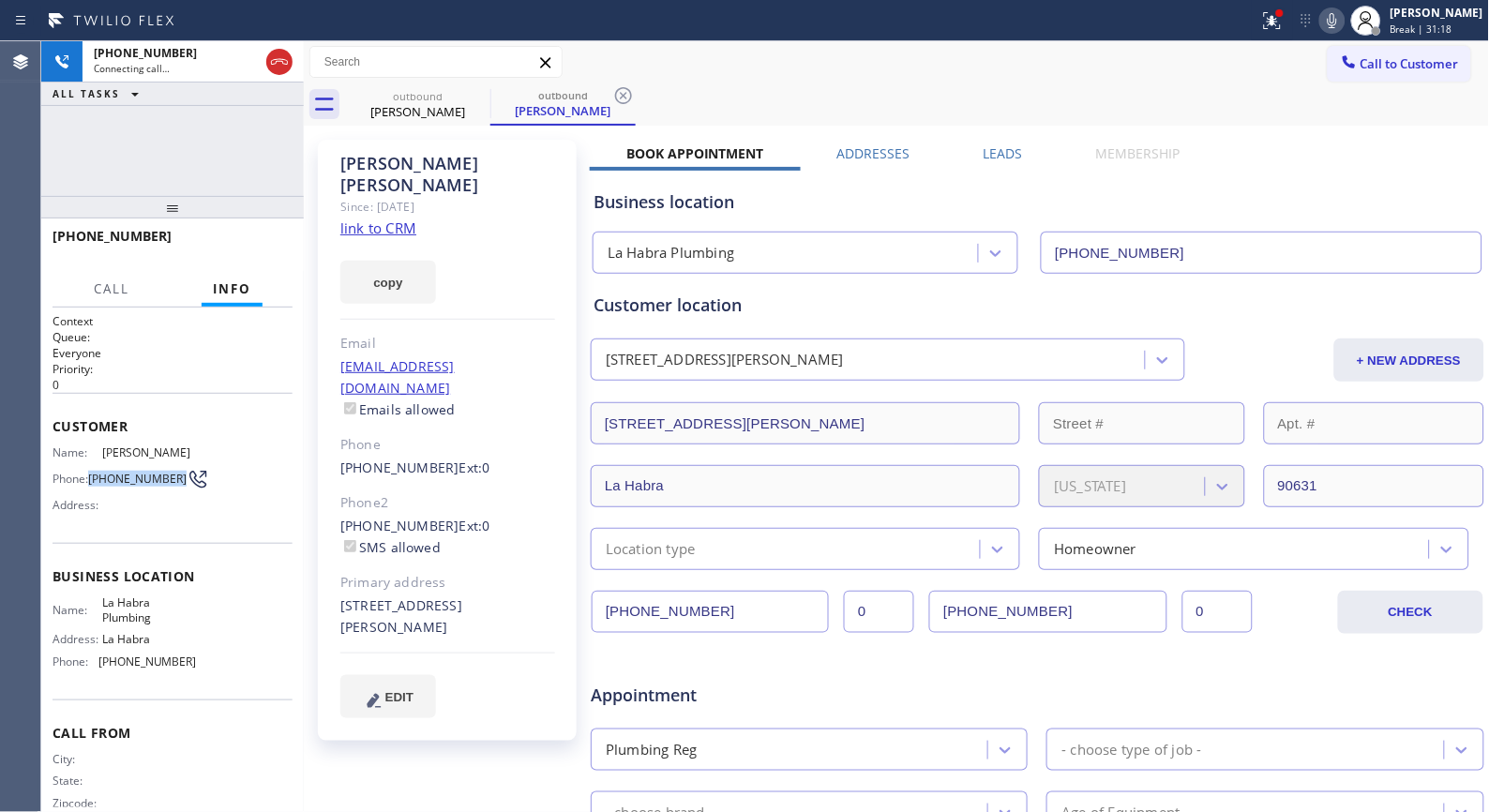
click at [90, 481] on span "[PHONE_NUMBER]" at bounding box center [137, 479] width 98 height 14
copy span "[PHONE_NUMBER]"
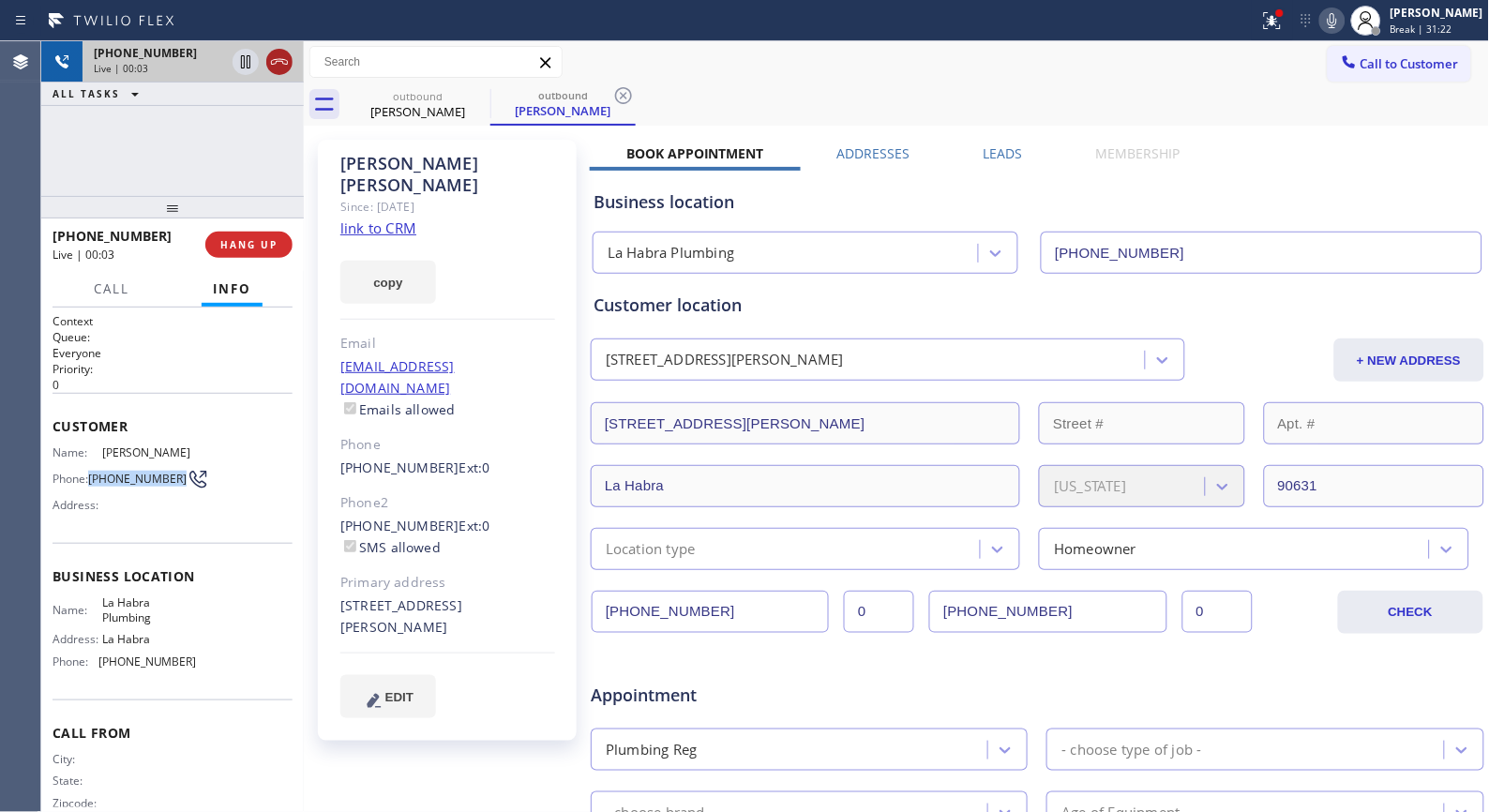
click at [287, 61] on icon at bounding box center [279, 62] width 17 height 6
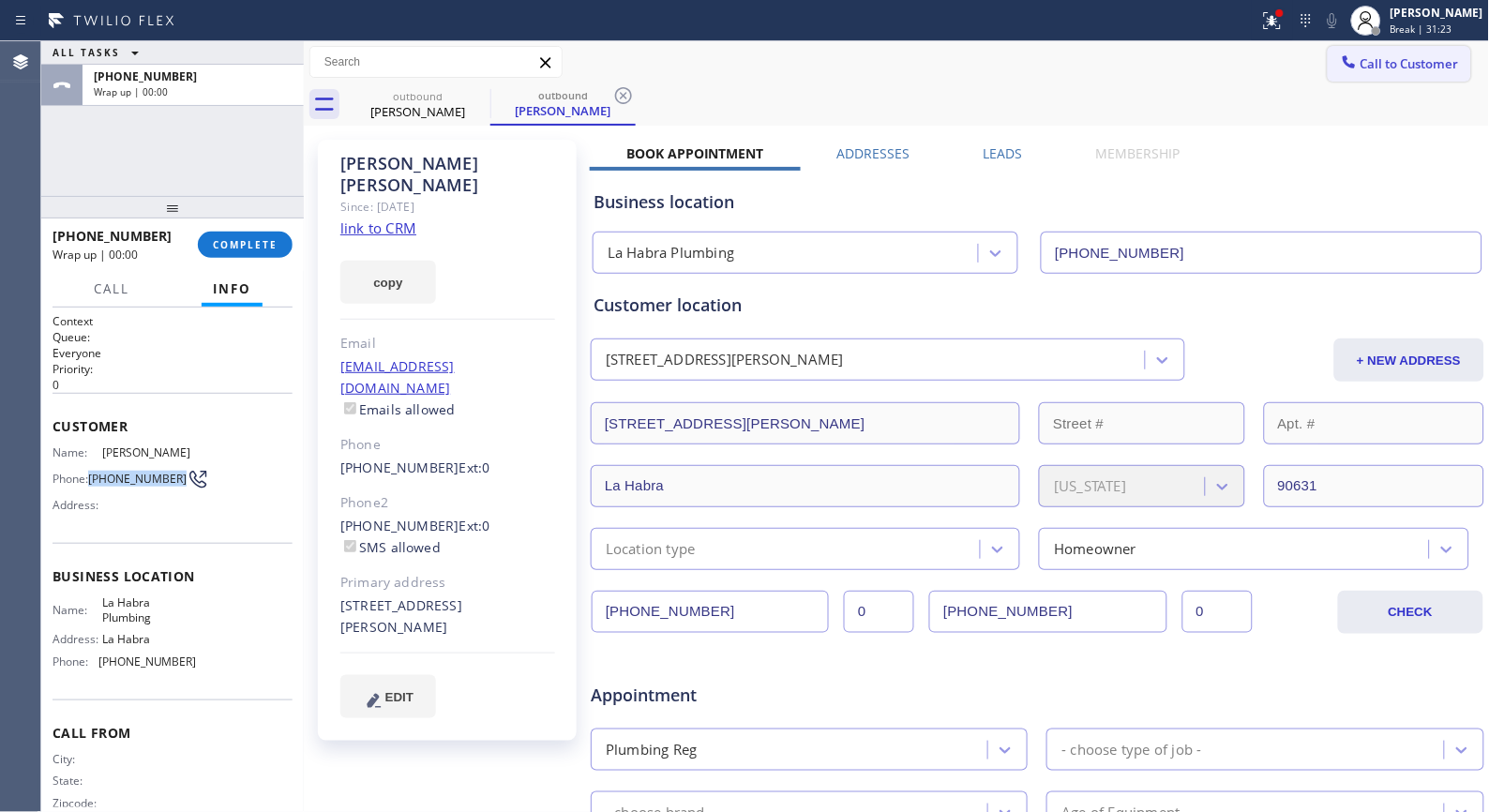
click at [1386, 59] on span "Call to Customer" at bounding box center [1410, 64] width 98 height 17
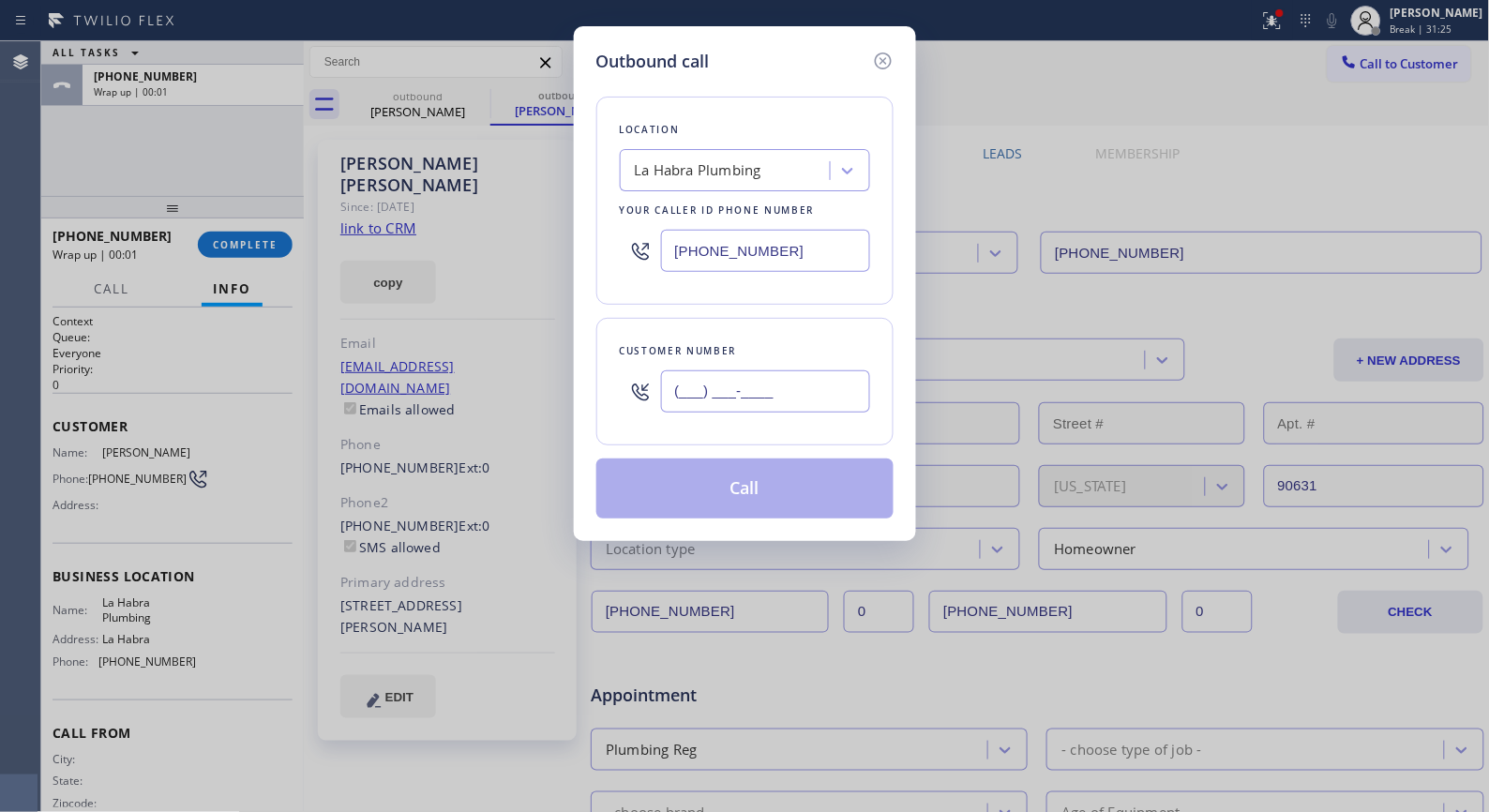
drag, startPoint x: 825, startPoint y: 377, endPoint x: 531, endPoint y: 401, distance: 295.0
click at [547, 403] on div "Outbound call Location [GEOGRAPHIC_DATA] Plumbing Your caller id phone number […" at bounding box center [744, 406] width 1489 height 812
paste input "562) 451-7274"
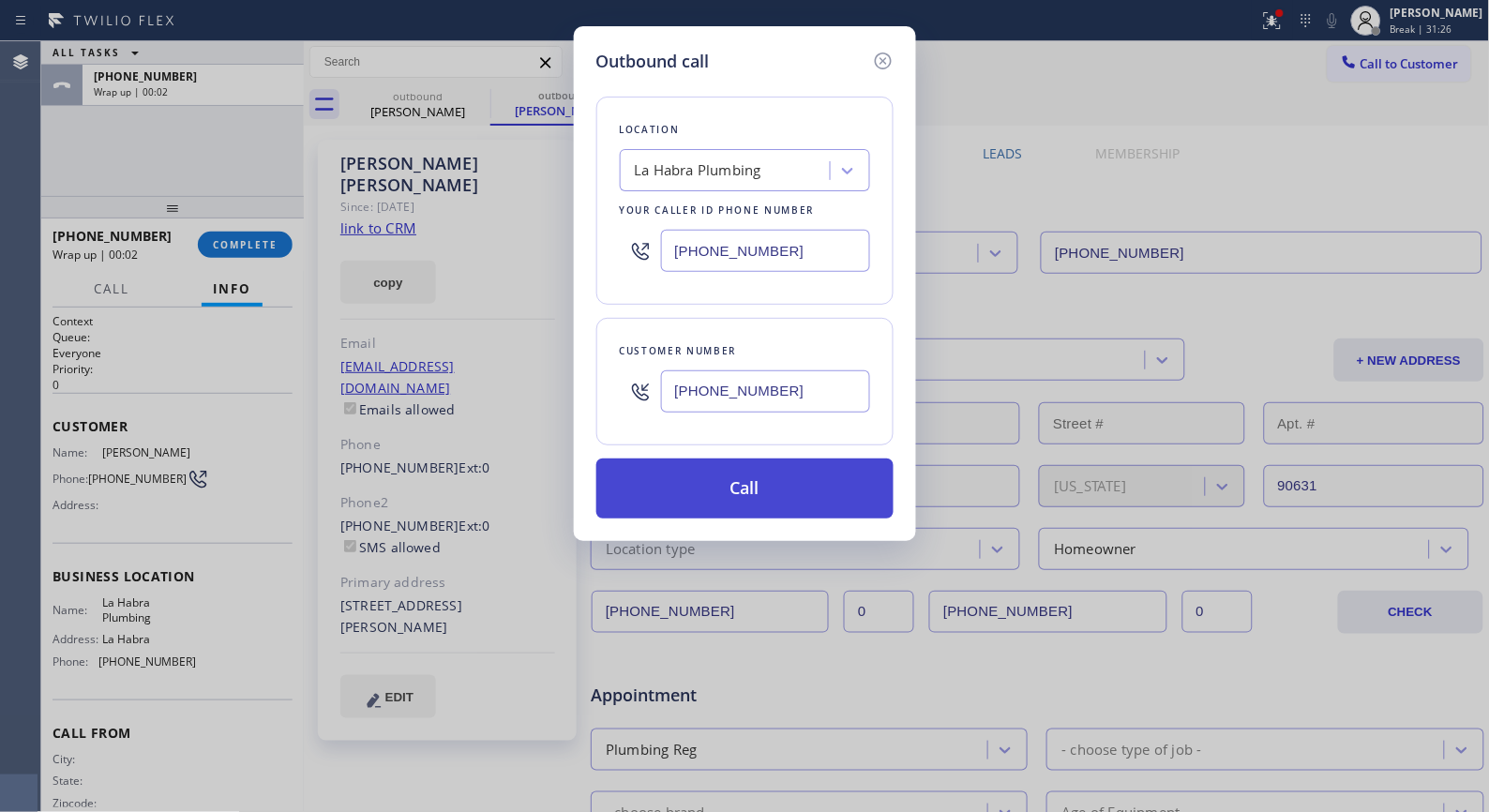
type input "[PHONE_NUMBER]"
click at [817, 497] on button "Call" at bounding box center [745, 489] width 297 height 60
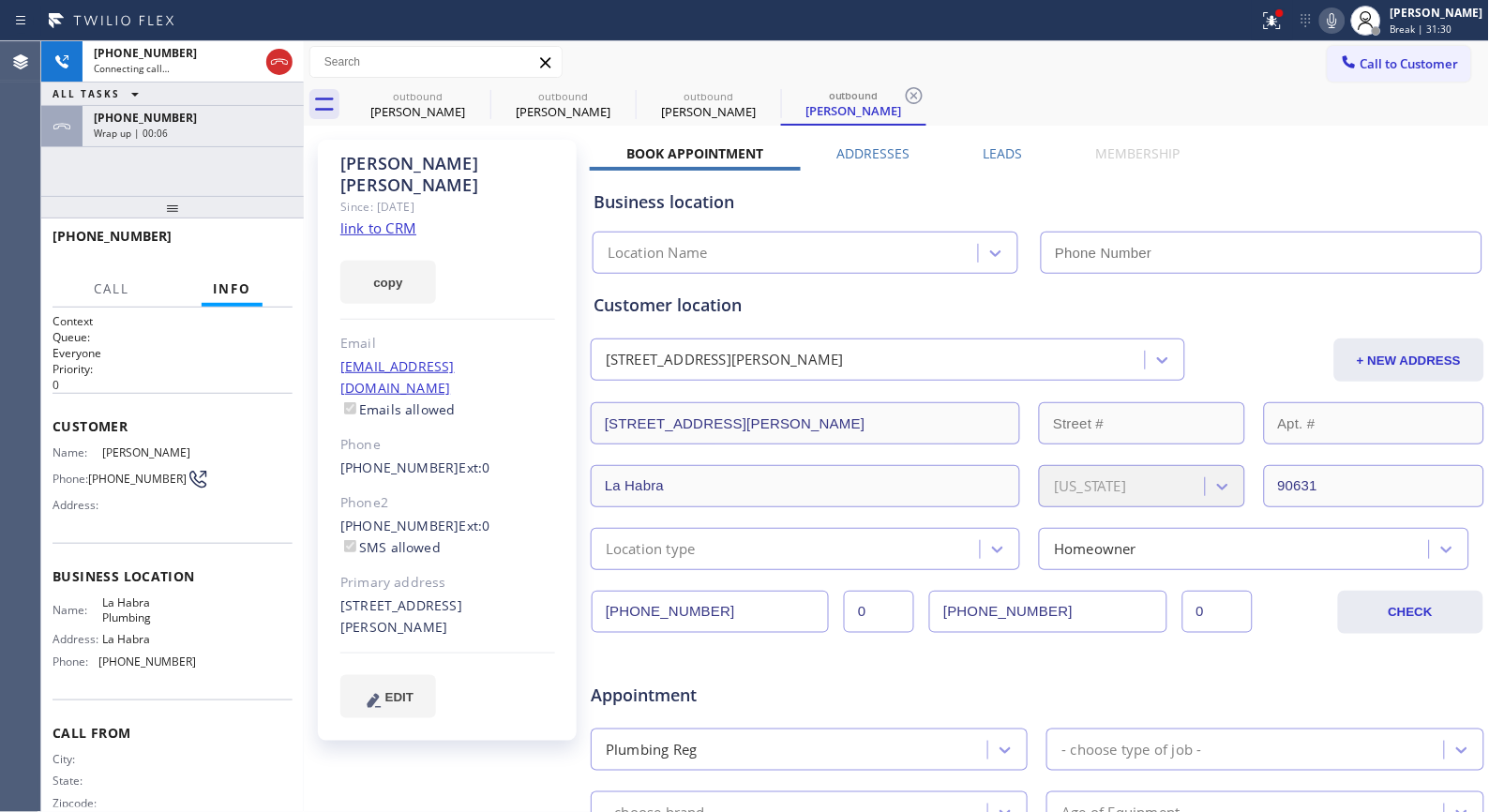
type input "[PHONE_NUMBER]"
click at [253, 247] on span "HANG UP" at bounding box center [248, 245] width 58 height 13
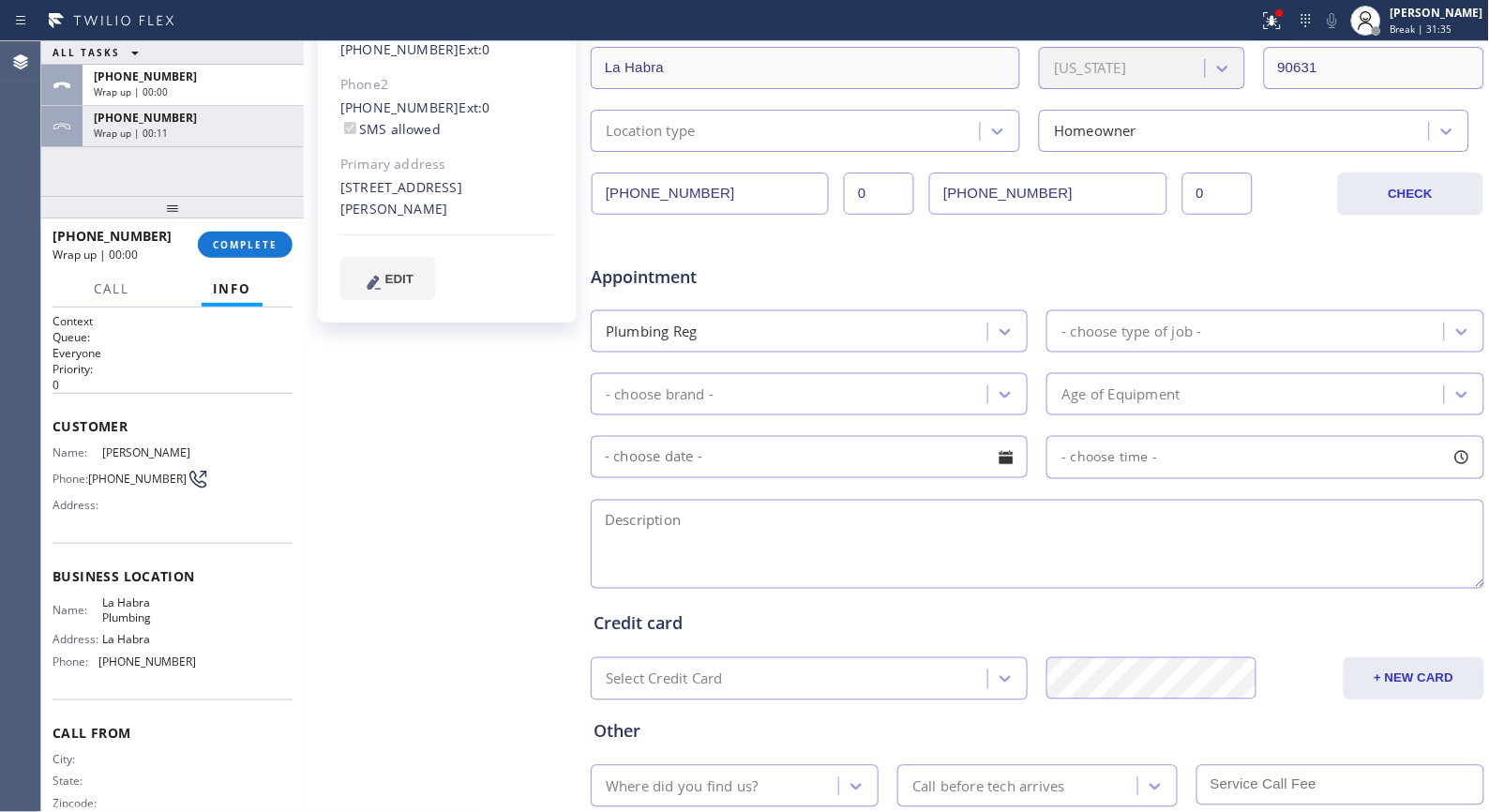
scroll to position [520, 0]
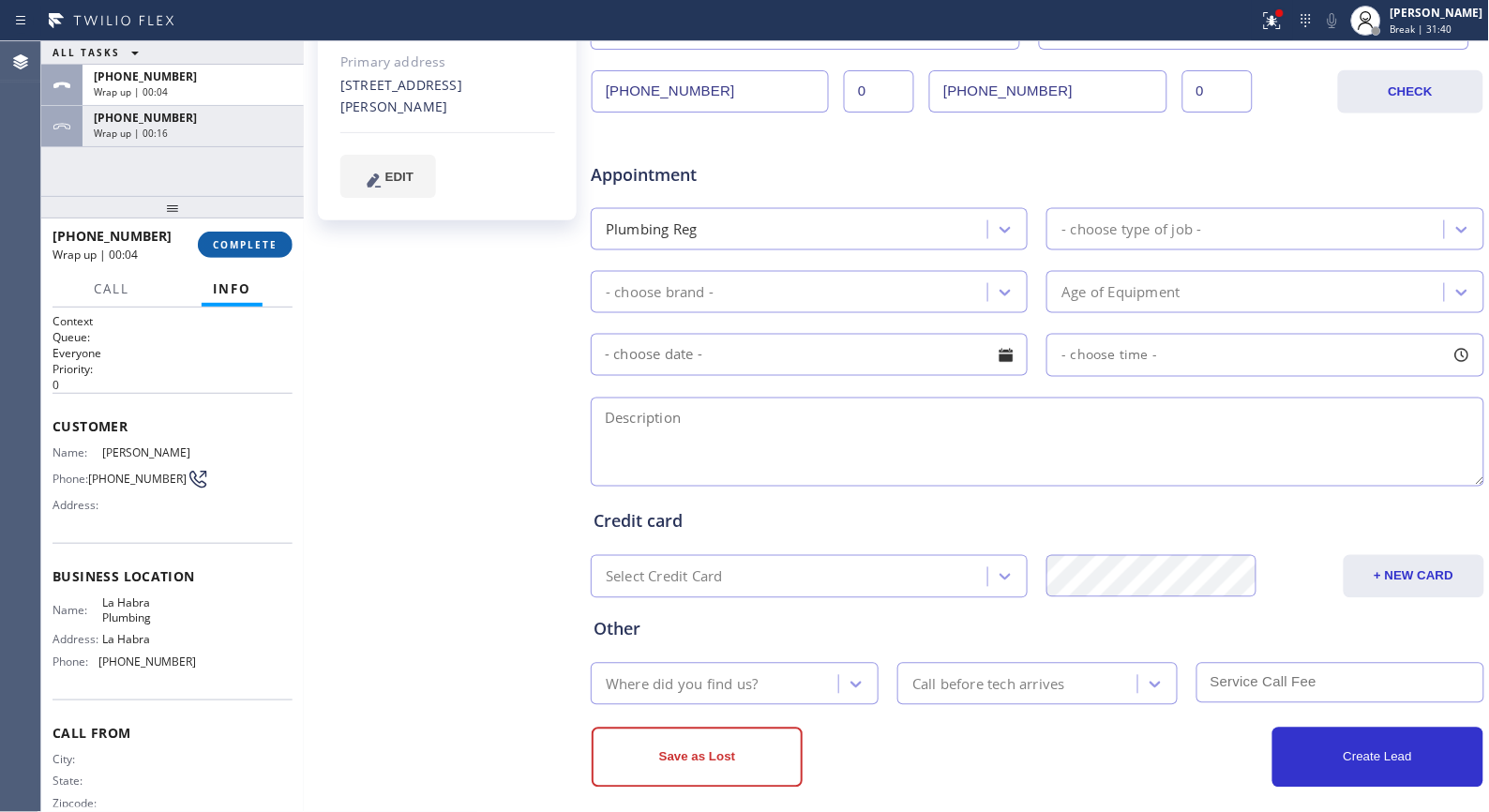
click at [251, 256] on button "COMPLETE" at bounding box center [245, 245] width 94 height 26
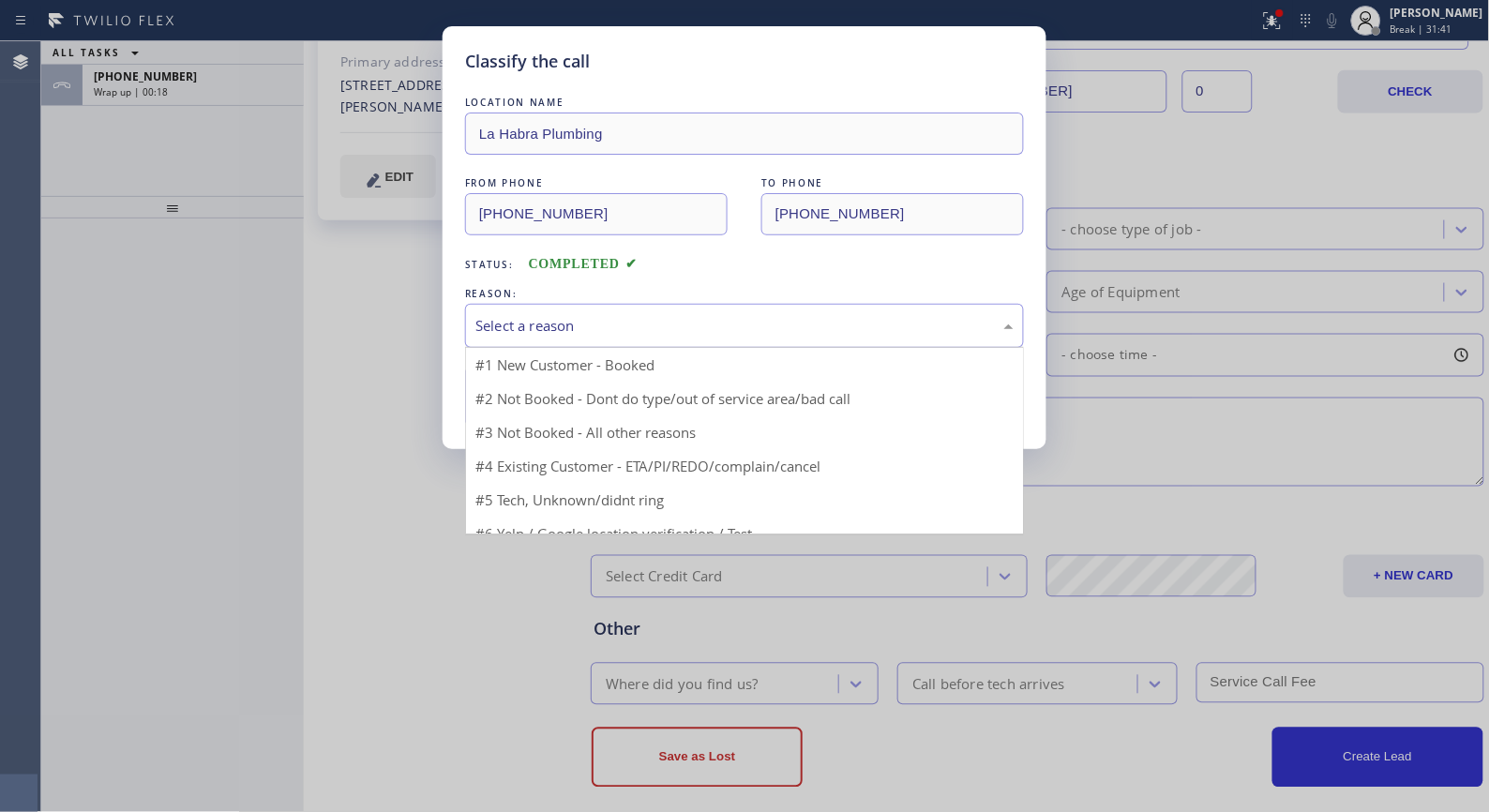
click at [540, 330] on div "Select a reason" at bounding box center [745, 326] width 538 height 22
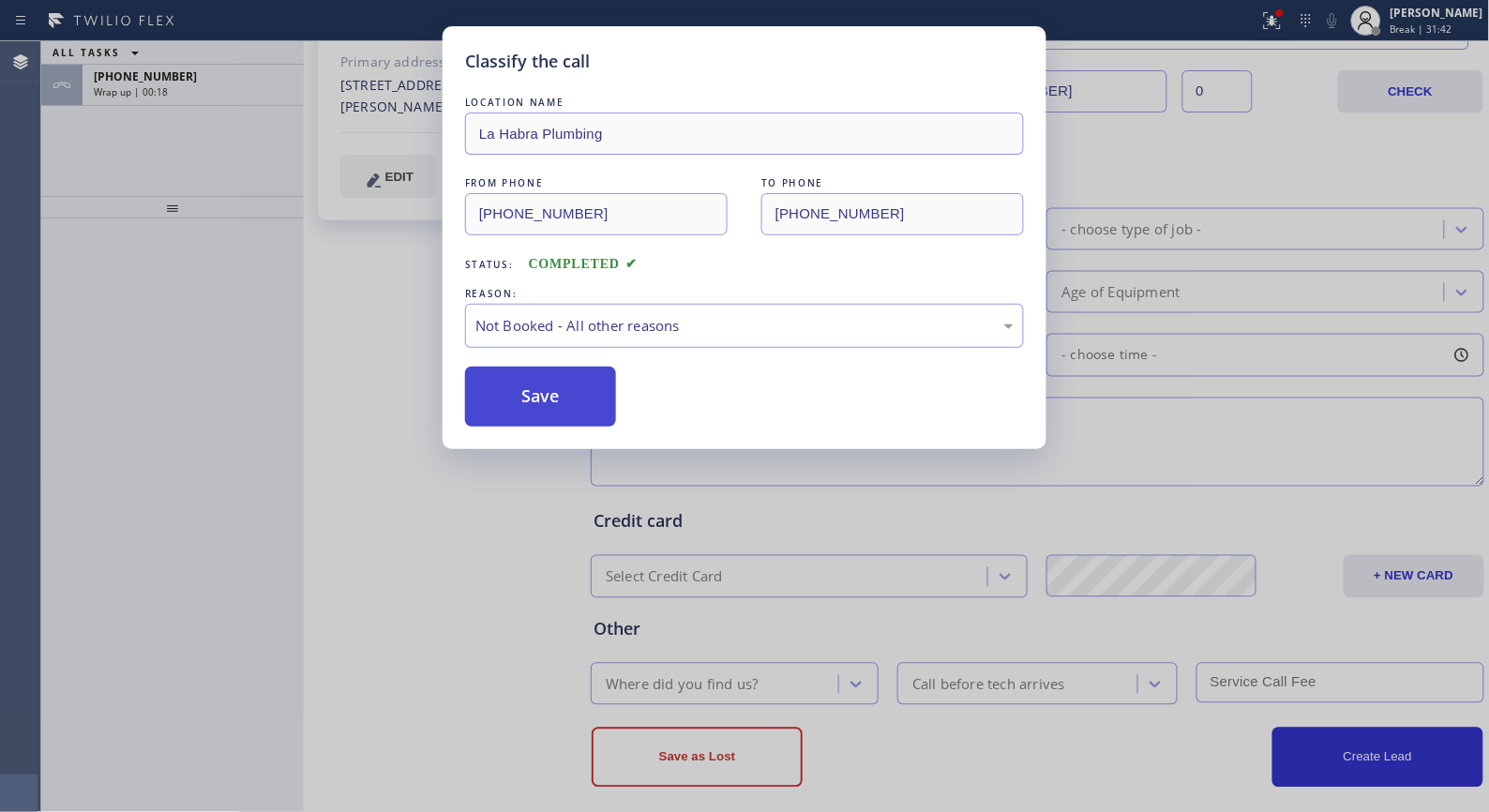
click at [526, 388] on button "Save" at bounding box center [541, 397] width 151 height 60
click at [226, 87] on div "Classify the call LOCATION NAME [GEOGRAPHIC_DATA] Plumbing FROM PHONE [PHONE_NU…" at bounding box center [744, 406] width 1489 height 812
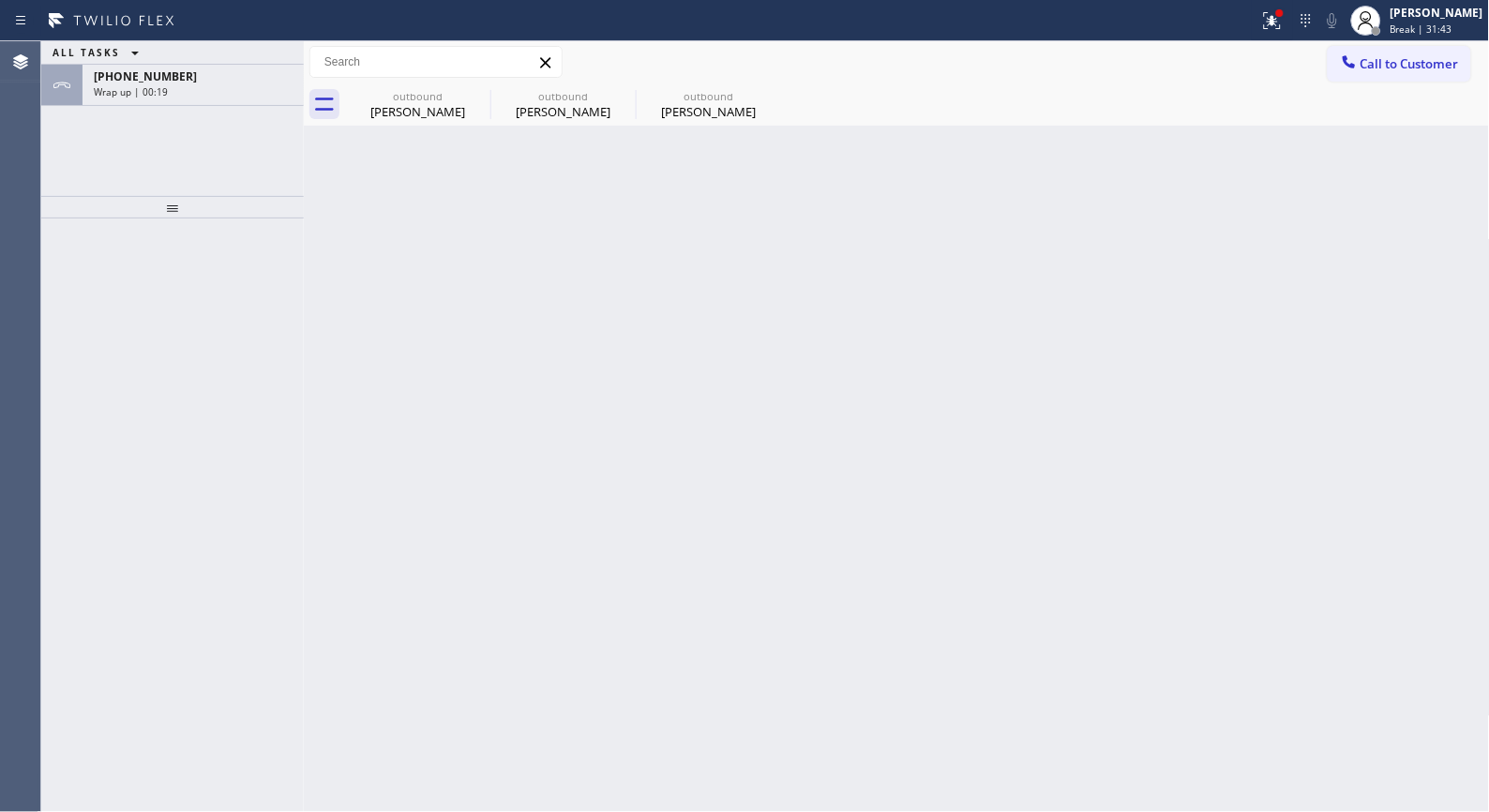
click at [226, 87] on div "Wrap up | 00:19" at bounding box center [193, 92] width 199 height 13
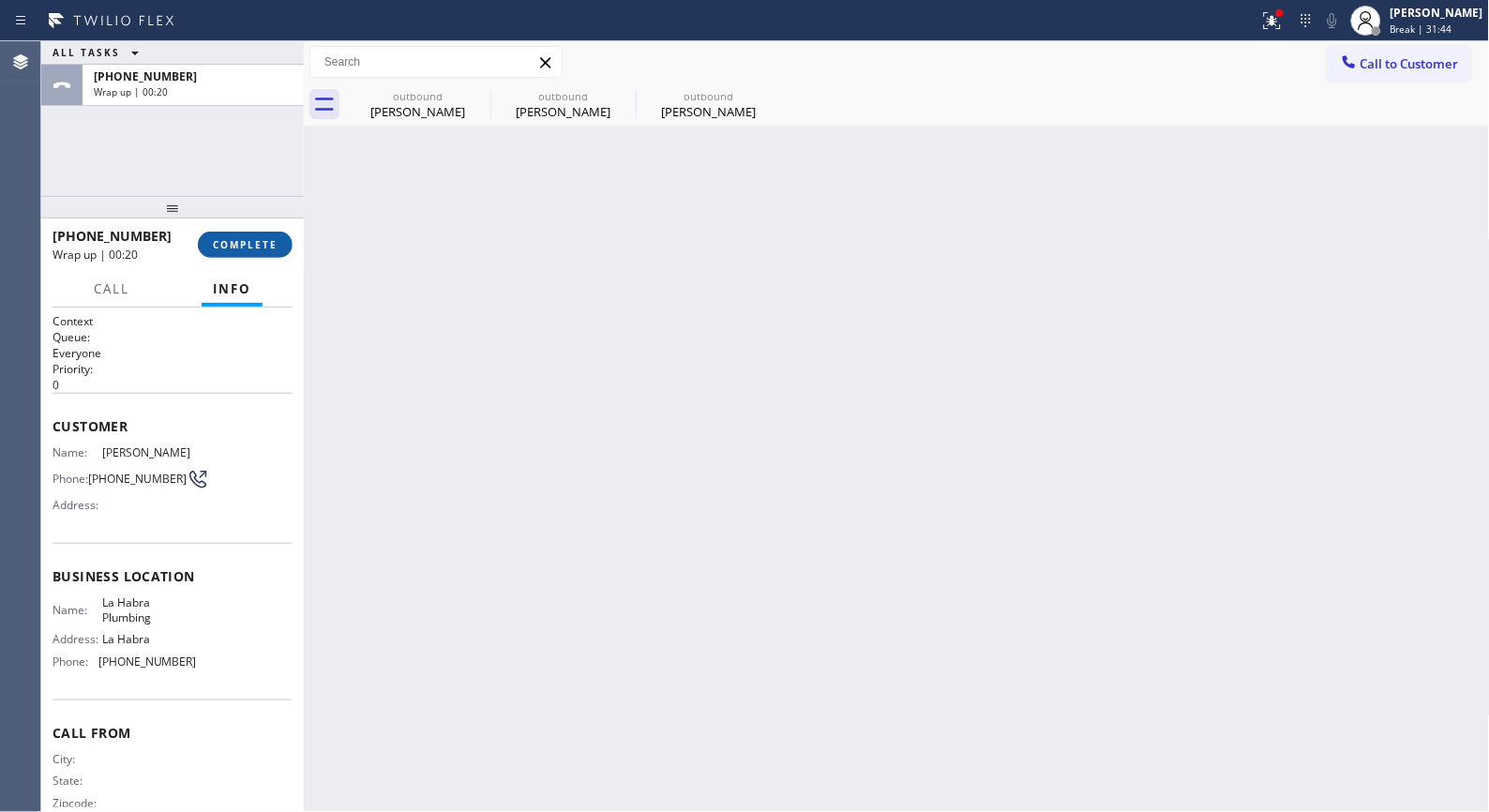
click at [240, 246] on span "COMPLETE" at bounding box center [245, 245] width 65 height 13
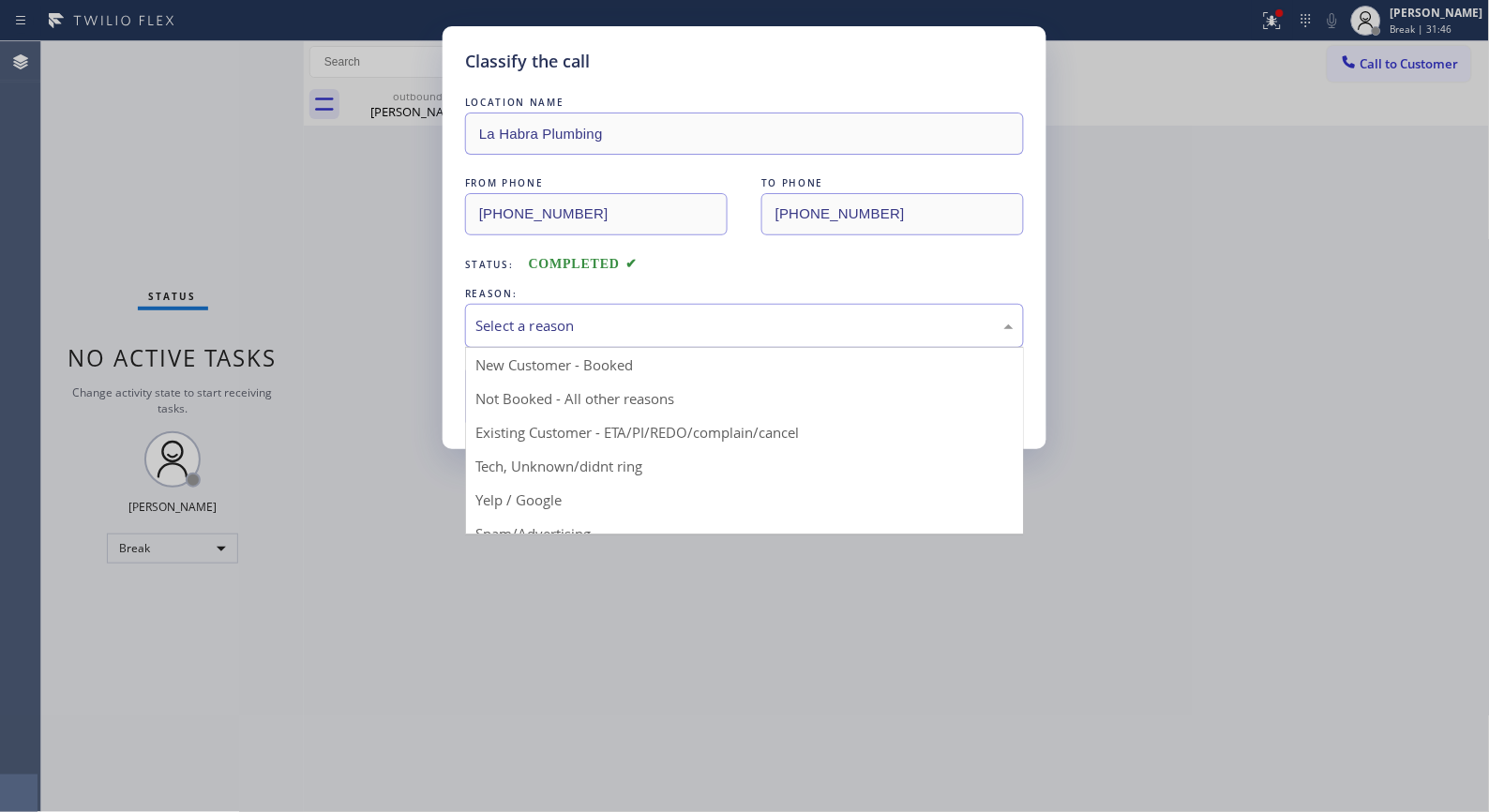
click at [612, 344] on div "Select a reason" at bounding box center [745, 326] width 559 height 44
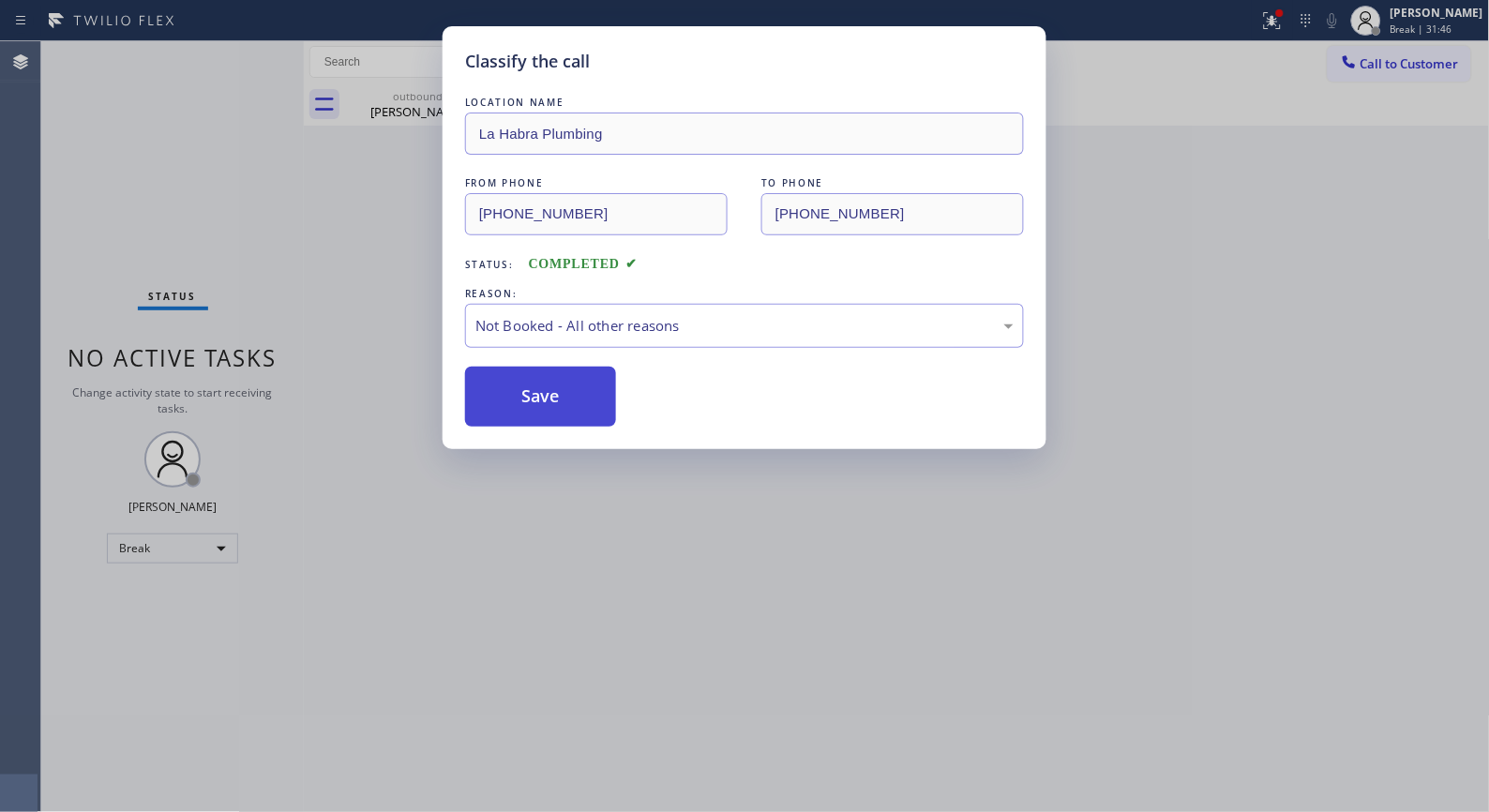
click at [566, 398] on button "Save" at bounding box center [541, 397] width 151 height 60
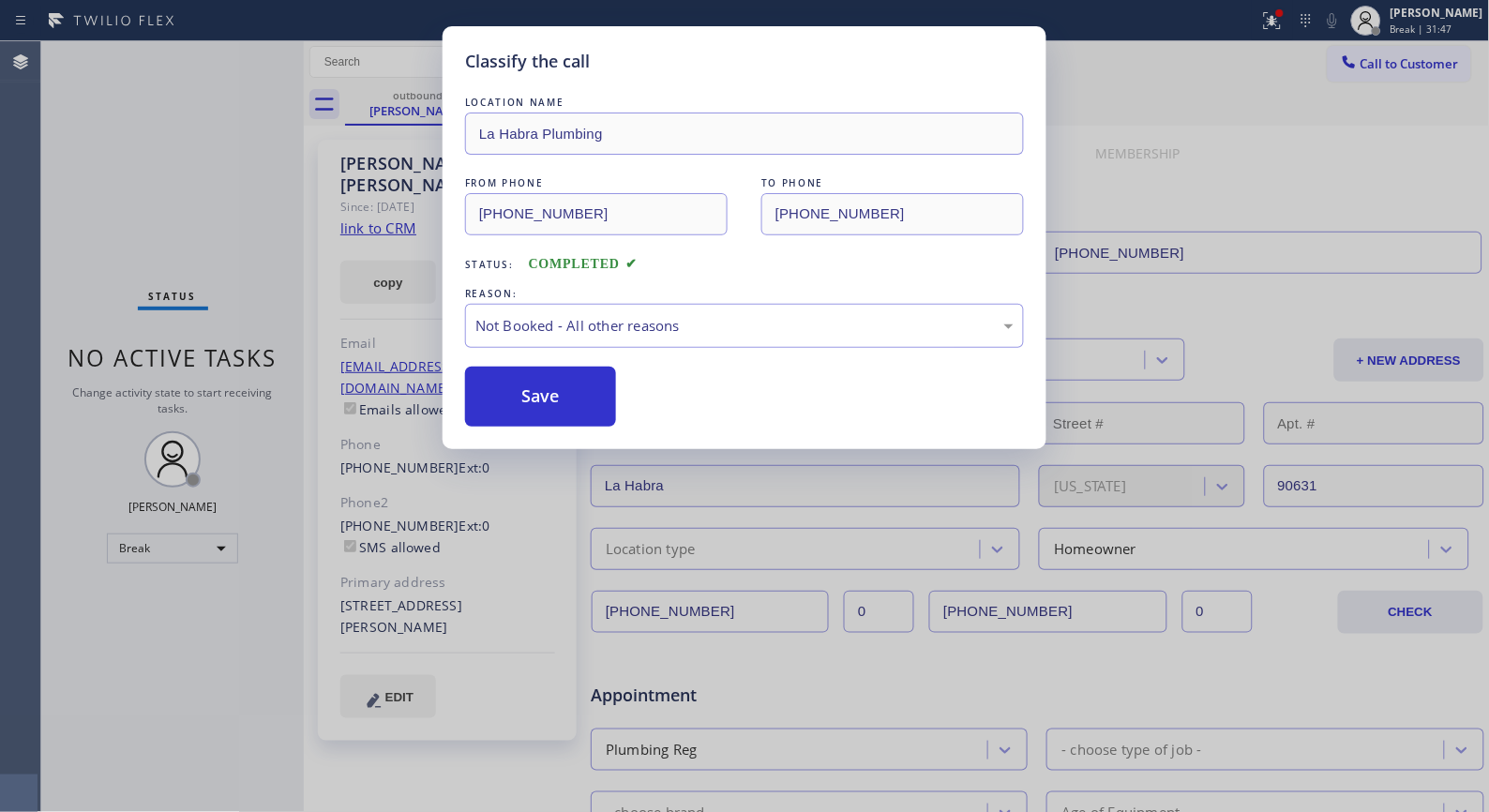
click at [391, 109] on div "Classify the call LOCATION NAME [GEOGRAPHIC_DATA] Plumbing FROM PHONE [PHONE_NU…" at bounding box center [744, 406] width 1489 height 812
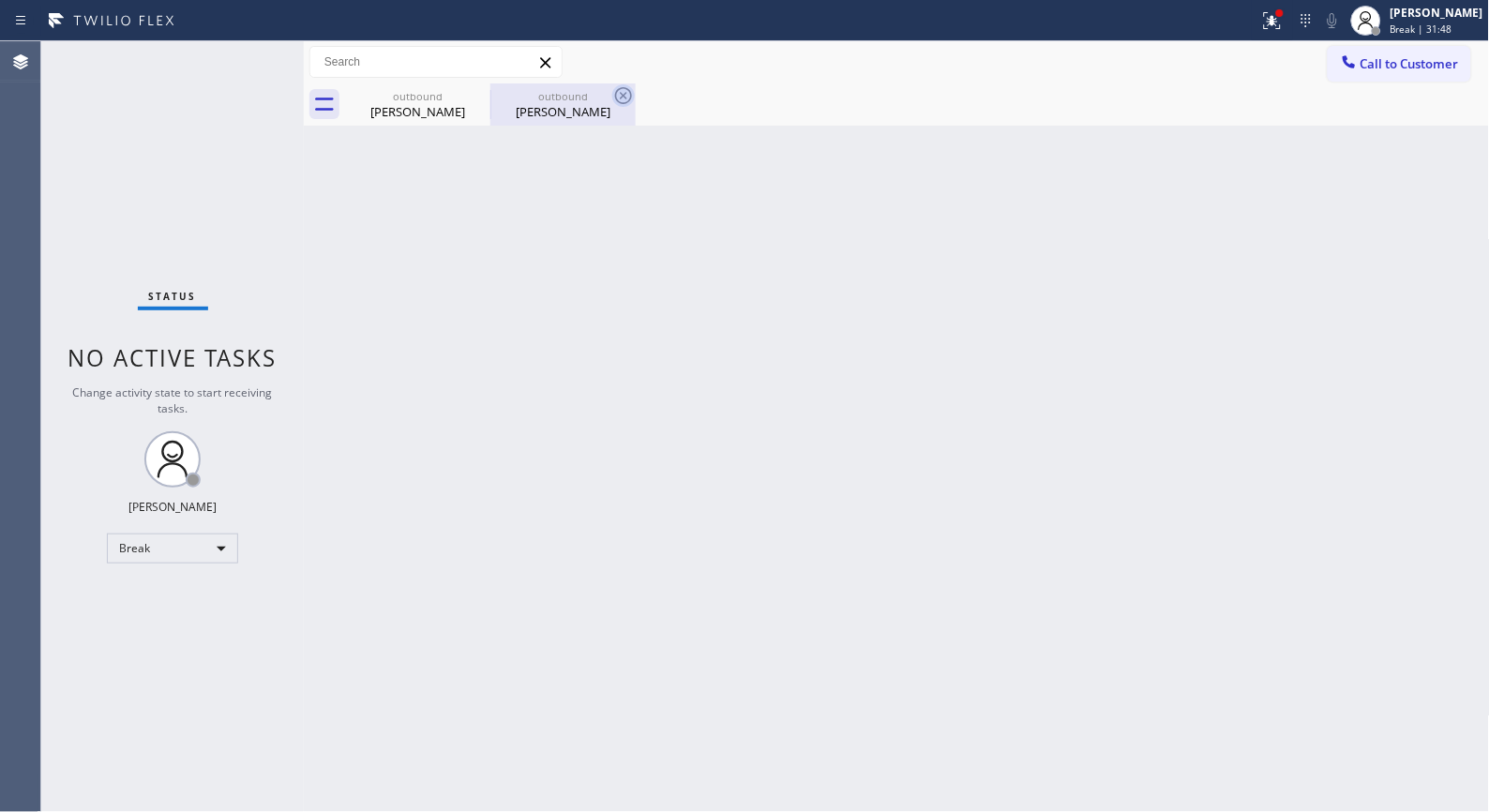
click at [0, 0] on icon at bounding box center [0, 0] width 0 height 0
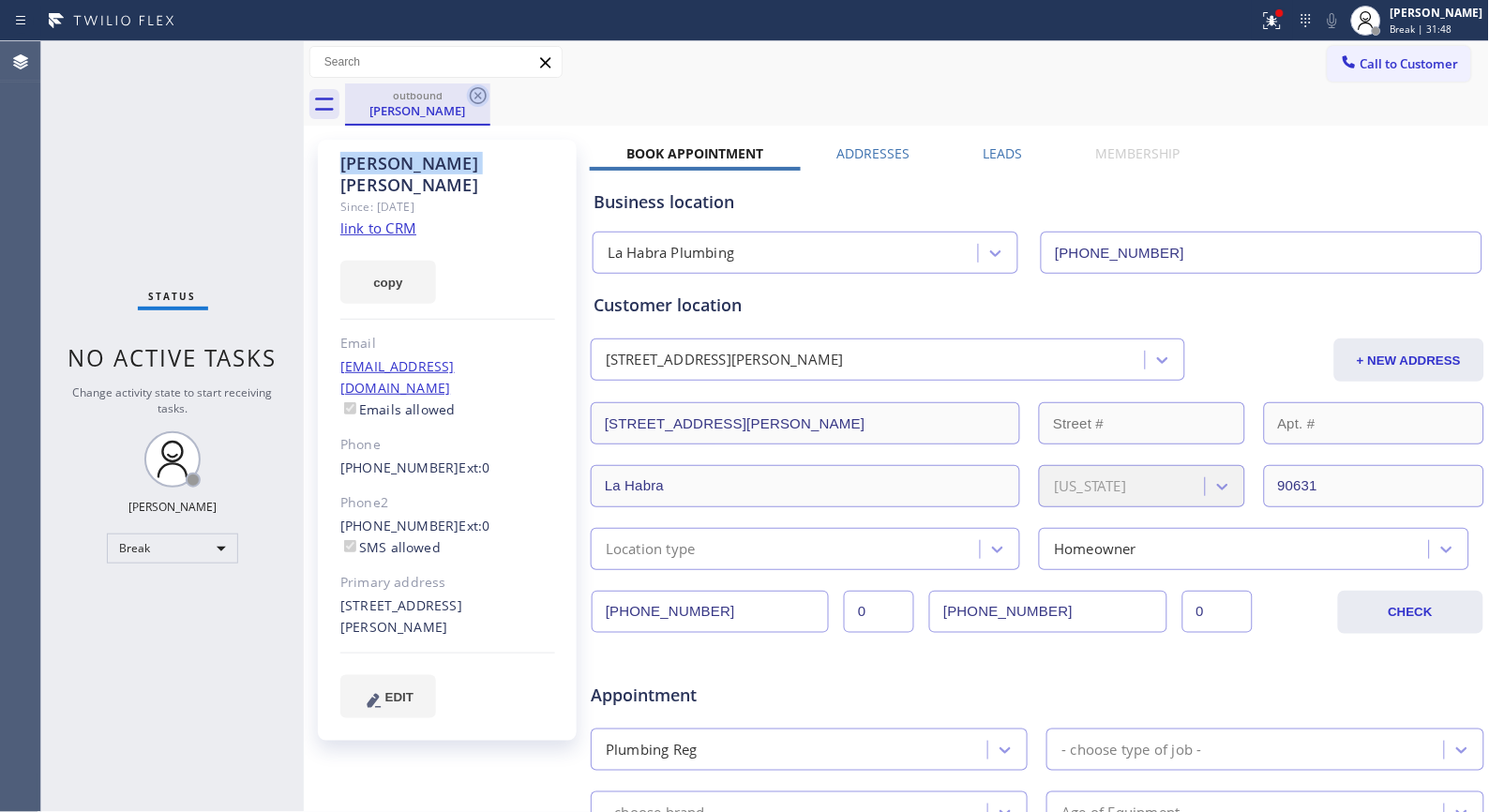
click at [477, 92] on icon at bounding box center [479, 95] width 23 height 23
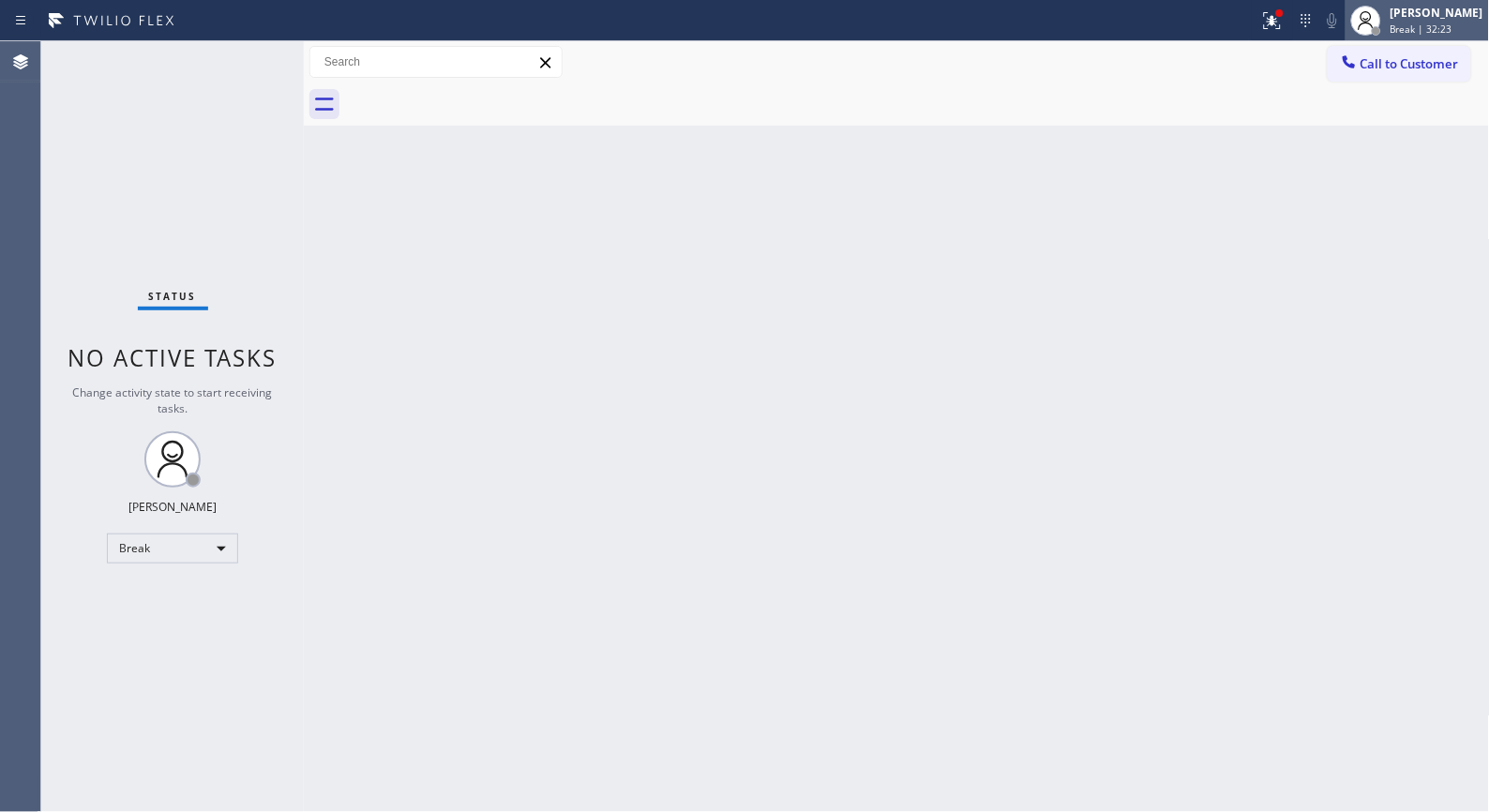
click at [1435, 36] on div "[PERSON_NAME] Break | 32:23" at bounding box center [1438, 20] width 102 height 33
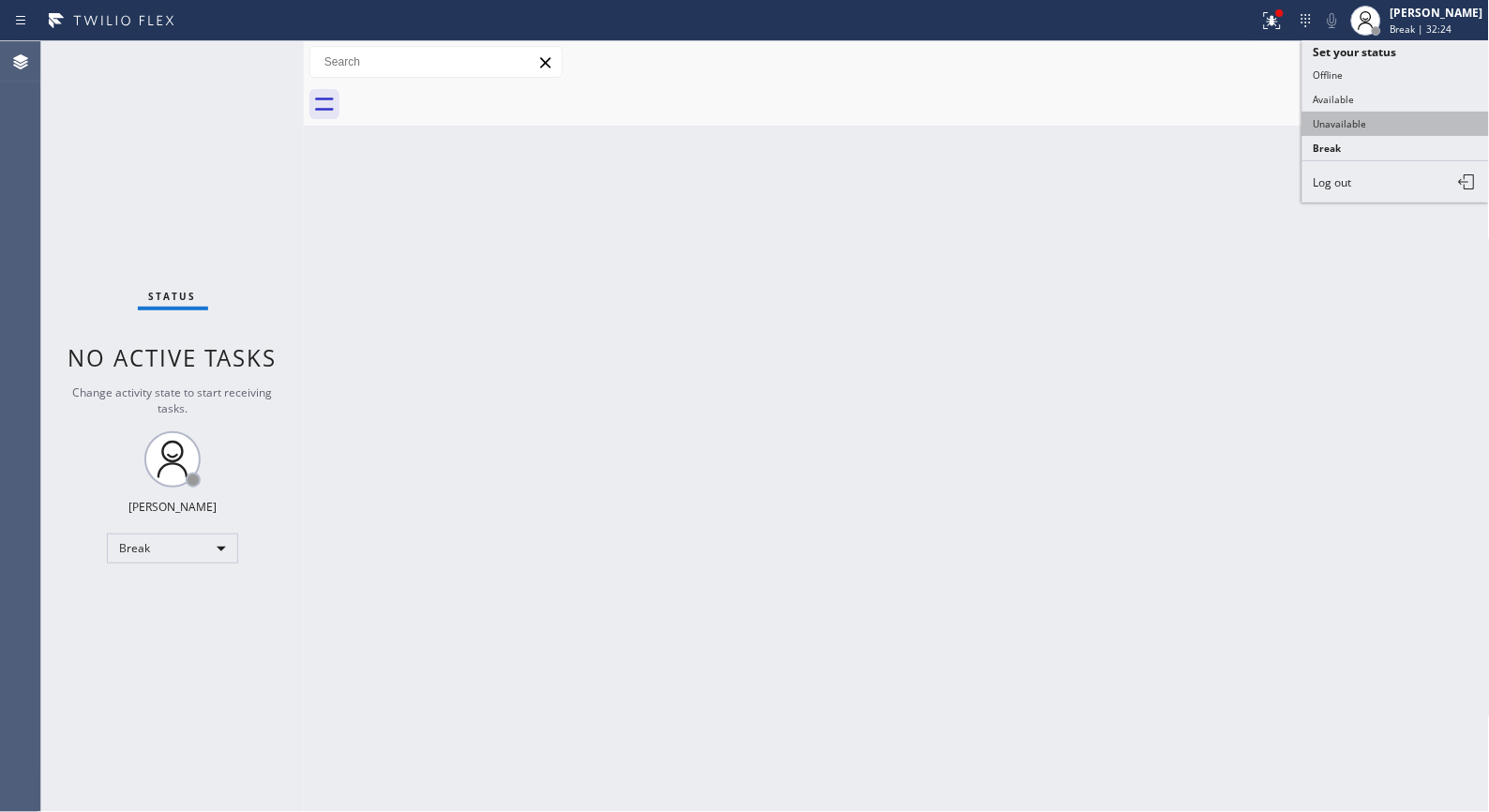
click at [1385, 123] on button "Unavailable" at bounding box center [1396, 124] width 188 height 25
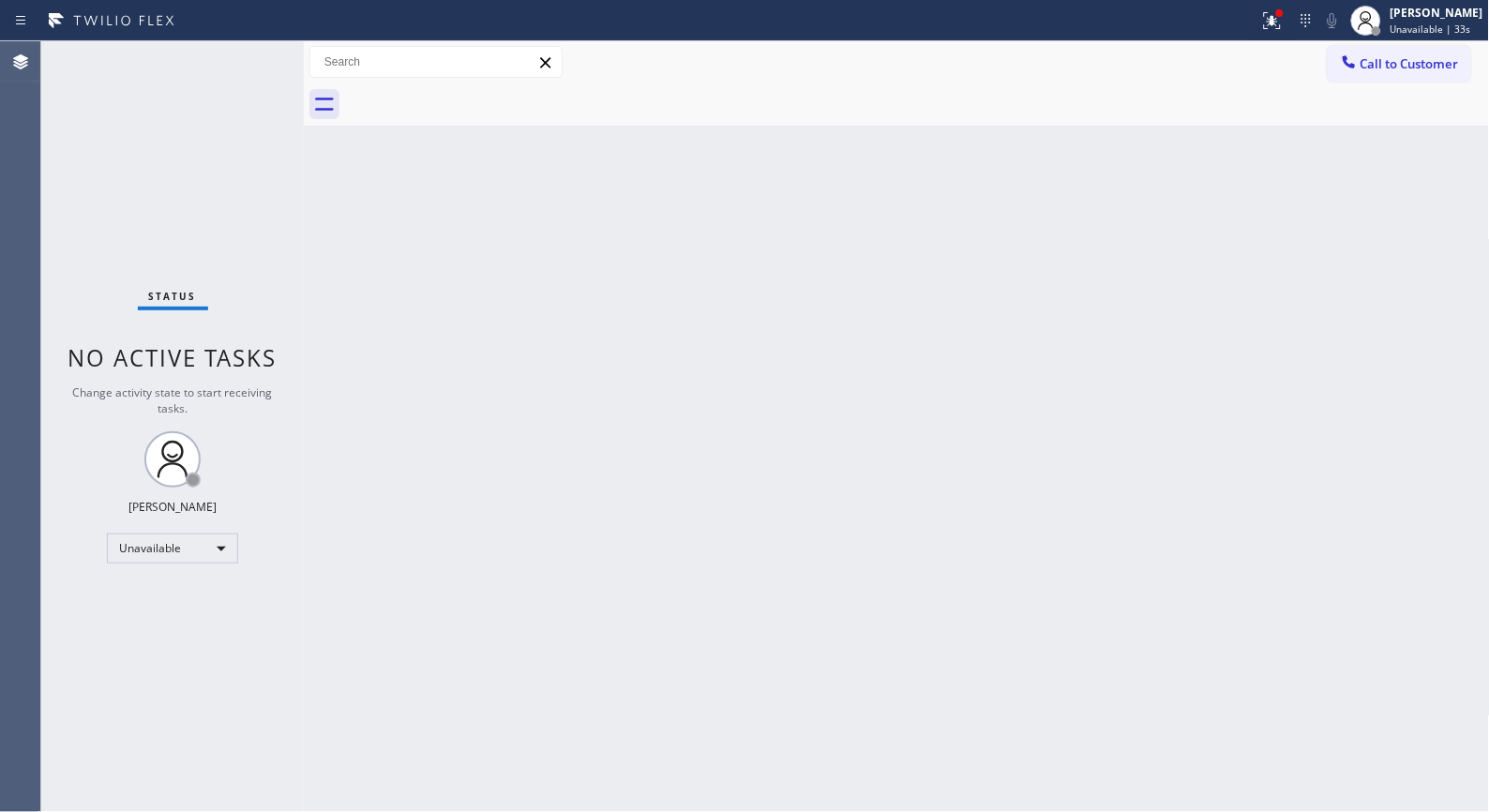
drag, startPoint x: 739, startPoint y: 404, endPoint x: 495, endPoint y: 34, distance: 443.2
click at [698, 322] on div "Back to Dashboard Change Sender ID Customers Technicians Select a contact Outbo…" at bounding box center [897, 427] width 1186 height 770
